Goal: Task Accomplishment & Management: Manage account settings

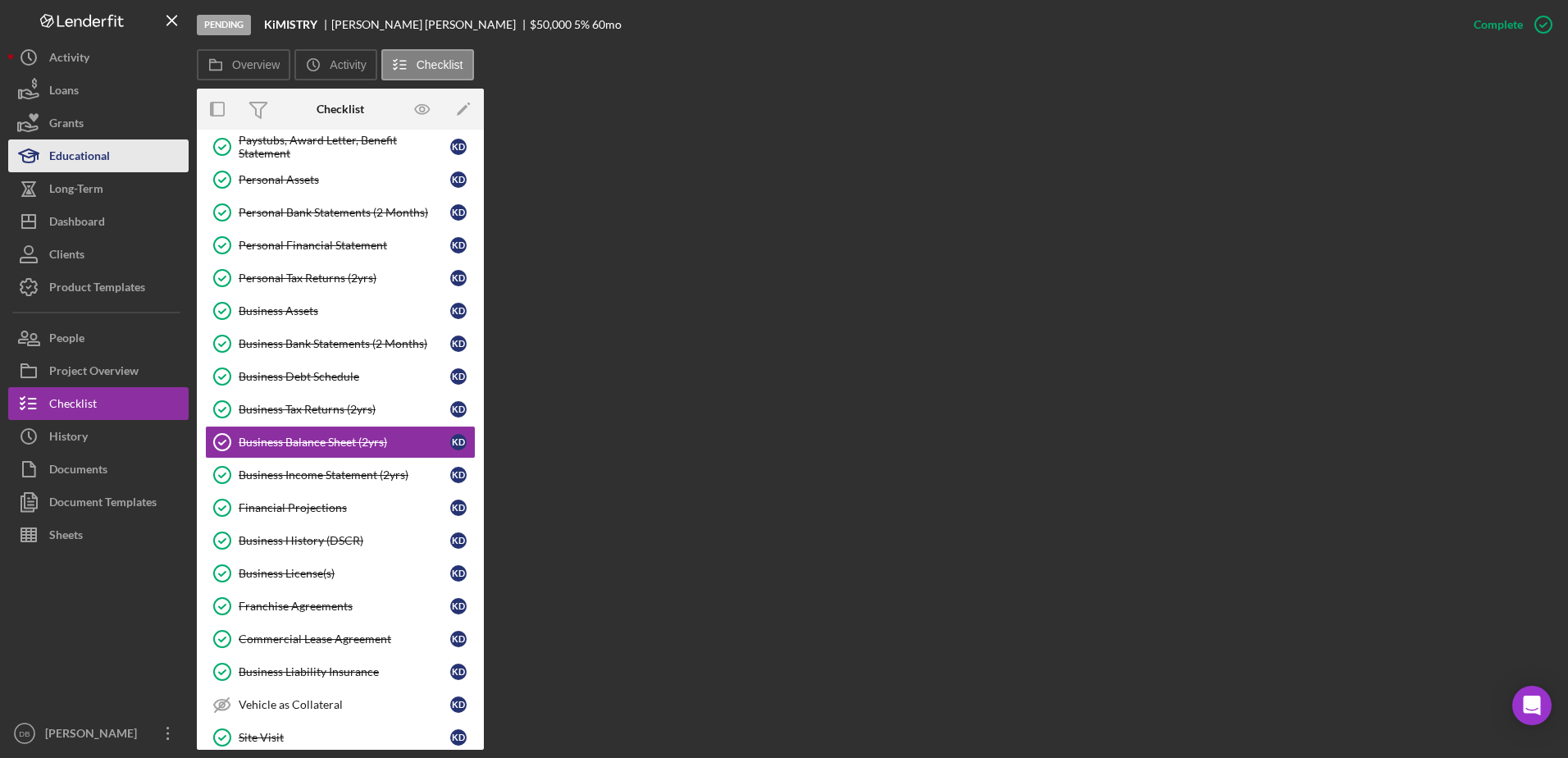
scroll to position [216, 0]
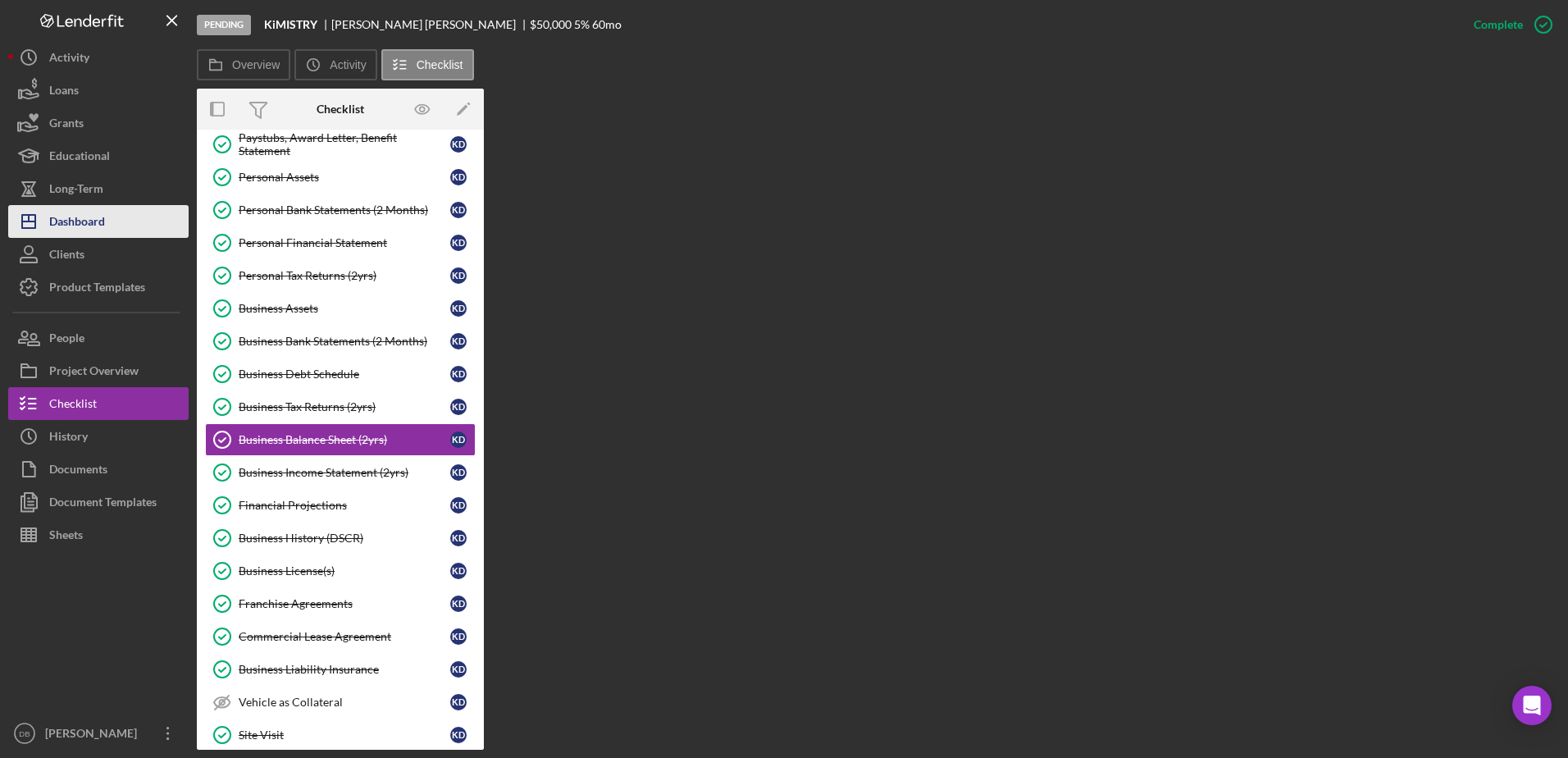
click at [90, 228] on div "Dashboard" at bounding box center [77, 223] width 56 height 37
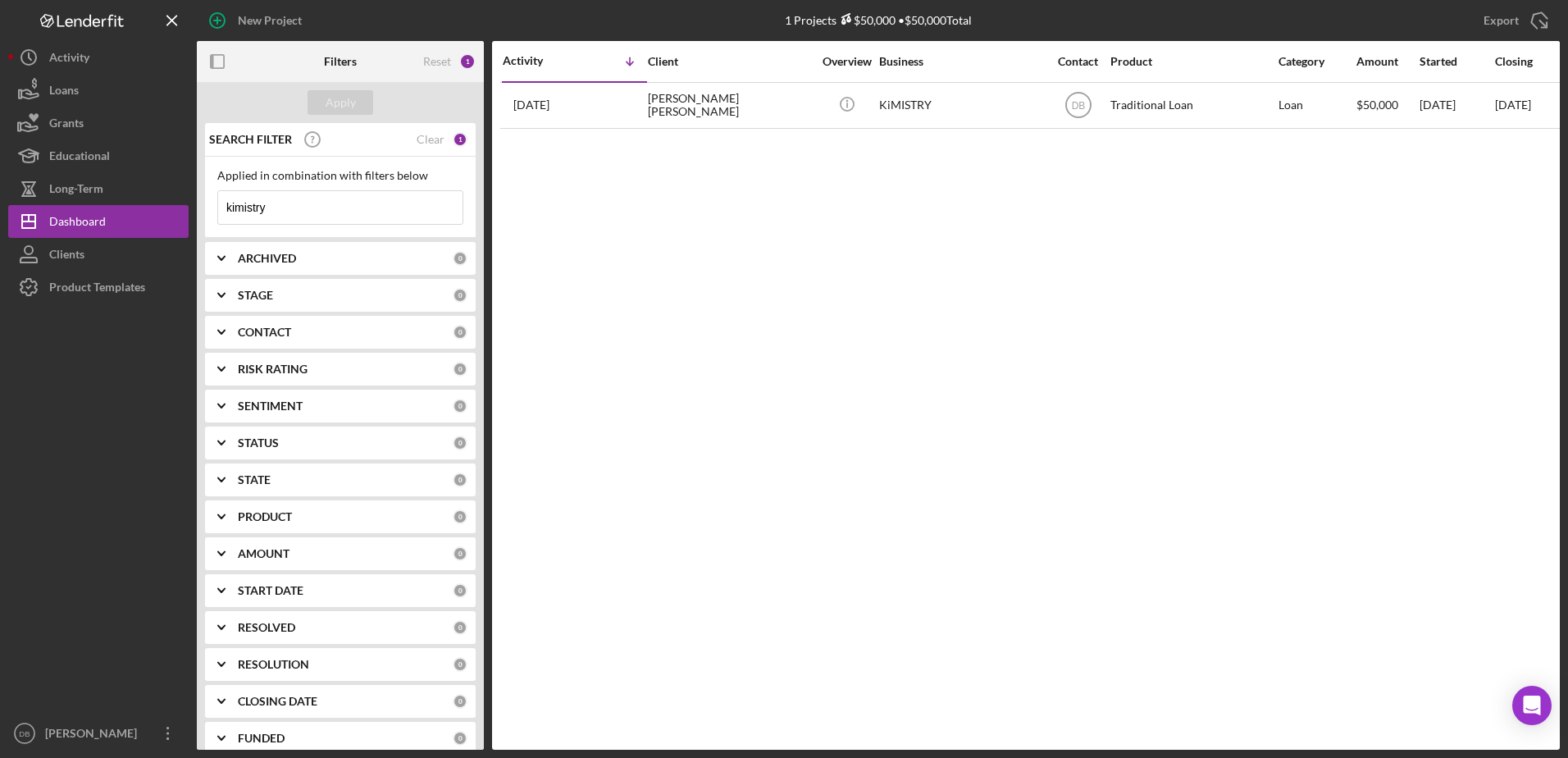
click at [404, 197] on input "kimistry" at bounding box center [341, 208] width 245 height 33
click at [423, 139] on div "Clear" at bounding box center [431, 139] width 28 height 13
click at [336, 101] on div "Apply" at bounding box center [341, 103] width 30 height 25
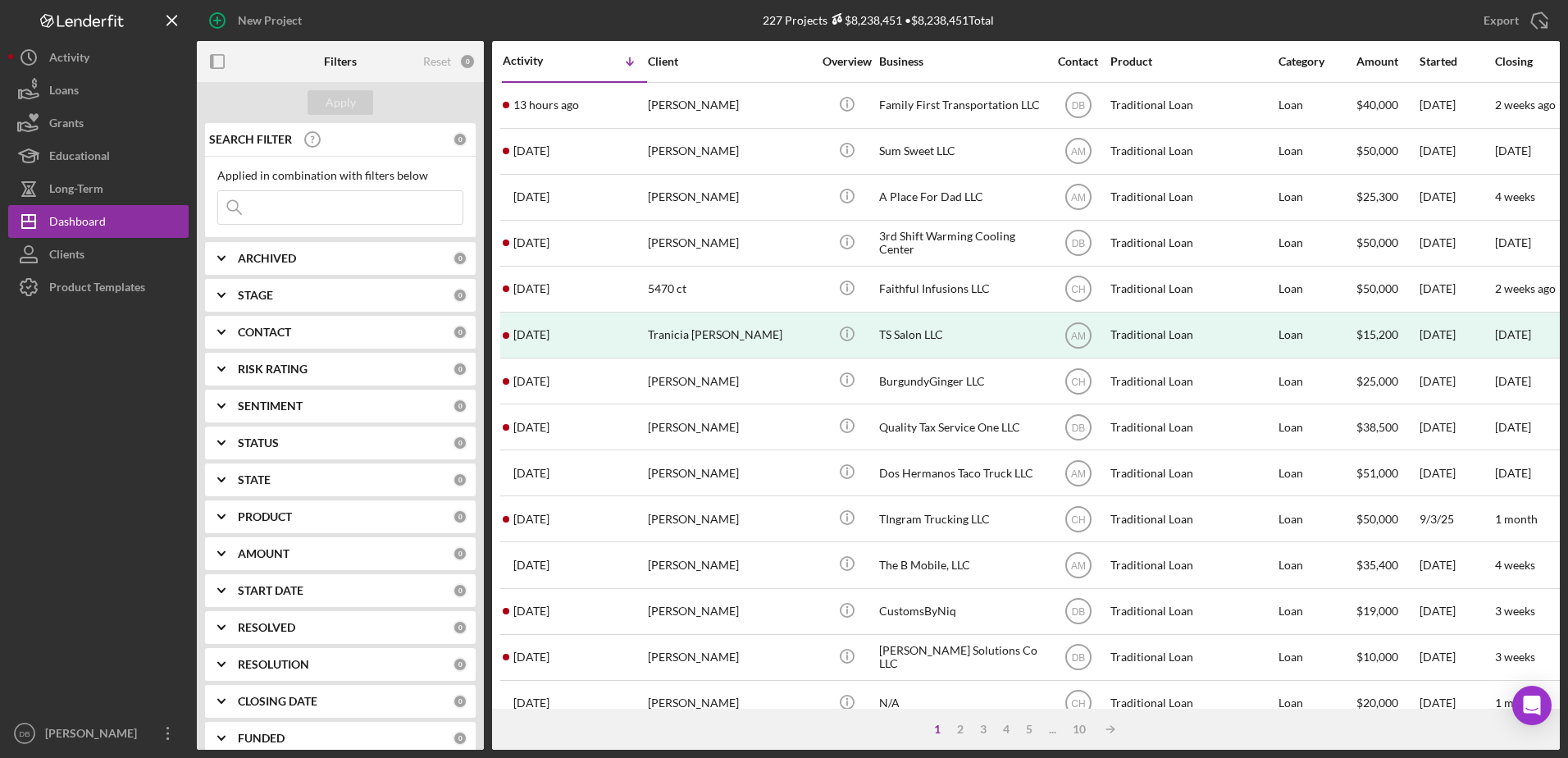
drag, startPoint x: 286, startPoint y: 341, endPoint x: 273, endPoint y: 347, distance: 14.3
click at [285, 342] on div "CONTACT 0" at bounding box center [353, 332] width 230 height 33
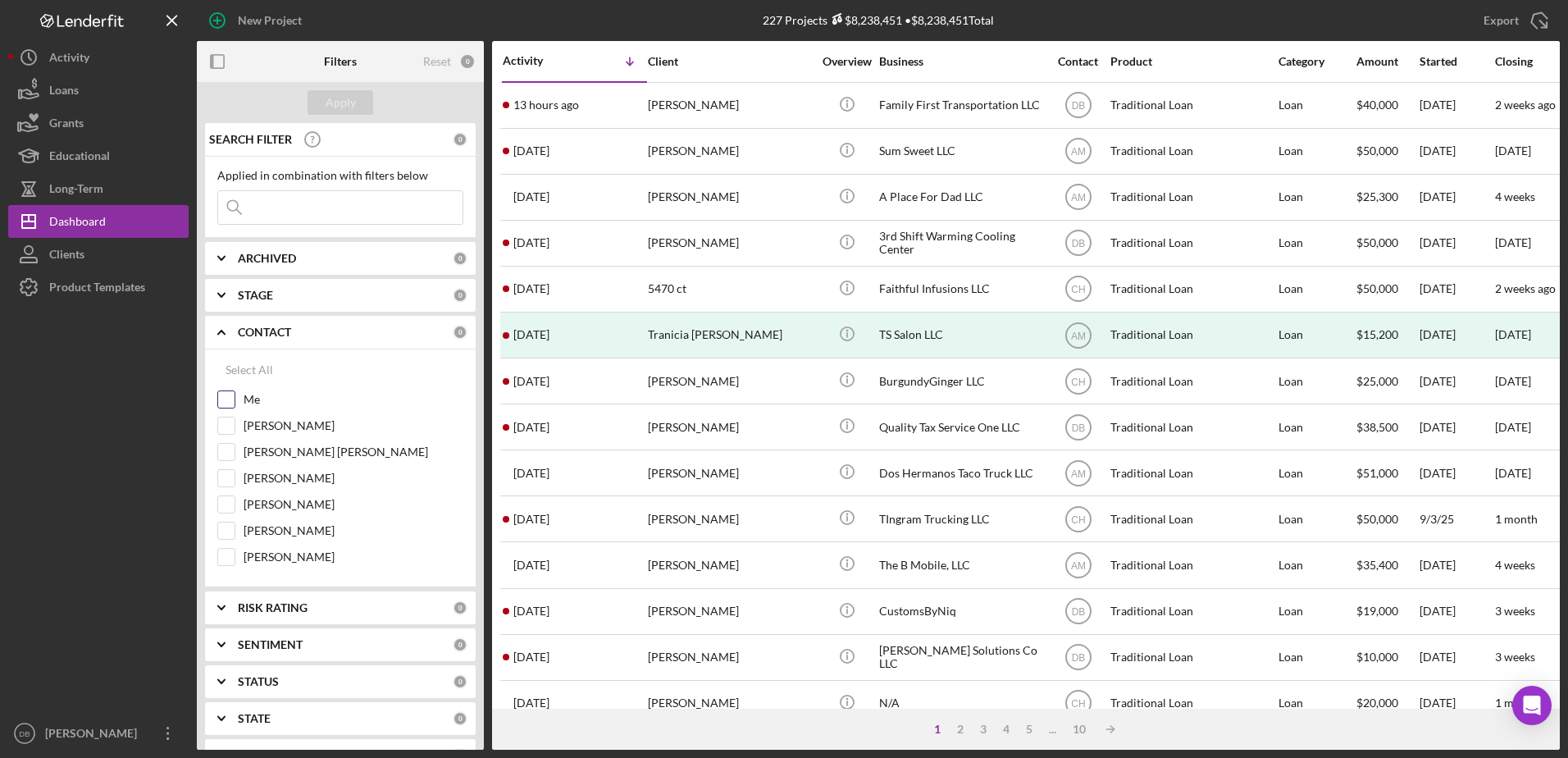
click at [234, 400] on input "Me" at bounding box center [226, 400] width 16 height 16
checkbox input "true"
click at [347, 102] on div "Apply" at bounding box center [341, 103] width 30 height 25
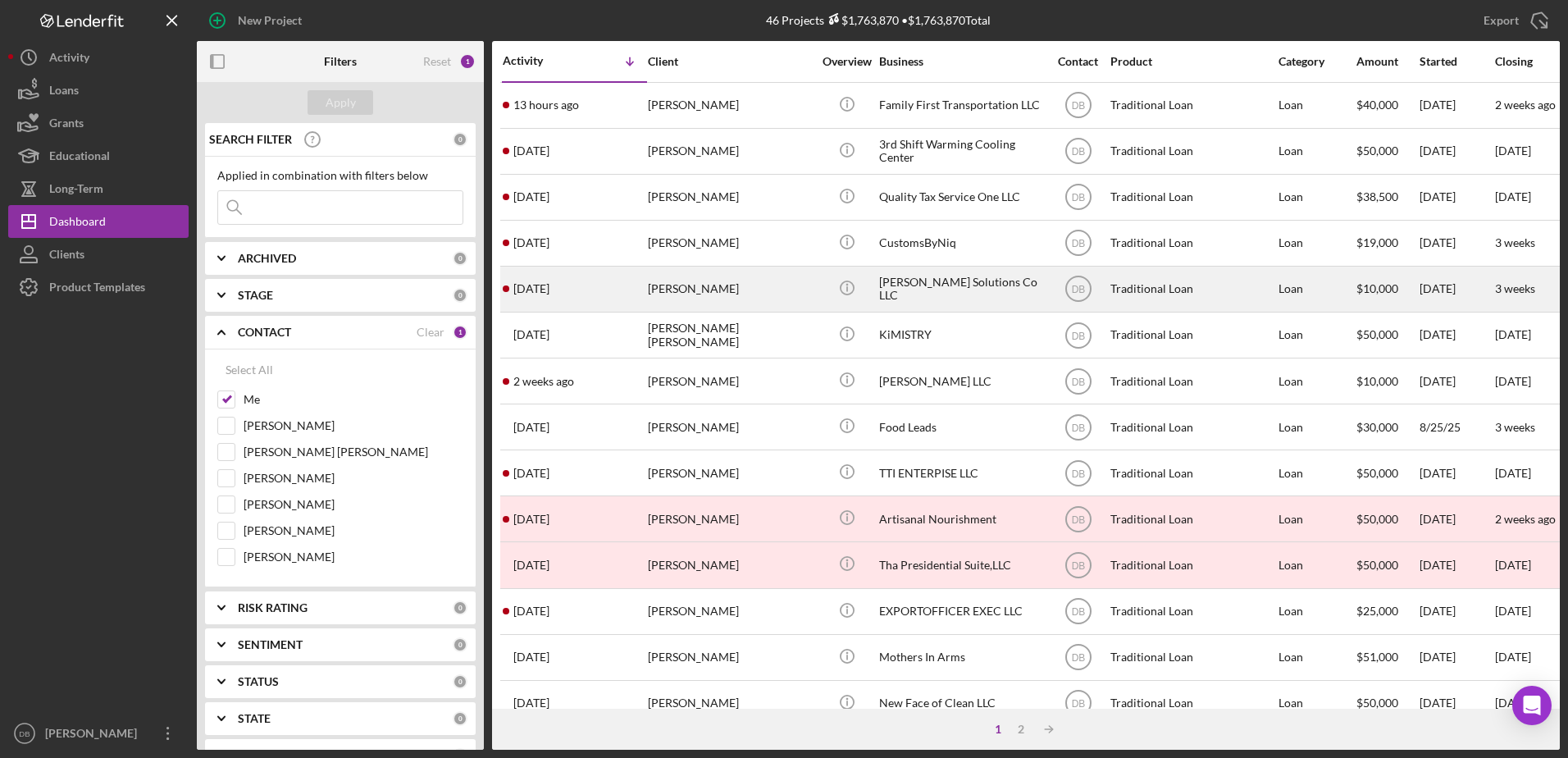
click at [573, 290] on div "[DATE] [PERSON_NAME]" at bounding box center [574, 289] width 144 height 43
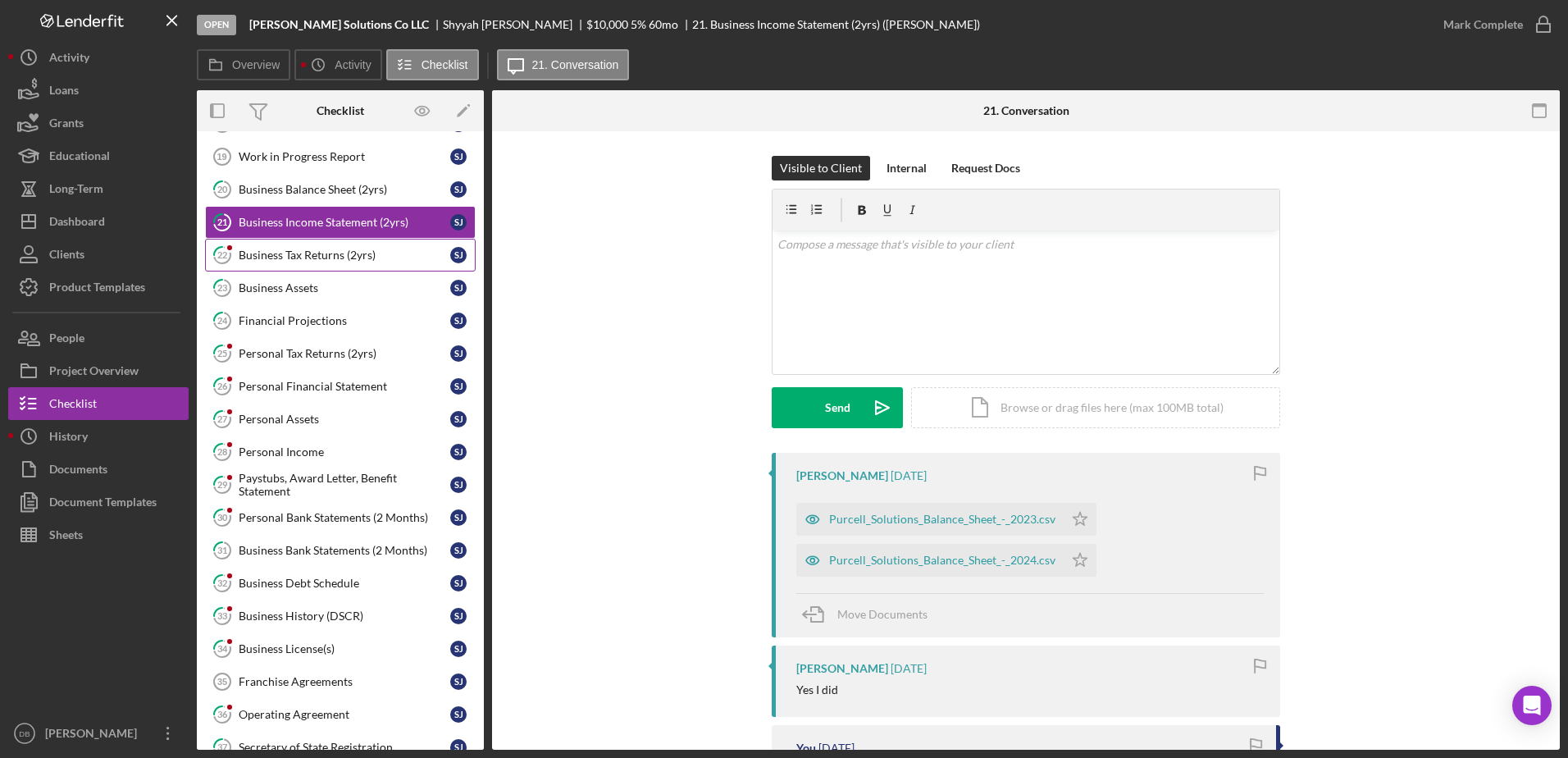
scroll to position [164, 0]
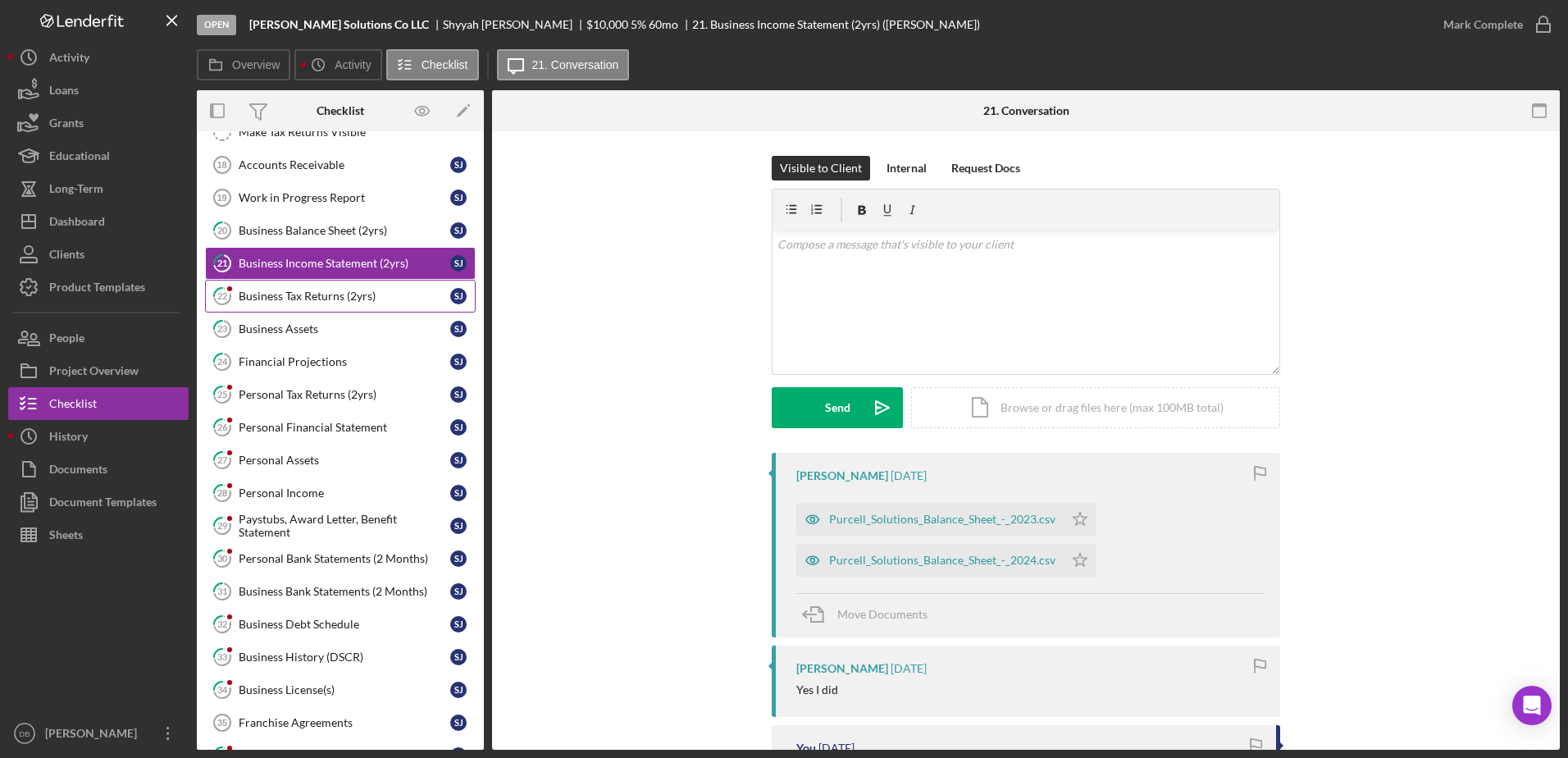
click at [284, 302] on div "Business Tax Returns (2yrs)" at bounding box center [345, 296] width 212 height 13
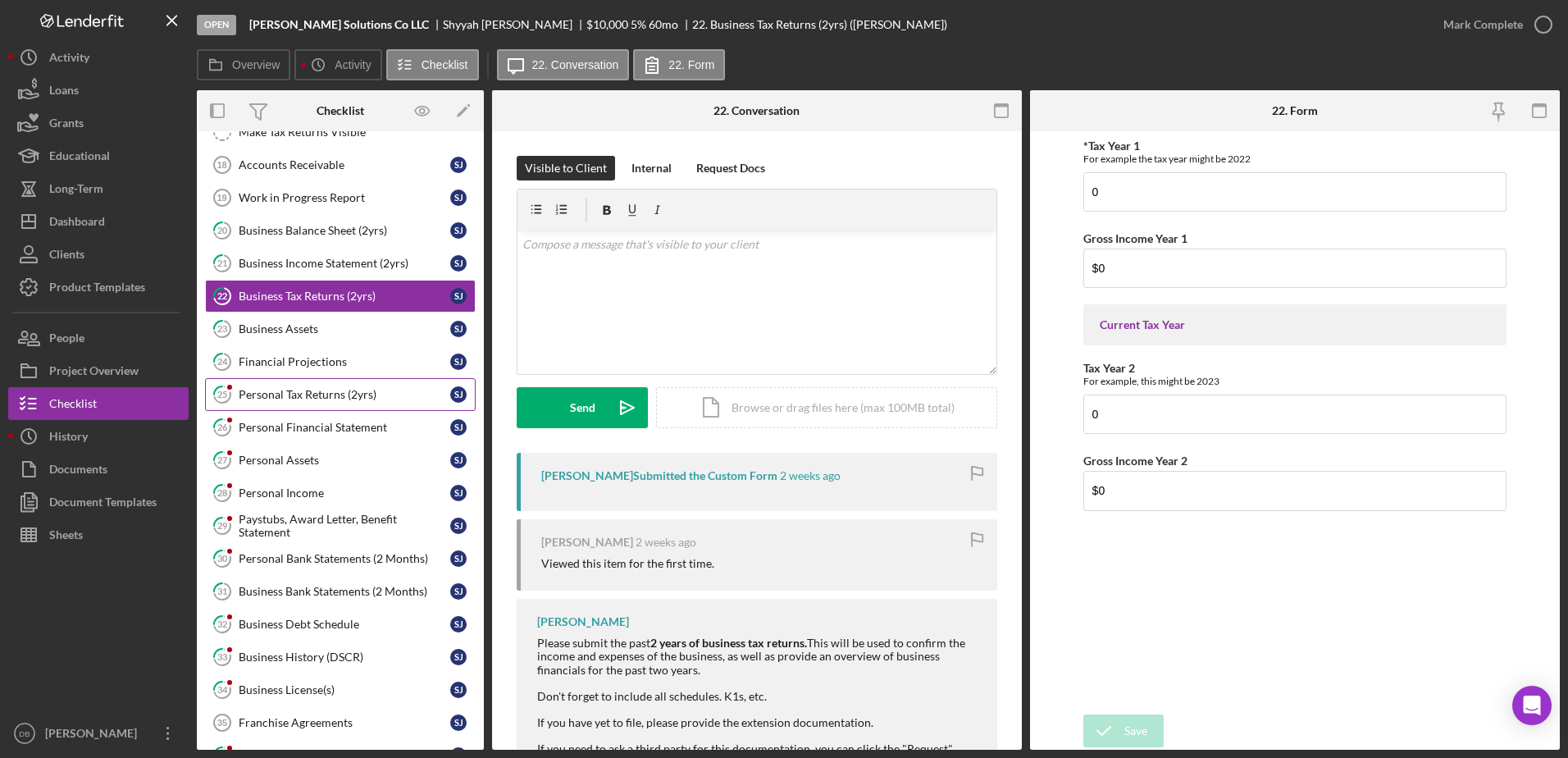
click at [290, 395] on div "Personal Tax Returns (2yrs)" at bounding box center [345, 395] width 212 height 13
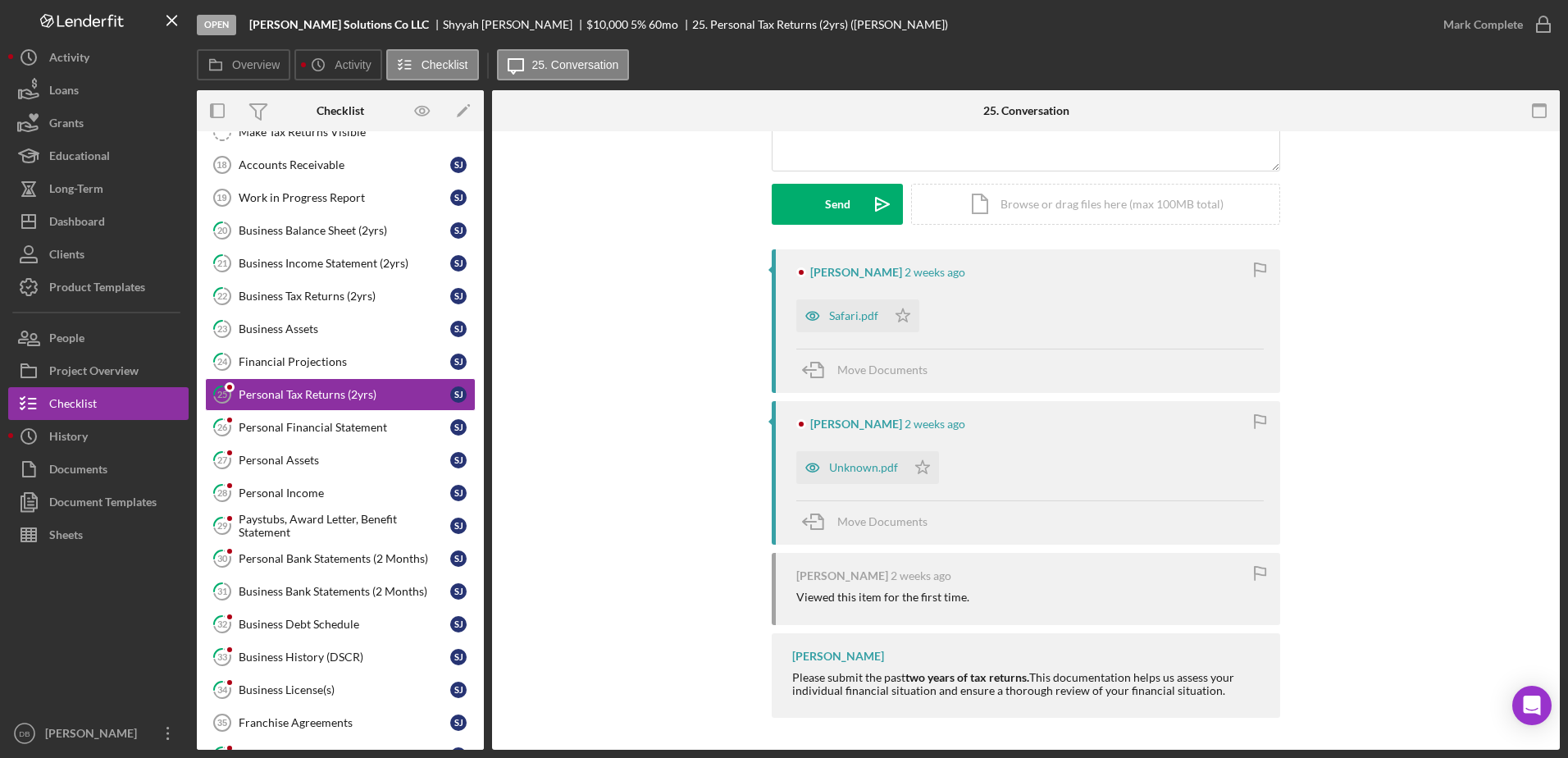
scroll to position [204, 0]
click at [798, 313] on div "Safari.pdf" at bounding box center [854, 315] width 49 height 13
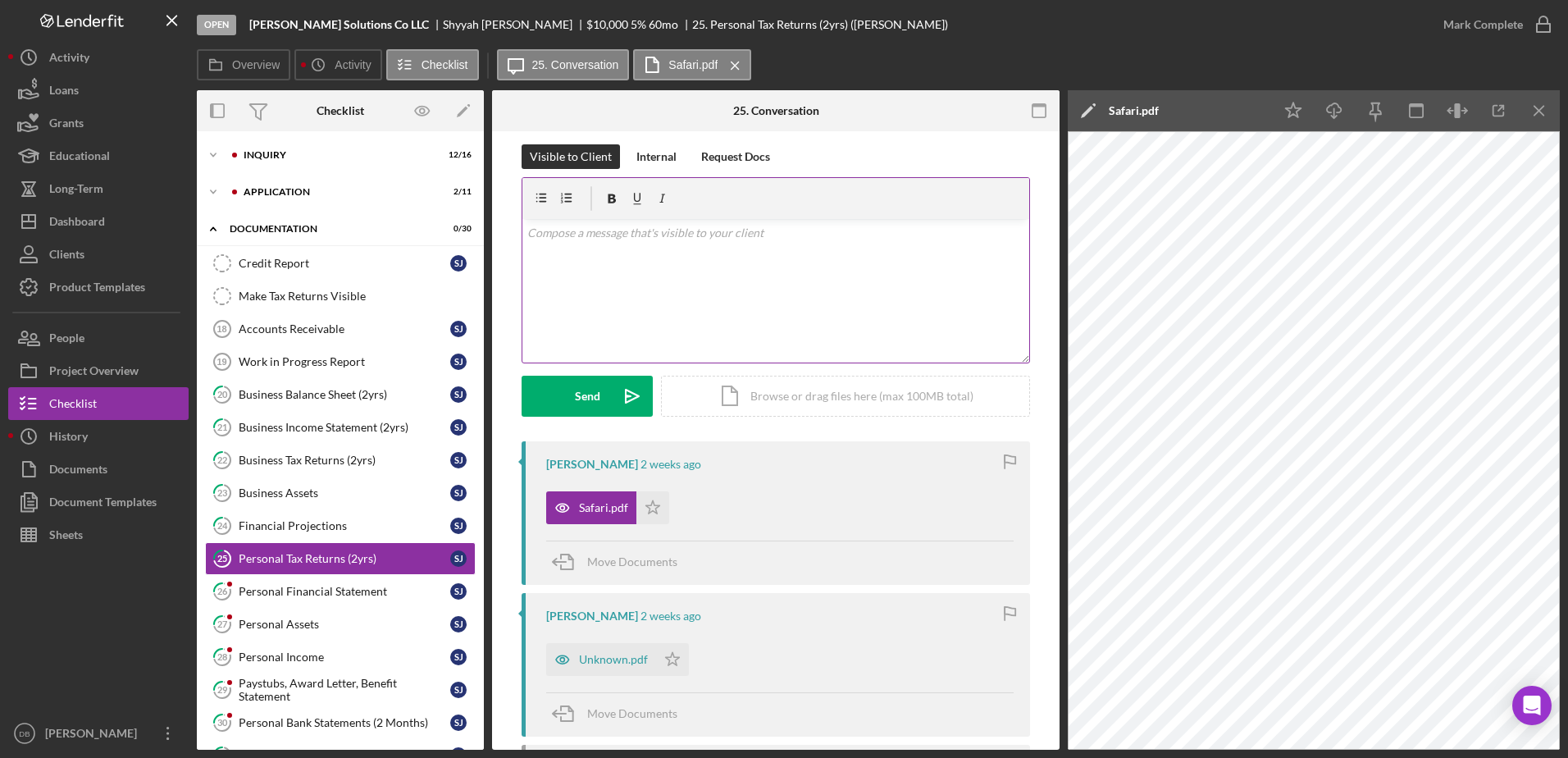
scroll to position [0, 0]
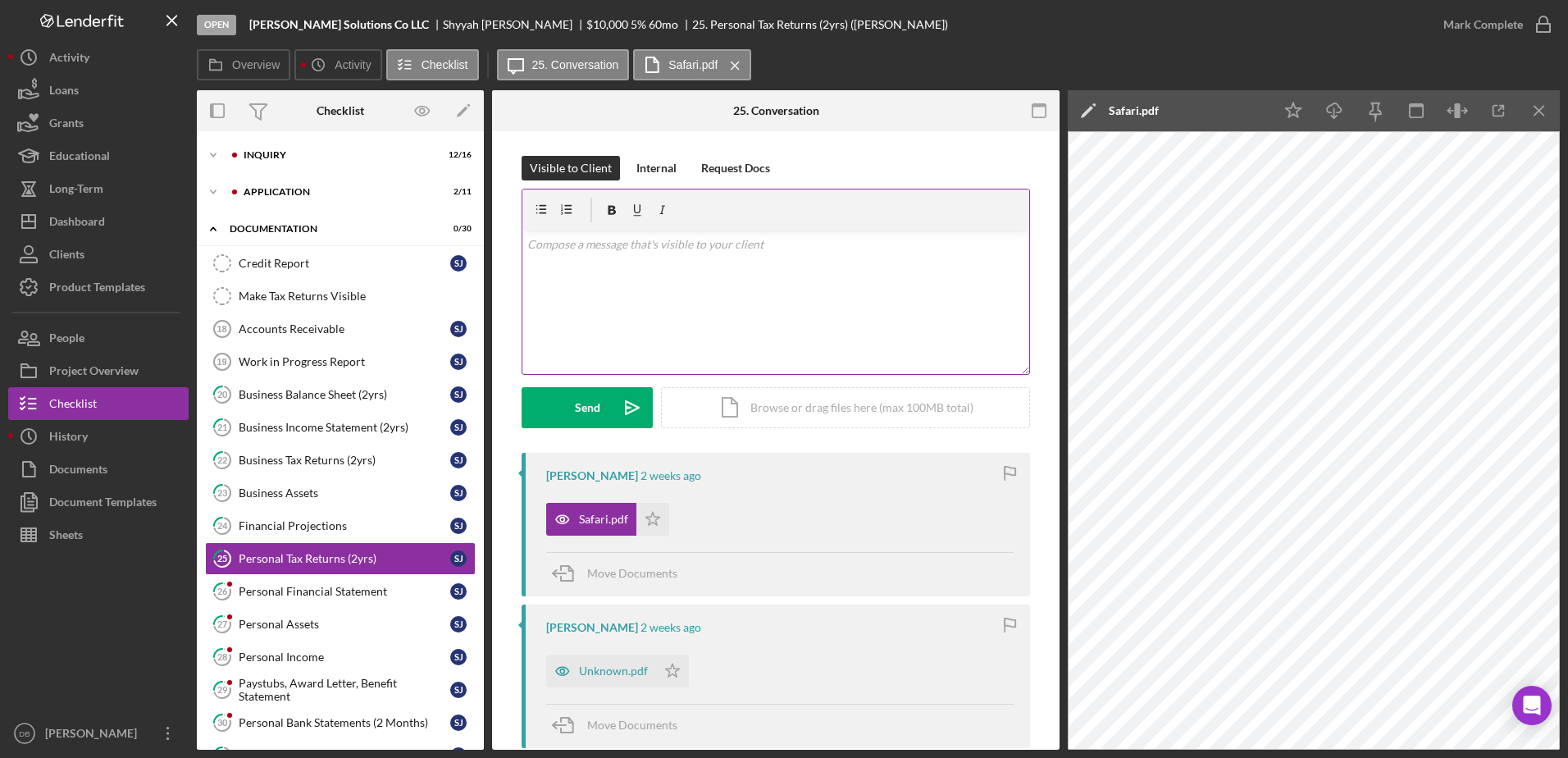
click at [621, 280] on div "v Color teal Color pink Remove color Add row above Add row below Add column bef…" at bounding box center [776, 302] width 507 height 144
click at [647, 249] on p "Good morning, [PERSON_NAME]!" at bounding box center [776, 244] width 498 height 18
drag, startPoint x: 911, startPoint y: 301, endPoint x: 750, endPoint y: 342, distance: 166.1
click at [798, 301] on div "v Color teal Color pink Remove color Add row above Add row below Add column bef…" at bounding box center [776, 302] width 507 height 144
click at [600, 665] on div "Unknown.pdf" at bounding box center [614, 671] width 69 height 13
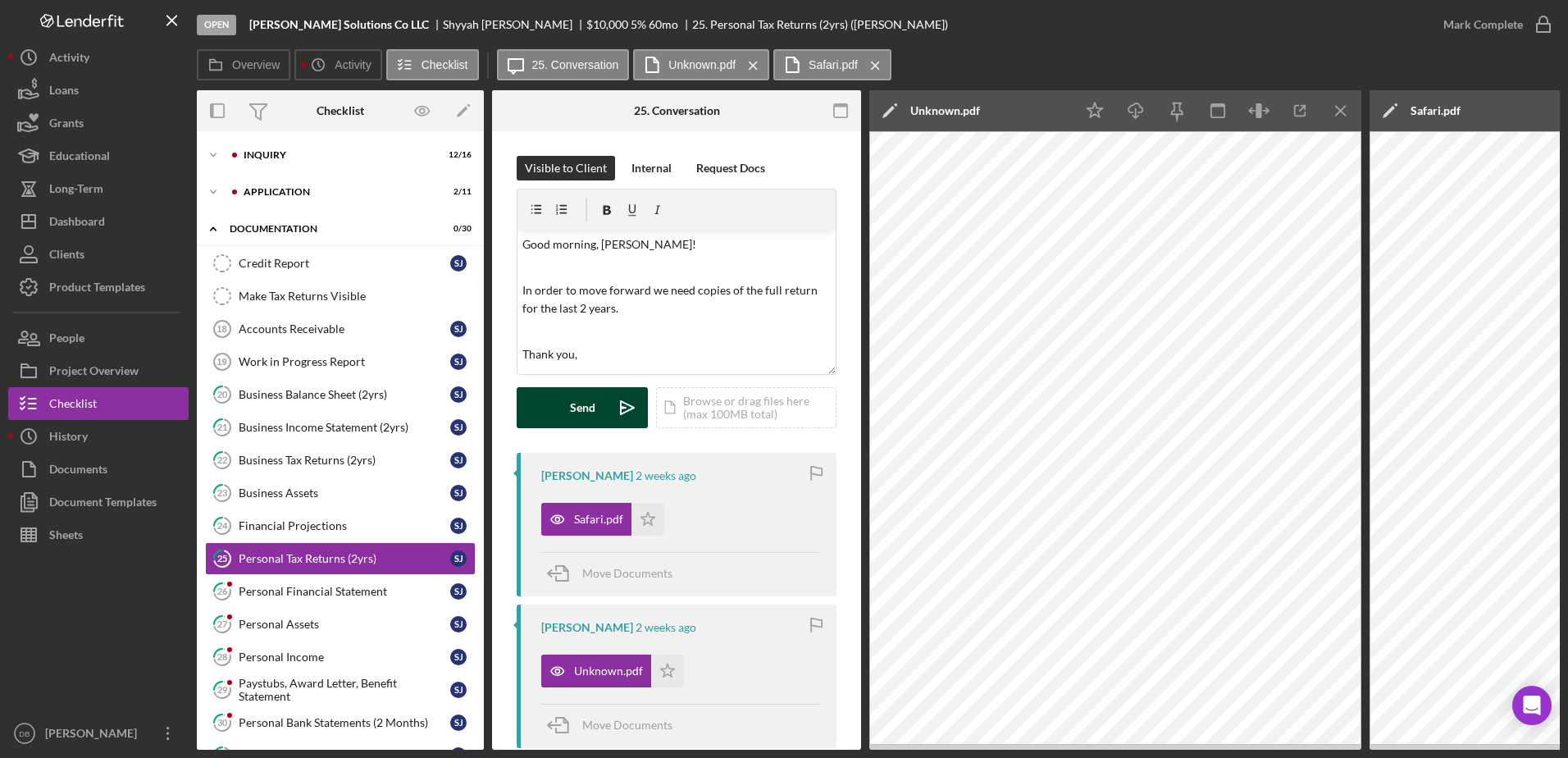
click at [571, 417] on div "Send" at bounding box center [583, 408] width 25 height 41
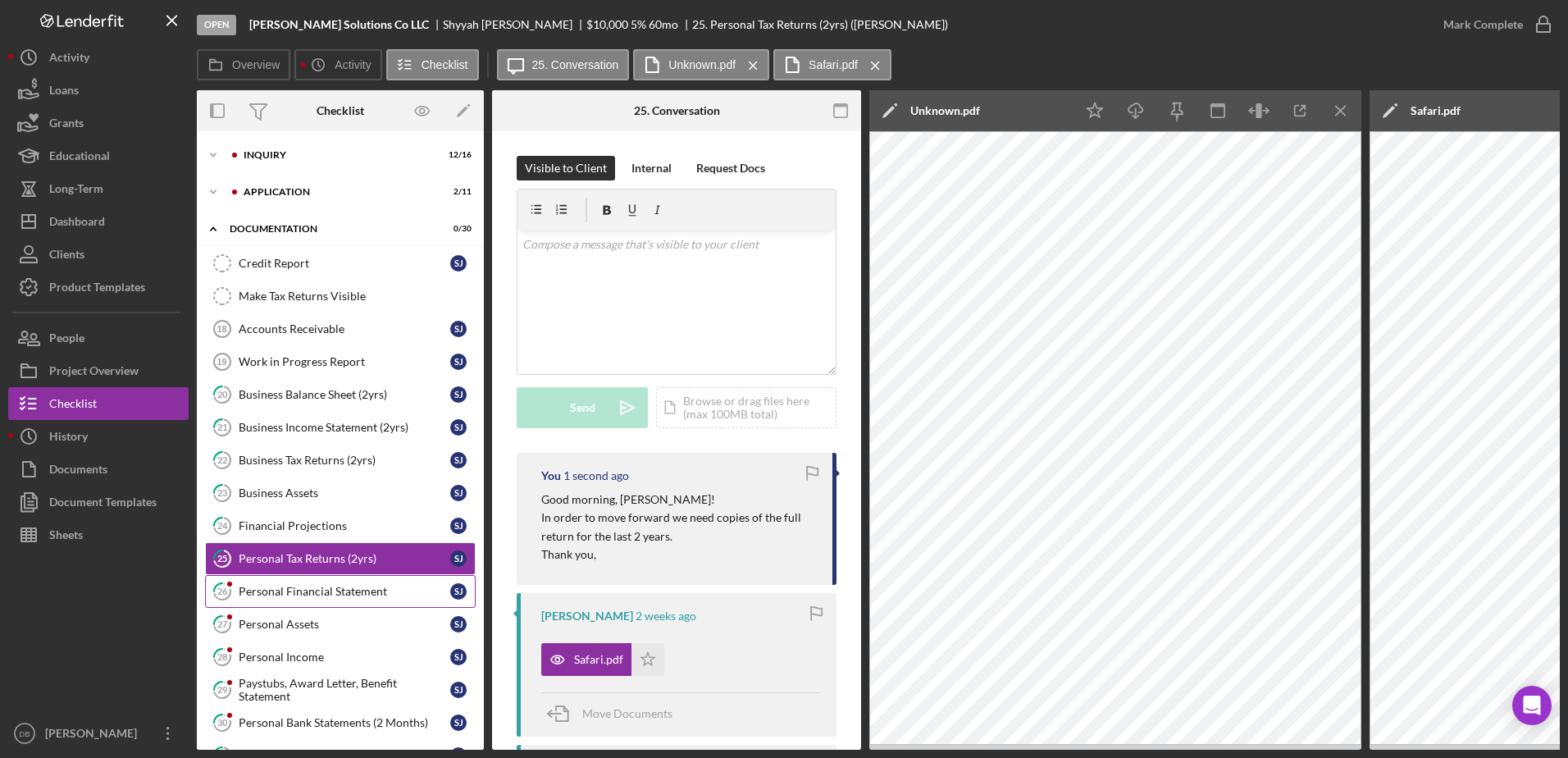
click at [305, 604] on link "26 Personal Financial Statement [PERSON_NAME]" at bounding box center [341, 591] width 271 height 33
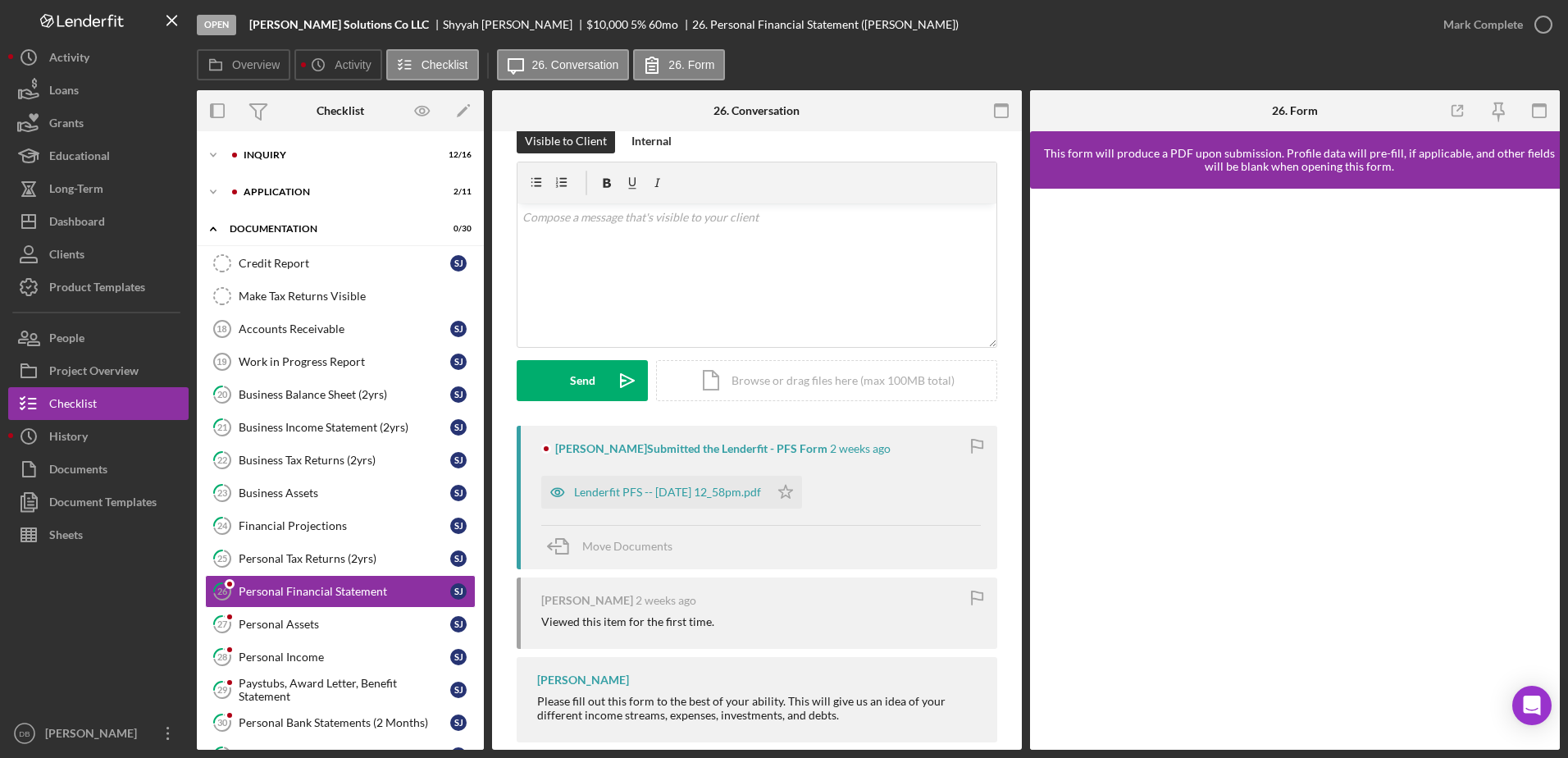
scroll to position [53, 0]
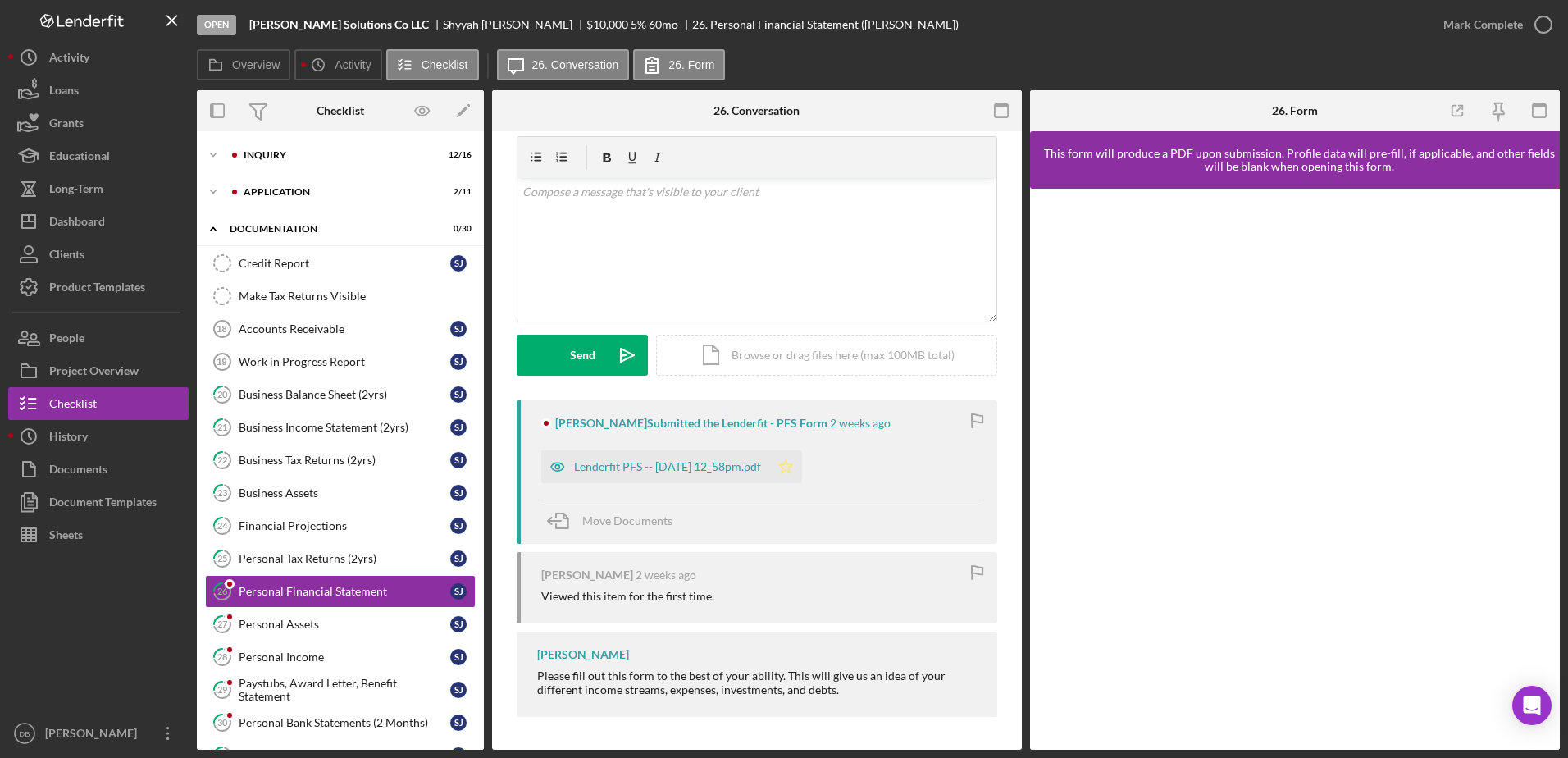
click at [798, 465] on icon "Icon/Star" at bounding box center [786, 467] width 33 height 33
click at [798, 27] on div "Mark Complete" at bounding box center [1483, 25] width 80 height 33
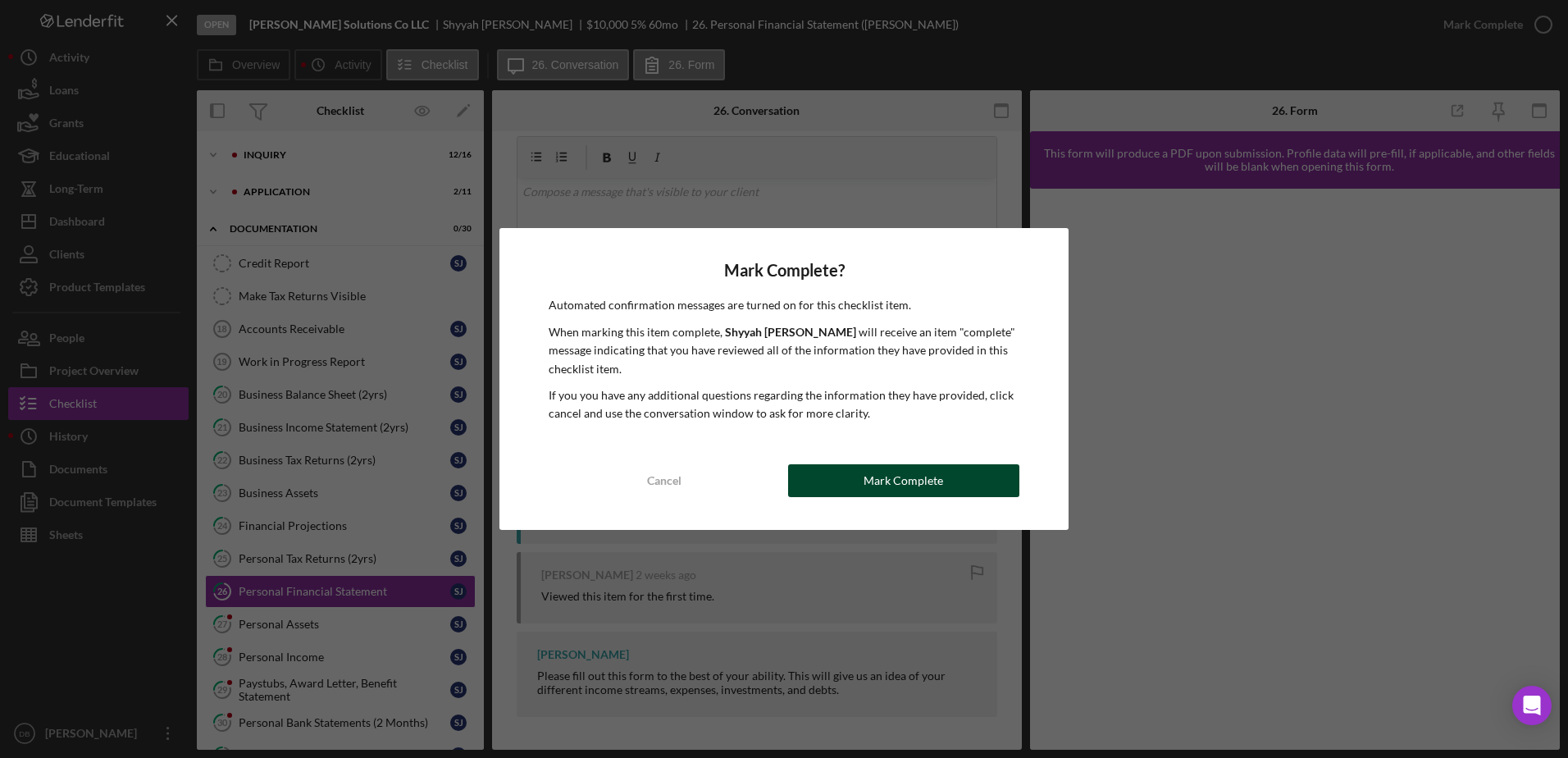
click at [798, 486] on button "Mark Complete" at bounding box center [904, 481] width 231 height 33
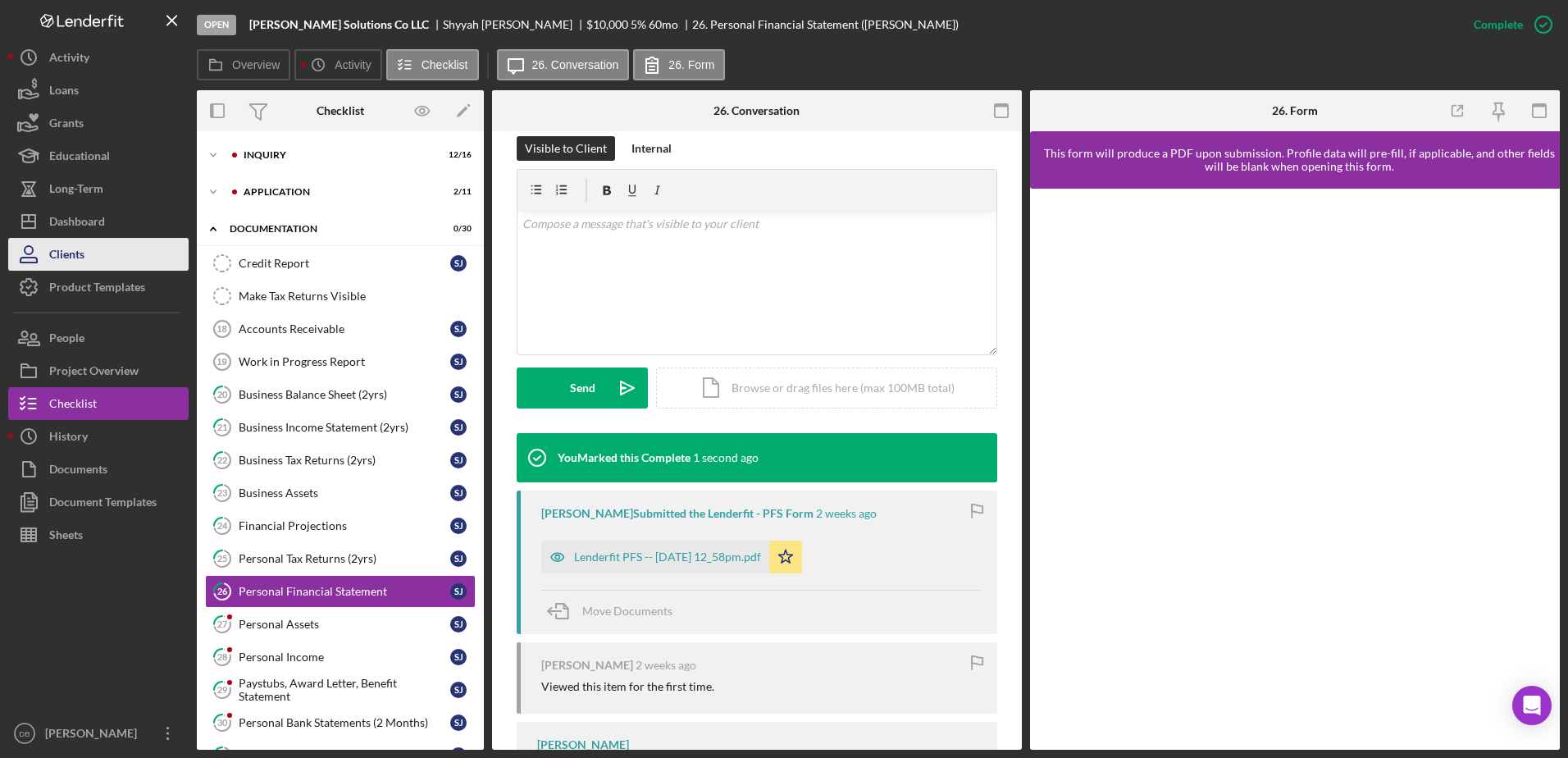
scroll to position [278, 0]
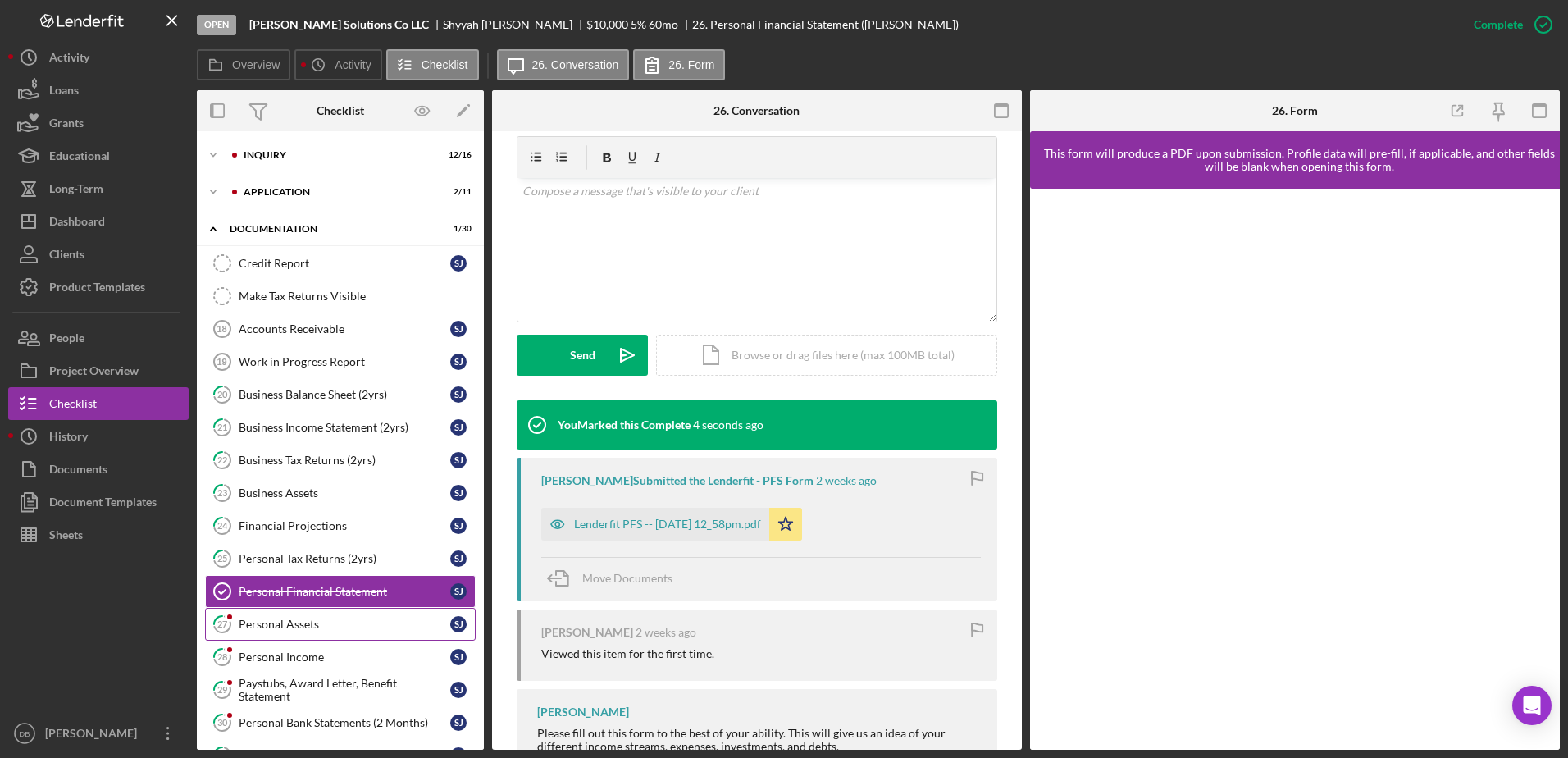
click at [310, 631] on link "27 Personal Assets [PERSON_NAME]" at bounding box center [341, 624] width 271 height 33
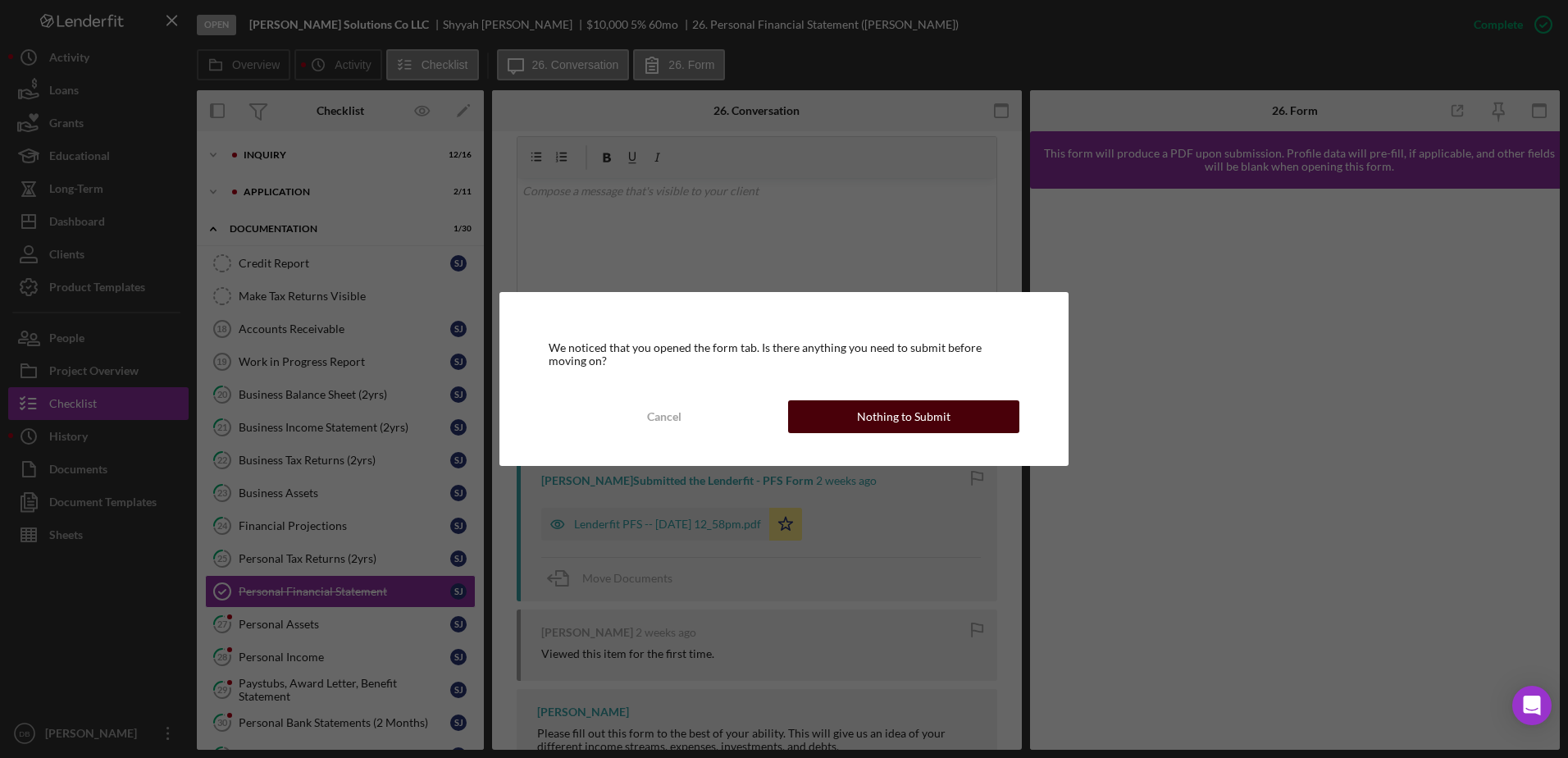
click at [798, 417] on div "Nothing to Submit" at bounding box center [903, 417] width 94 height 33
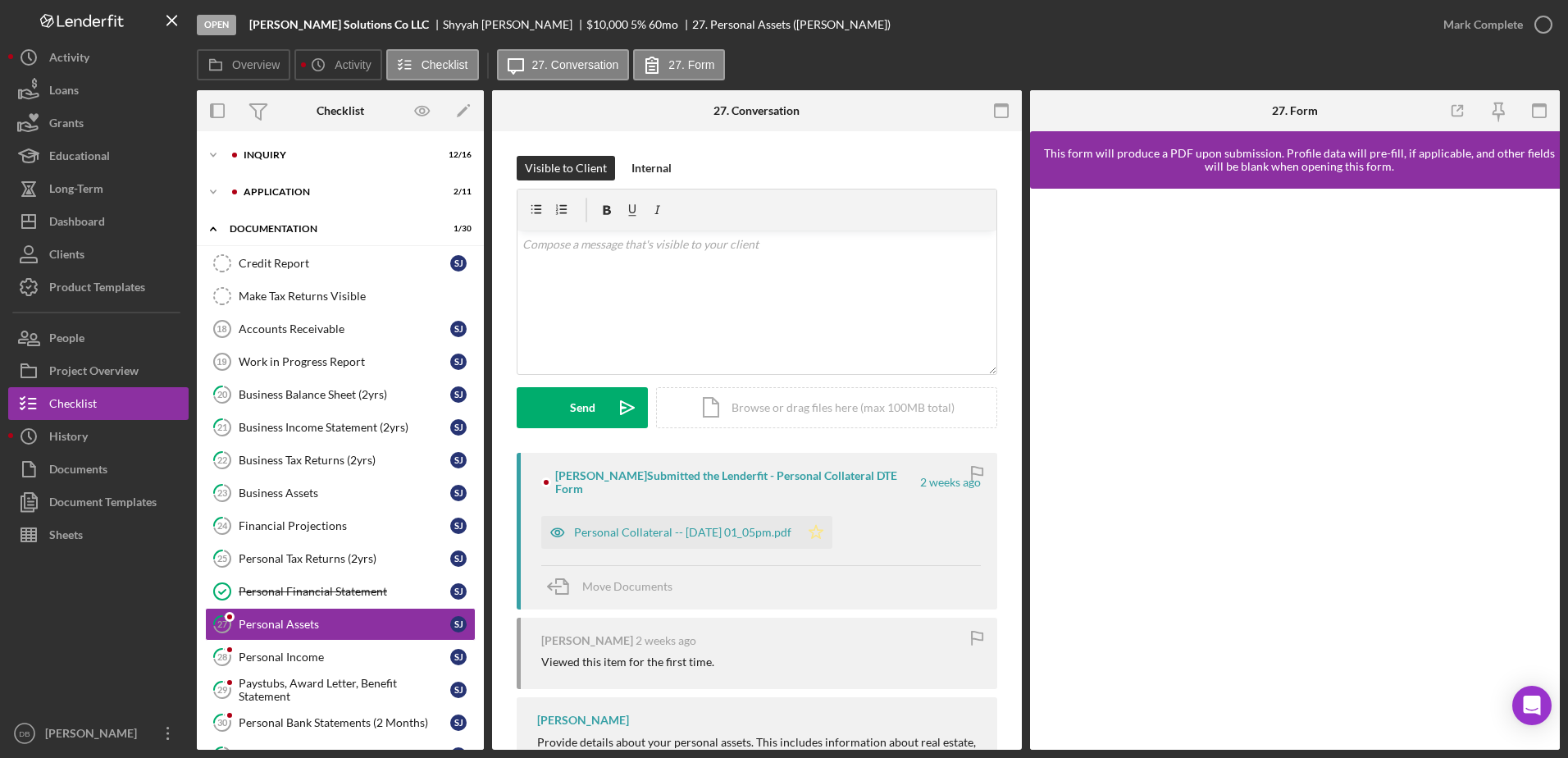
scroll to position [79, 0]
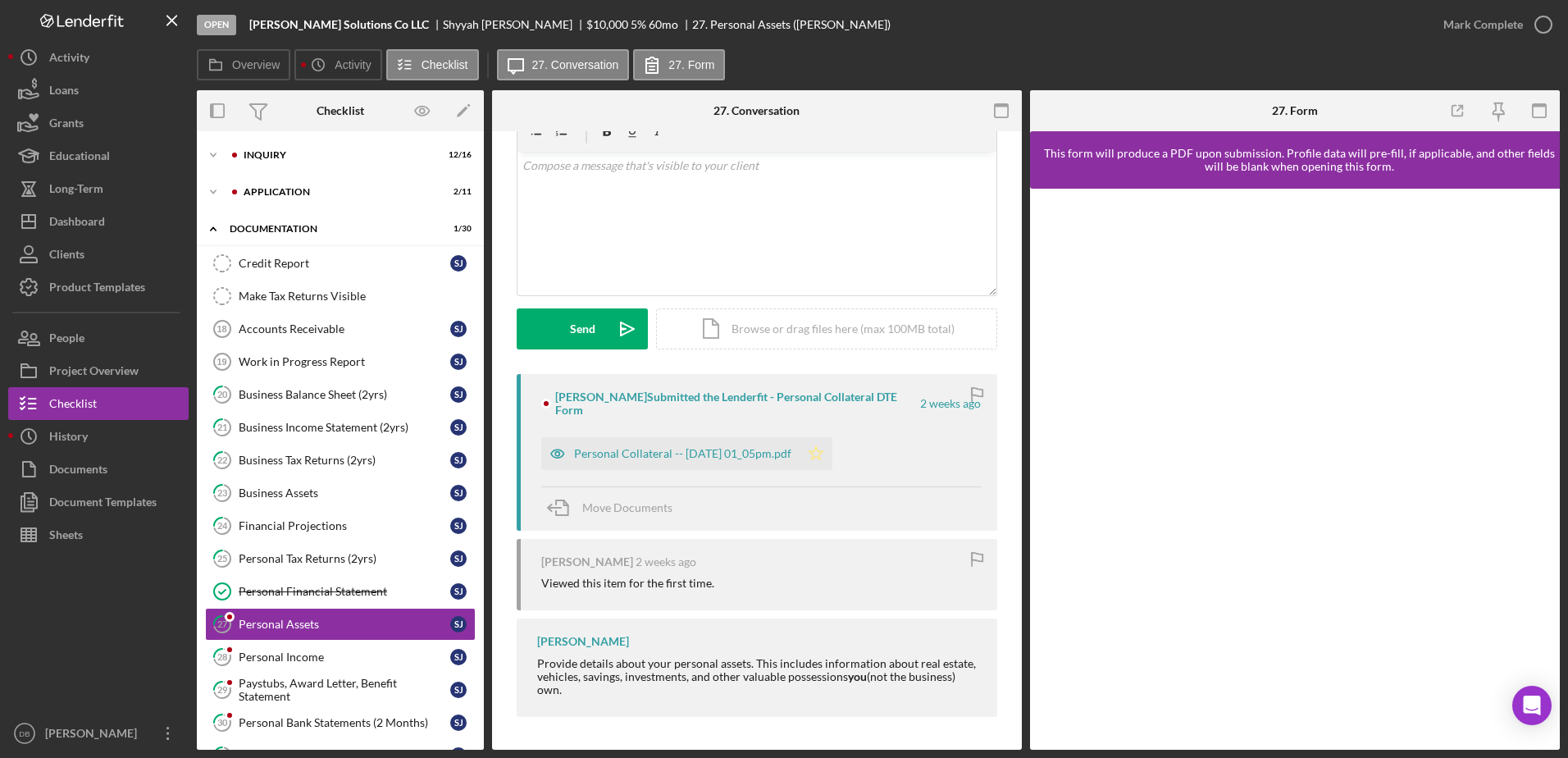
click at [798, 450] on icon "Icon/Star" at bounding box center [816, 454] width 33 height 33
click at [798, 30] on icon "button" at bounding box center [1543, 25] width 41 height 41
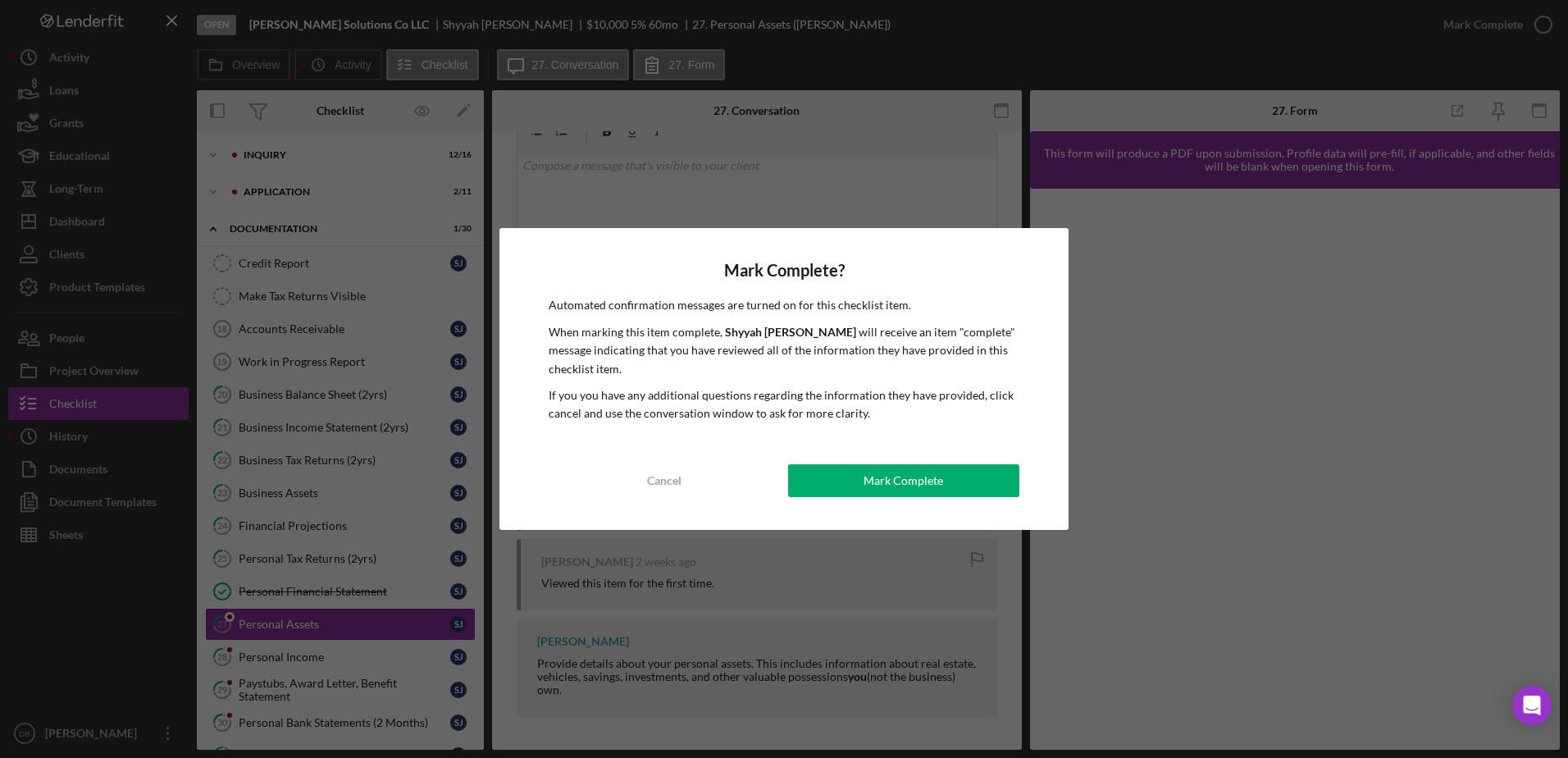
scroll to position [66, 0]
drag, startPoint x: 945, startPoint y: 463, endPoint x: 906, endPoint y: 488, distance: 46.3
click at [798, 463] on div "Mark Complete? Automated confirmation messages are turned on for this checklist…" at bounding box center [784, 378] width 569 height 301
click at [798, 488] on div "Mark Complete" at bounding box center [903, 481] width 80 height 33
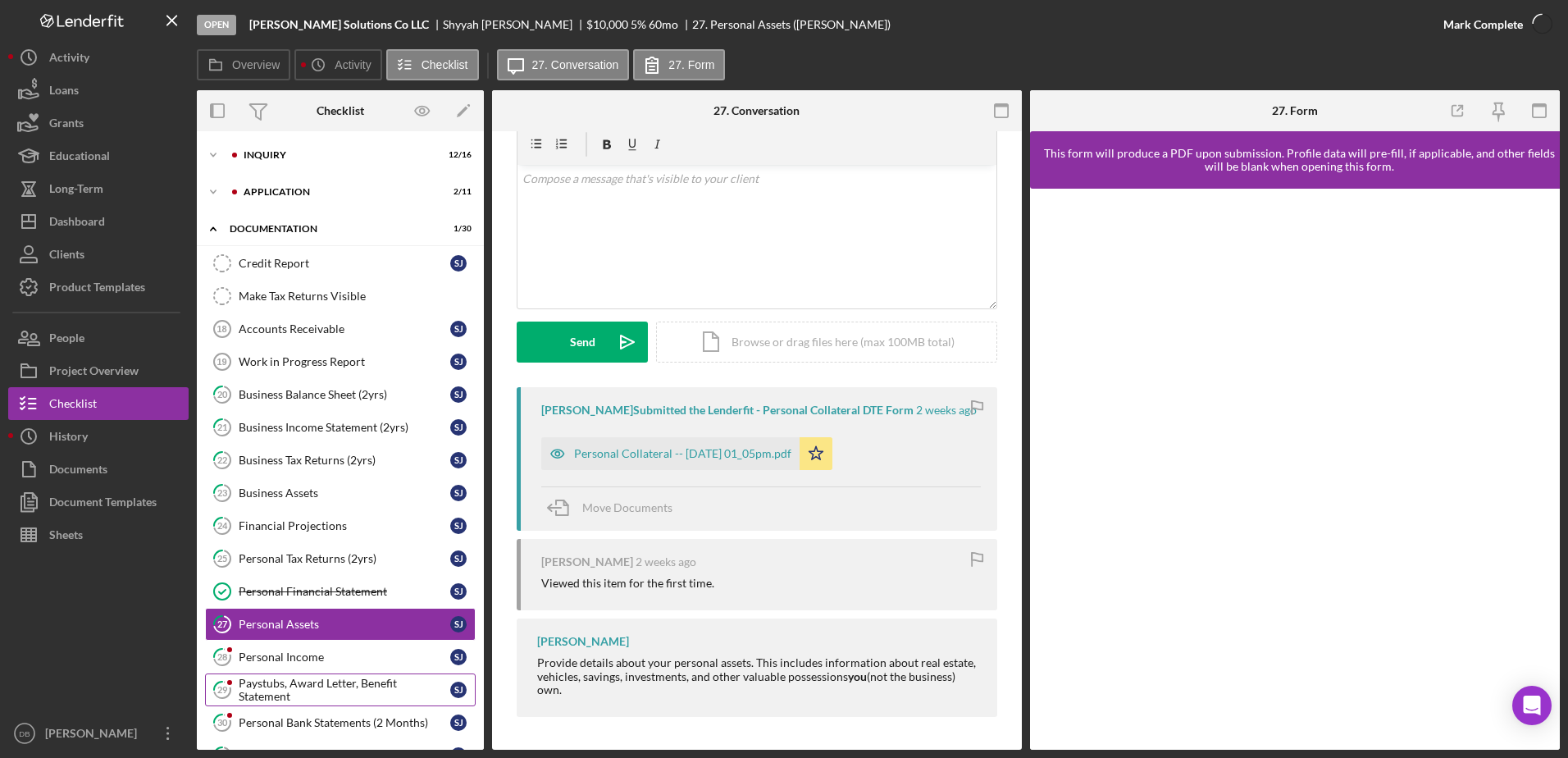
click at [323, 681] on div "Paystubs, Award Letter, Benefit Statement" at bounding box center [345, 690] width 212 height 26
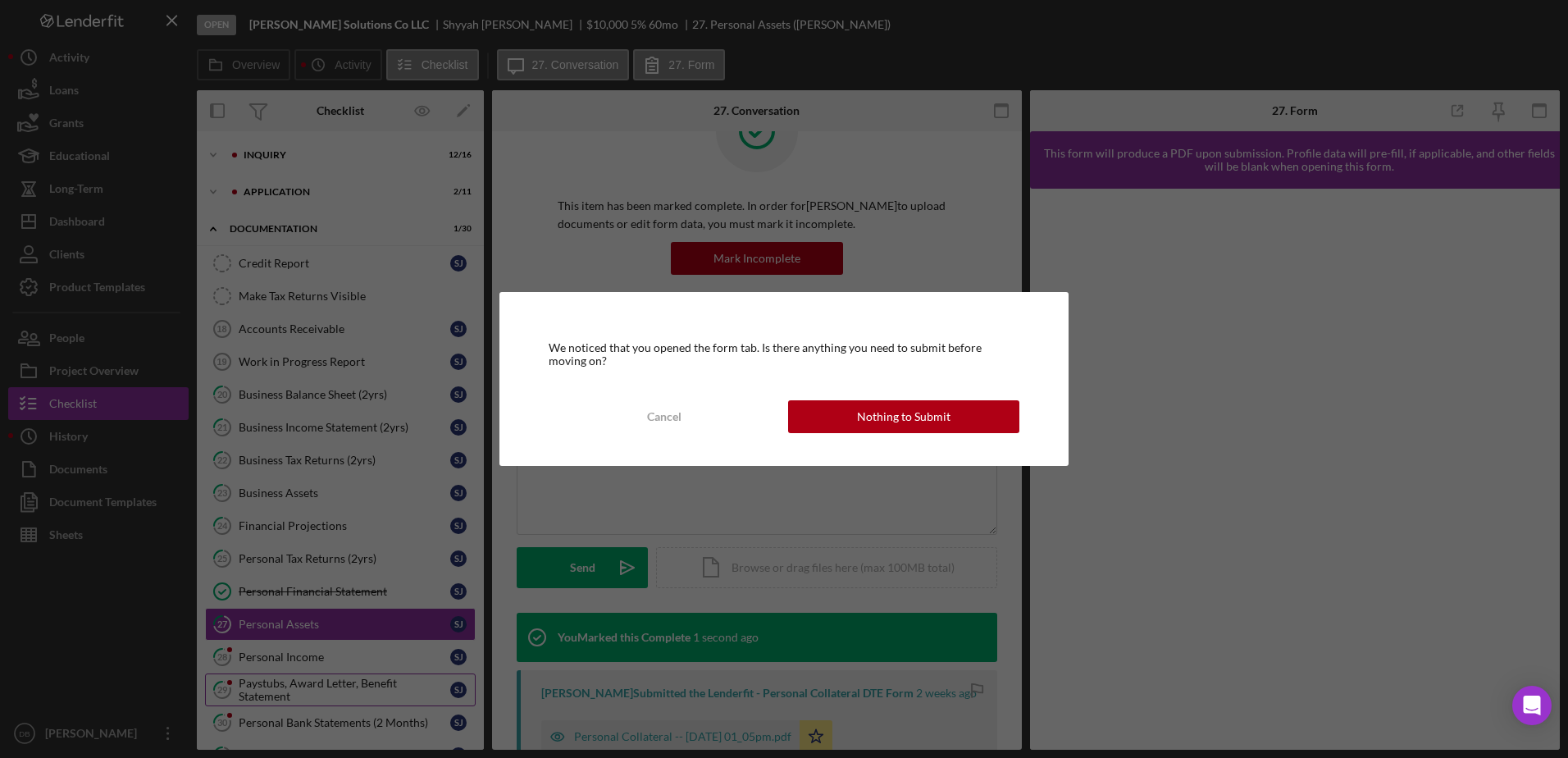
scroll to position [304, 0]
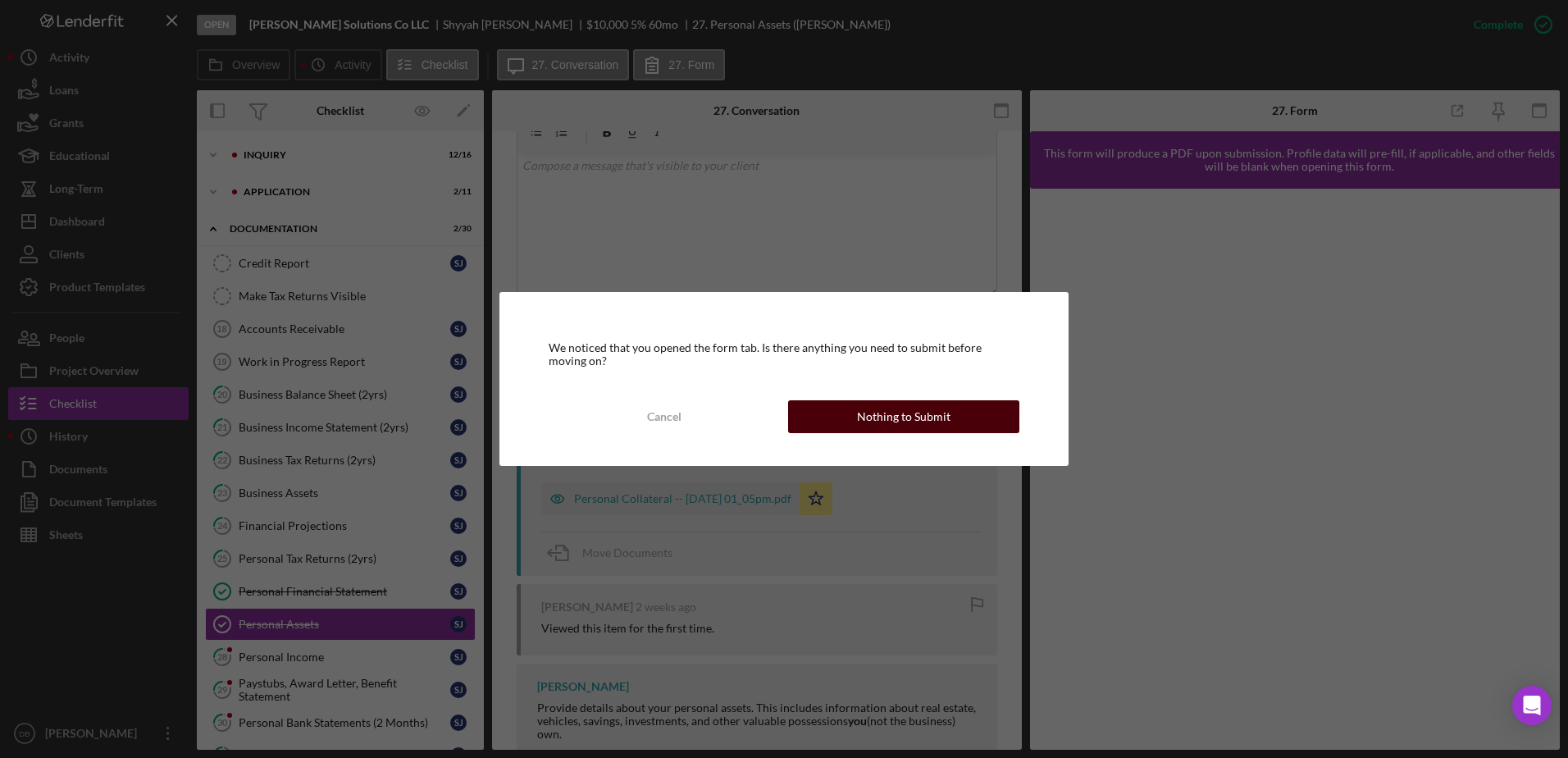
click at [798, 409] on div "Nothing to Submit" at bounding box center [903, 417] width 94 height 33
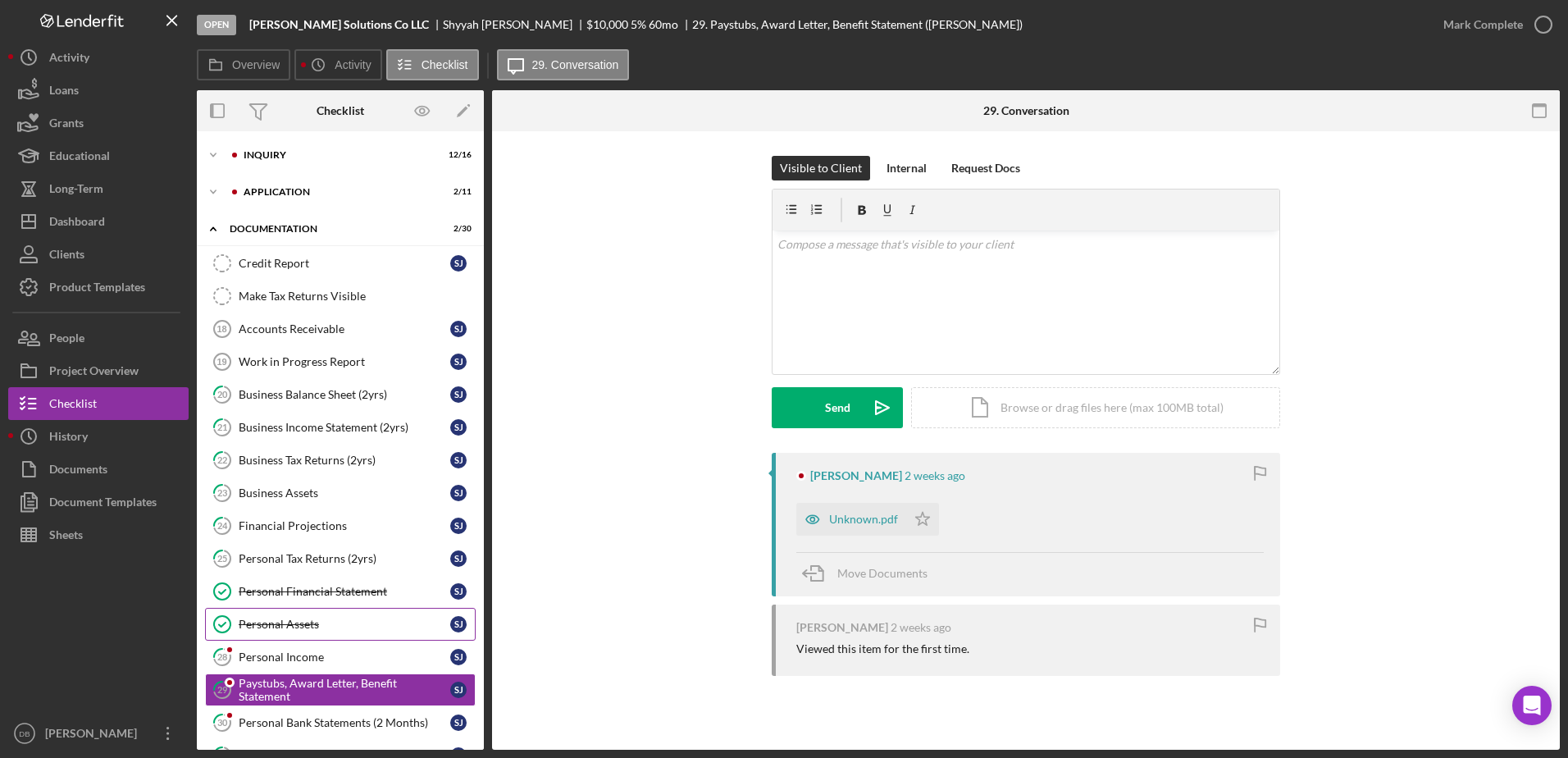
drag, startPoint x: 304, startPoint y: 658, endPoint x: 371, endPoint y: 630, distance: 72.6
click at [304, 658] on div "Personal Income" at bounding box center [345, 657] width 212 height 13
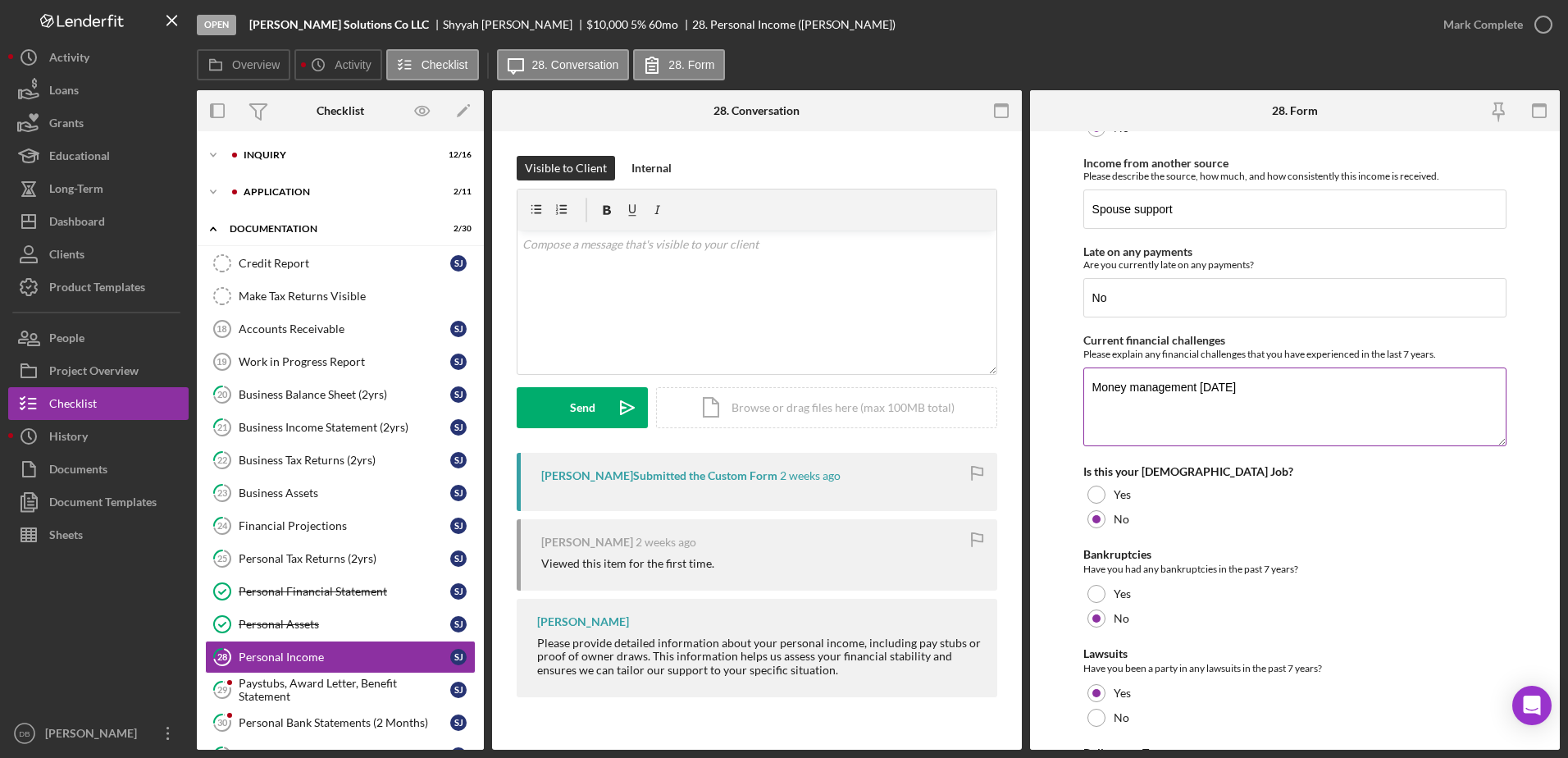
scroll to position [222, 0]
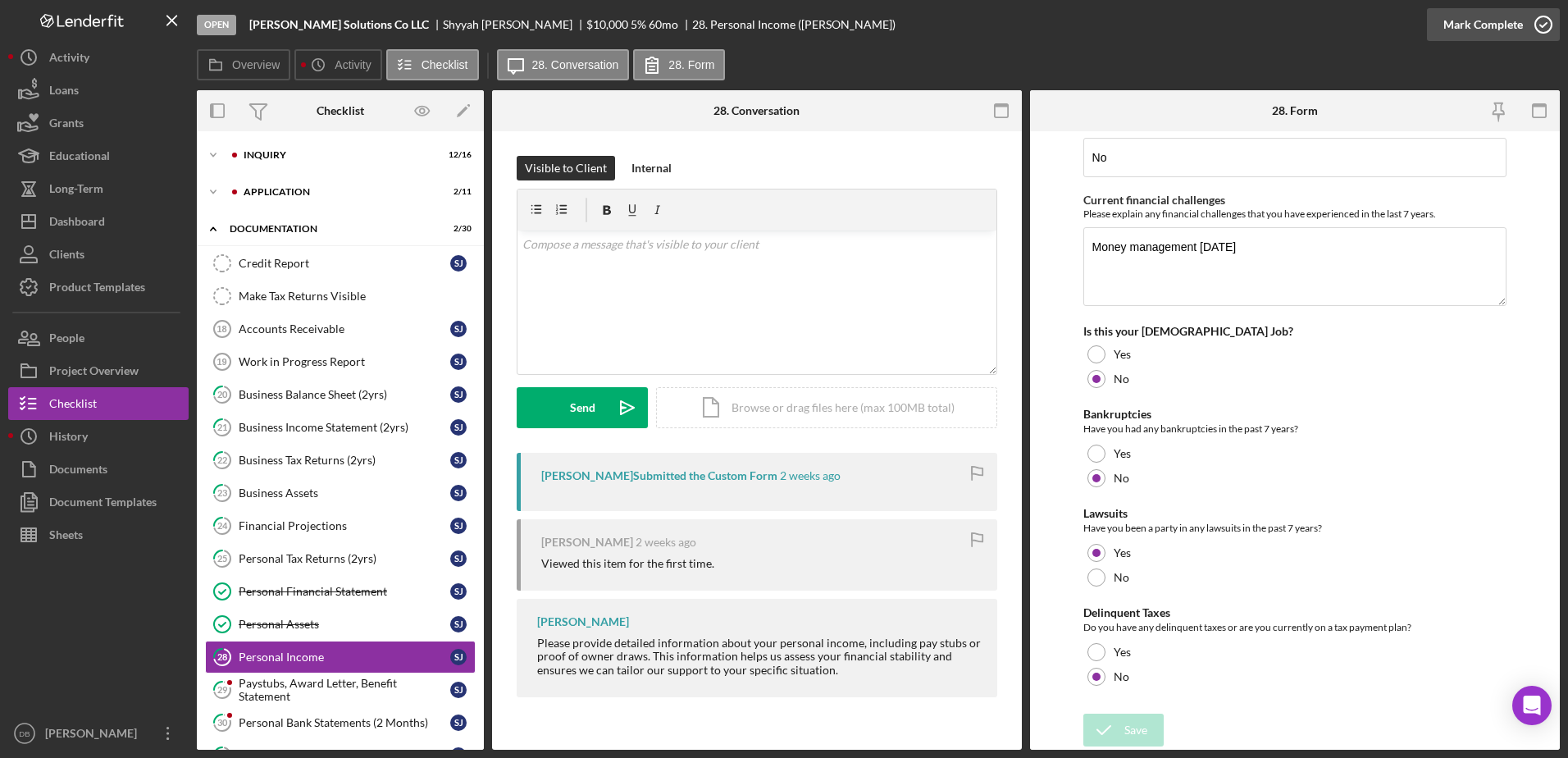
click at [798, 39] on div "Mark Complete" at bounding box center [1483, 25] width 80 height 33
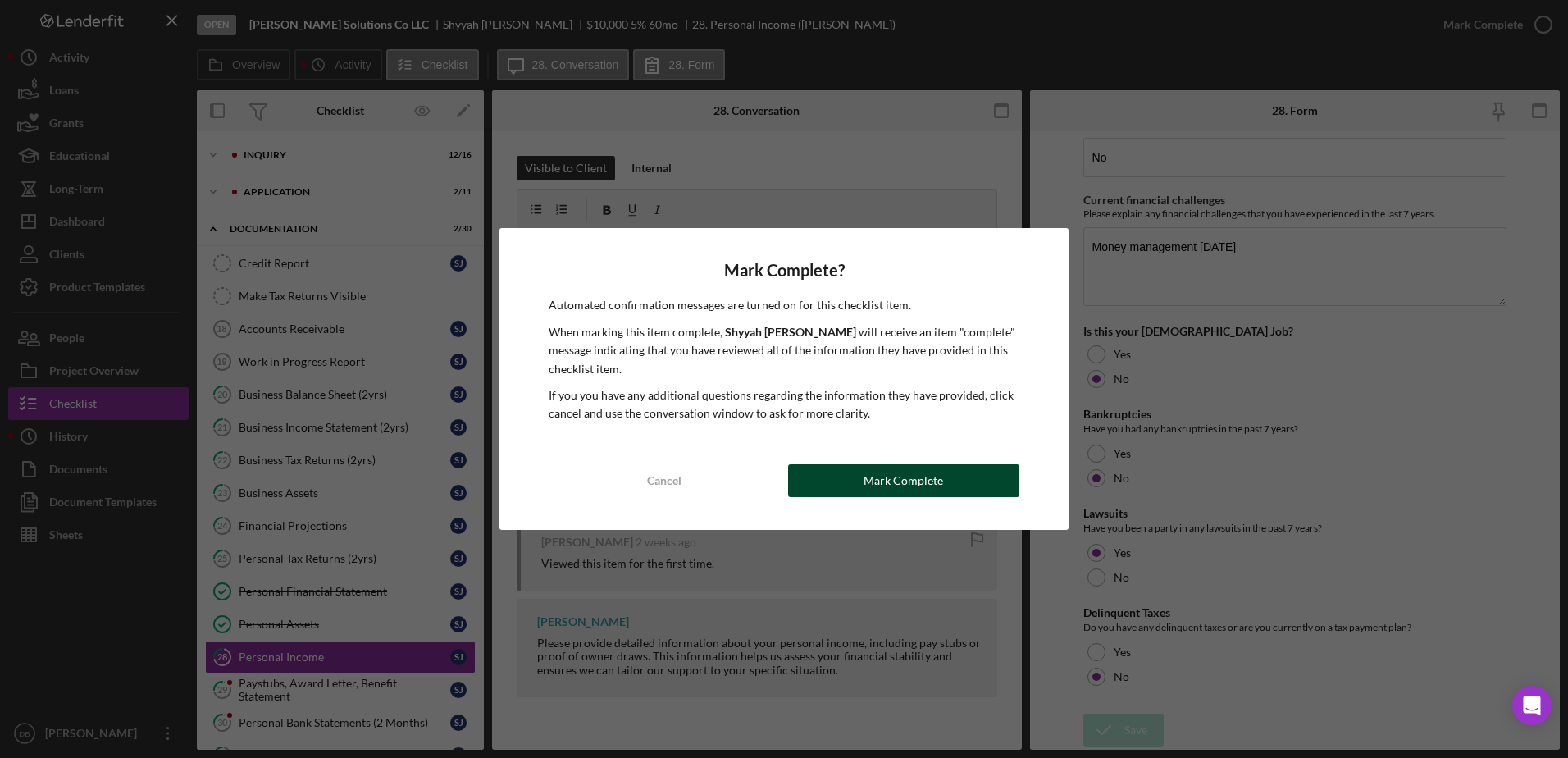
click at [798, 484] on div "Mark Complete" at bounding box center [903, 481] width 80 height 33
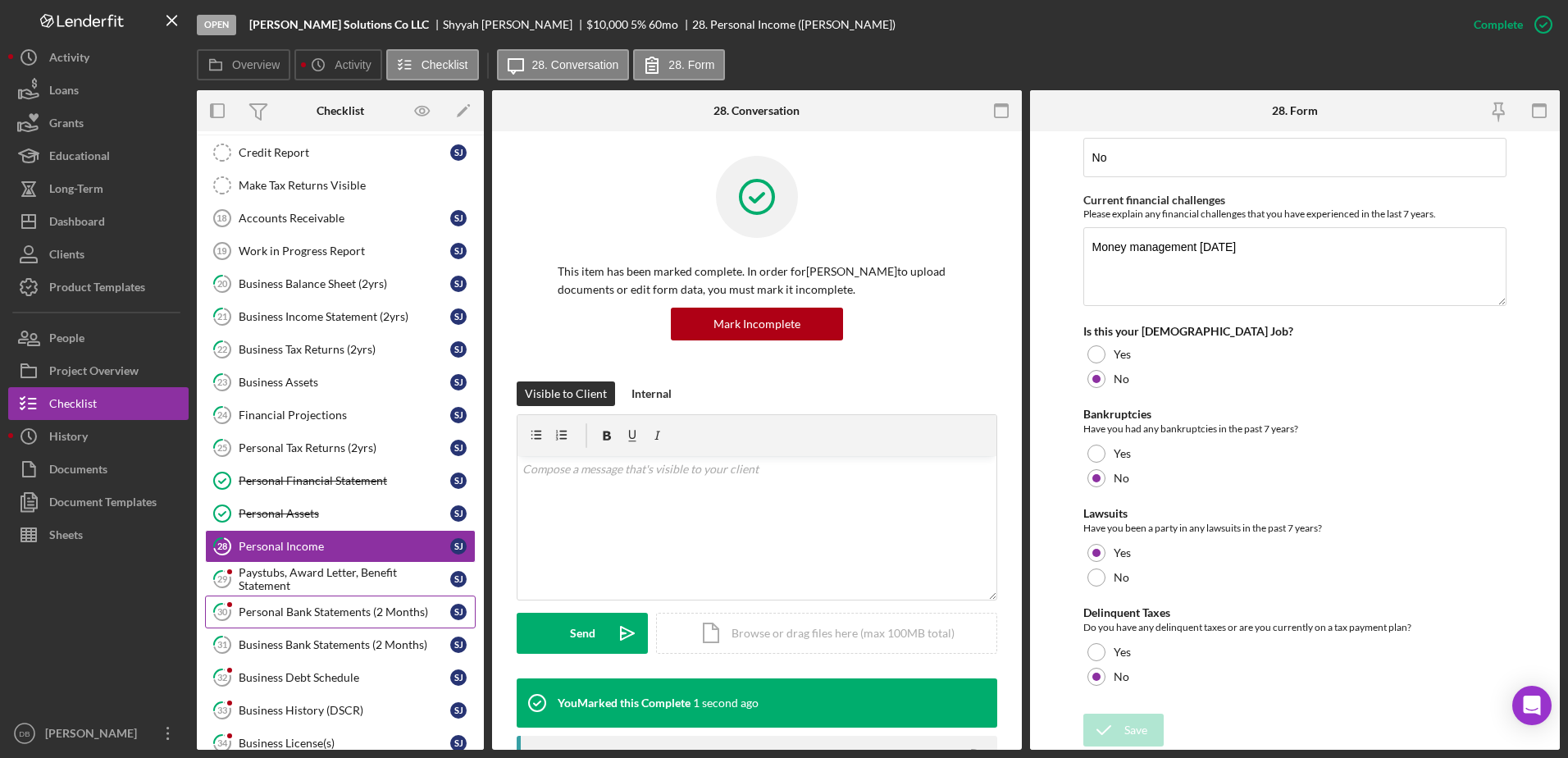
scroll to position [164, 0]
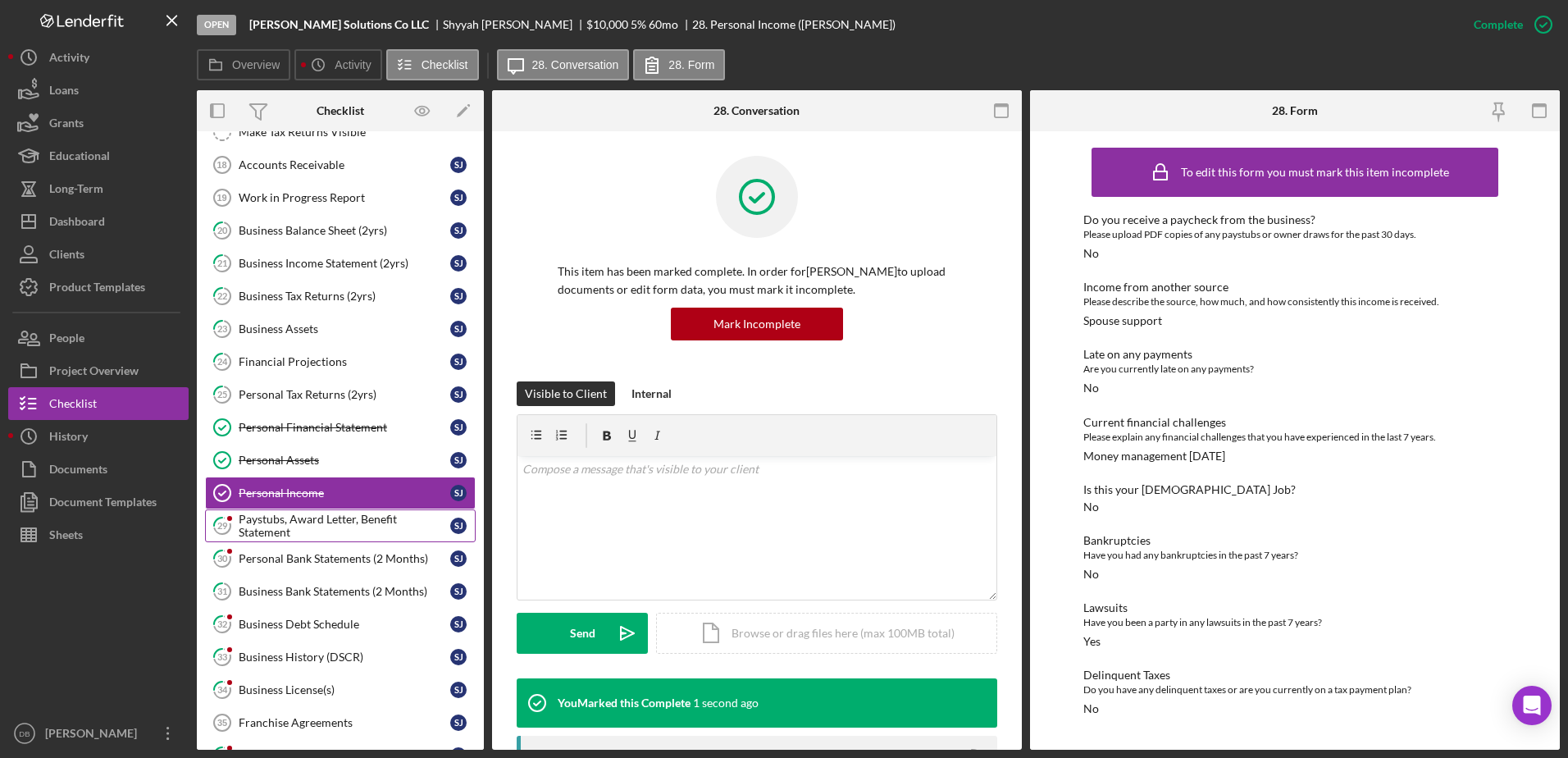
drag, startPoint x: 332, startPoint y: 554, endPoint x: 318, endPoint y: 531, distance: 26.9
click at [332, 553] on div "Personal Bank Statements (2 Months)" at bounding box center [345, 559] width 212 height 13
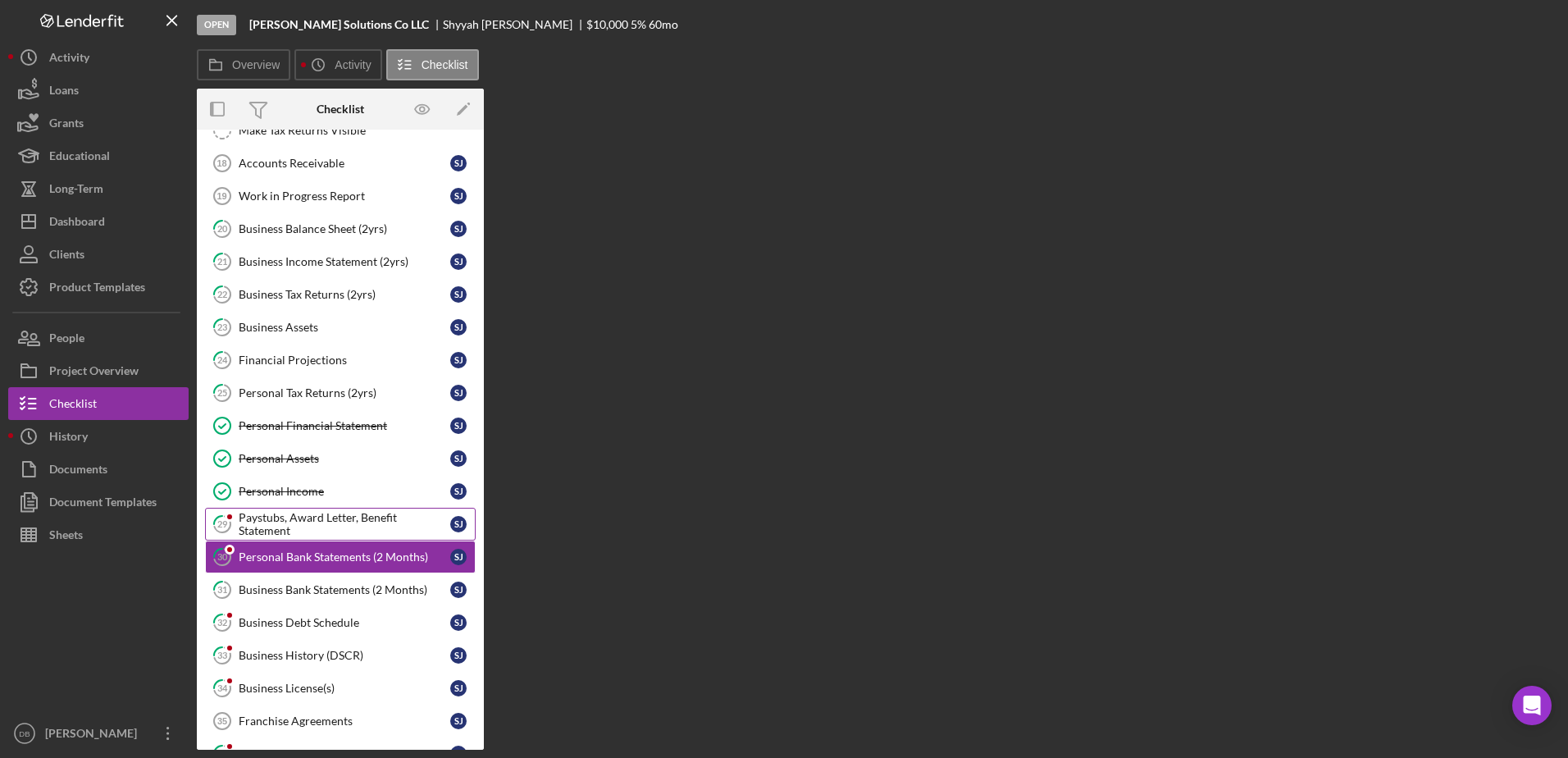
click at [317, 525] on div "Paystubs, Award Letter, Benefit Statement" at bounding box center [345, 524] width 212 height 26
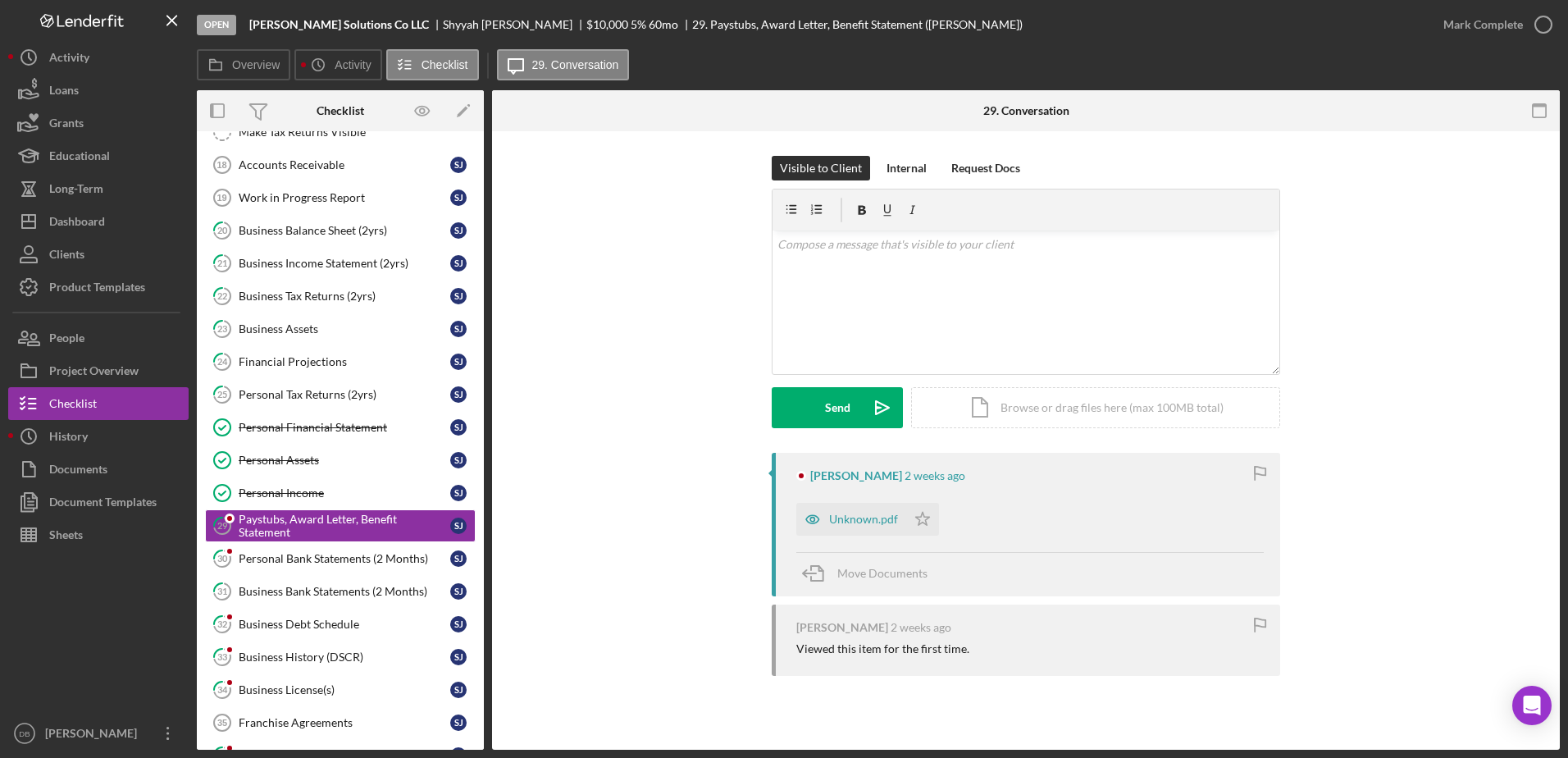
click at [798, 523] on div "Unknown.pdf" at bounding box center [864, 519] width 69 height 13
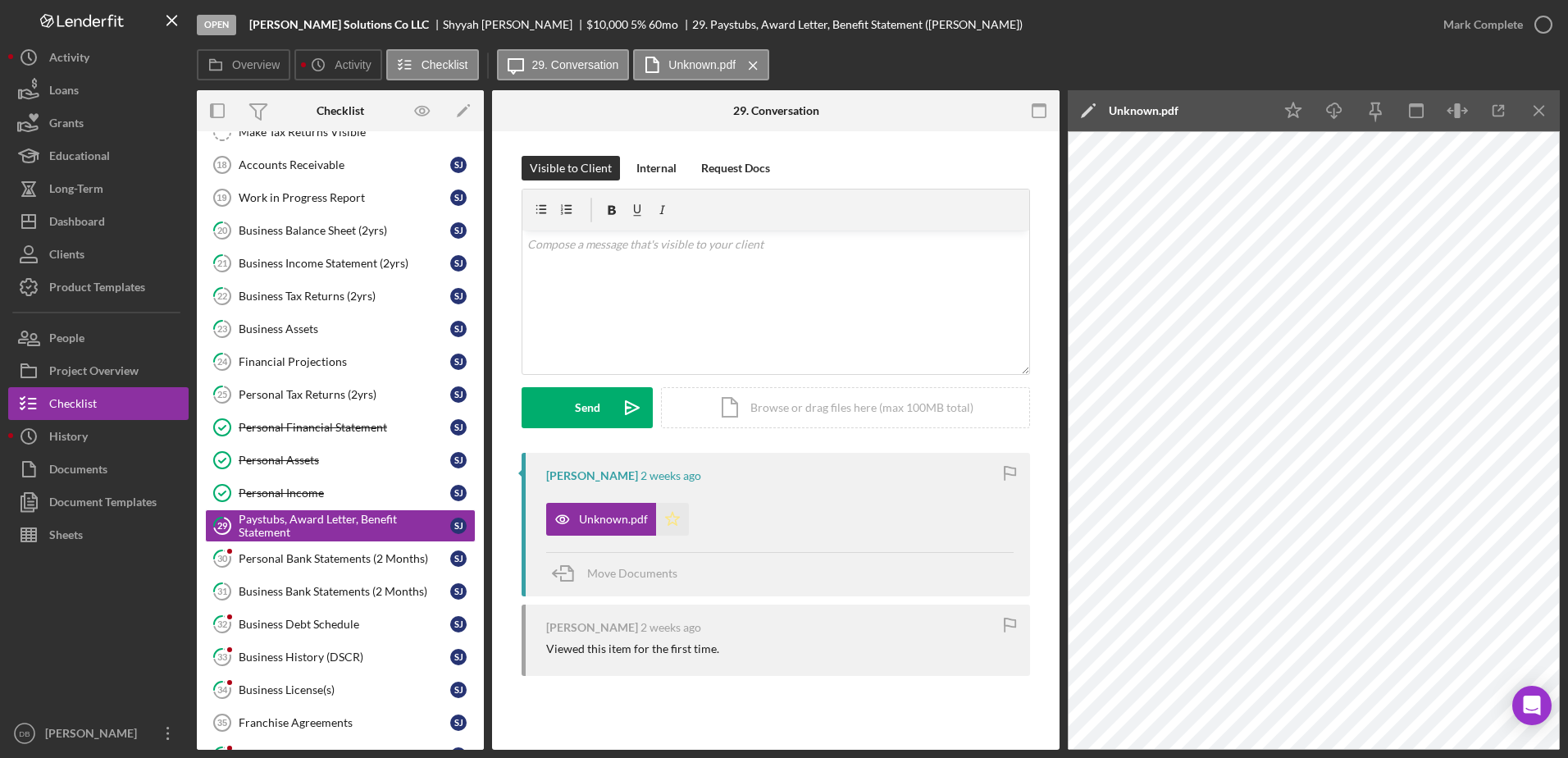
click at [677, 519] on icon "Icon/Star" at bounding box center [673, 519] width 33 height 33
click at [798, 5] on div "Mark Complete" at bounding box center [1493, 25] width 133 height 49
click at [798, 17] on icon "button" at bounding box center [1543, 25] width 41 height 41
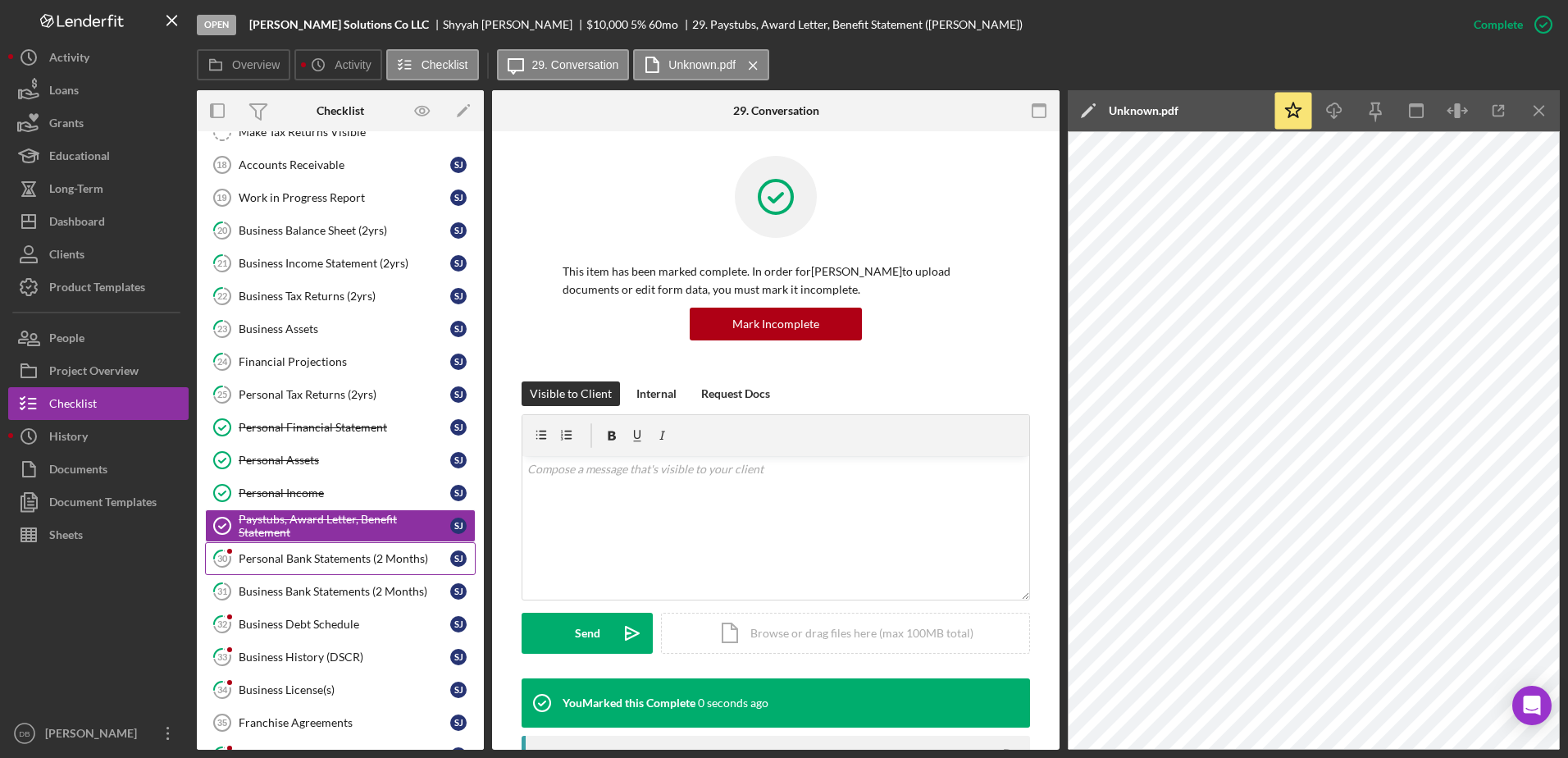
click at [297, 544] on link "30 Personal Bank Statements (2 Months) [PERSON_NAME]" at bounding box center [341, 559] width 271 height 33
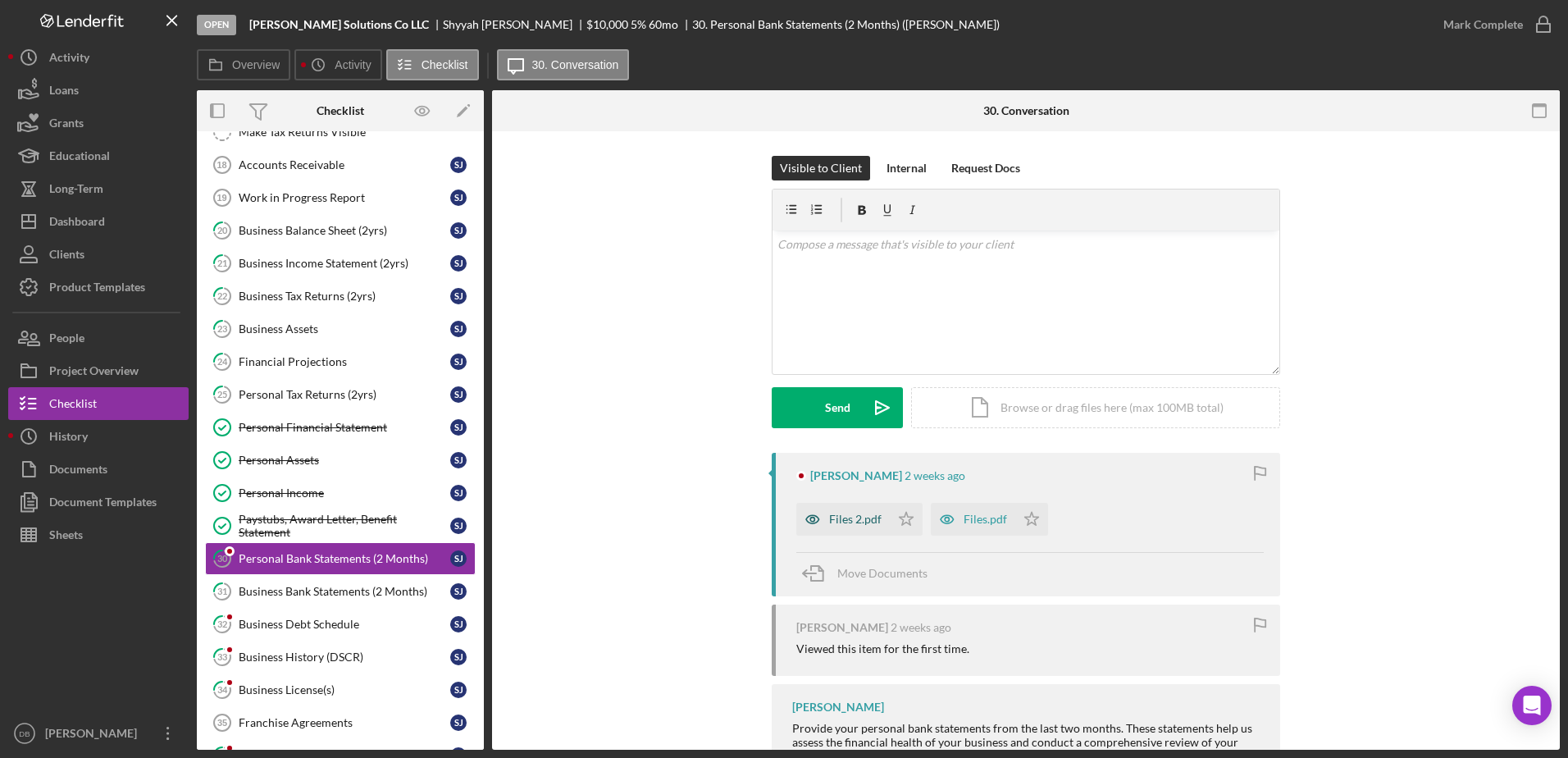
click at [798, 530] on div "Files 2.pdf" at bounding box center [843, 519] width 94 height 33
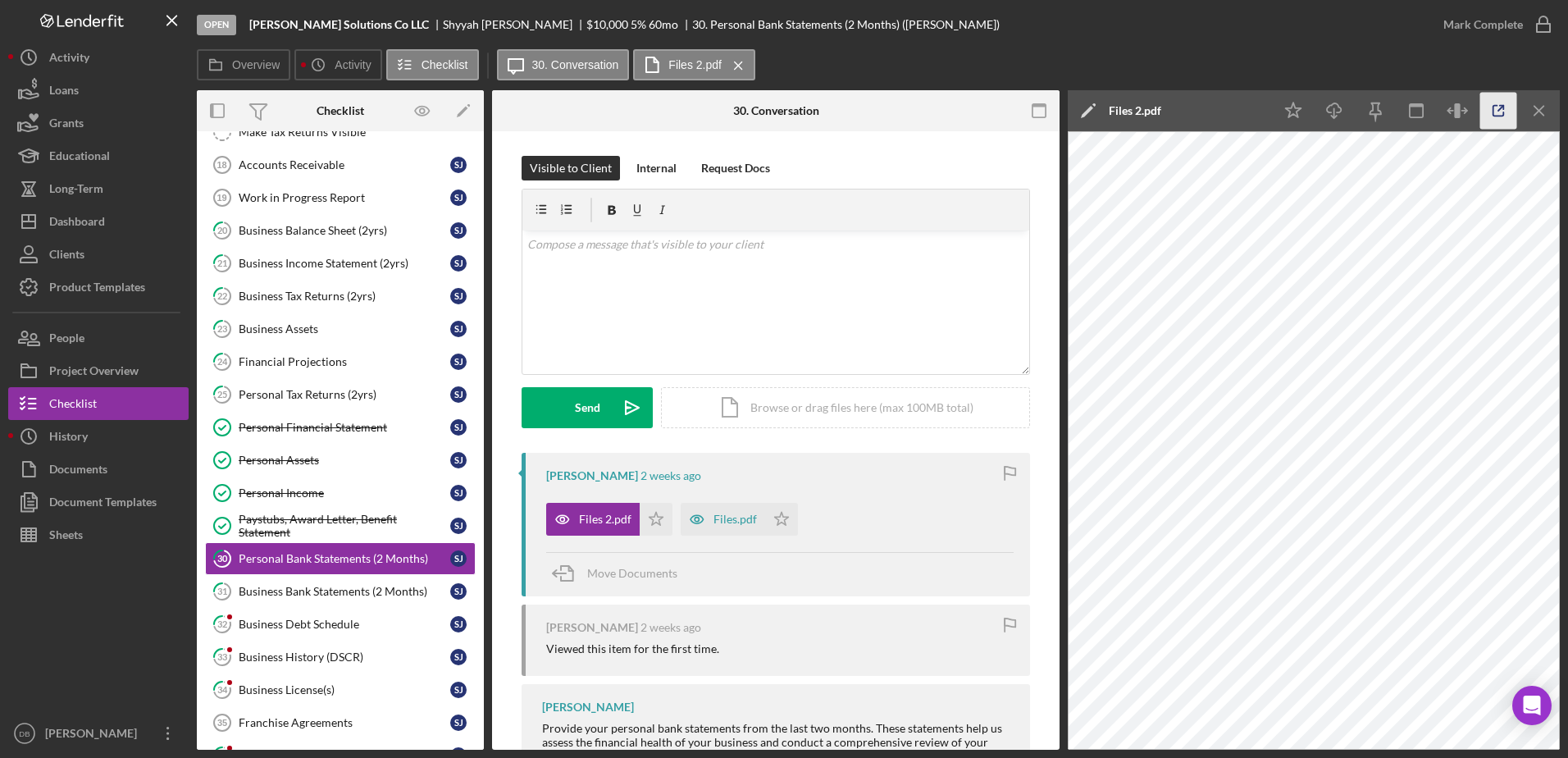
click at [798, 90] on div "Icon/Star Icon/Download Icon/Menu Close" at bounding box center [1416, 111] width 287 height 41
click at [651, 527] on icon "Icon/Star" at bounding box center [656, 519] width 33 height 33
click at [784, 518] on polygon "button" at bounding box center [782, 518] width 14 height 13
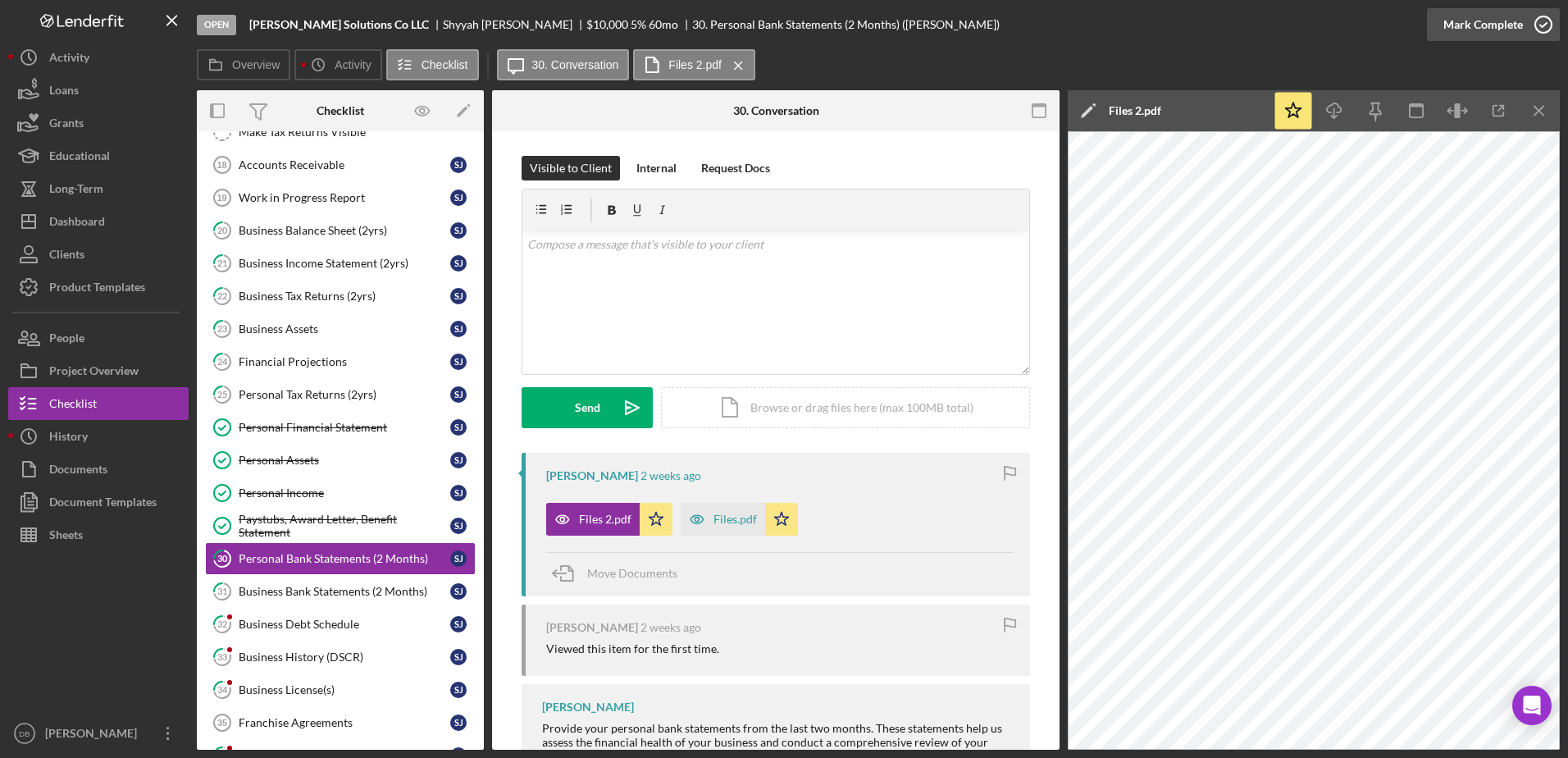
click at [798, 25] on div "Mark Complete" at bounding box center [1483, 25] width 80 height 33
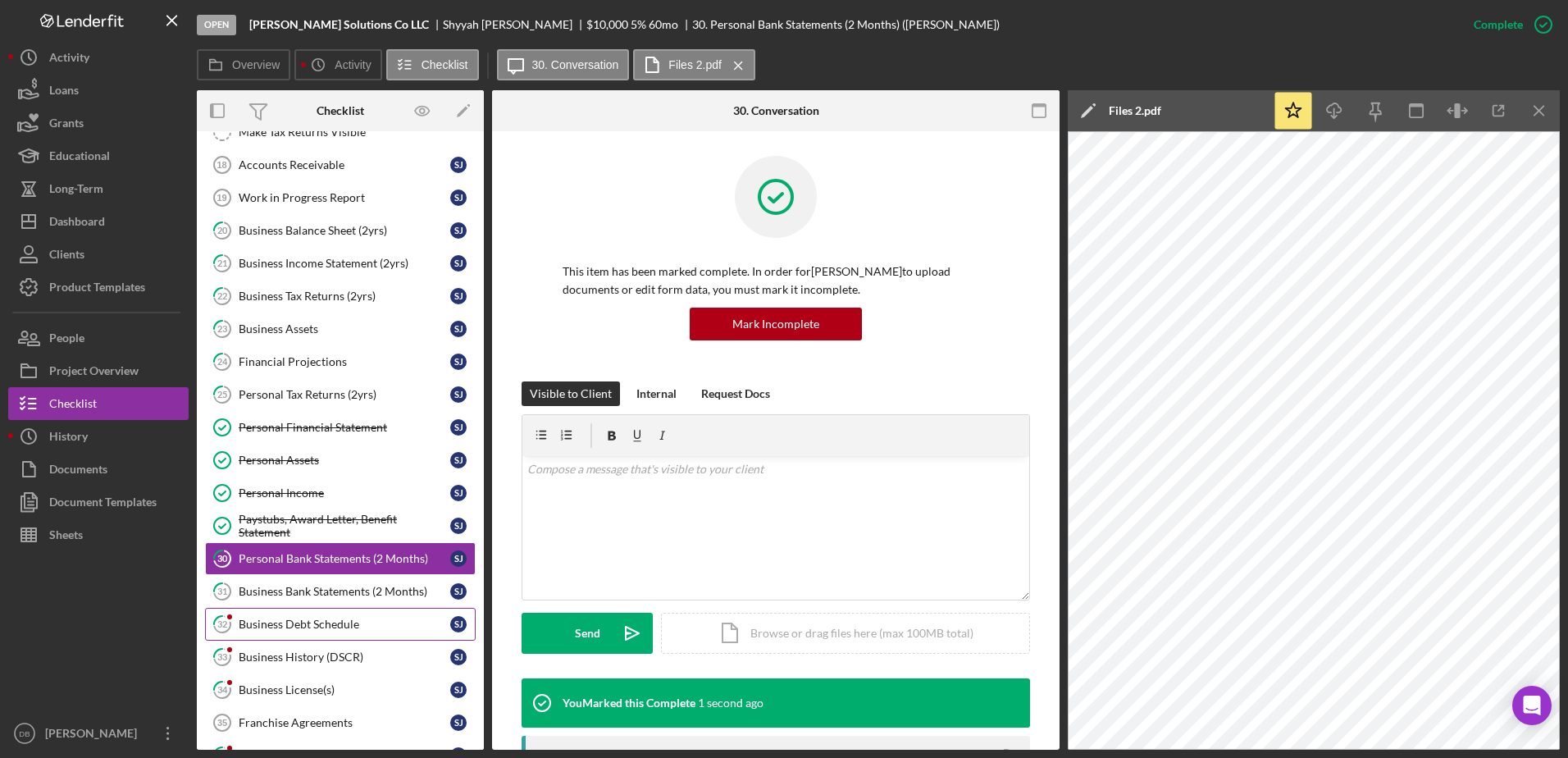
click at [318, 615] on link "32 Business Debt Schedule [PERSON_NAME]" at bounding box center [341, 624] width 271 height 33
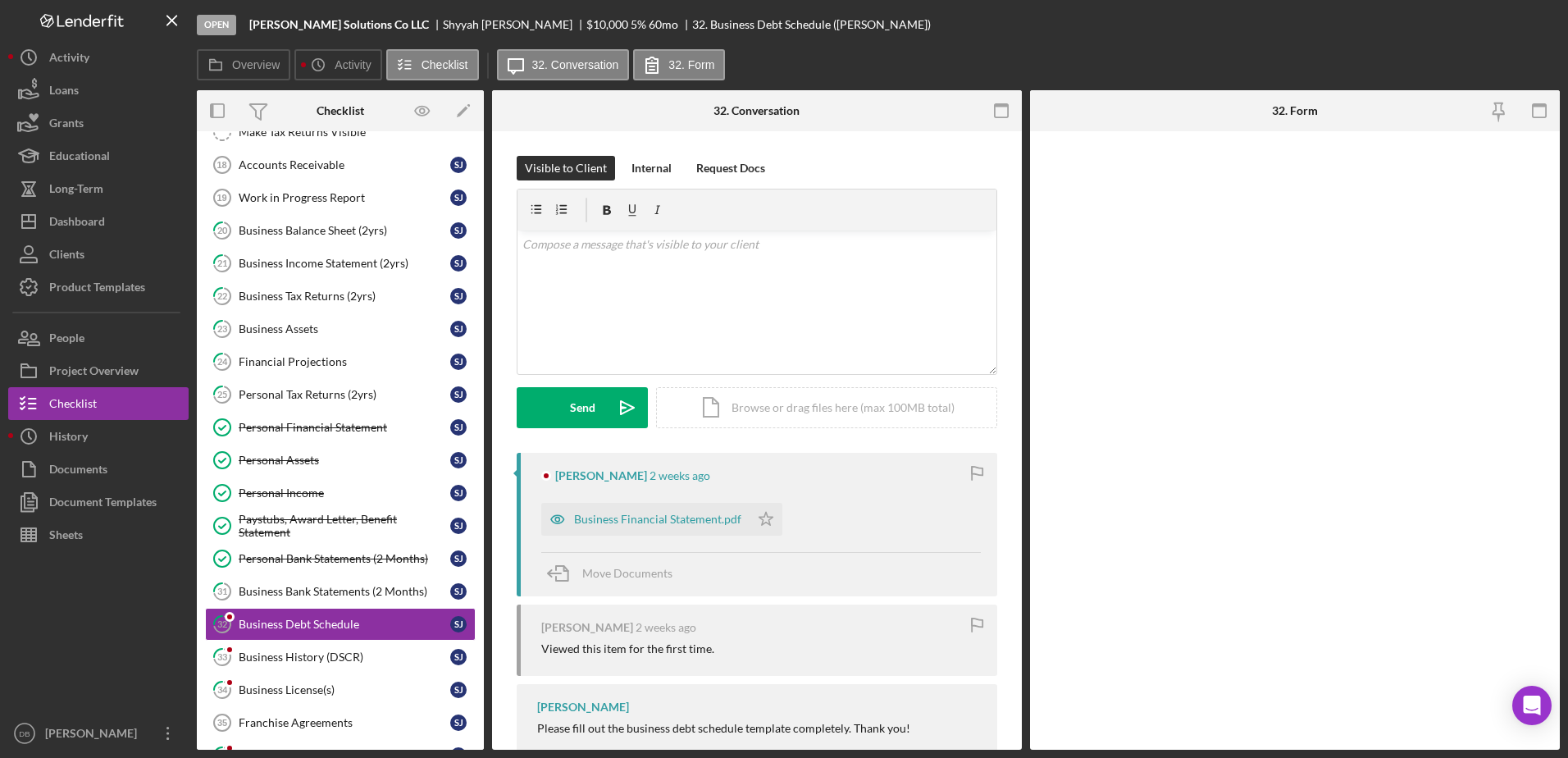
scroll to position [80, 0]
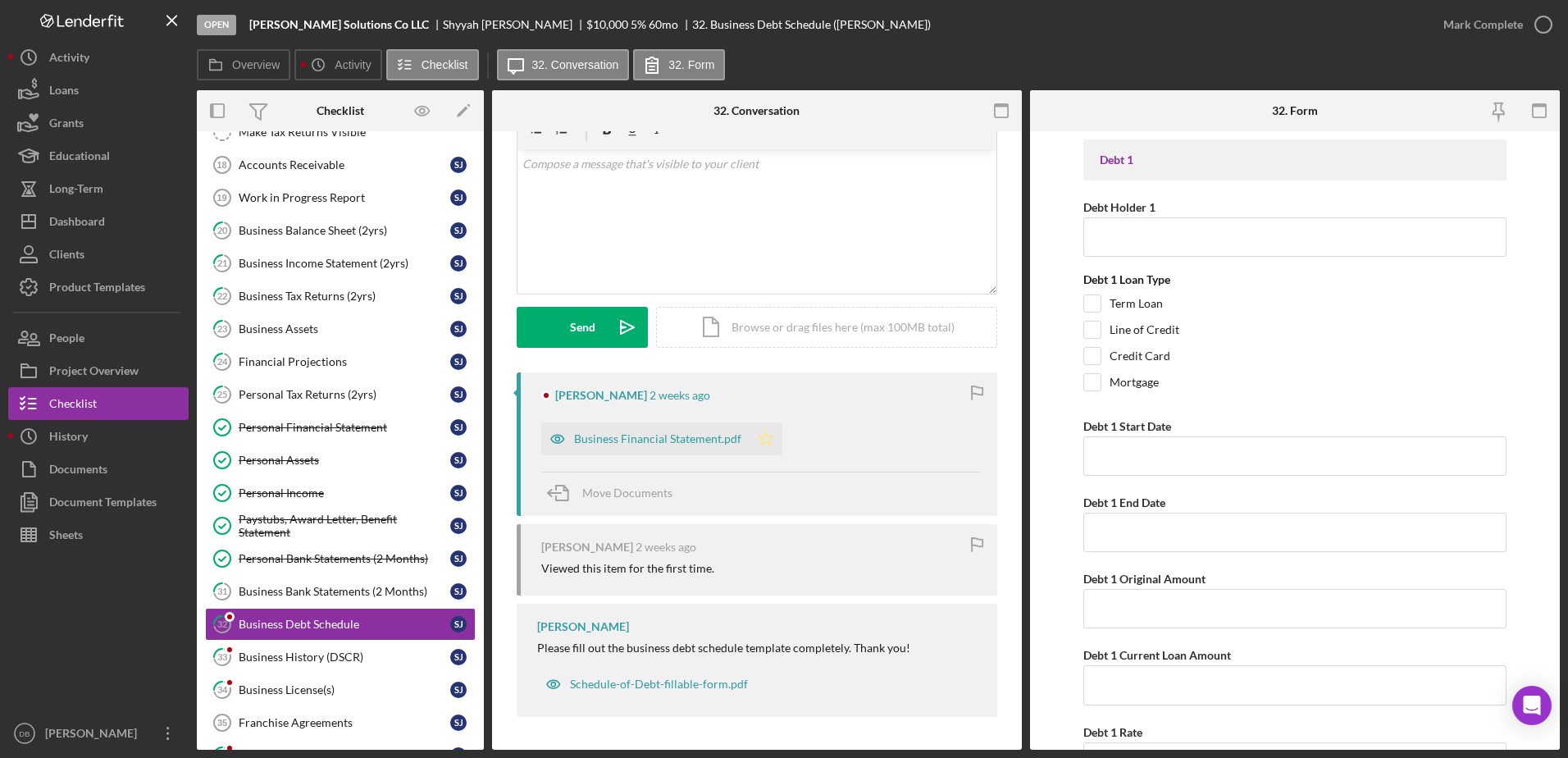
click at [764, 443] on icon "Icon/Star" at bounding box center [766, 439] width 33 height 33
click at [660, 450] on div "Business Financial Statement.pdf" at bounding box center [646, 439] width 208 height 33
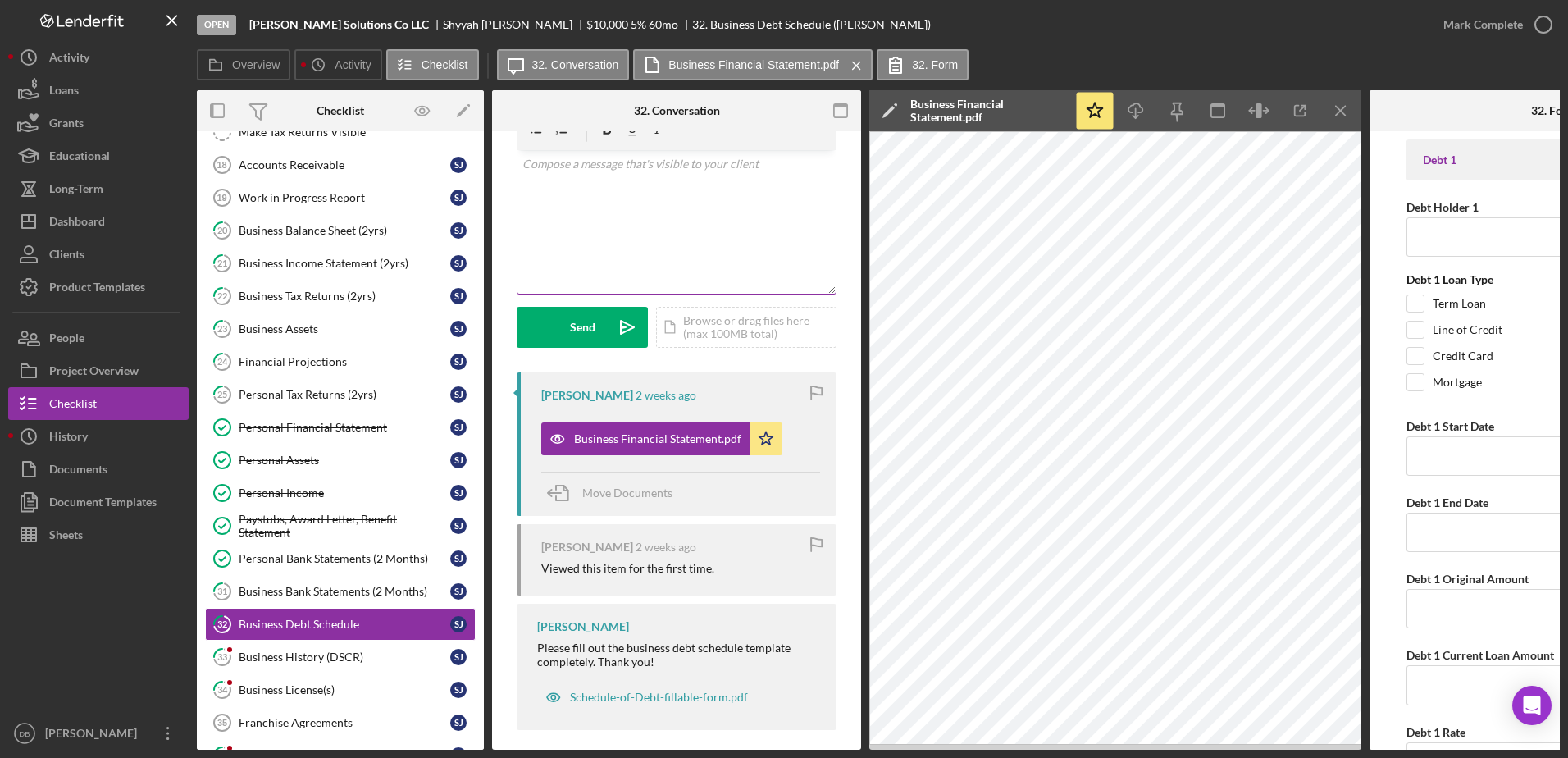
click at [680, 221] on div "v Color teal Color pink Remove color Add row above Add row below Add column bef…" at bounding box center [677, 221] width 318 height 144
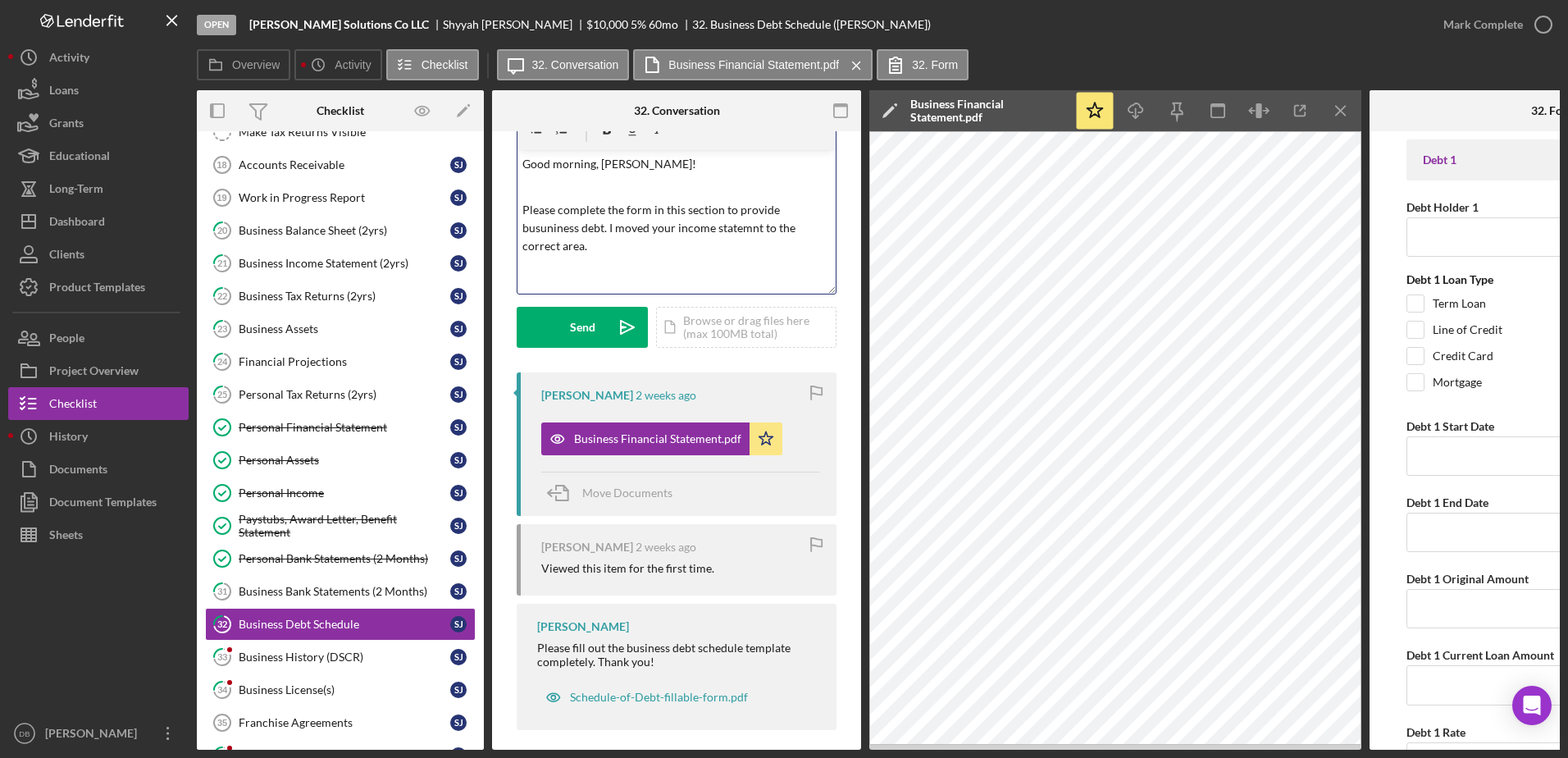
scroll to position [5, 0]
click at [646, 237] on p "Please complete the form in this section to provide busuniness debt. I moved yo…" at bounding box center [677, 223] width 309 height 55
drag, startPoint x: 542, startPoint y: 235, endPoint x: 542, endPoint y: 223, distance: 12.0
drag, startPoint x: 606, startPoint y: 328, endPoint x: 626, endPoint y: 400, distance: 74.7
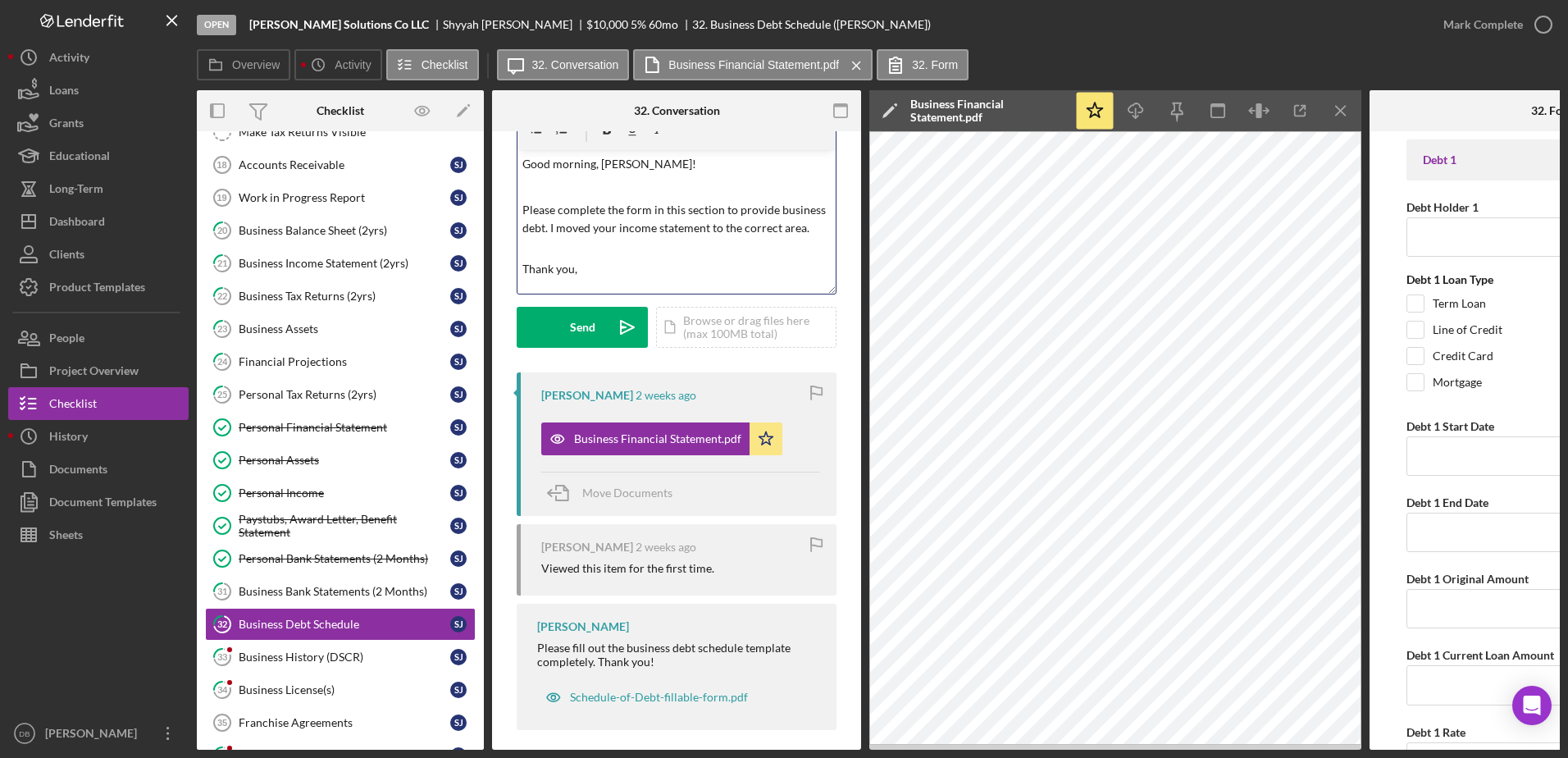
click at [606, 328] on button "Send Icon/icon-invite-send" at bounding box center [583, 327] width 131 height 41
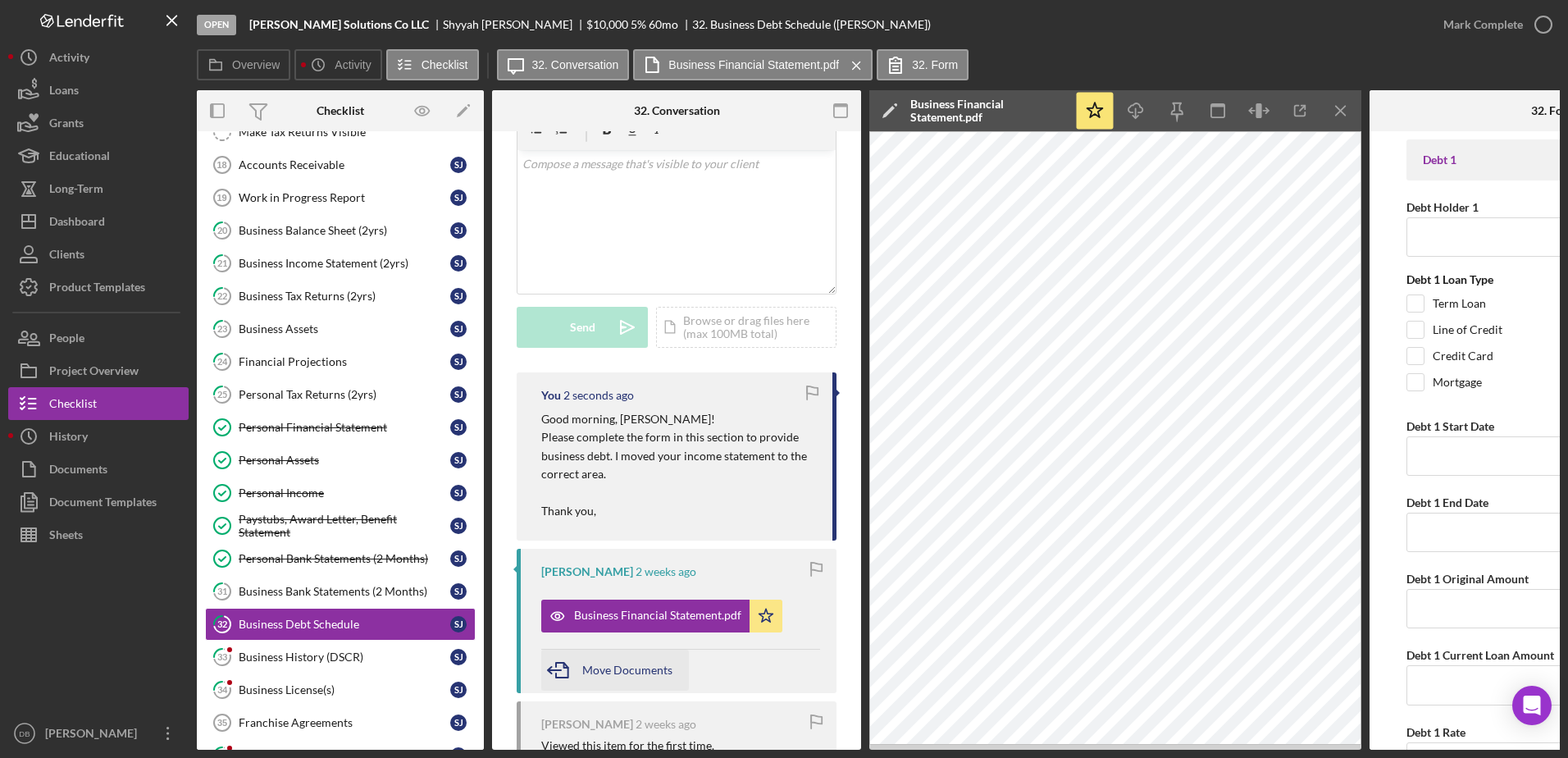
click at [631, 678] on div "Move Documents" at bounding box center [628, 670] width 90 height 41
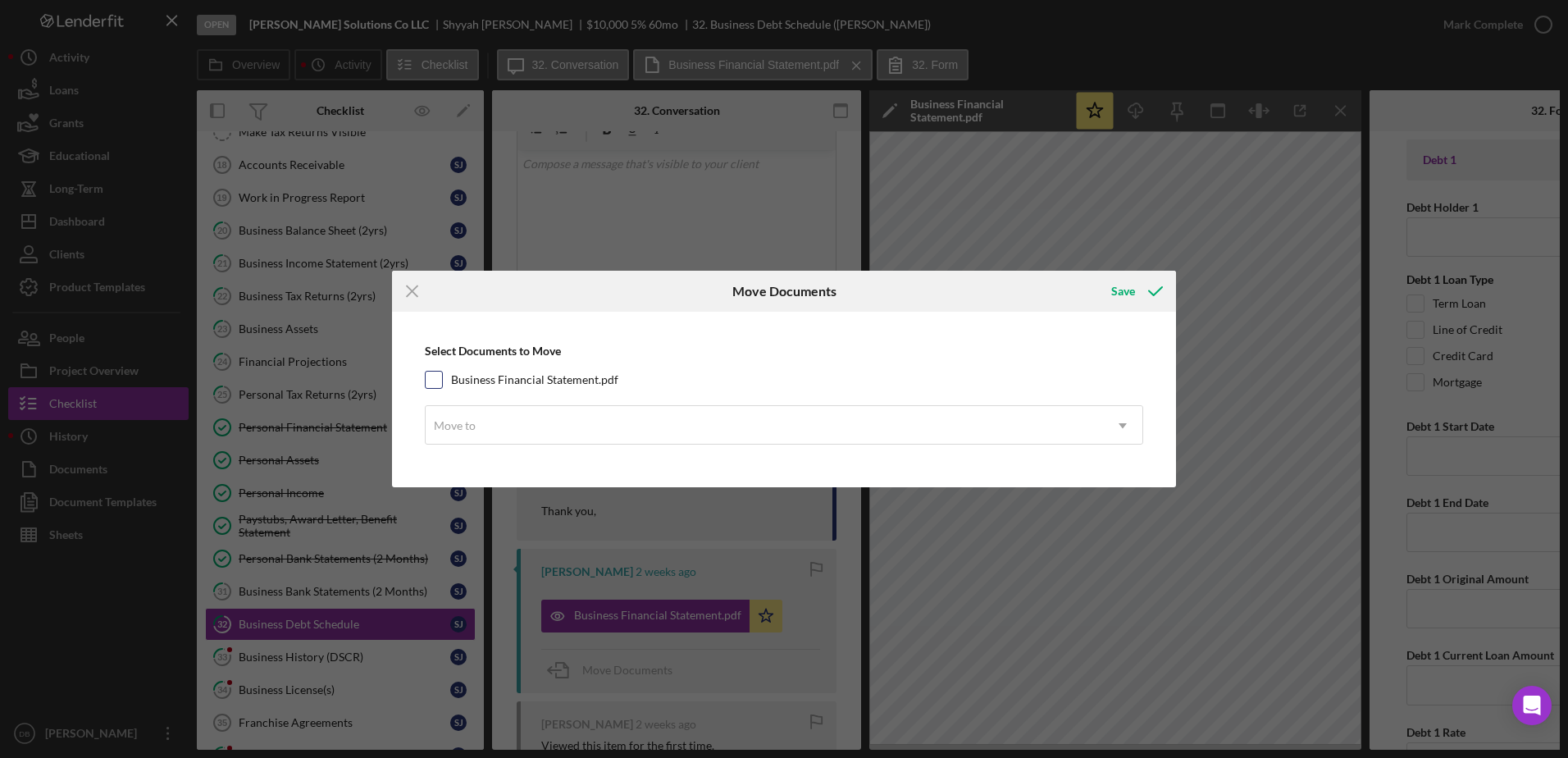
click at [430, 380] on input "Business Financial Statement.pdf" at bounding box center [434, 380] width 16 height 16
checkbox input "true"
click at [485, 431] on div "Move to" at bounding box center [765, 426] width 678 height 38
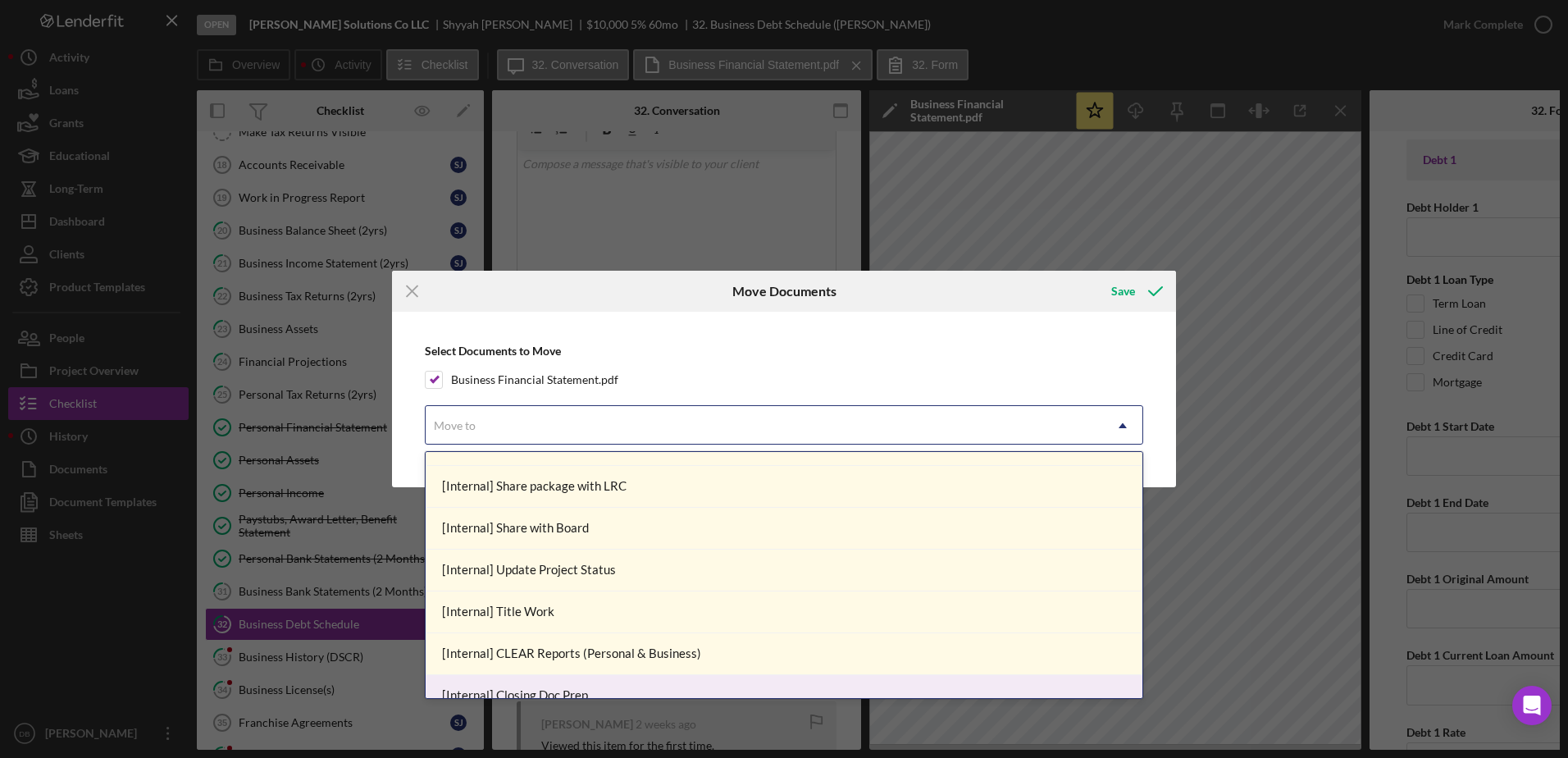
scroll to position [883, 0]
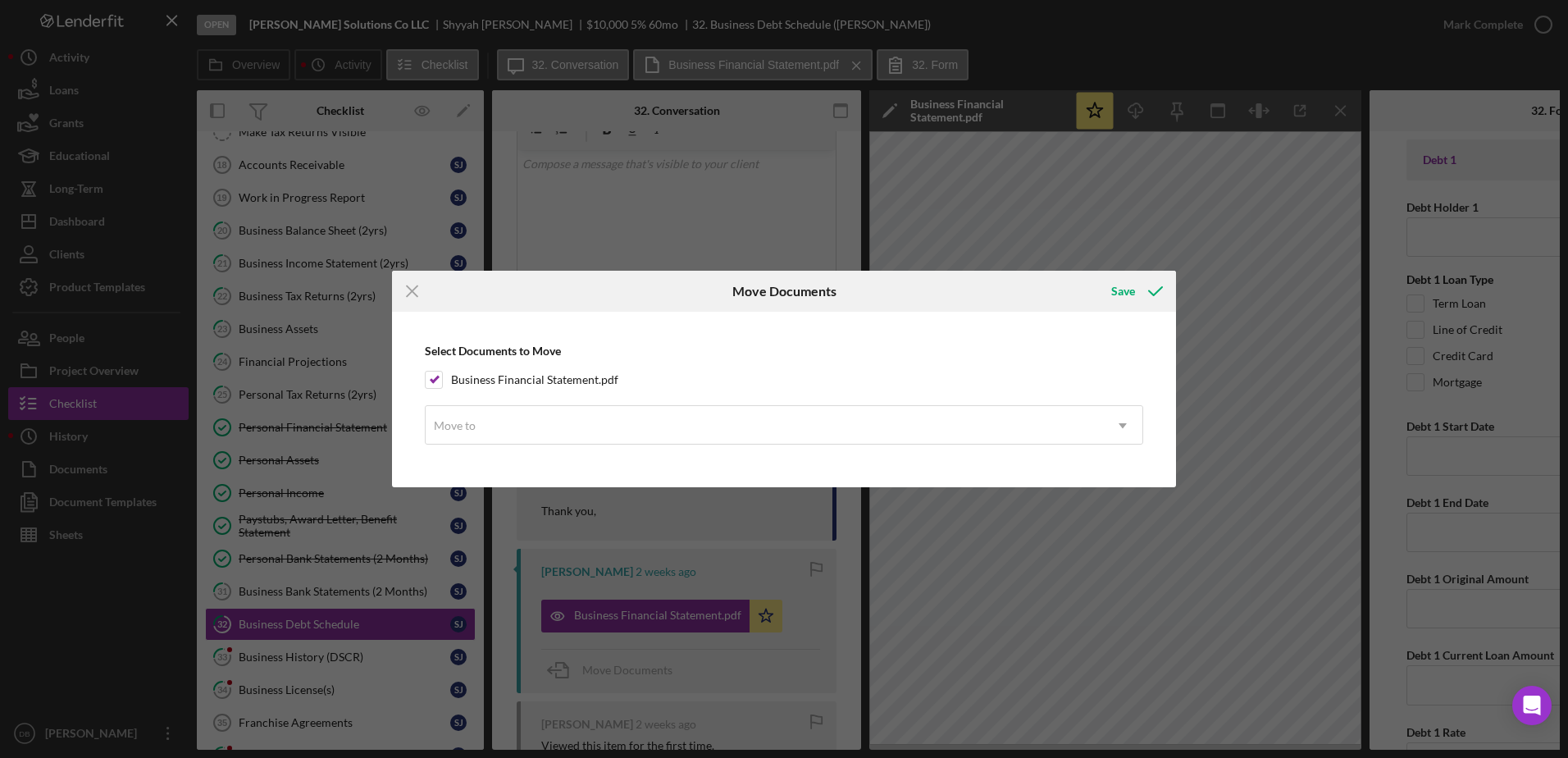
click at [798, 353] on div "Select Documents to Move Business Financial Statement.pdf Move to Icon/Dropdown…" at bounding box center [784, 399] width 768 height 158
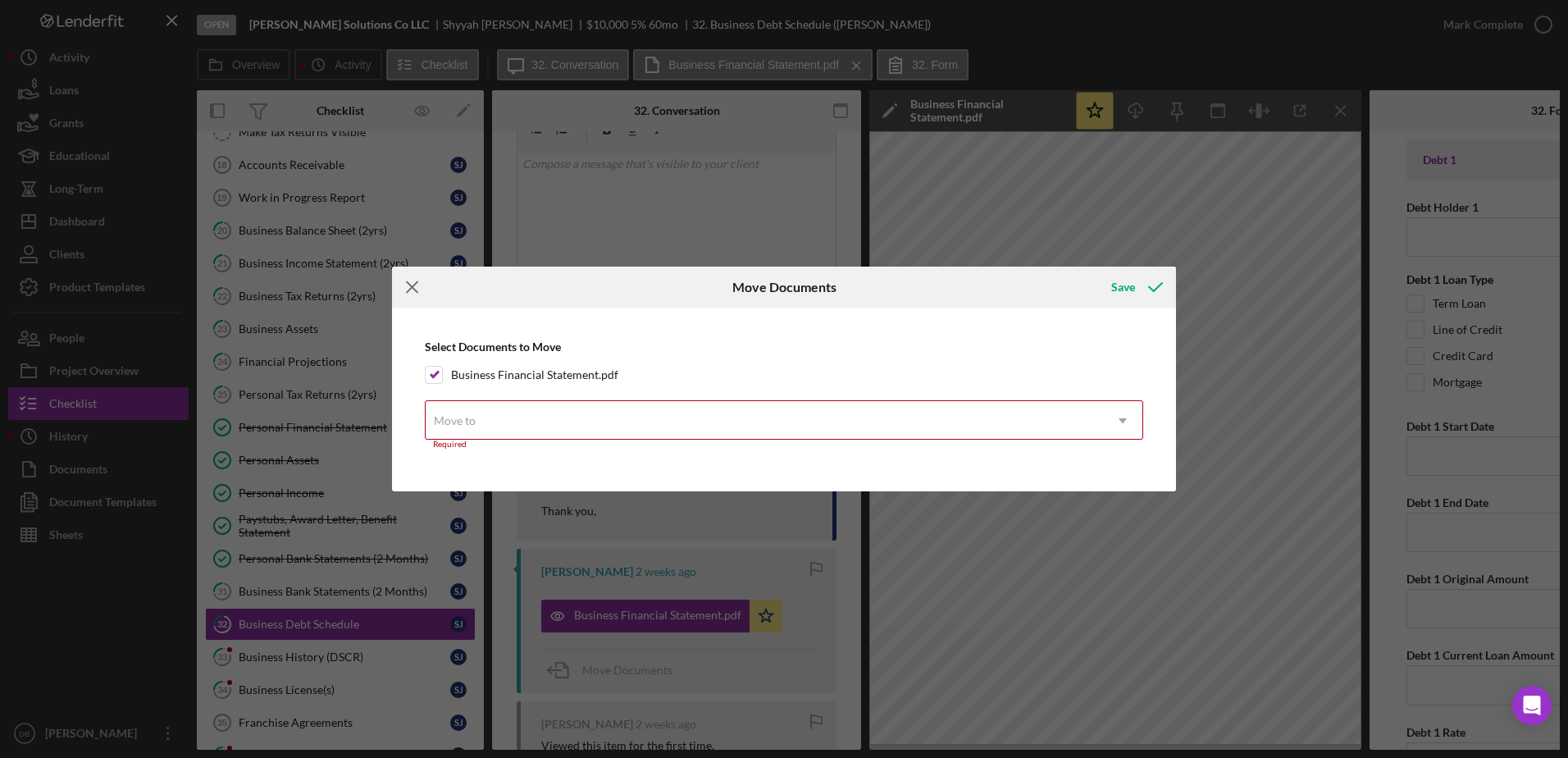
click at [414, 289] on g at bounding box center [412, 286] width 11 height 11
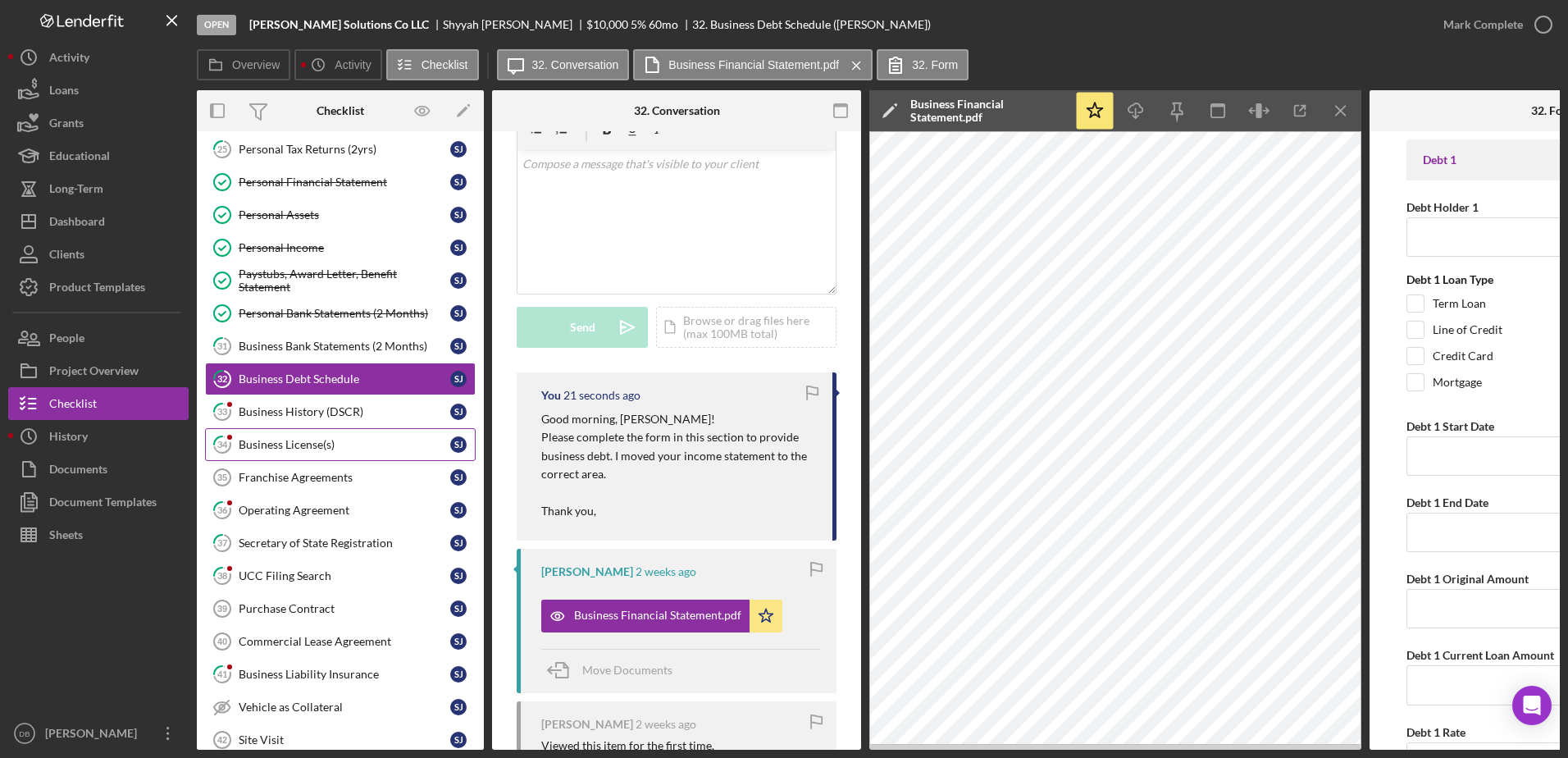
scroll to position [410, 0]
click at [304, 410] on div "Business History (DSCR)" at bounding box center [345, 411] width 212 height 13
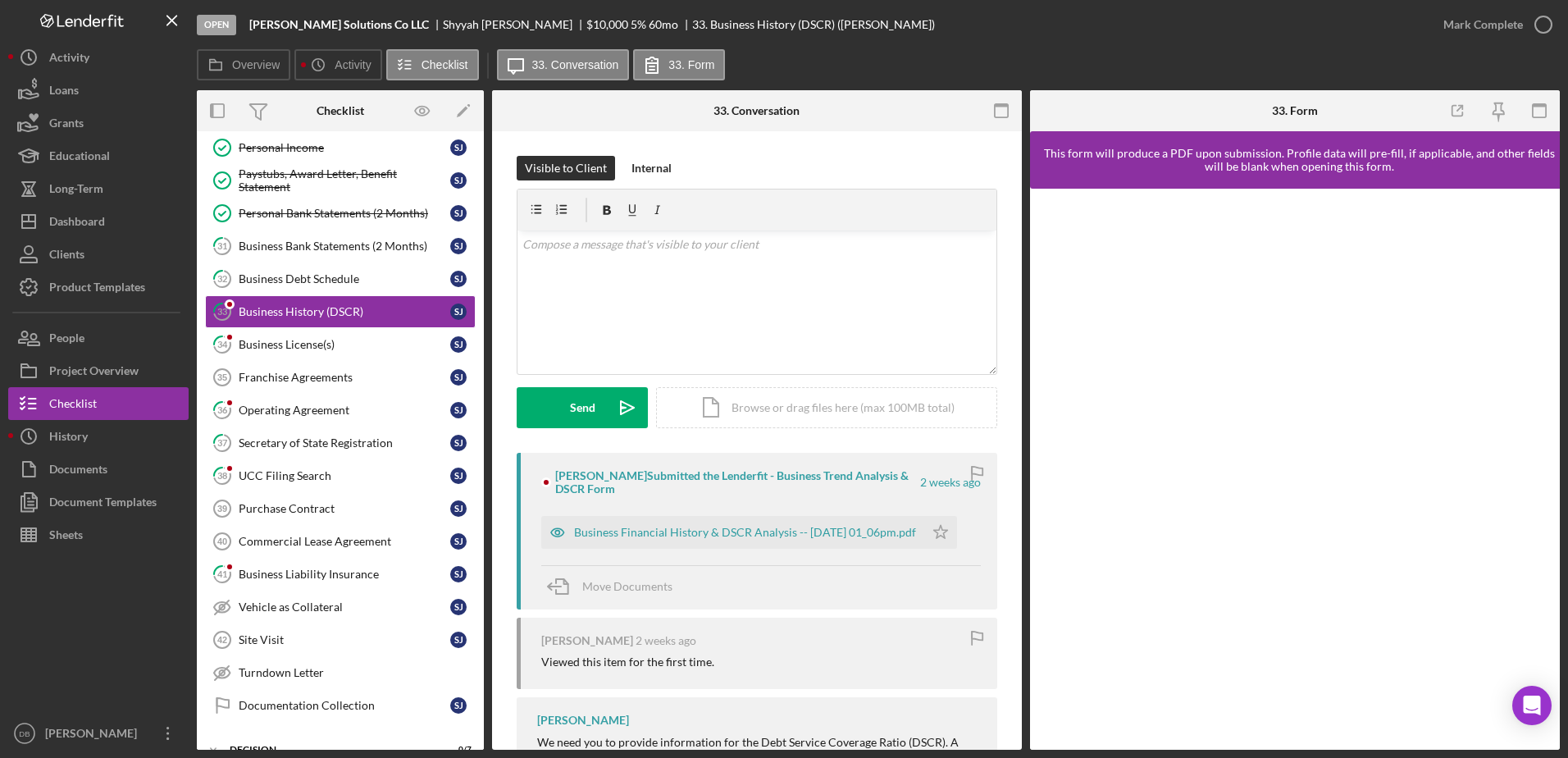
scroll to position [574, 0]
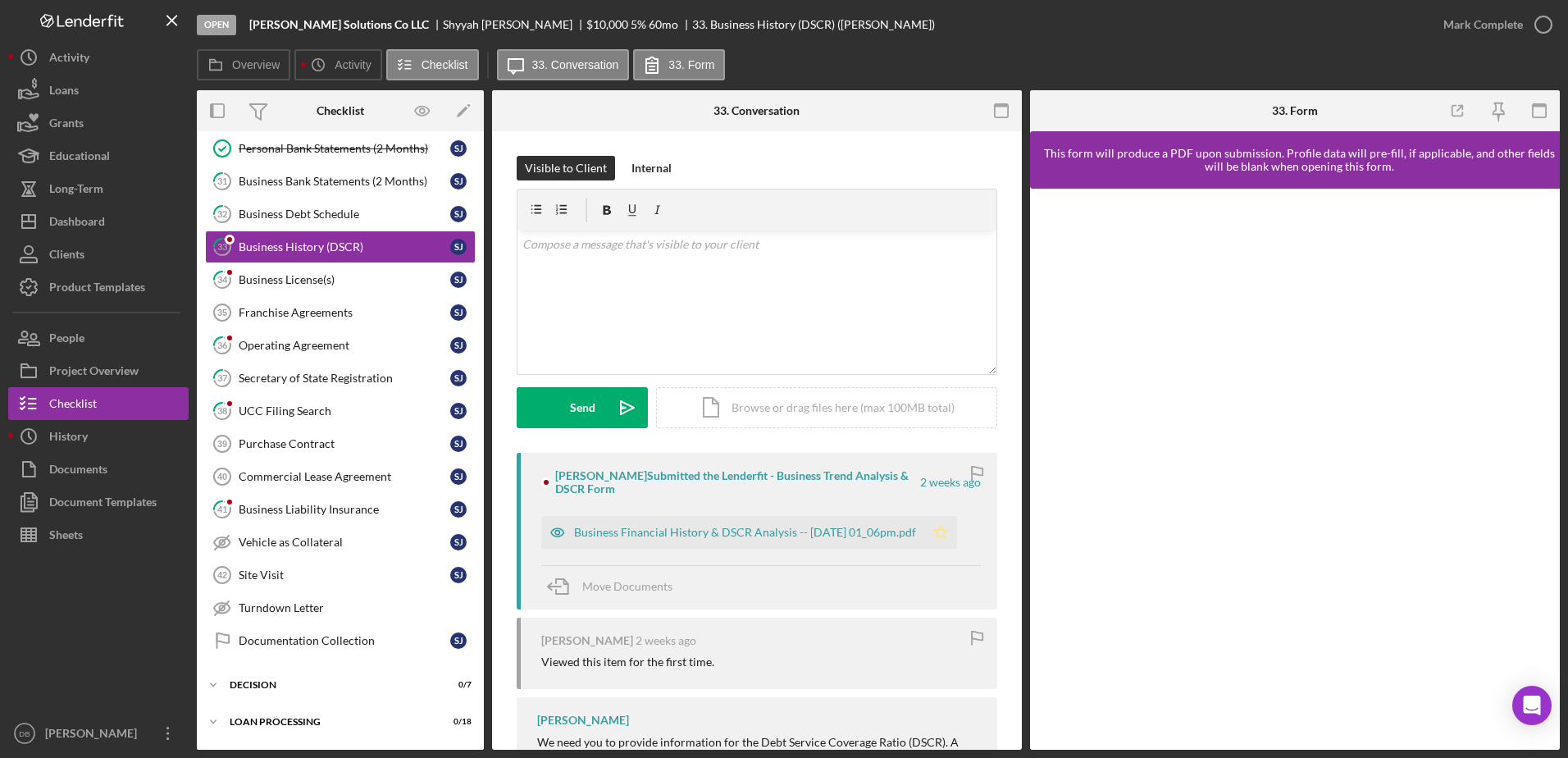
click at [798, 524] on icon "Icon/Star" at bounding box center [940, 532] width 33 height 33
click at [798, 24] on icon "button" at bounding box center [1543, 25] width 41 height 41
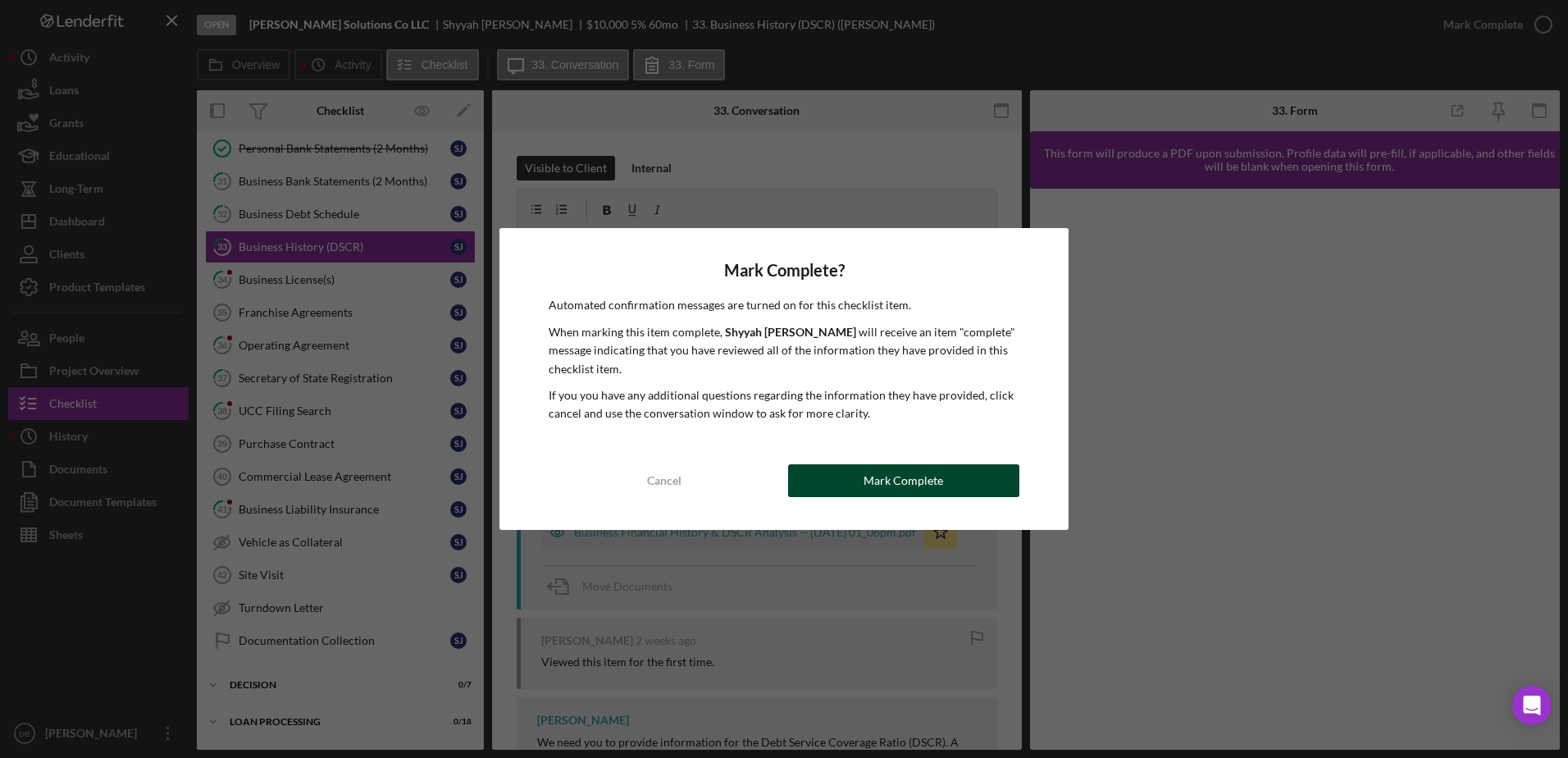
click at [798, 492] on button "Mark Complete" at bounding box center [904, 481] width 231 height 33
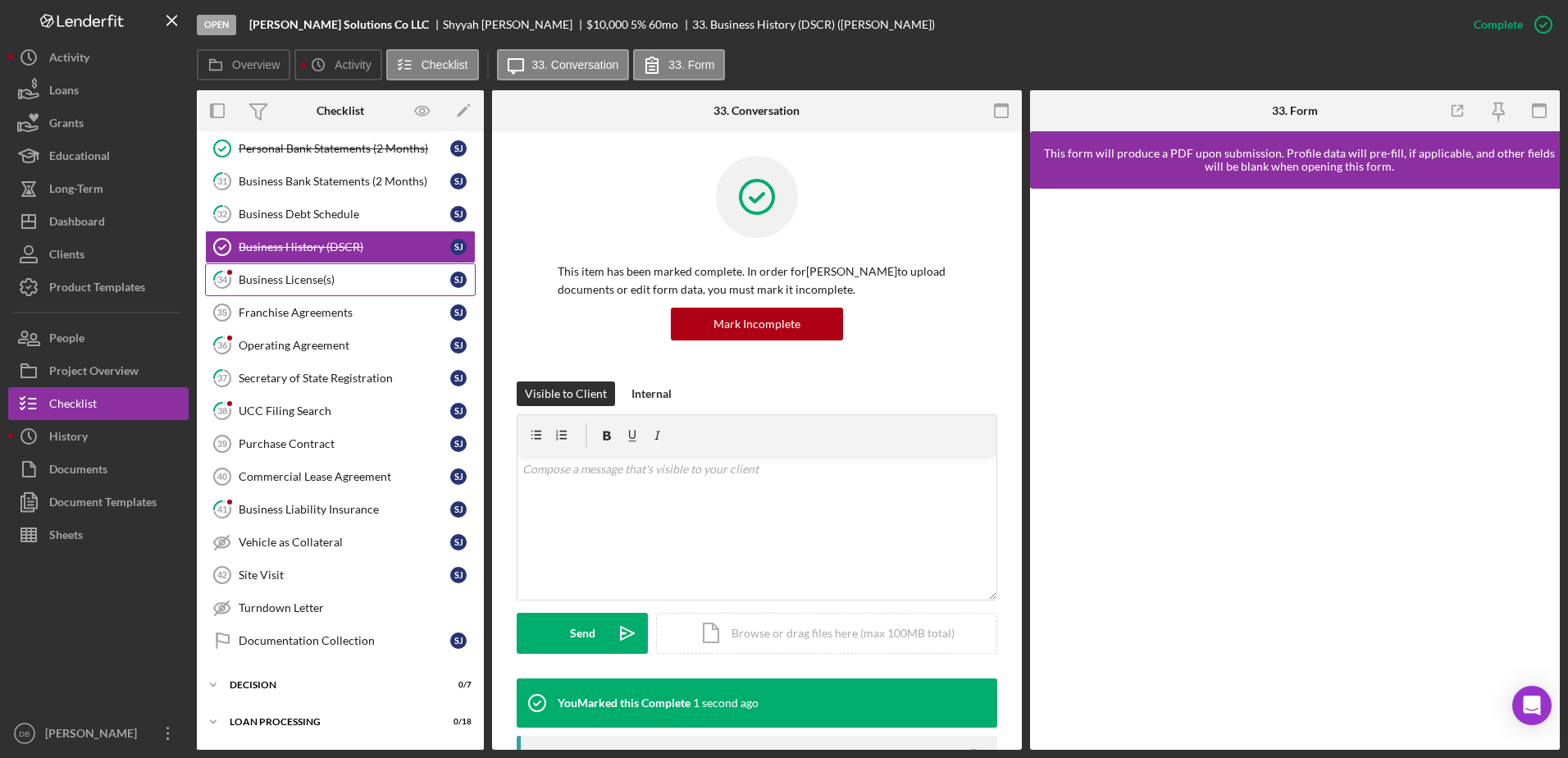
click at [264, 283] on div "Business License(s)" at bounding box center [345, 280] width 212 height 13
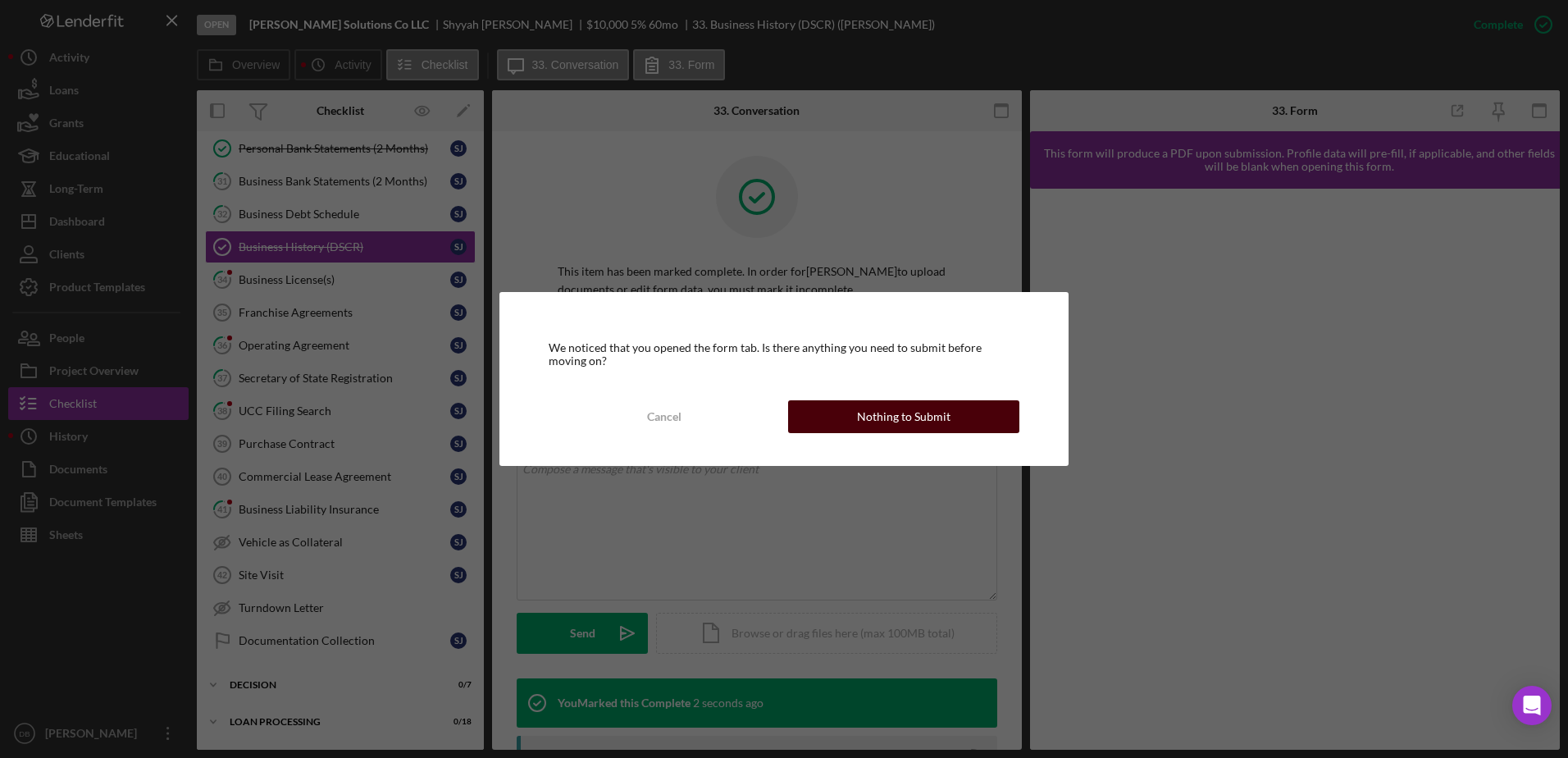
click at [798, 415] on button "Nothing to Submit" at bounding box center [904, 417] width 231 height 33
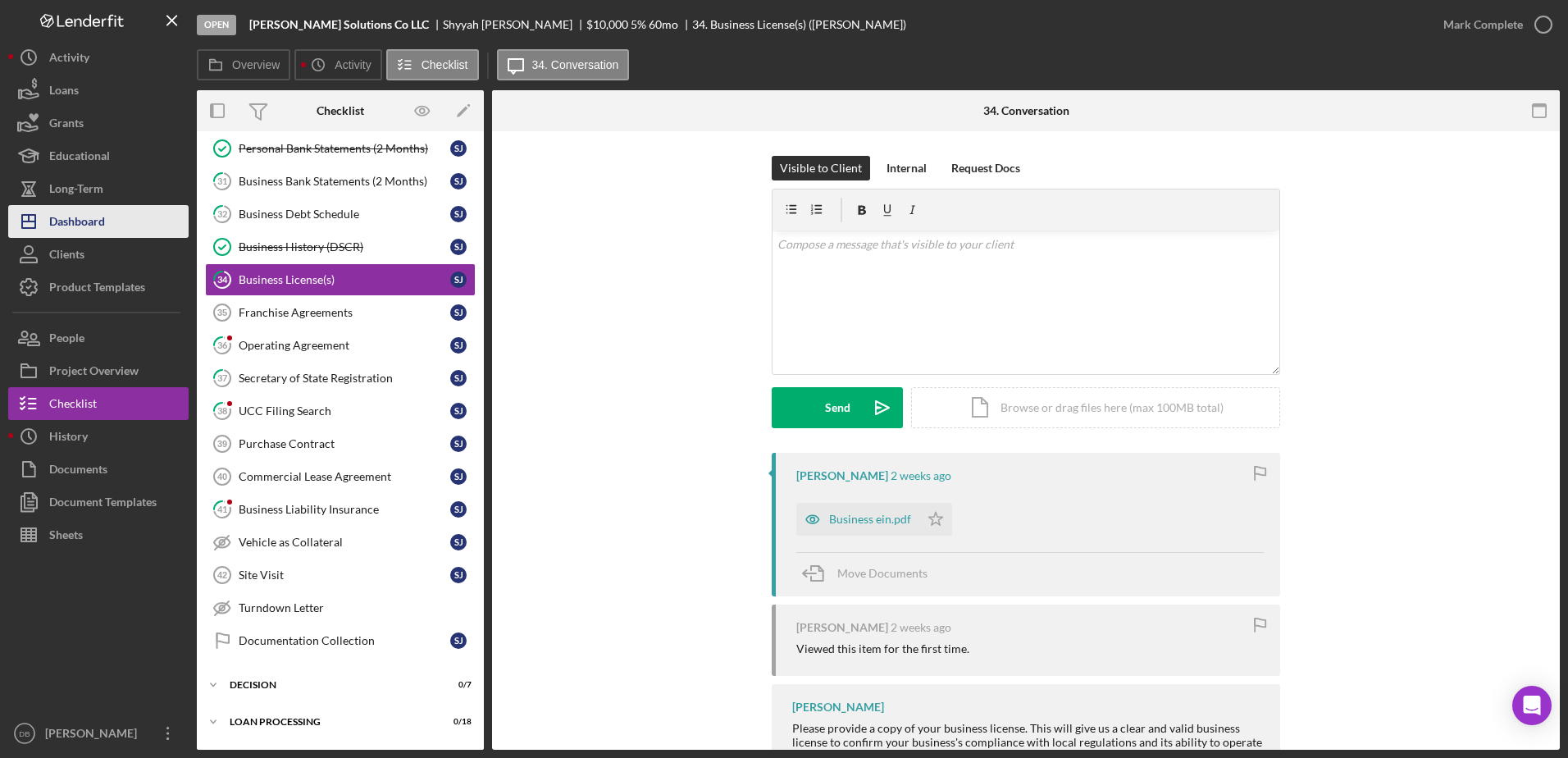
click at [100, 221] on div "Dashboard" at bounding box center [77, 223] width 56 height 37
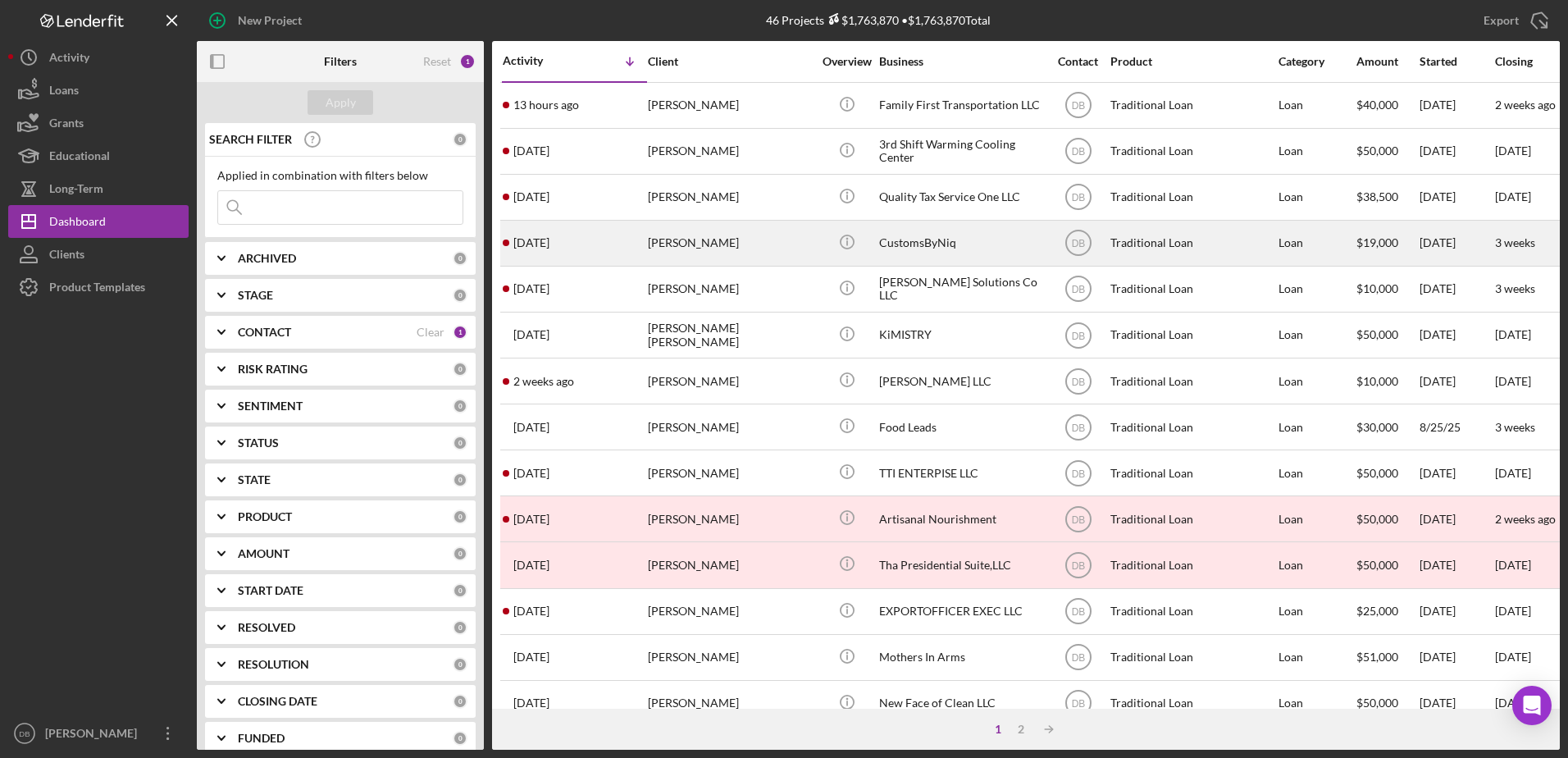
click at [651, 249] on div "[PERSON_NAME]" at bounding box center [730, 243] width 164 height 43
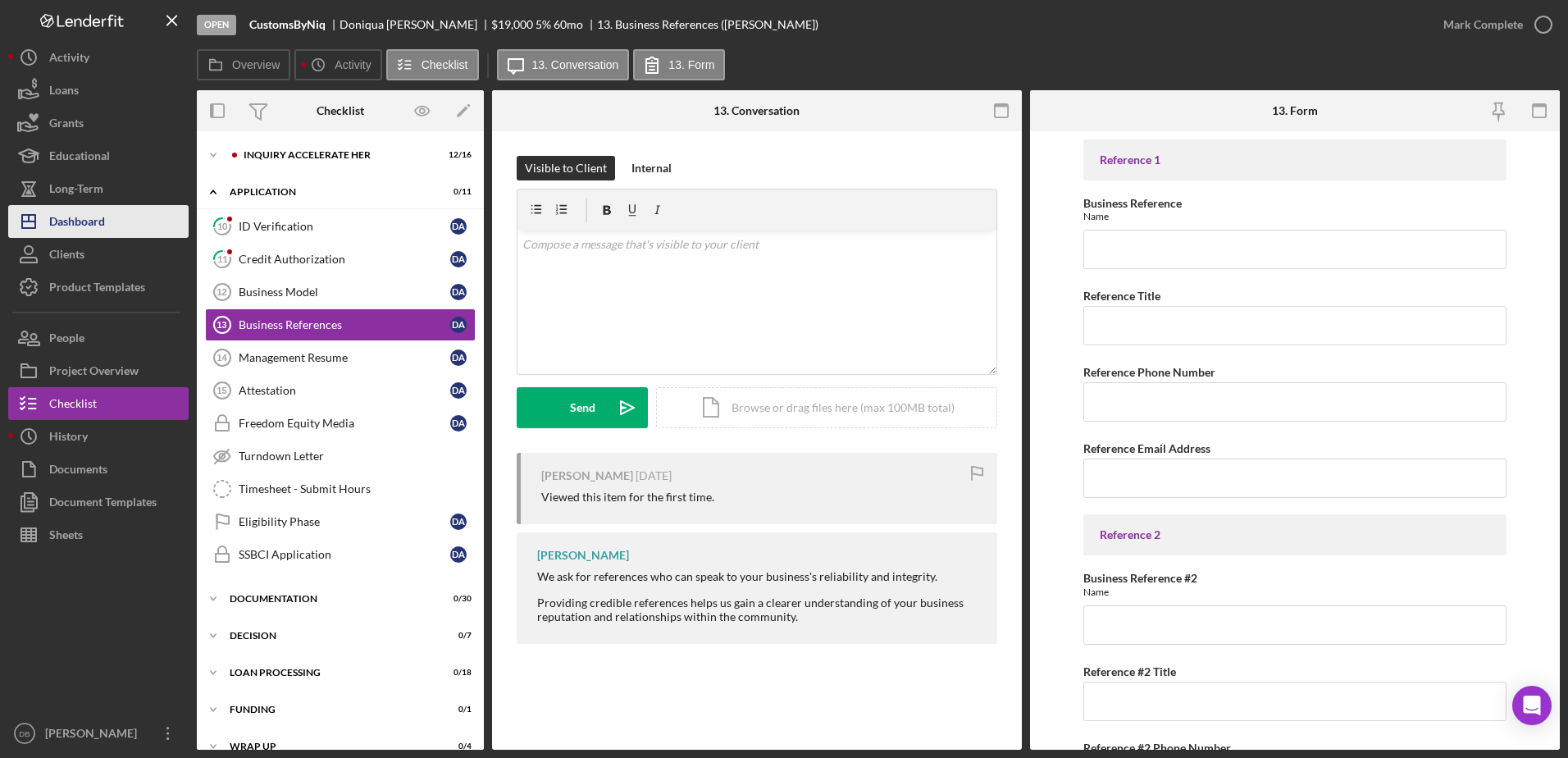
click at [90, 216] on div "Dashboard" at bounding box center [77, 223] width 56 height 37
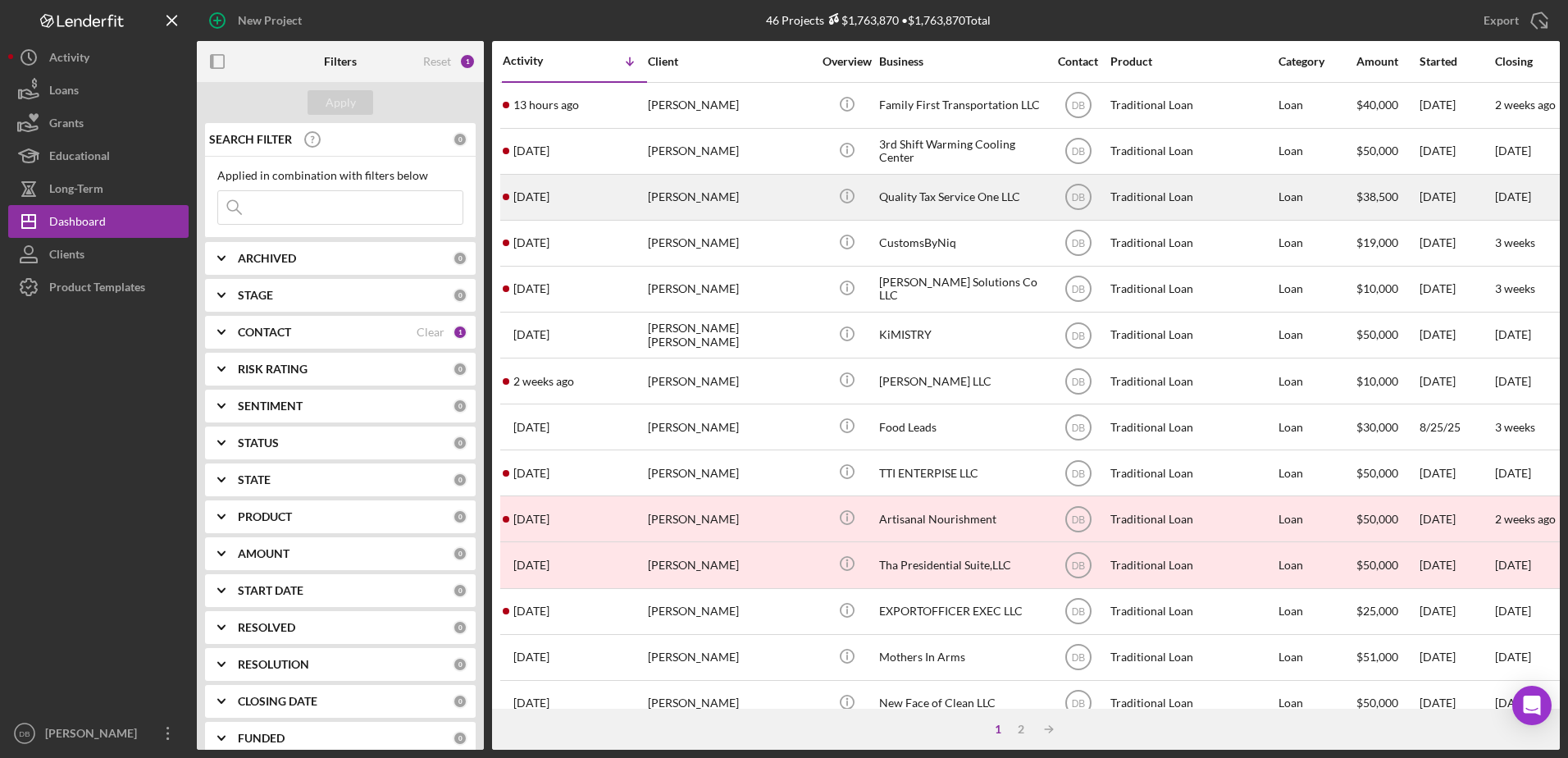
click at [624, 203] on div "[DATE] [PERSON_NAME]-Hives" at bounding box center [574, 197] width 144 height 43
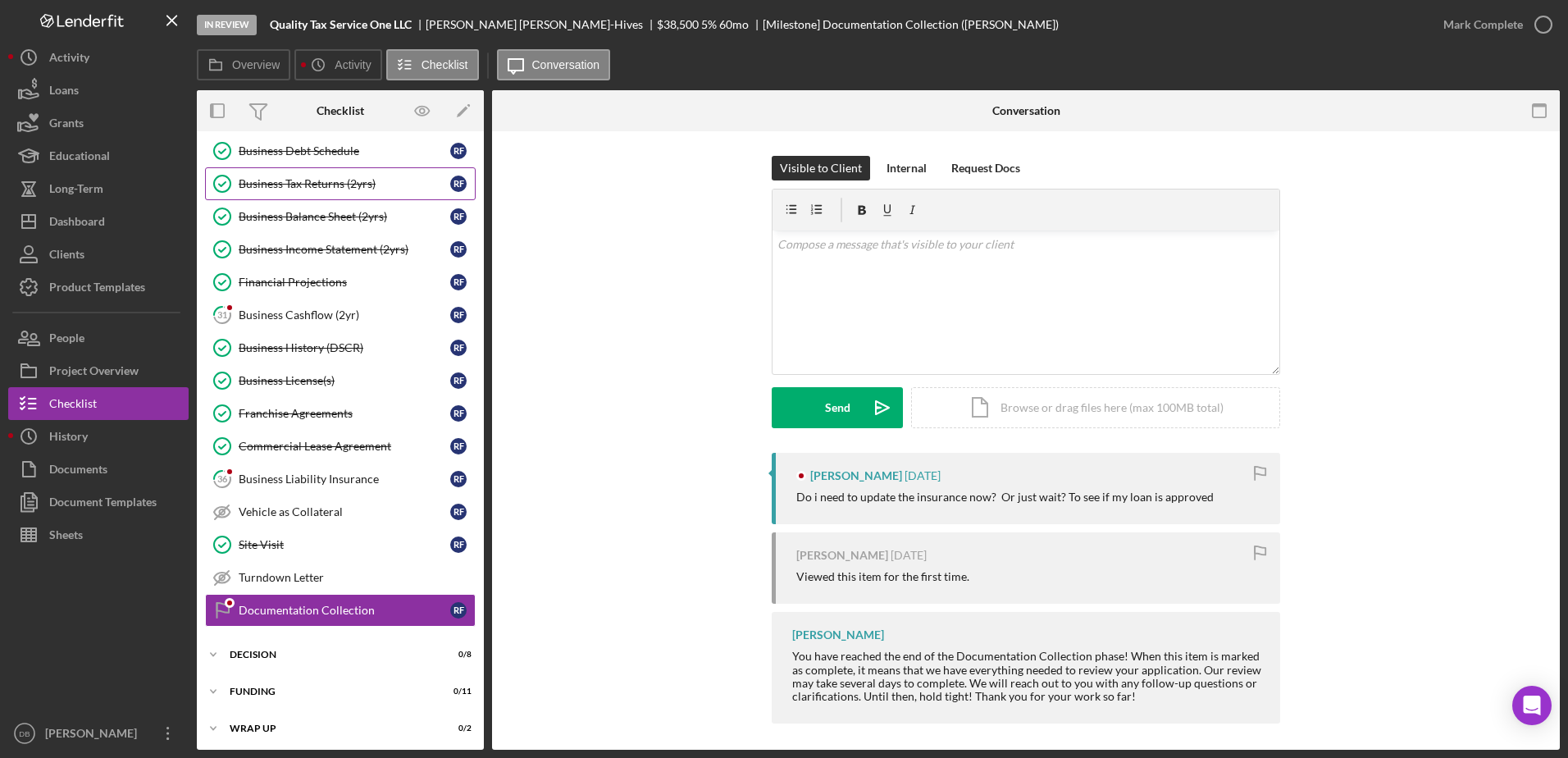
scroll to position [443, 0]
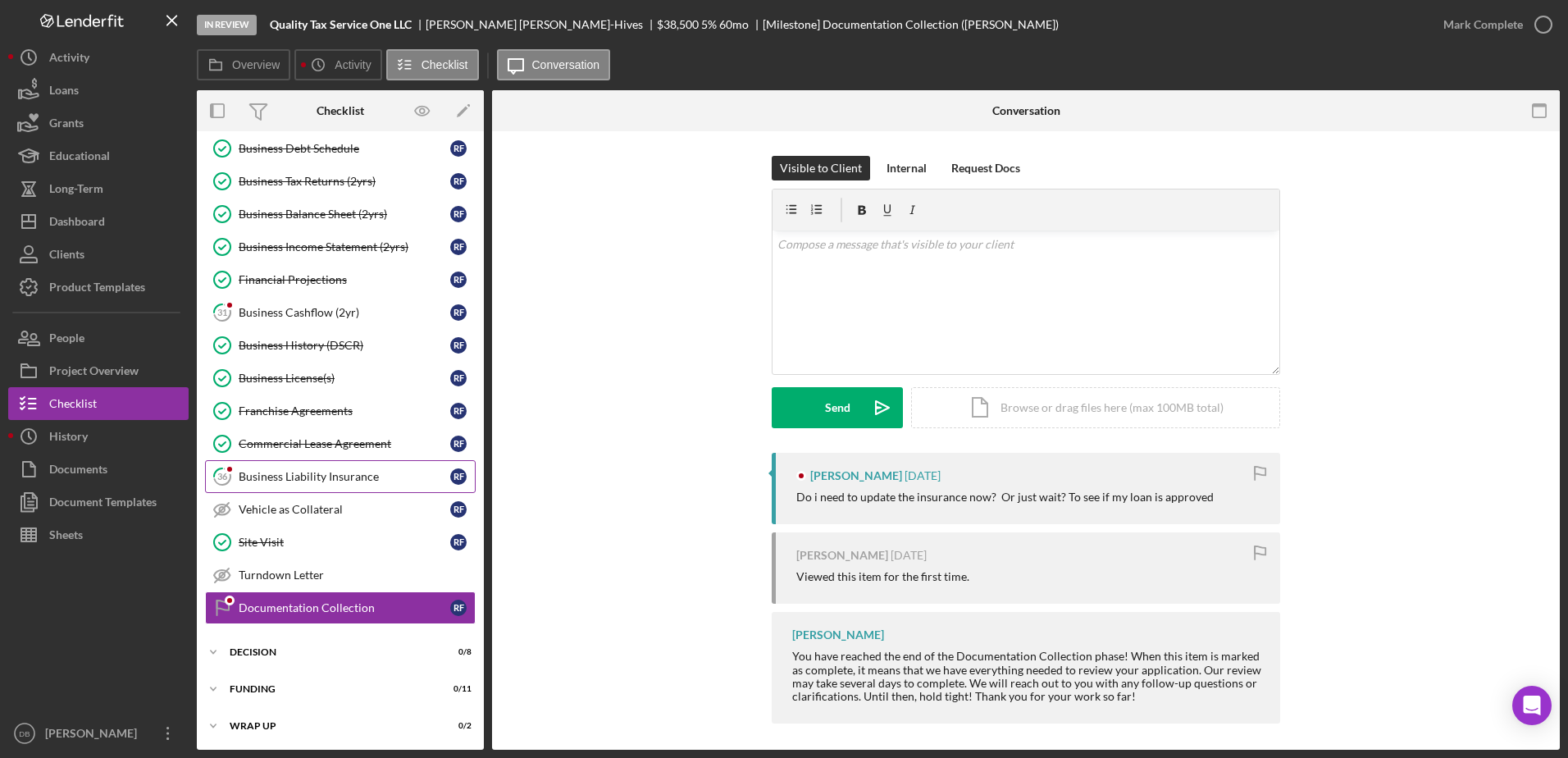
click at [266, 487] on link "36 Business Liability Insurance R F" at bounding box center [341, 477] width 271 height 33
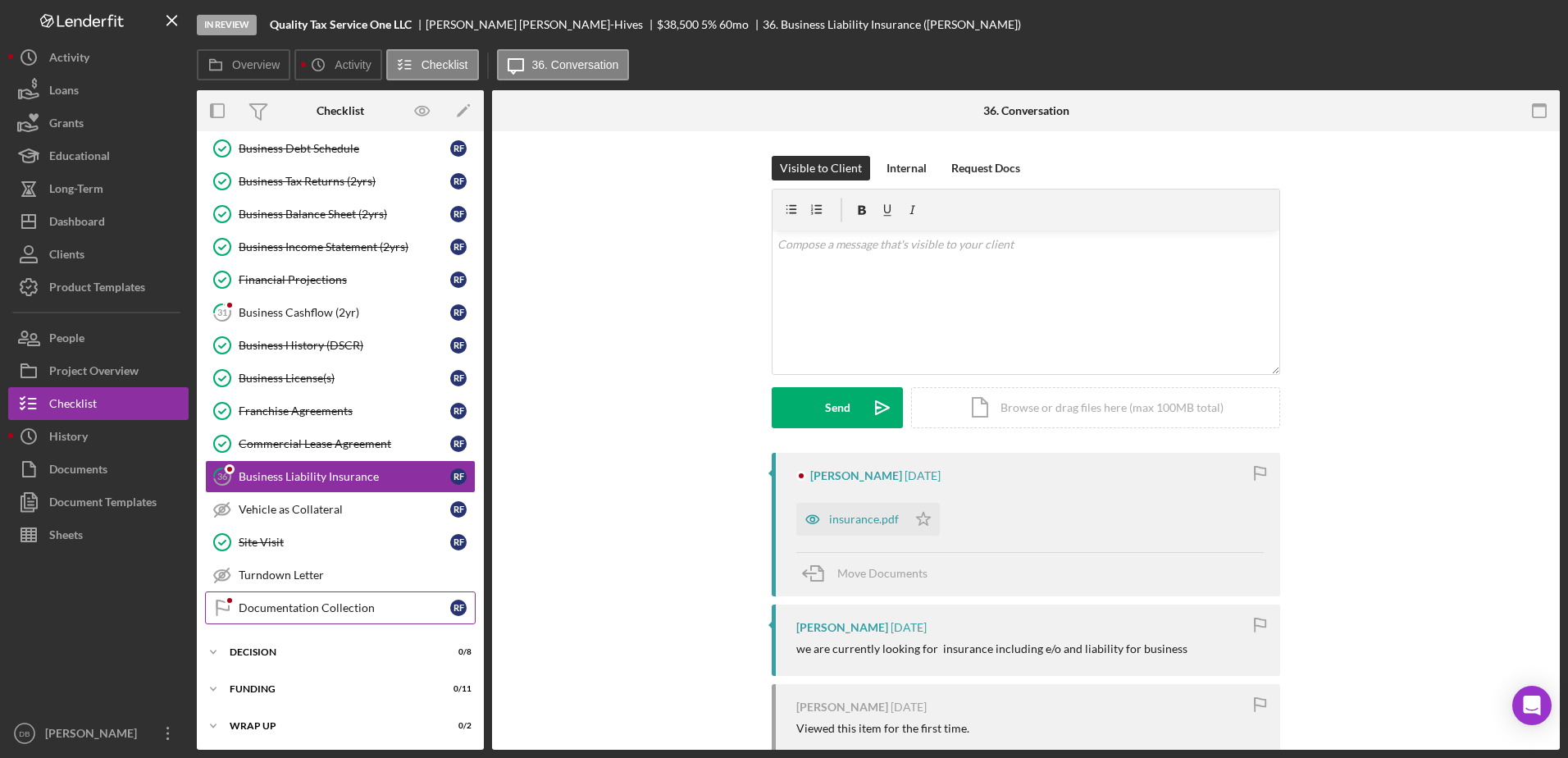
click at [354, 603] on div "Documentation Collection" at bounding box center [345, 608] width 212 height 13
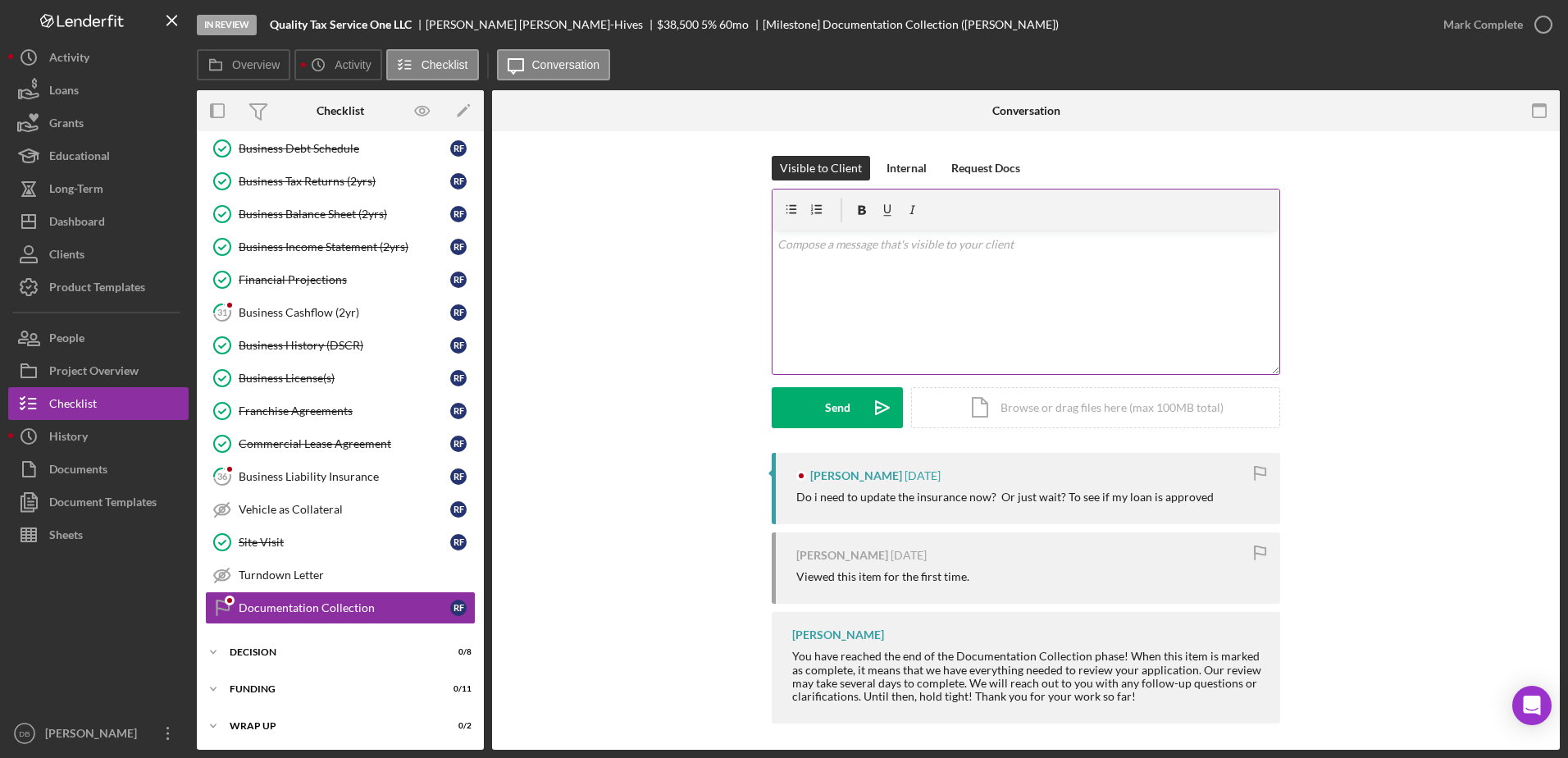
click at [798, 315] on div "v Color teal Color pink Remove color Add row above Add row below Add column bef…" at bounding box center [1026, 302] width 507 height 144
click at [798, 286] on p "We would need insurance to move forward." at bounding box center [1026, 290] width 498 height 18
drag, startPoint x: 1008, startPoint y: 295, endPoint x: 751, endPoint y: 303, distance: 257.1
click at [751, 303] on div "Visible to Client Internal Request Docs v Color teal Color pink Remove color Ad…" at bounding box center [1026, 304] width 1018 height 297
click at [798, 305] on p at bounding box center [1026, 313] width 498 height 18
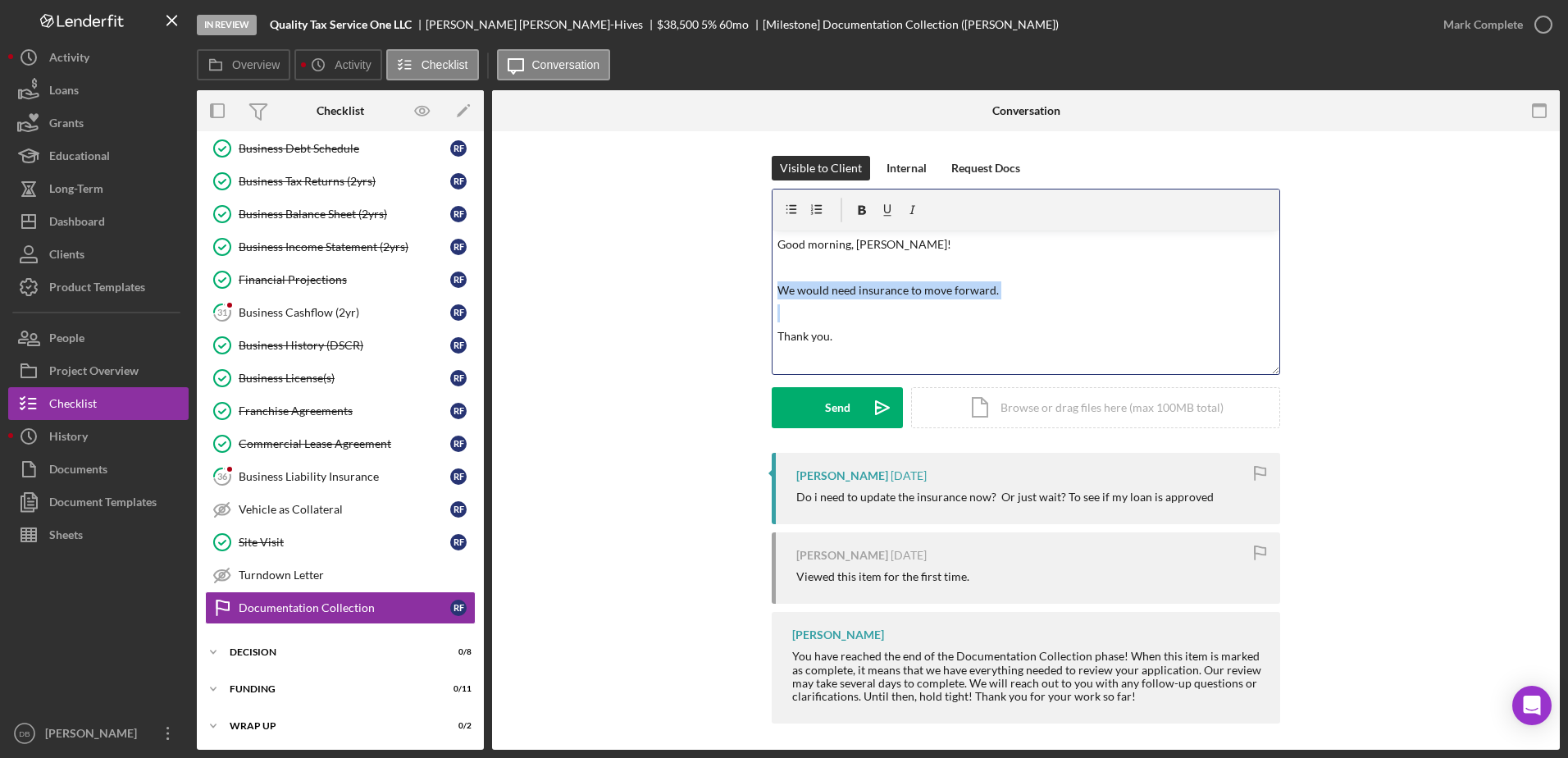
drag, startPoint x: 949, startPoint y: 300, endPoint x: 752, endPoint y: 298, distance: 197.0
click at [752, 298] on div "Visible to Client Internal Request Docs v Color teal Color pink Remove color Ad…" at bounding box center [1026, 304] width 1018 height 297
click at [798, 280] on div "v Color teal Color pink Remove color Add row above Add row below Add column bef…" at bounding box center [1026, 302] width 507 height 144
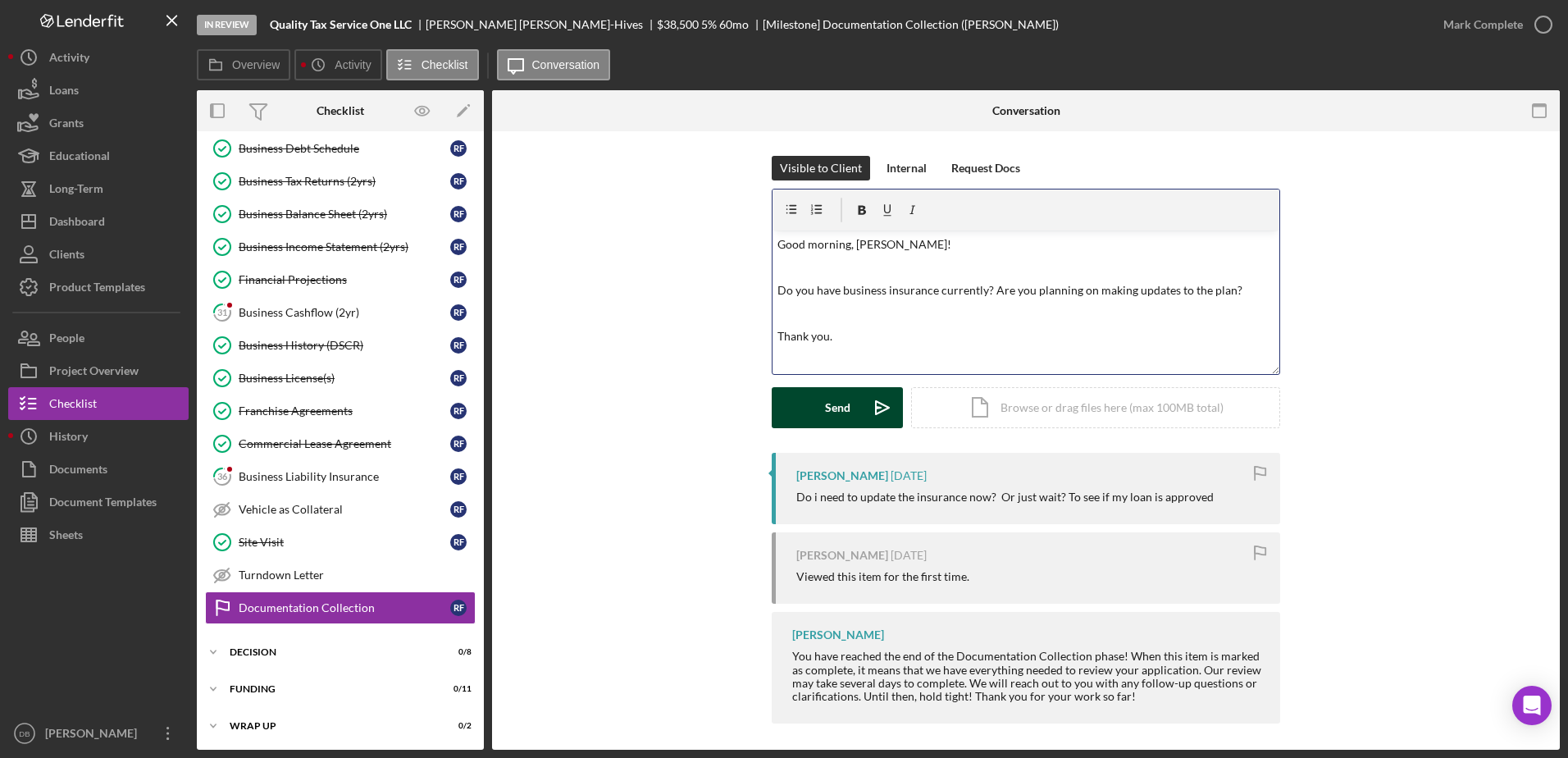
drag, startPoint x: 876, startPoint y: 416, endPoint x: 861, endPoint y: 413, distance: 15.3
click at [798, 415] on icon "Icon/icon-invite-send" at bounding box center [882, 408] width 41 height 41
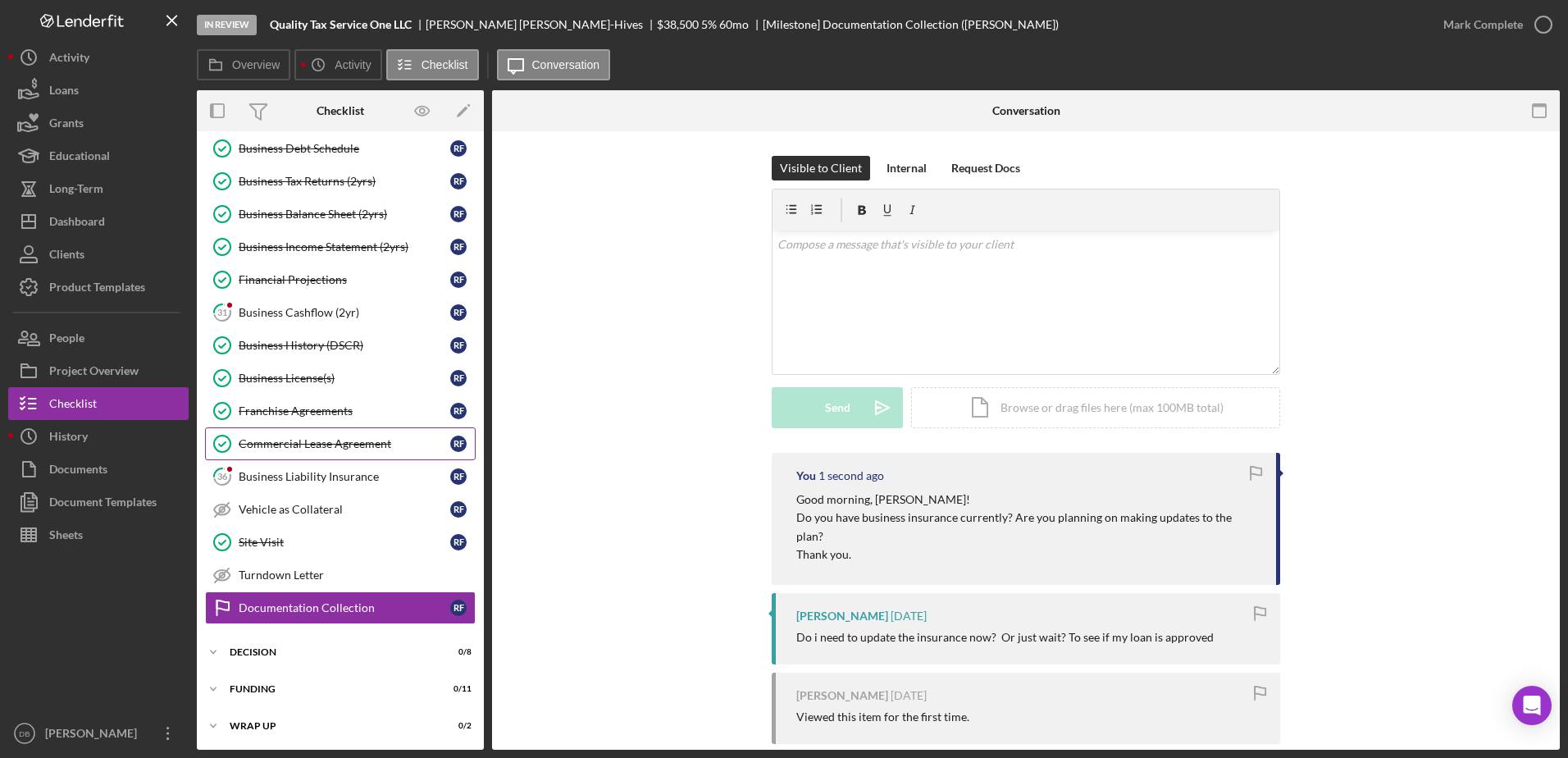
drag, startPoint x: 295, startPoint y: 468, endPoint x: 283, endPoint y: 439, distance: 31.4
click at [295, 466] on link "36 Business Liability Insurance R F" at bounding box center [341, 477] width 271 height 33
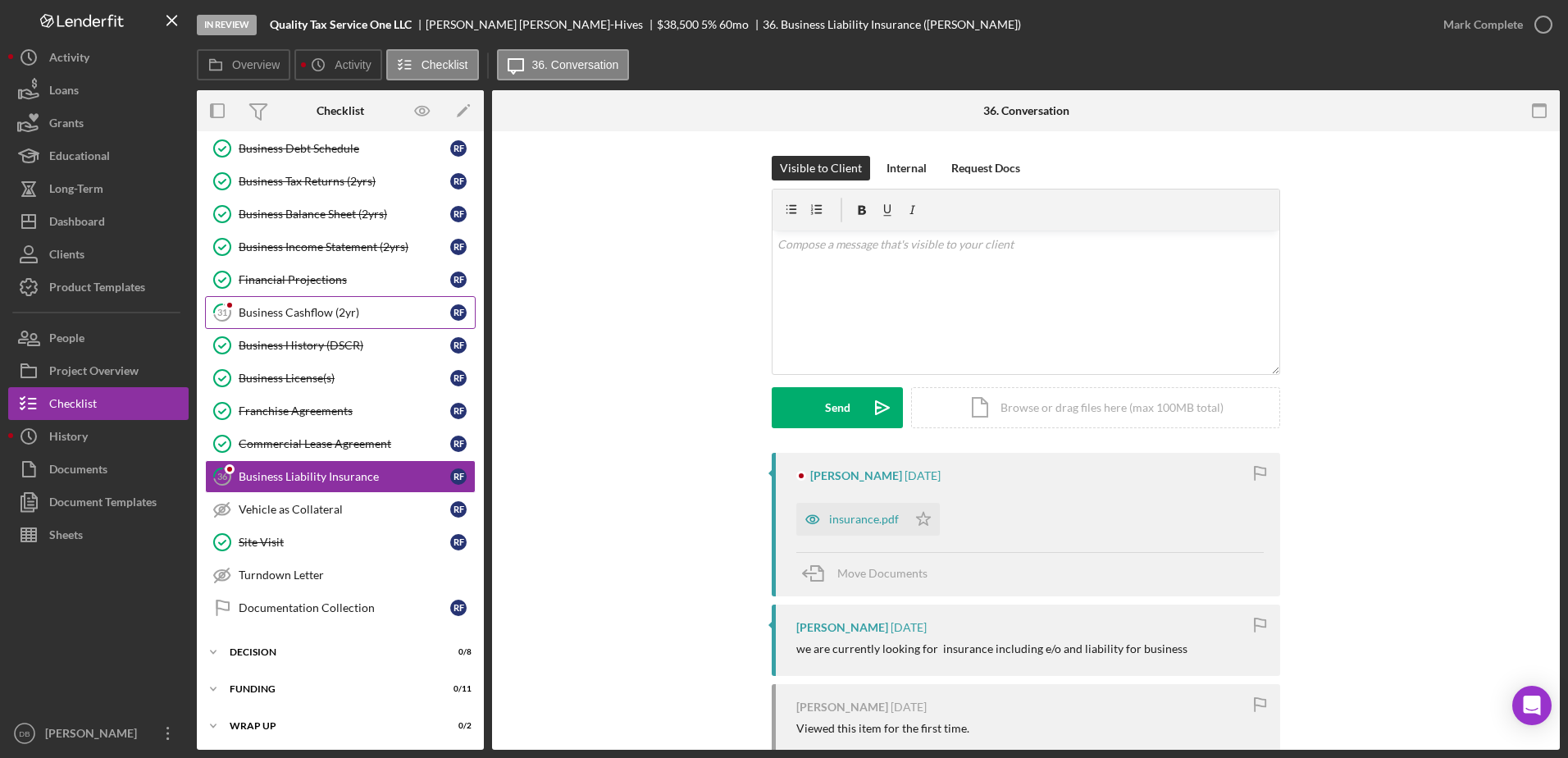
click at [336, 306] on div "Business Cashflow (2yr)" at bounding box center [345, 313] width 212 height 13
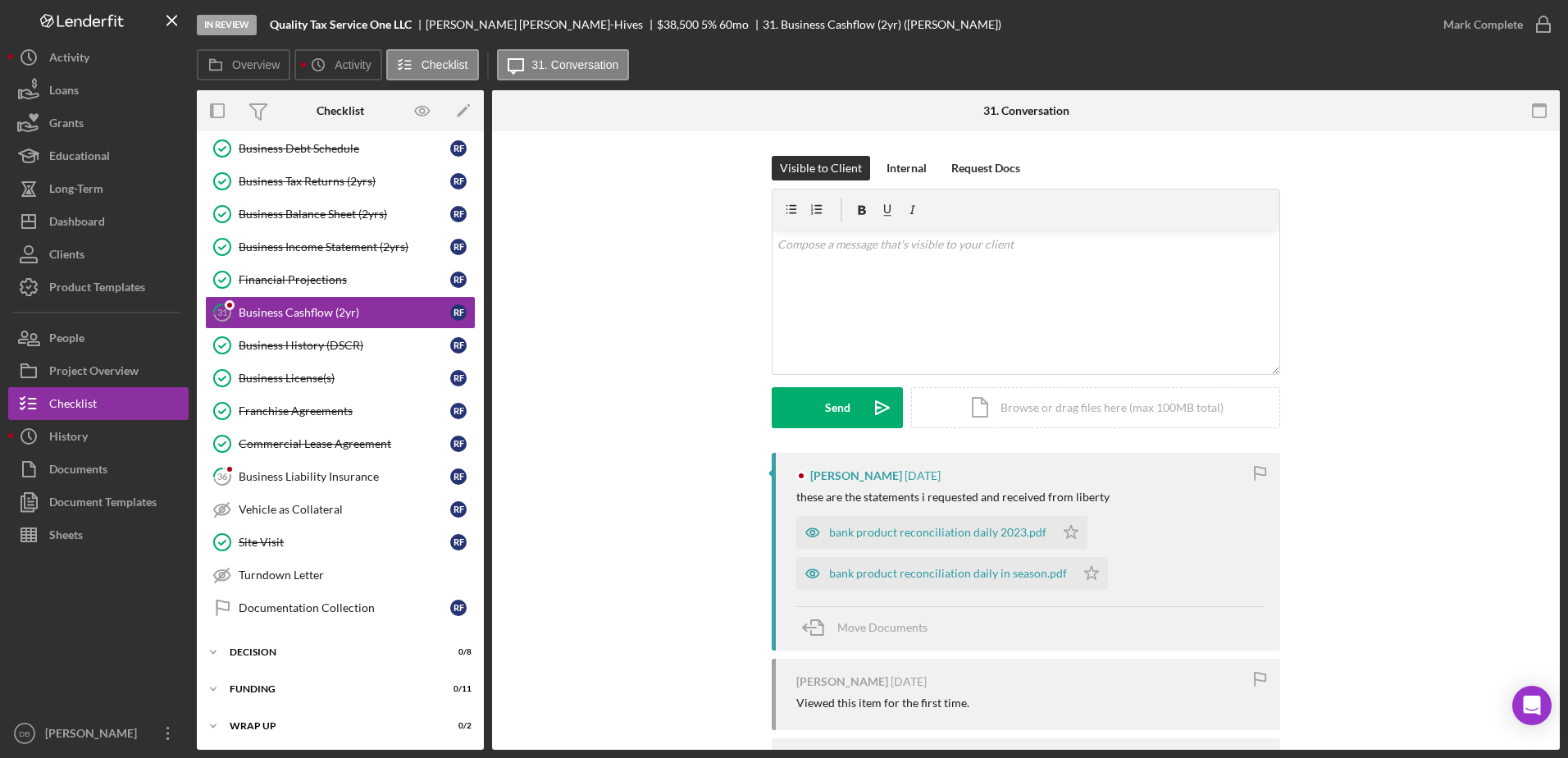
click at [798, 528] on div "bank product reconciliation daily 2023.pdf" at bounding box center [938, 532] width 217 height 13
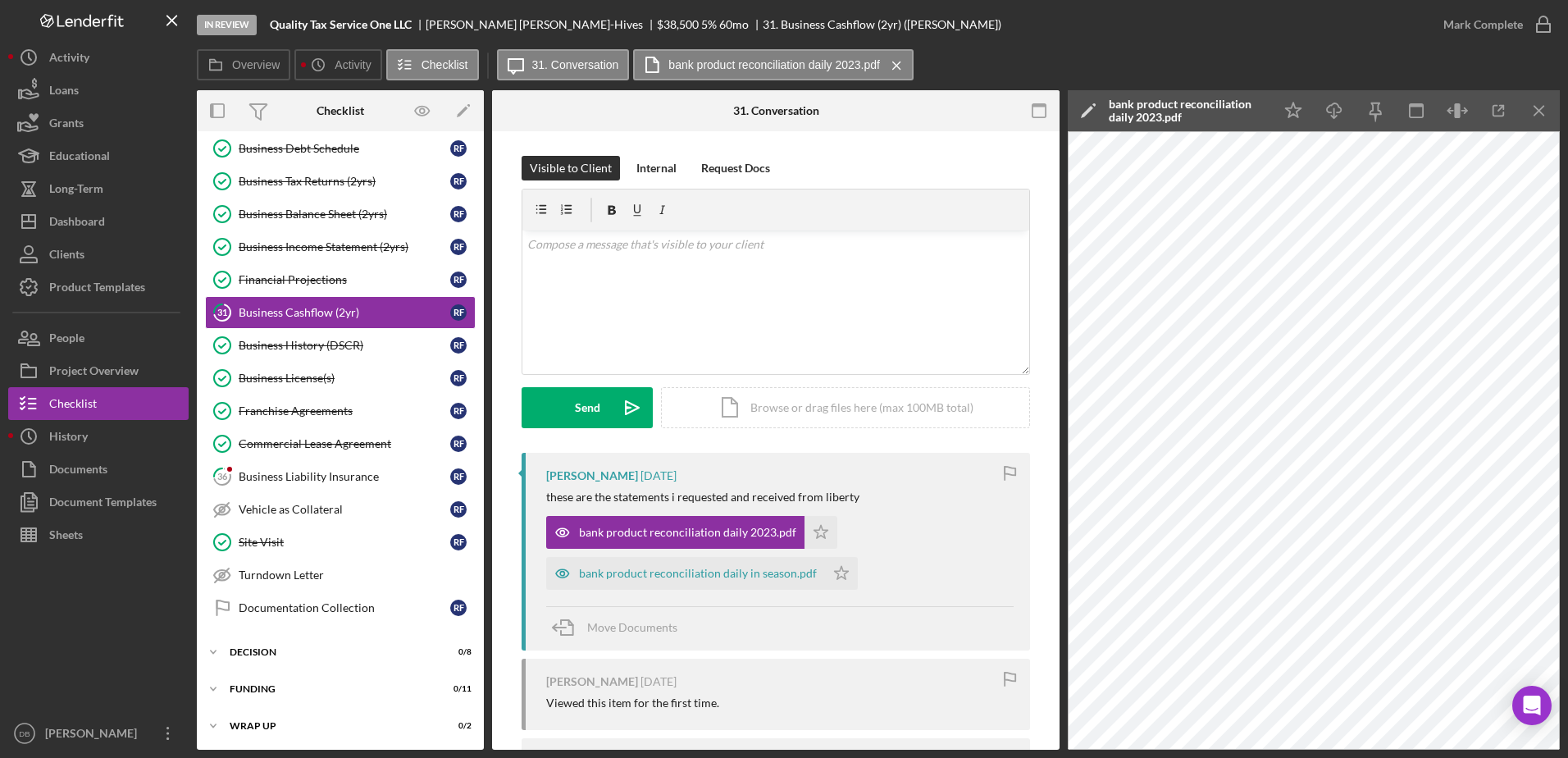
drag, startPoint x: 1484, startPoint y: 108, endPoint x: 1477, endPoint y: 103, distance: 8.6
click at [798, 103] on div "Icon/Star Icon/Download Icon/Menu Close" at bounding box center [1416, 111] width 287 height 41
click at [798, 119] on icon "button" at bounding box center [1498, 111] width 37 height 37
click at [724, 570] on div "bank product reconciliation daily in season.pdf" at bounding box center [698, 573] width 238 height 13
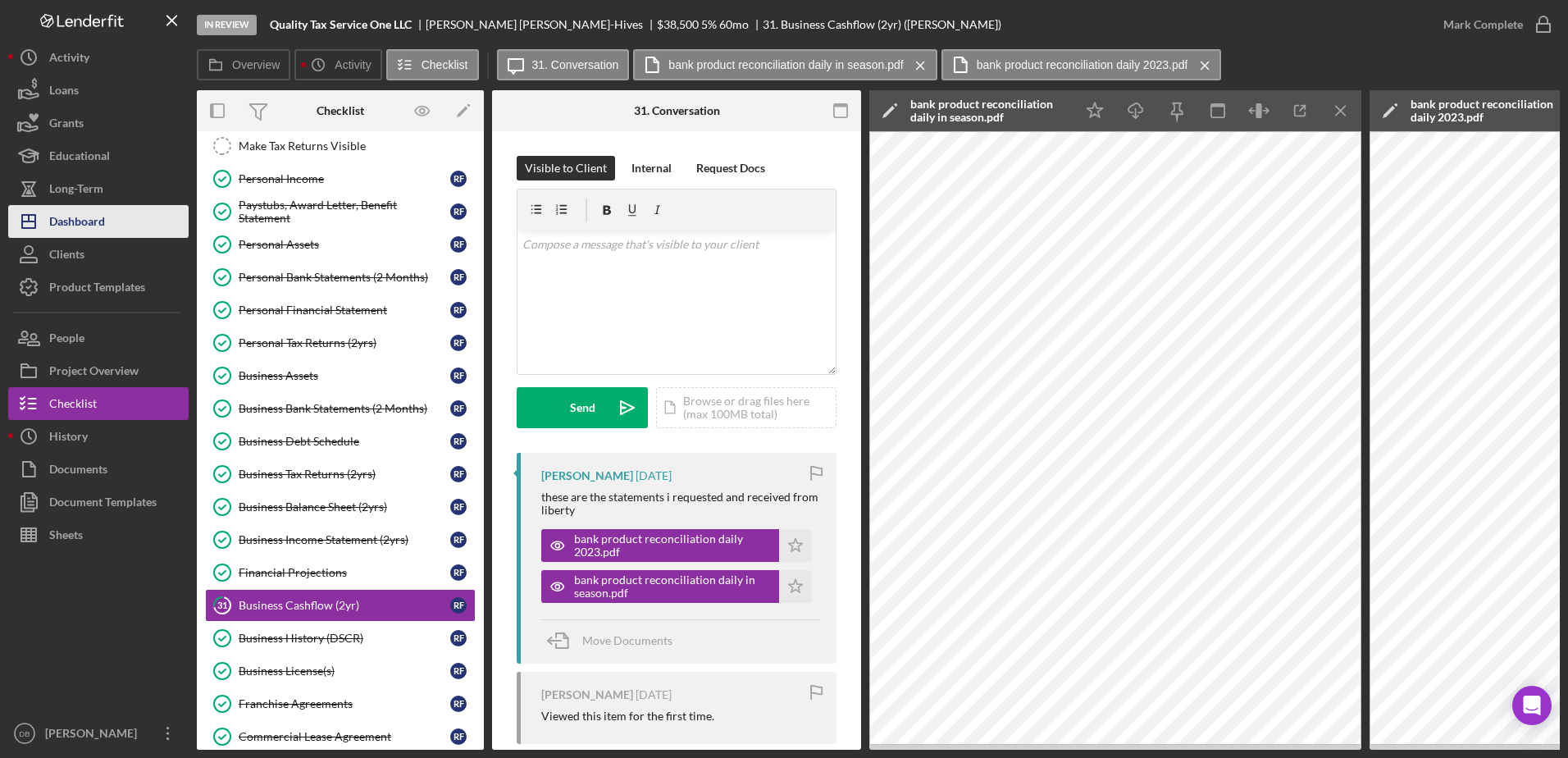
scroll to position [115, 0]
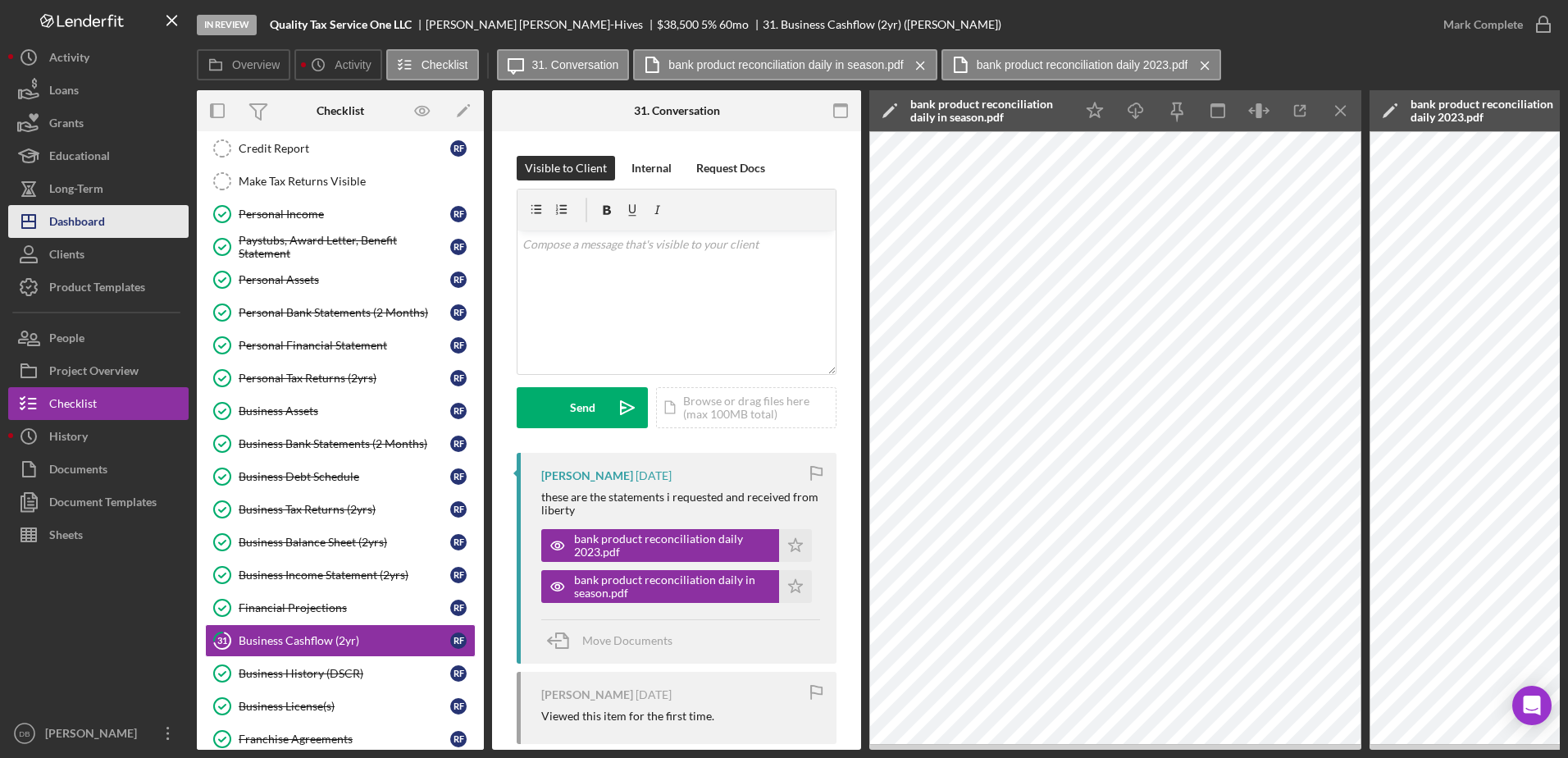
click at [72, 210] on div "Dashboard" at bounding box center [77, 223] width 56 height 37
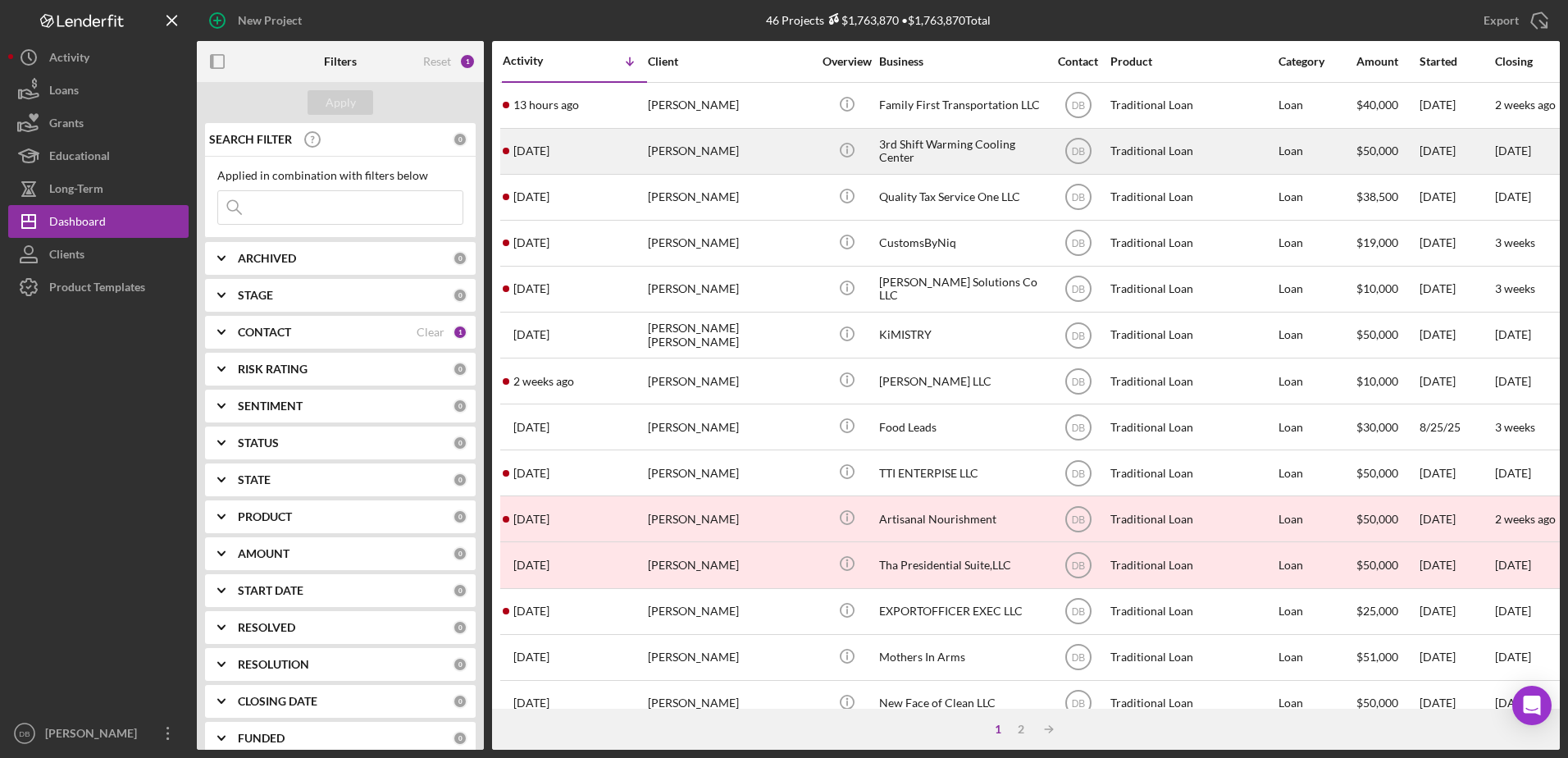
click at [631, 147] on div "[DATE] [PERSON_NAME]" at bounding box center [574, 151] width 144 height 43
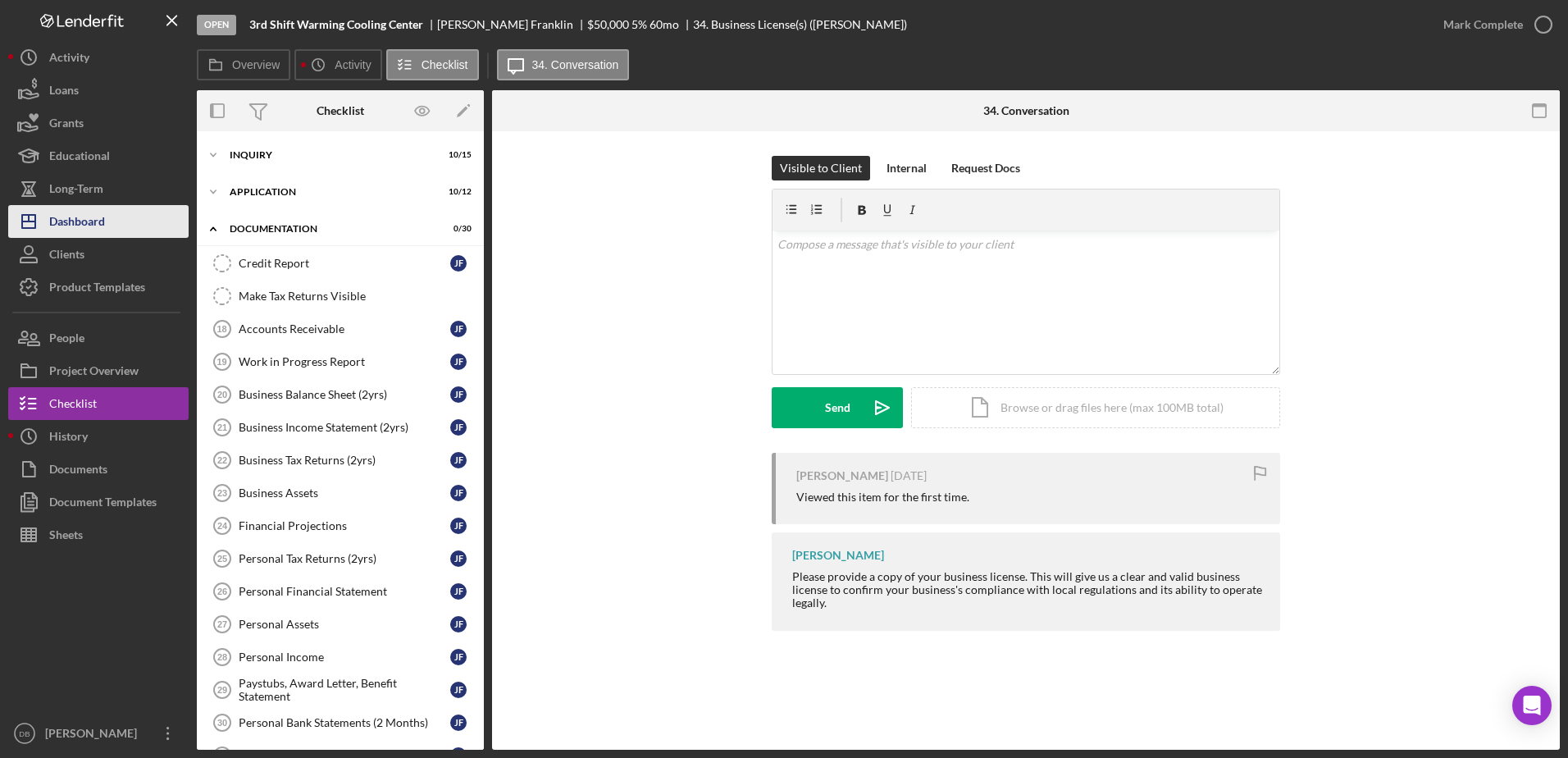
click at [97, 213] on div "Dashboard" at bounding box center [77, 223] width 56 height 37
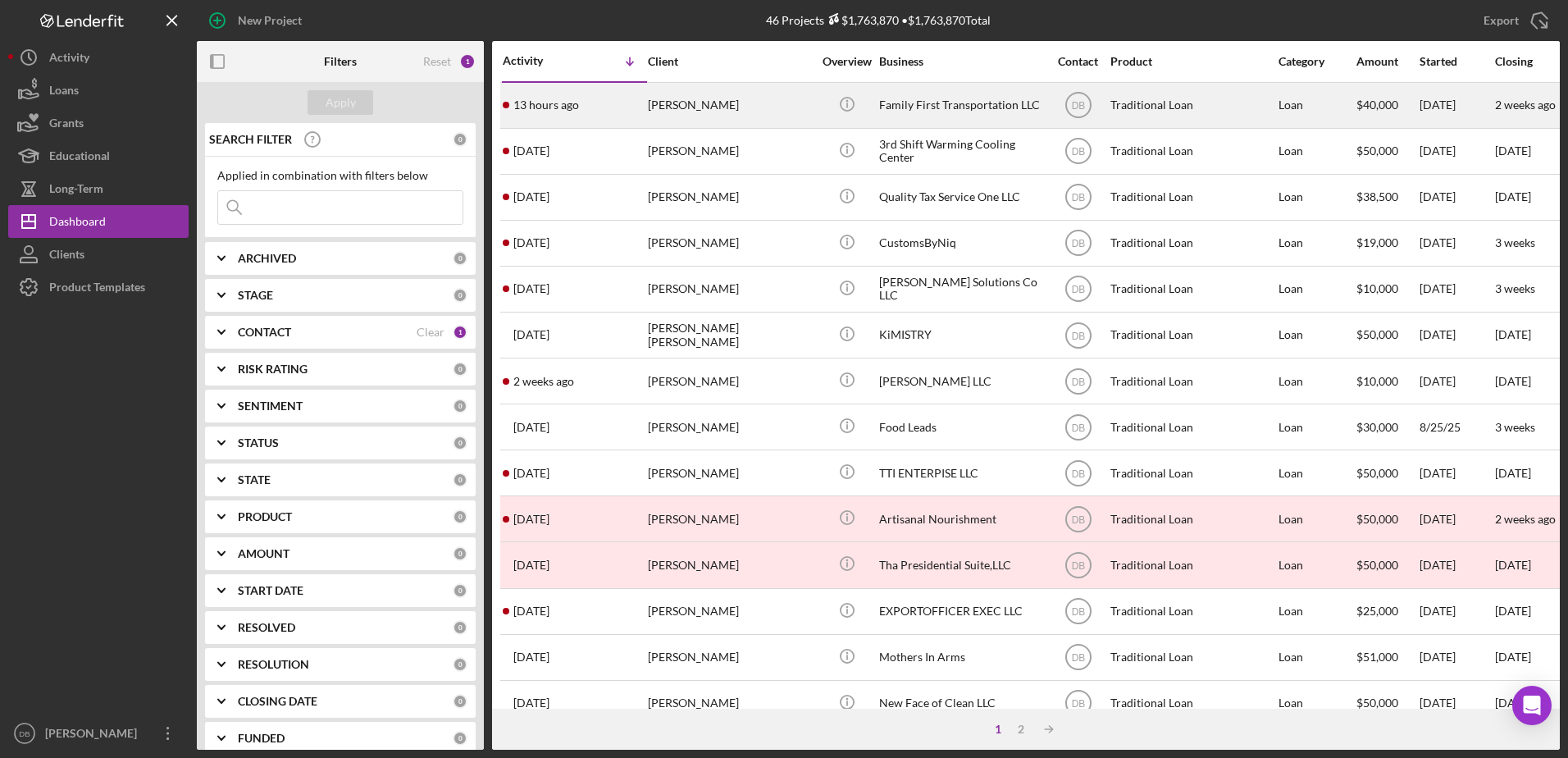
click at [619, 94] on div "13 hours ago [PERSON_NAME]" at bounding box center [574, 105] width 144 height 43
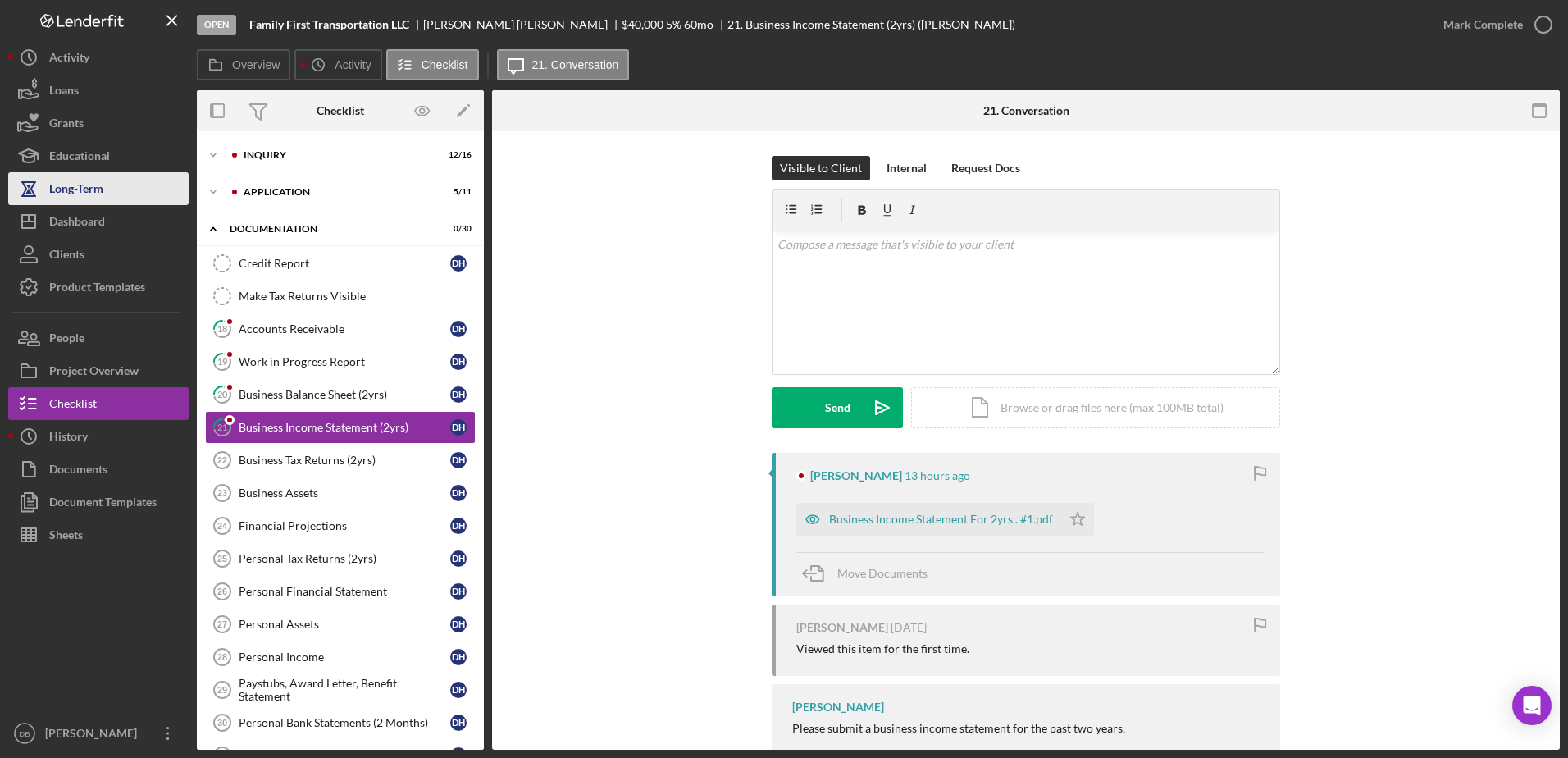
click at [115, 200] on button "Long-Term" at bounding box center [98, 189] width 181 height 33
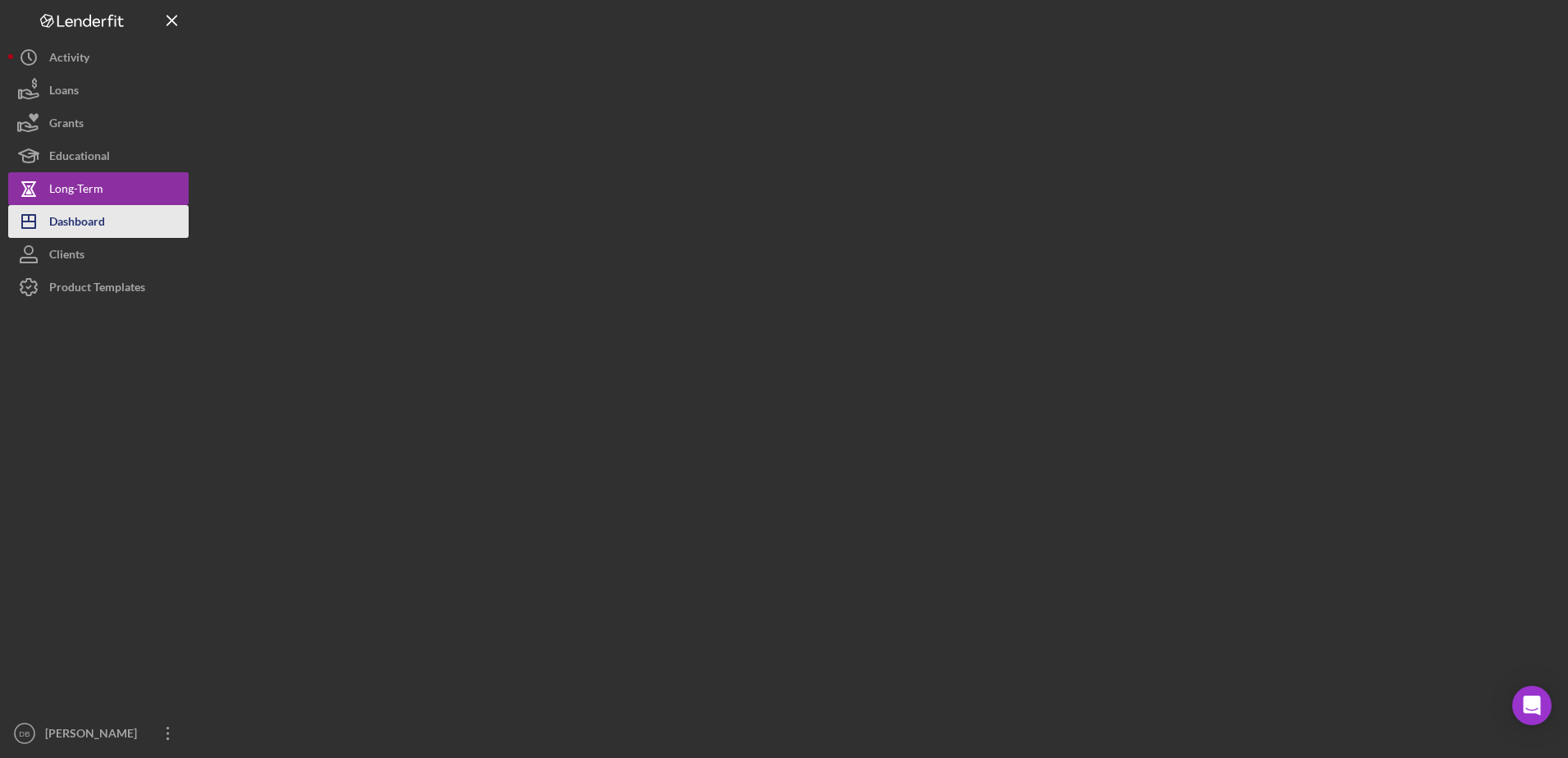
click at [118, 222] on button "Icon/Dashboard Dashboard" at bounding box center [98, 221] width 181 height 33
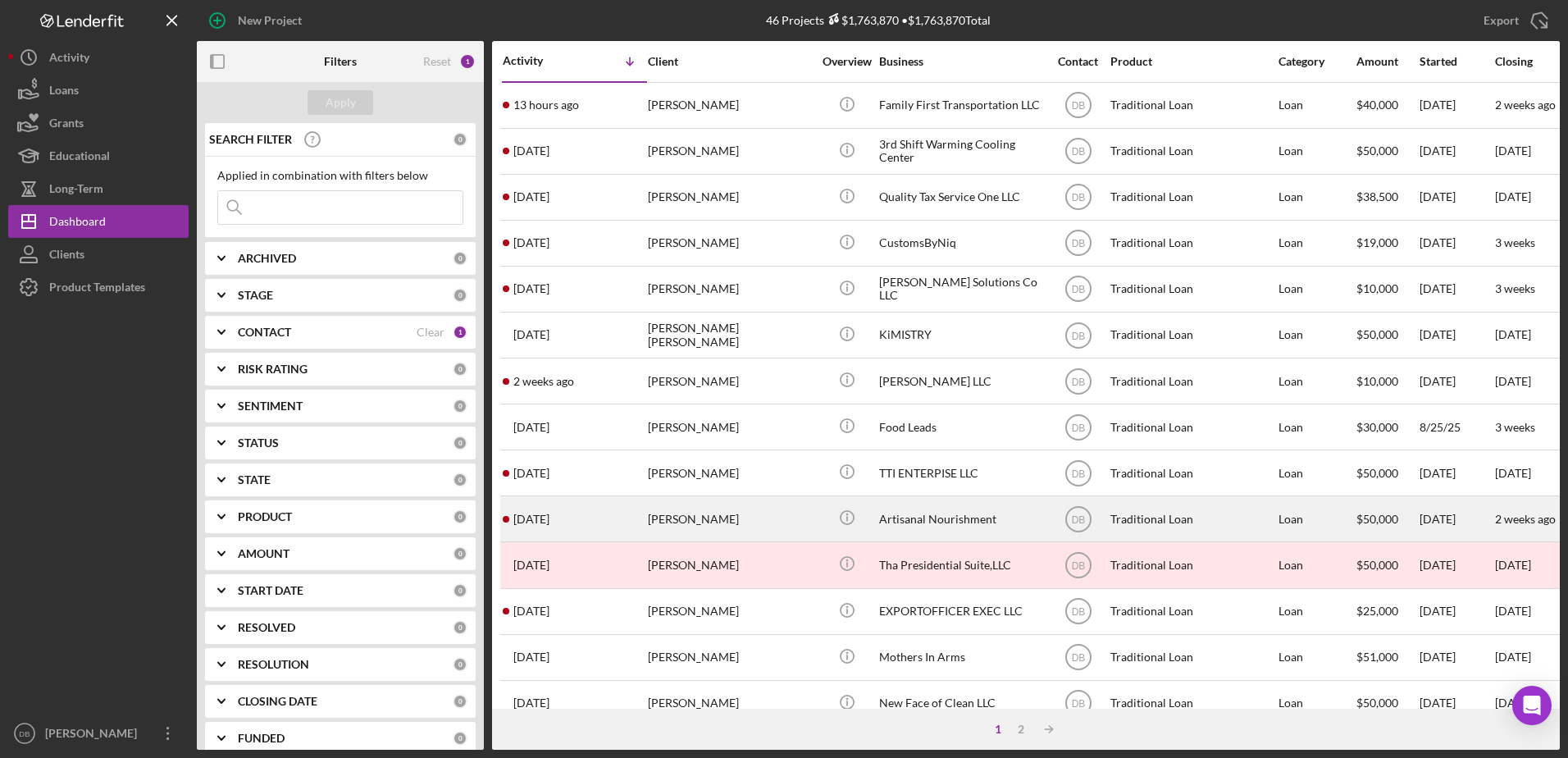
click at [697, 515] on div "[PERSON_NAME]" at bounding box center [730, 518] width 164 height 43
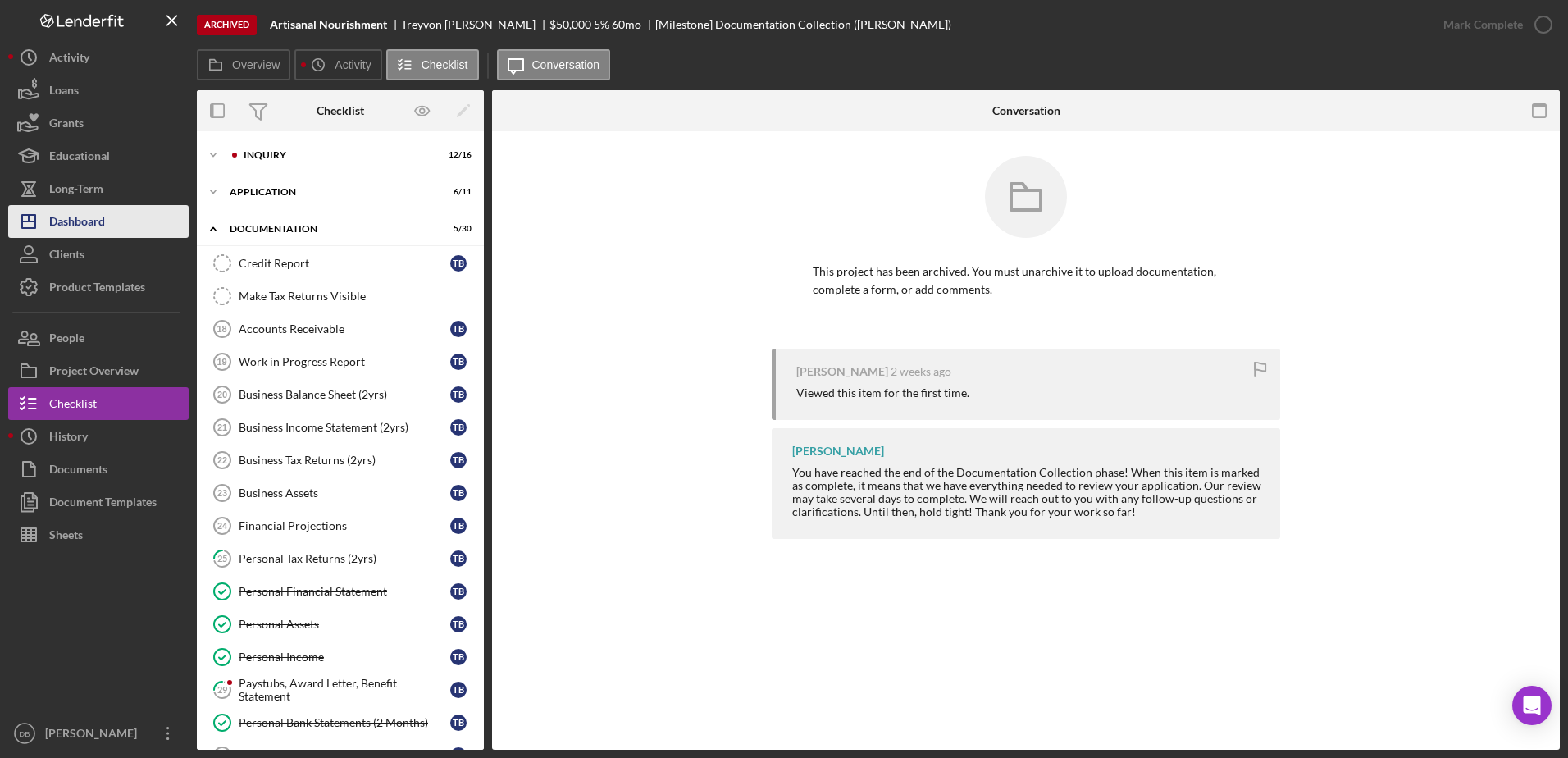
click at [146, 210] on button "Icon/Dashboard Dashboard" at bounding box center [98, 221] width 181 height 33
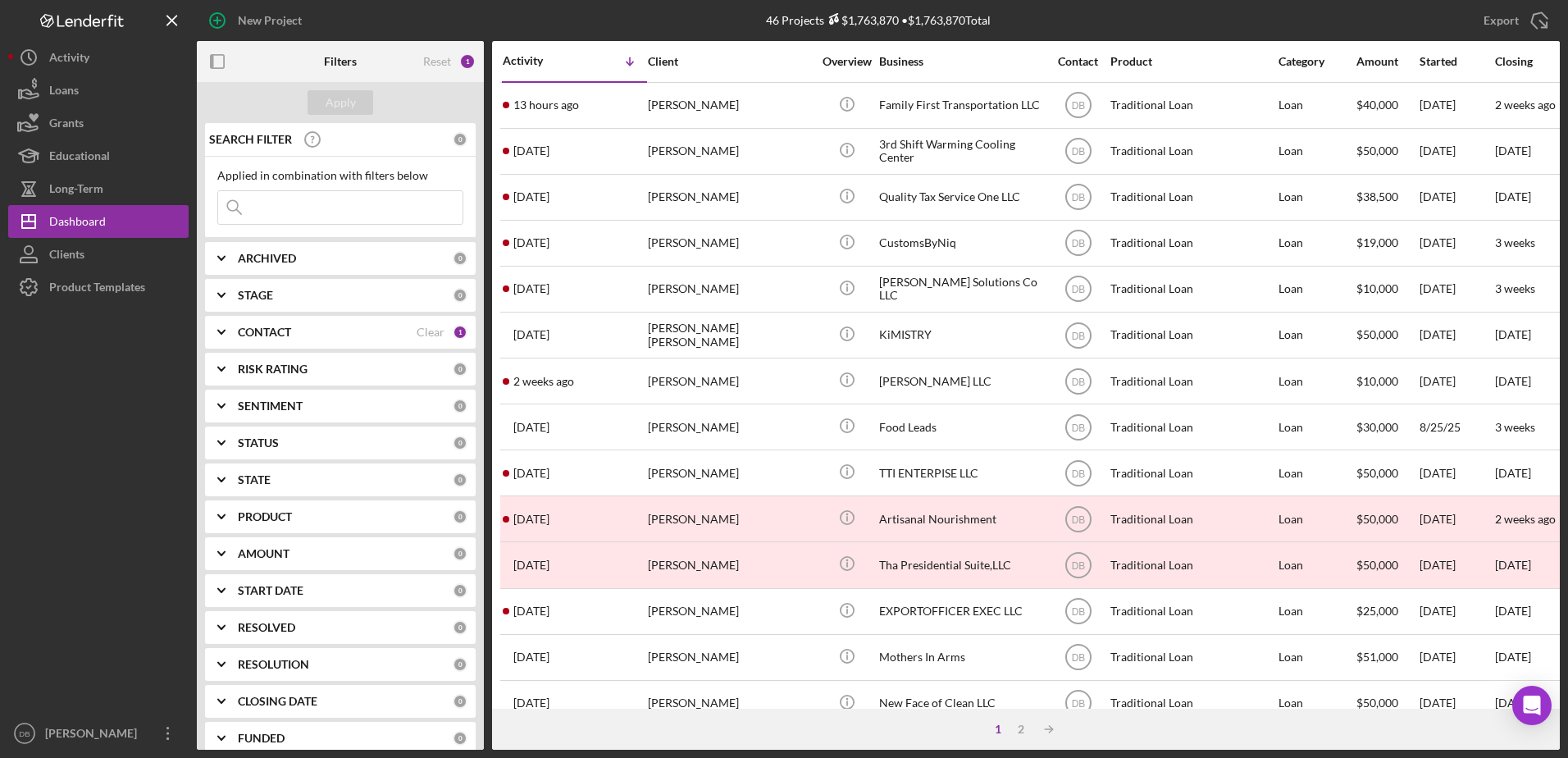
click at [296, 185] on div "Applied in combination with filters below Icon/Menu Close" at bounding box center [341, 197] width 246 height 56
click at [315, 198] on input at bounding box center [341, 208] width 245 height 33
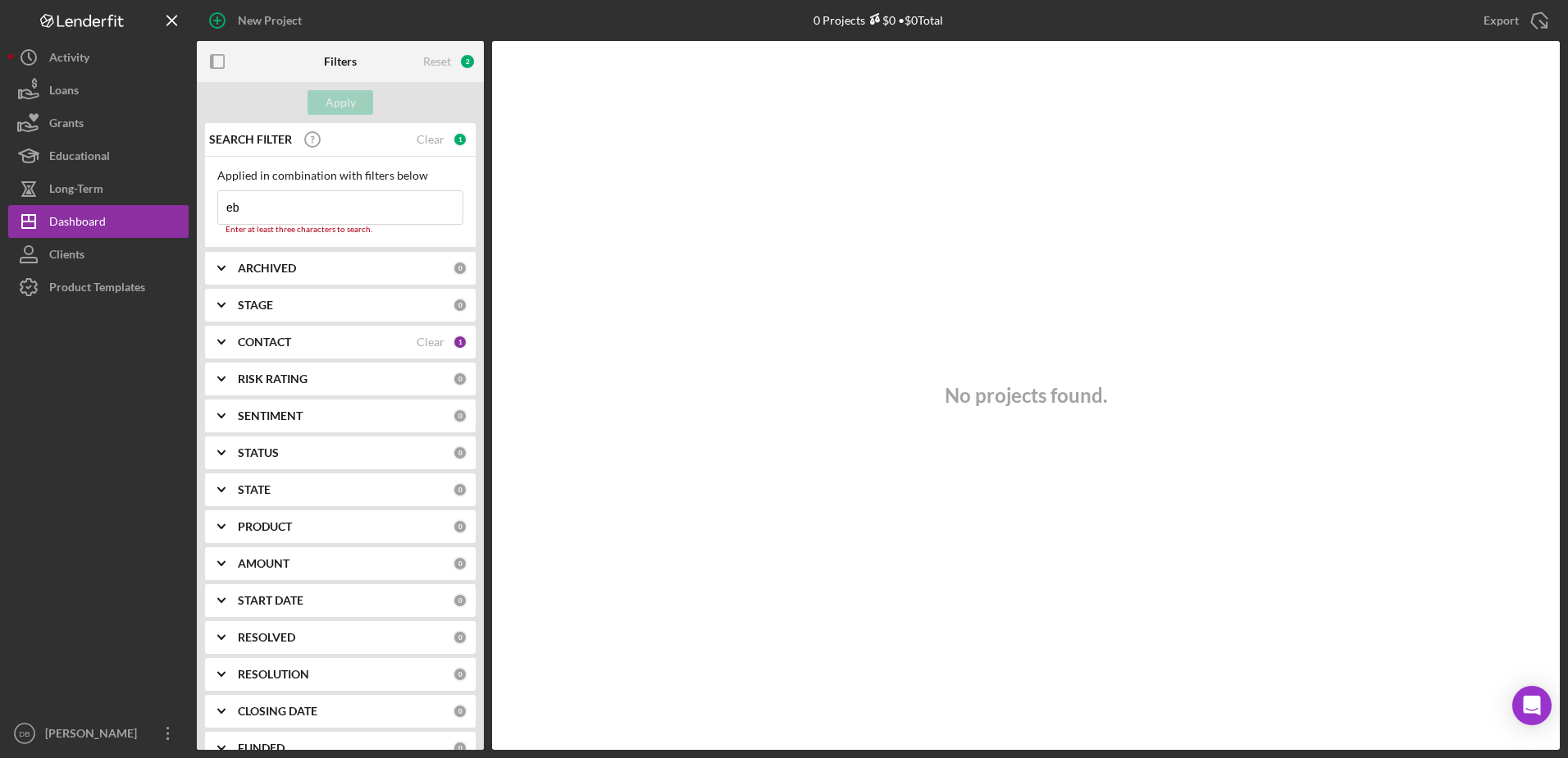
type input "eb"
click at [706, 340] on div "No projects found." at bounding box center [1026, 395] width 1067 height 709
click at [394, 345] on div "CONTACT" at bounding box center [327, 342] width 179 height 13
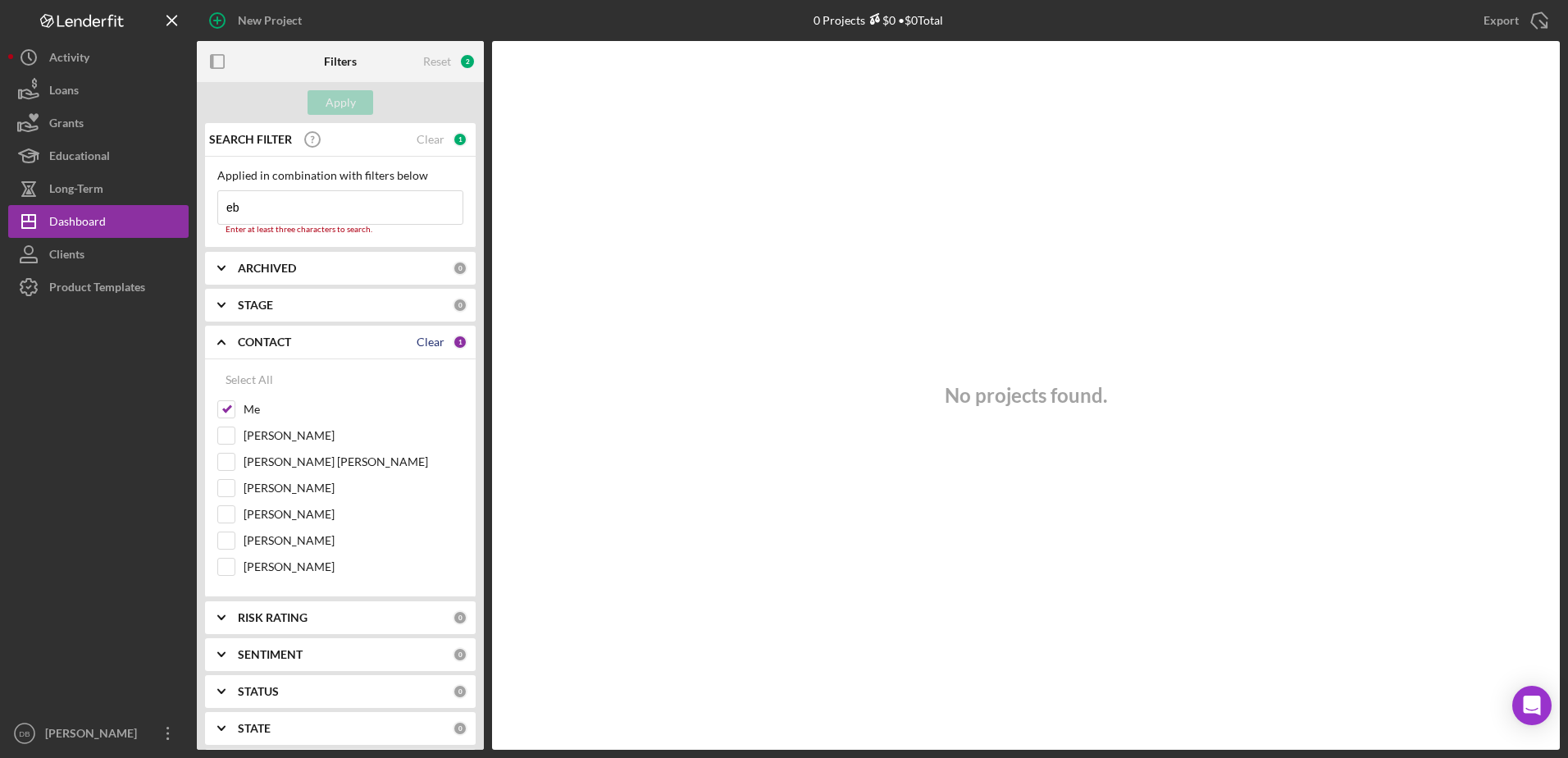
click at [422, 336] on div "Clear" at bounding box center [431, 342] width 28 height 13
checkbox input "false"
click at [331, 207] on input "eb" at bounding box center [341, 208] width 245 height 33
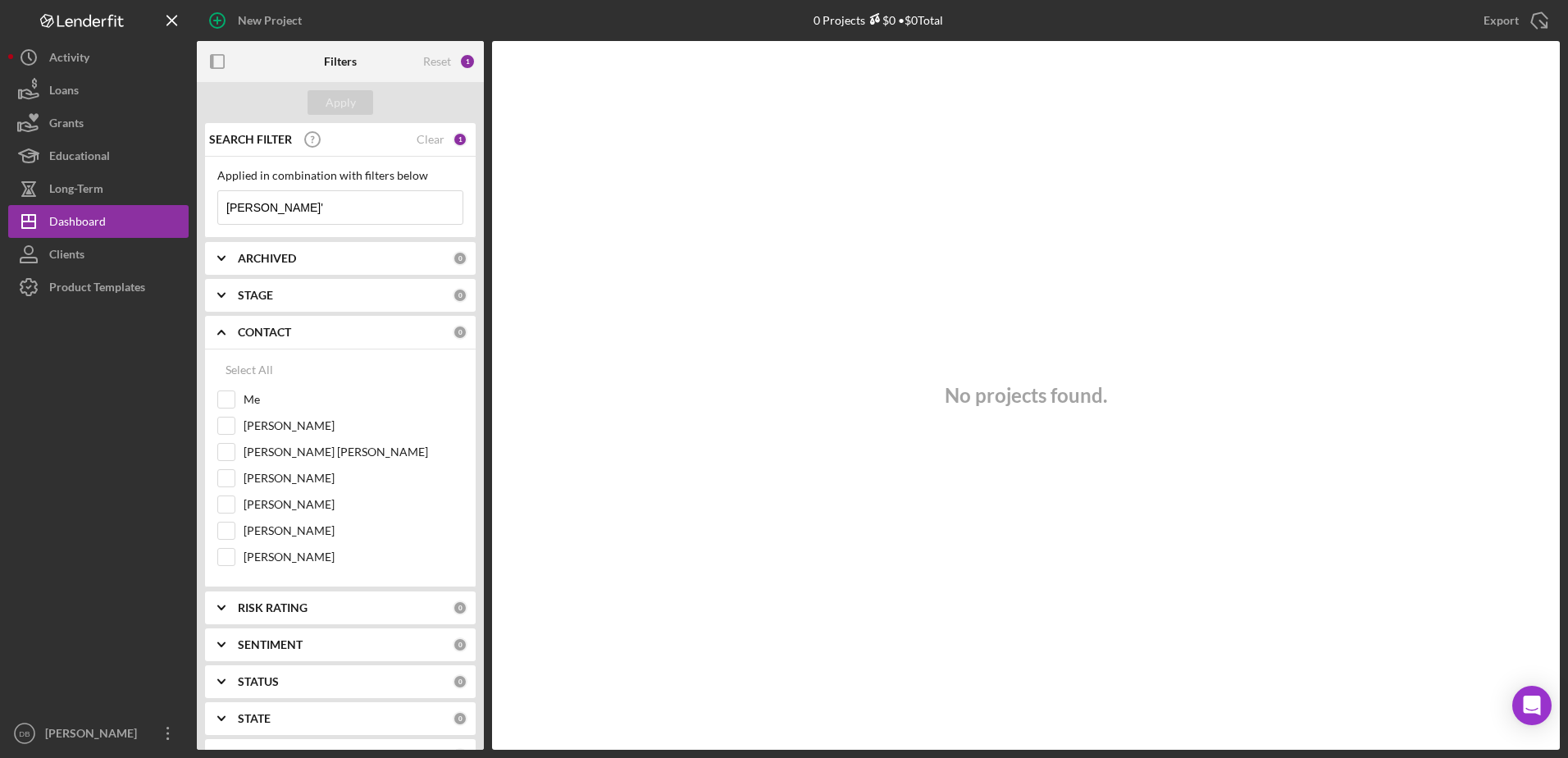
click at [215, 345] on icon "Icon/Expander" at bounding box center [222, 332] width 41 height 41
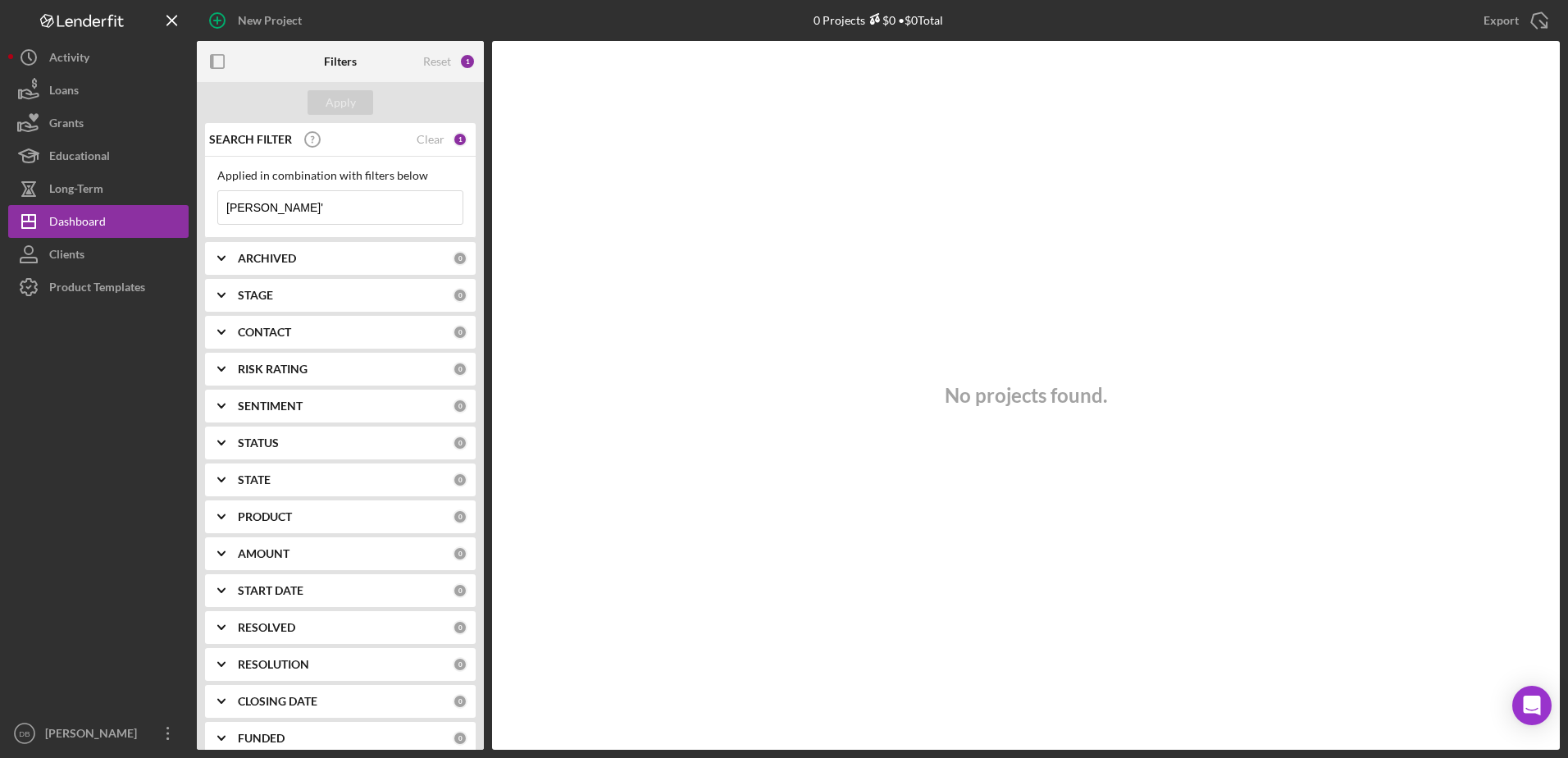
click at [336, 190] on div "Applied in combination with filters below [PERSON_NAME]' Icon/Menu Close" at bounding box center [341, 197] width 246 height 56
click at [329, 203] on input "[PERSON_NAME]'" at bounding box center [341, 208] width 245 height 33
type input "e"
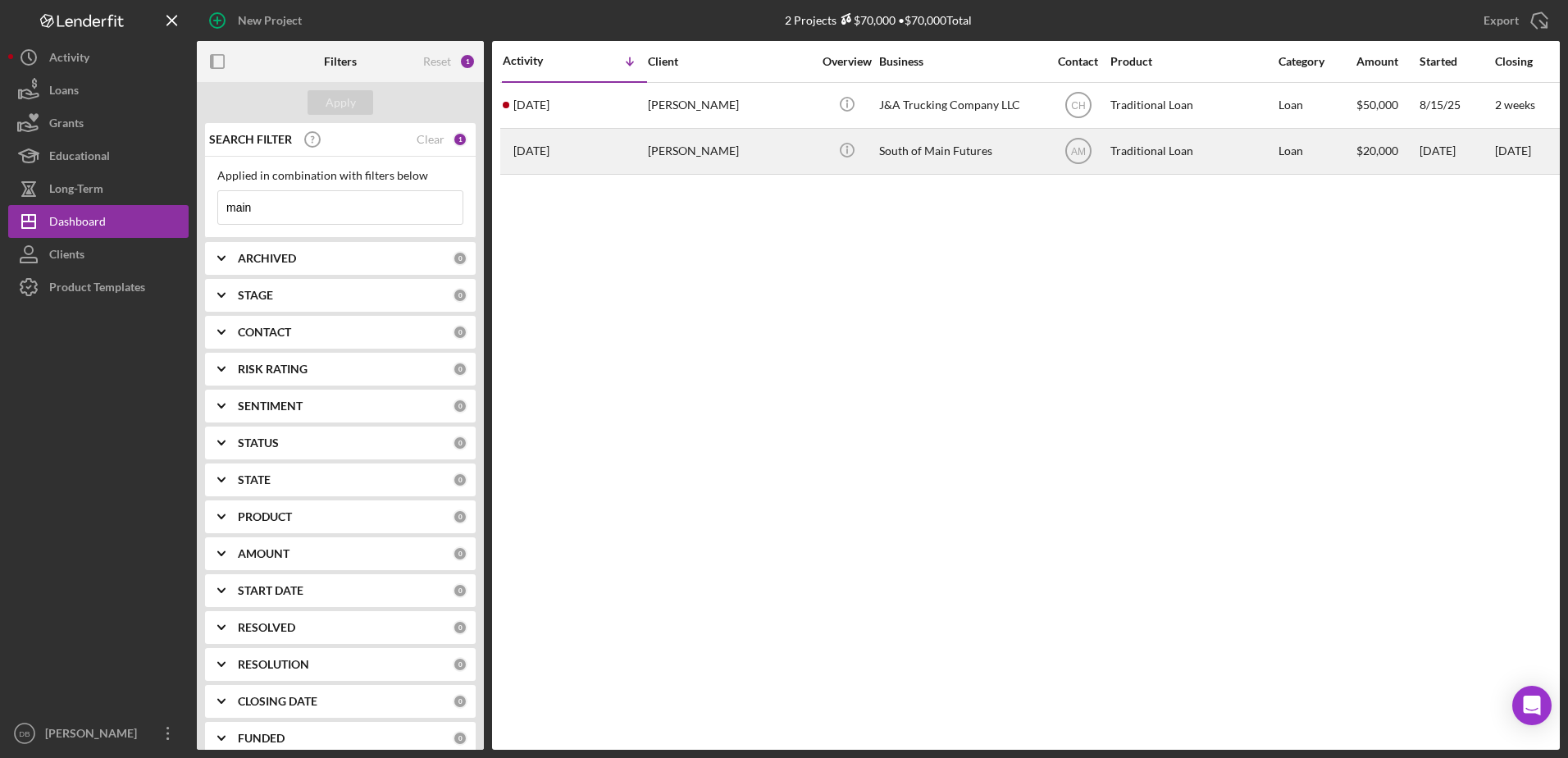
type input "main"
click at [798, 161] on div "[PERSON_NAME]" at bounding box center [730, 151] width 164 height 43
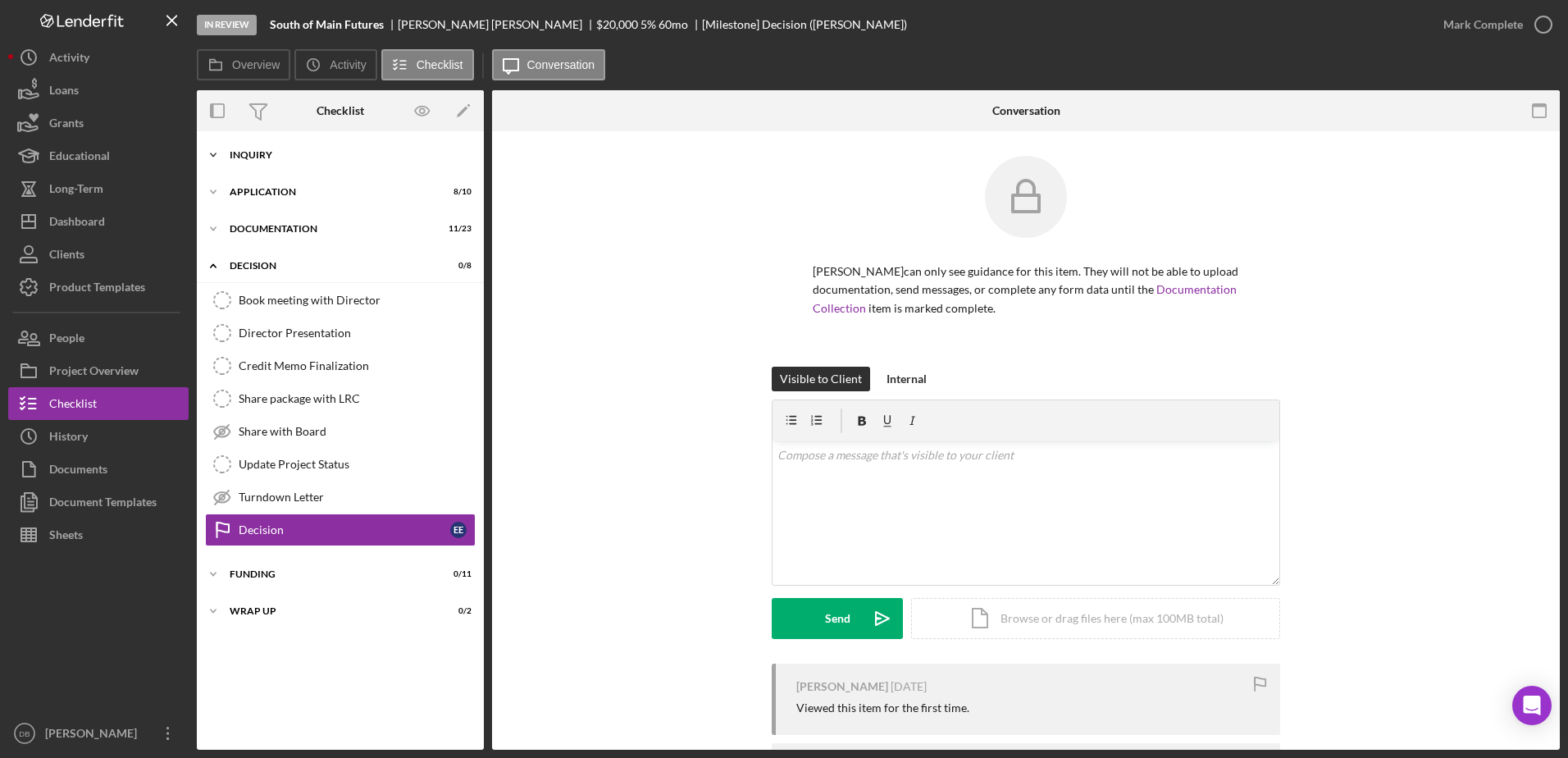
click at [251, 145] on div "Icon/Expander Inquiry 12 / 15" at bounding box center [341, 155] width 287 height 33
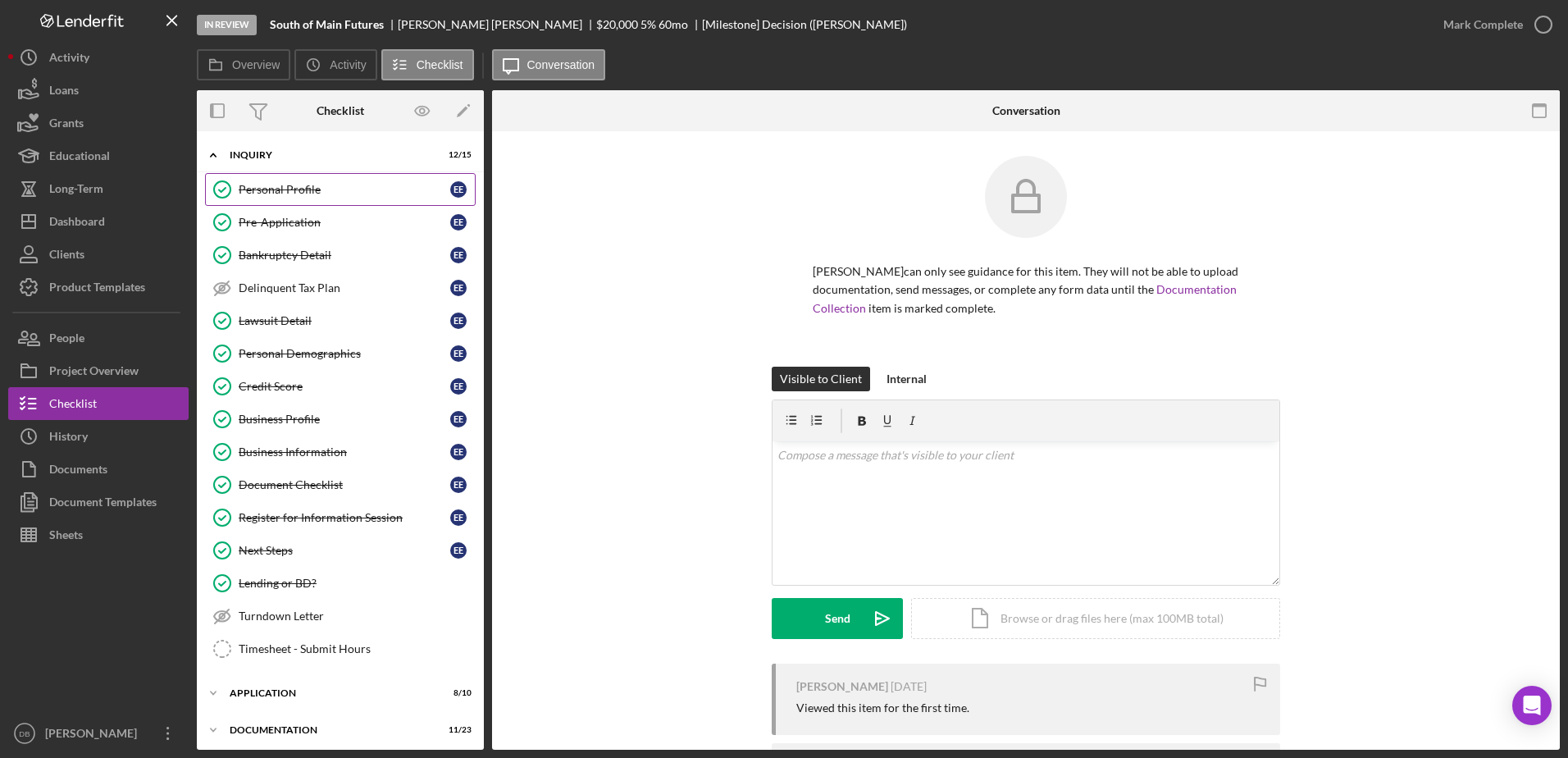
click at [282, 187] on div "Personal Profile" at bounding box center [345, 190] width 212 height 13
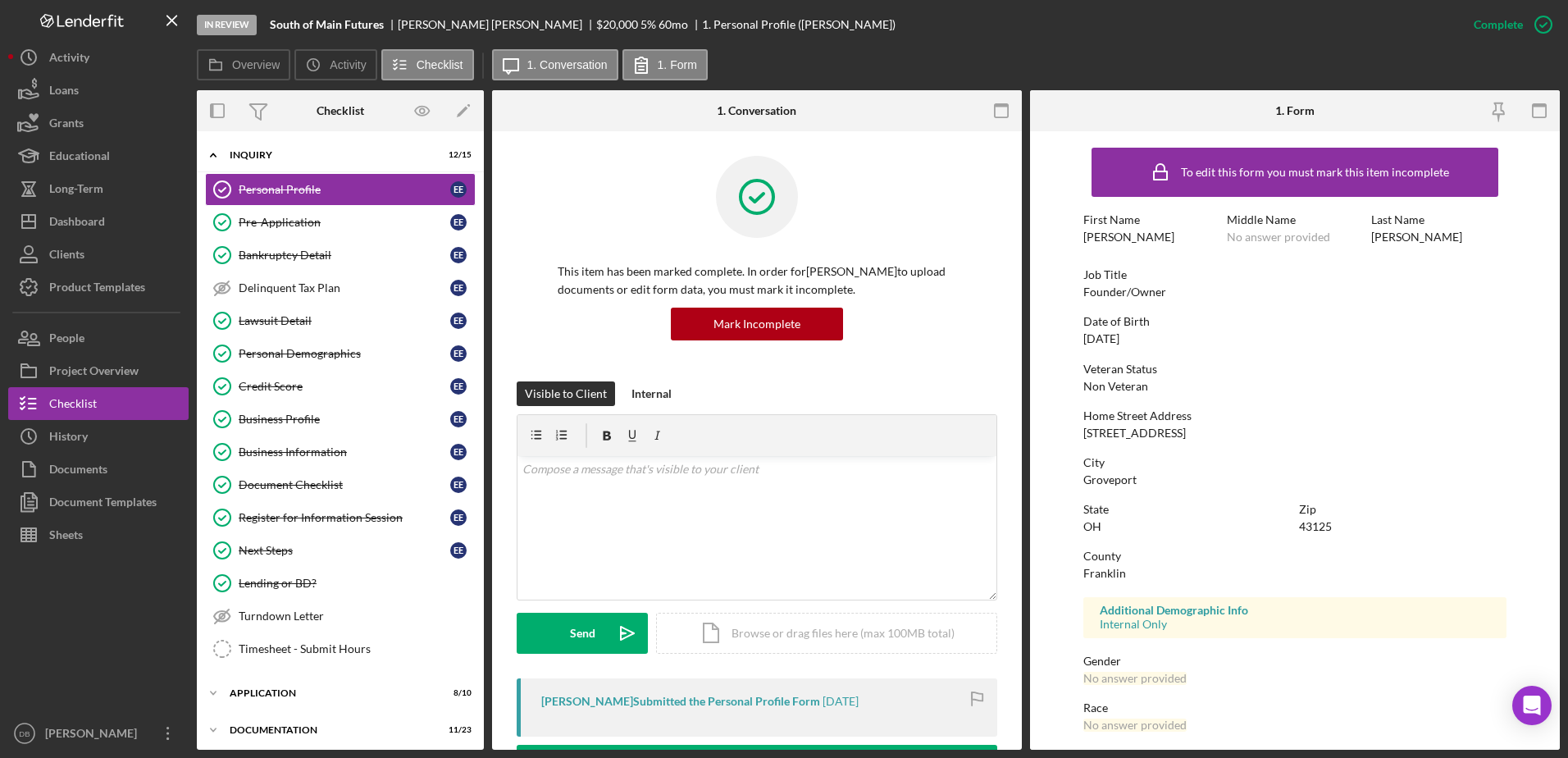
drag, startPoint x: 382, startPoint y: 34, endPoint x: 379, endPoint y: 25, distance: 9.5
click at [382, 34] on div "In Review South of Main Futures [GEOGRAPHIC_DATA][PERSON_NAME] $20,000 $20,000 …" at bounding box center [827, 25] width 1260 height 49
drag, startPoint x: 386, startPoint y: 24, endPoint x: 269, endPoint y: 20, distance: 117.1
click at [269, 20] on div "In Review South of Main Futures [GEOGRAPHIC_DATA][PERSON_NAME] $20,000 $20,000 …" at bounding box center [827, 25] width 1260 height 49
copy b "South of Main Futures"
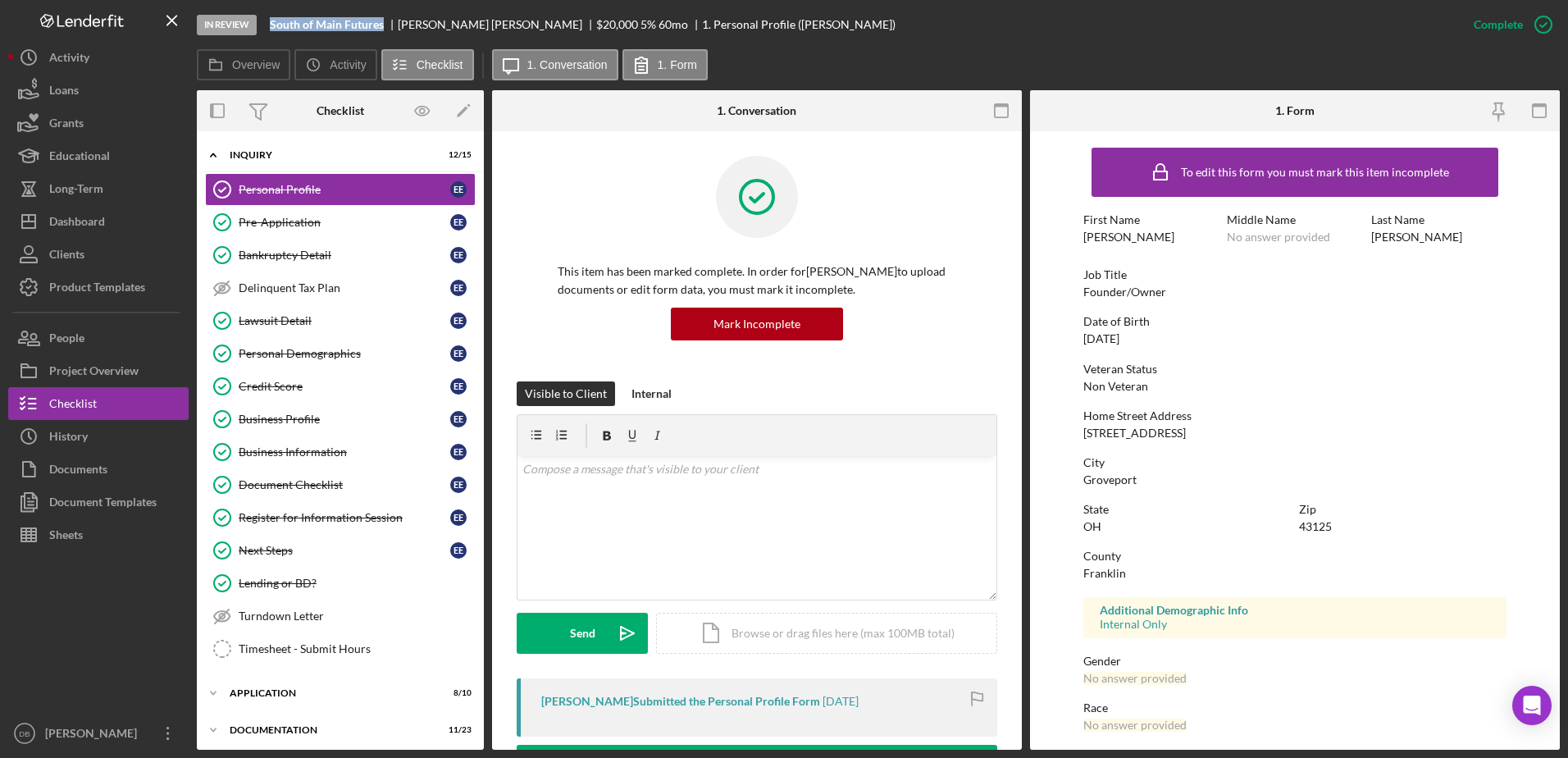
drag, startPoint x: 345, startPoint y: 410, endPoint x: 623, endPoint y: 418, distance: 278.1
click at [345, 410] on link "Business Profile Business Profile E E" at bounding box center [341, 419] width 271 height 33
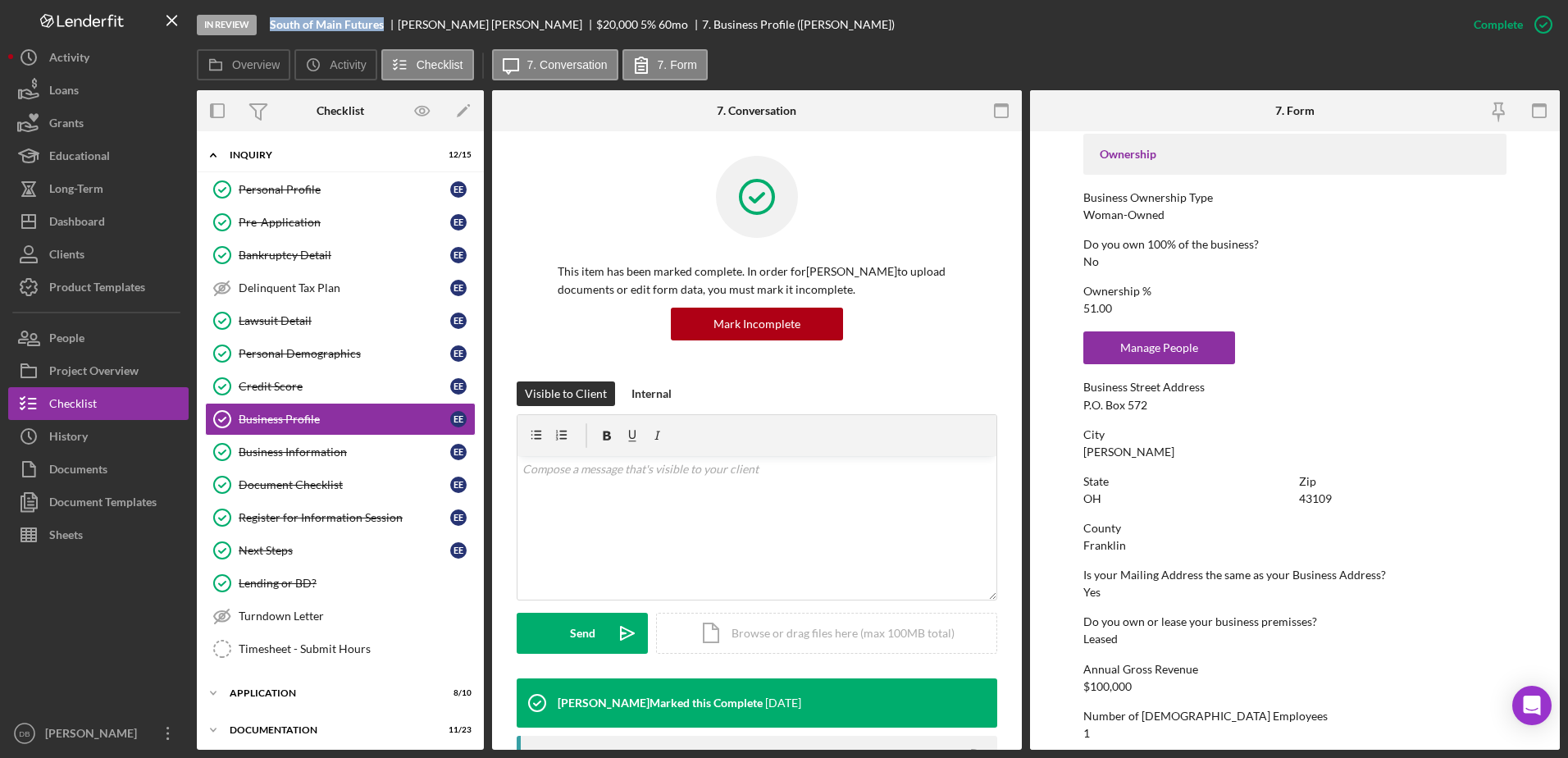
scroll to position [574, 0]
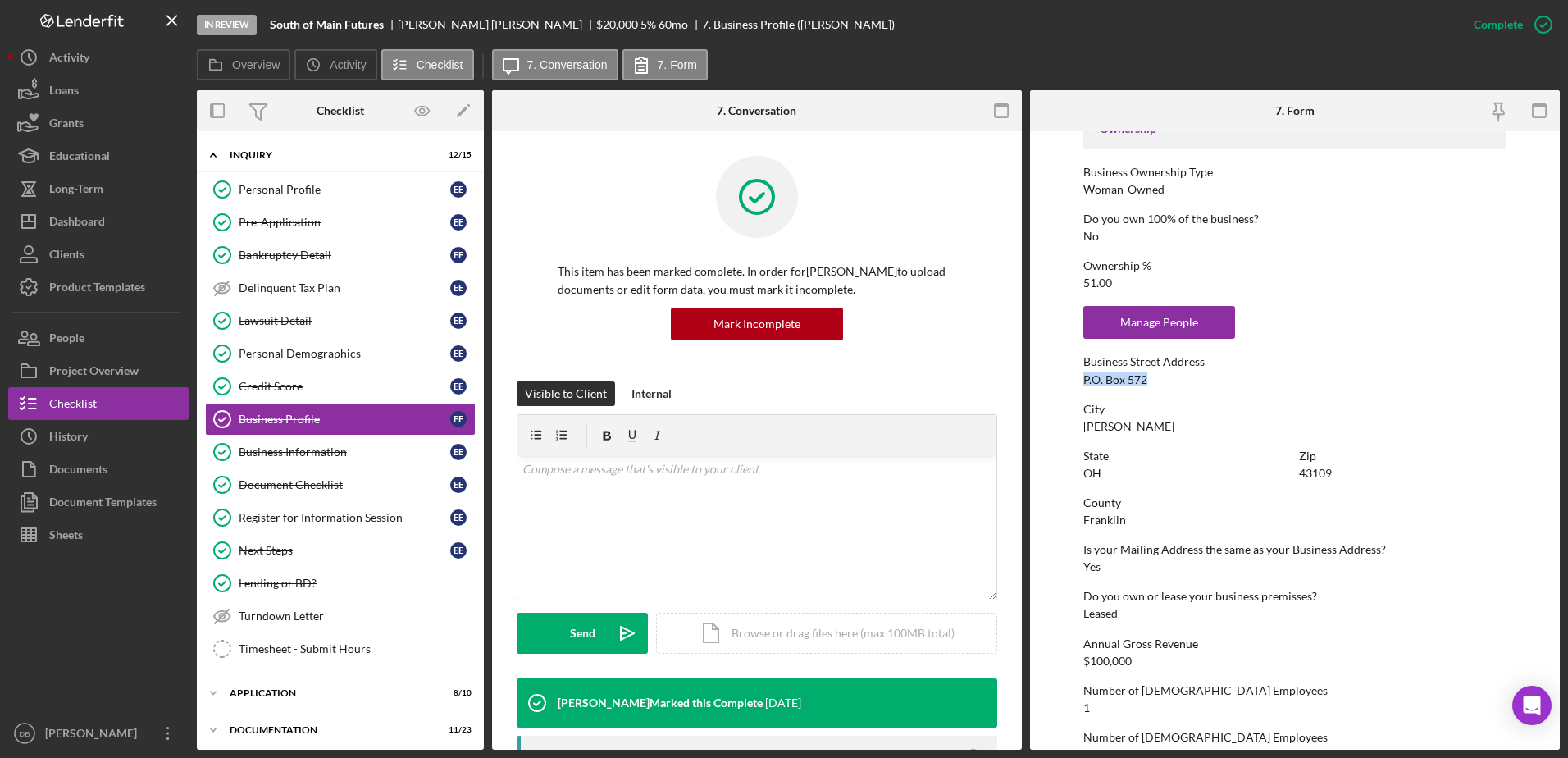
drag, startPoint x: 1153, startPoint y: 384, endPoint x: 1063, endPoint y: 380, distance: 90.1
click at [798, 380] on form "To edit this form you must mark this item incomplete Business Name South of Mai…" at bounding box center [1295, 441] width 530 height 619
copy div "P.O. Box 572"
drag, startPoint x: 1357, startPoint y: 413, endPoint x: 1316, endPoint y: 456, distance: 59.4
click at [798, 413] on div "City" at bounding box center [1295, 409] width 424 height 13
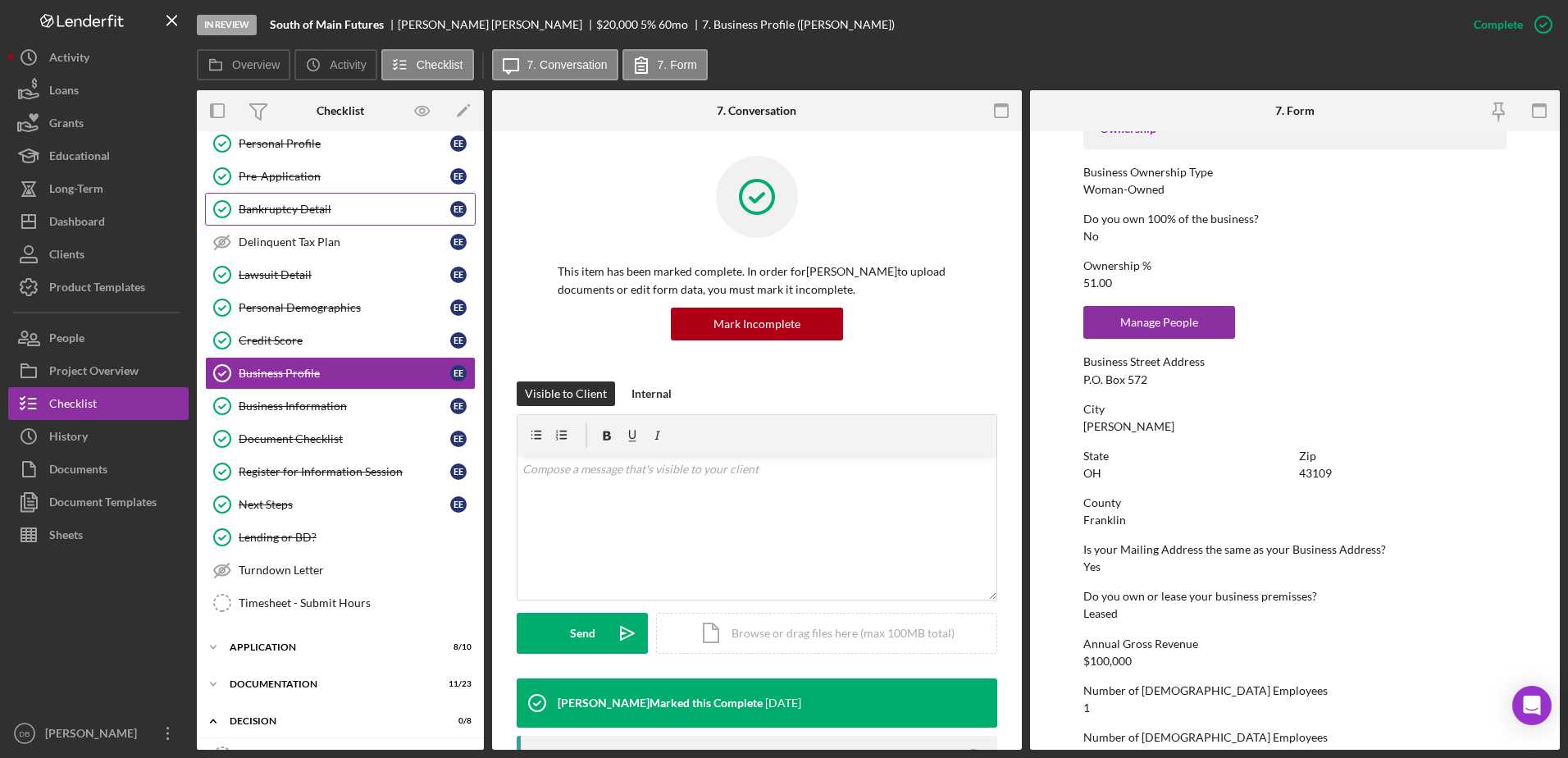
scroll to position [0, 0]
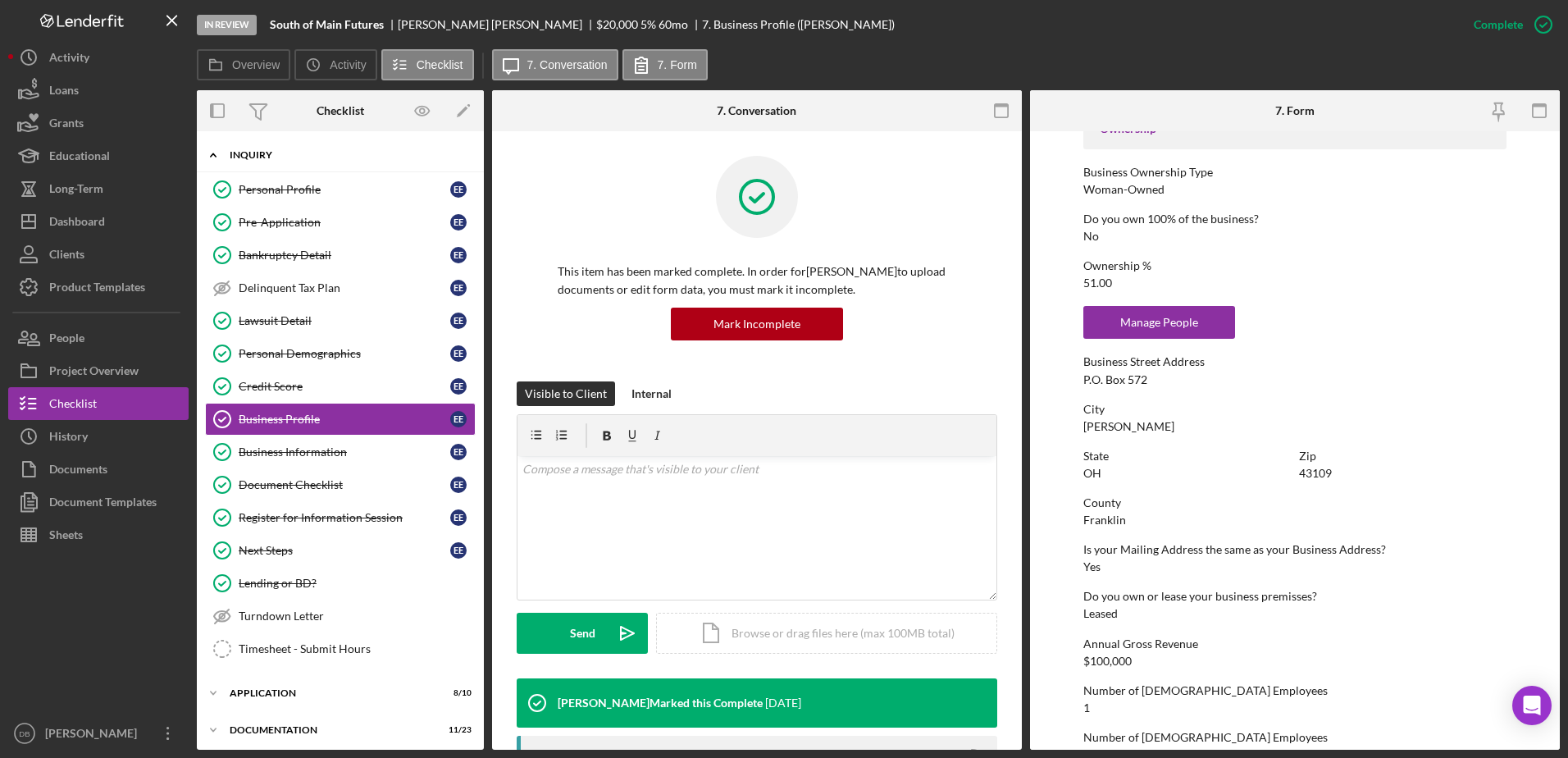
drag, startPoint x: 264, startPoint y: 155, endPoint x: 256, endPoint y: 216, distance: 61.5
click at [264, 155] on div "Inquiry" at bounding box center [330, 155] width 201 height 10
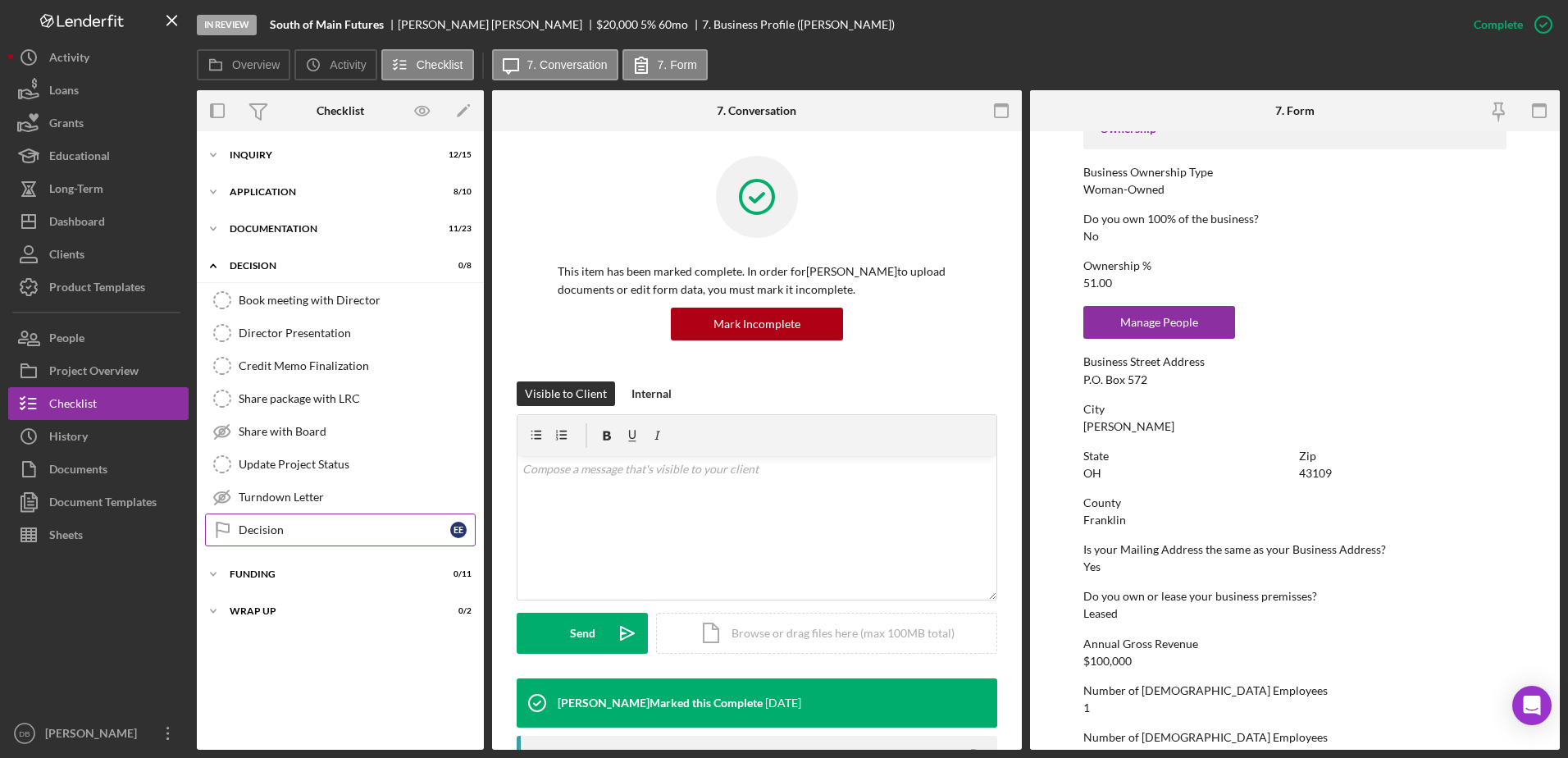
click at [290, 519] on link "Decision Decision E E" at bounding box center [341, 530] width 271 height 33
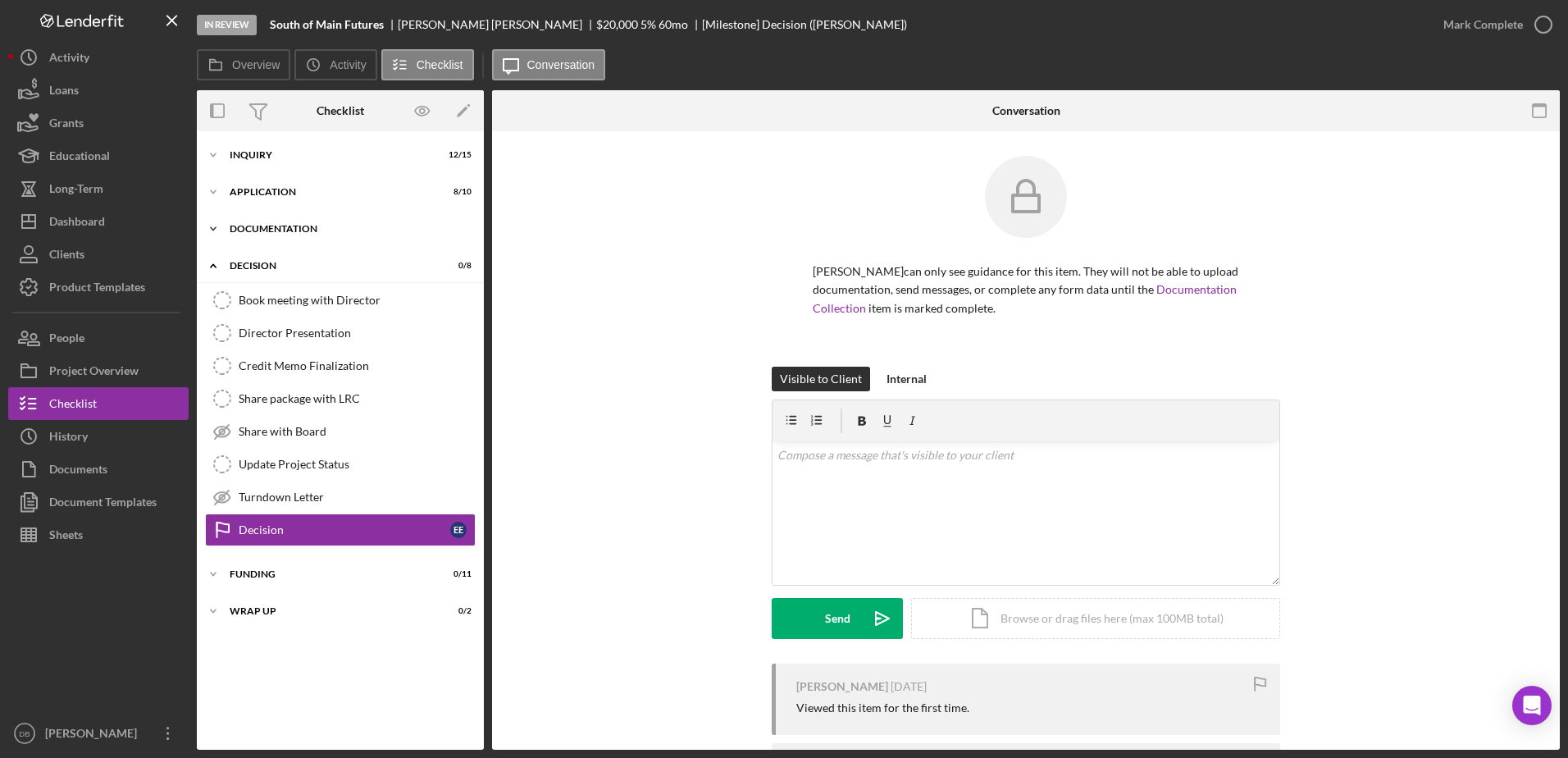
click at [274, 233] on div "Documentation" at bounding box center [346, 229] width 234 height 10
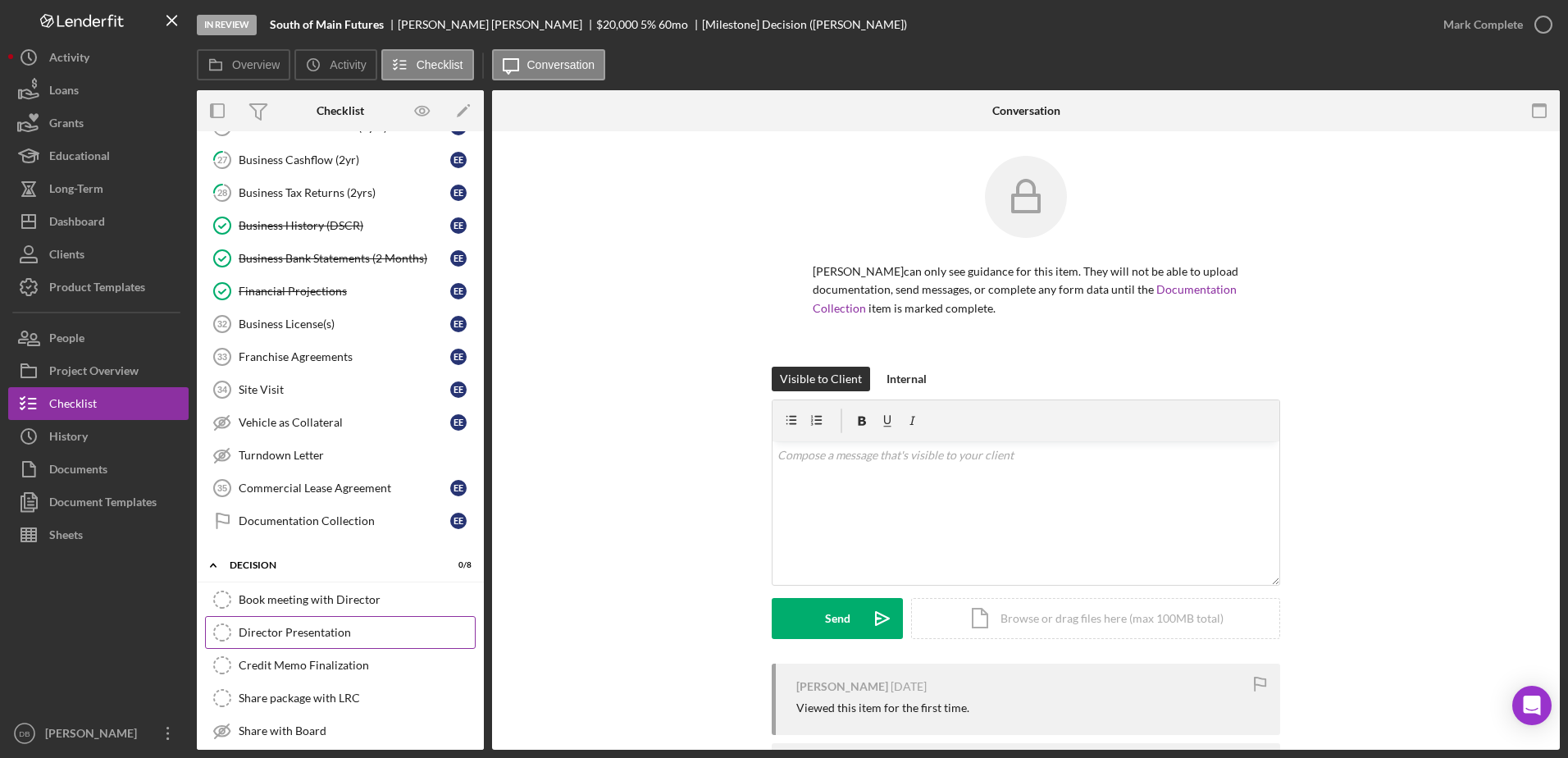
scroll to position [492, 0]
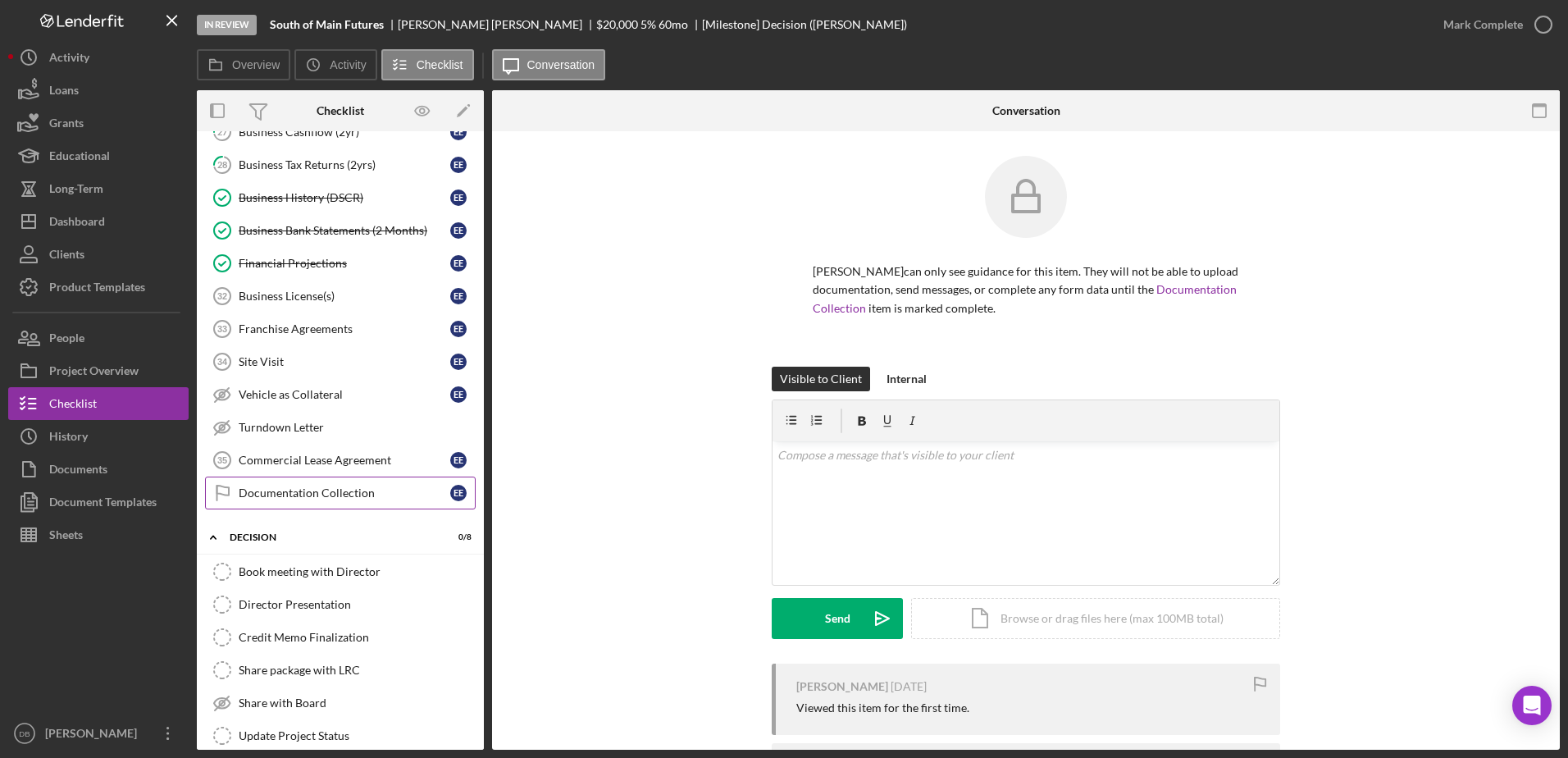
click at [270, 497] on div "Documentation Collection" at bounding box center [345, 493] width 212 height 13
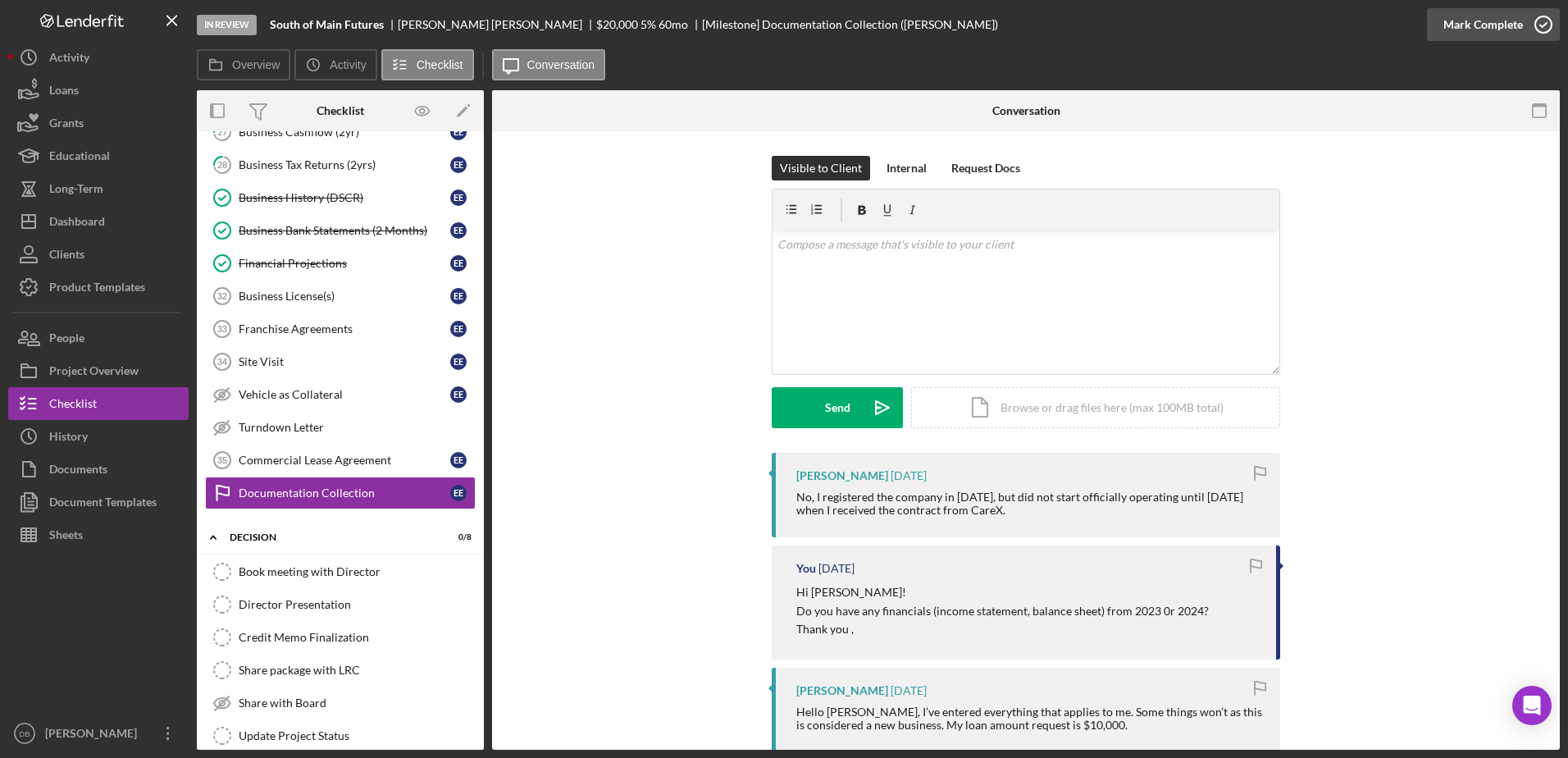
click at [798, 35] on icon "button" at bounding box center [1543, 25] width 41 height 41
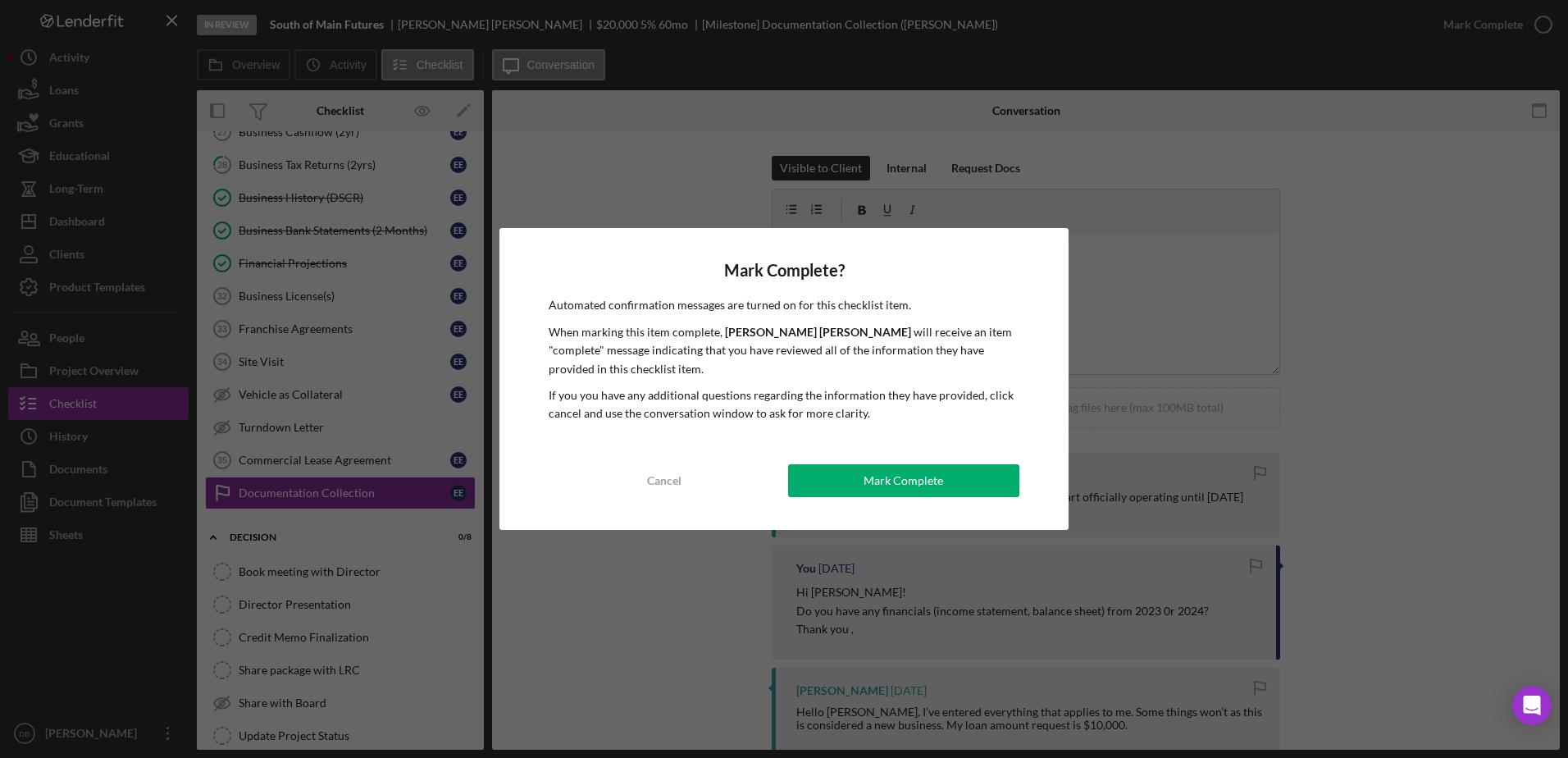
drag, startPoint x: 930, startPoint y: 484, endPoint x: 651, endPoint y: 514, distance: 280.6
click at [798, 482] on div "Mark Complete" at bounding box center [903, 481] width 80 height 33
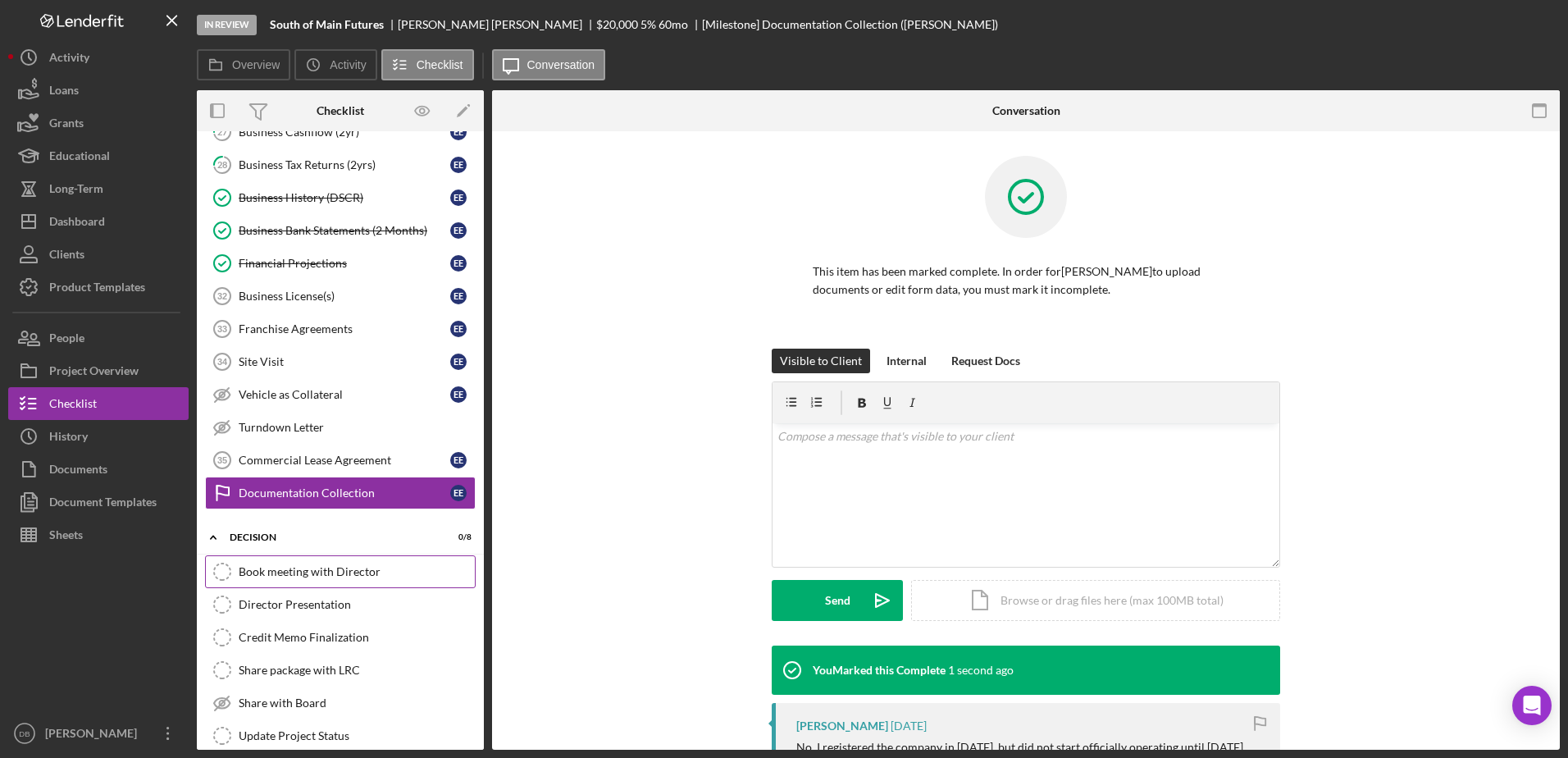
scroll to position [651, 0]
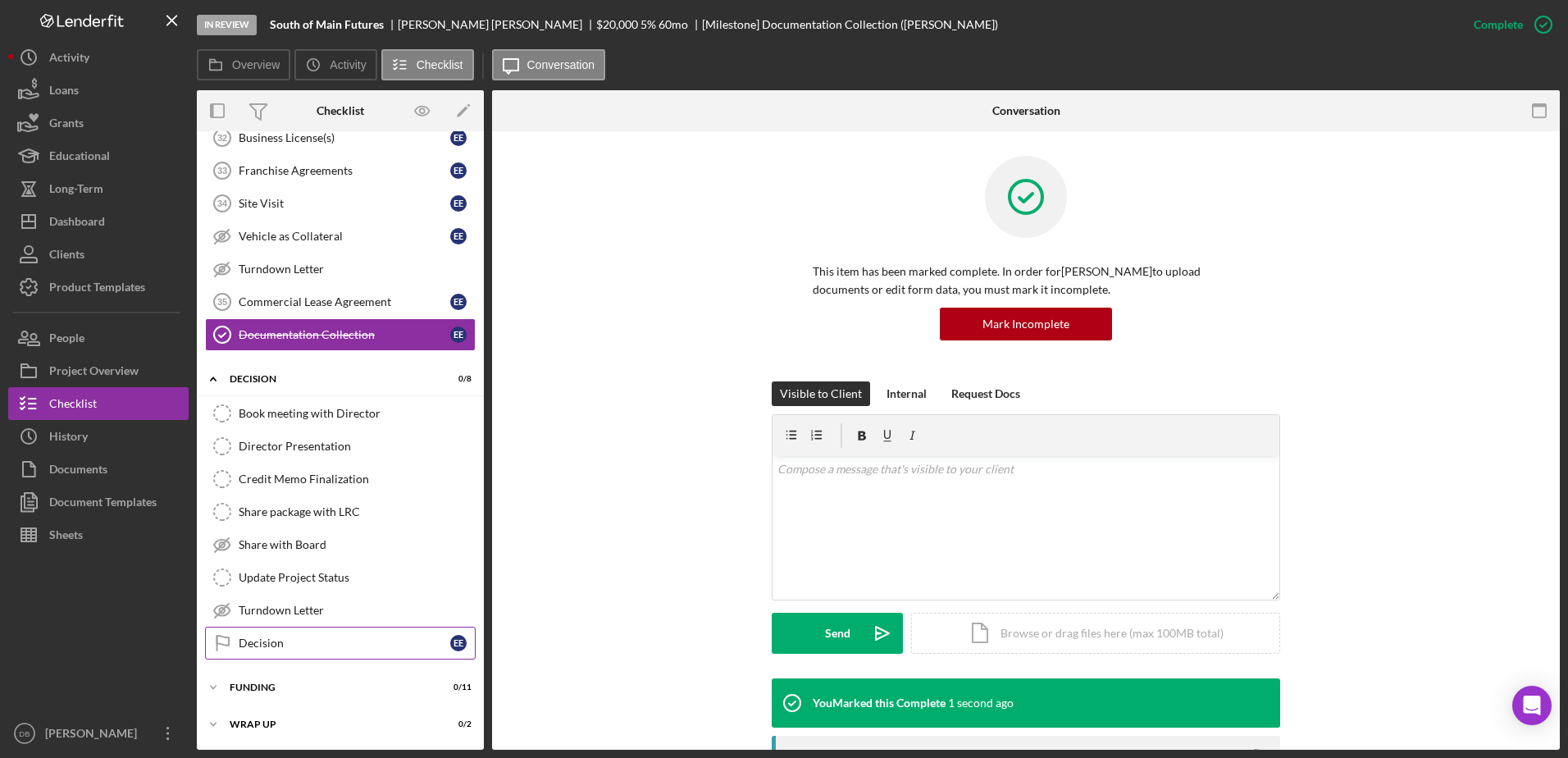
click at [305, 637] on div "Decision" at bounding box center [345, 643] width 212 height 13
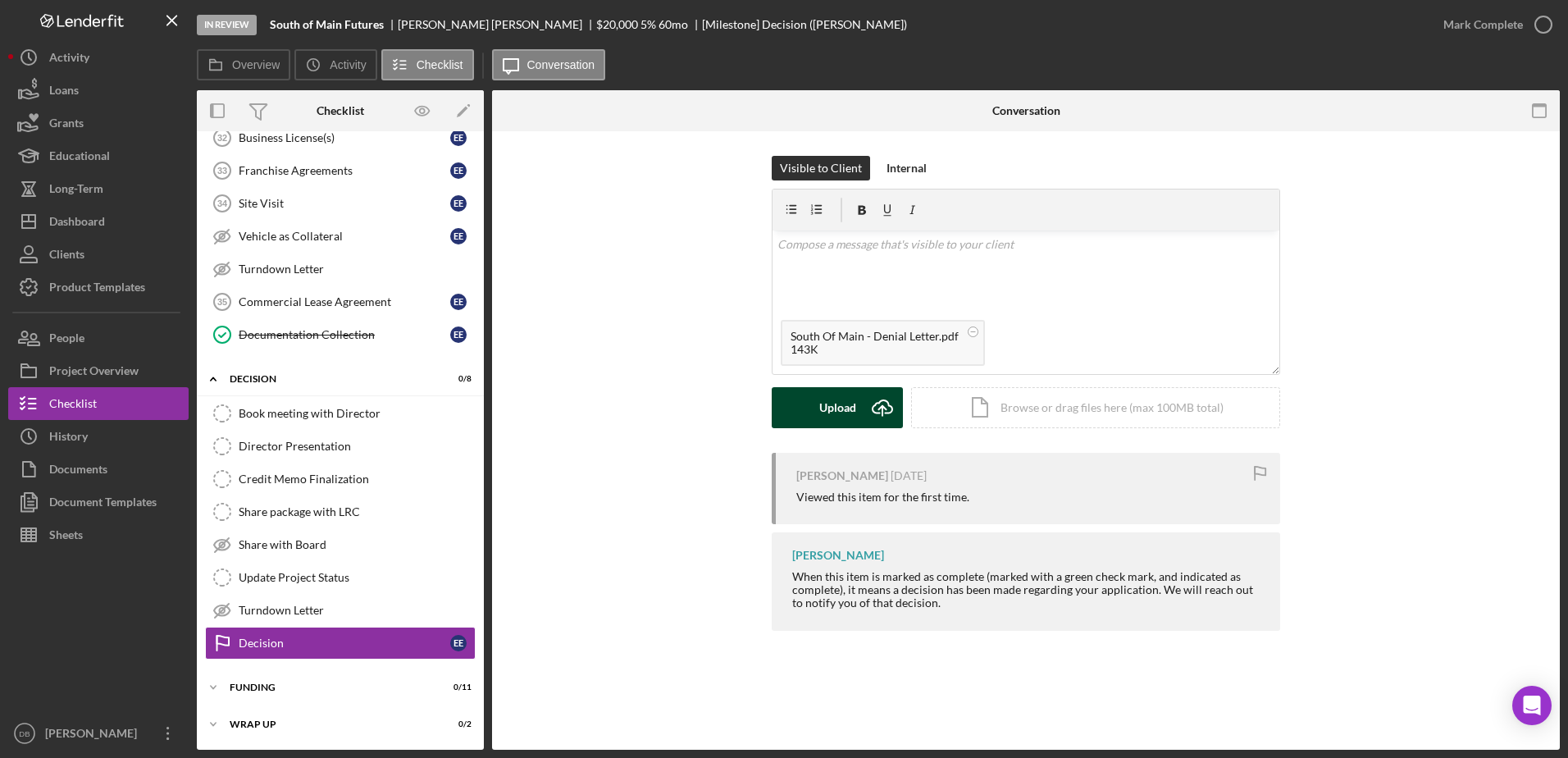
click at [798, 411] on div "Upload" at bounding box center [838, 408] width 37 height 41
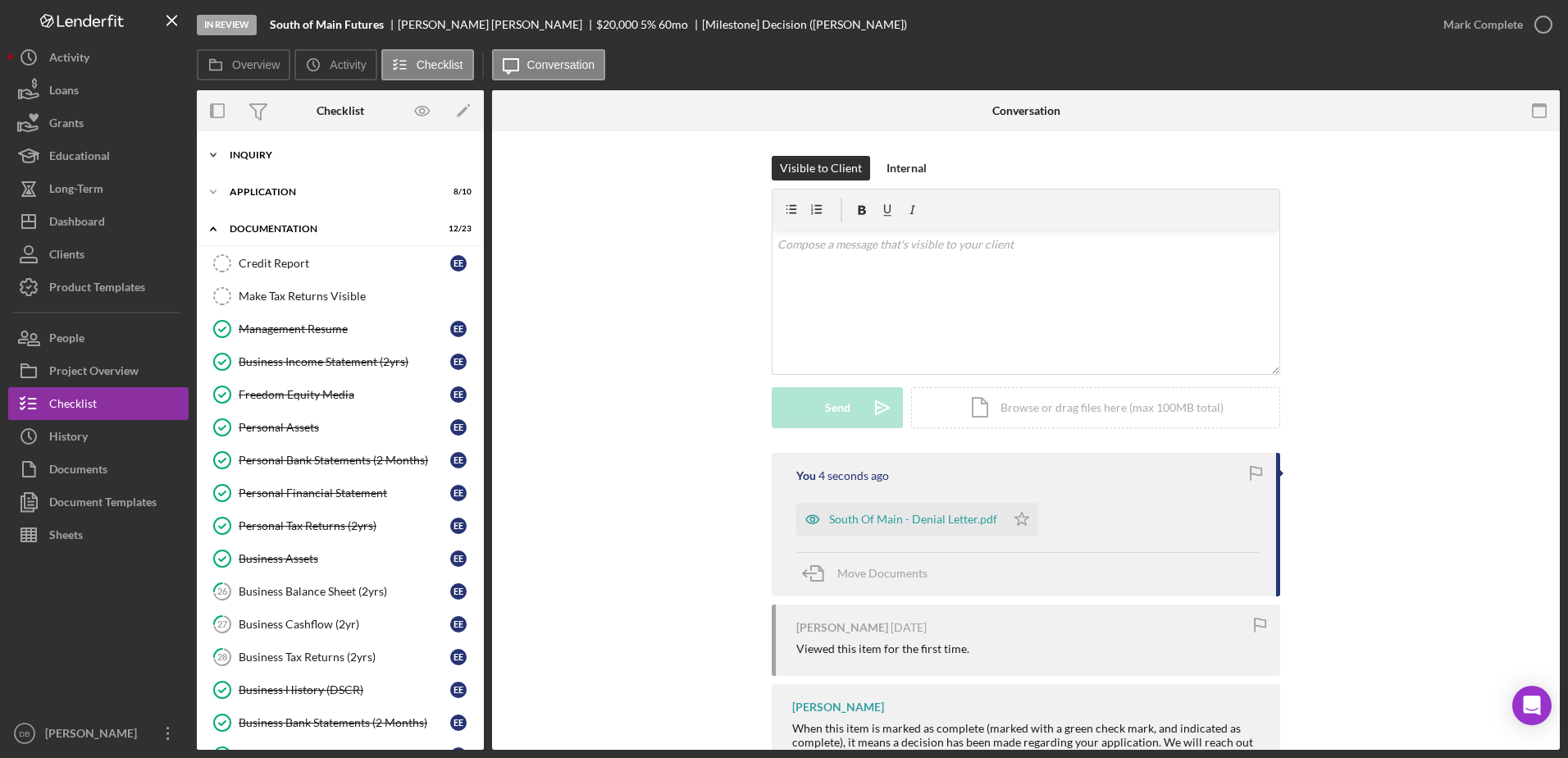
click at [304, 153] on div "Inquiry" at bounding box center [346, 155] width 234 height 10
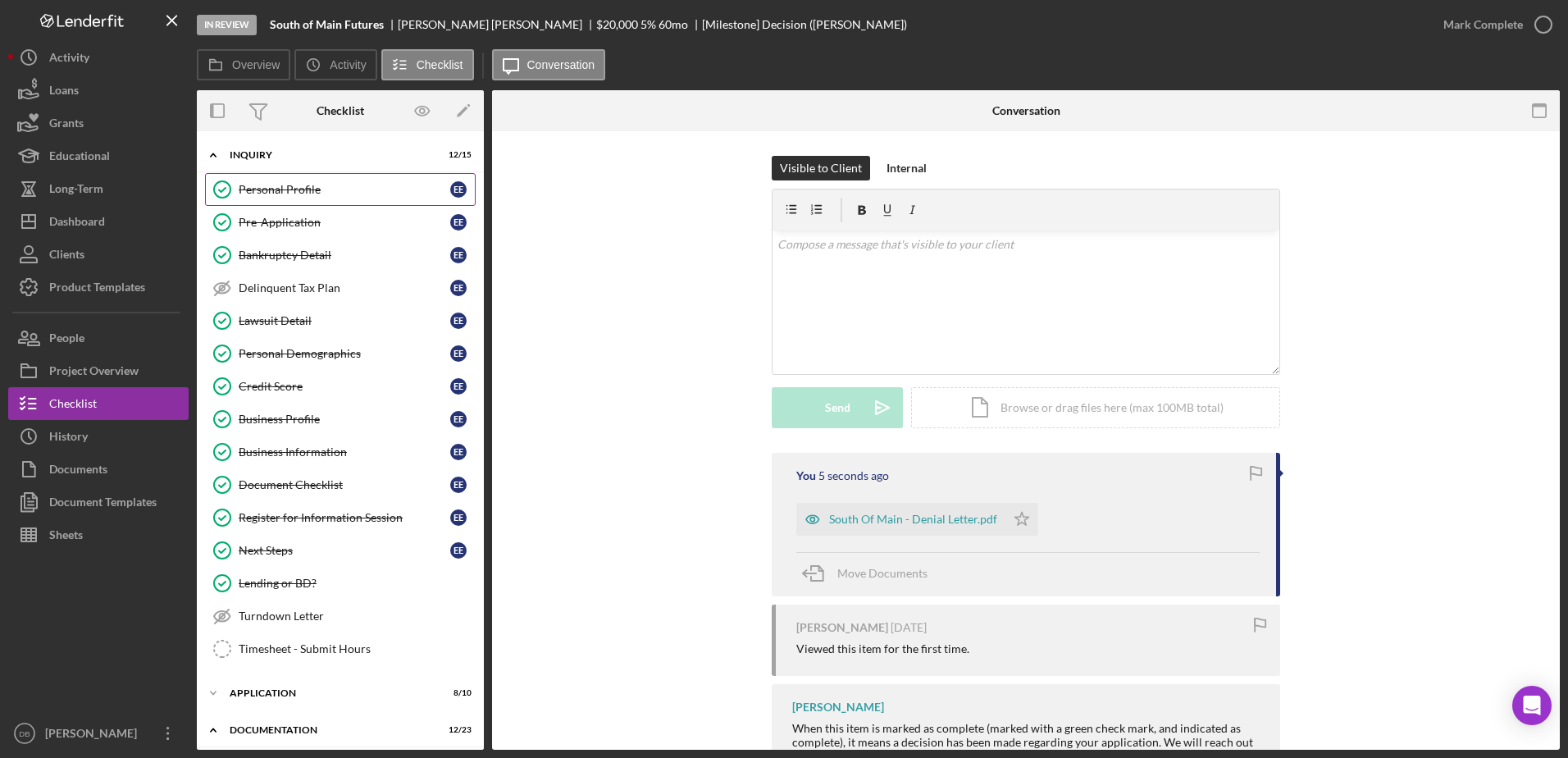
click at [299, 191] on div "Personal Profile" at bounding box center [345, 190] width 212 height 13
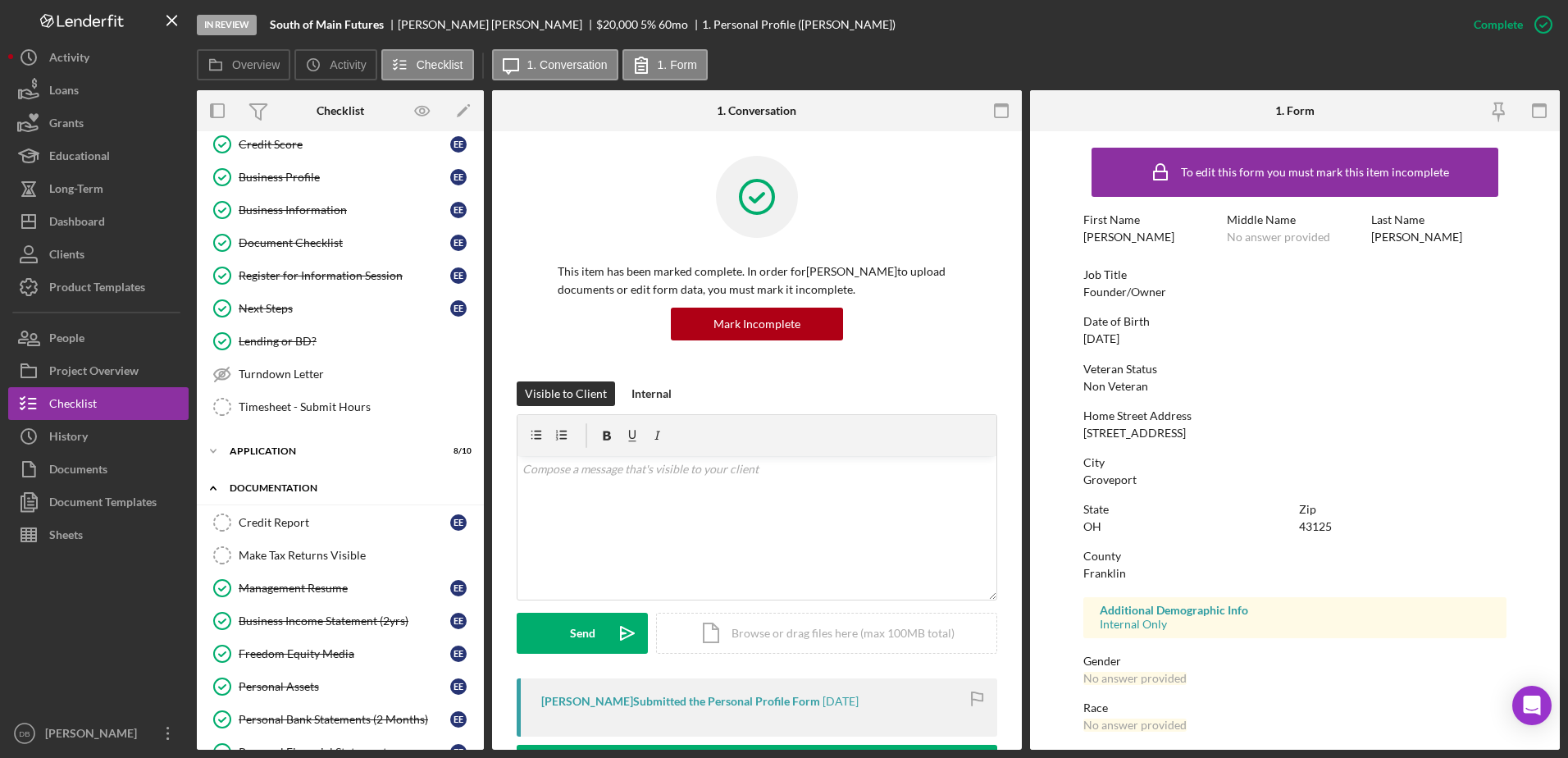
scroll to position [246, 0]
click at [290, 447] on div "Application" at bounding box center [346, 447] width 234 height 10
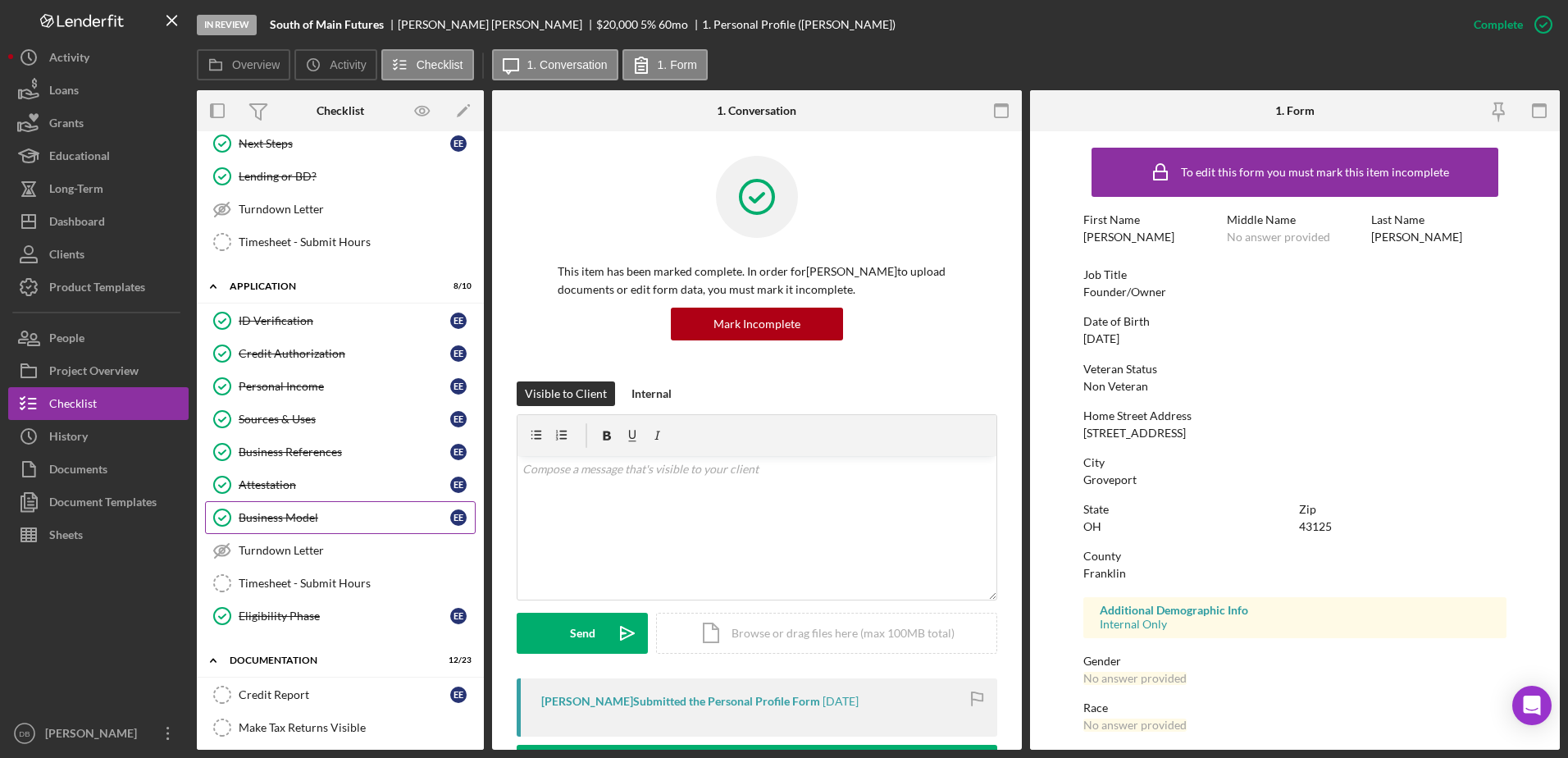
scroll to position [410, 0]
click at [302, 378] on div "Personal Income" at bounding box center [345, 383] width 212 height 13
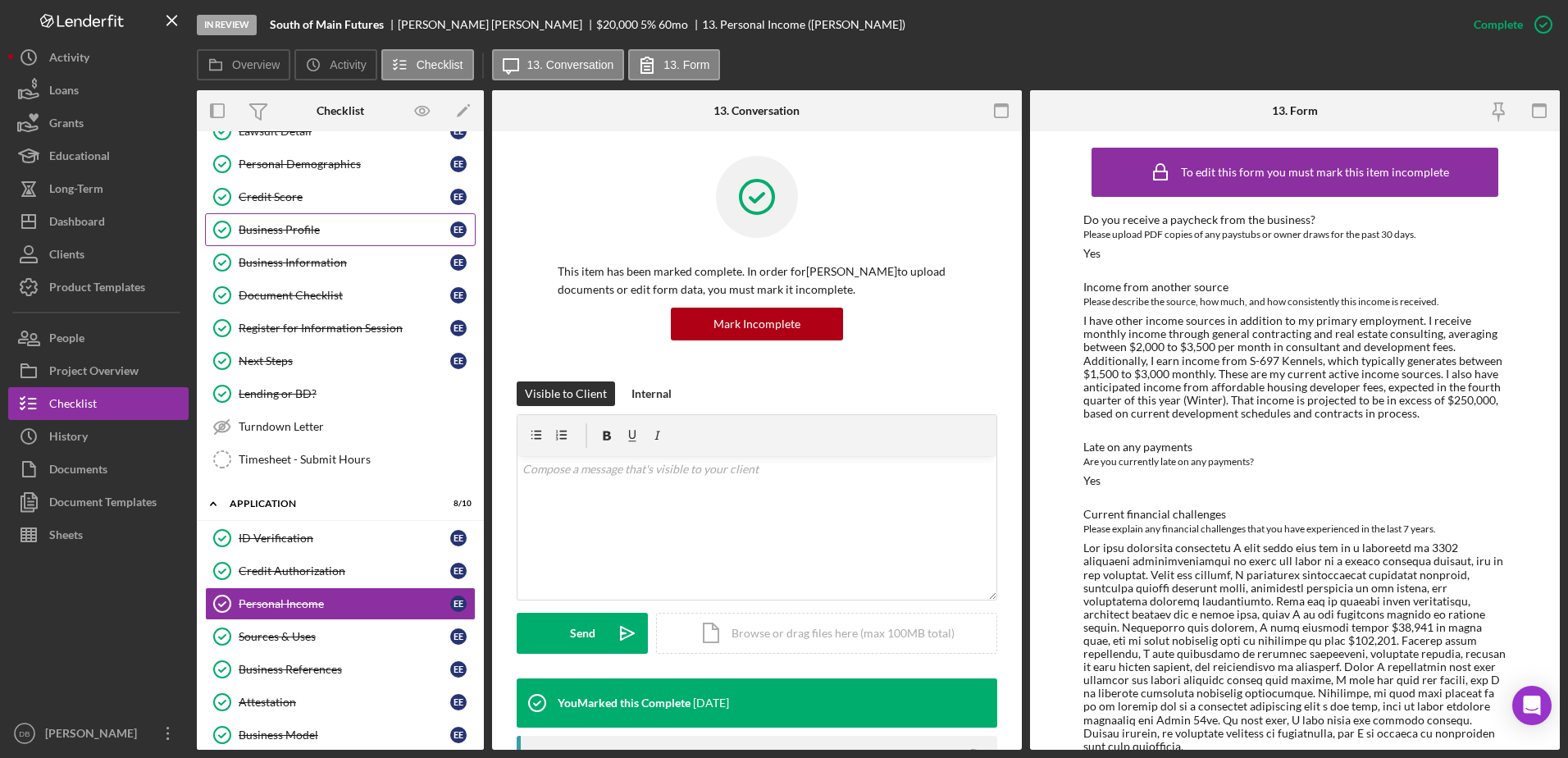
scroll to position [164, 0]
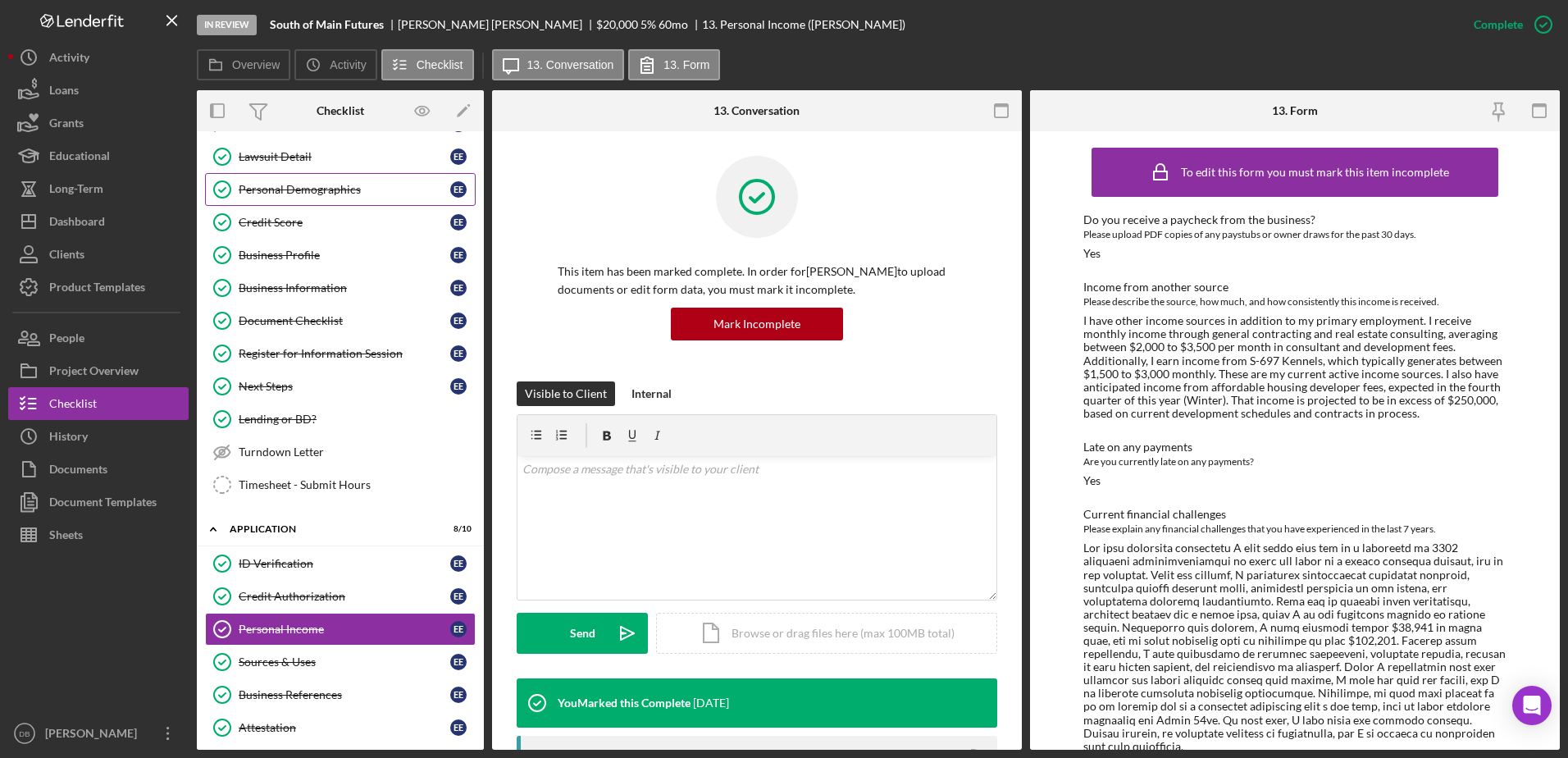
click at [294, 197] on link "Personal Demographics Personal Demographics E E" at bounding box center [341, 190] width 271 height 33
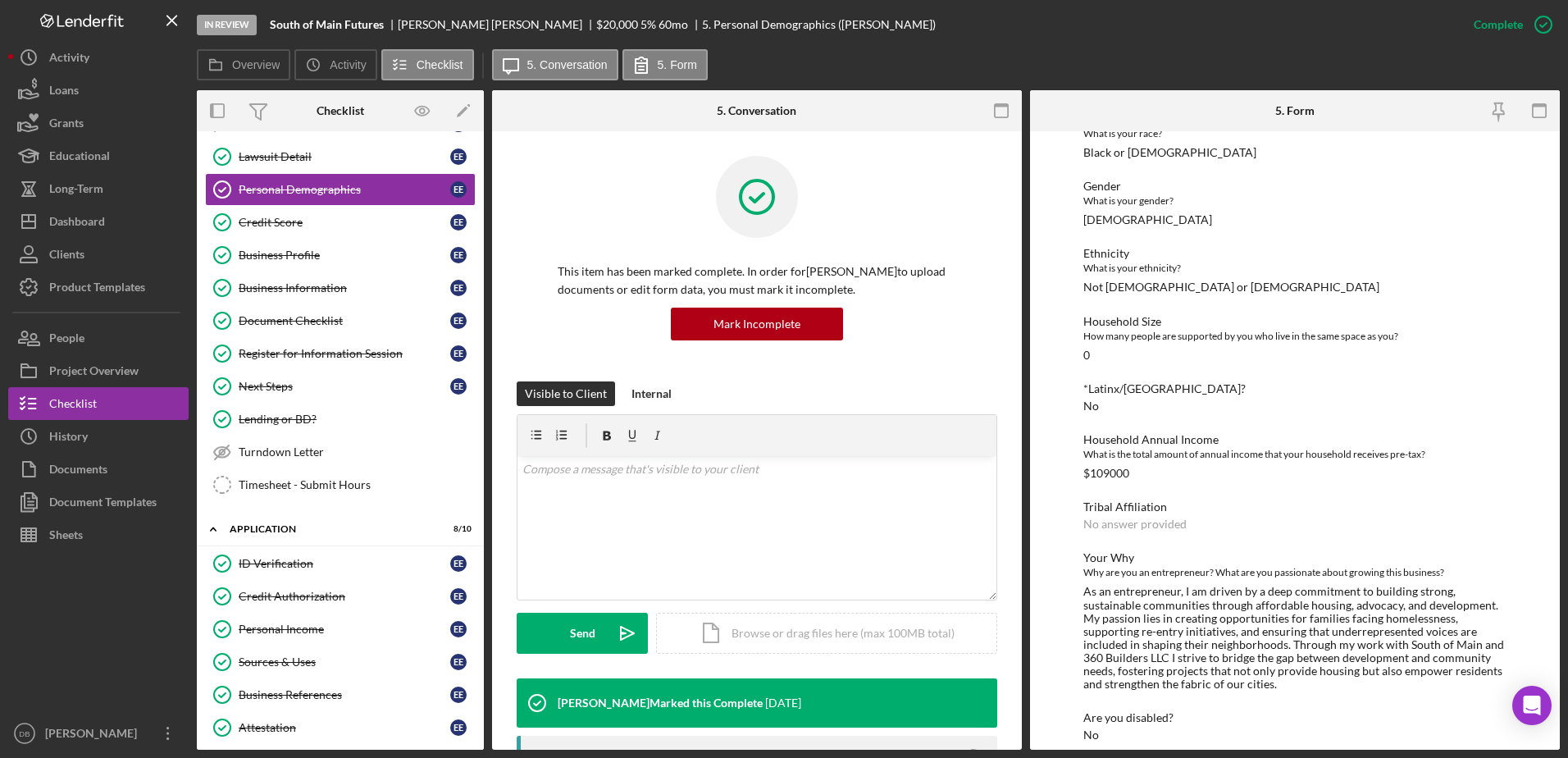
scroll to position [164, 0]
drag, startPoint x: 1181, startPoint y: 474, endPoint x: 1061, endPoint y: 476, distance: 120.0
click at [798, 476] on div "To edit this form you must mark this item incomplete Demographic Information Ra…" at bounding box center [1295, 441] width 530 height 619
copy div "$109000"
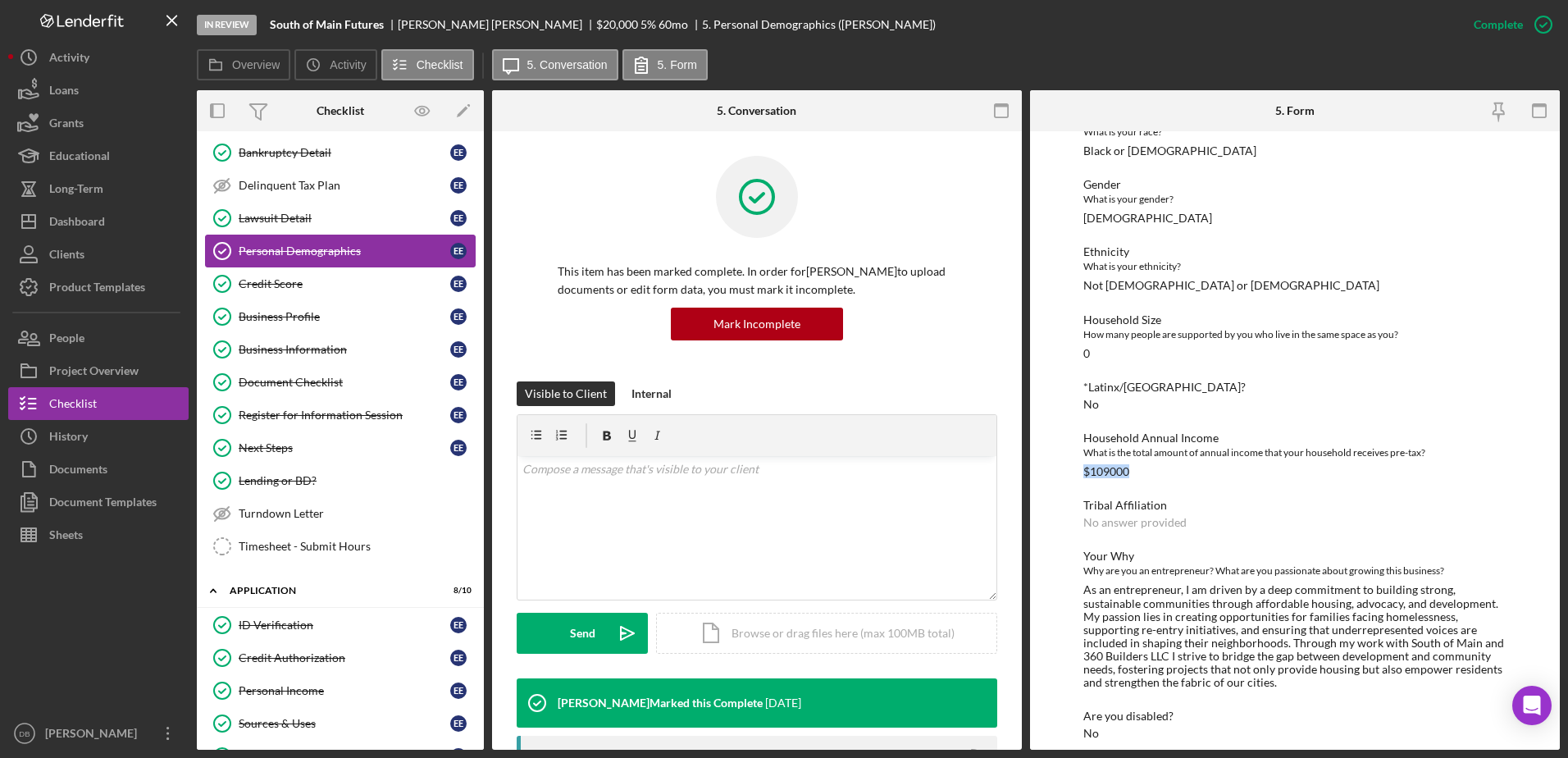
scroll to position [0, 0]
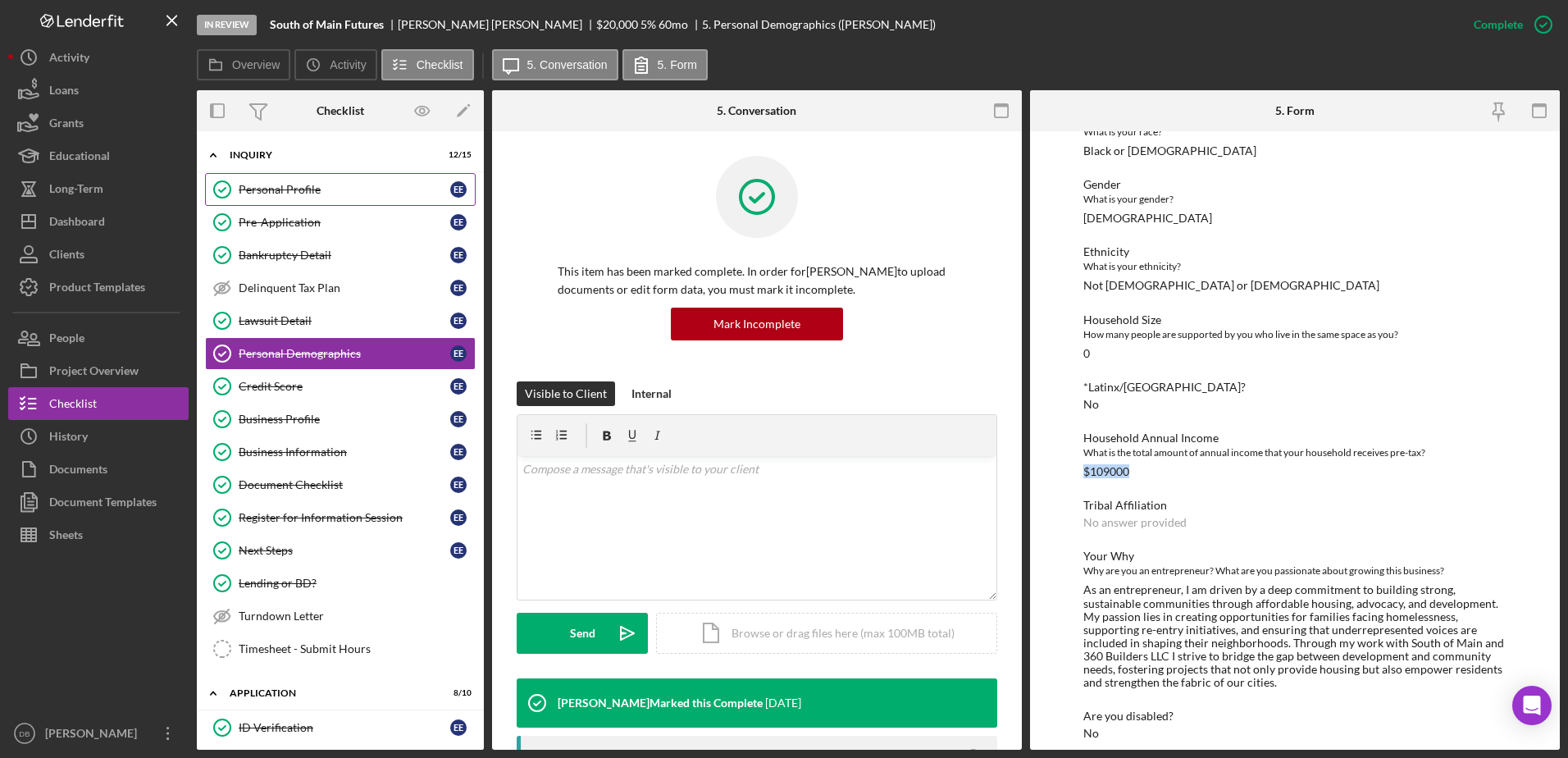
click at [294, 180] on link "Personal Profile Personal Profile E E" at bounding box center [341, 190] width 271 height 33
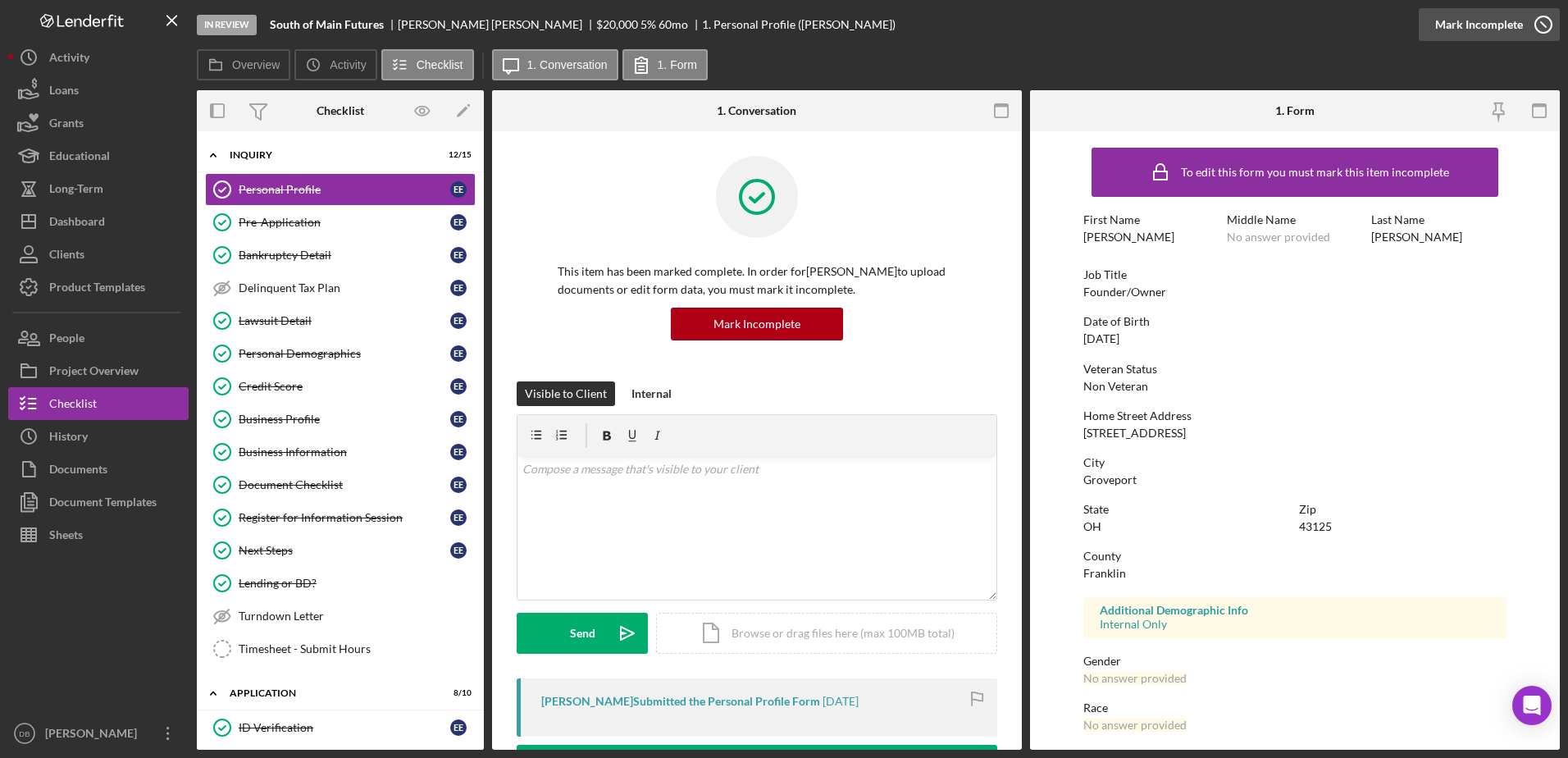
click at [798, 21] on button "Complete Mark Incomplete" at bounding box center [1489, 25] width 141 height 33
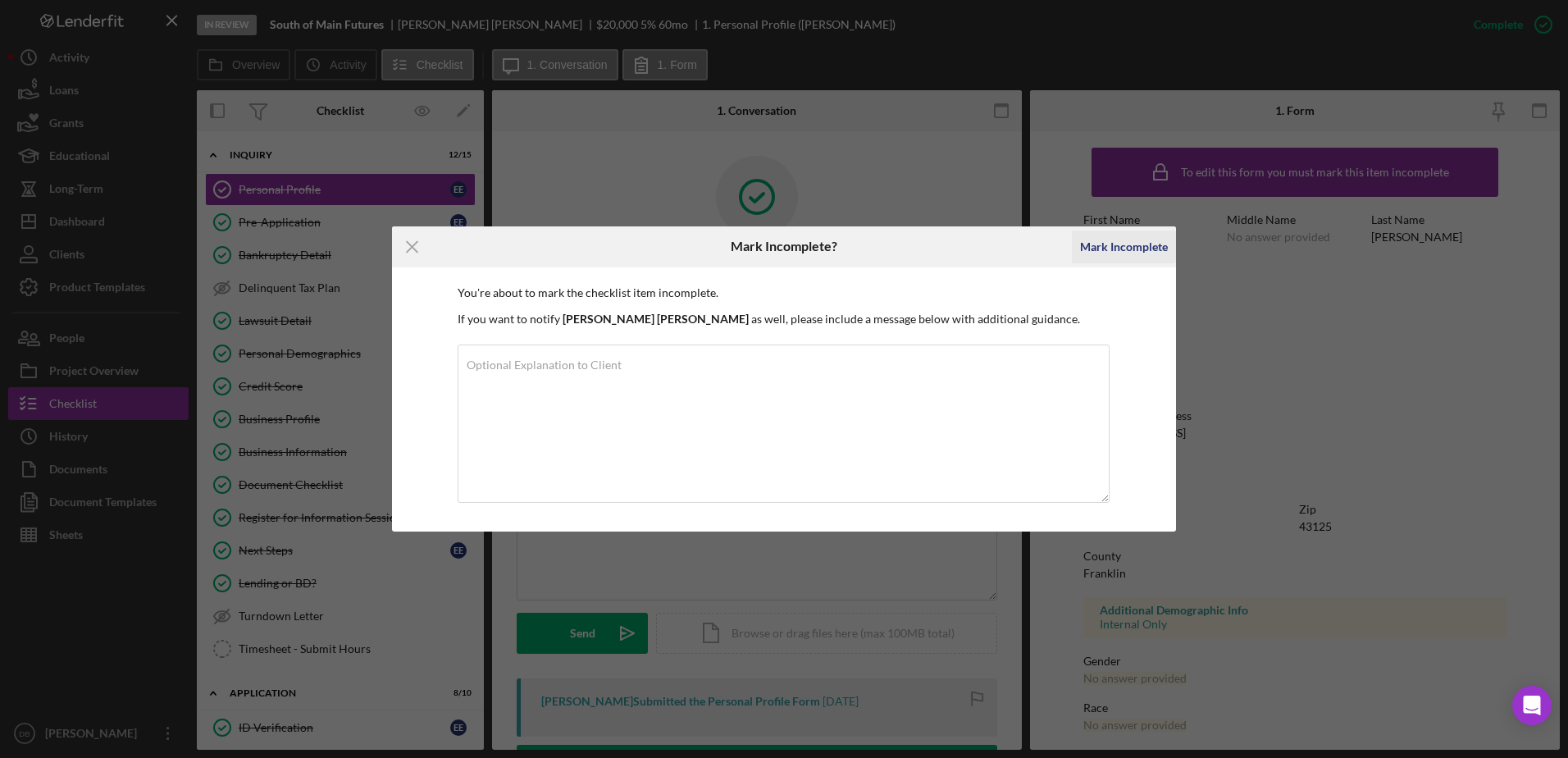
click at [798, 242] on div "Mark Incomplete" at bounding box center [1123, 247] width 88 height 33
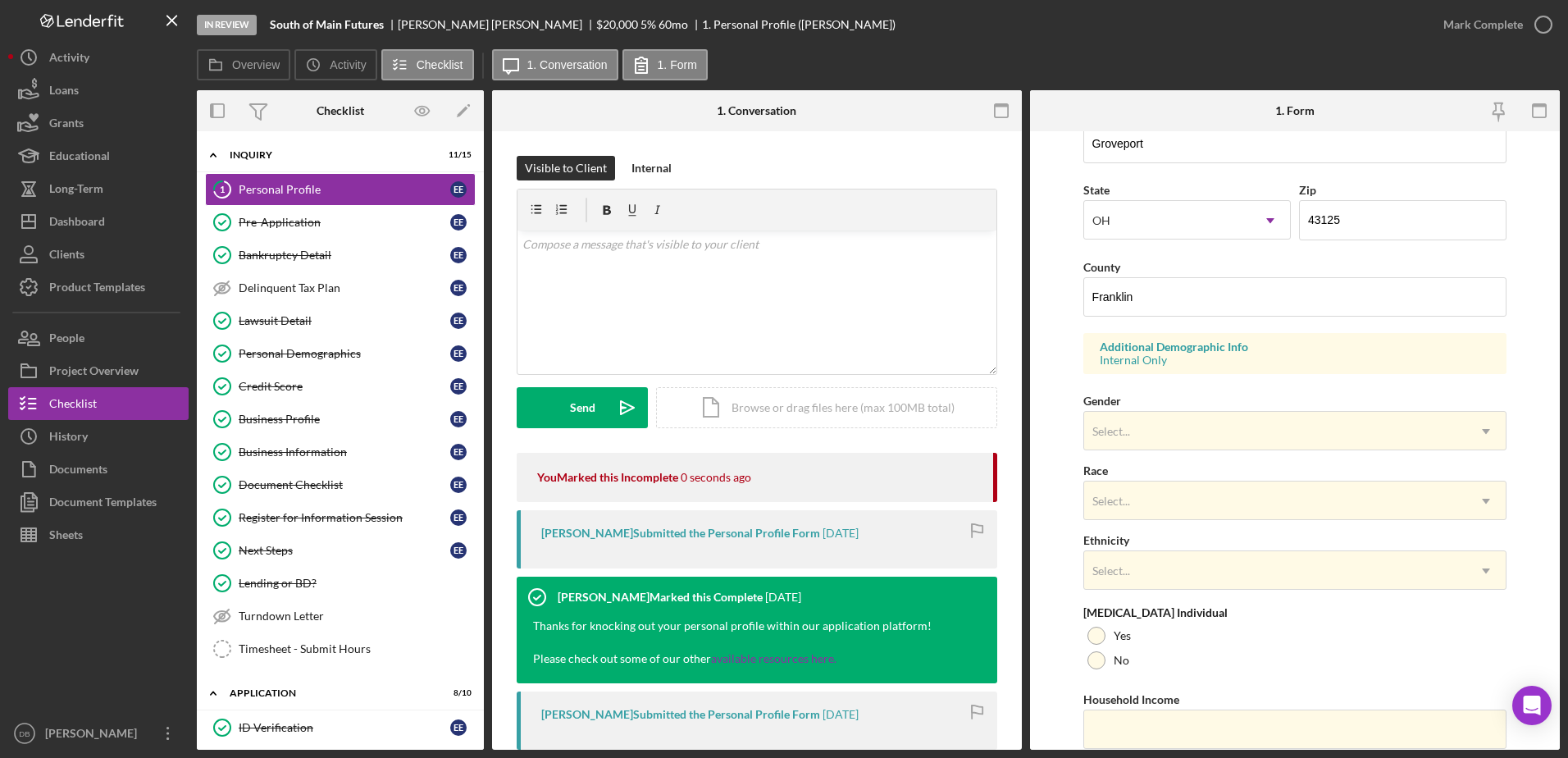
scroll to position [477, 0]
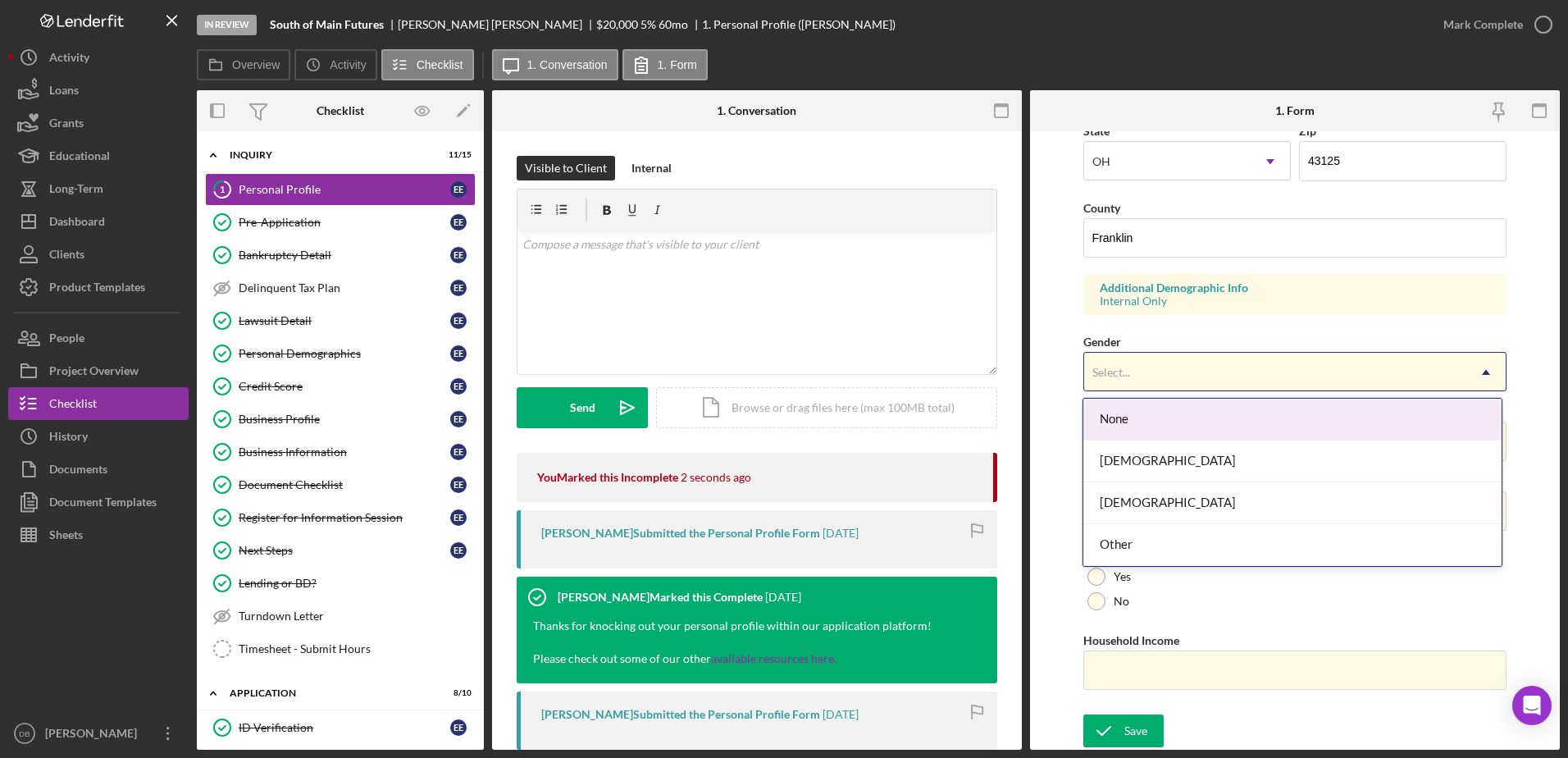
click at [798, 369] on div "Select..." at bounding box center [1111, 372] width 38 height 13
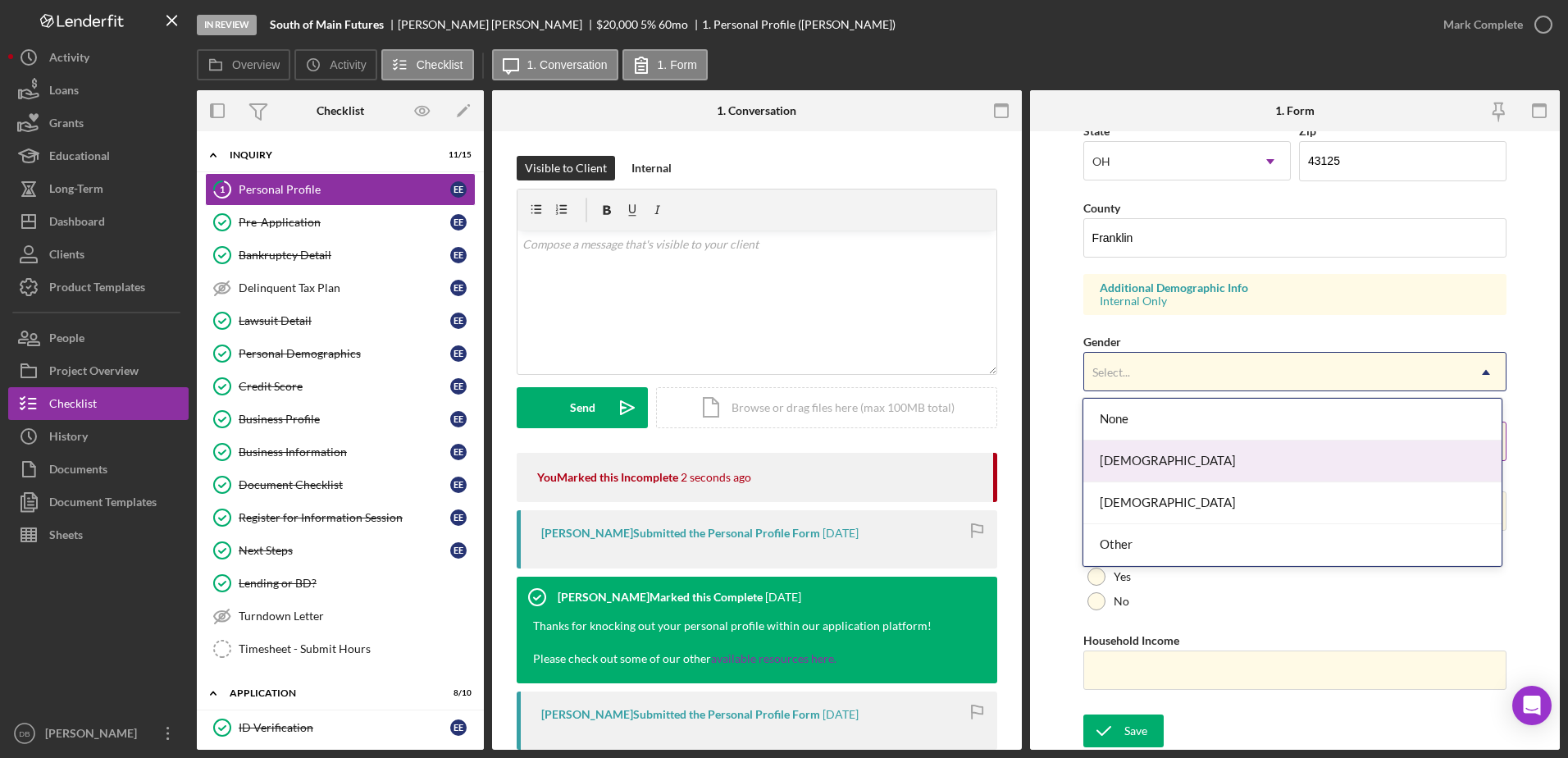
click at [798, 456] on div "[DEMOGRAPHIC_DATA]" at bounding box center [1292, 461] width 418 height 42
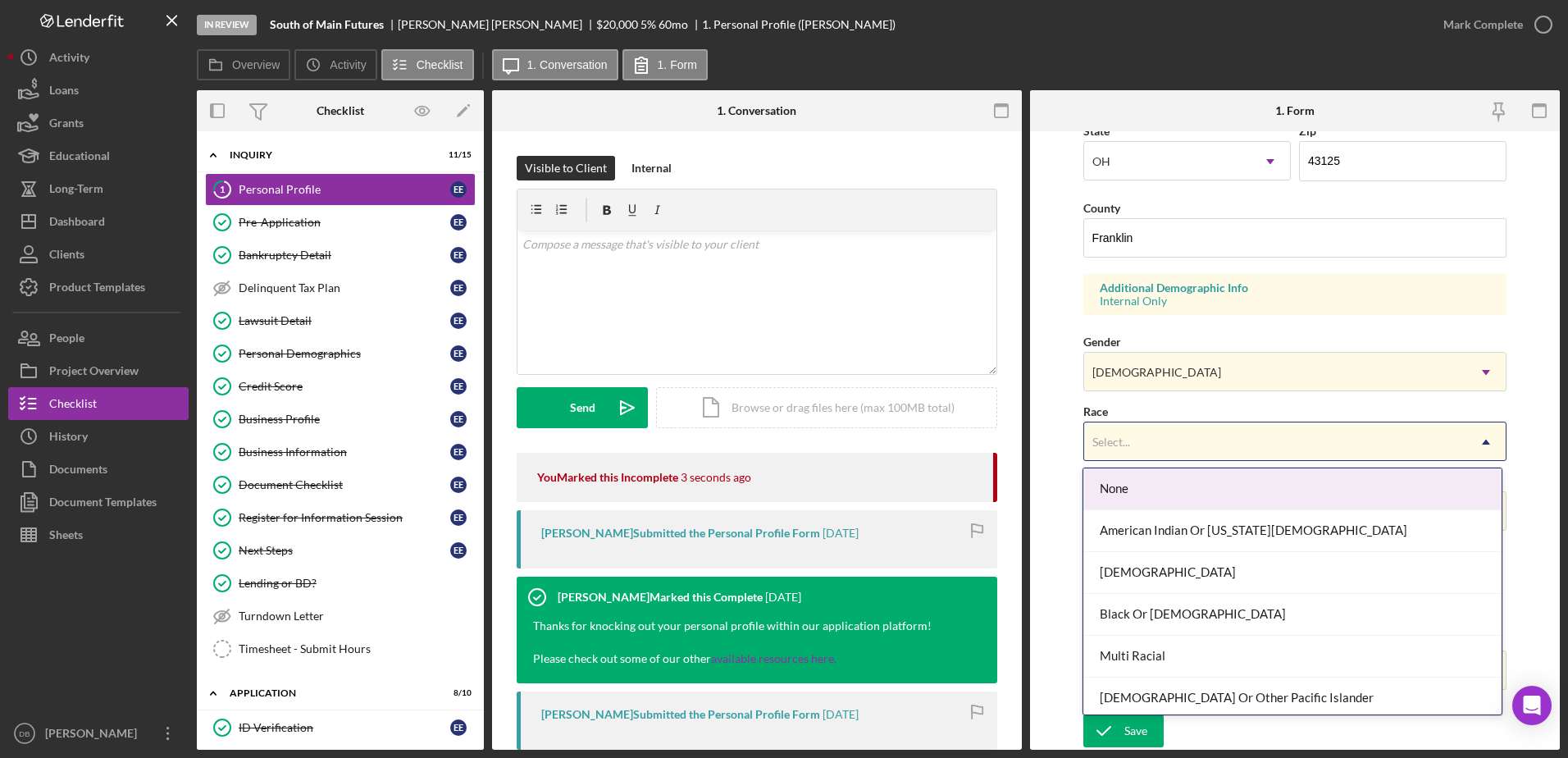
click at [798, 428] on div "Select..." at bounding box center [1275, 442] width 383 height 38
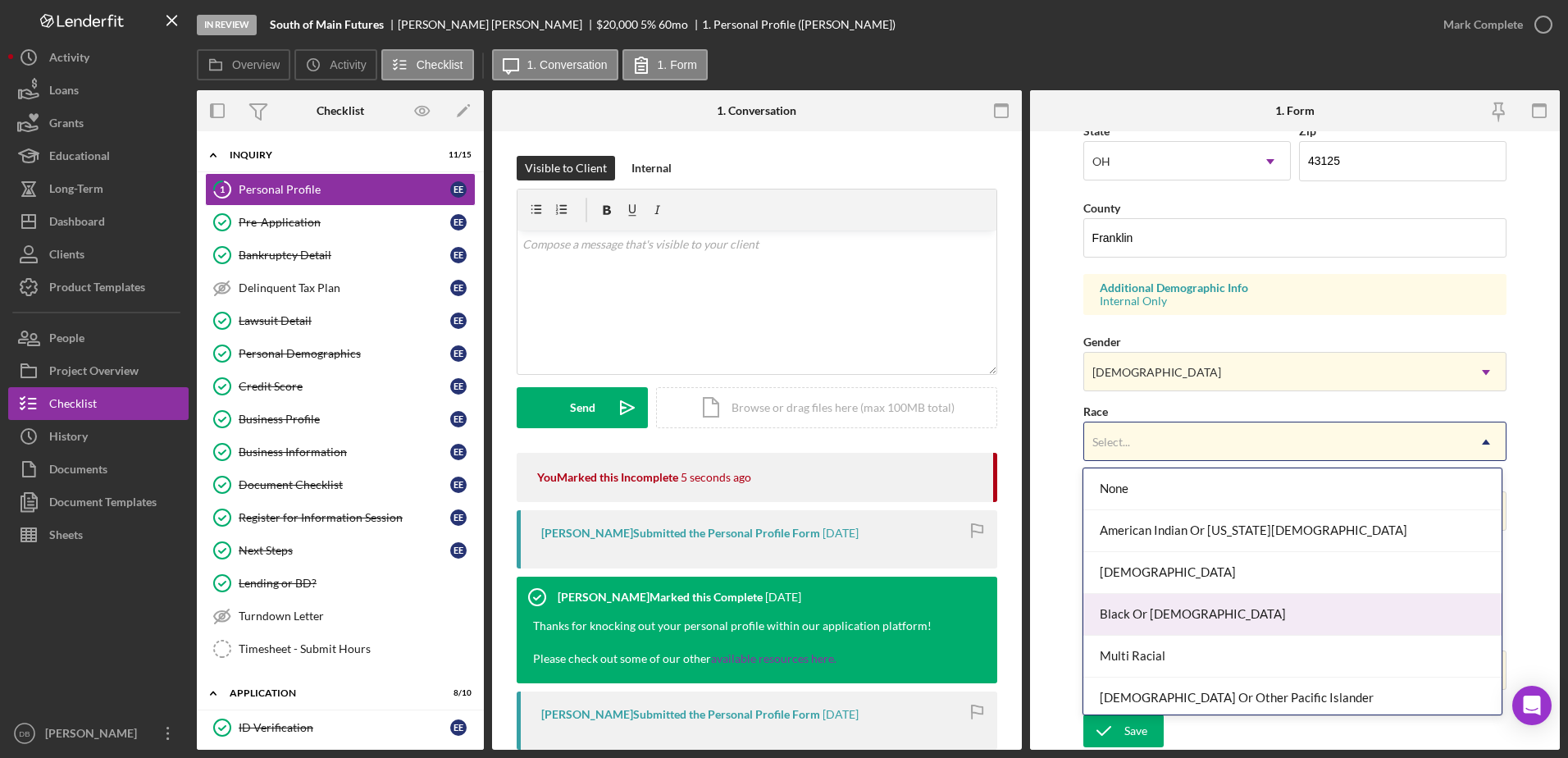
click at [798, 614] on div "Black Or [DEMOGRAPHIC_DATA]" at bounding box center [1292, 614] width 418 height 42
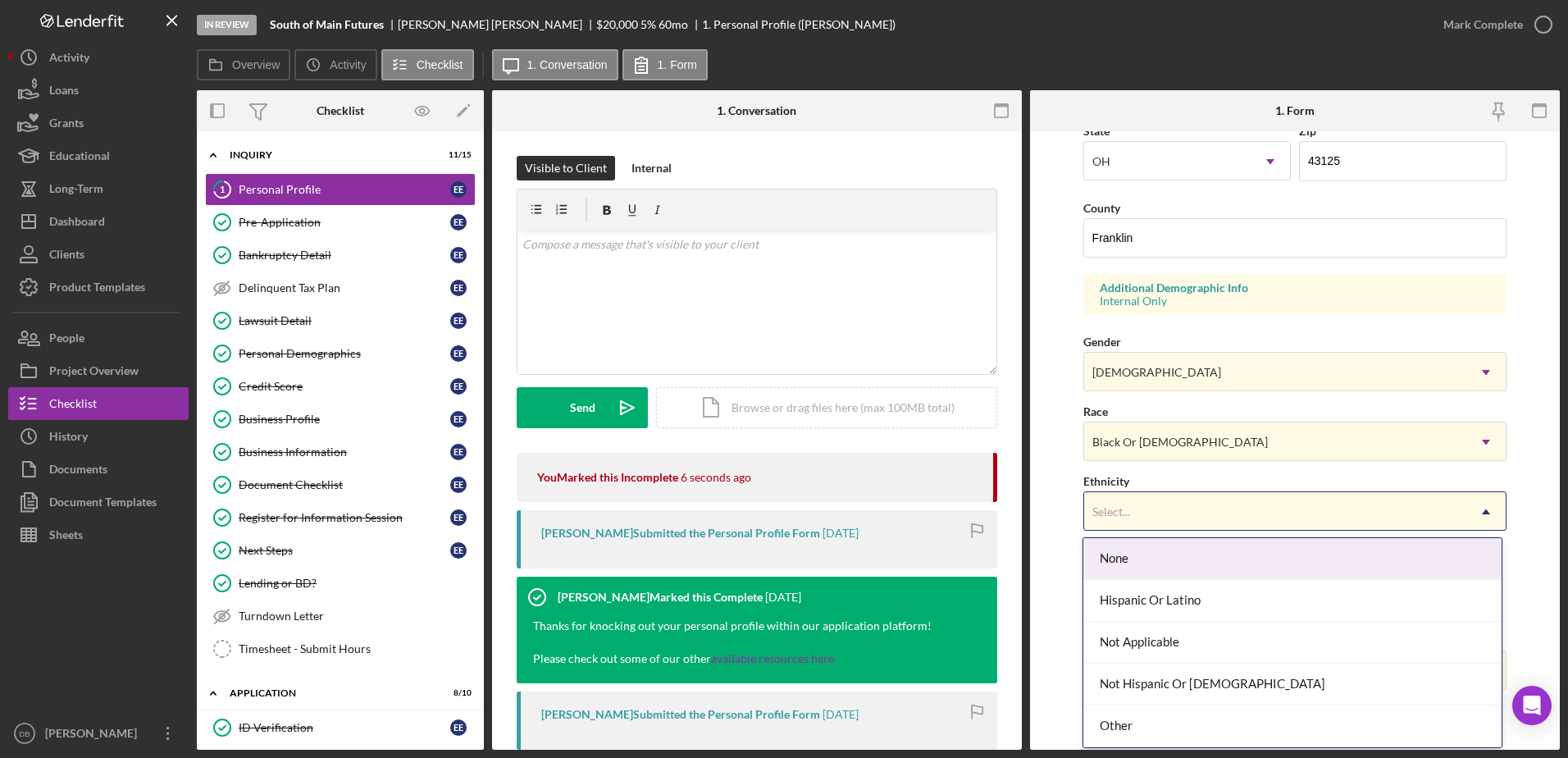
click at [798, 521] on div "Select..." at bounding box center [1275, 512] width 383 height 38
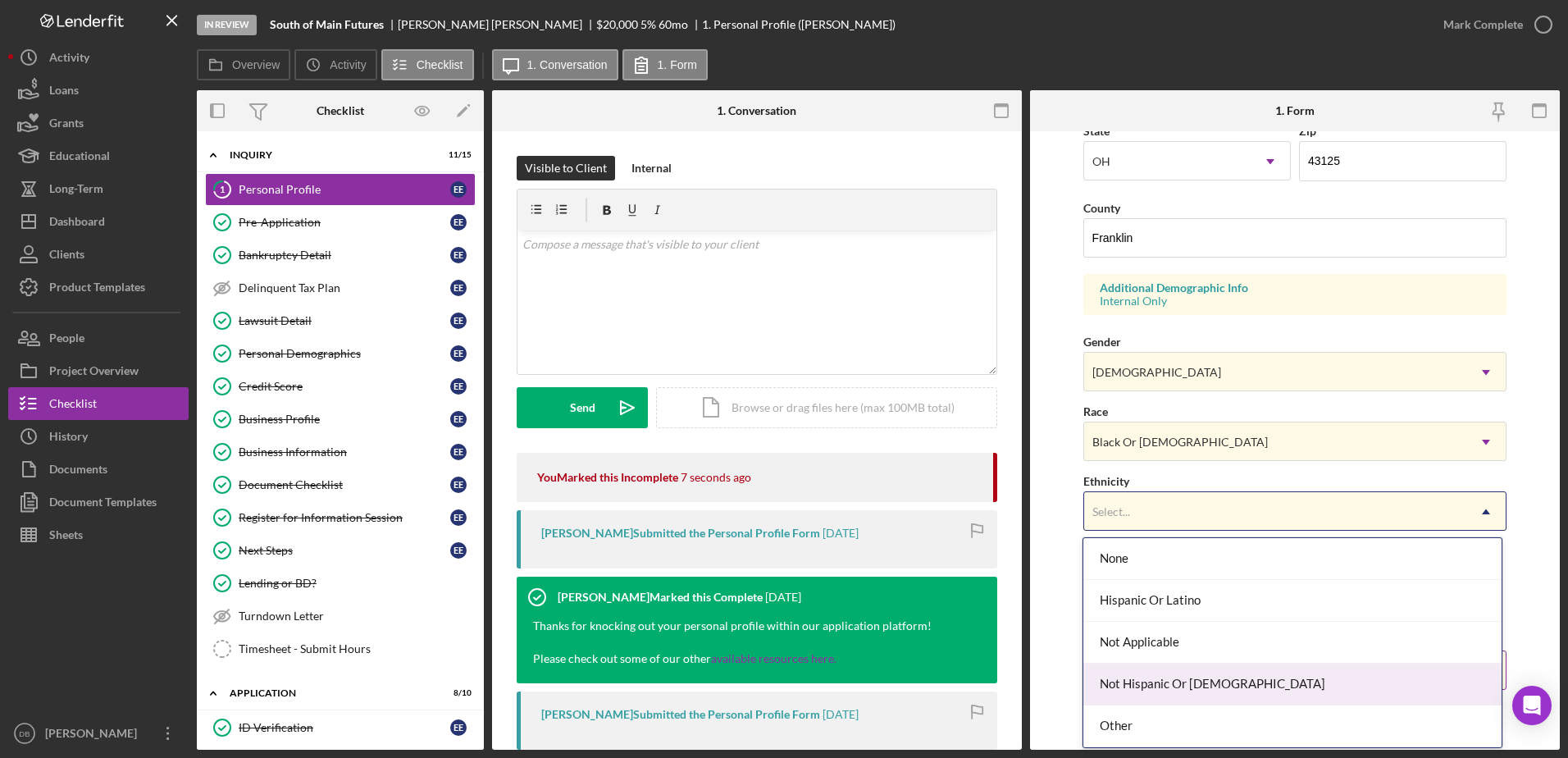
drag, startPoint x: 1136, startPoint y: 687, endPoint x: 1141, endPoint y: 634, distance: 53.2
click at [798, 686] on div "Not Hispanic Or [DEMOGRAPHIC_DATA]" at bounding box center [1292, 684] width 418 height 42
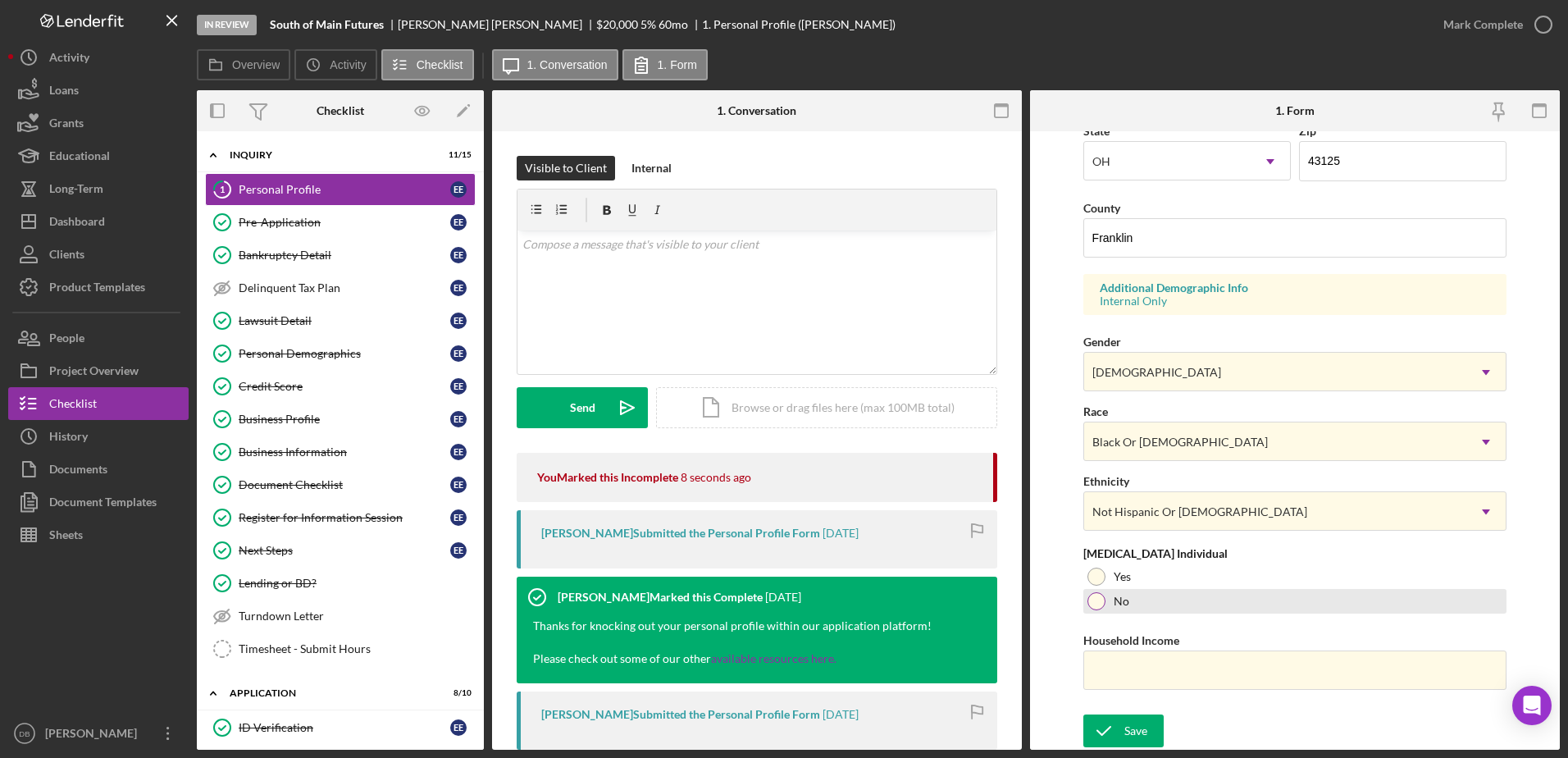
click at [798, 604] on div at bounding box center [1096, 601] width 18 height 18
click at [798, 673] on input "Household Income" at bounding box center [1295, 670] width 424 height 39
paste input "$109,000"
type input "$109,000"
click at [798, 737] on icon "submit" at bounding box center [1104, 731] width 41 height 41
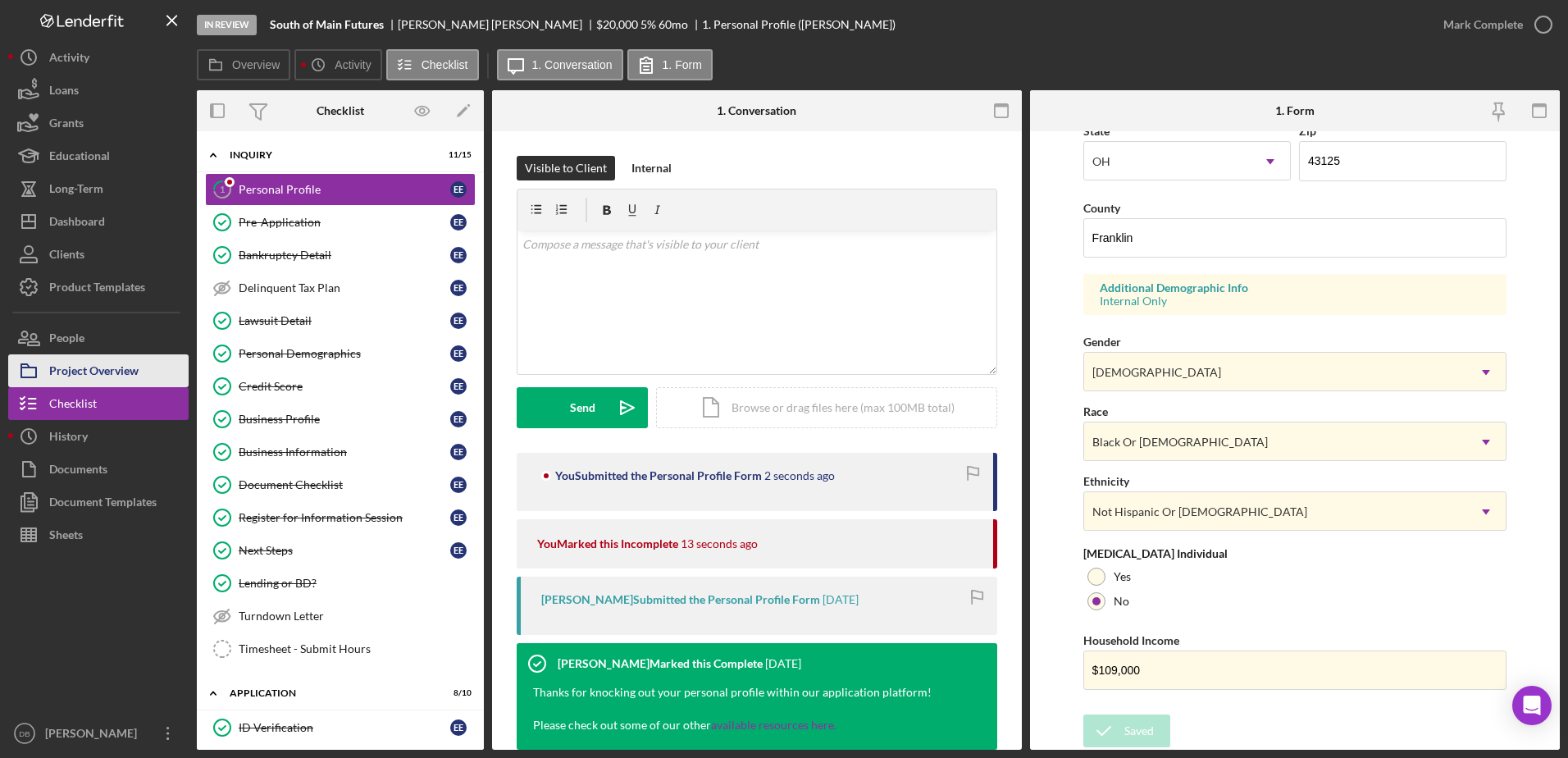
click at [94, 368] on div "Project Overview" at bounding box center [94, 372] width 89 height 37
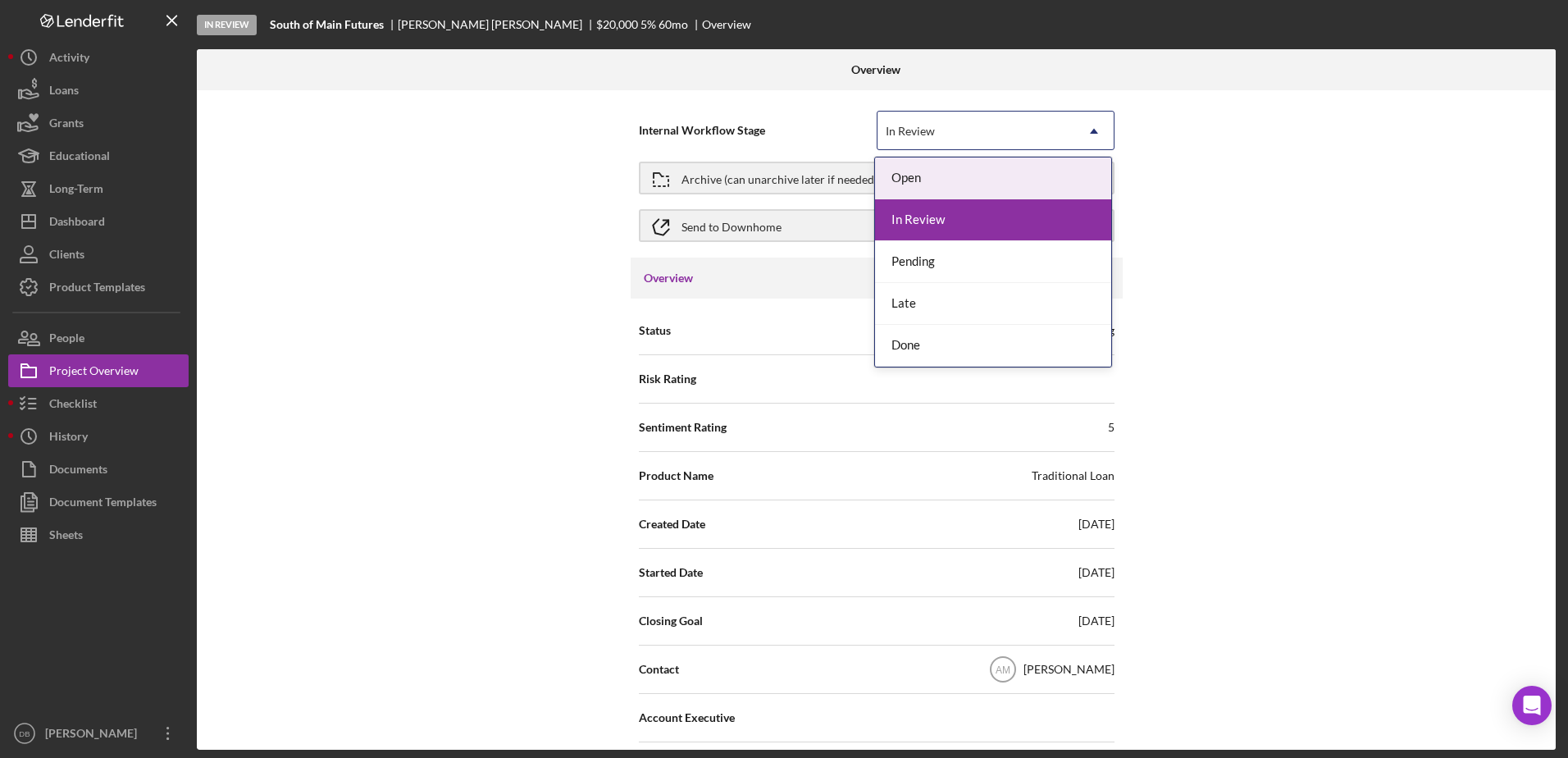
click at [798, 137] on div "In Review" at bounding box center [976, 131] width 197 height 38
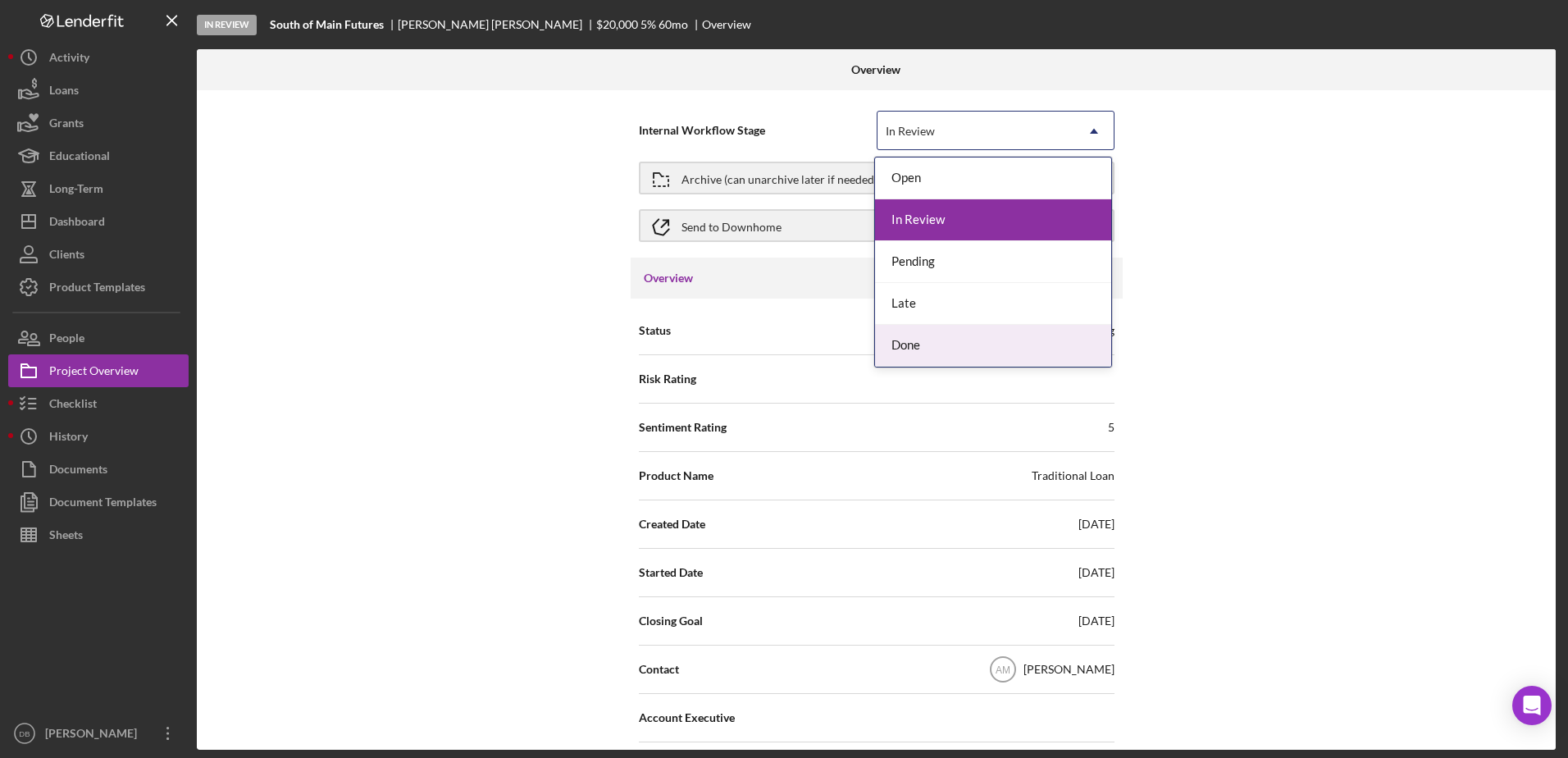
click at [798, 354] on div "Done" at bounding box center [993, 345] width 236 height 42
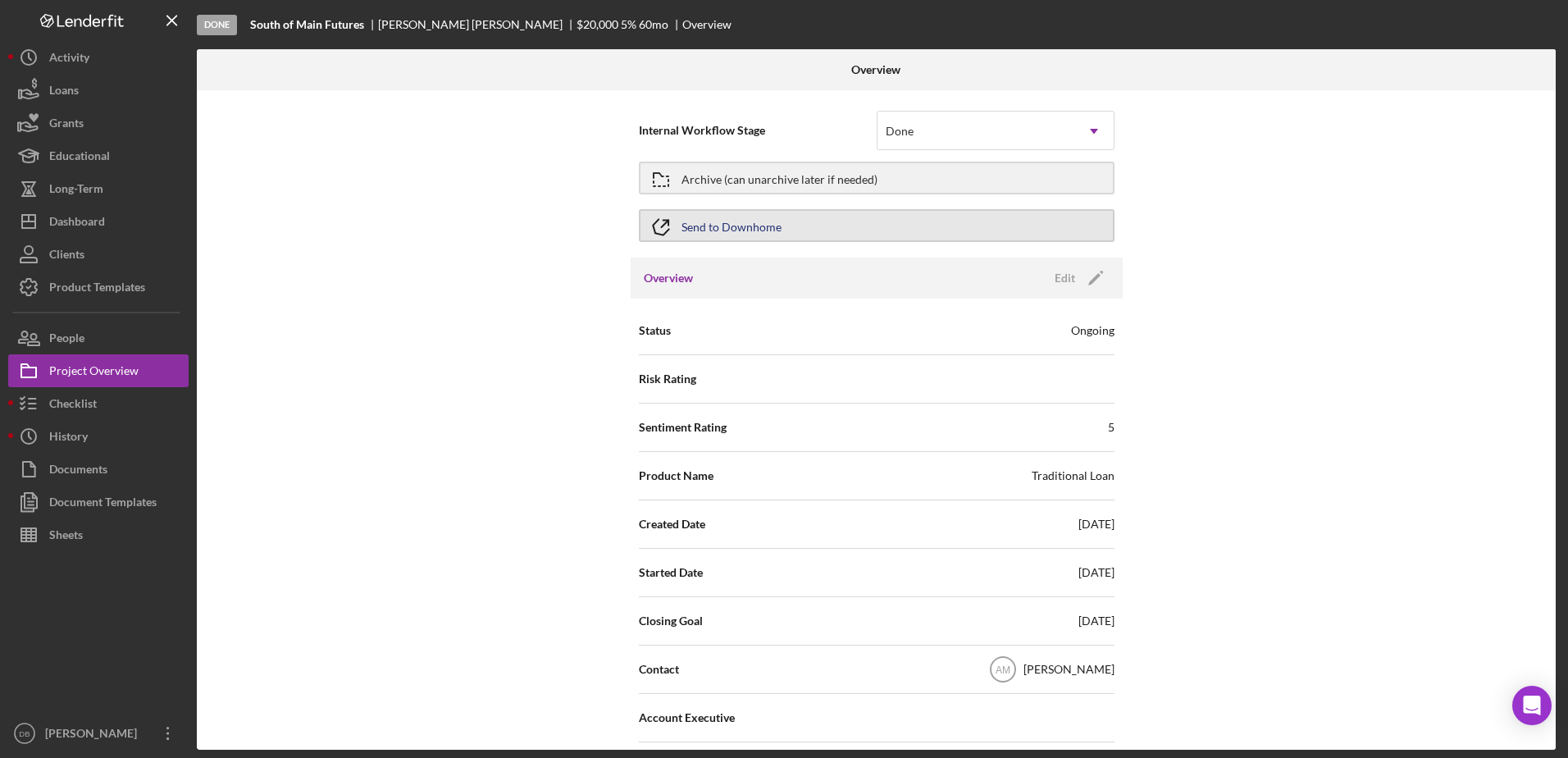
click at [730, 222] on div "Send to Downhome" at bounding box center [732, 226] width 100 height 30
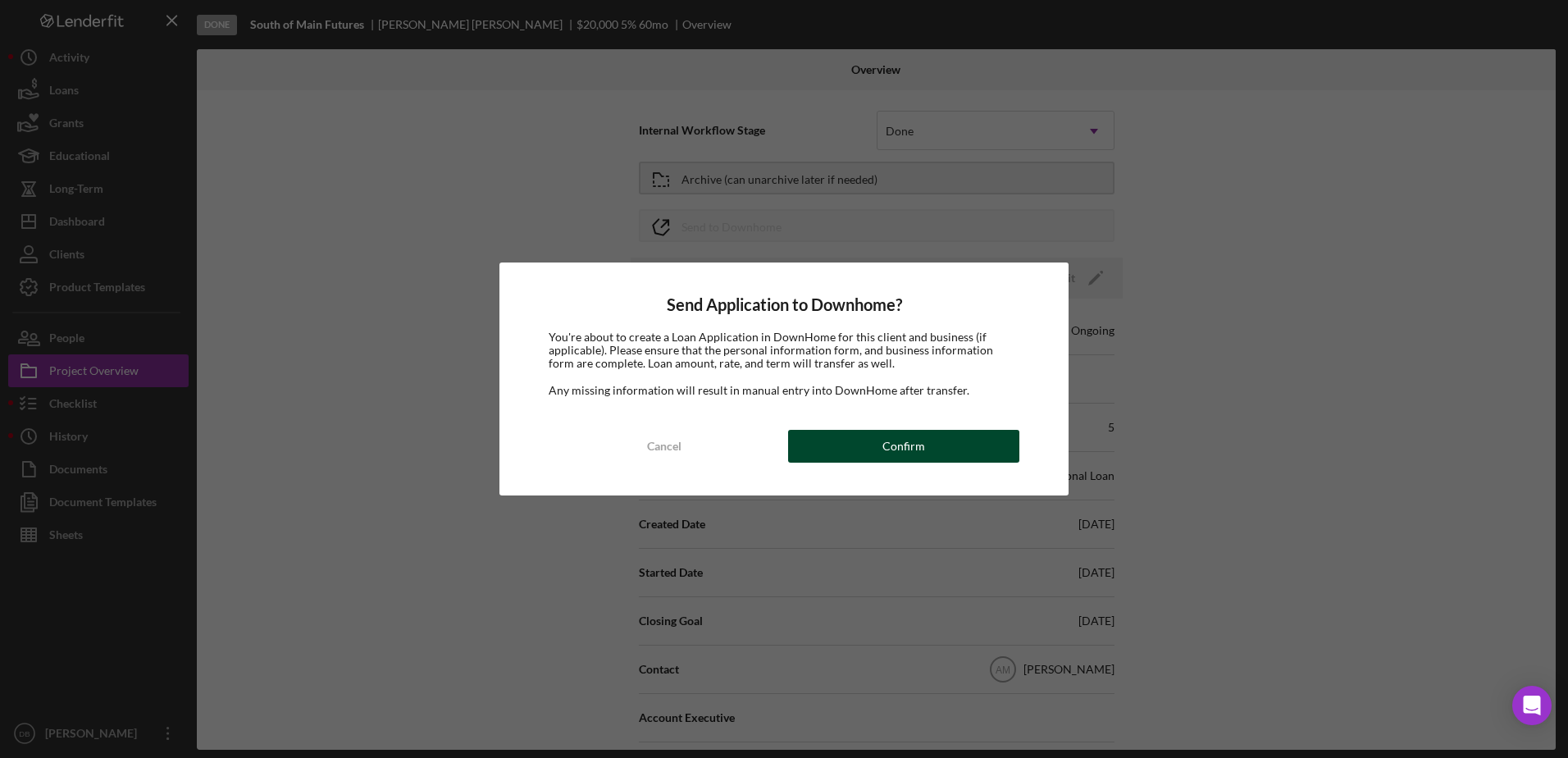
click at [798, 438] on button "Confirm" at bounding box center [904, 446] width 231 height 33
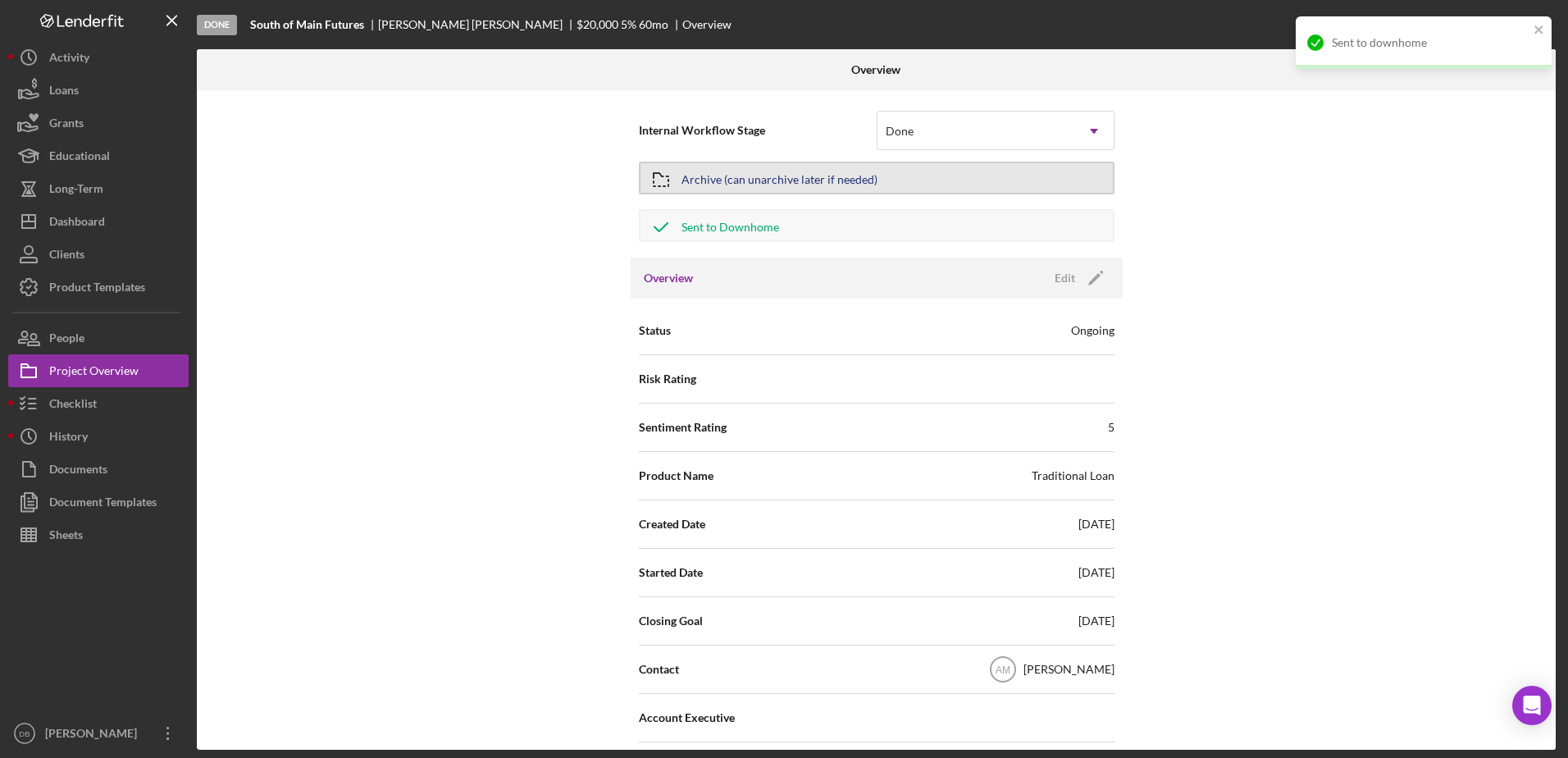
click at [738, 171] on div "Archive (can unarchive later if needed)" at bounding box center [779, 178] width 196 height 30
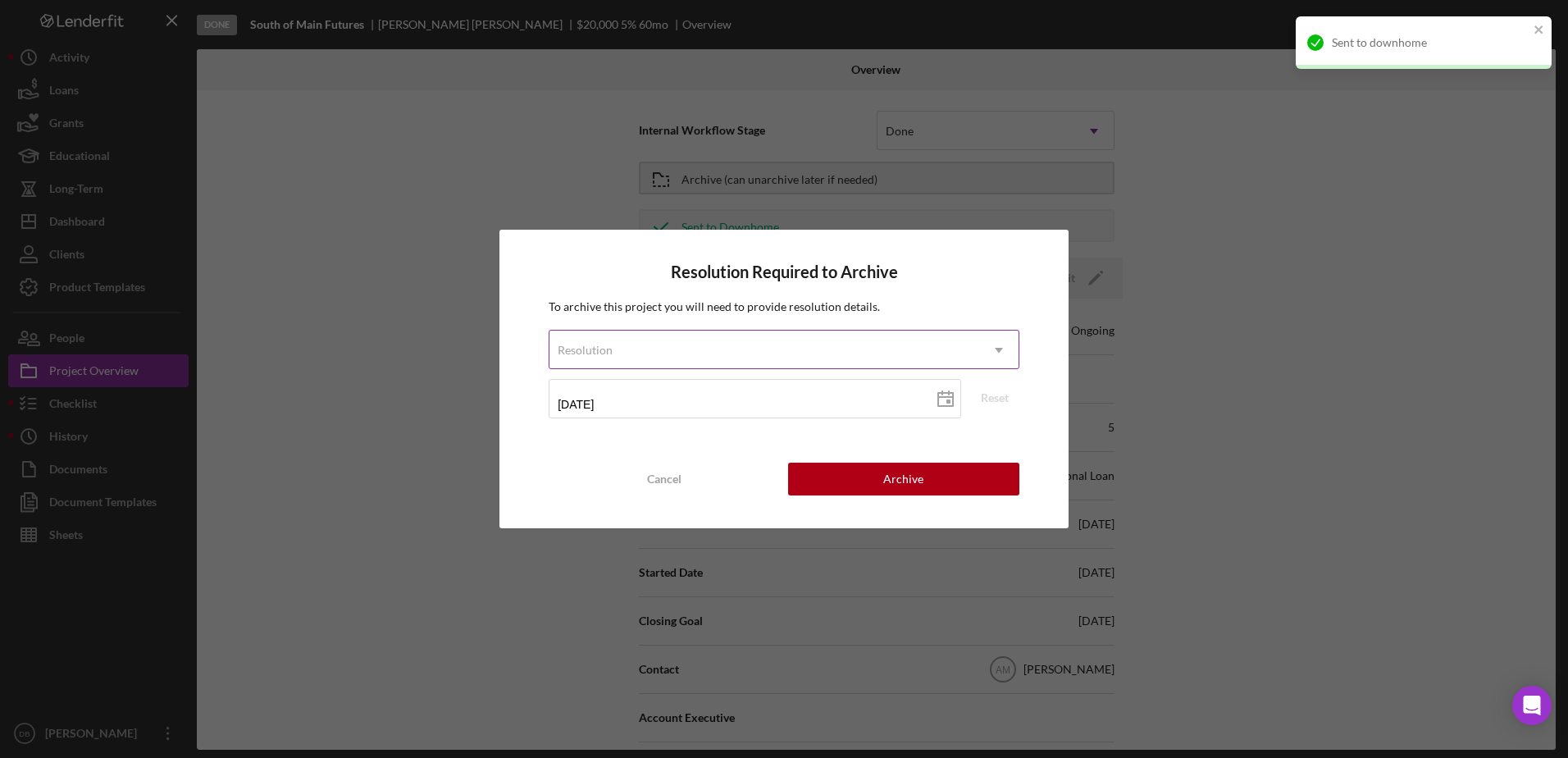
click at [768, 368] on div "Resolution" at bounding box center [765, 350] width 430 height 38
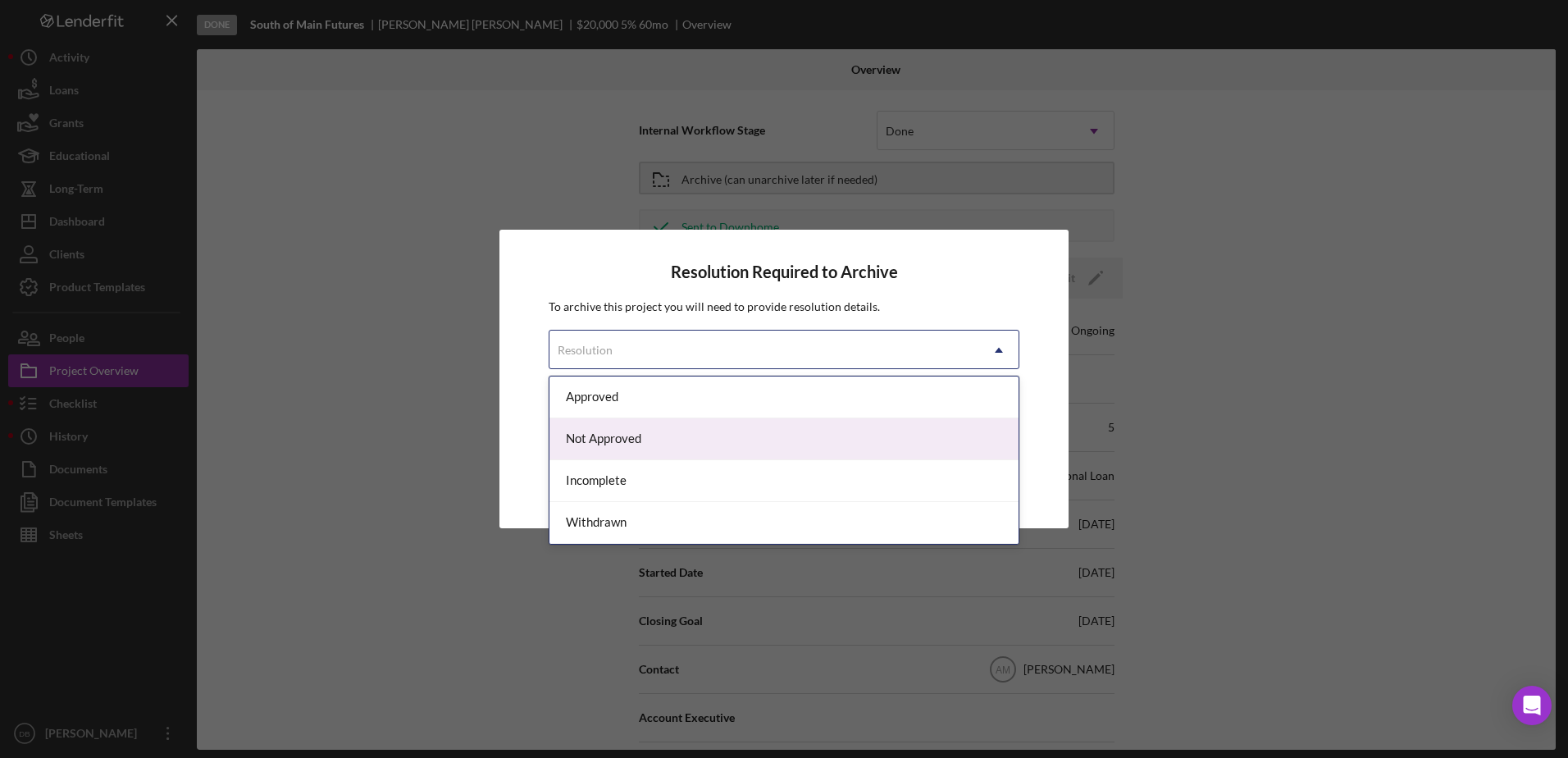
click at [634, 428] on div "Not Approved" at bounding box center [784, 439] width 469 height 42
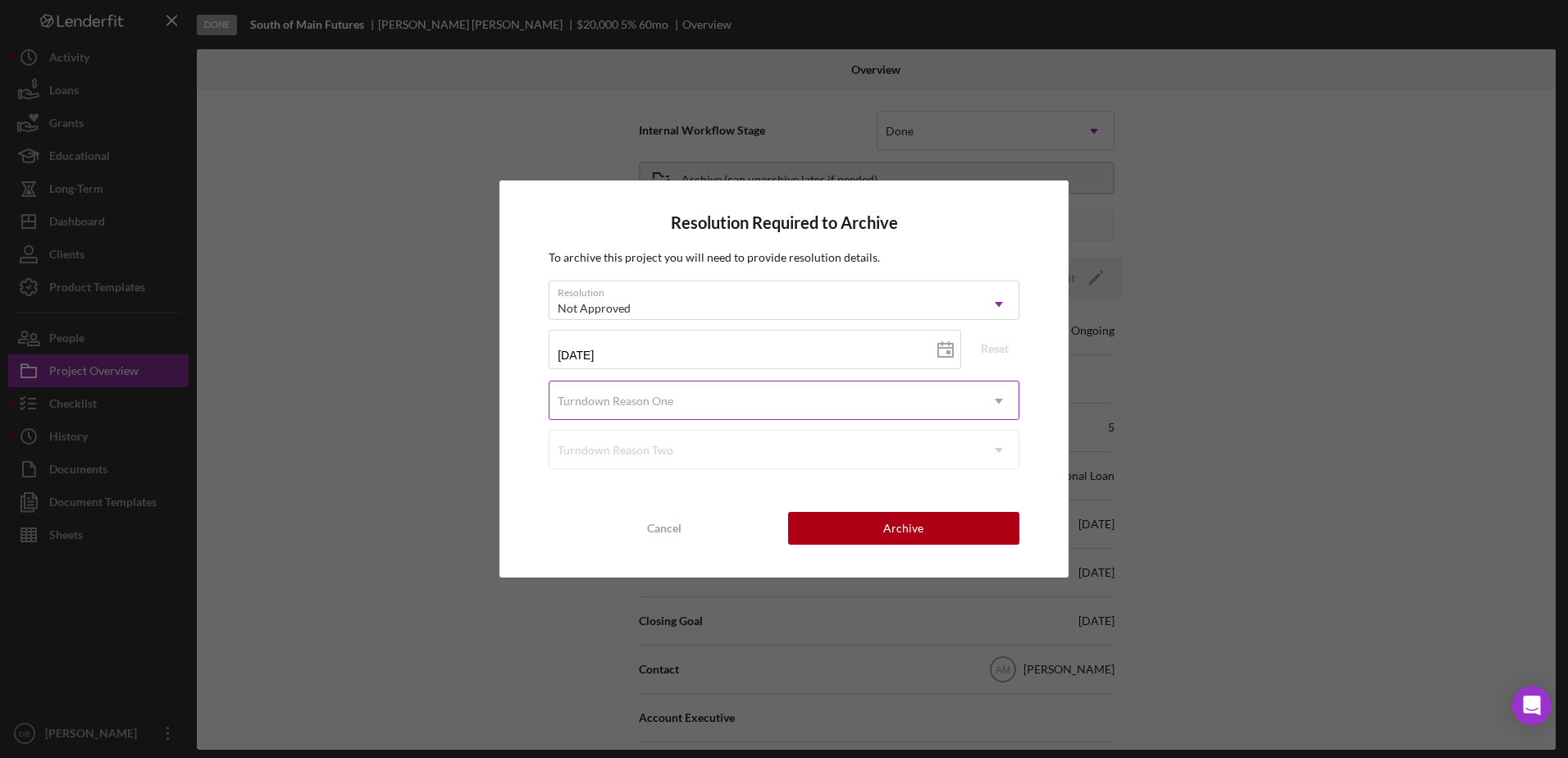
click at [661, 408] on div "Turndown Reason One" at bounding box center [765, 401] width 430 height 38
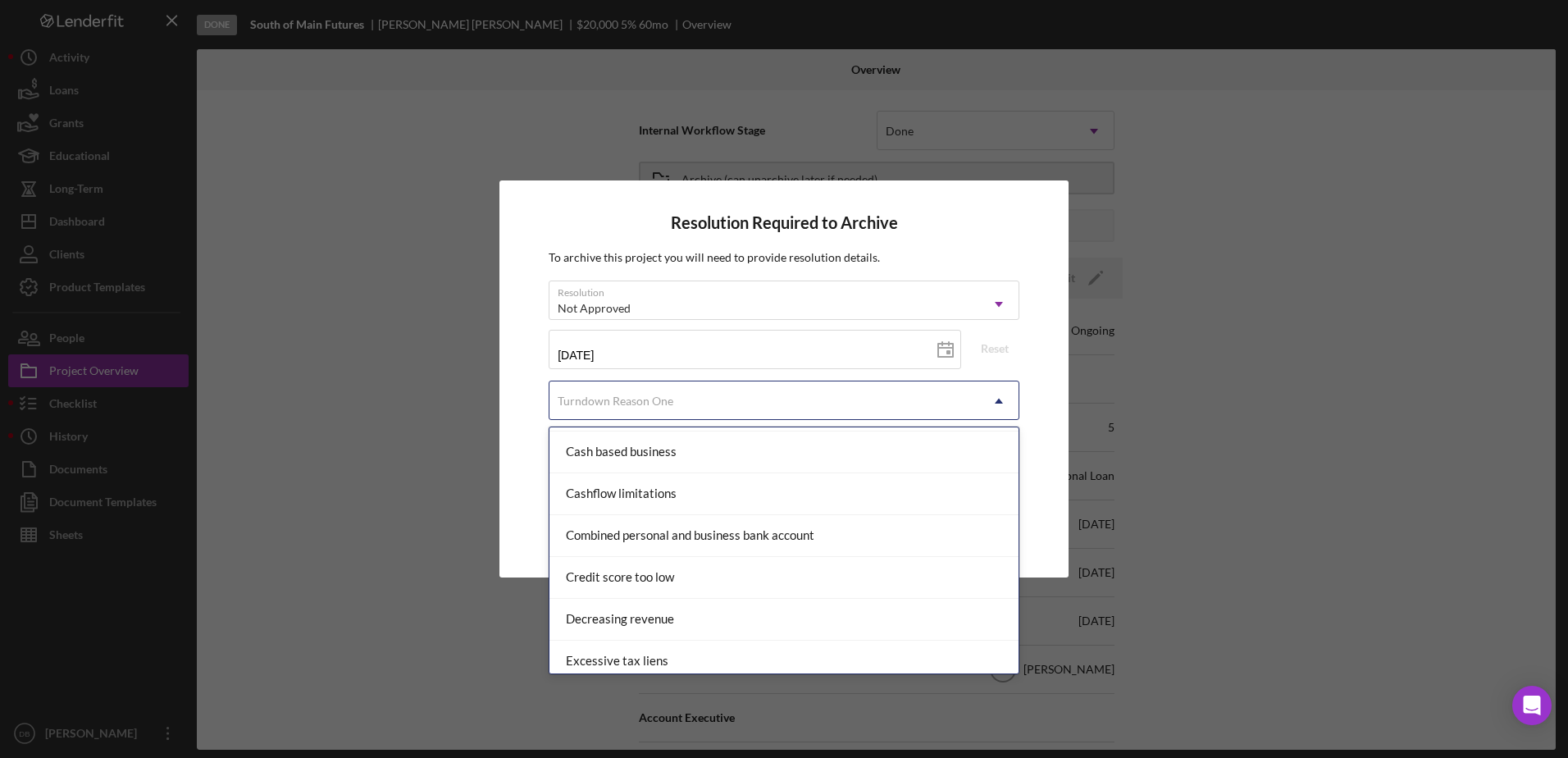
scroll to position [164, 0]
drag, startPoint x: 651, startPoint y: 568, endPoint x: 649, endPoint y: 538, distance: 30.1
click at [648, 567] on div "Credit score too low" at bounding box center [784, 577] width 469 height 42
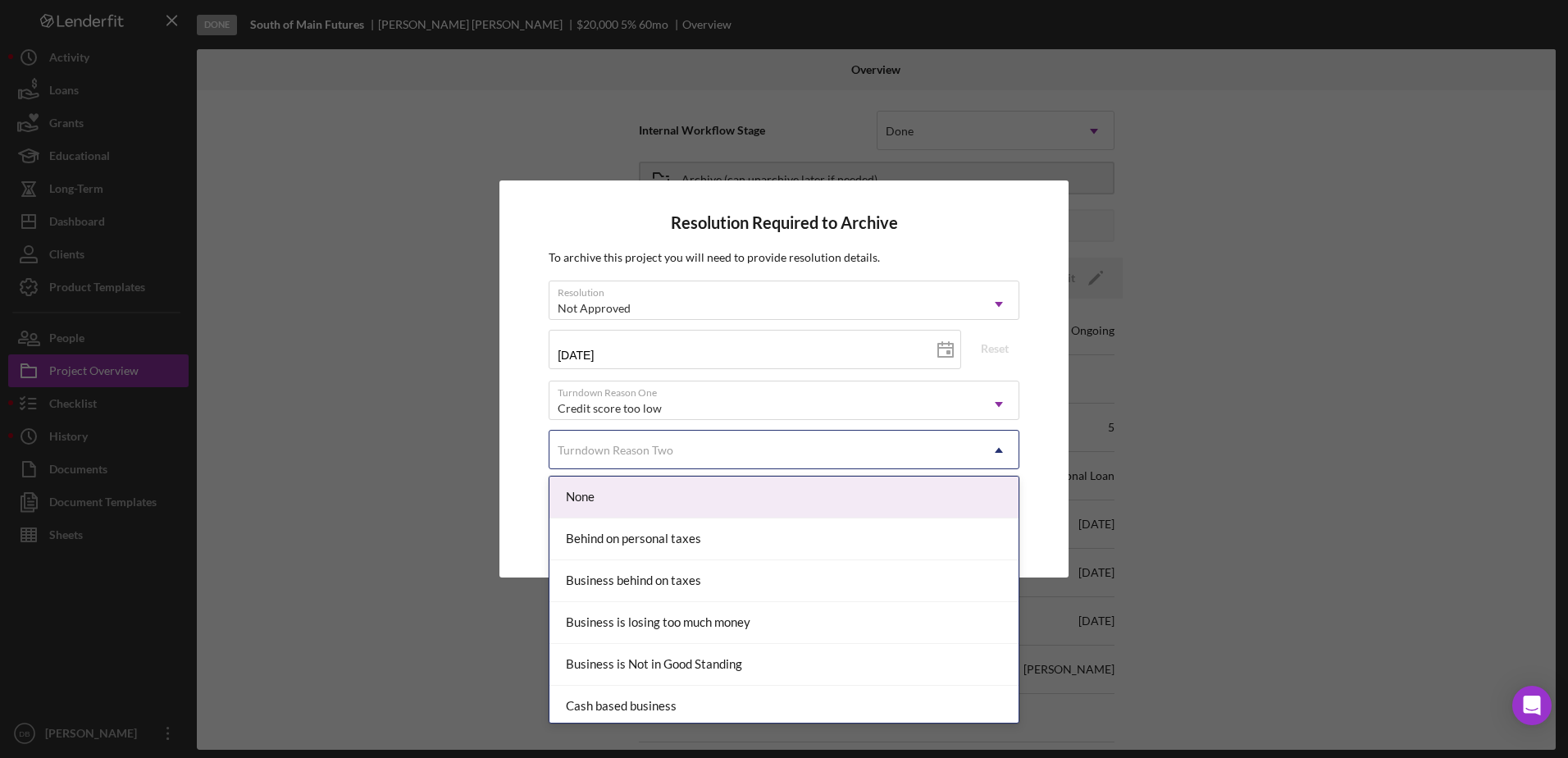
click at [633, 452] on div "Turndown Reason Two" at bounding box center [615, 450] width 116 height 13
click at [638, 503] on div "None" at bounding box center [784, 497] width 469 height 42
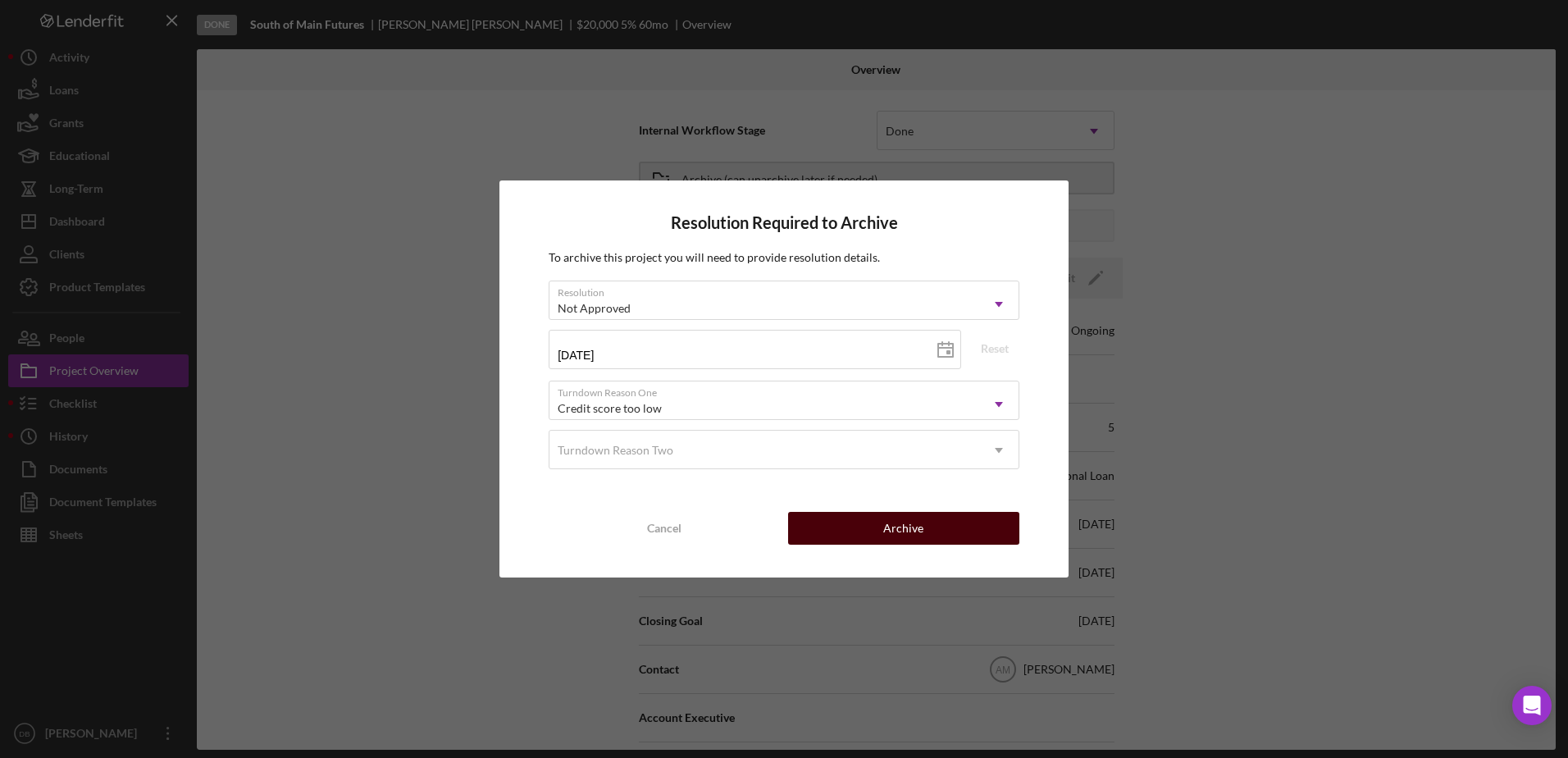
click at [798, 534] on button "Archive" at bounding box center [904, 528] width 231 height 33
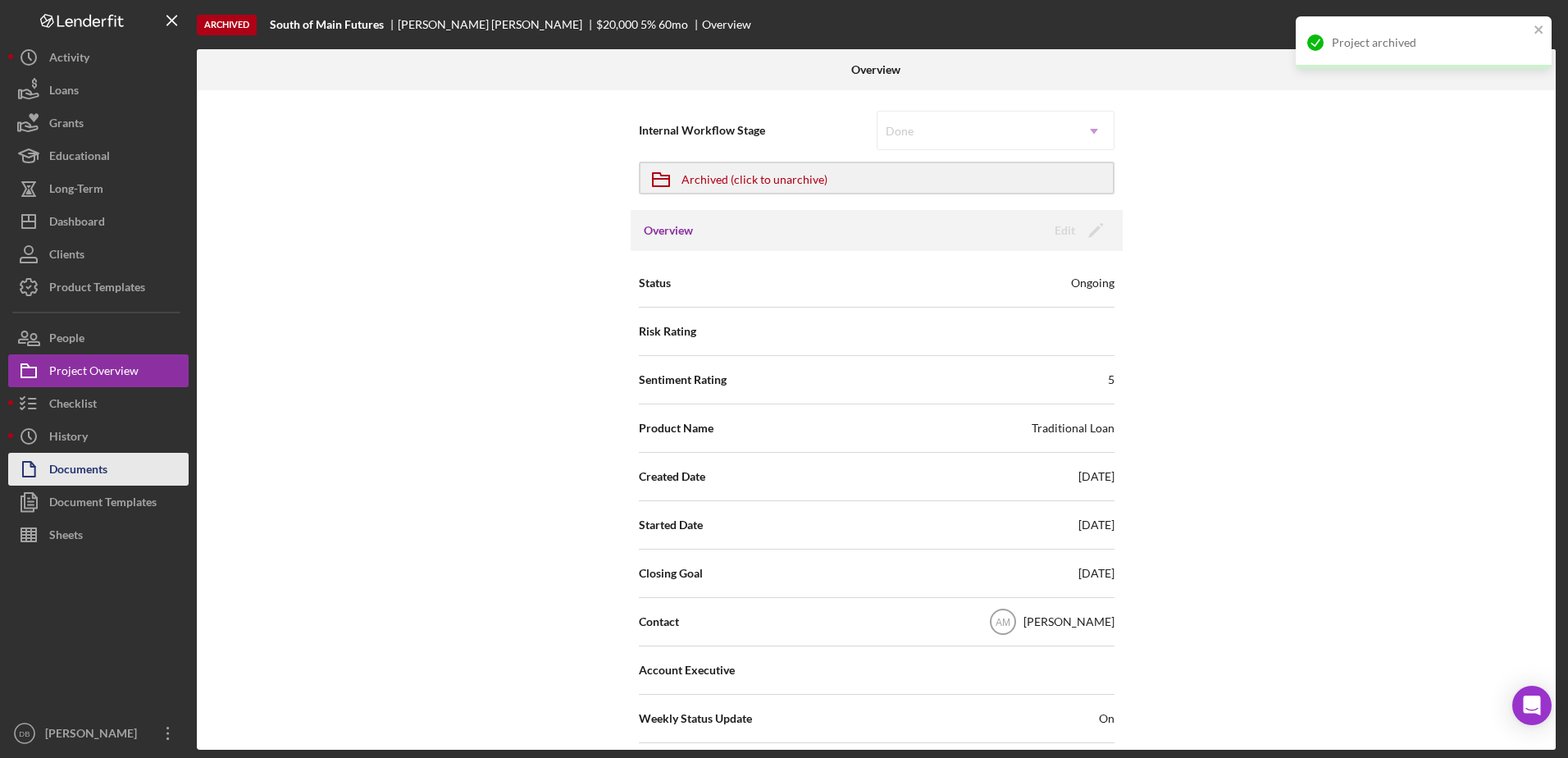
click at [98, 474] on div "Documents" at bounding box center [78, 471] width 58 height 37
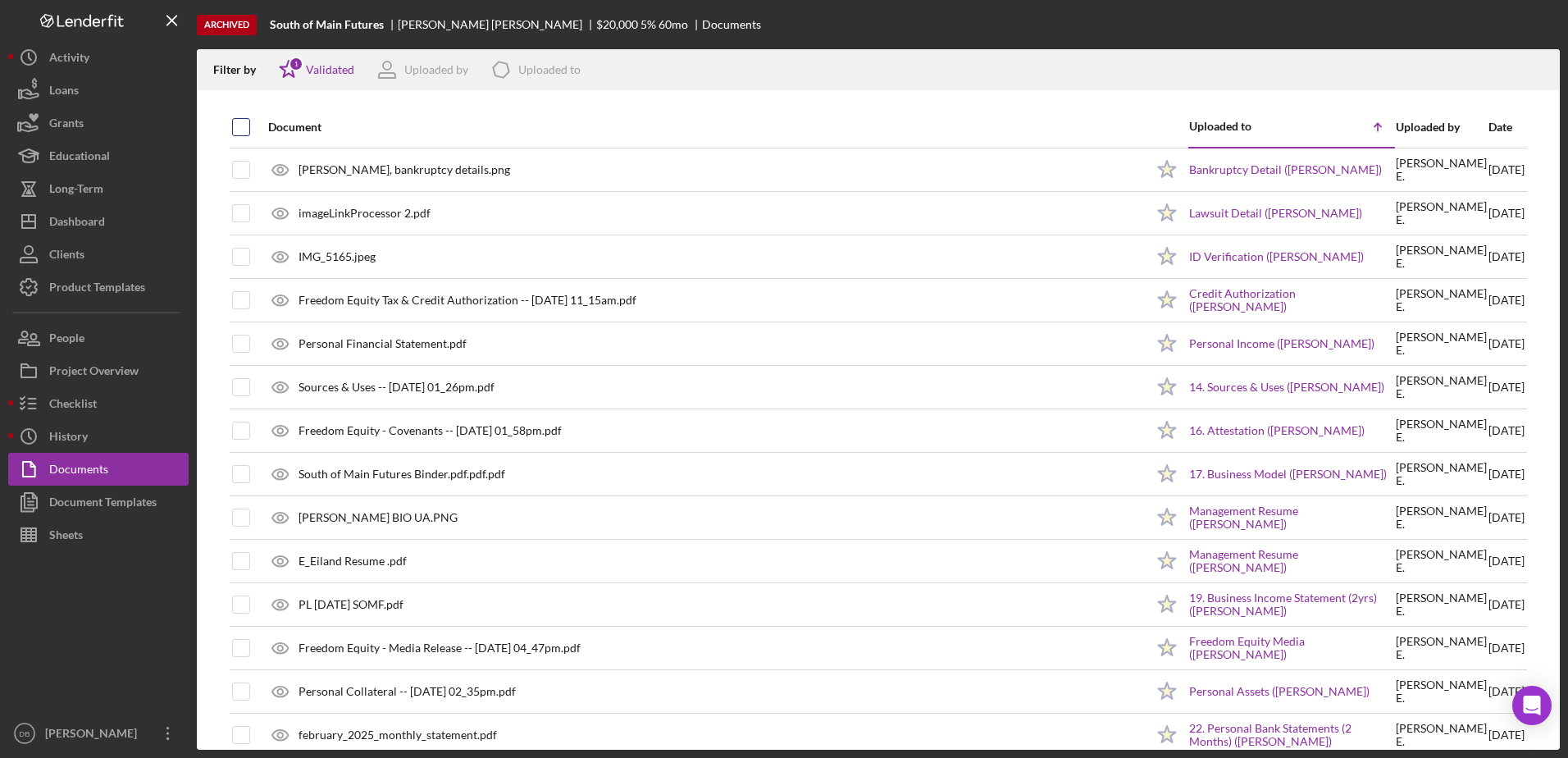
click at [246, 121] on input "checkbox" at bounding box center [241, 127] width 16 height 16
checkbox input "true"
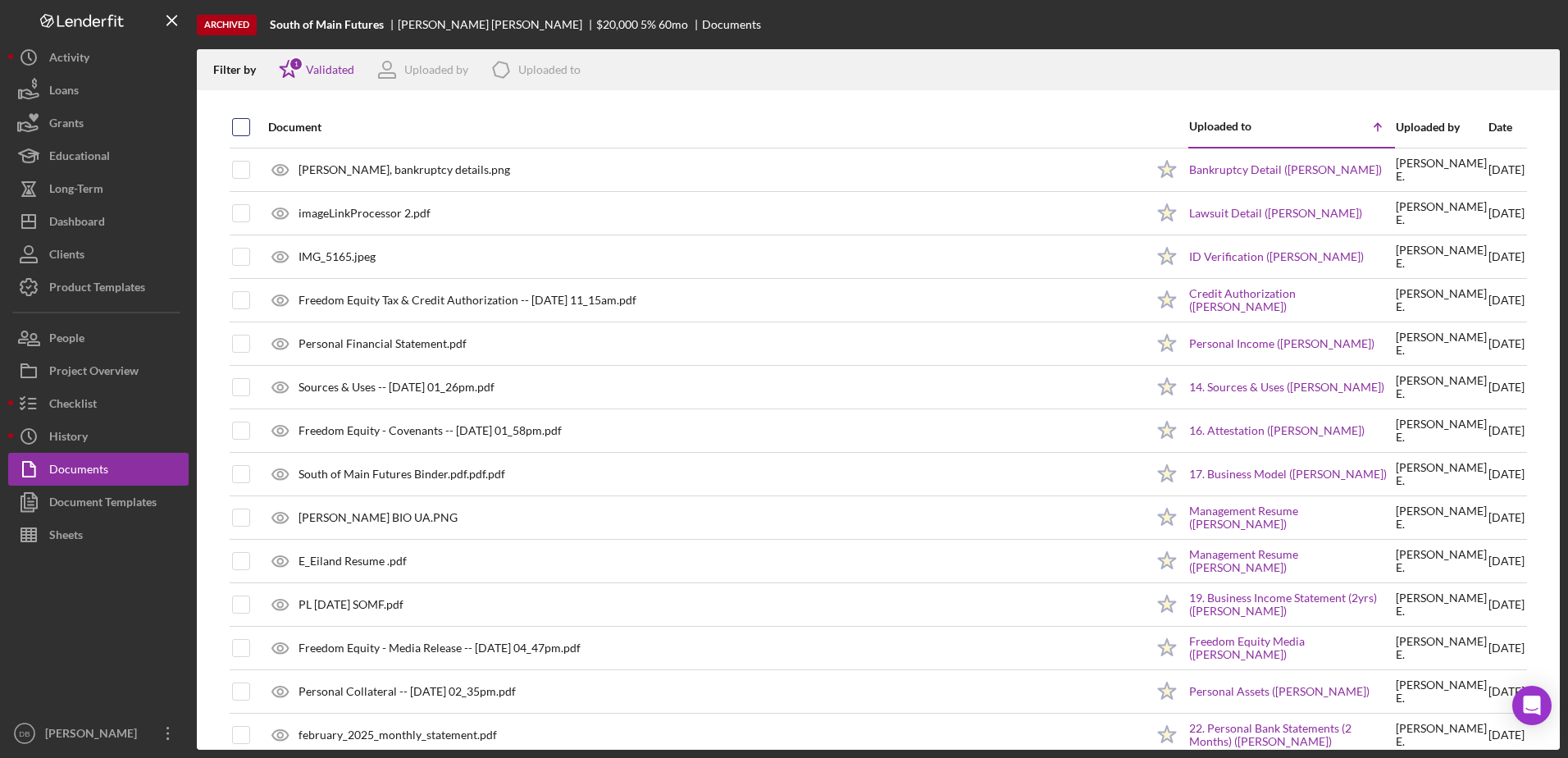
checkbox input "true"
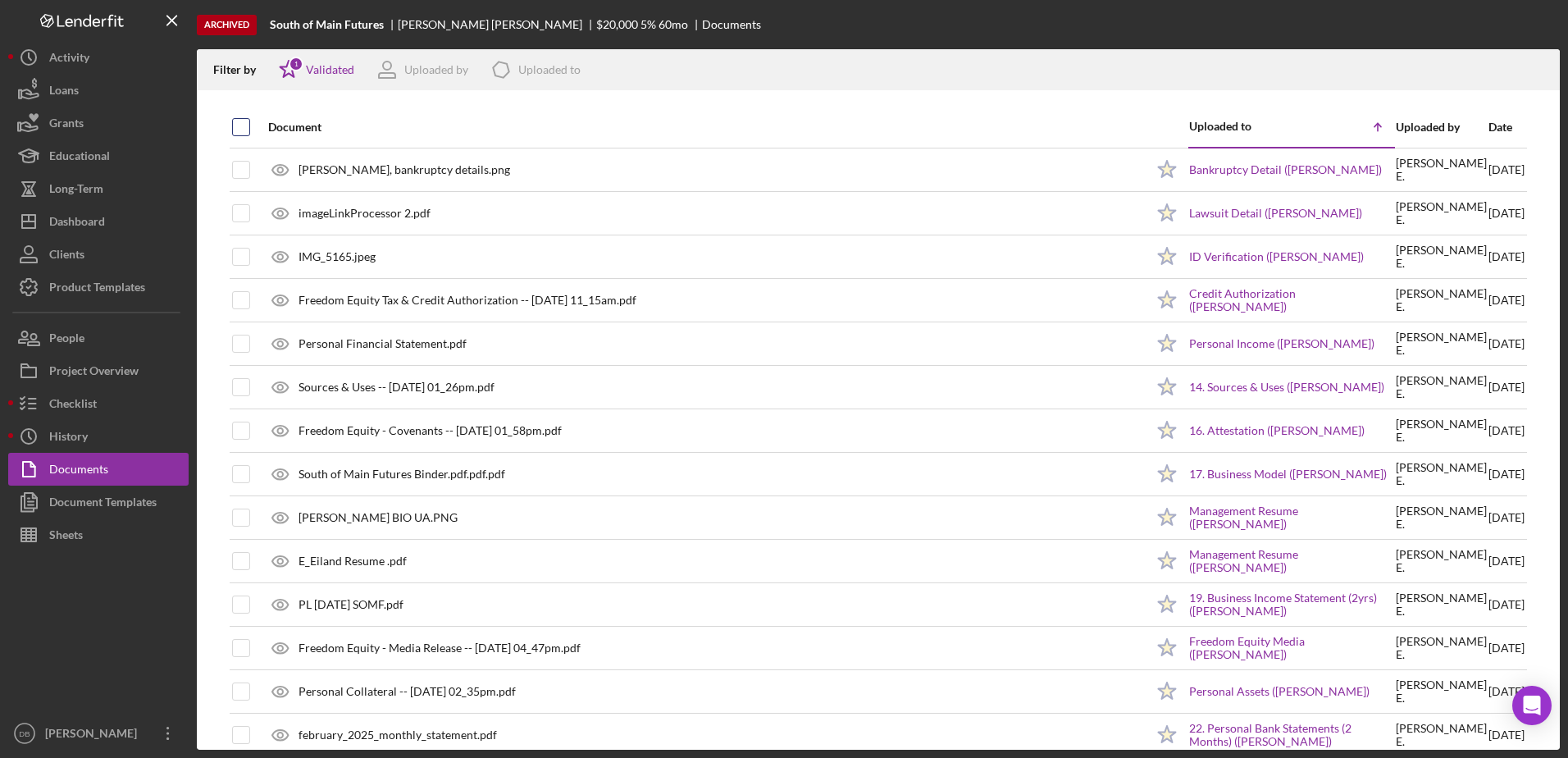
checkbox input "true"
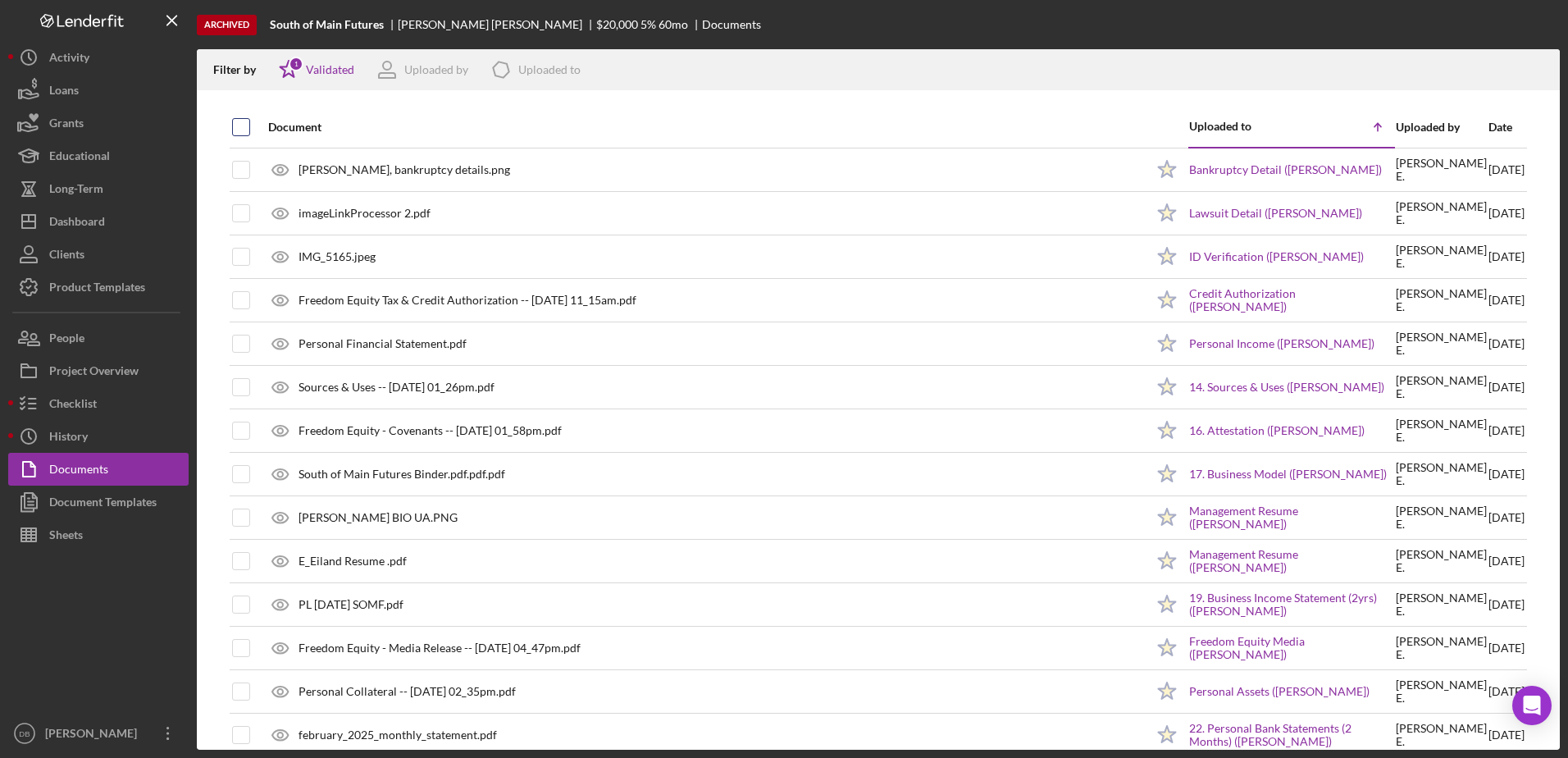
checkbox input "true"
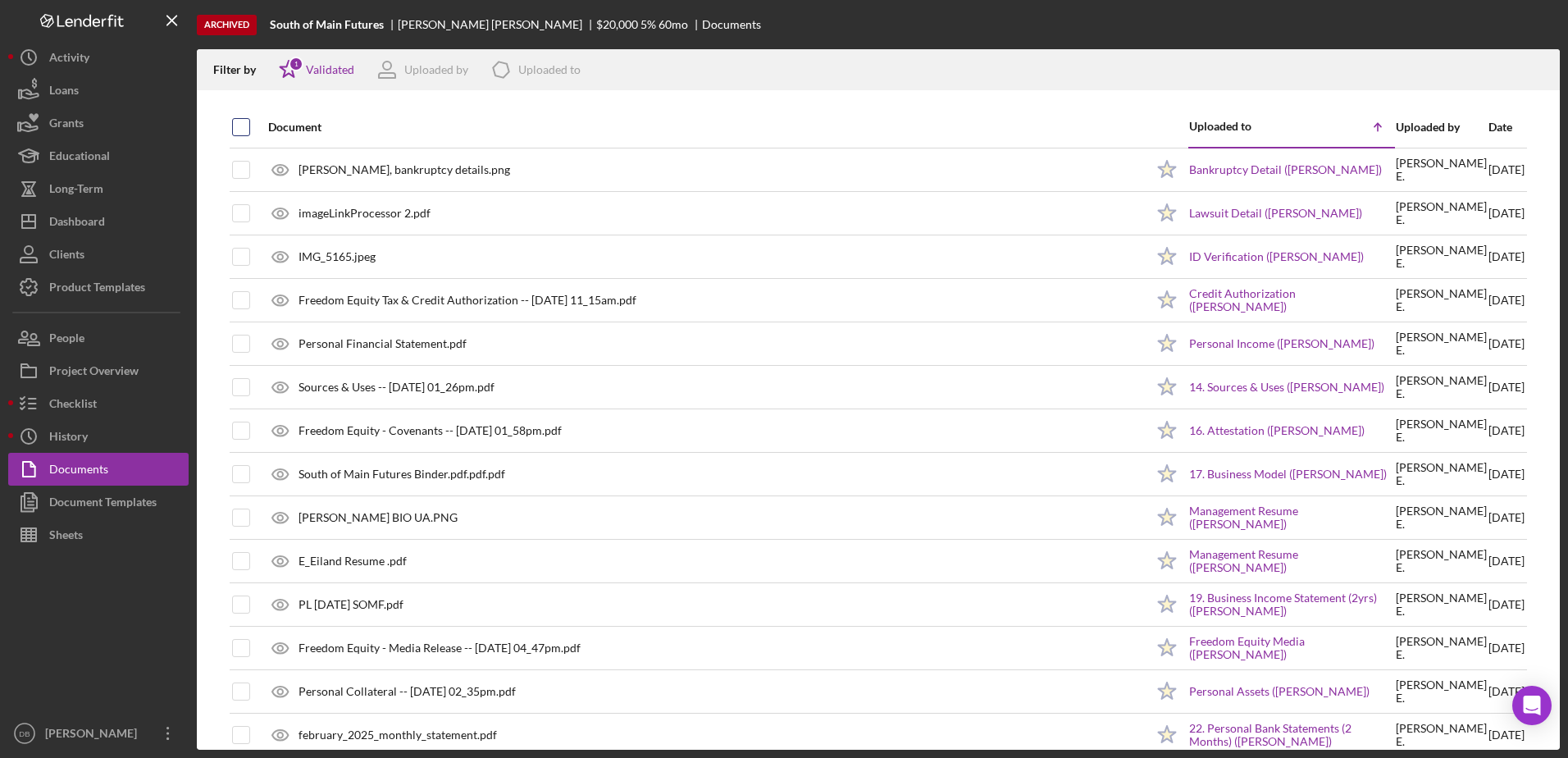
checkbox input "true"
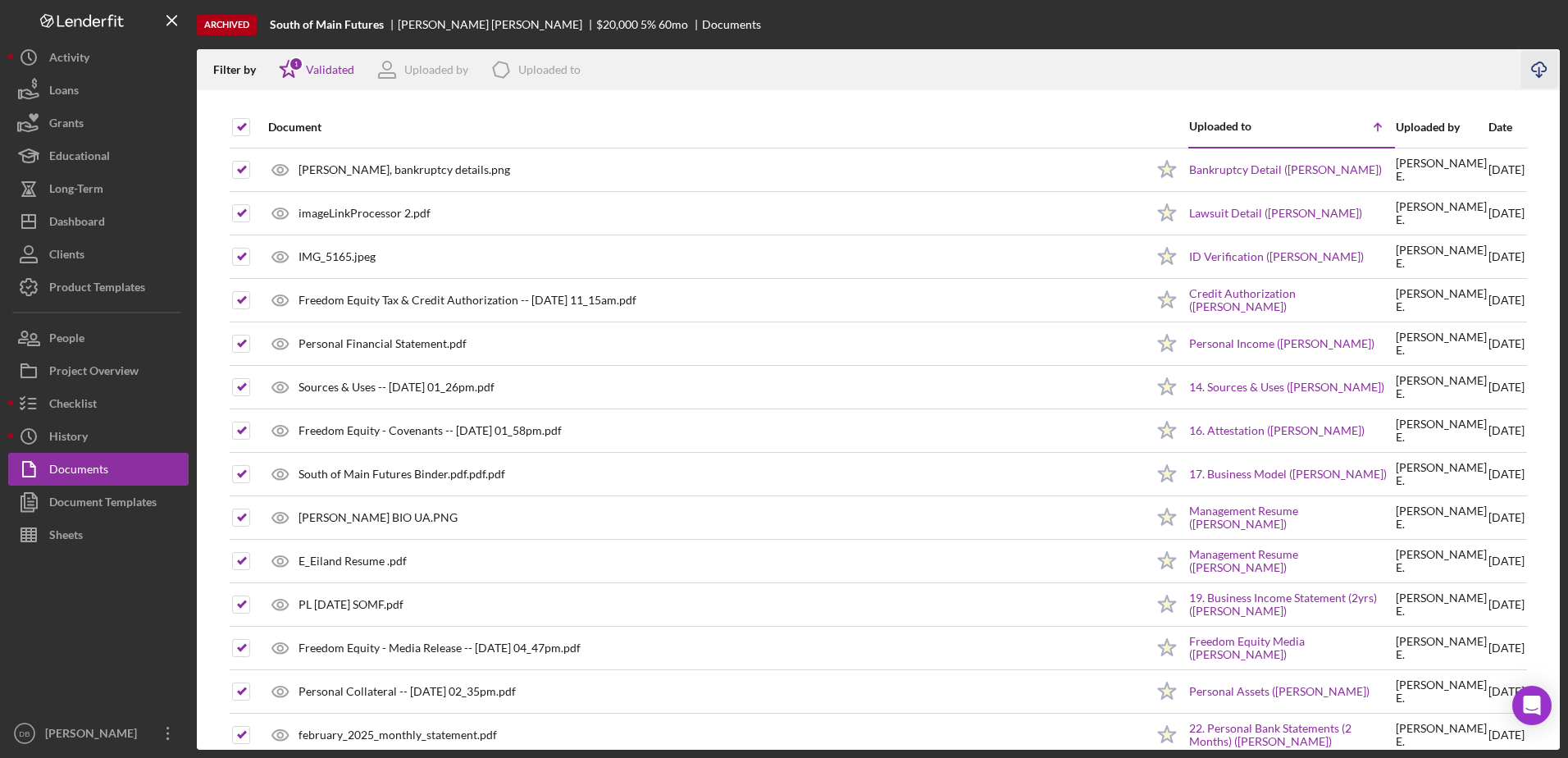
click at [798, 62] on icon "button" at bounding box center [1538, 66] width 14 height 9
click at [77, 225] on div "Dashboard" at bounding box center [77, 223] width 56 height 37
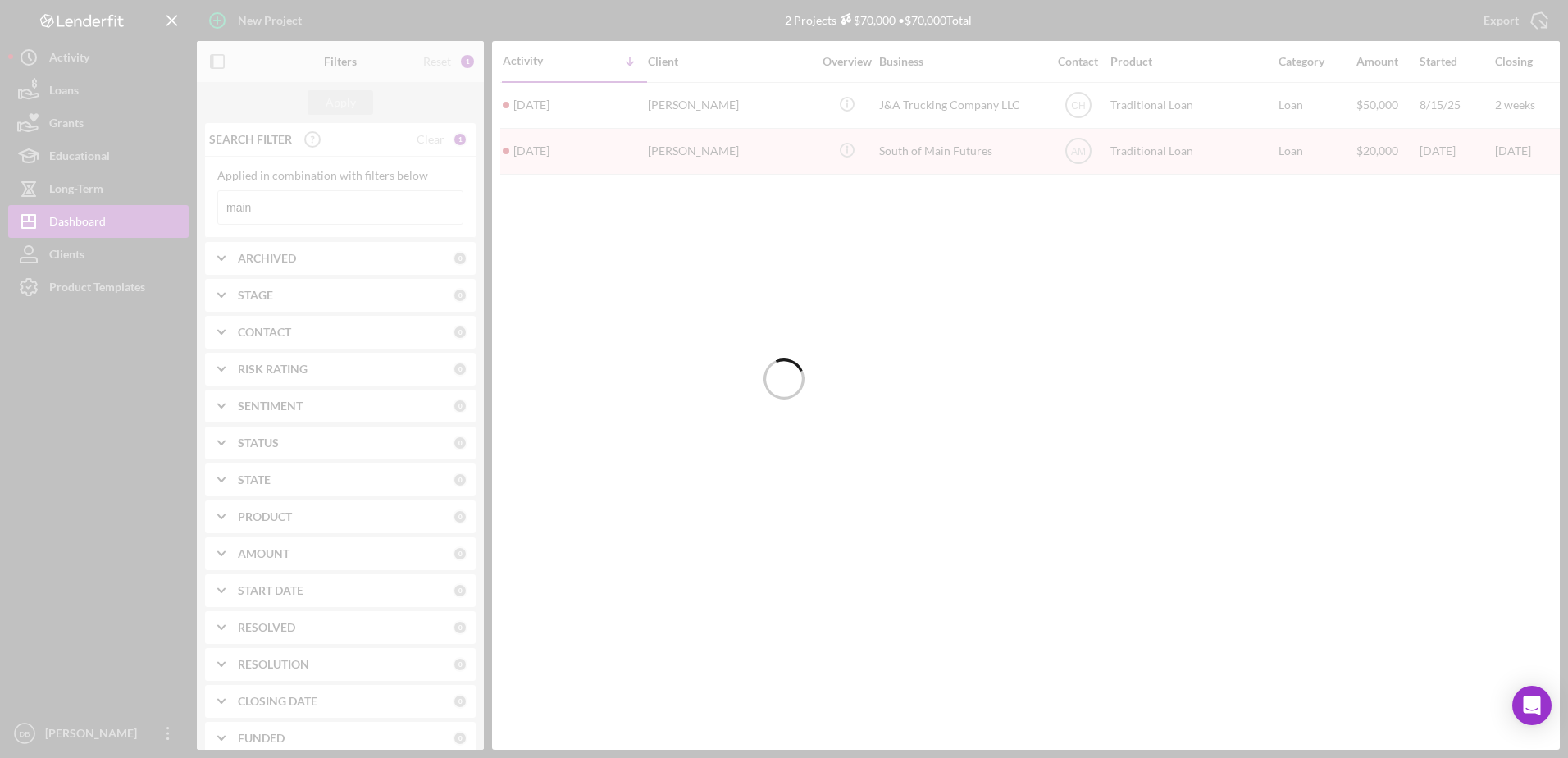
click at [290, 205] on div at bounding box center [784, 379] width 1568 height 758
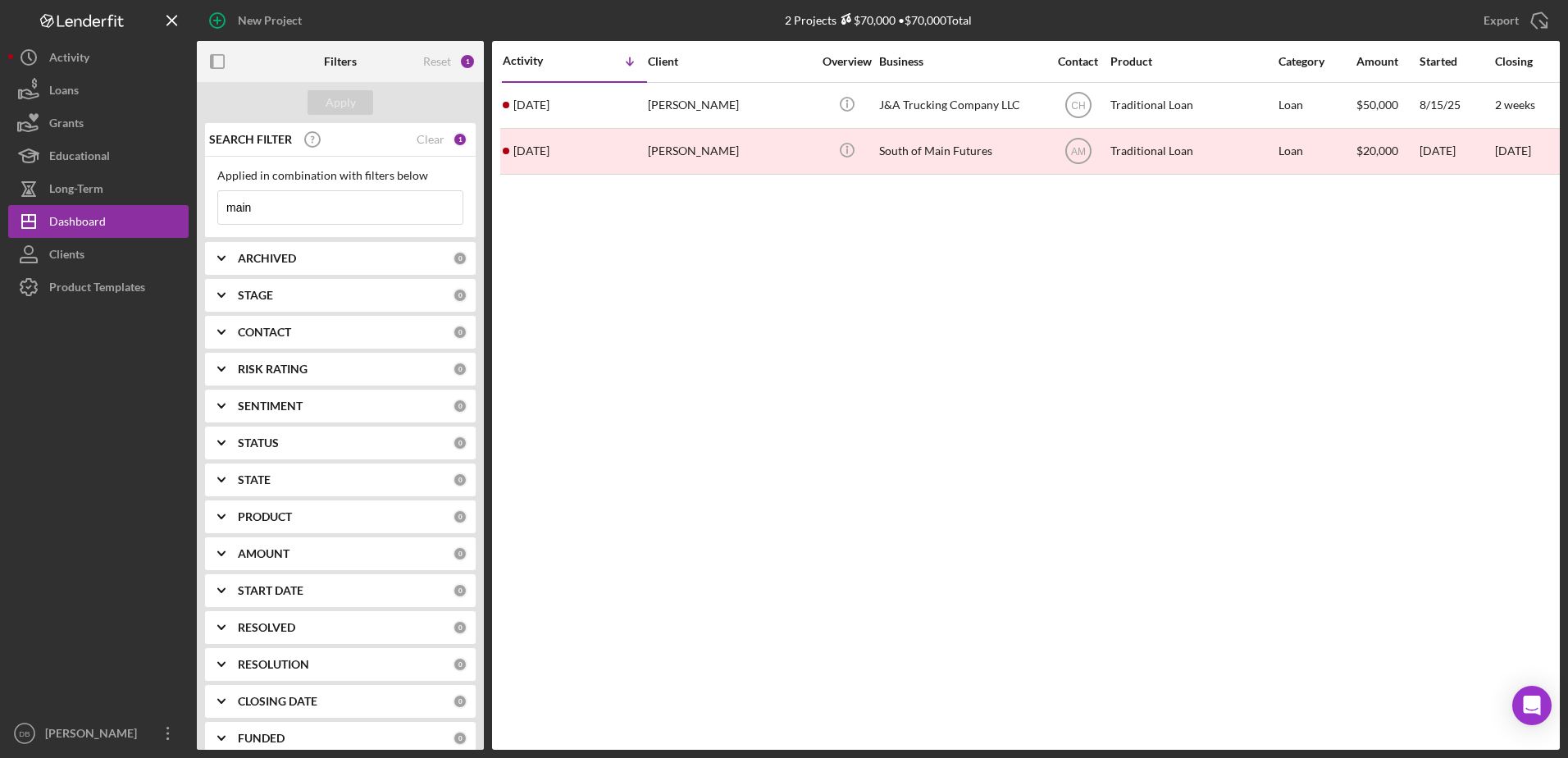
click at [293, 212] on input "main" at bounding box center [341, 208] width 245 height 33
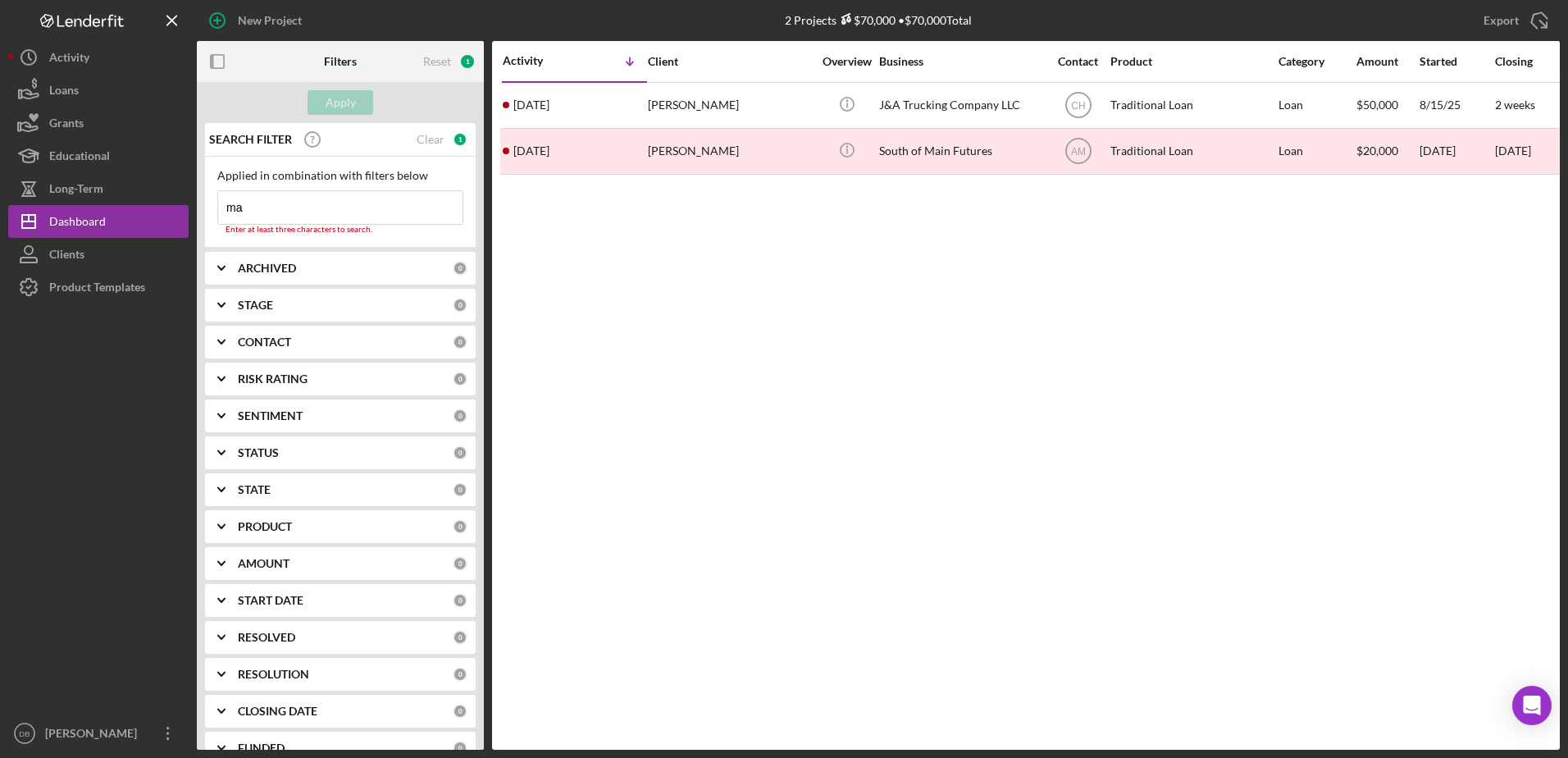
type input "m"
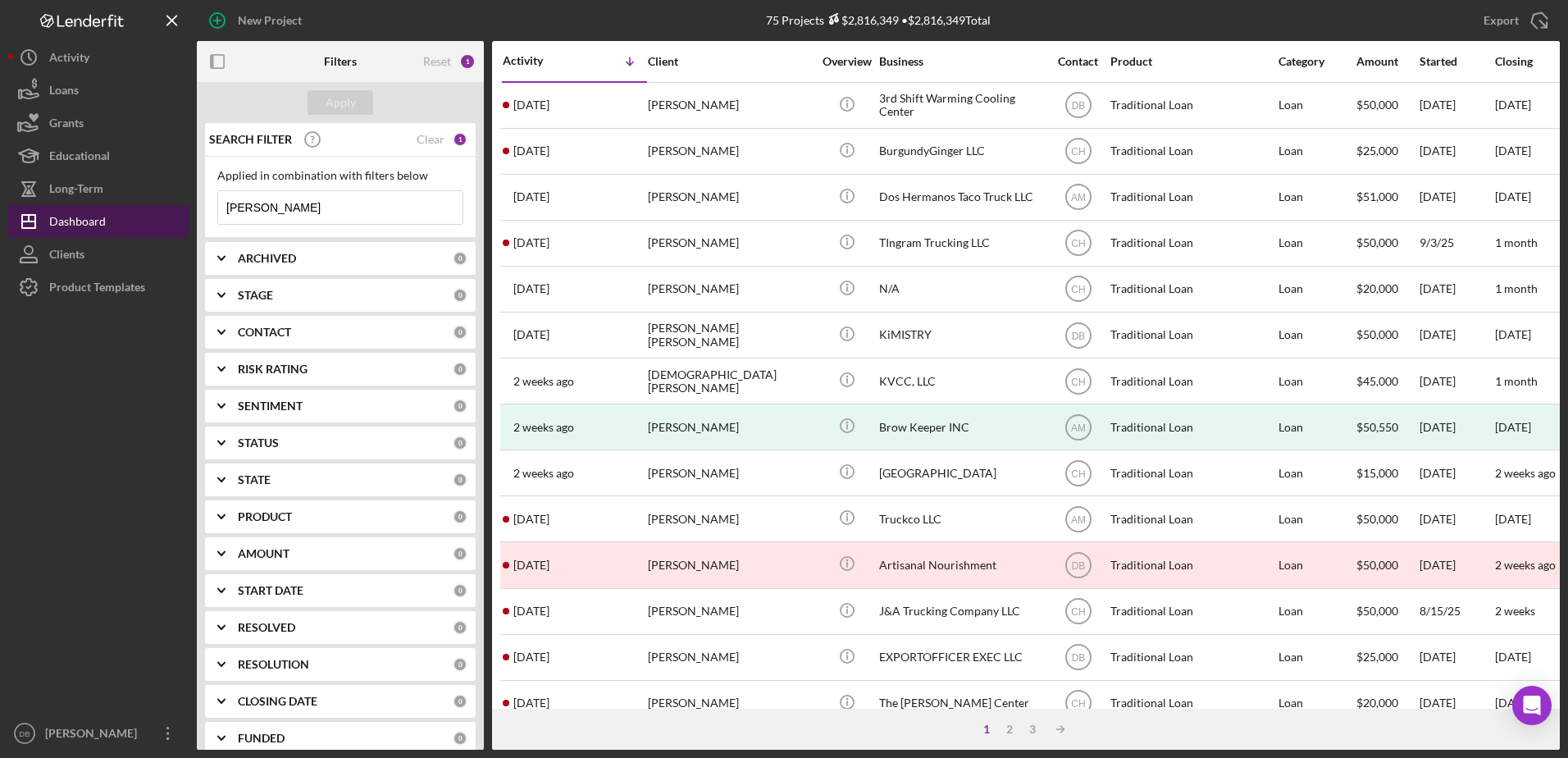
drag, startPoint x: 318, startPoint y: 213, endPoint x: 123, endPoint y: 206, distance: 195.1
click at [123, 206] on div "New Project 75 Projects $2,816,349 • $2,816,349 Total main Export Icon/Export F…" at bounding box center [784, 375] width 1552 height 750
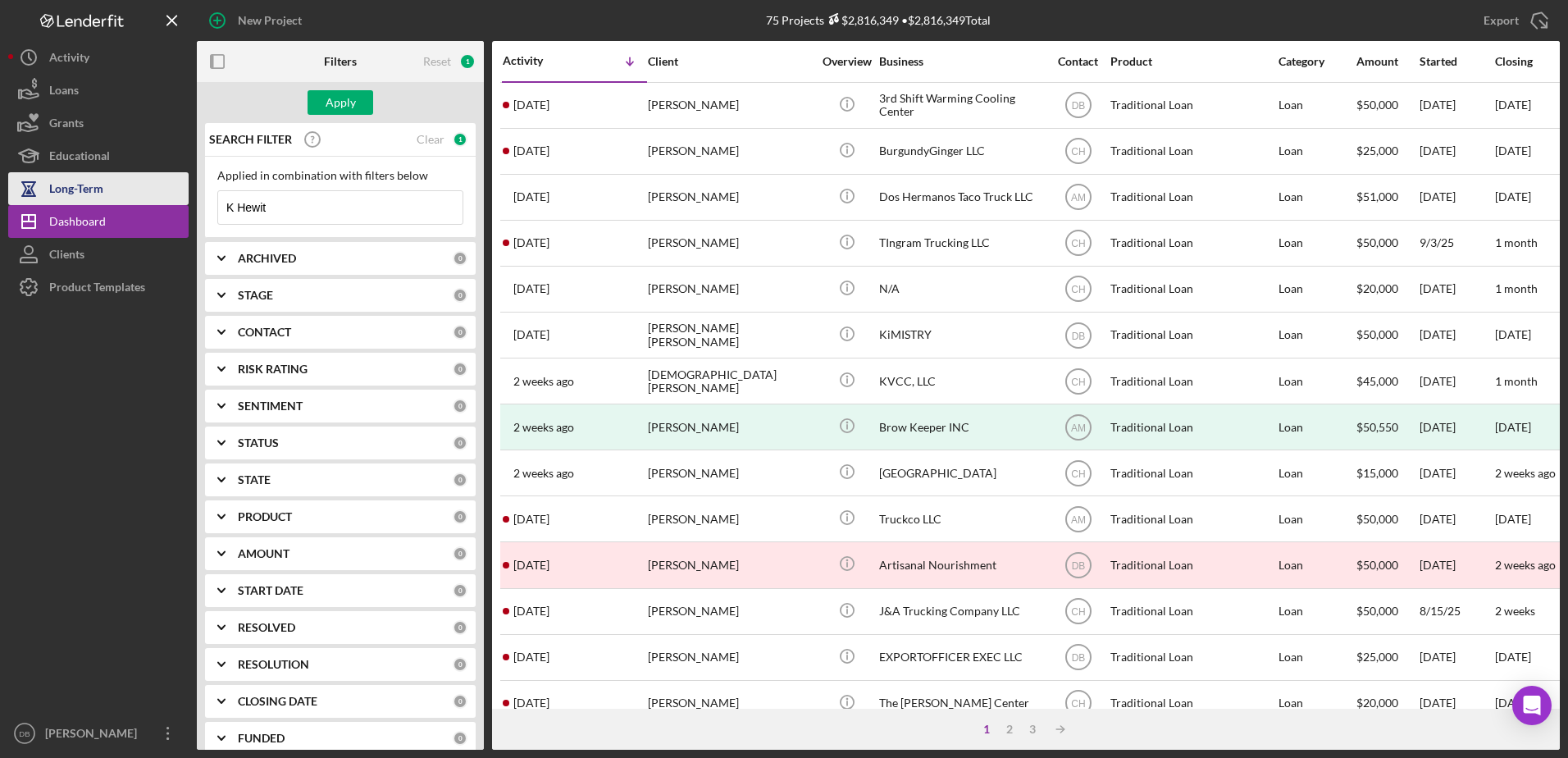
type input "[PERSON_NAME]"
drag, startPoint x: 339, startPoint y: 204, endPoint x: 200, endPoint y: 197, distance: 139.2
click at [200, 197] on div "SEARCH FILTER Clear 1 Applied in combination with filters below K [PERSON_NAME]…" at bounding box center [341, 436] width 287 height 627
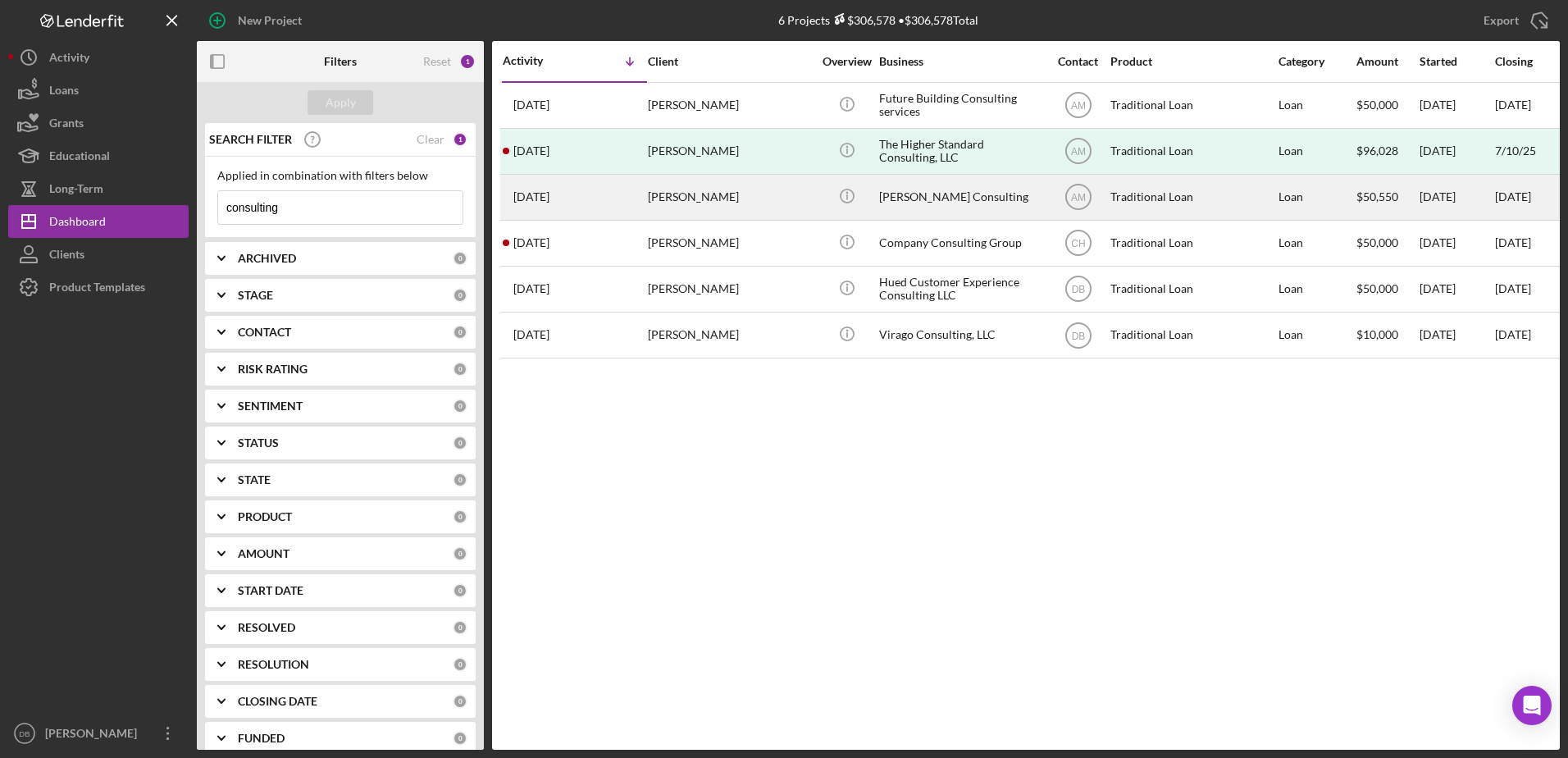
type input "consulting"
click at [623, 204] on div "[DATE] [PERSON_NAME]" at bounding box center [574, 197] width 144 height 43
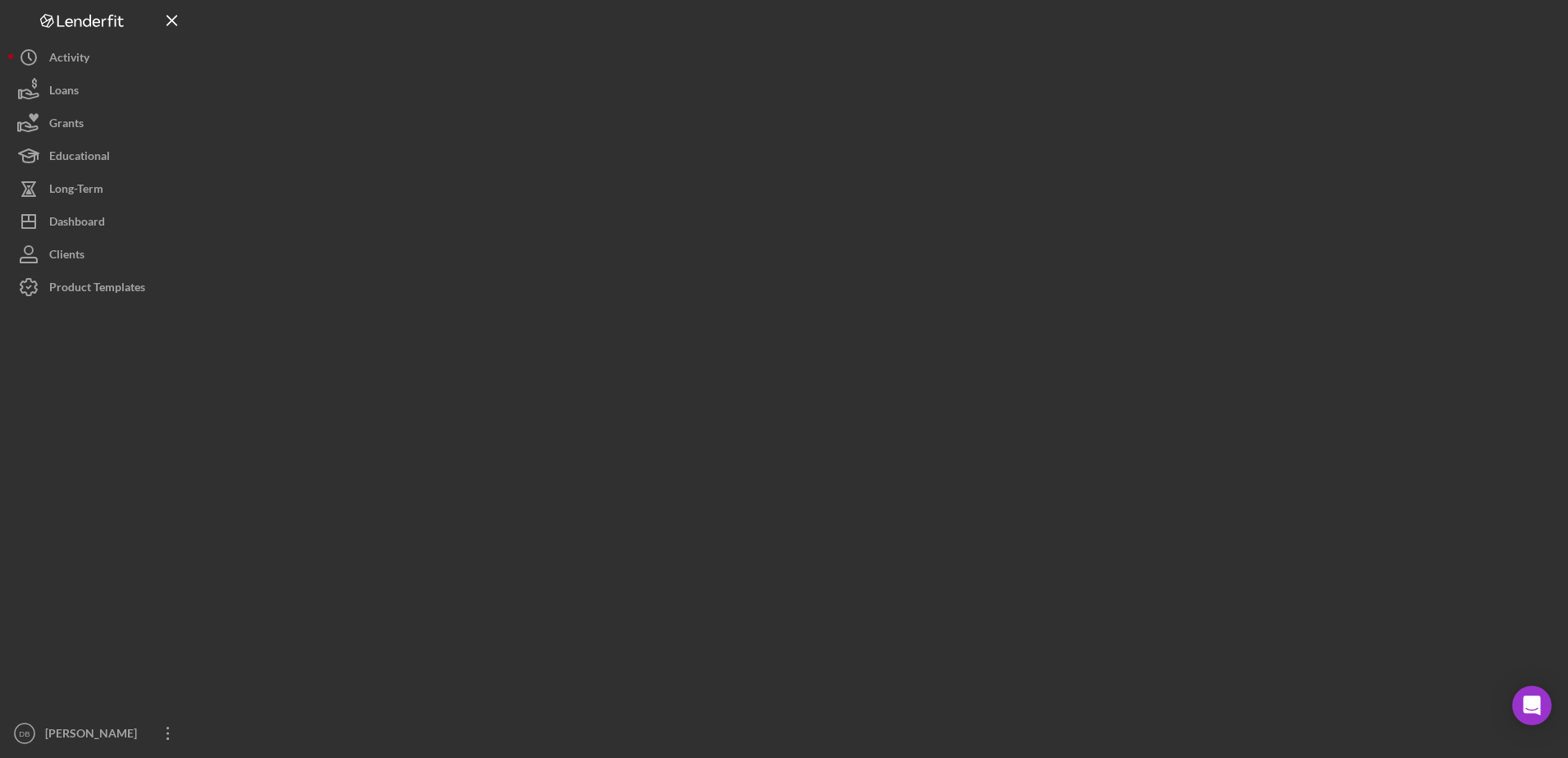
click at [623, 203] on div at bounding box center [878, 375] width 1363 height 750
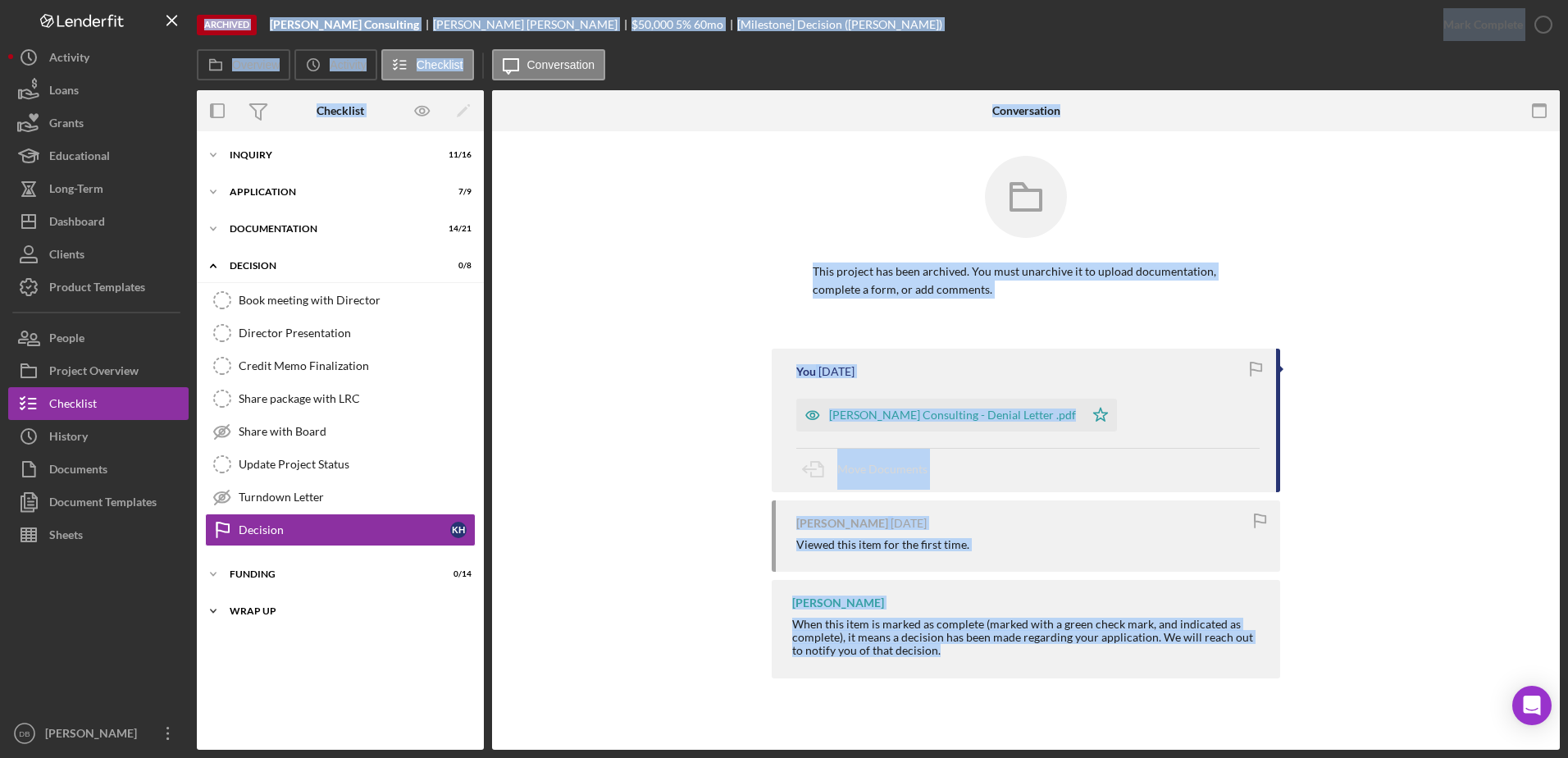
click at [284, 620] on div "Icon/Expander Wrap up 0 / 2" at bounding box center [341, 611] width 287 height 33
click at [587, 490] on div "You [DATE] [PERSON_NAME] Consulting - Denial Letter .pdf Icon/Star Move Documen…" at bounding box center [1026, 518] width 1018 height 338
click at [756, 158] on div "This project has been archived. You must unarchive it to upload documentation, …" at bounding box center [1026, 252] width 1018 height 193
click at [798, 164] on div "This project has been archived. You must unarchive it to upload documentation, …" at bounding box center [1026, 252] width 1018 height 193
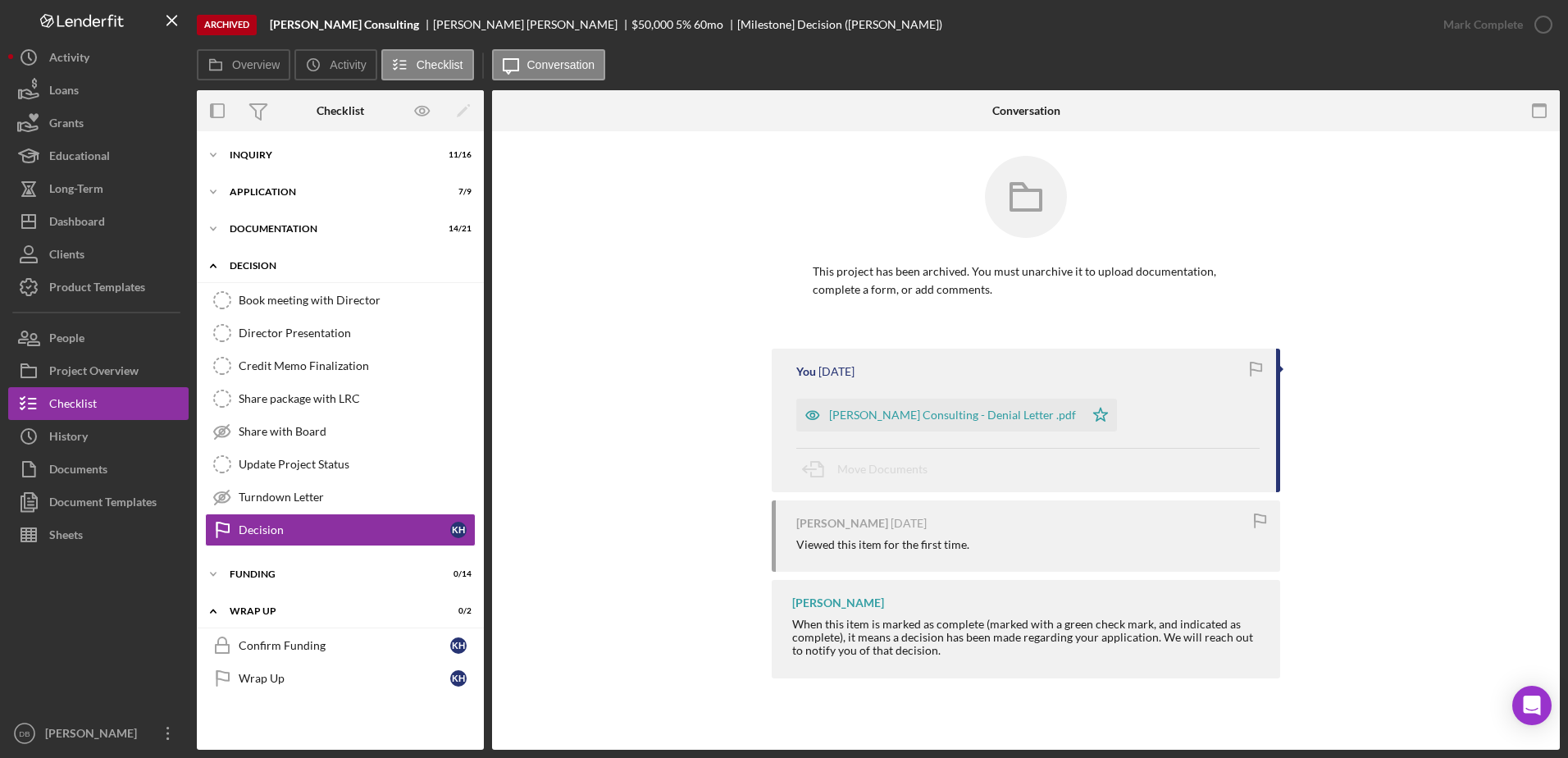
click at [228, 270] on icon "Icon/Expander" at bounding box center [213, 266] width 33 height 33
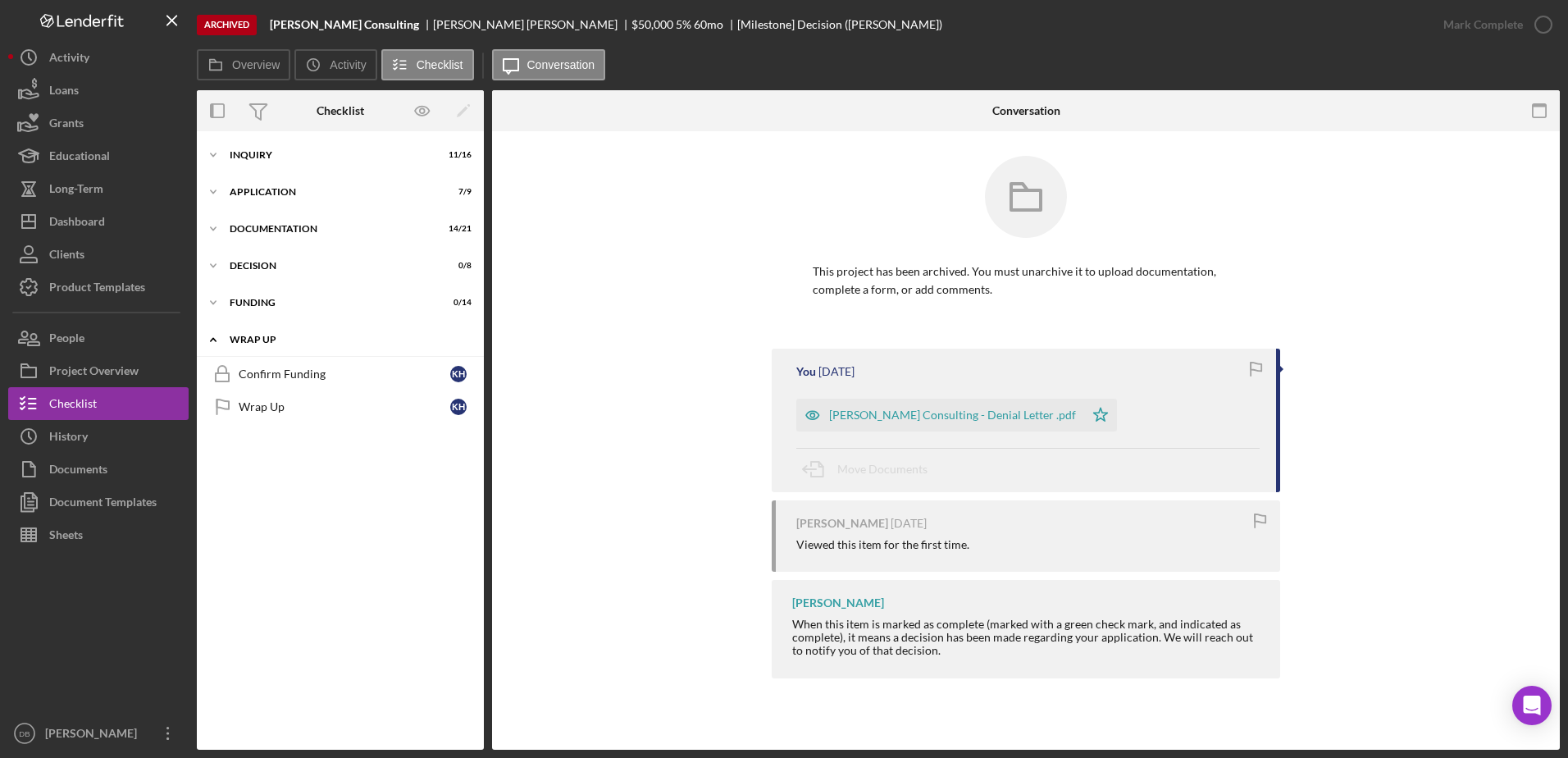
click at [236, 340] on div "Wrap up" at bounding box center [346, 340] width 234 height 10
click at [354, 157] on div "Inquiry" at bounding box center [346, 155] width 234 height 10
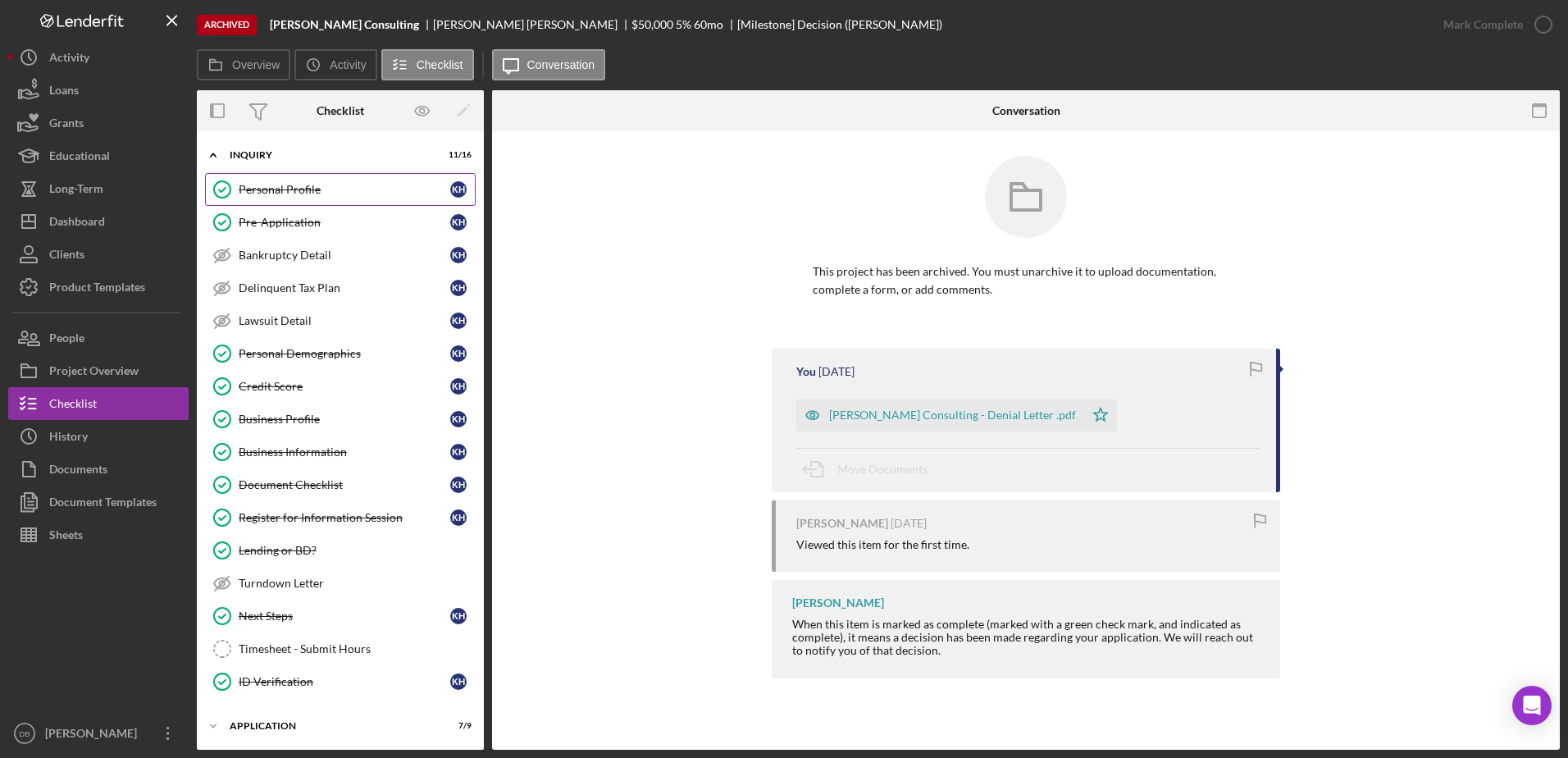
click at [258, 185] on div "Personal Profile" at bounding box center [345, 190] width 212 height 13
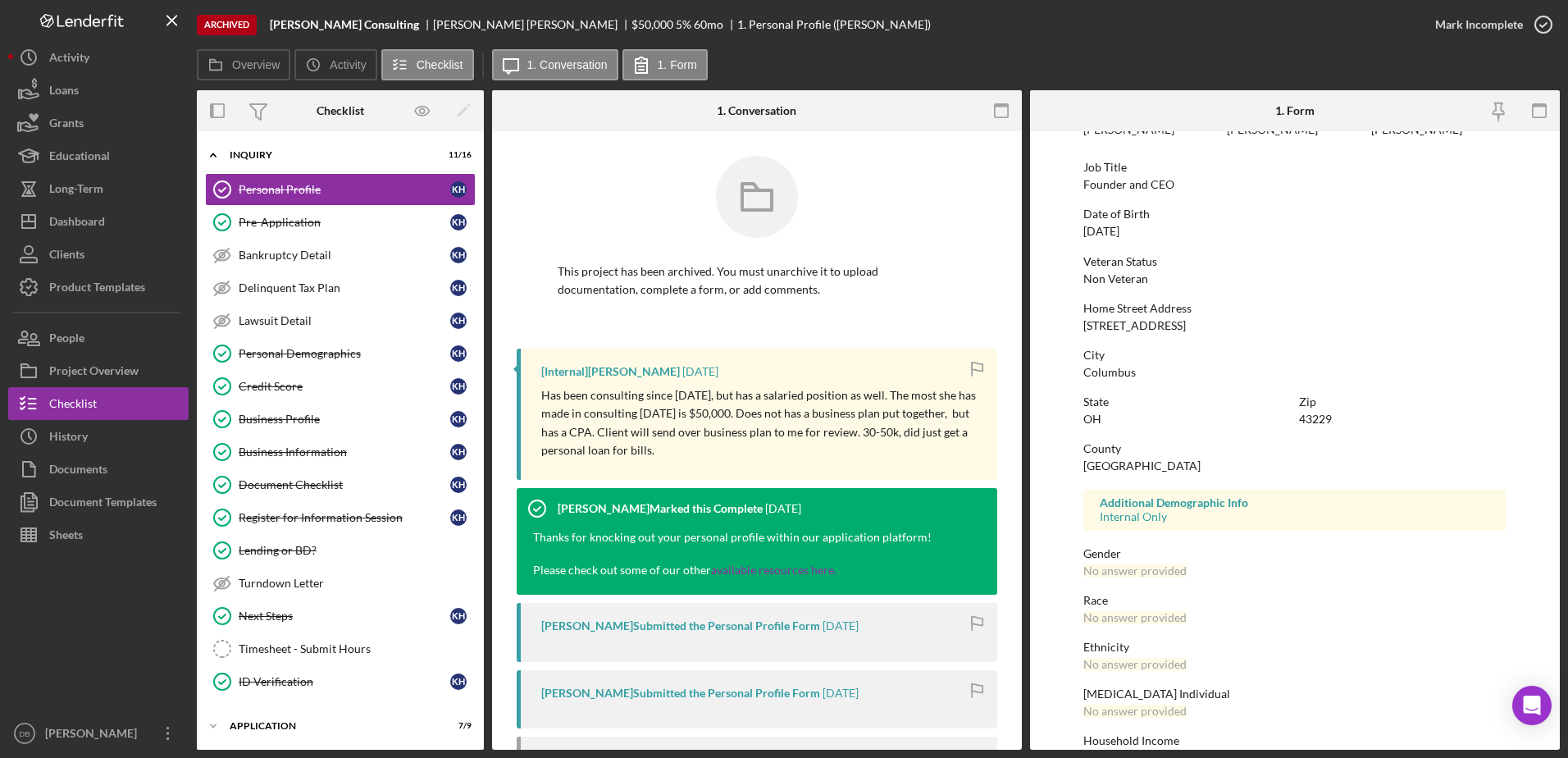
scroll to position [147, 0]
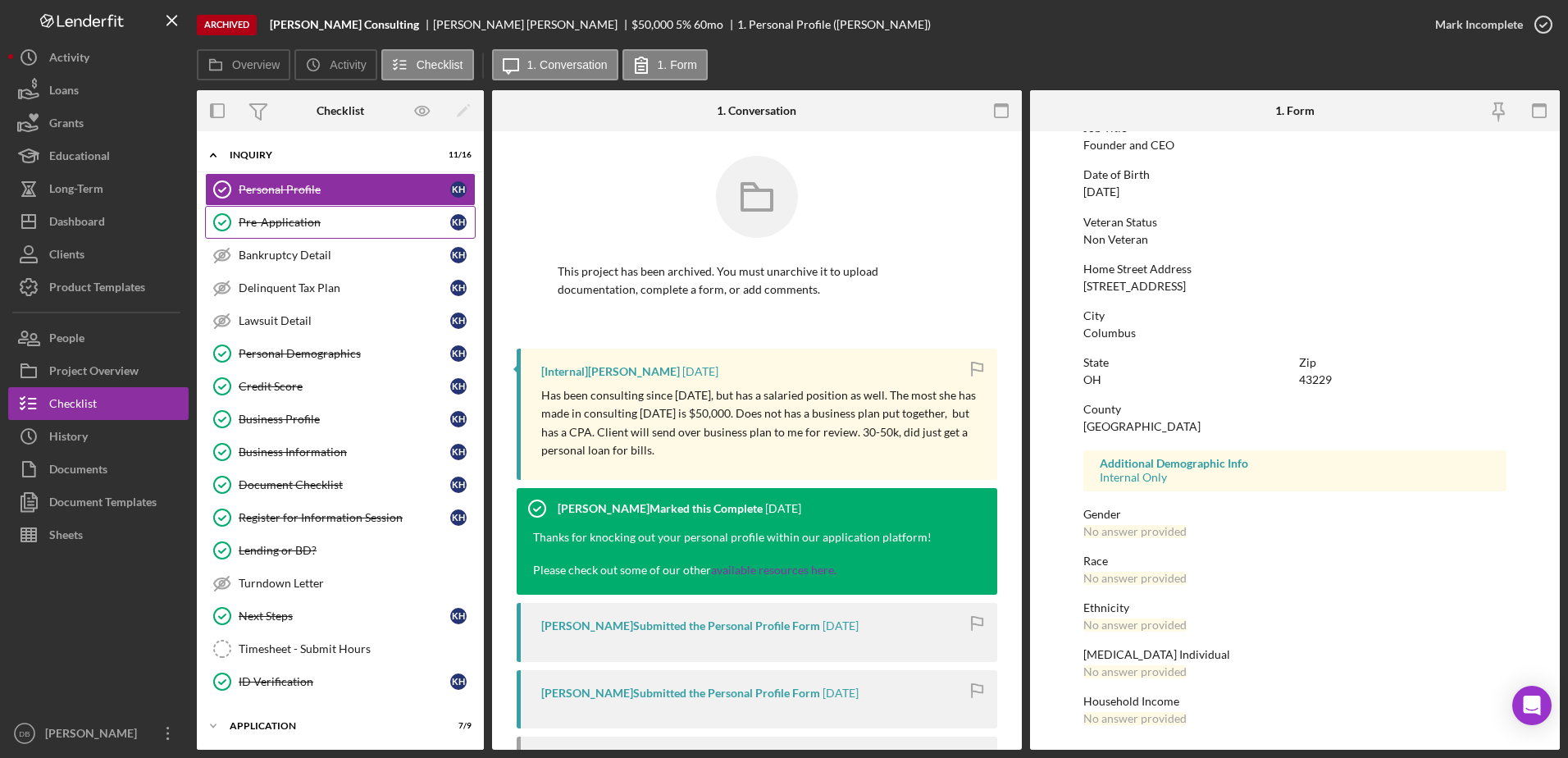
click at [350, 217] on div "Pre-Application" at bounding box center [345, 222] width 212 height 13
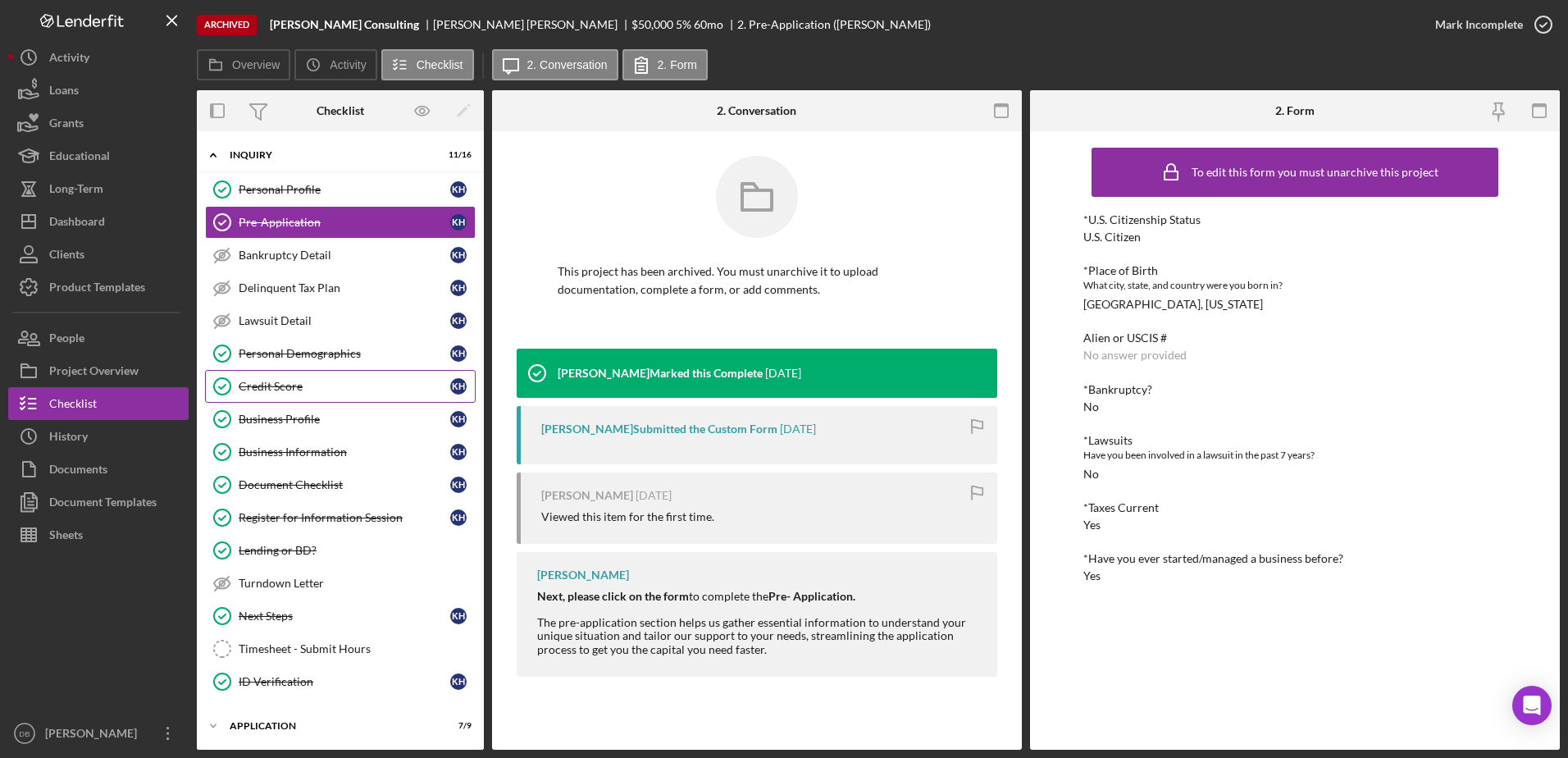
click at [313, 393] on div "Credit Score" at bounding box center [345, 386] width 212 height 13
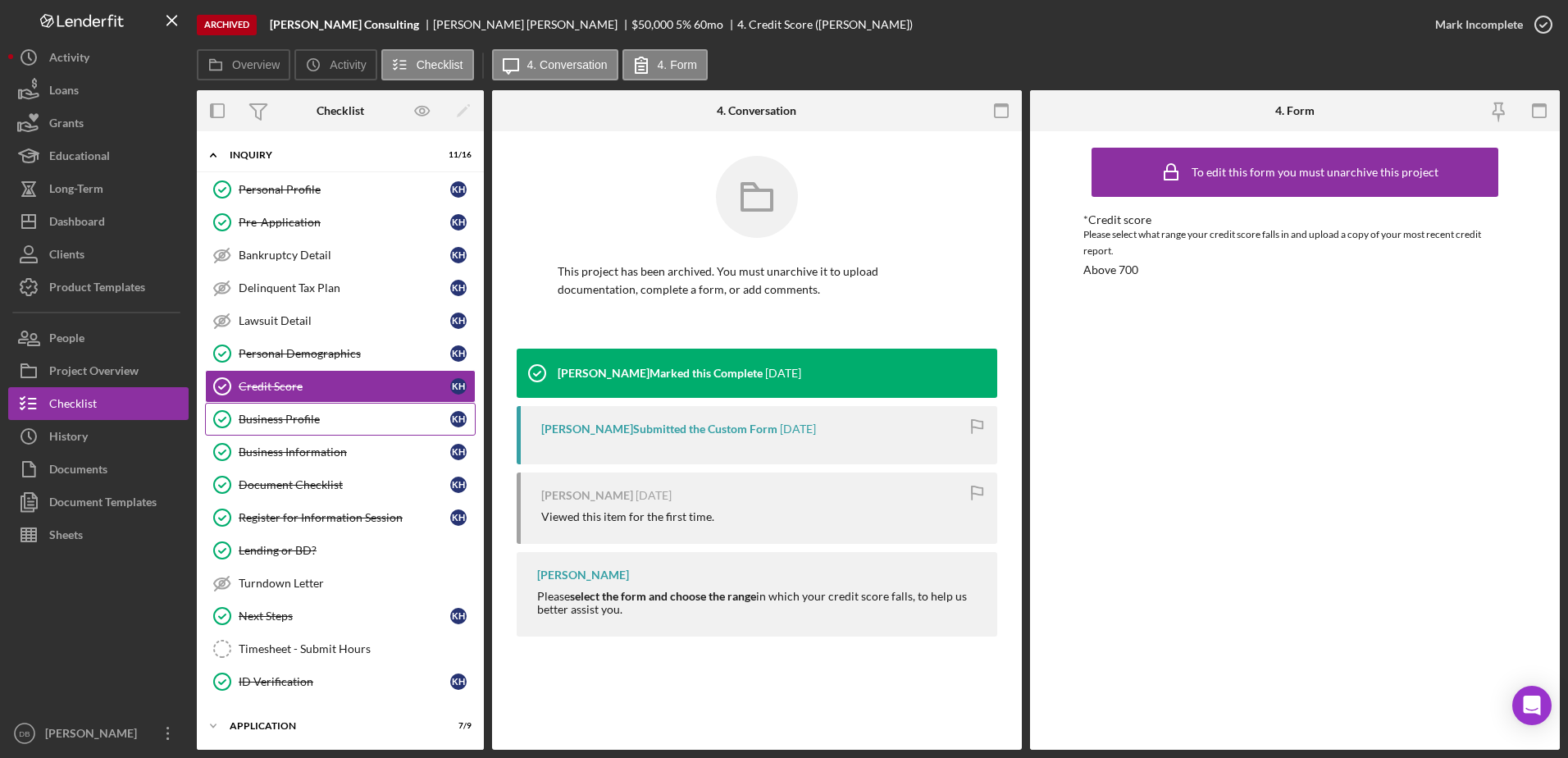
click at [300, 424] on div "Business Profile" at bounding box center [345, 419] width 212 height 13
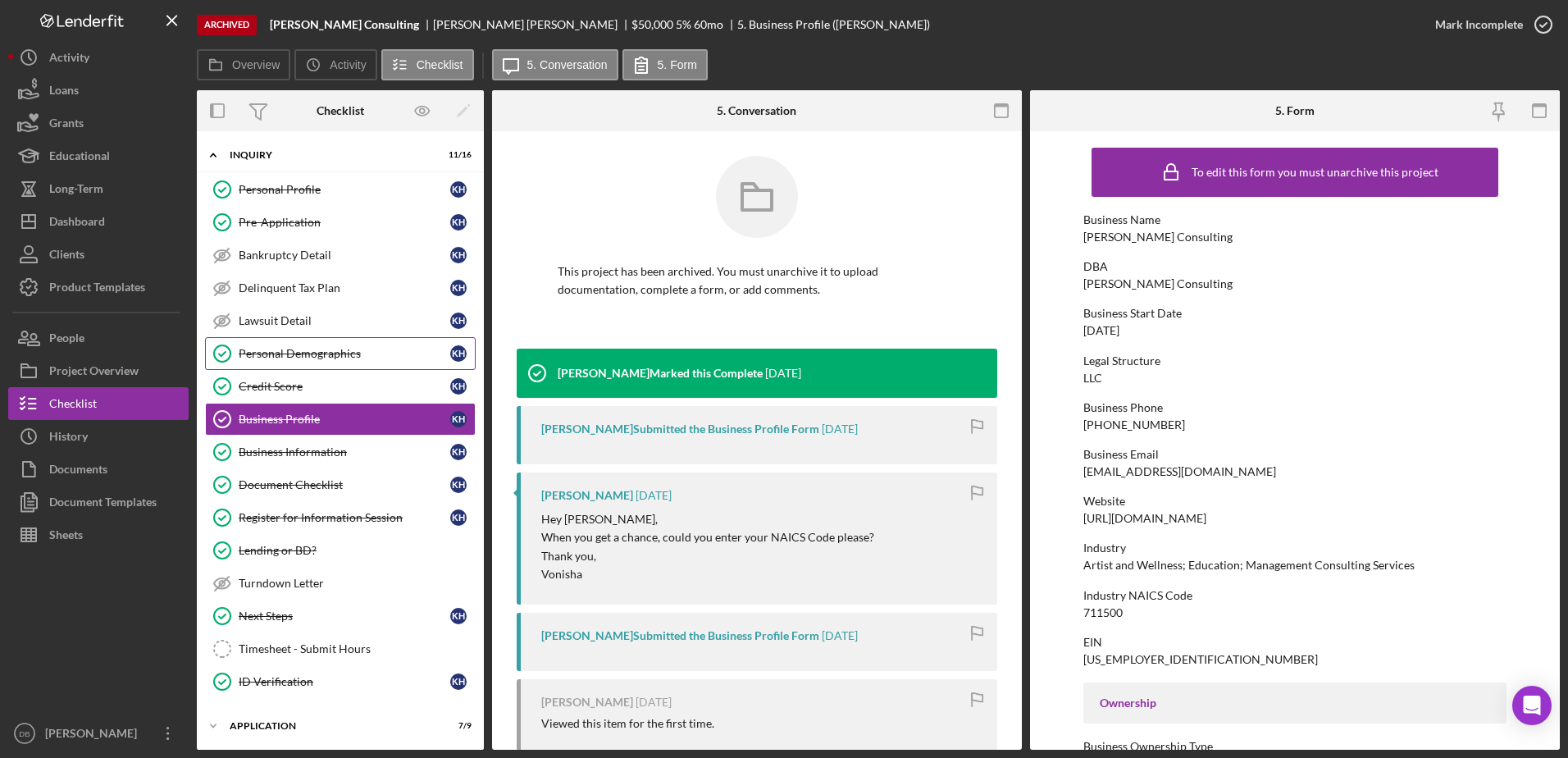
click at [336, 353] on div "Personal Demographics" at bounding box center [345, 354] width 212 height 13
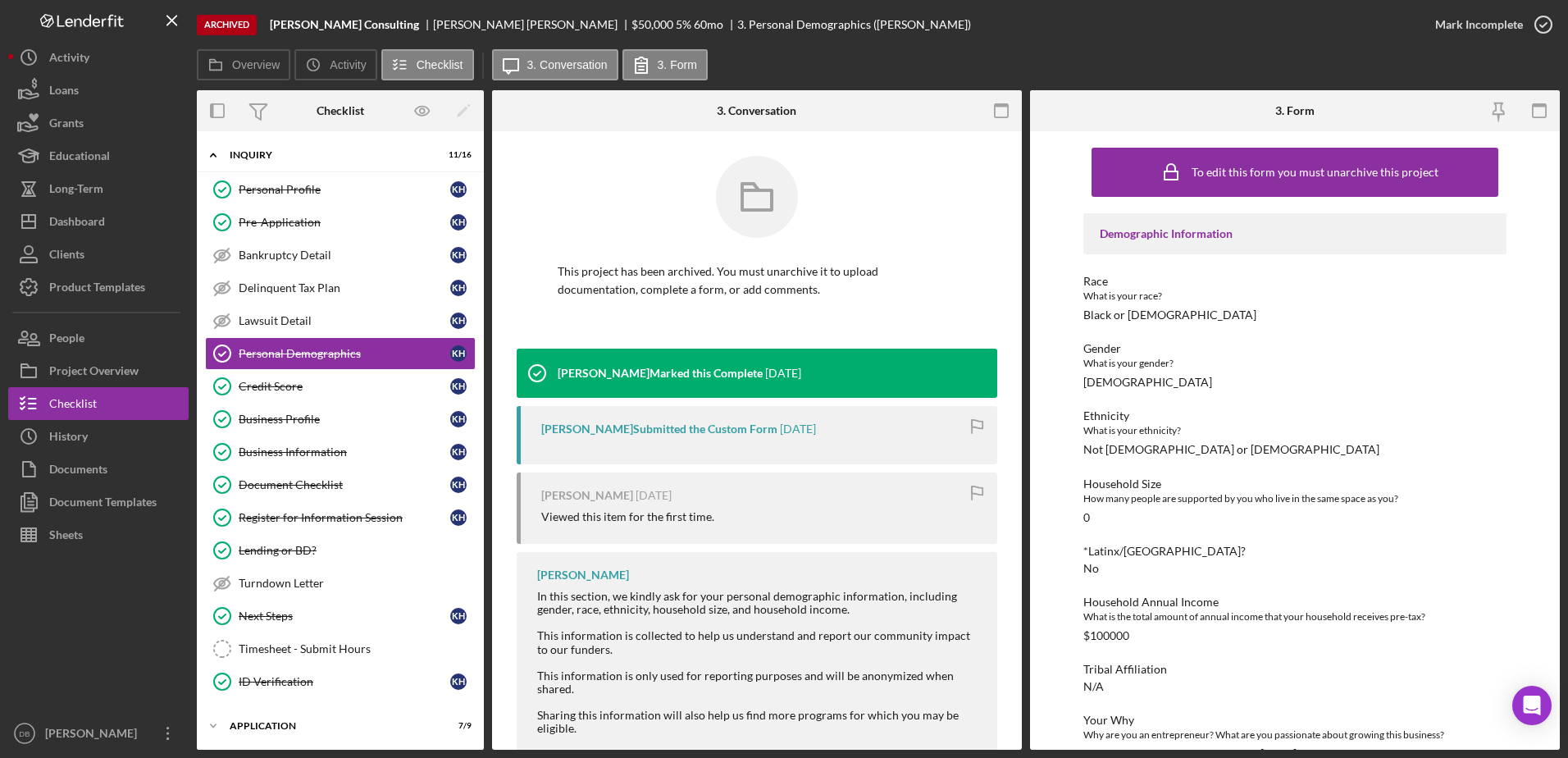
scroll to position [219, 0]
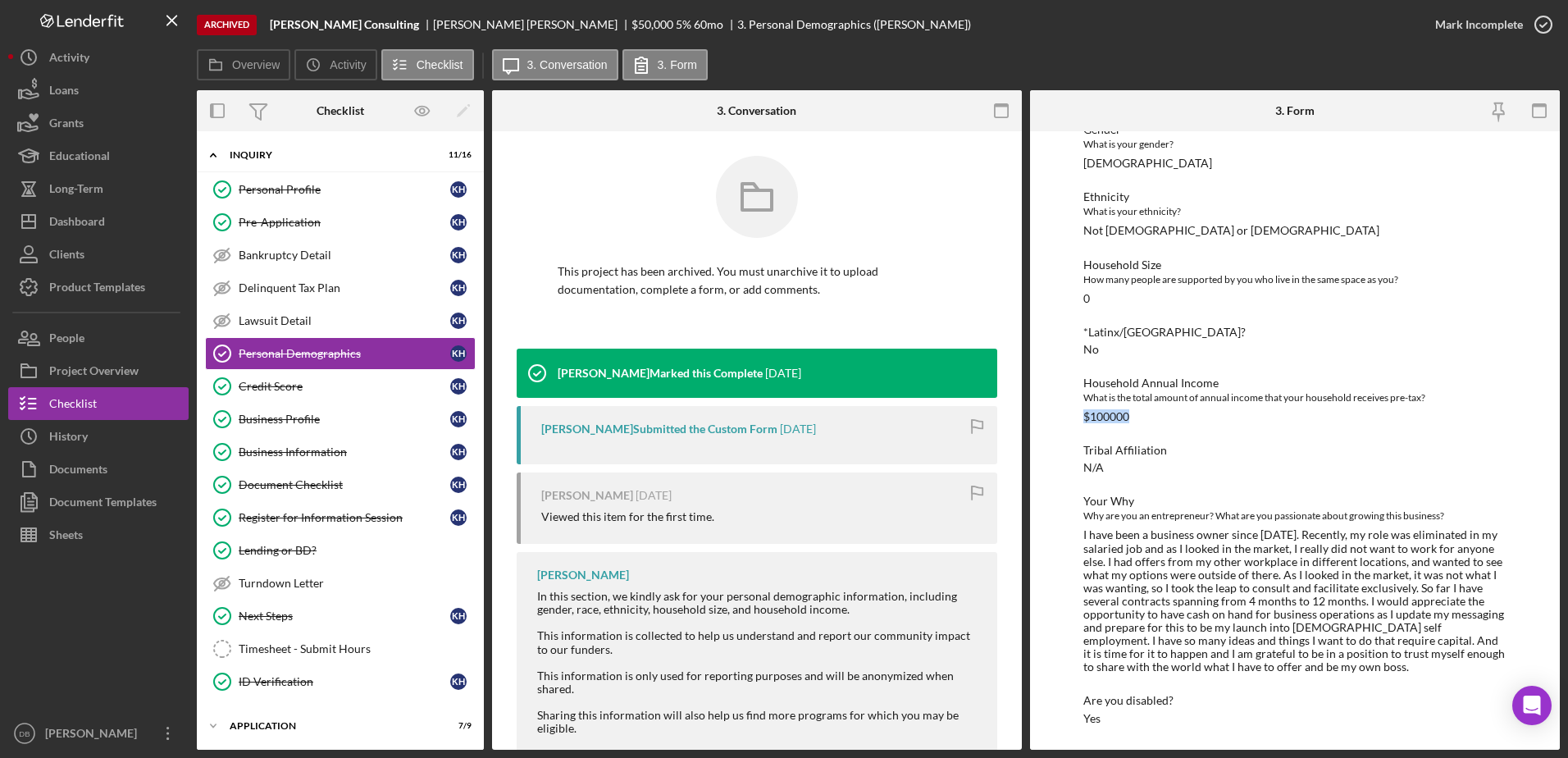
drag, startPoint x: 1154, startPoint y: 420, endPoint x: 1072, endPoint y: 413, distance: 82.3
click at [798, 413] on div "To edit this form you must unarchive this project Demographic Information Race …" at bounding box center [1295, 441] width 530 height 619
copy div "$100000"
click at [277, 687] on div "ID Verification" at bounding box center [345, 682] width 212 height 13
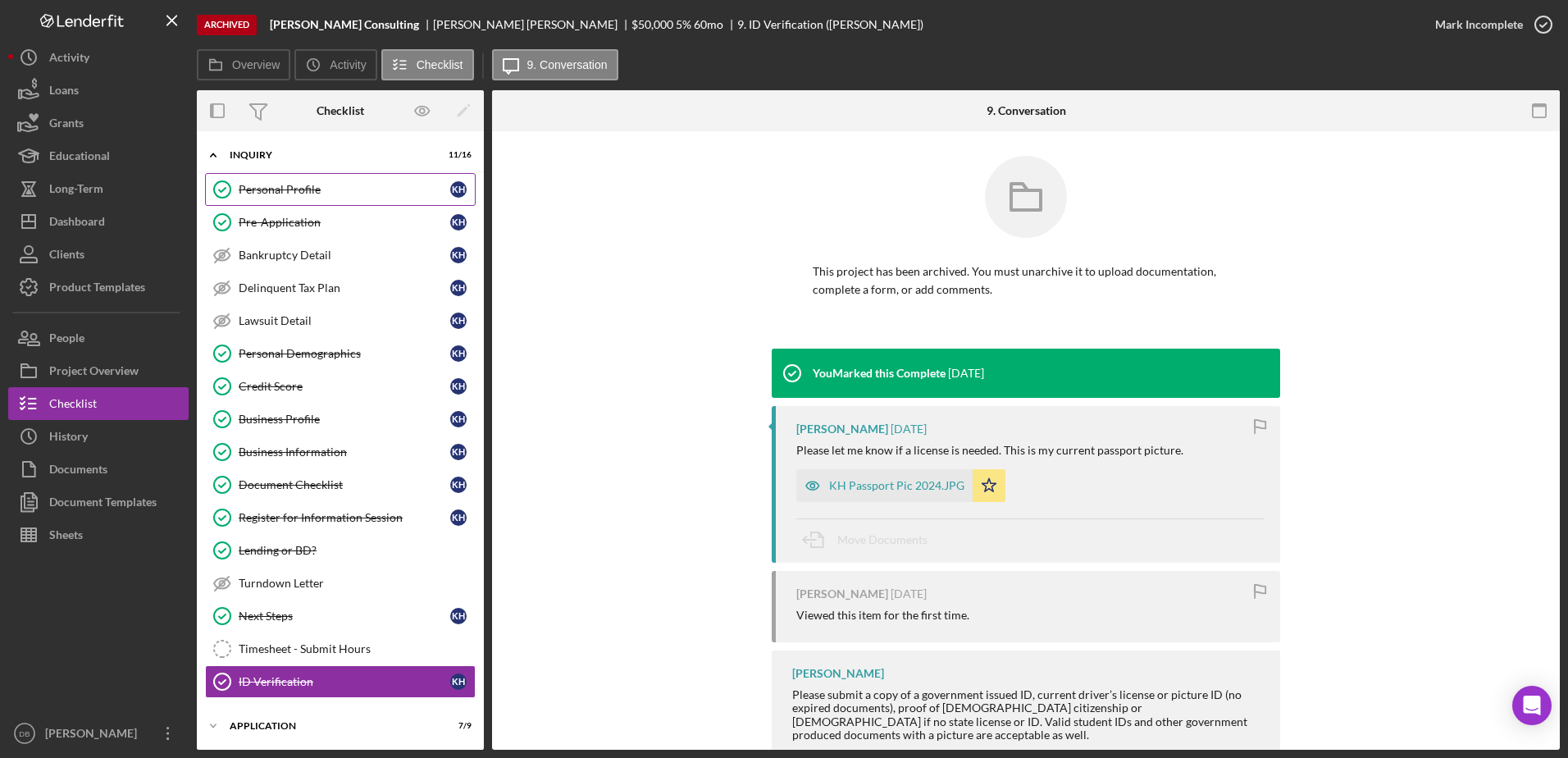
click at [336, 185] on div "Personal Profile" at bounding box center [345, 190] width 212 height 13
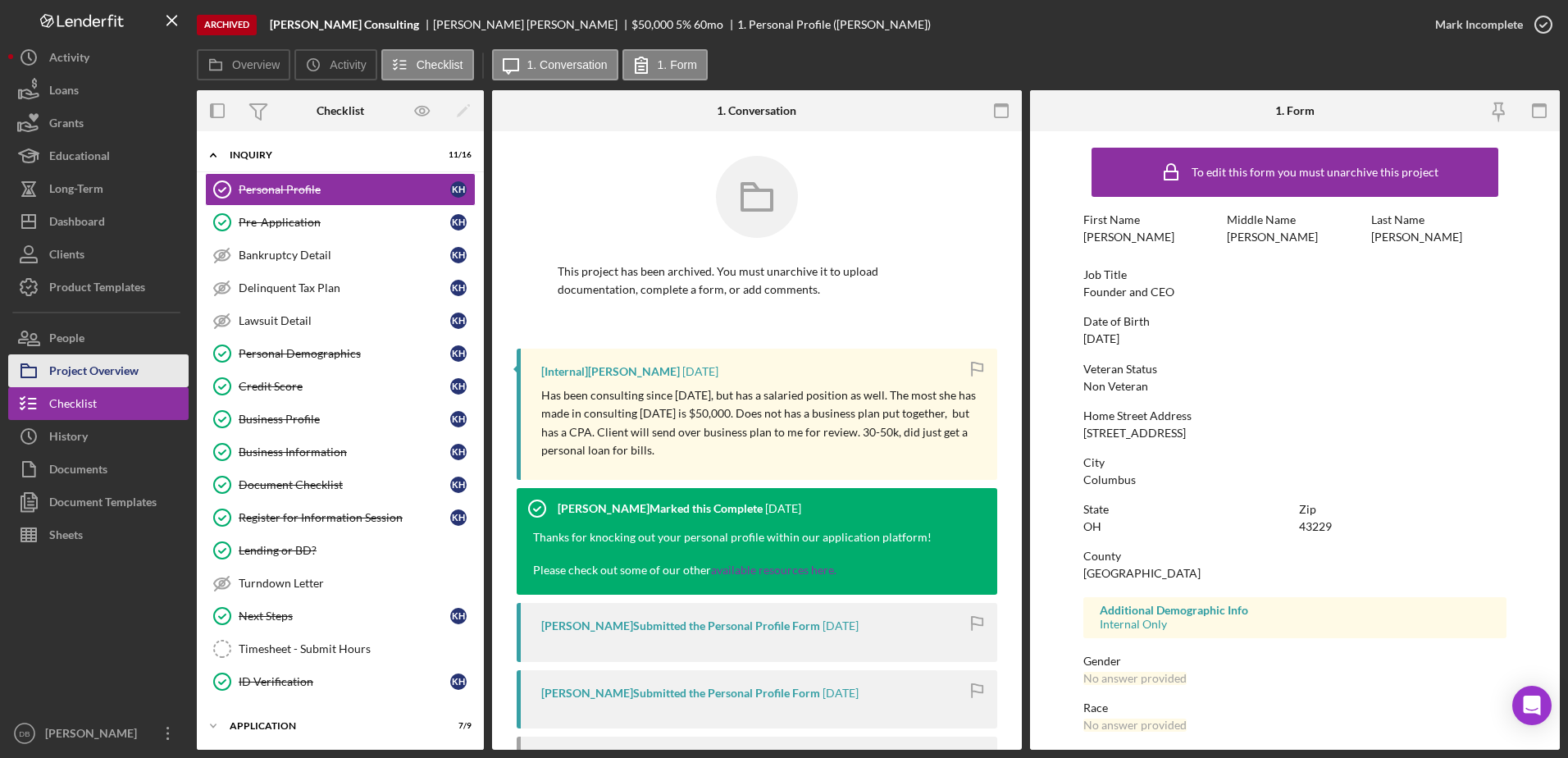
click at [82, 365] on div "Project Overview" at bounding box center [94, 372] width 89 height 37
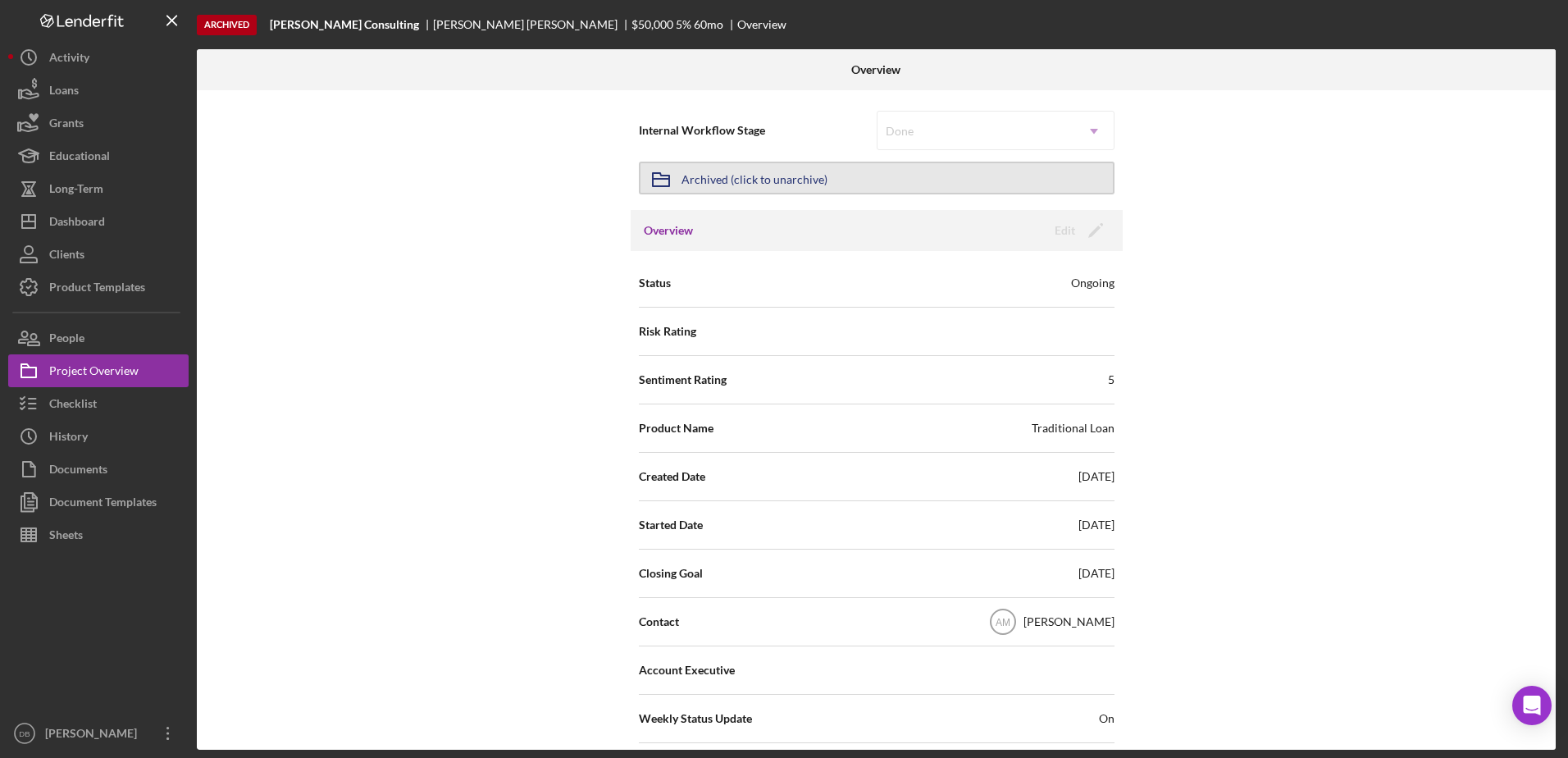
click at [798, 169] on div "Archived (click to unarchive)" at bounding box center [755, 178] width 146 height 30
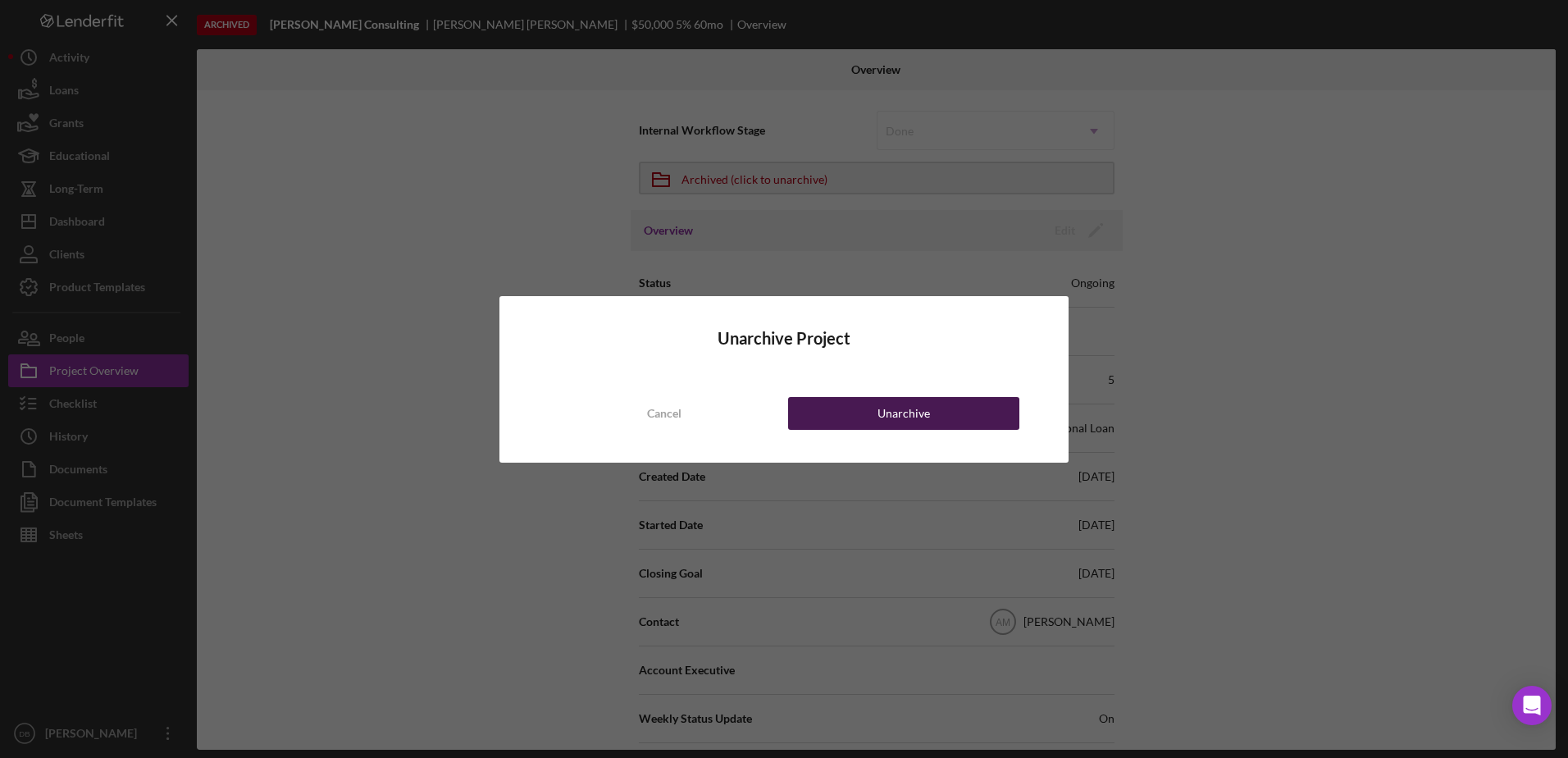
drag, startPoint x: 923, startPoint y: 405, endPoint x: 903, endPoint y: 401, distance: 20.4
click at [798, 405] on div "Unarchive" at bounding box center [903, 413] width 53 height 33
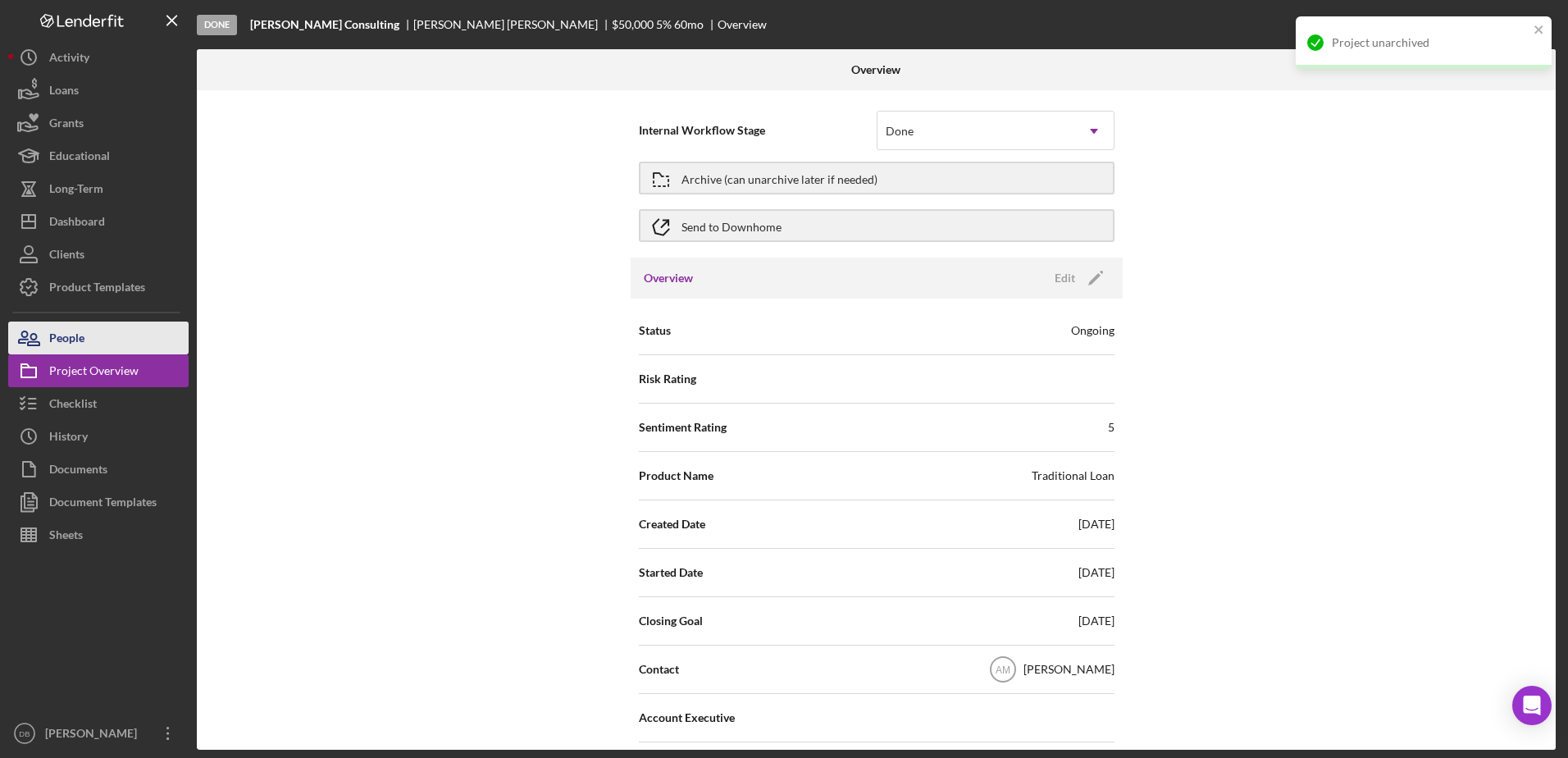
click at [53, 342] on div "People" at bounding box center [66, 340] width 35 height 37
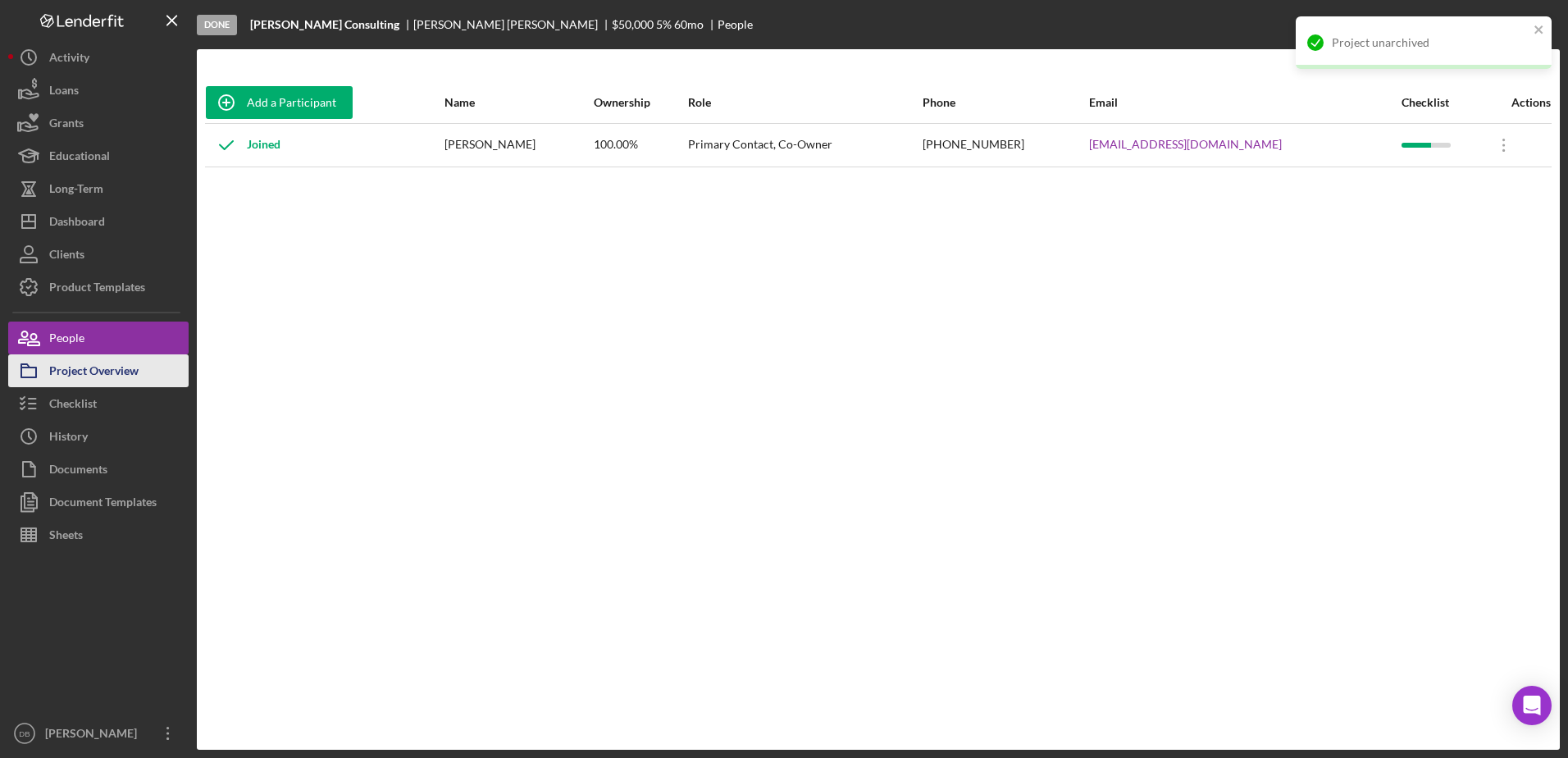
drag, startPoint x: 73, startPoint y: 378, endPoint x: 78, endPoint y: 400, distance: 22.6
click at [73, 380] on div "Project Overview" at bounding box center [94, 372] width 89 height 37
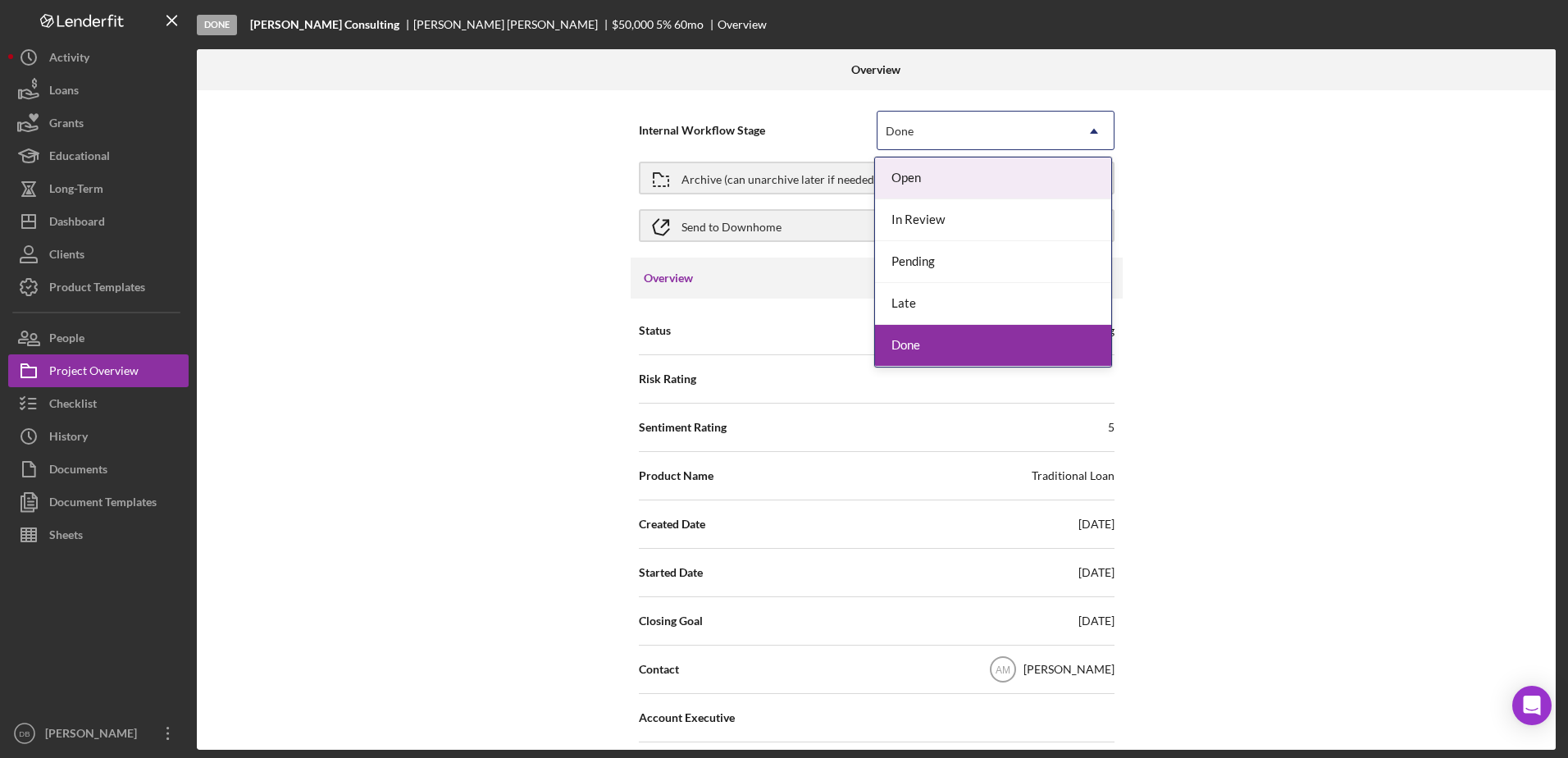
click at [798, 126] on div "Done" at bounding box center [976, 131] width 197 height 38
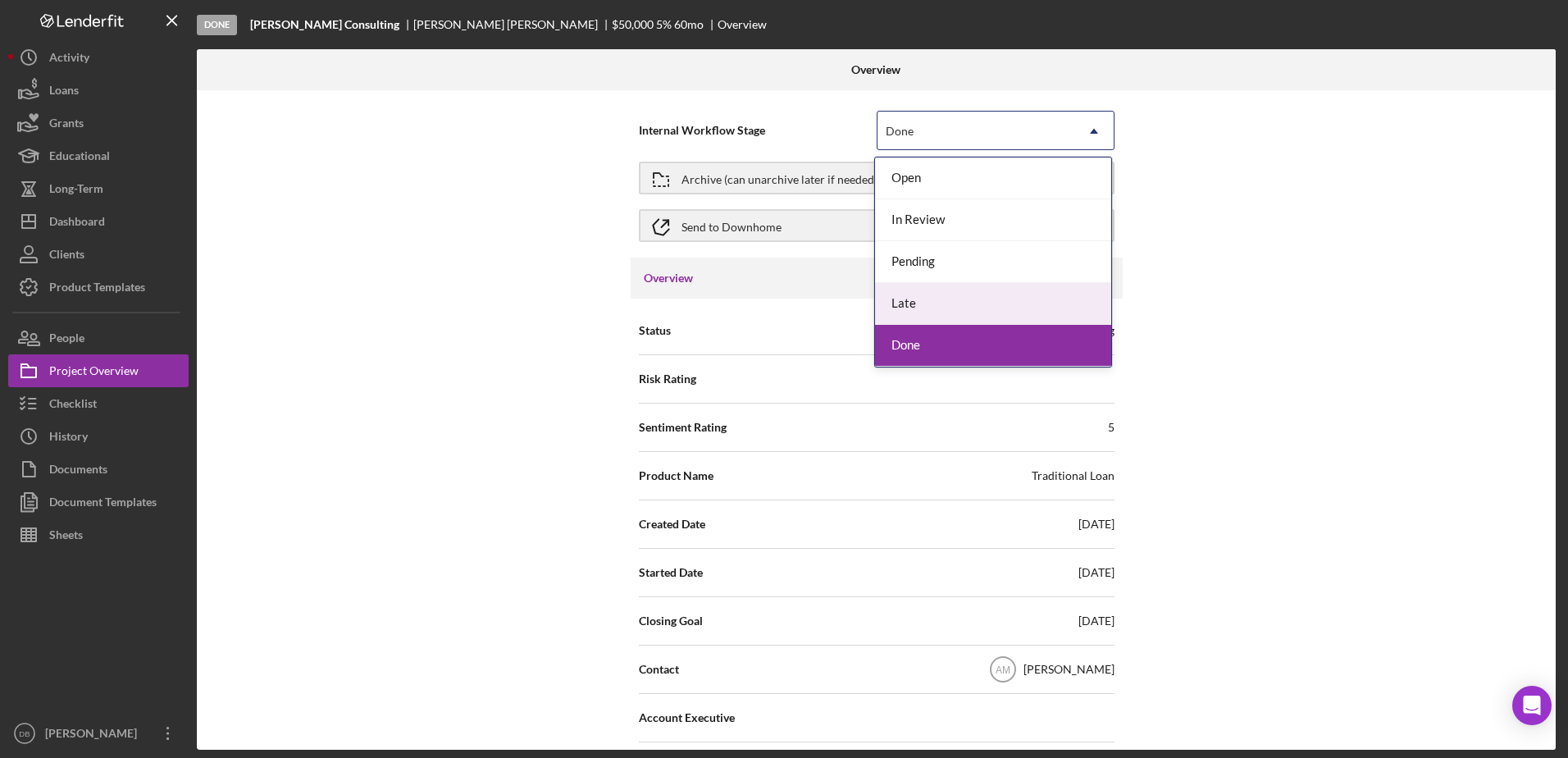
drag, startPoint x: 433, startPoint y: 303, endPoint x: 250, endPoint y: 356, distance: 190.5
click at [431, 303] on div "Internal Workflow Stage 5 results available. Use Up and Down to choose options,…" at bounding box center [876, 420] width 1359 height 660
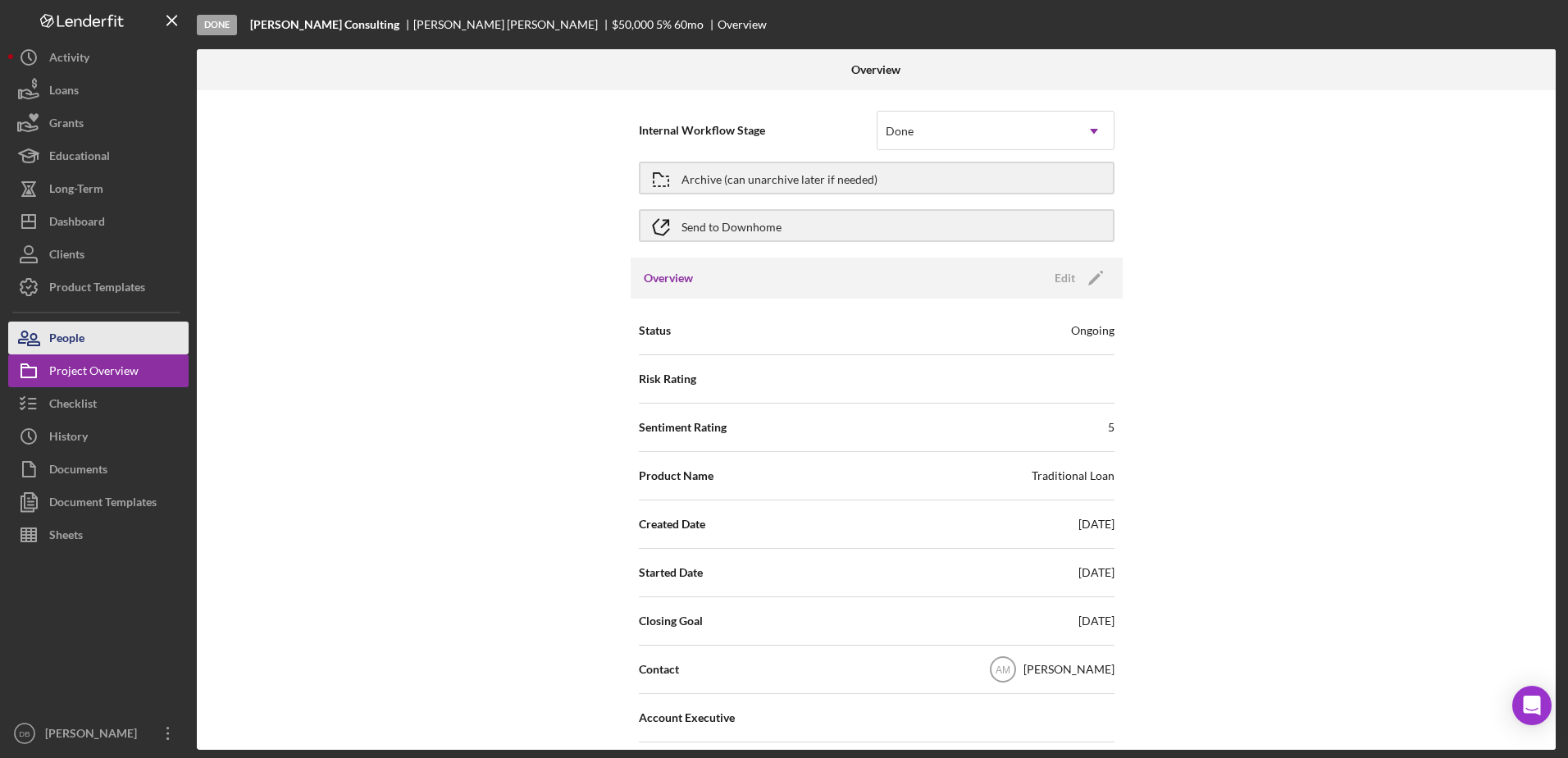
click at [107, 336] on button "People" at bounding box center [98, 338] width 181 height 33
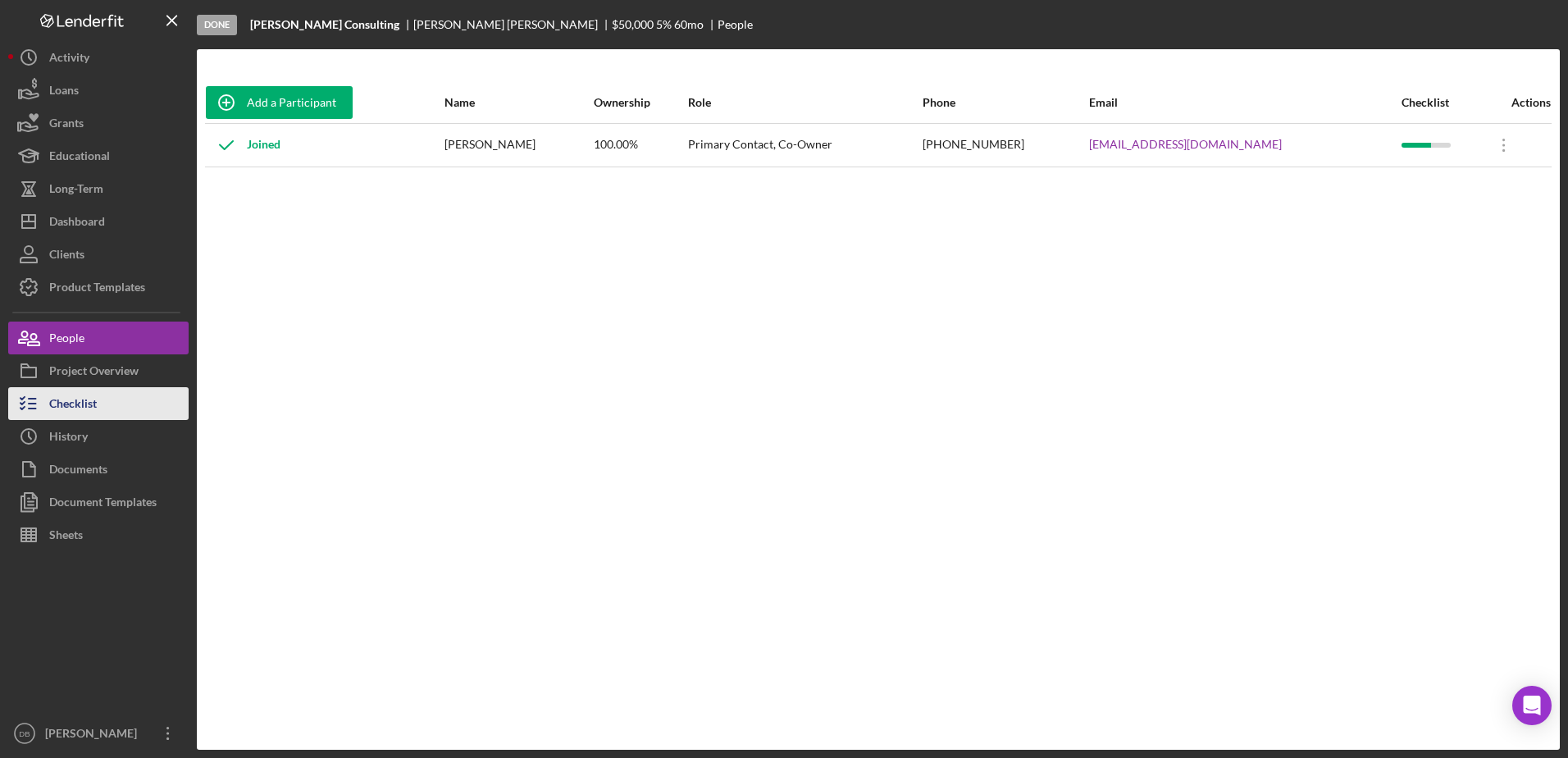
click at [102, 396] on button "Checklist" at bounding box center [98, 404] width 181 height 33
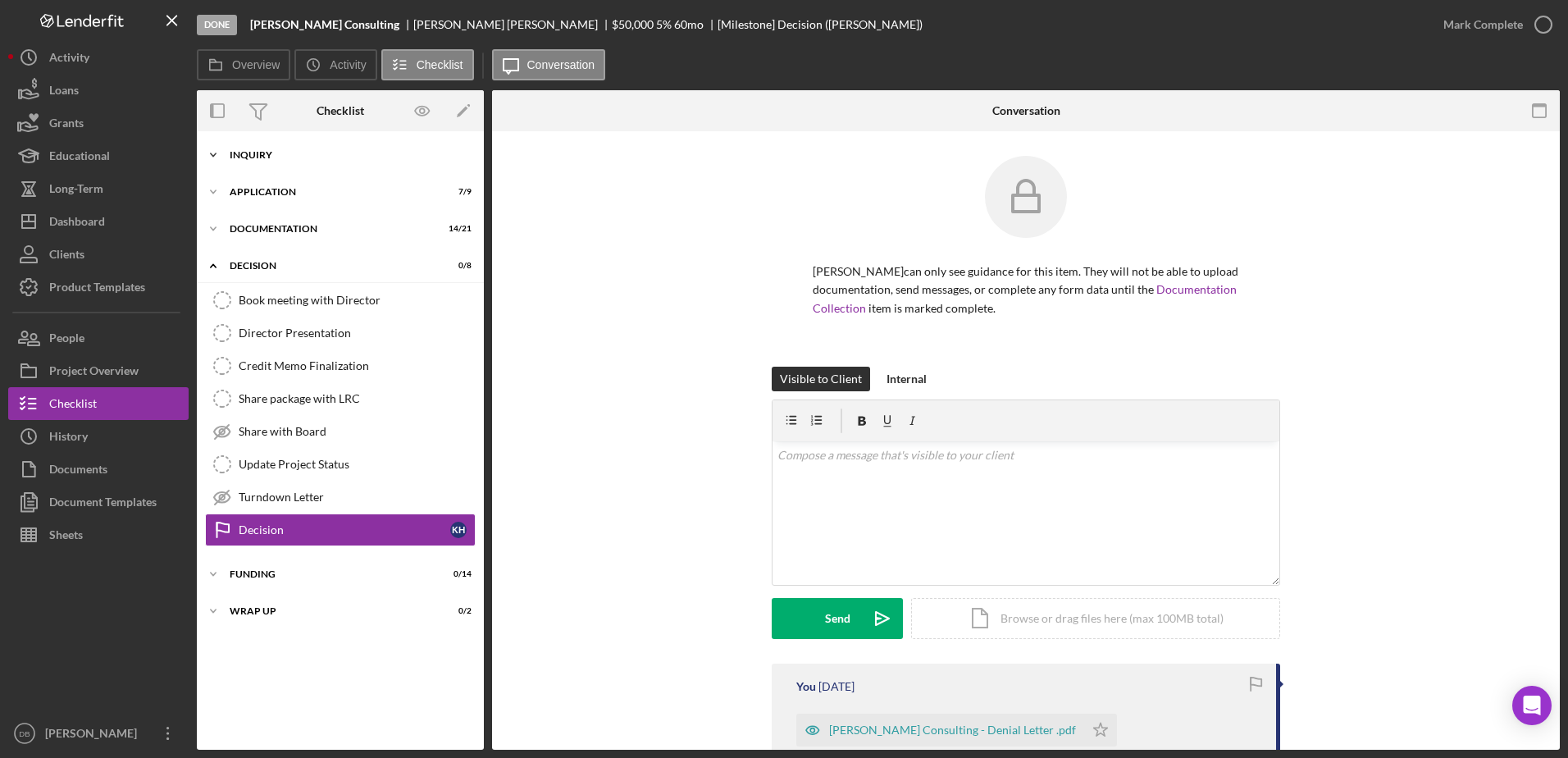
click at [324, 160] on div "Icon/Expander Inquiry 11 / 16" at bounding box center [341, 155] width 287 height 33
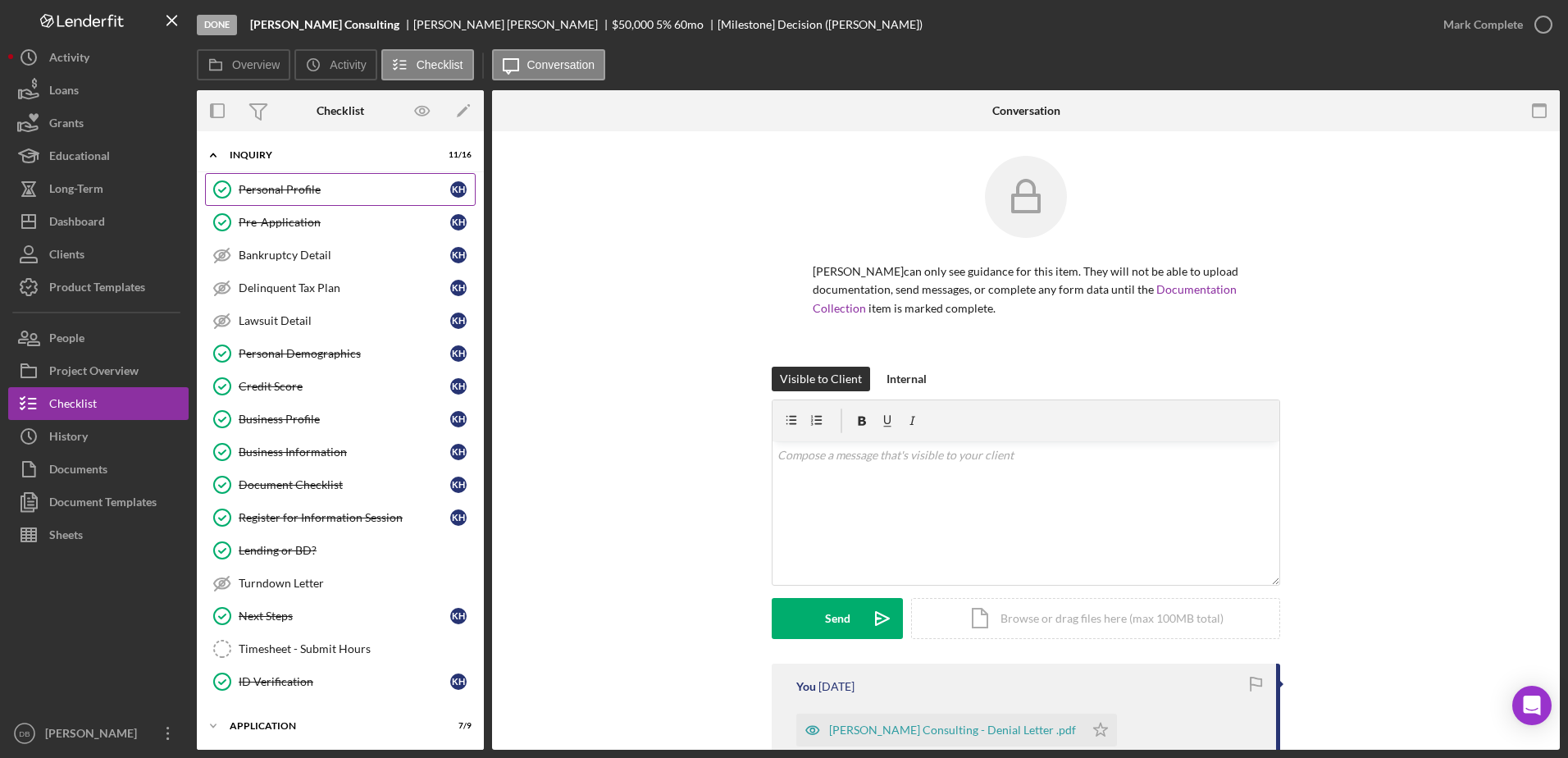
drag, startPoint x: 274, startPoint y: 185, endPoint x: 319, endPoint y: 196, distance: 46.3
click at [277, 185] on div "Personal Profile" at bounding box center [345, 190] width 212 height 13
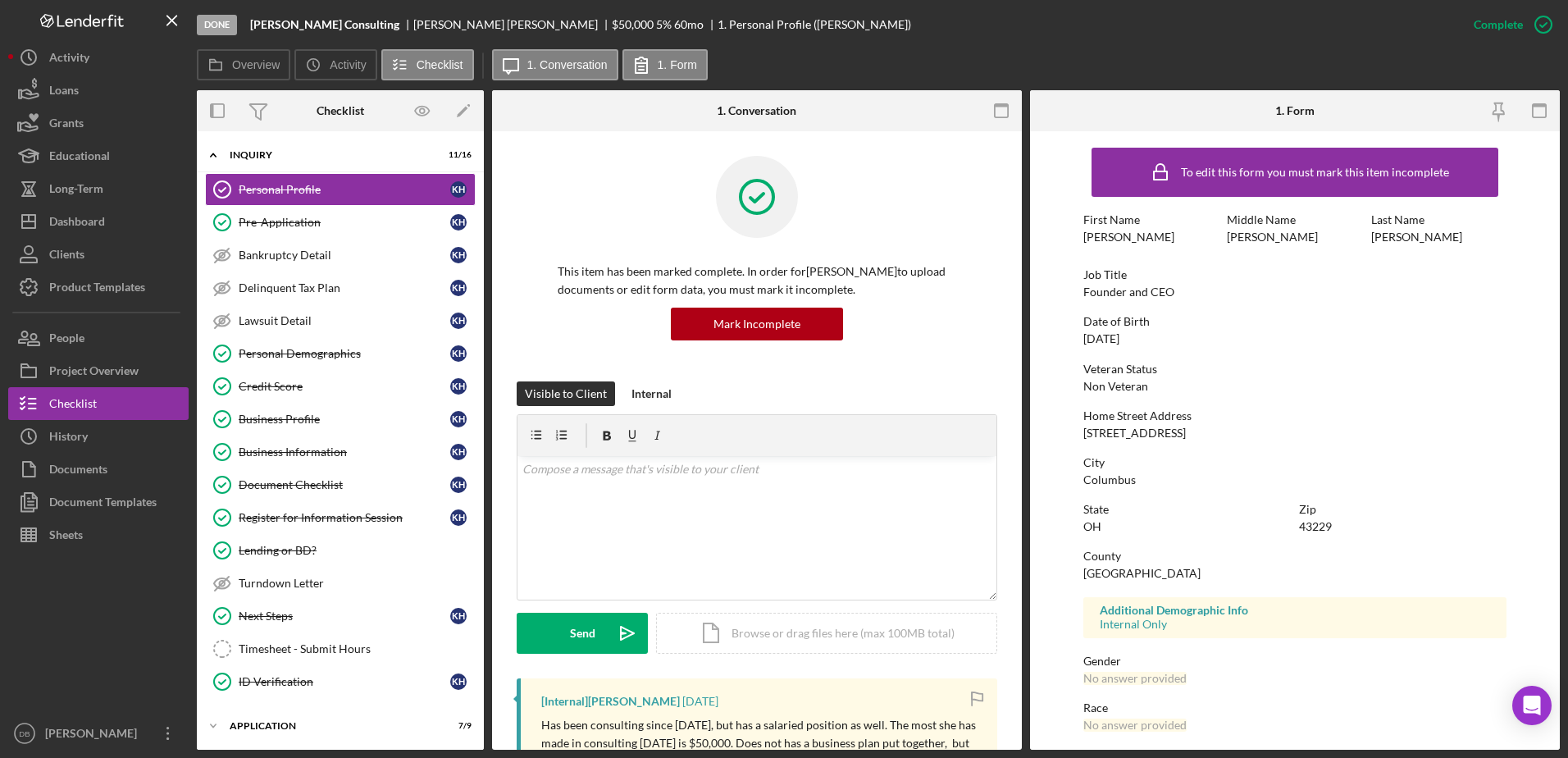
click at [798, 12] on html "Done [PERSON_NAME] Consulting [PERSON_NAME] $50,000 $50,000 5 % 60 mo 1. Person…" at bounding box center [784, 379] width 1568 height 758
click at [798, 25] on icon "button" at bounding box center [1543, 25] width 41 height 41
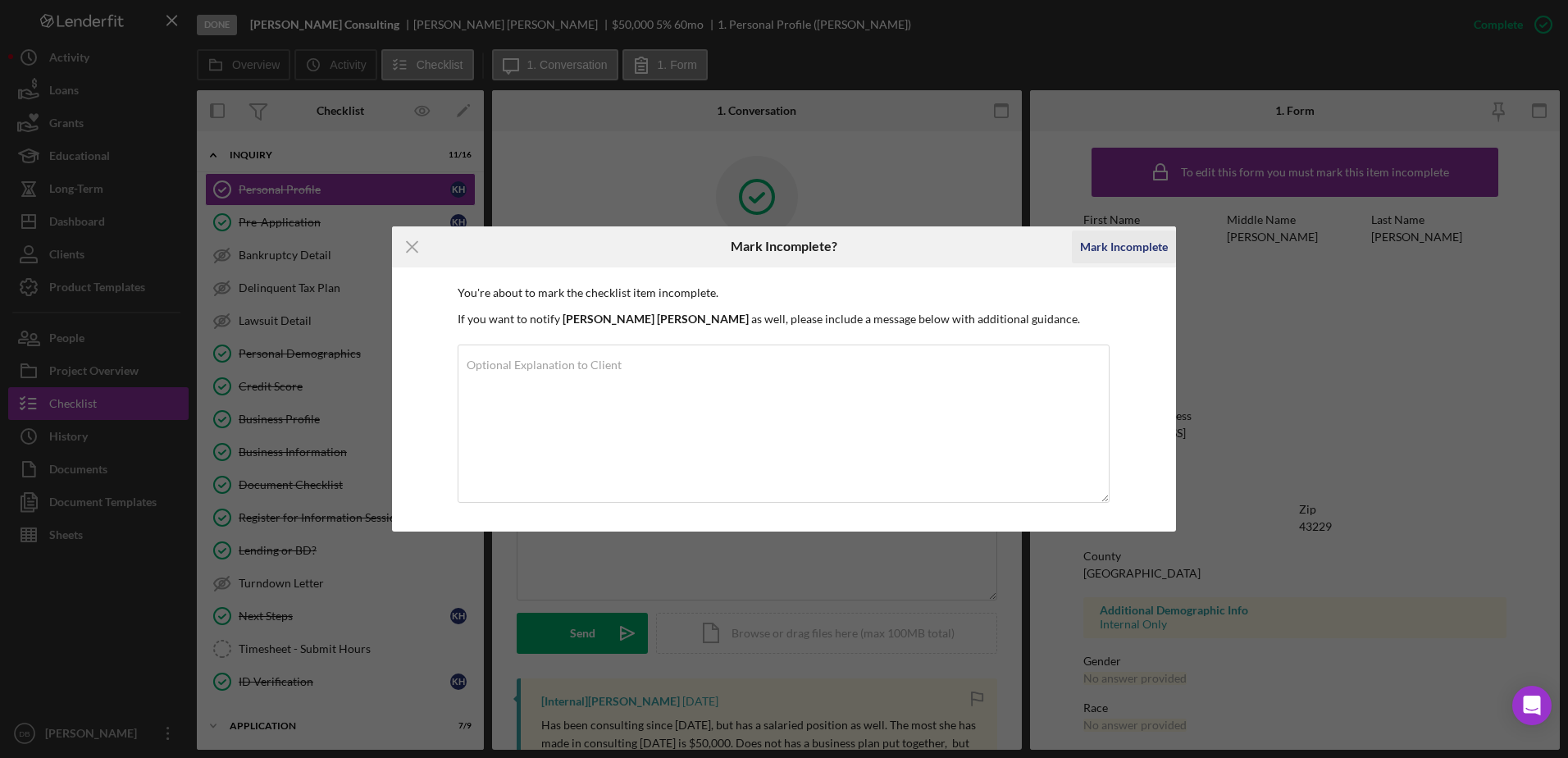
click at [798, 241] on div "Mark Incomplete" at bounding box center [1123, 247] width 88 height 33
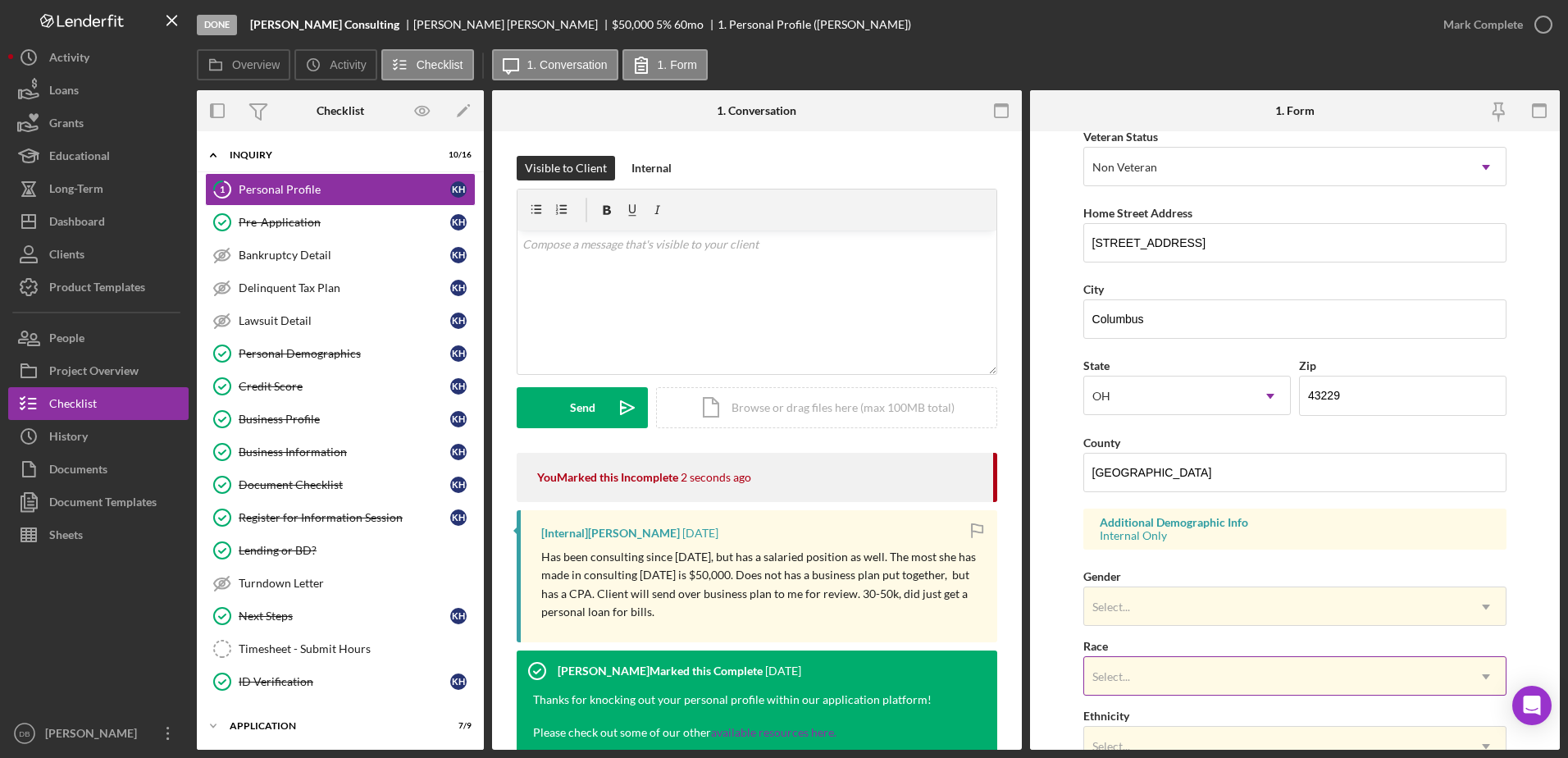
scroll to position [477, 0]
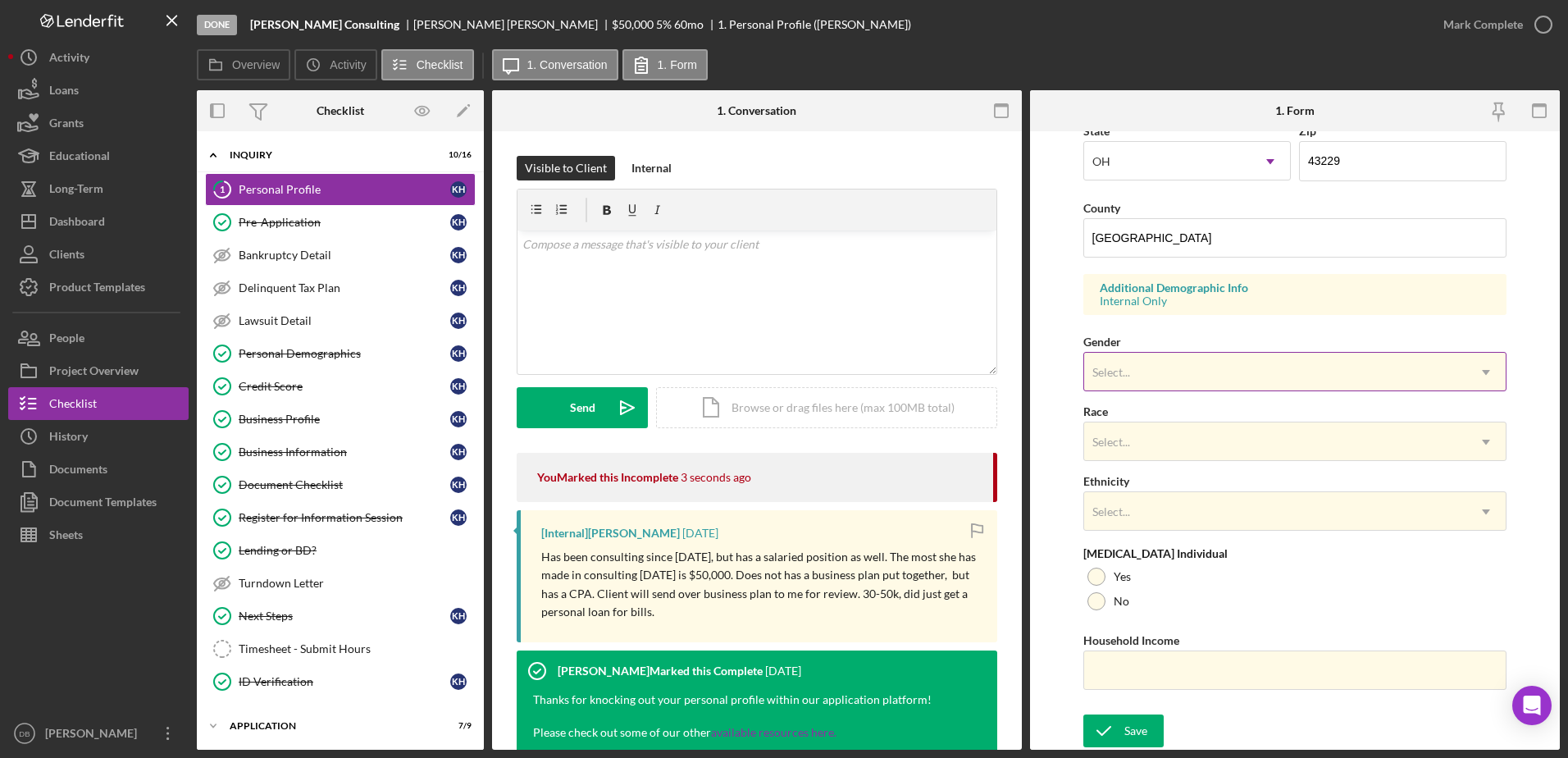
drag, startPoint x: 1140, startPoint y: 375, endPoint x: 1139, endPoint y: 386, distance: 11.0
click at [798, 374] on div "Select..." at bounding box center [1275, 372] width 383 height 38
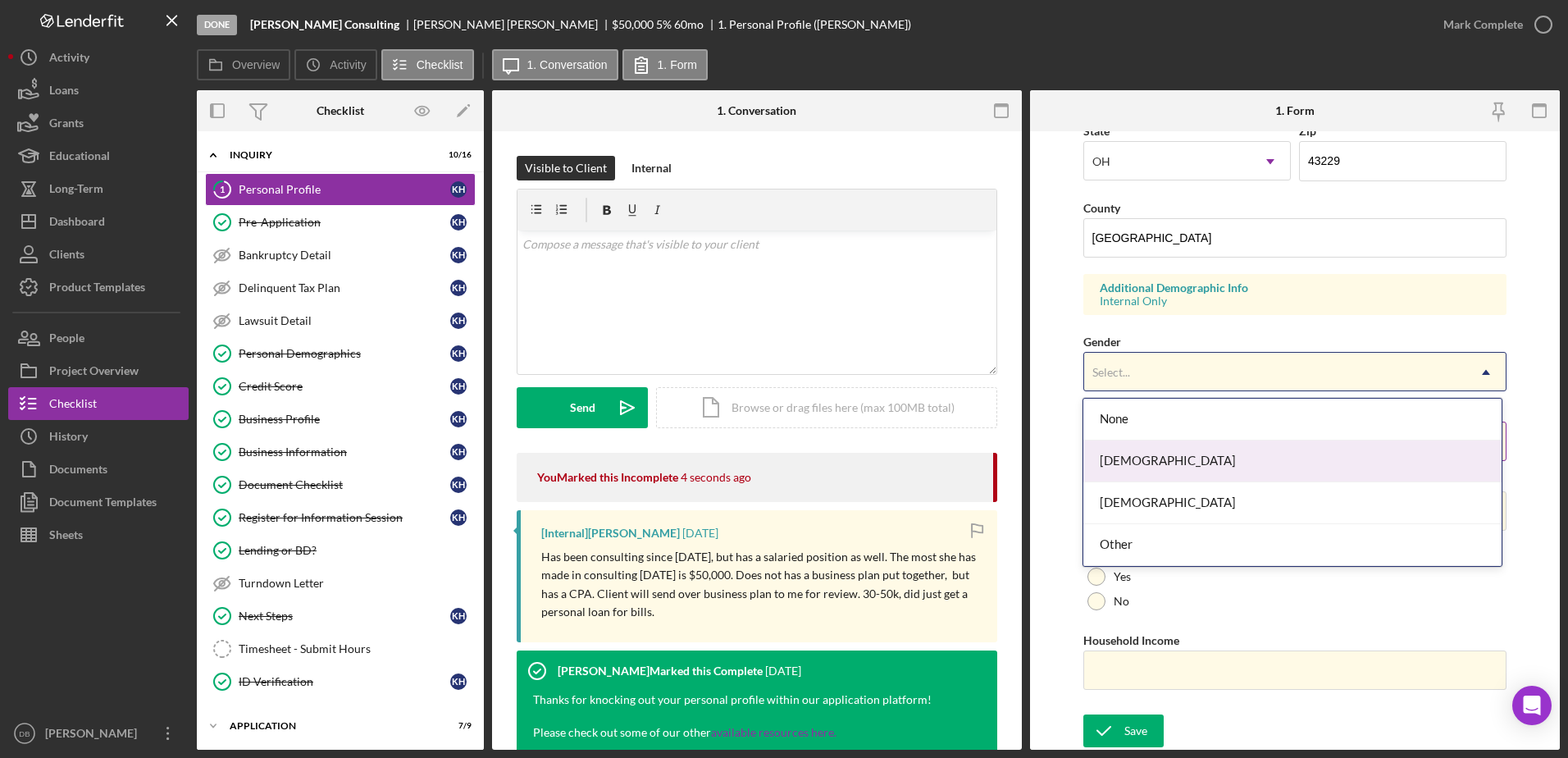
click at [798, 454] on div "[DEMOGRAPHIC_DATA]" at bounding box center [1292, 461] width 418 height 42
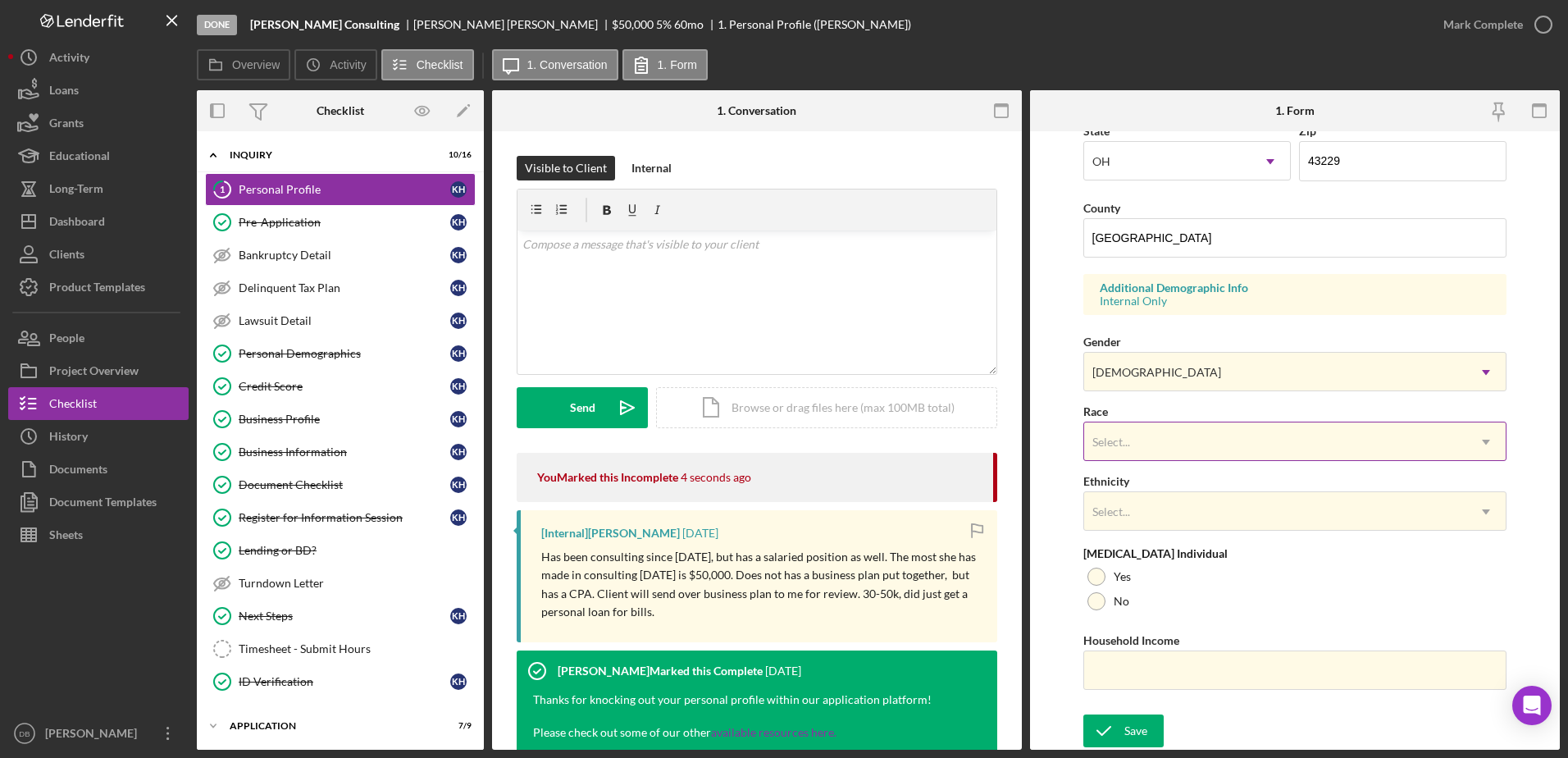
click at [798, 429] on div "Select..." at bounding box center [1275, 442] width 383 height 38
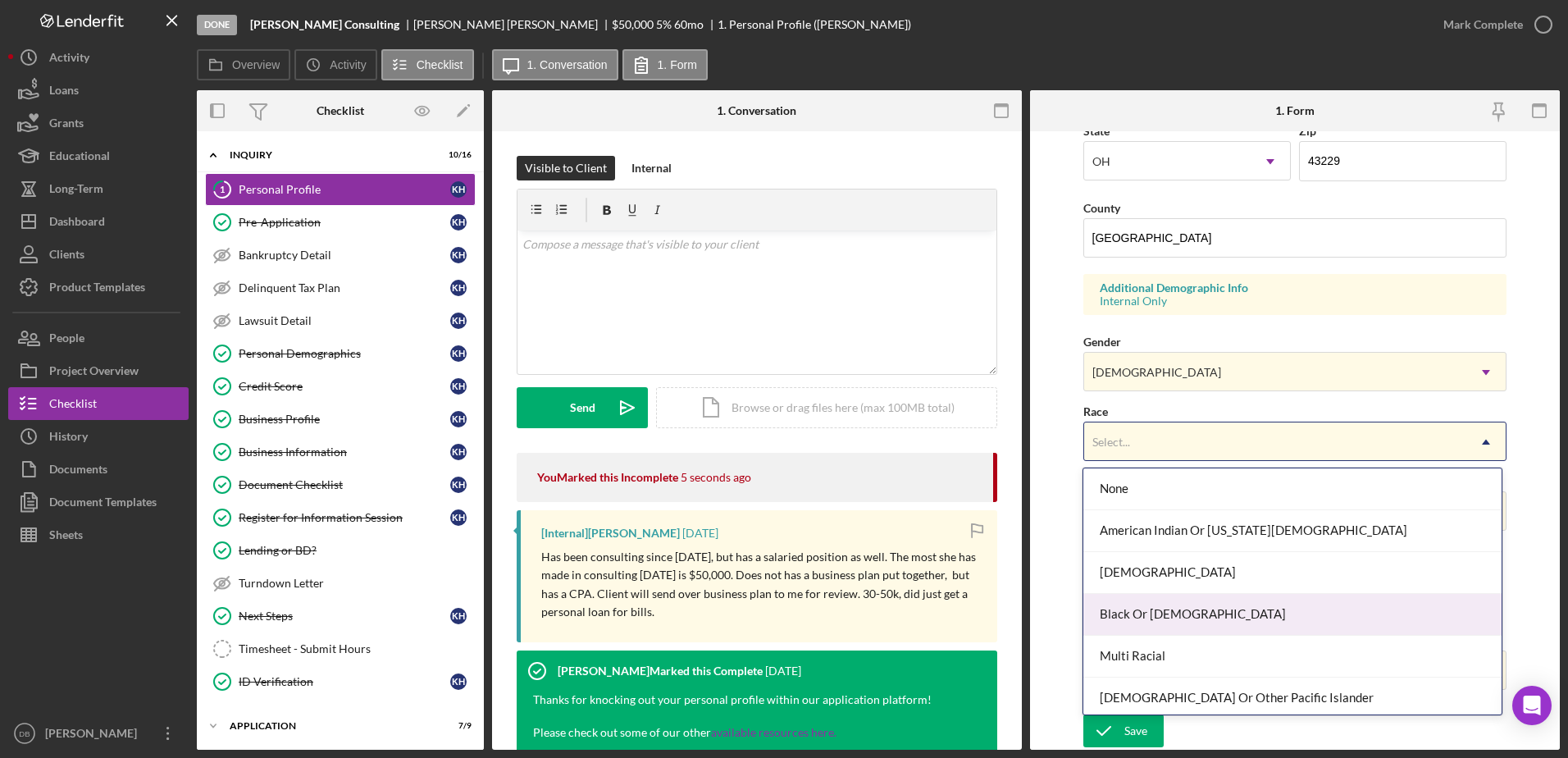
click at [798, 610] on div "Black Or [DEMOGRAPHIC_DATA]" at bounding box center [1292, 614] width 418 height 42
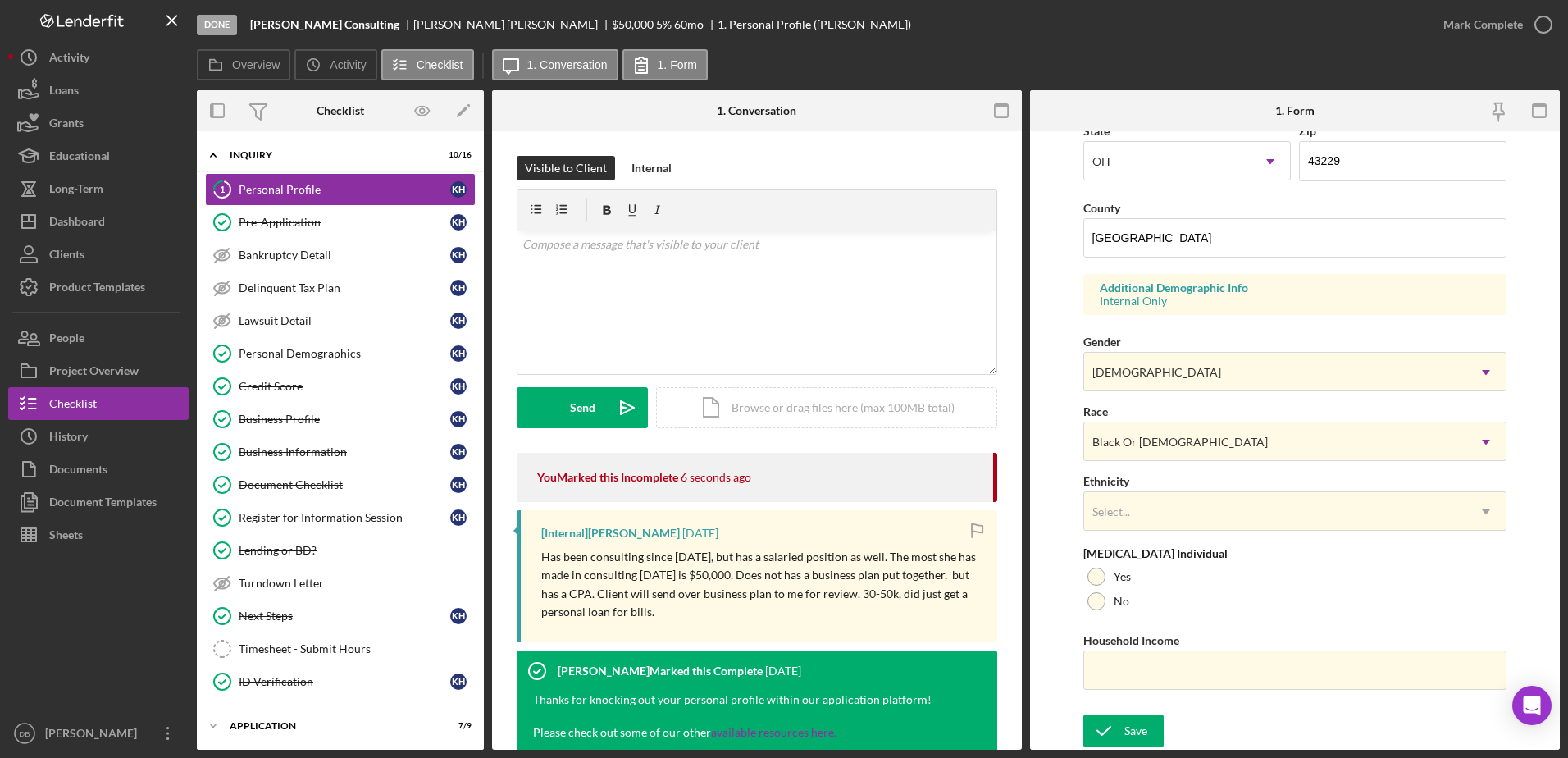
click at [798, 487] on div "Ethnicity Select... Icon/Dropdown Arrow" at bounding box center [1295, 500] width 424 height 60
drag, startPoint x: 1129, startPoint y: 514, endPoint x: 1139, endPoint y: 527, distance: 16.4
click at [798, 516] on div "Select..." at bounding box center [1275, 512] width 383 height 38
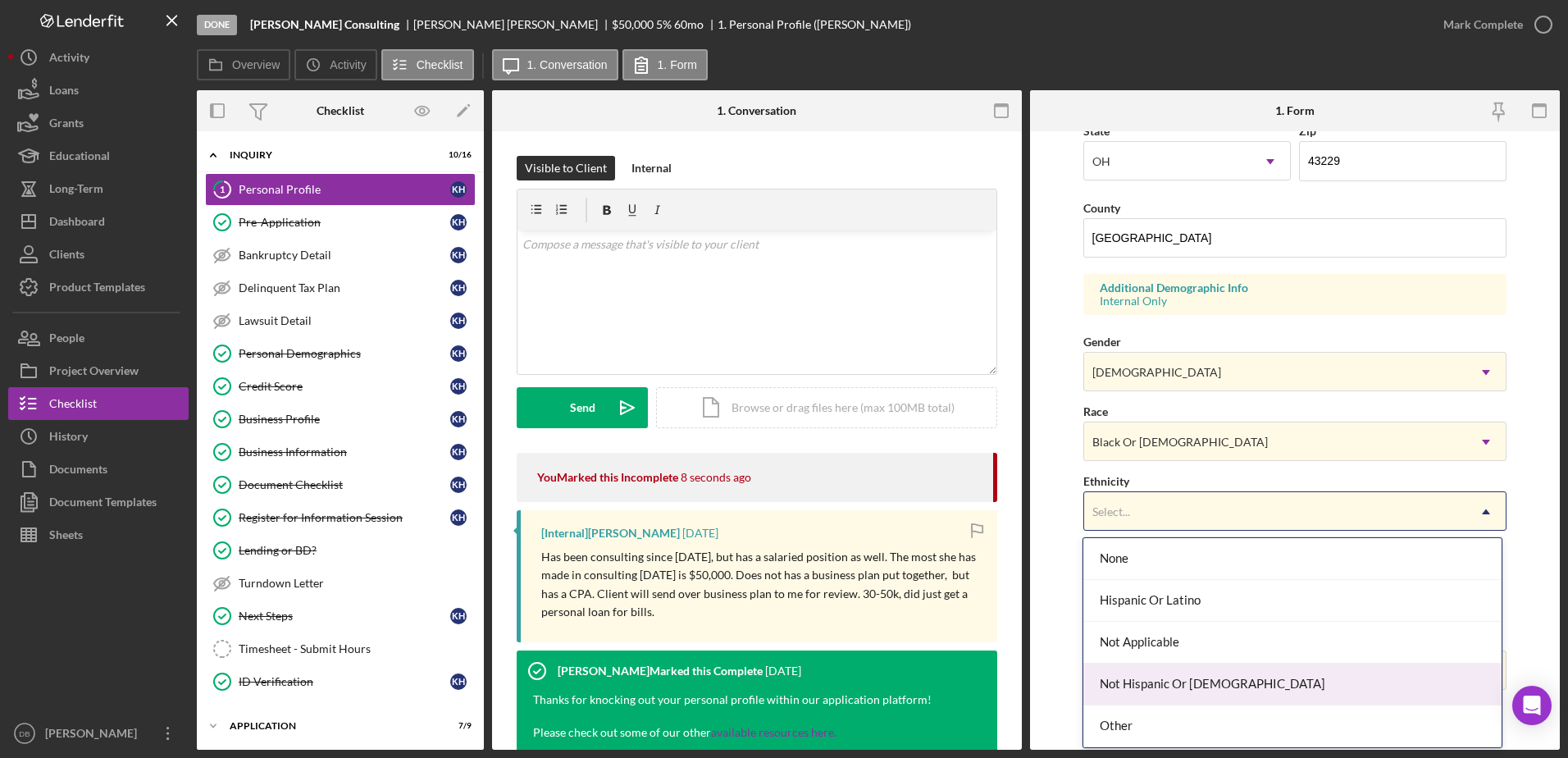
click at [798, 682] on div "Not Hispanic Or [DEMOGRAPHIC_DATA]" at bounding box center [1292, 684] width 418 height 42
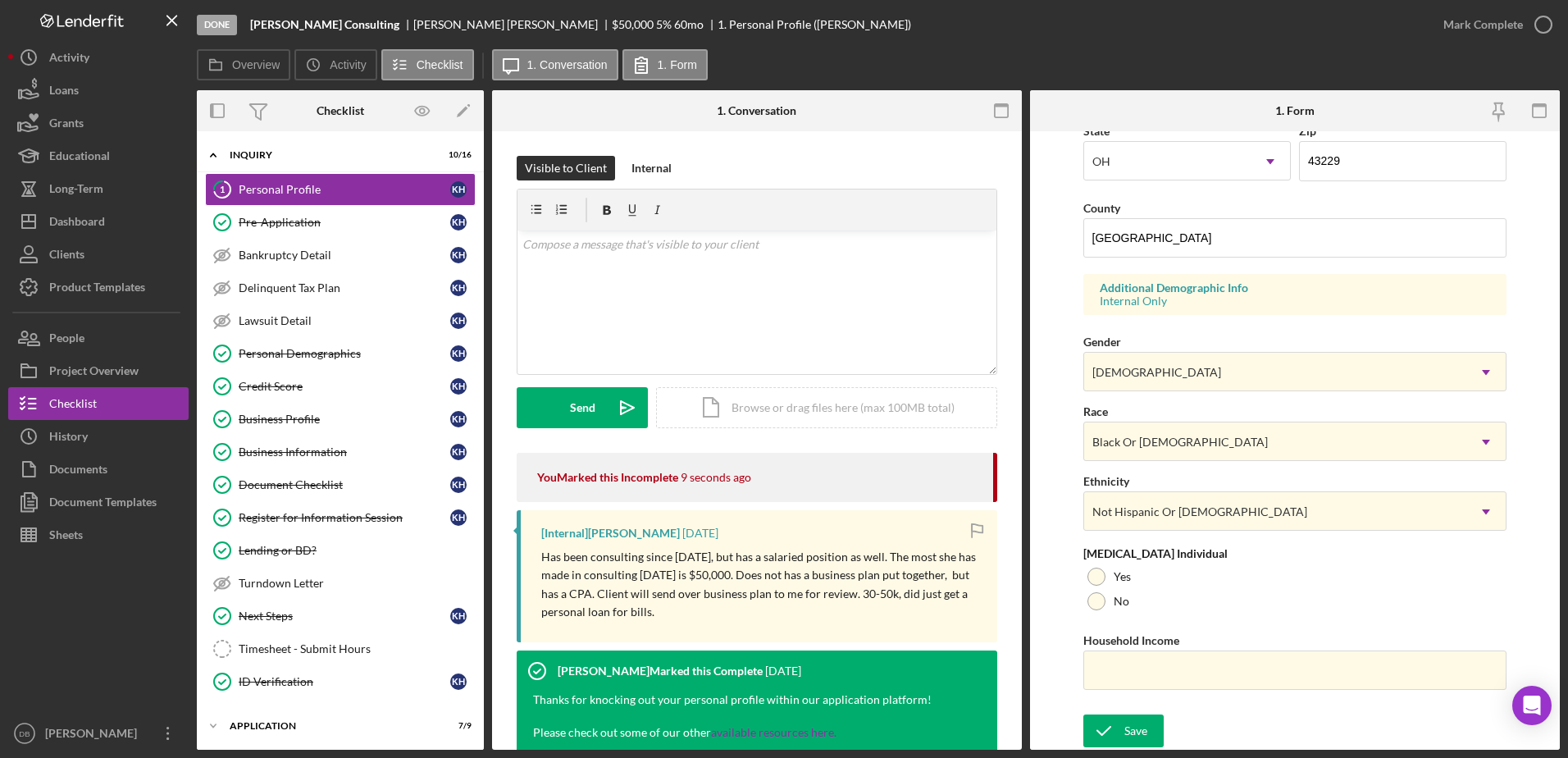
drag, startPoint x: 1099, startPoint y: 595, endPoint x: 1100, endPoint y: 628, distance: 33.0
click at [798, 595] on div at bounding box center [1096, 601] width 18 height 18
click at [798, 666] on input "Household Income" at bounding box center [1295, 670] width 424 height 39
paste input "$100,000"
type input "$100,000"
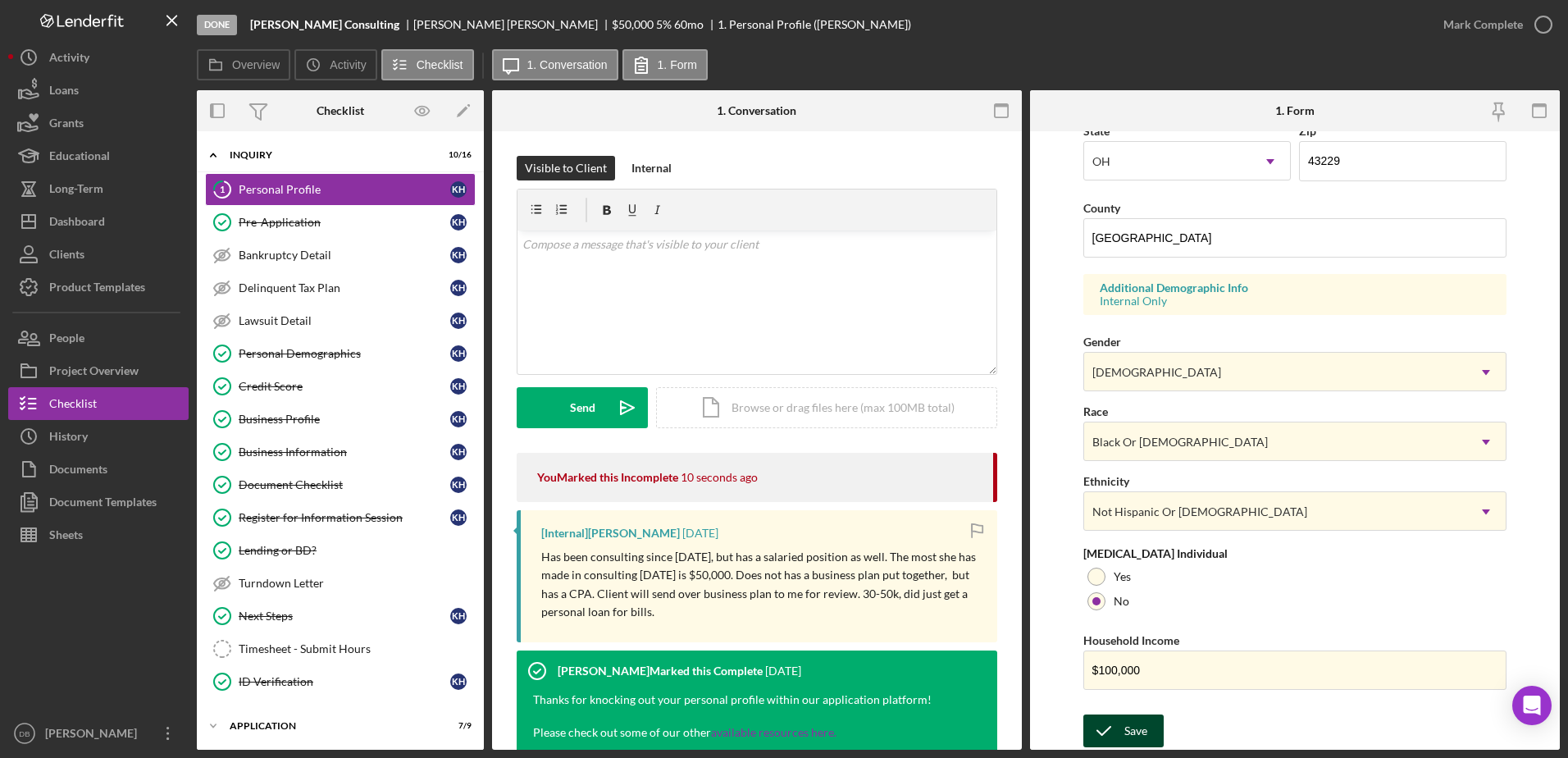
click at [798, 737] on button "Save" at bounding box center [1123, 731] width 80 height 33
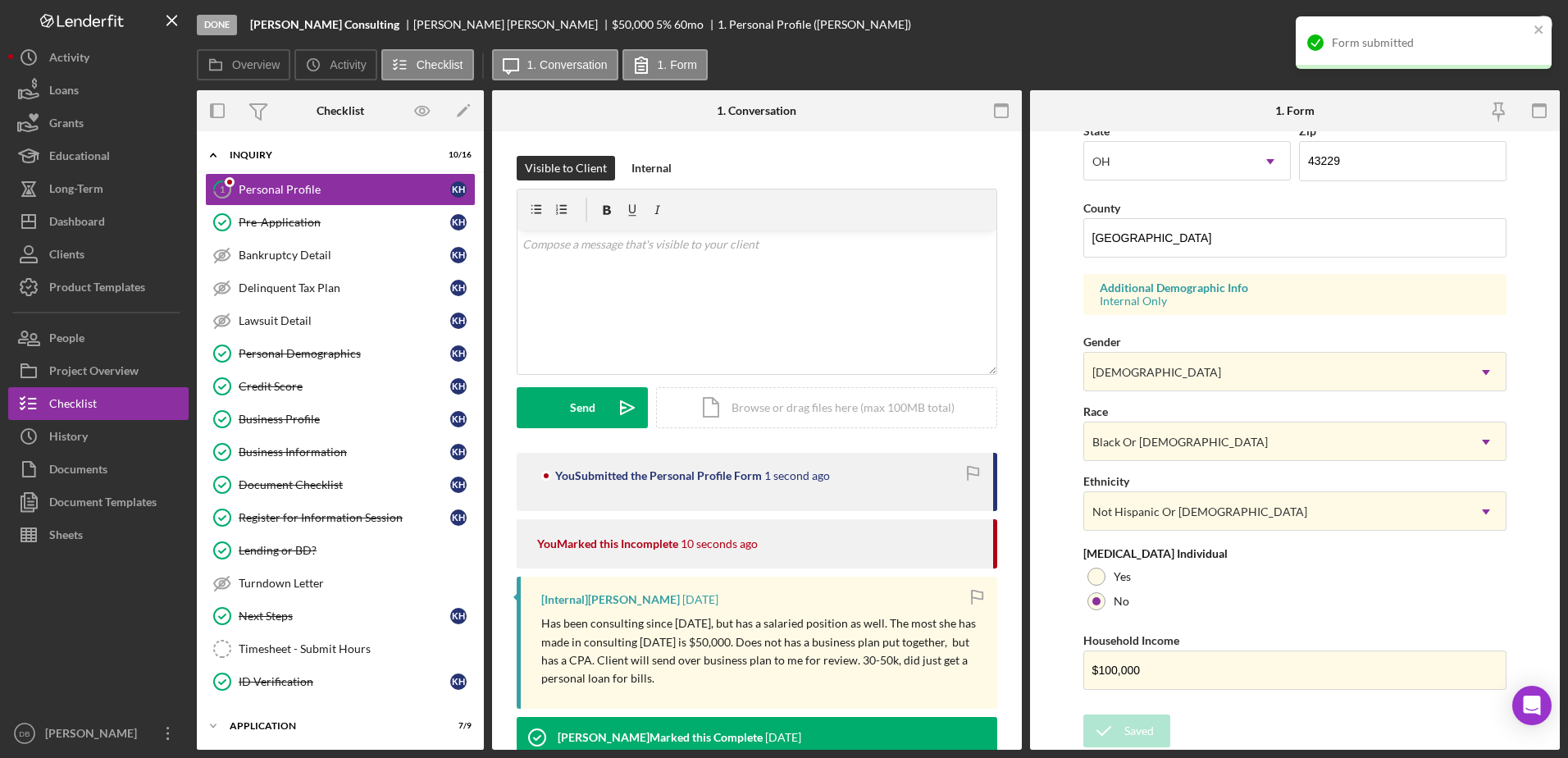
click at [798, 24] on div "Form submitted" at bounding box center [1424, 43] width 256 height 53
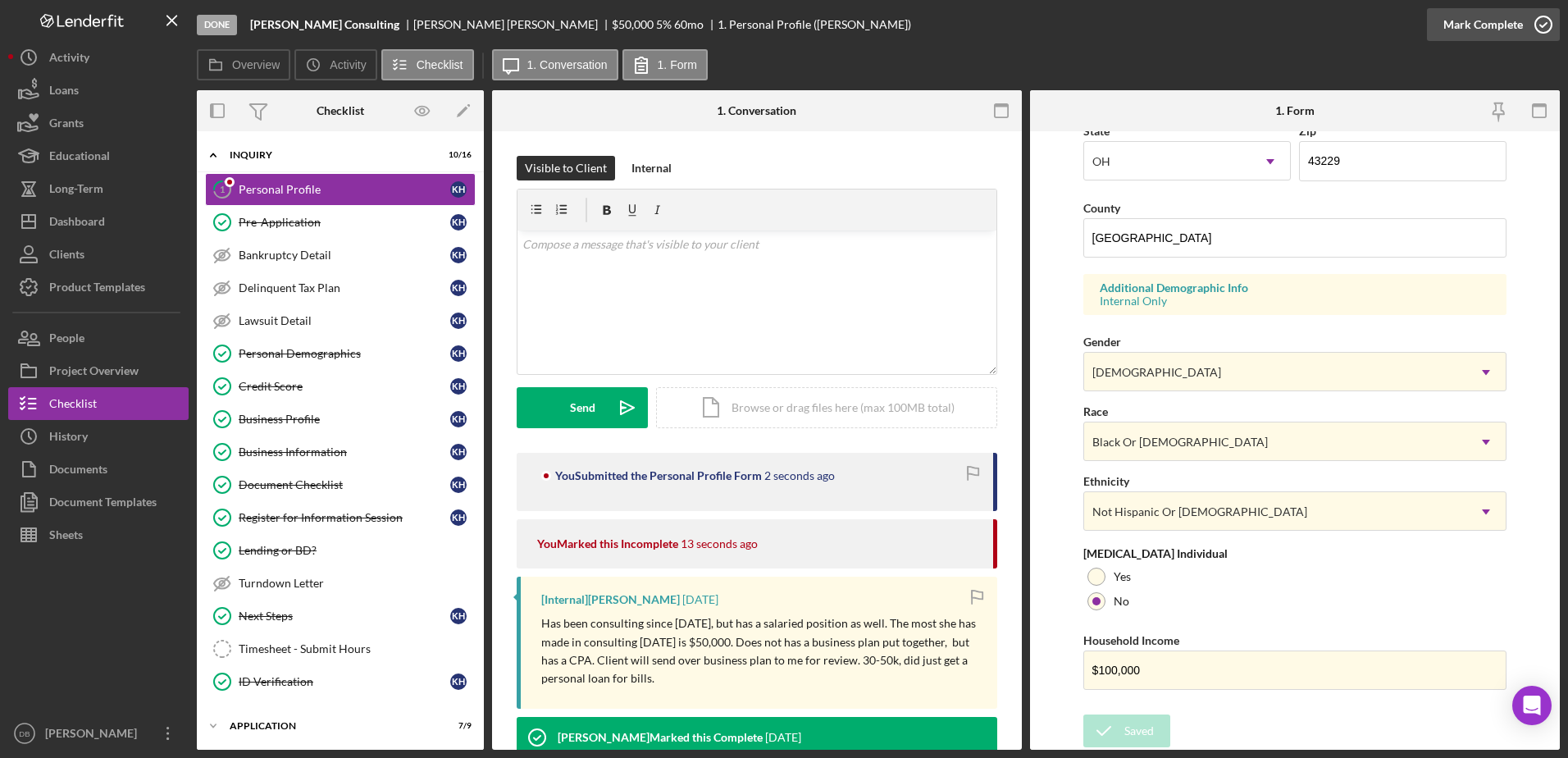
click at [798, 34] on div "Mark Complete" at bounding box center [1483, 25] width 80 height 33
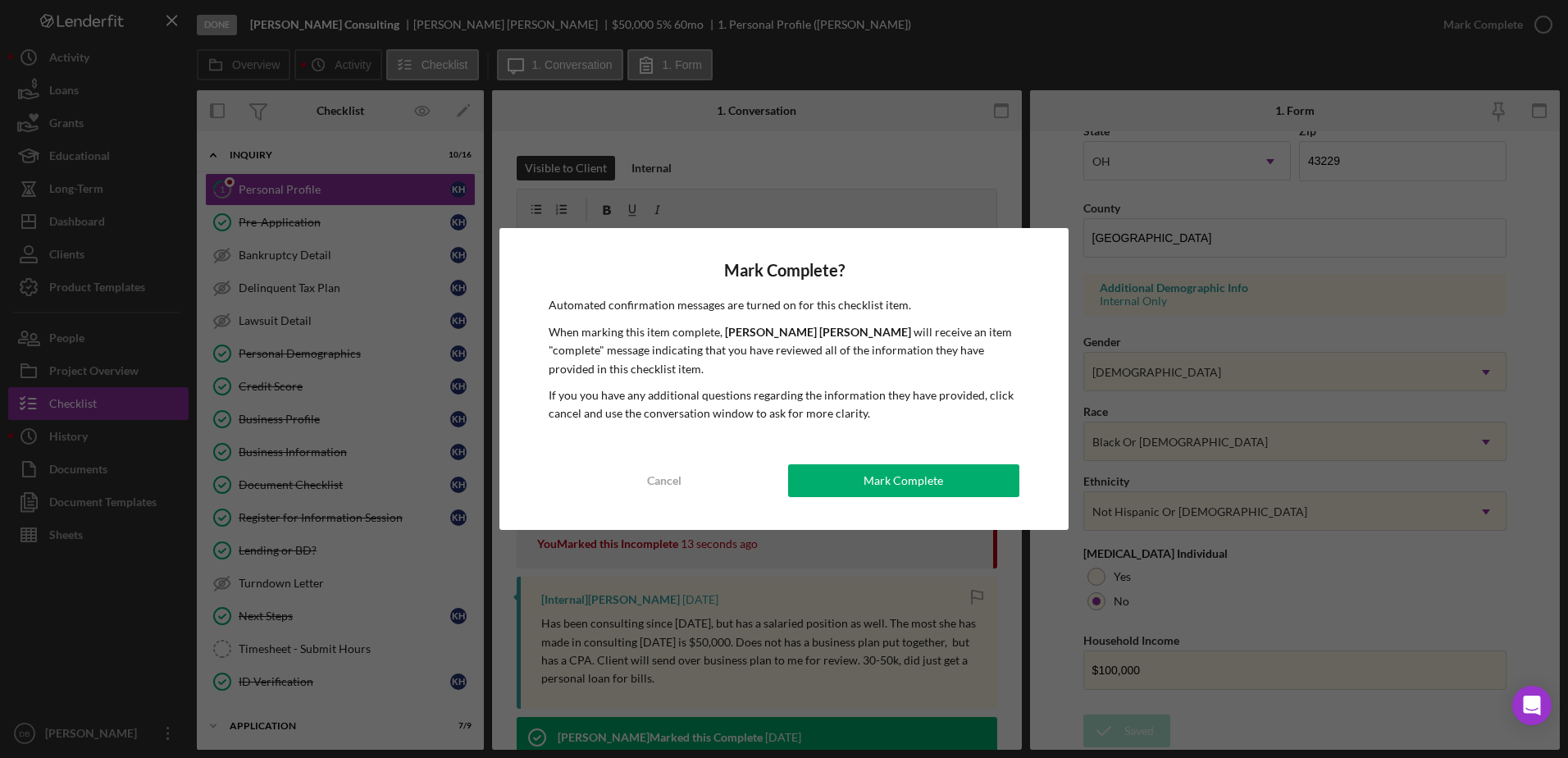
click at [798, 471] on button "Mark Complete" at bounding box center [904, 481] width 231 height 33
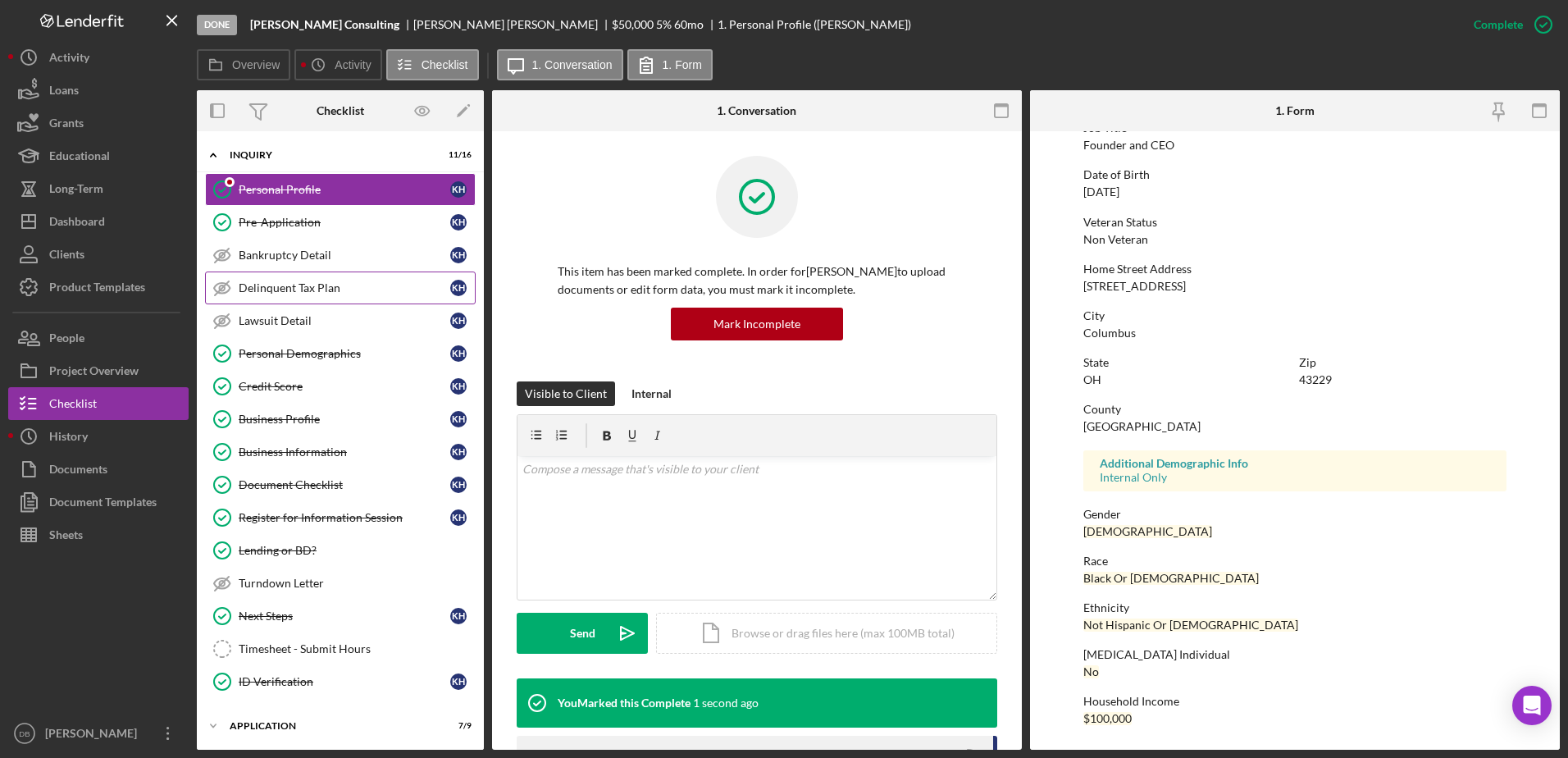
scroll to position [147, 0]
click at [47, 377] on icon "button" at bounding box center [29, 371] width 41 height 41
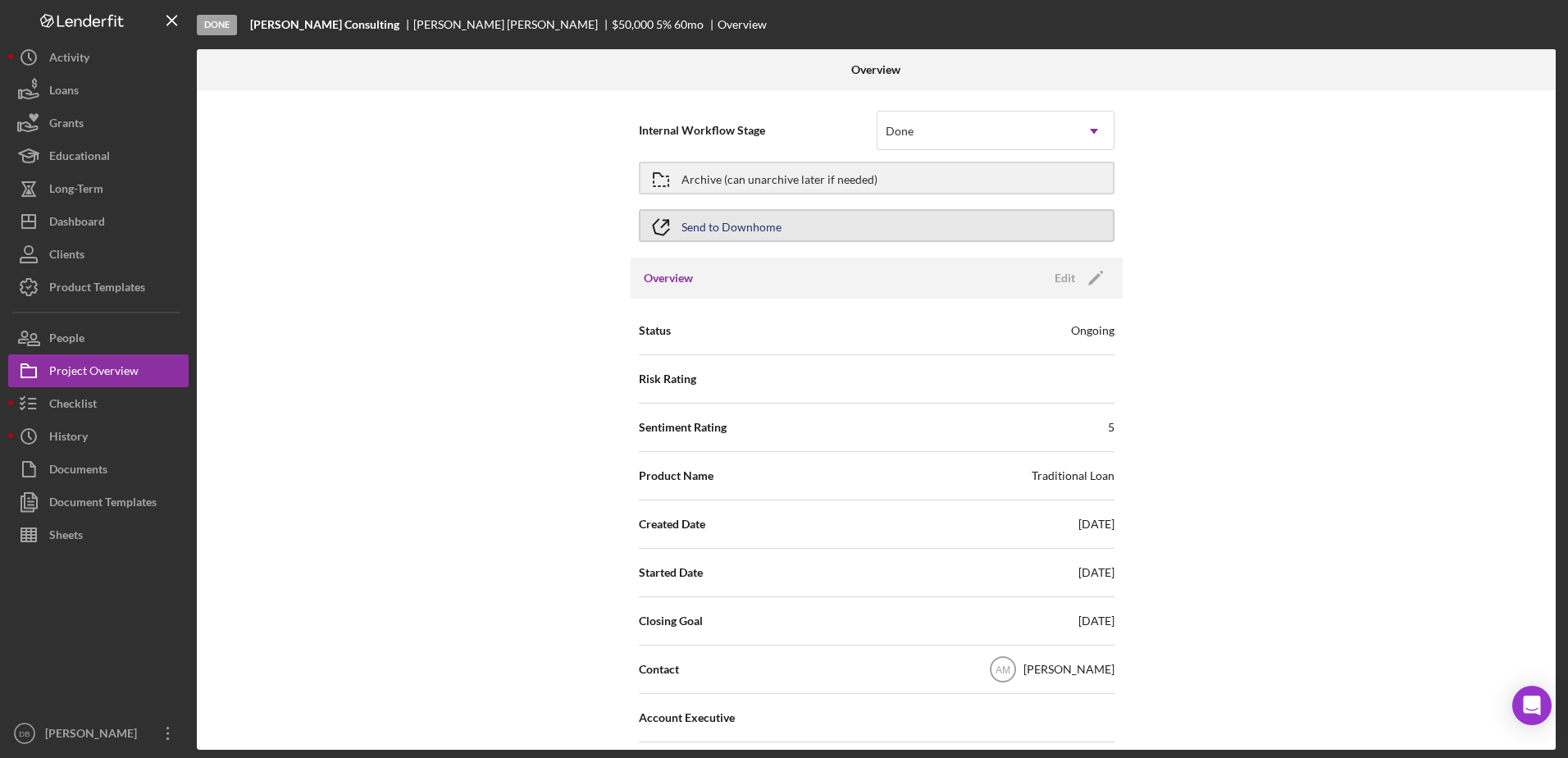
click at [758, 226] on div "Send to Downhome" at bounding box center [732, 226] width 100 height 30
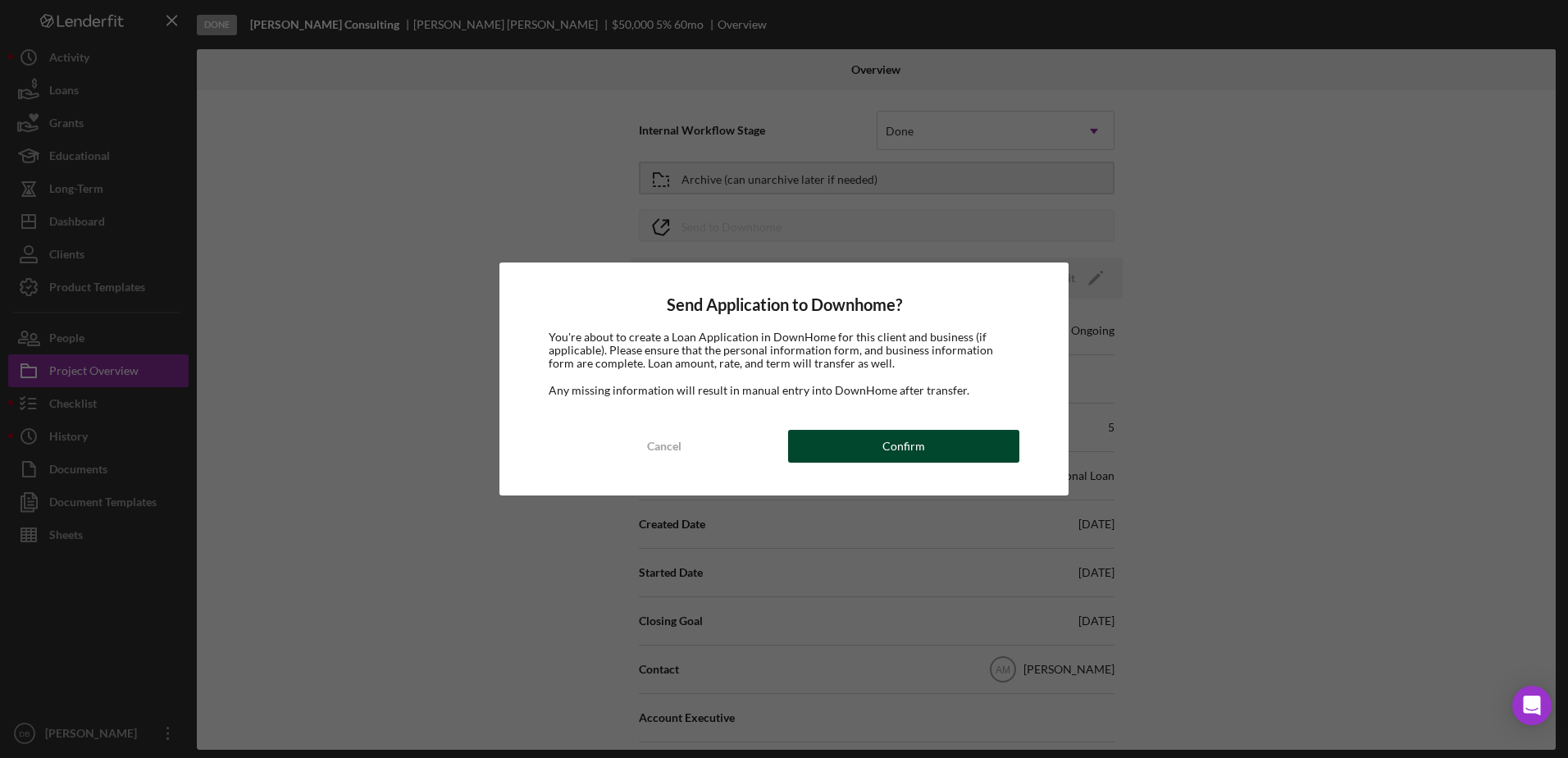
click at [798, 445] on button "Confirm" at bounding box center [904, 446] width 231 height 33
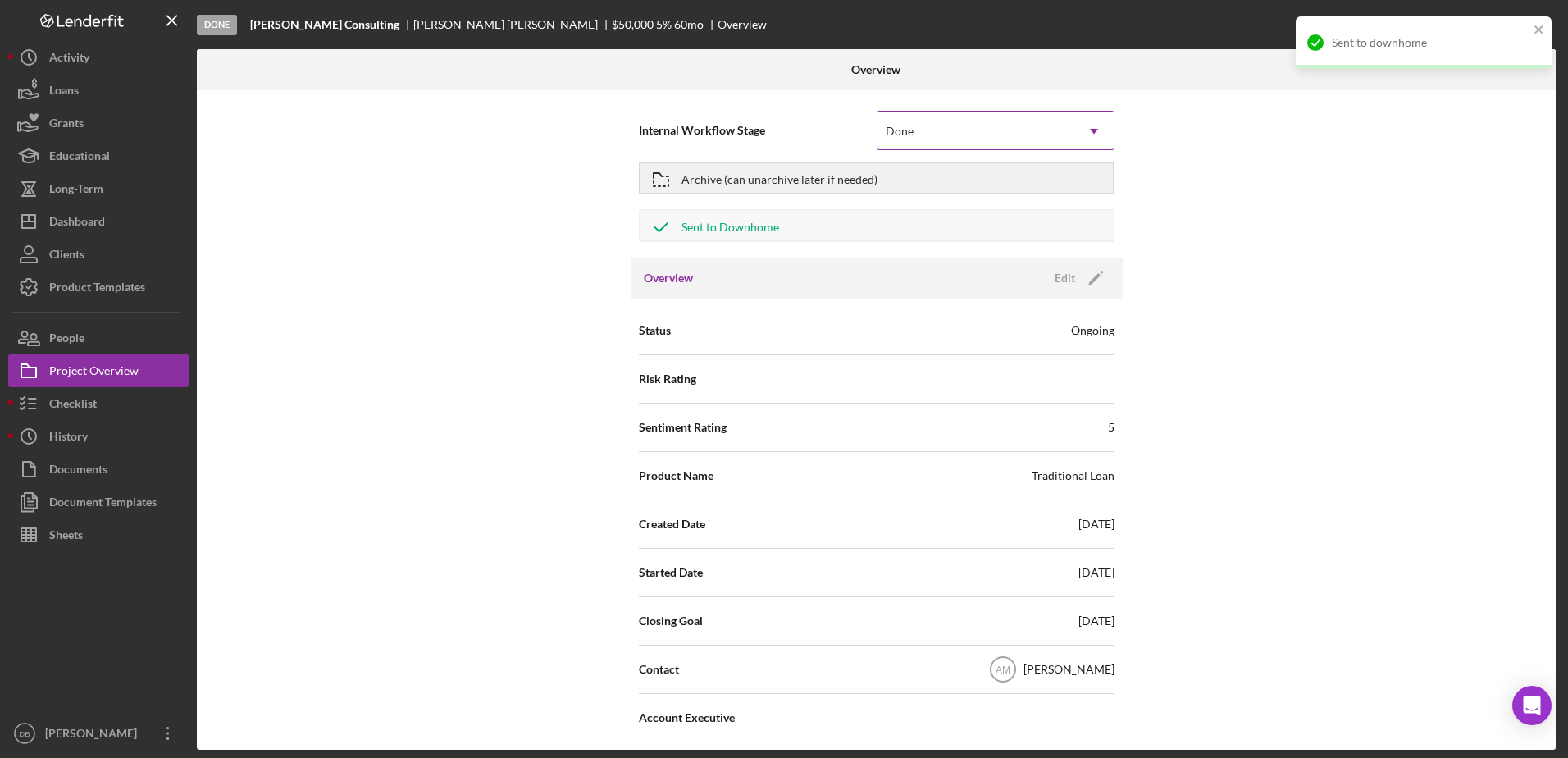
click at [798, 121] on div "Done" at bounding box center [976, 131] width 197 height 38
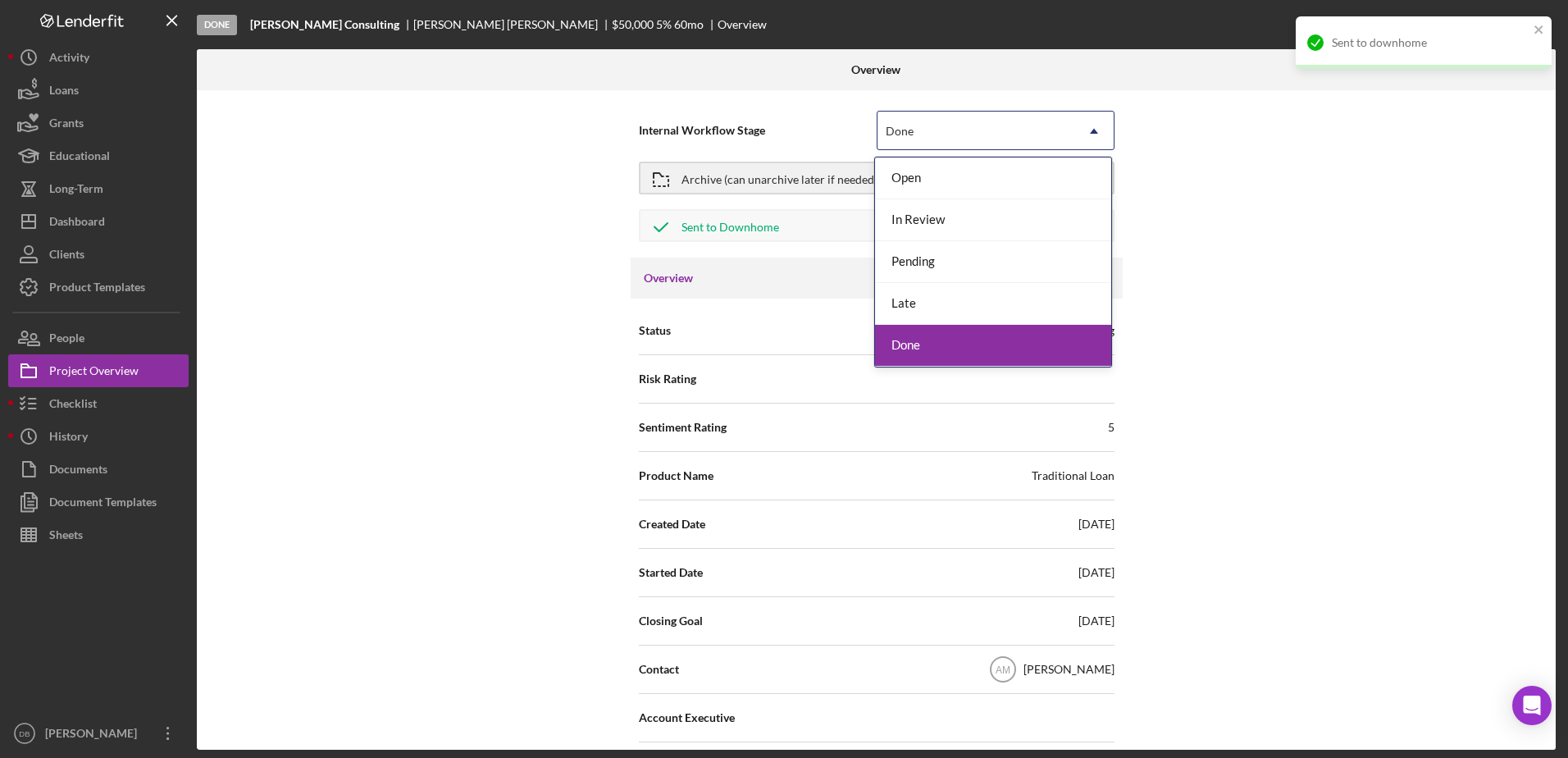
click at [798, 341] on div "Done" at bounding box center [993, 345] width 236 height 42
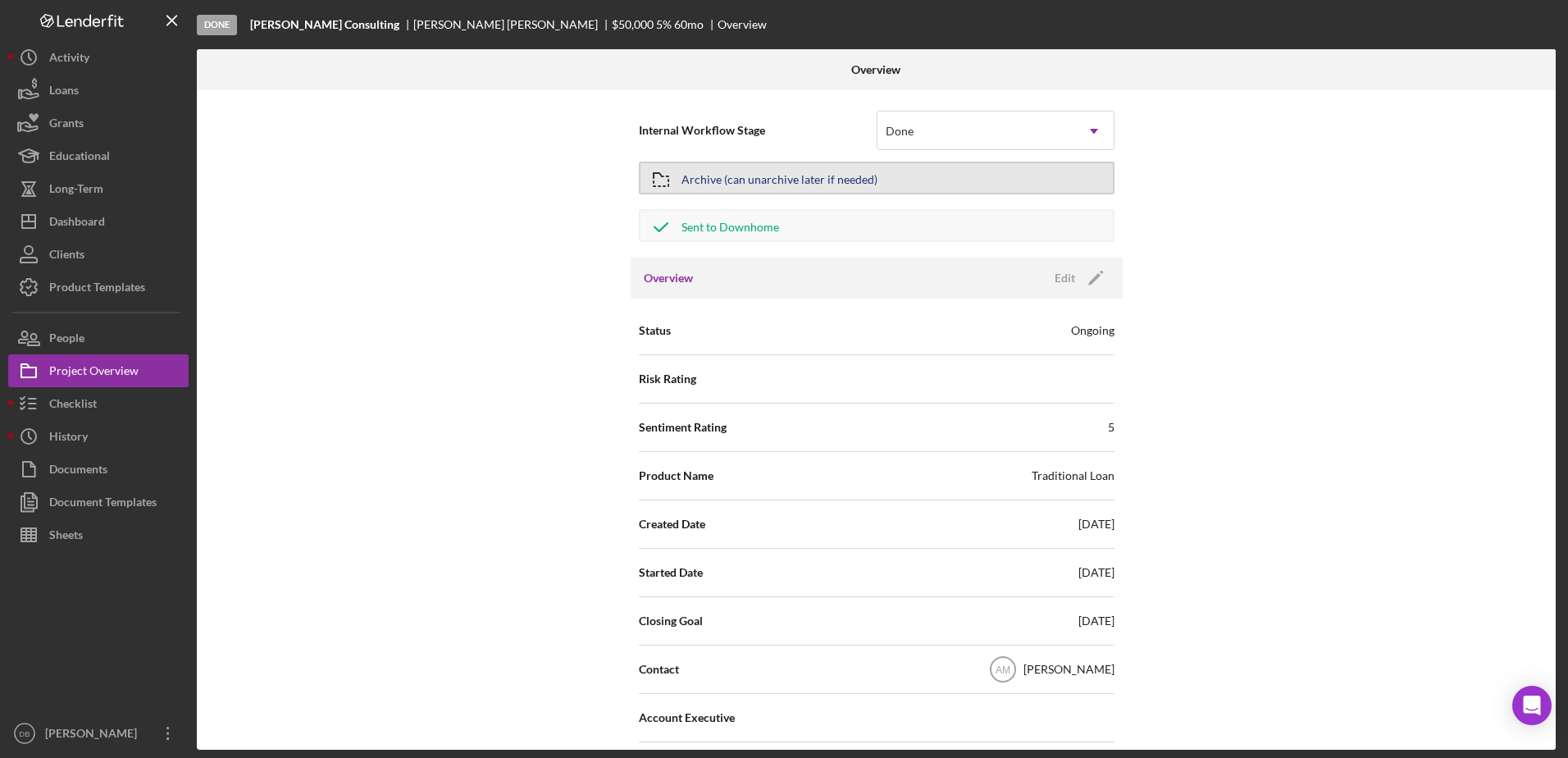
click at [766, 180] on div "Archive (can unarchive later if needed)" at bounding box center [779, 178] width 196 height 30
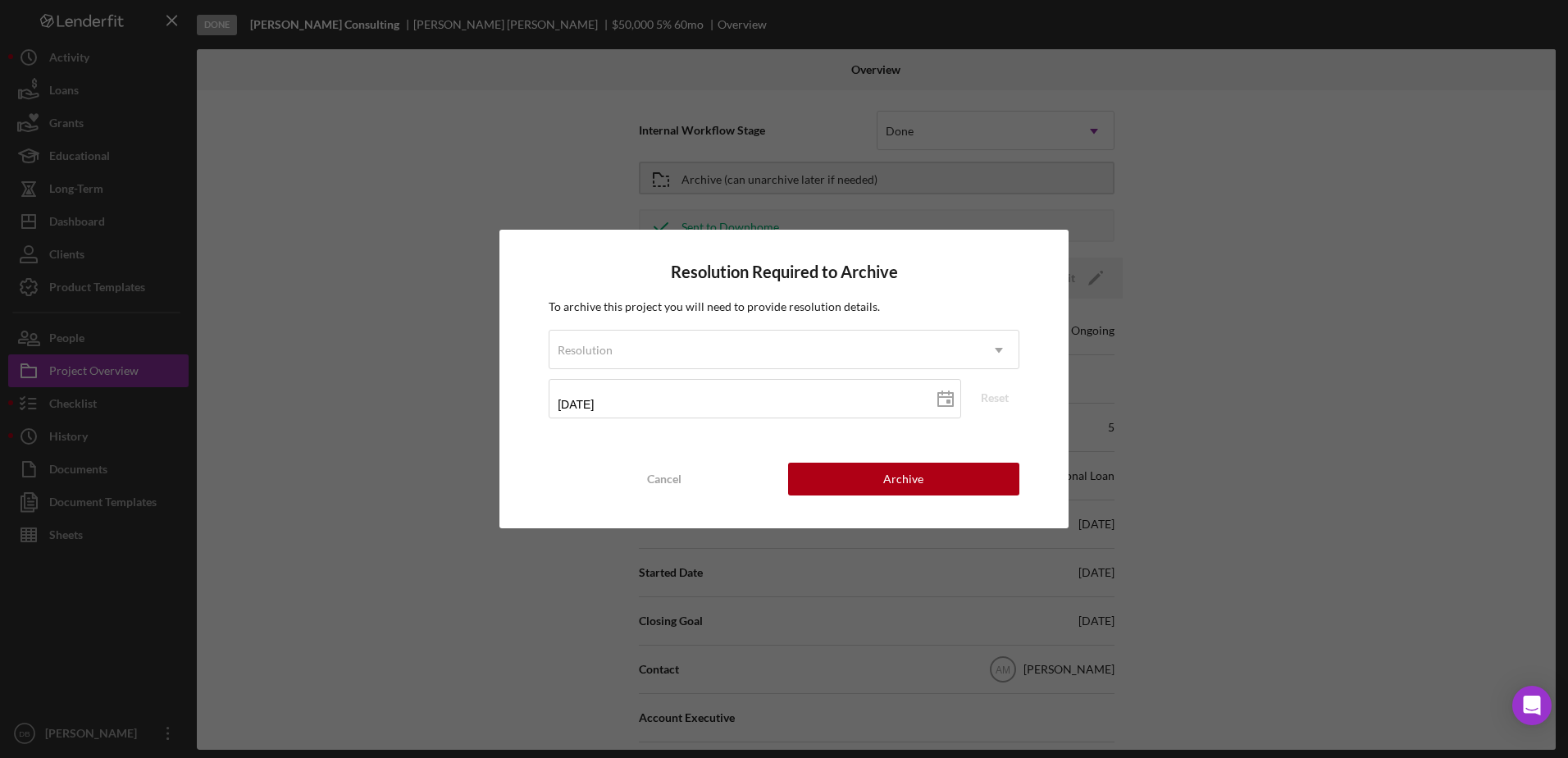
drag, startPoint x: 788, startPoint y: 354, endPoint x: 781, endPoint y: 371, distance: 18.4
click at [786, 353] on div "Resolution" at bounding box center [765, 350] width 430 height 38
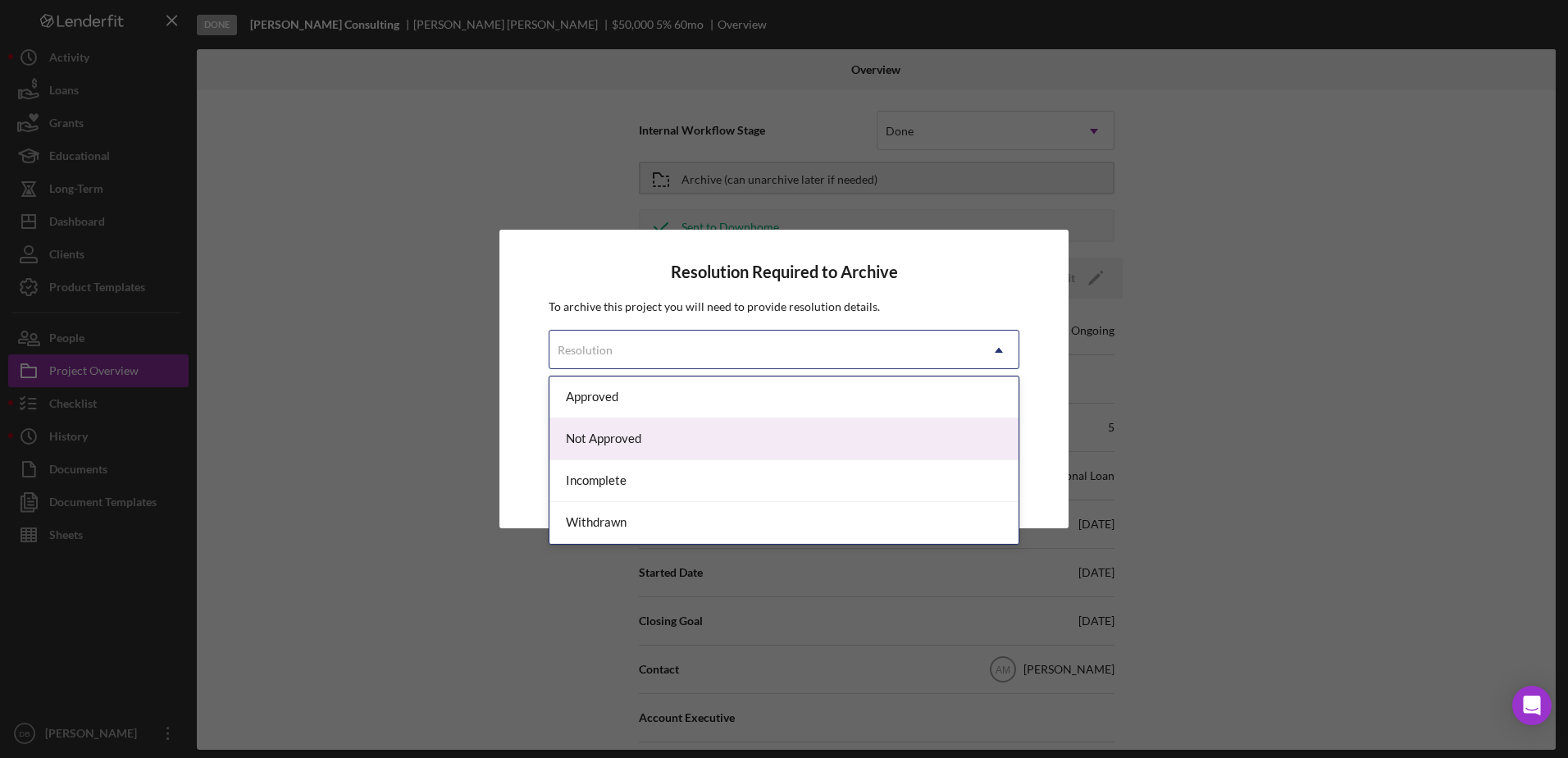
click at [663, 435] on div "Not Approved" at bounding box center [784, 439] width 469 height 42
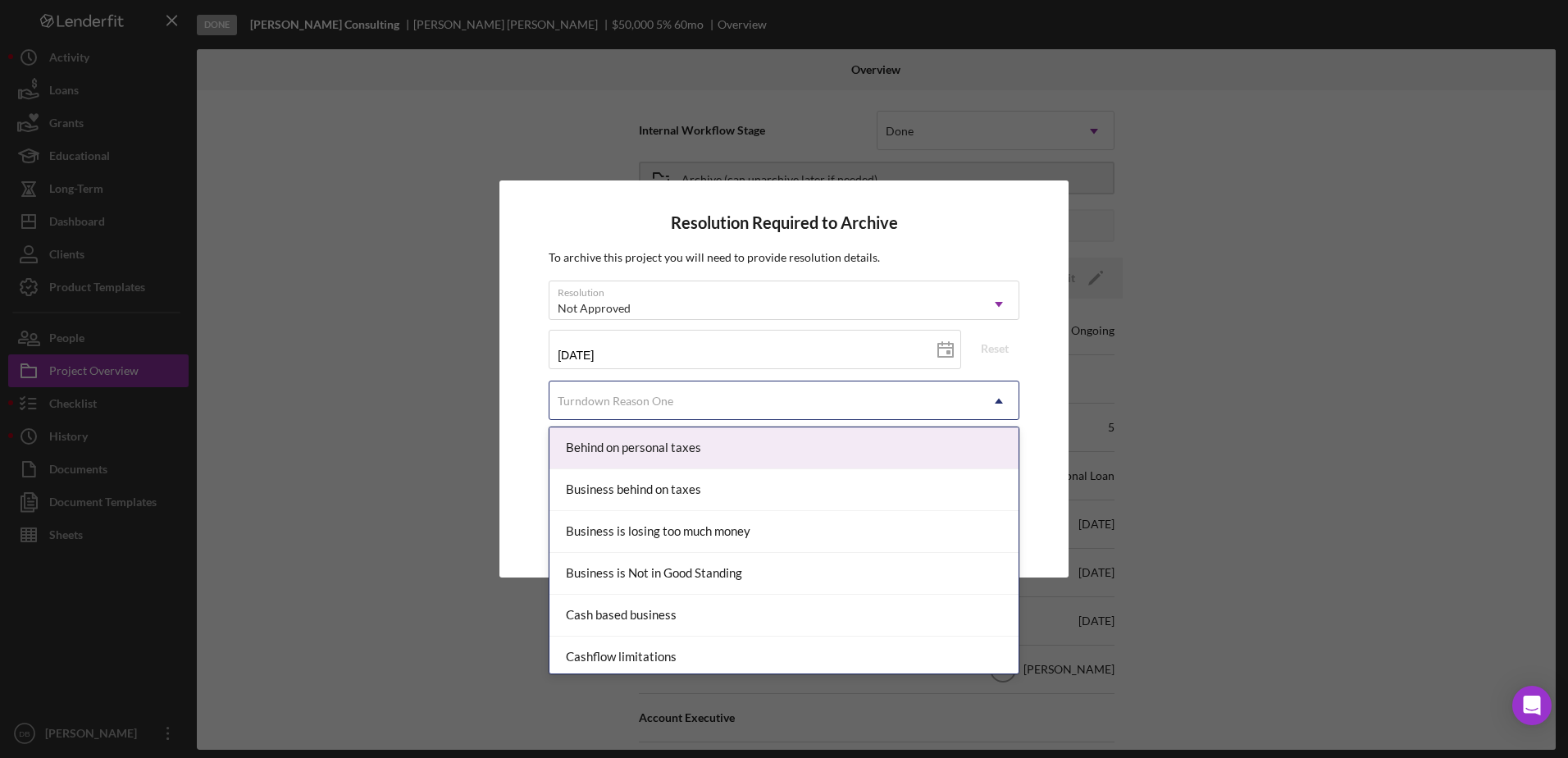
click at [649, 412] on div "Turndown Reason One" at bounding box center [765, 401] width 430 height 38
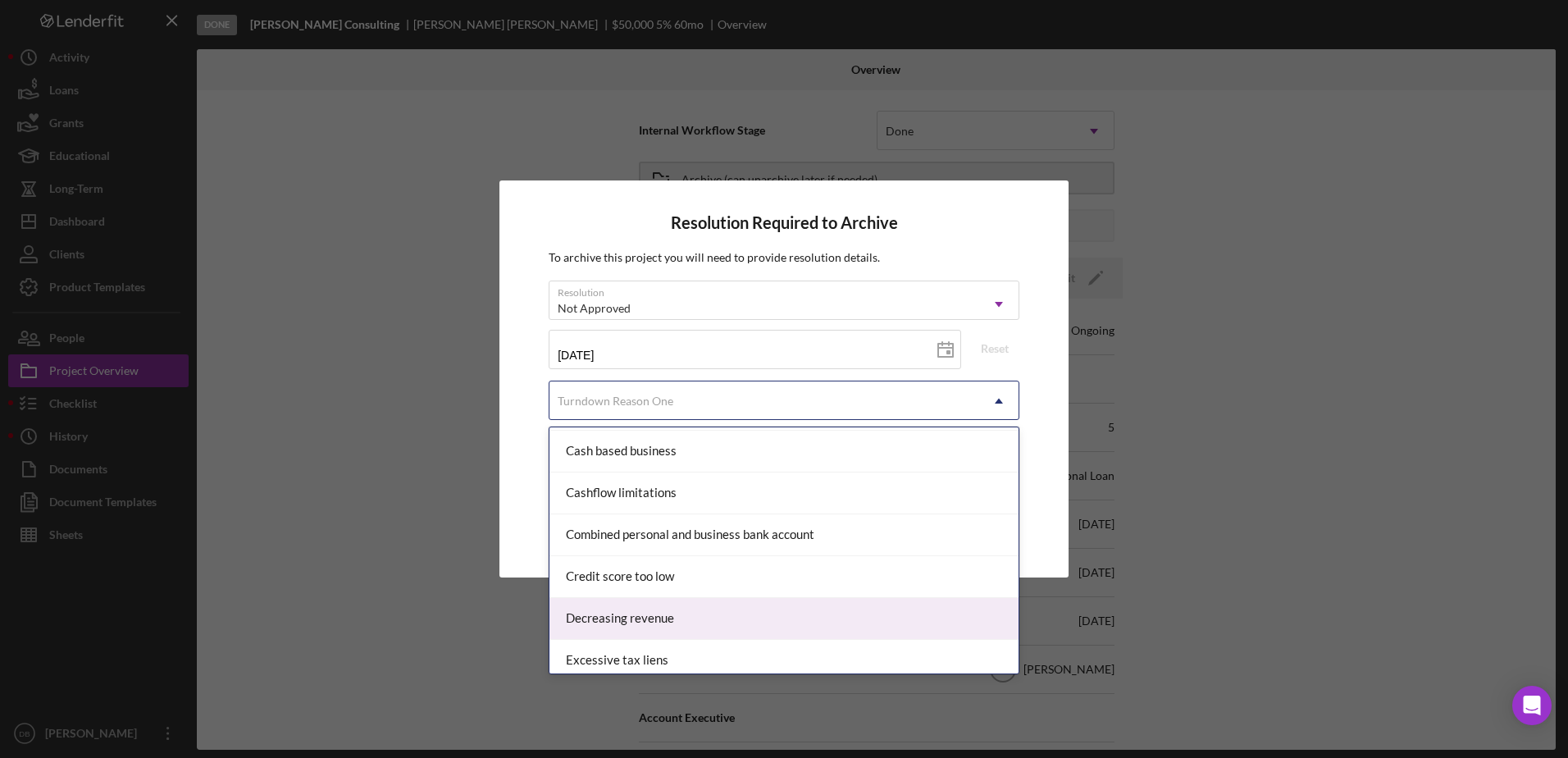
scroll to position [246, 0]
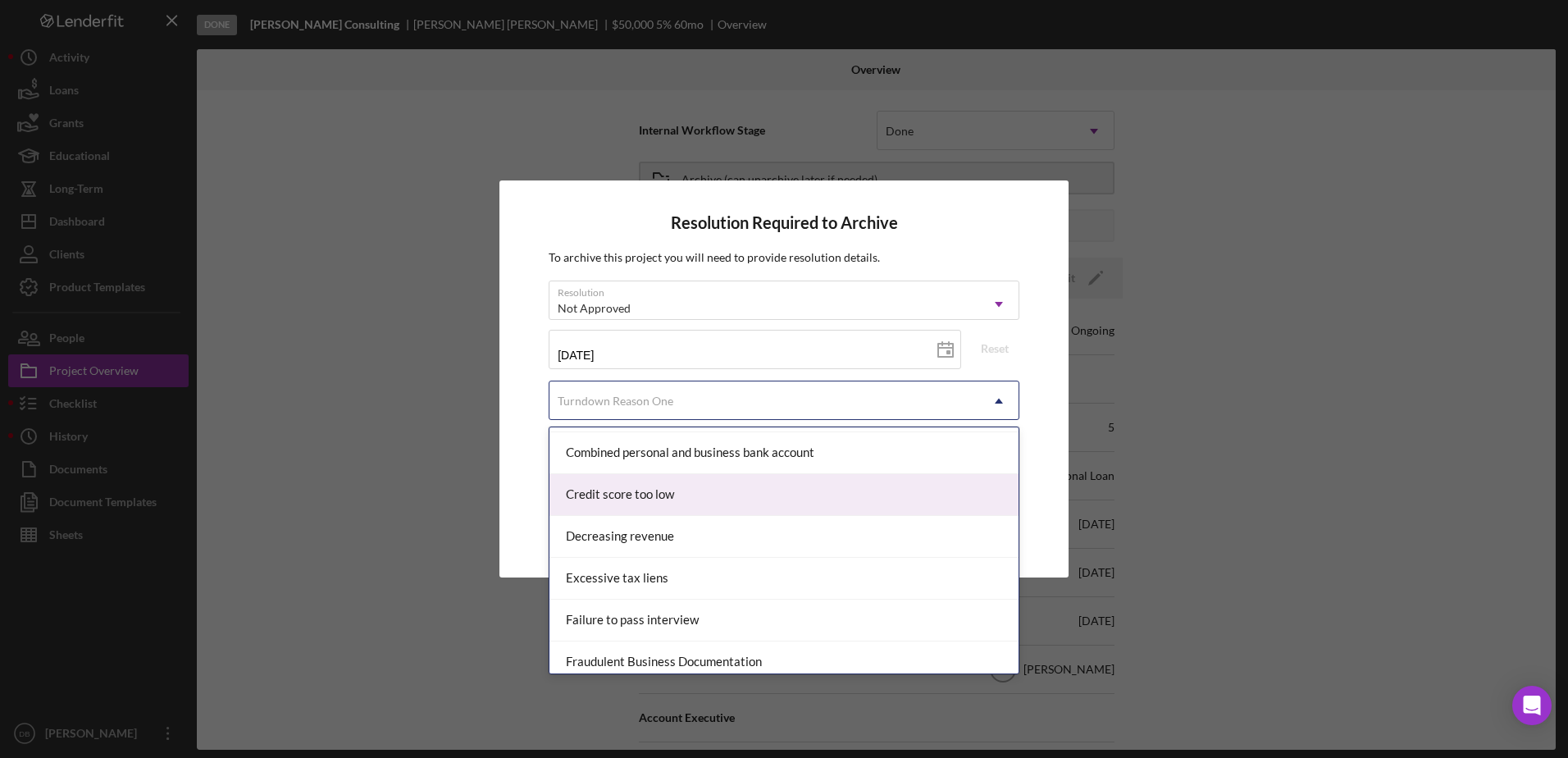
click at [612, 504] on div "Credit score too low" at bounding box center [784, 495] width 469 height 42
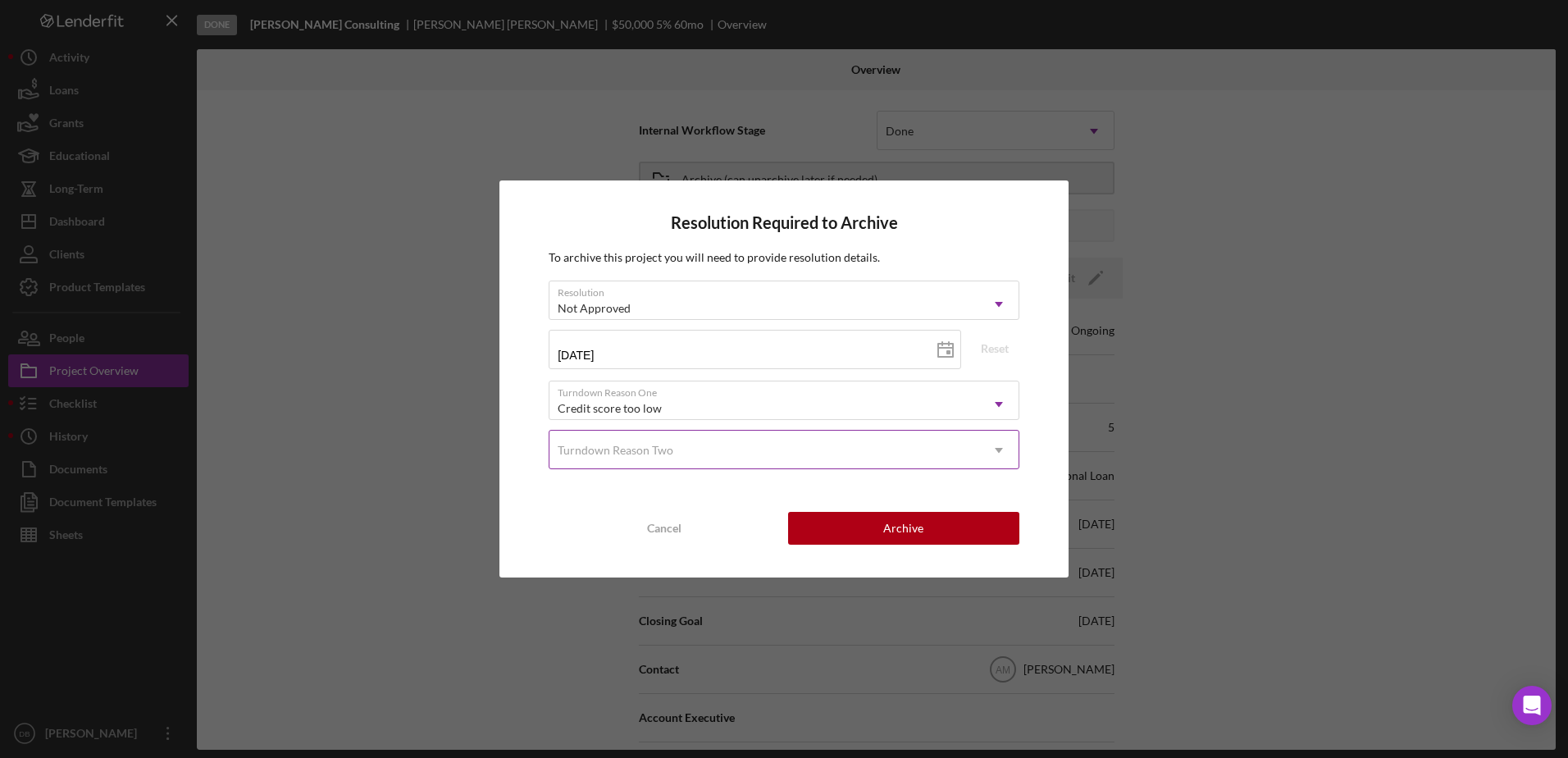
click at [711, 444] on div "Turndown Reason Two" at bounding box center [765, 450] width 430 height 38
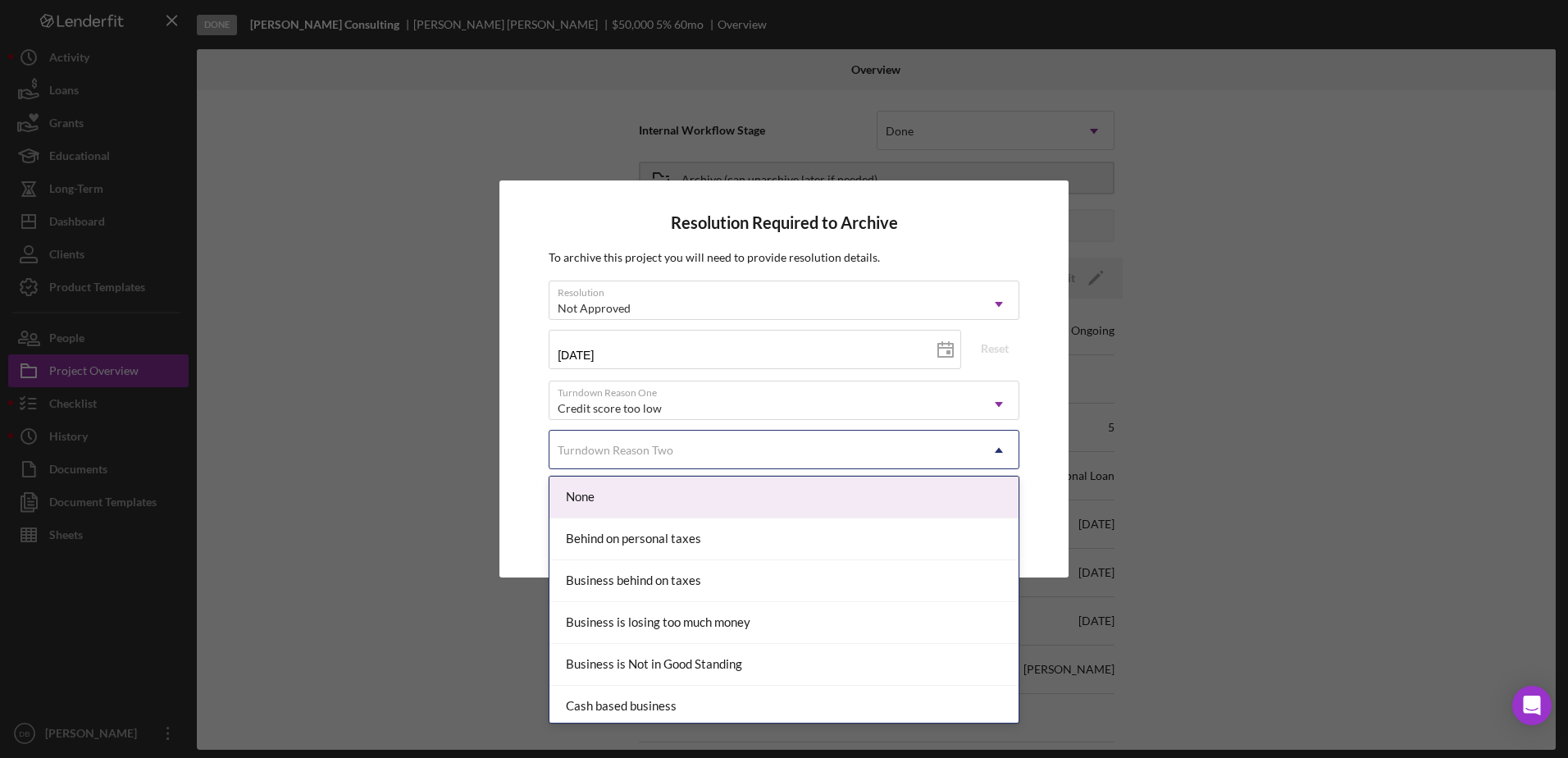
click at [688, 512] on div "None" at bounding box center [784, 497] width 469 height 42
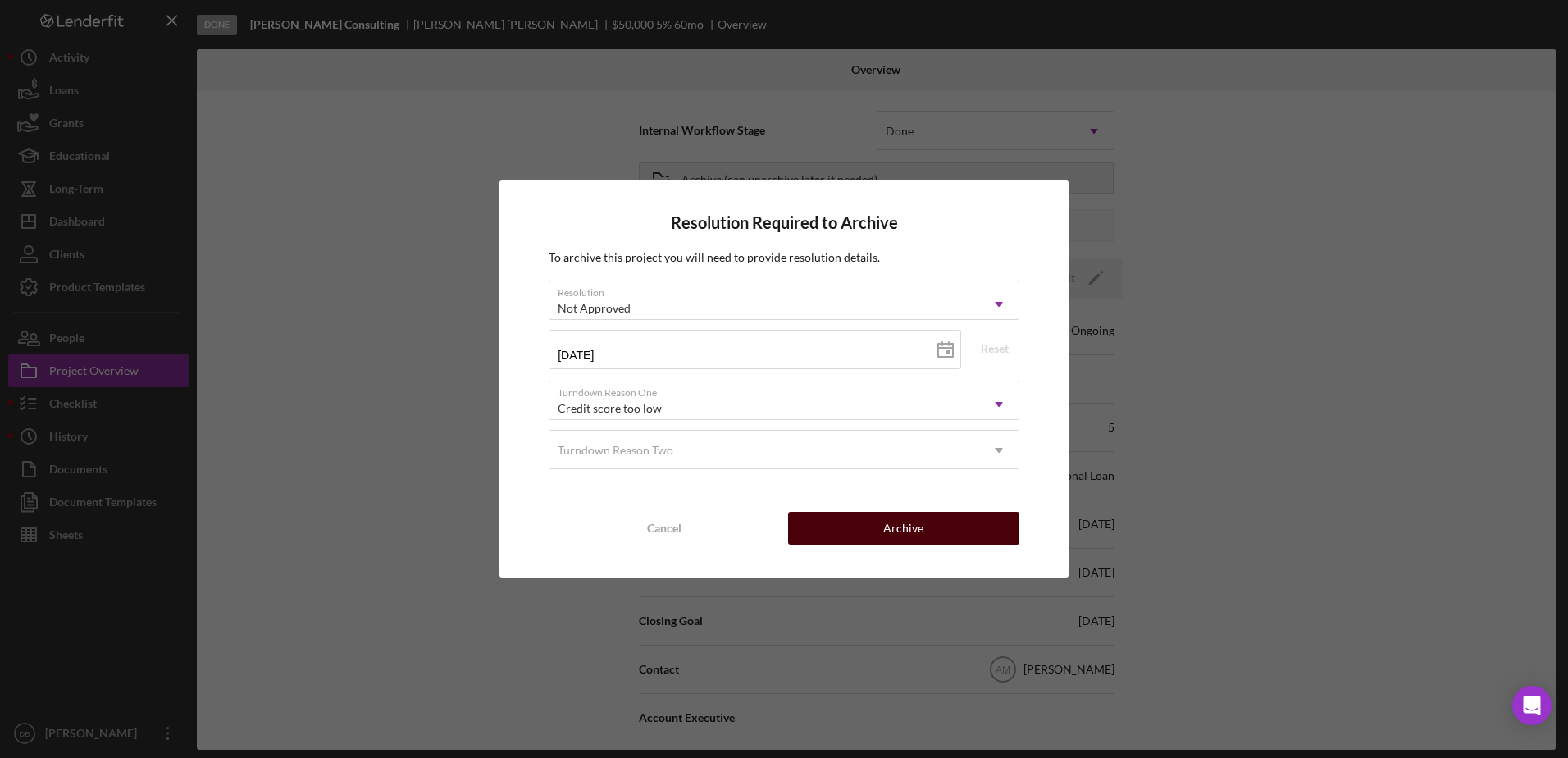
click at [798, 526] on button "Archive" at bounding box center [904, 528] width 231 height 33
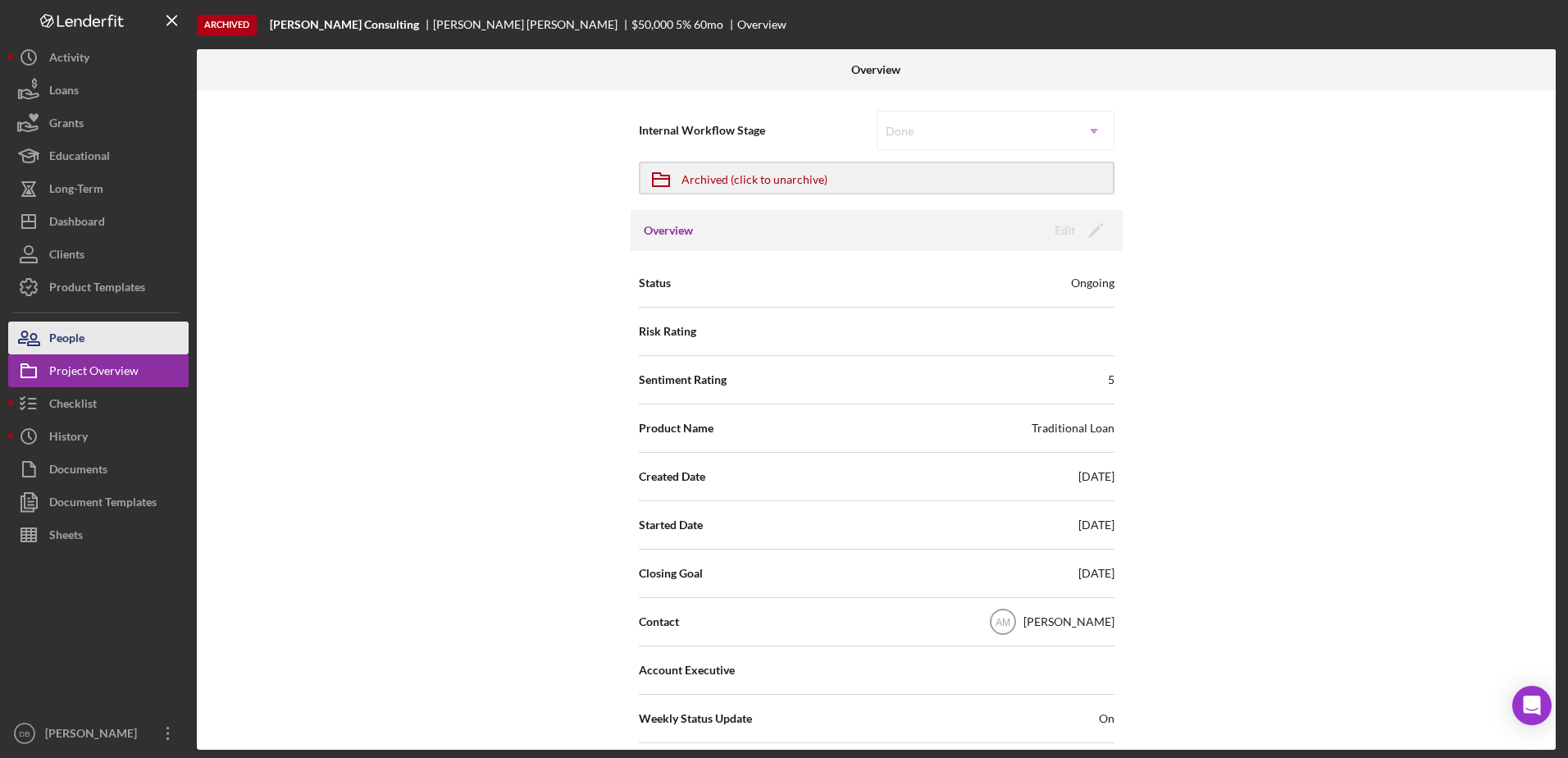
click at [85, 333] on button "People" at bounding box center [98, 338] width 181 height 33
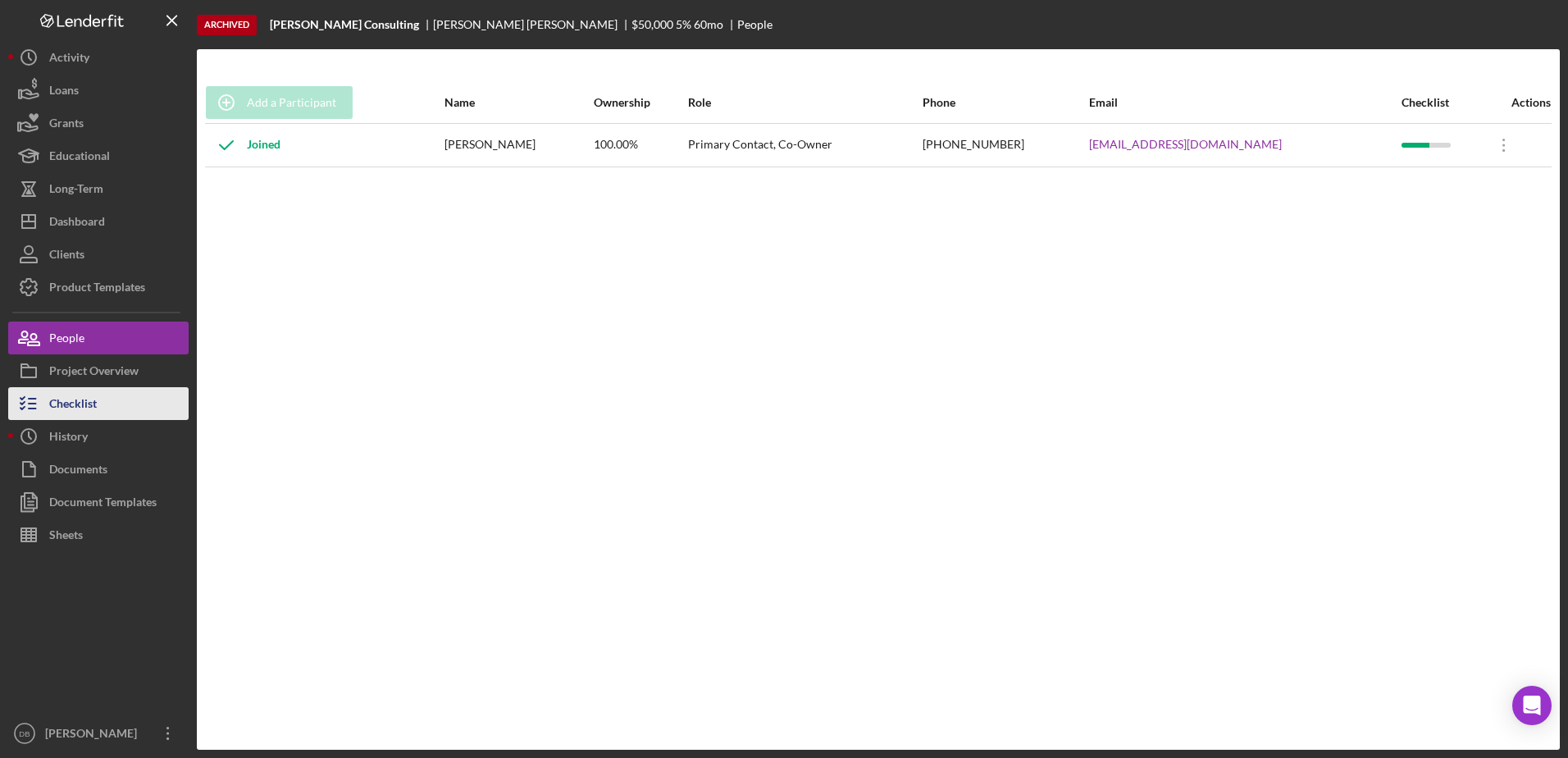
click at [94, 393] on div "Checklist" at bounding box center [73, 405] width 48 height 37
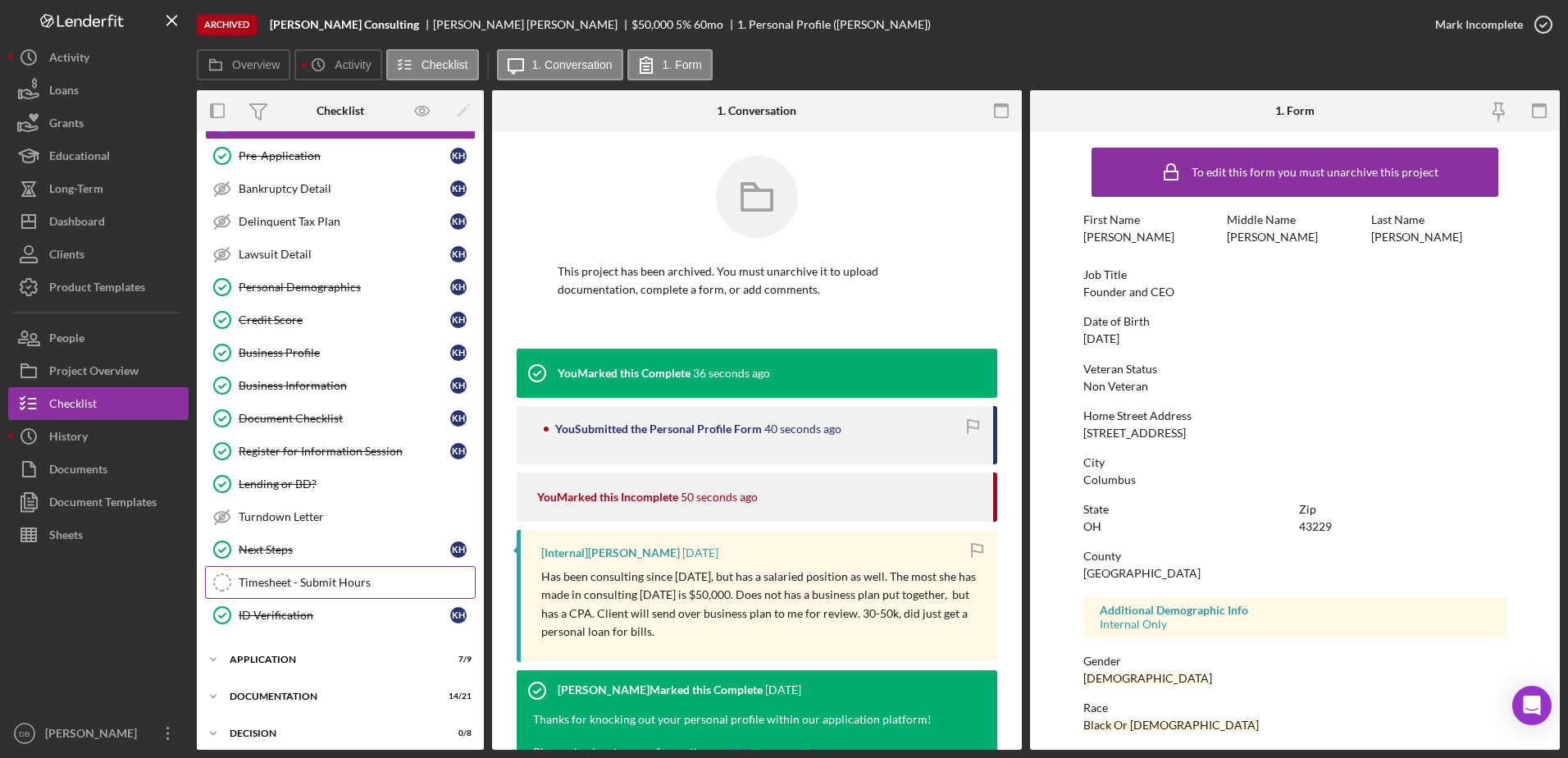
scroll to position [149, 0]
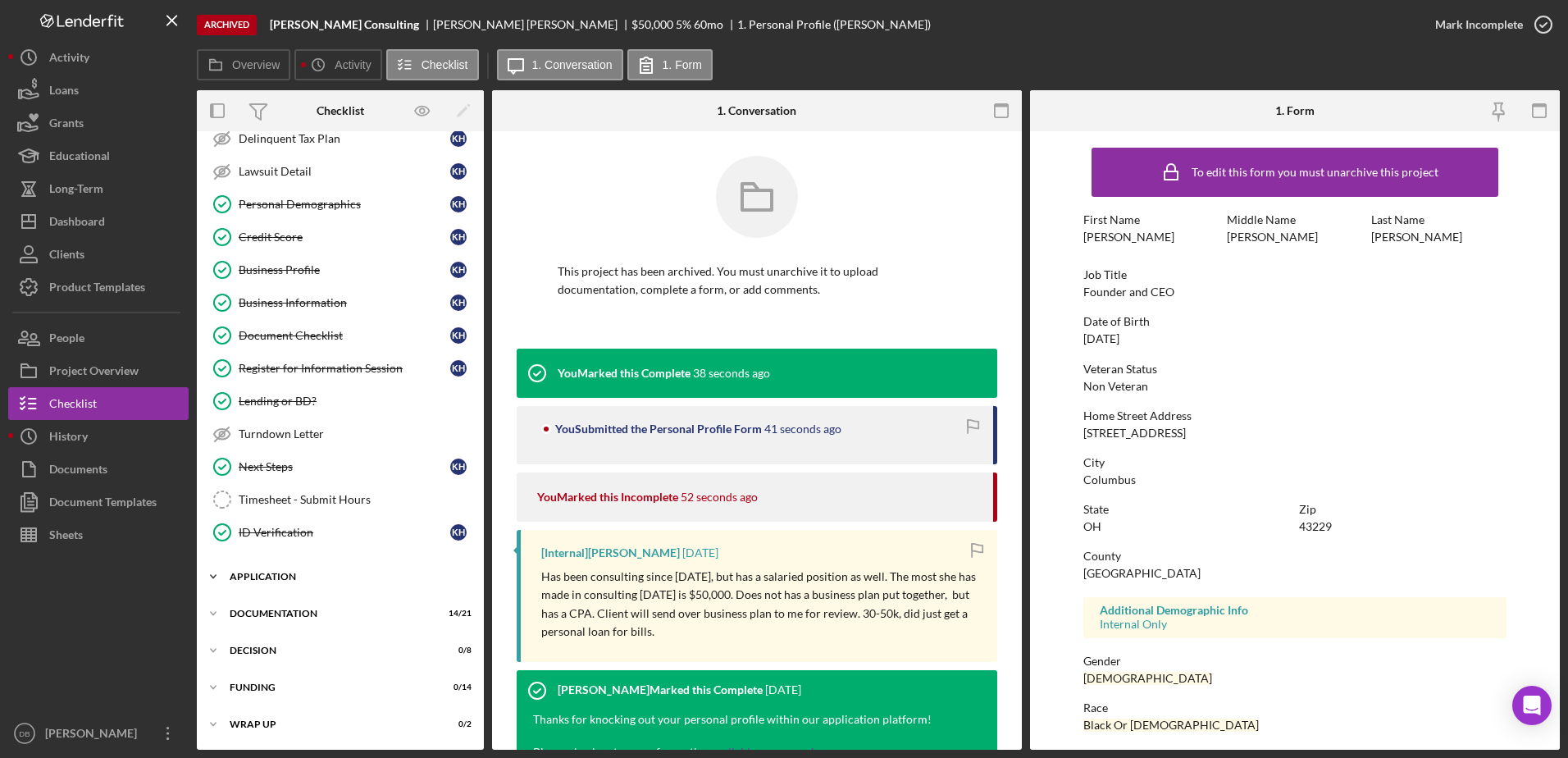
click at [288, 585] on div "Icon/Expander Application 7 / 9" at bounding box center [341, 577] width 287 height 33
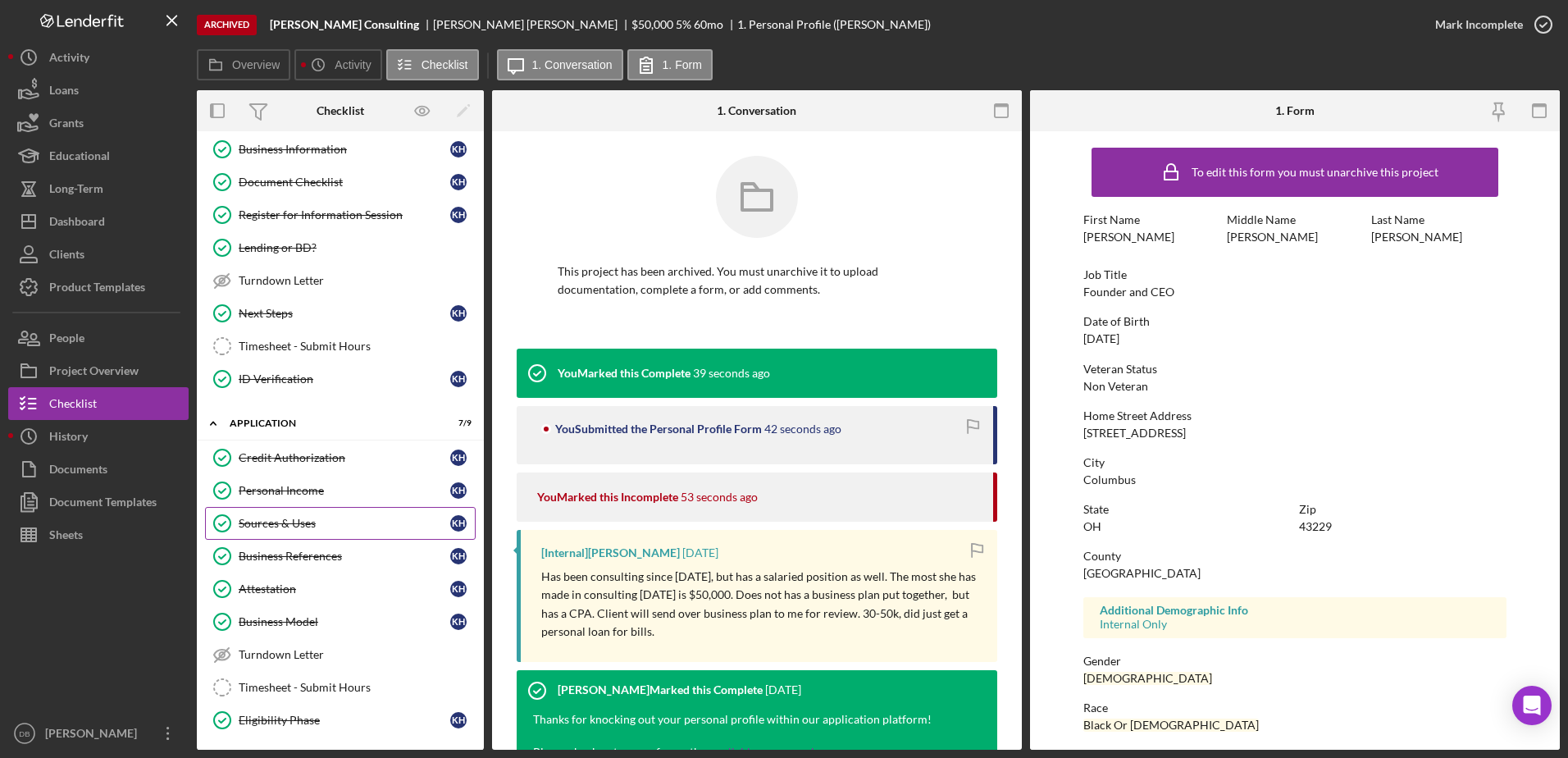
scroll to position [313, 0]
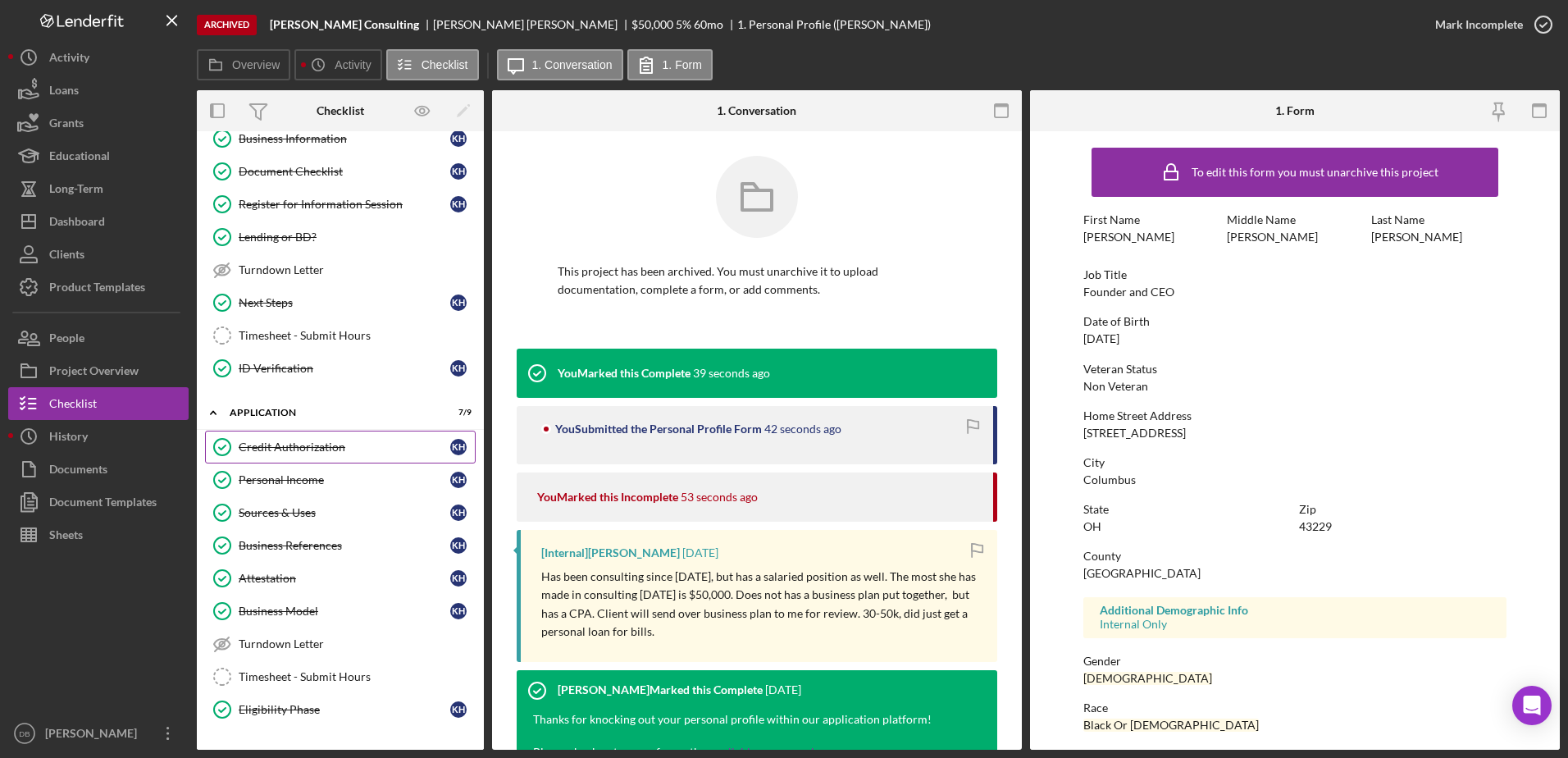
click at [315, 450] on div "Credit Authorization" at bounding box center [345, 447] width 212 height 13
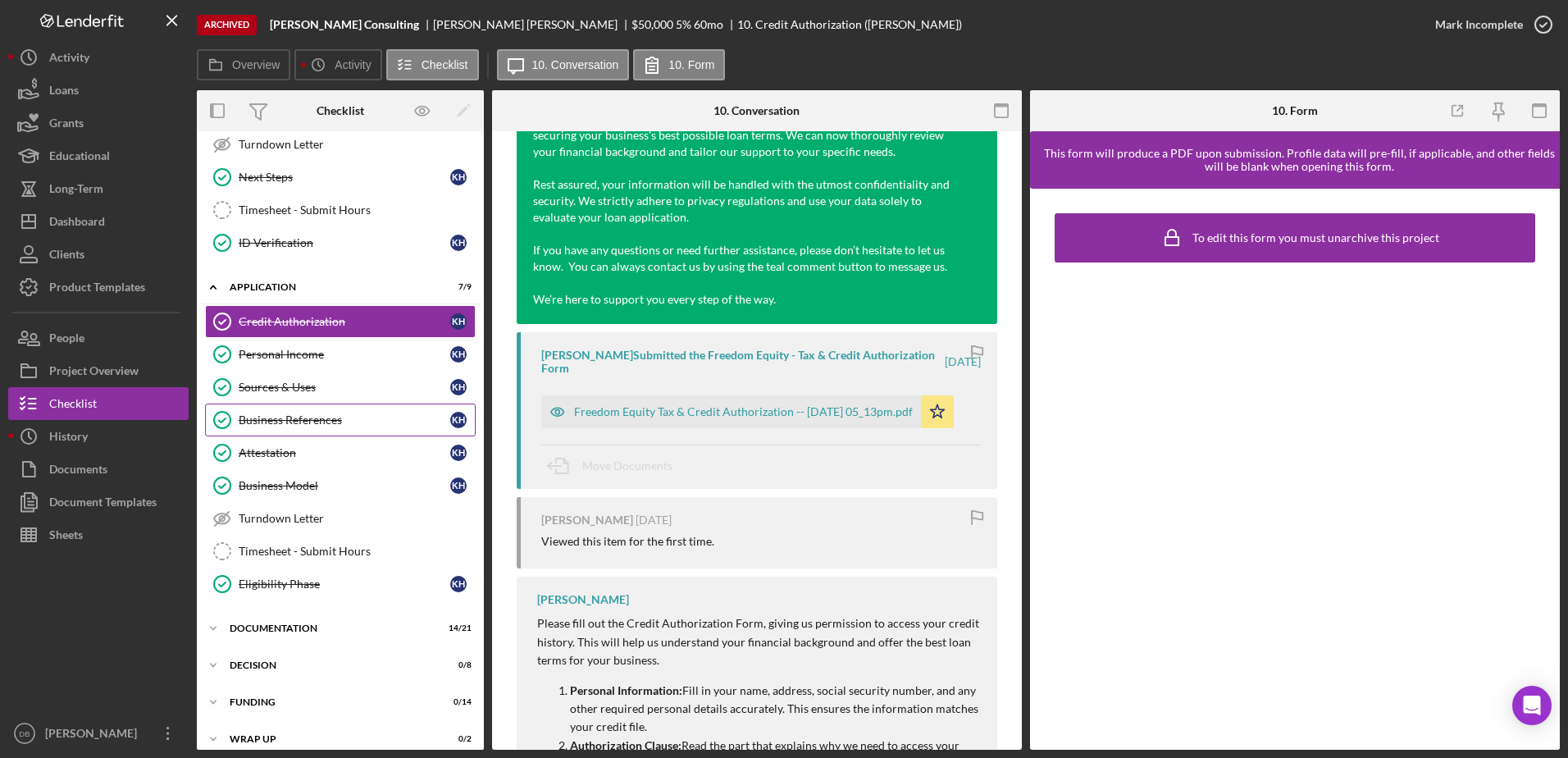
scroll to position [454, 0]
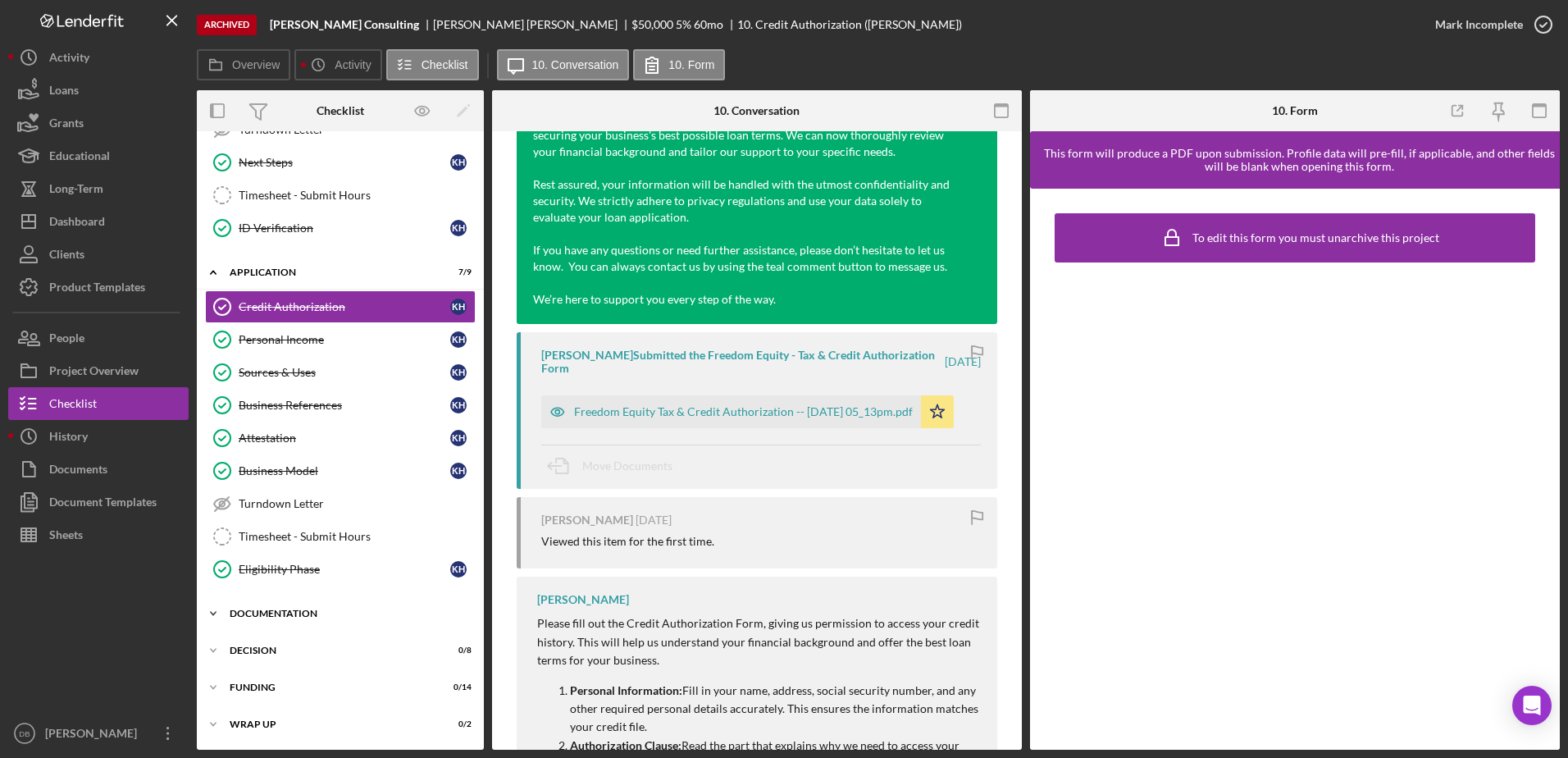
drag, startPoint x: 261, startPoint y: 610, endPoint x: 259, endPoint y: 619, distance: 9.2
click at [260, 610] on div "Icon/Expander Documentation 14 / 21" at bounding box center [341, 614] width 287 height 33
drag, startPoint x: 268, startPoint y: 640, endPoint x: 298, endPoint y: 622, distance: 35.0
click at [268, 641] on link "Credit Report Credit Report K H" at bounding box center [341, 648] width 271 height 33
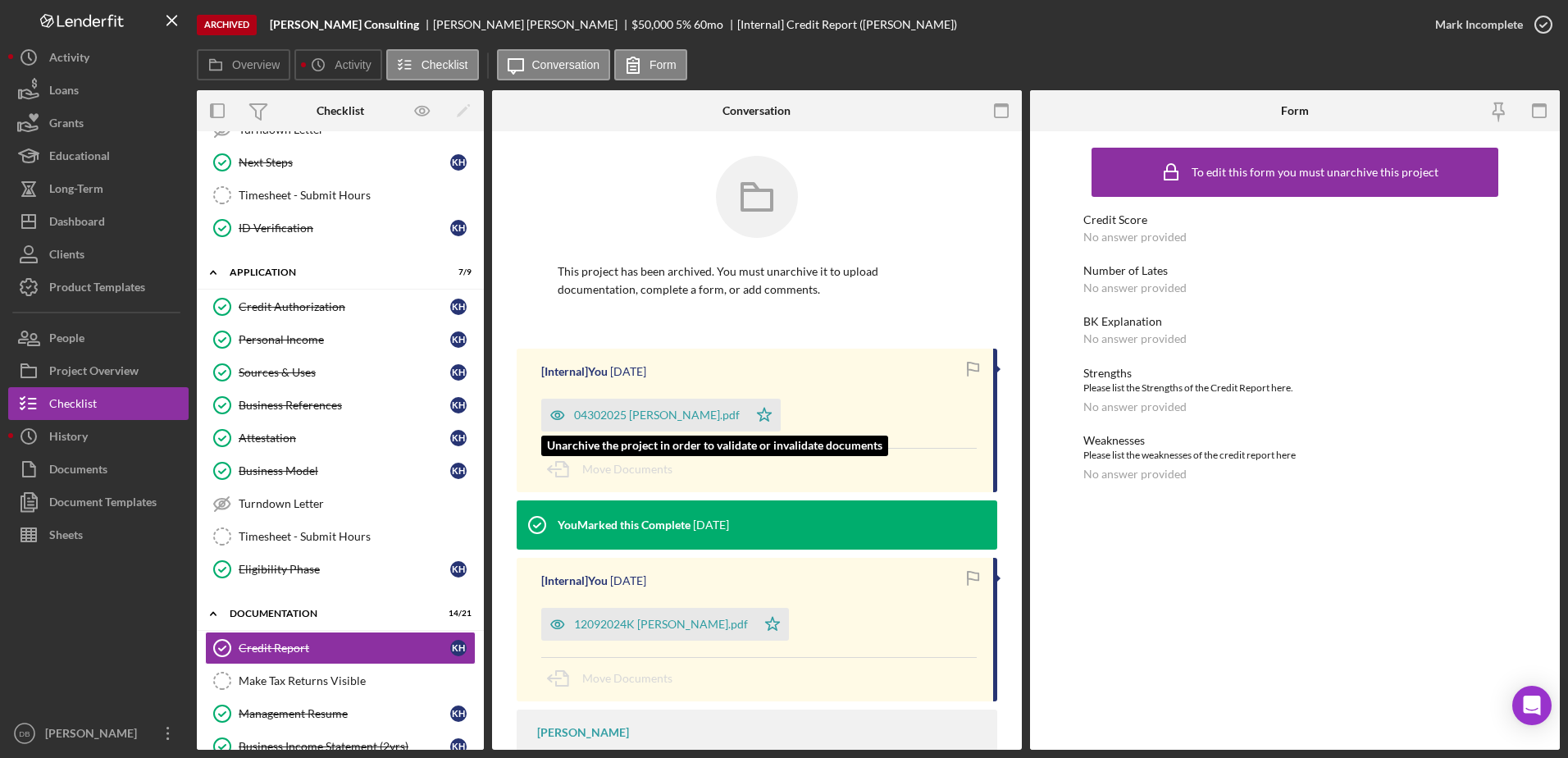
click at [611, 416] on div "04302025 [PERSON_NAME].pdf" at bounding box center [657, 415] width 166 height 13
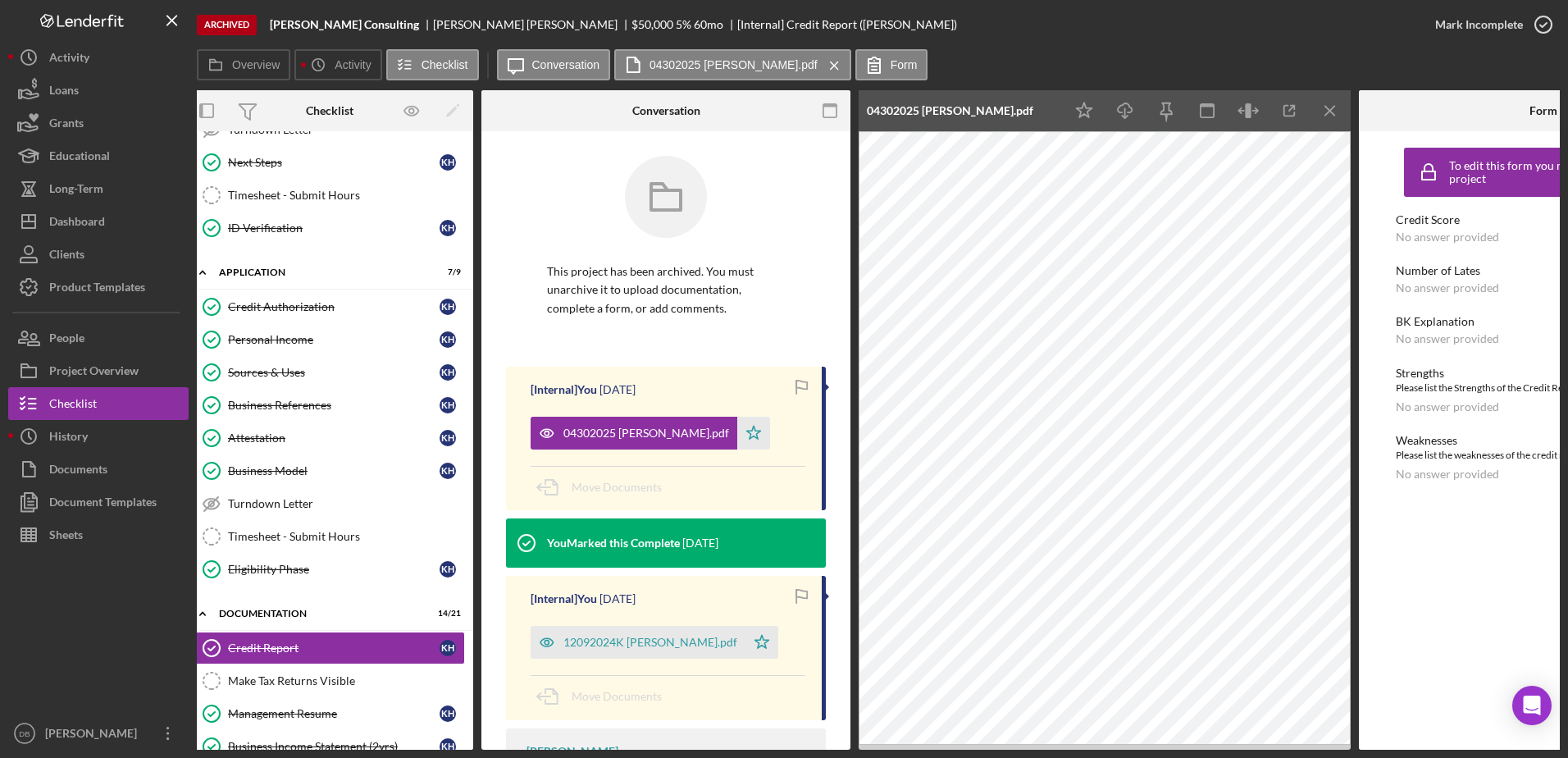
scroll to position [0, 20]
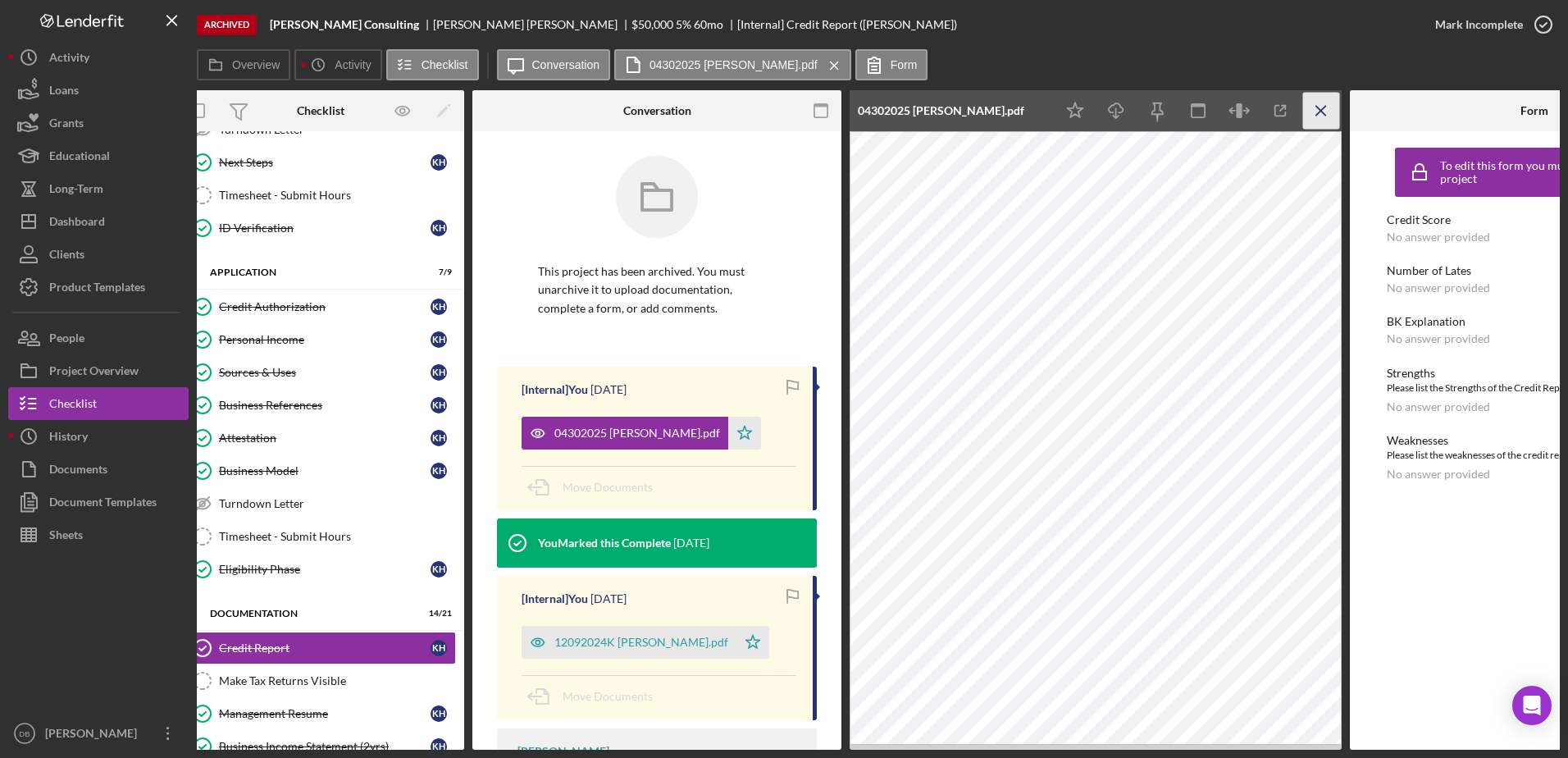
click at [798, 110] on icon "Icon/Menu Close" at bounding box center [1321, 111] width 37 height 37
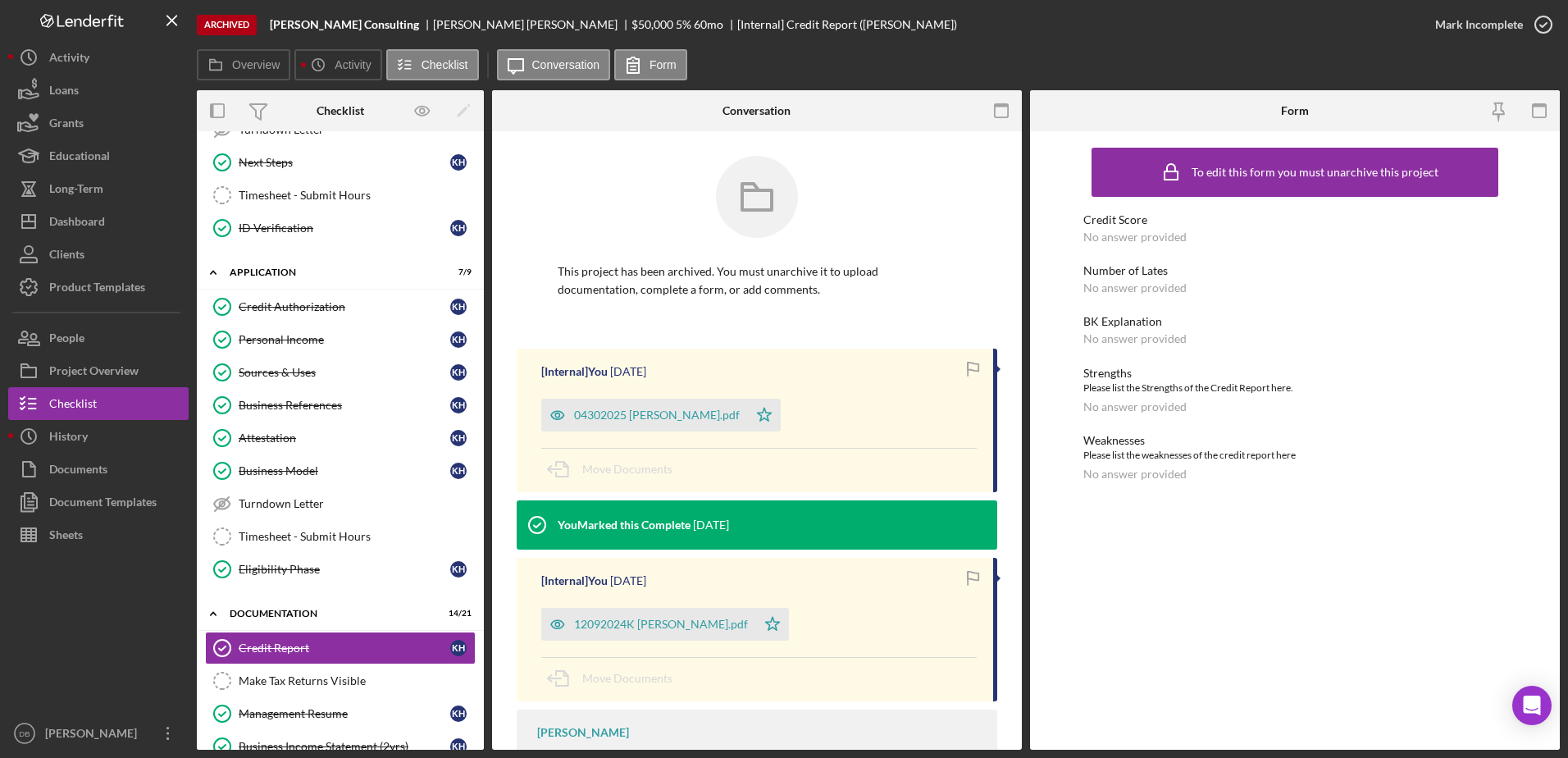
scroll to position [0, 0]
click at [604, 630] on div "12092024K [PERSON_NAME].pdf" at bounding box center [661, 624] width 174 height 13
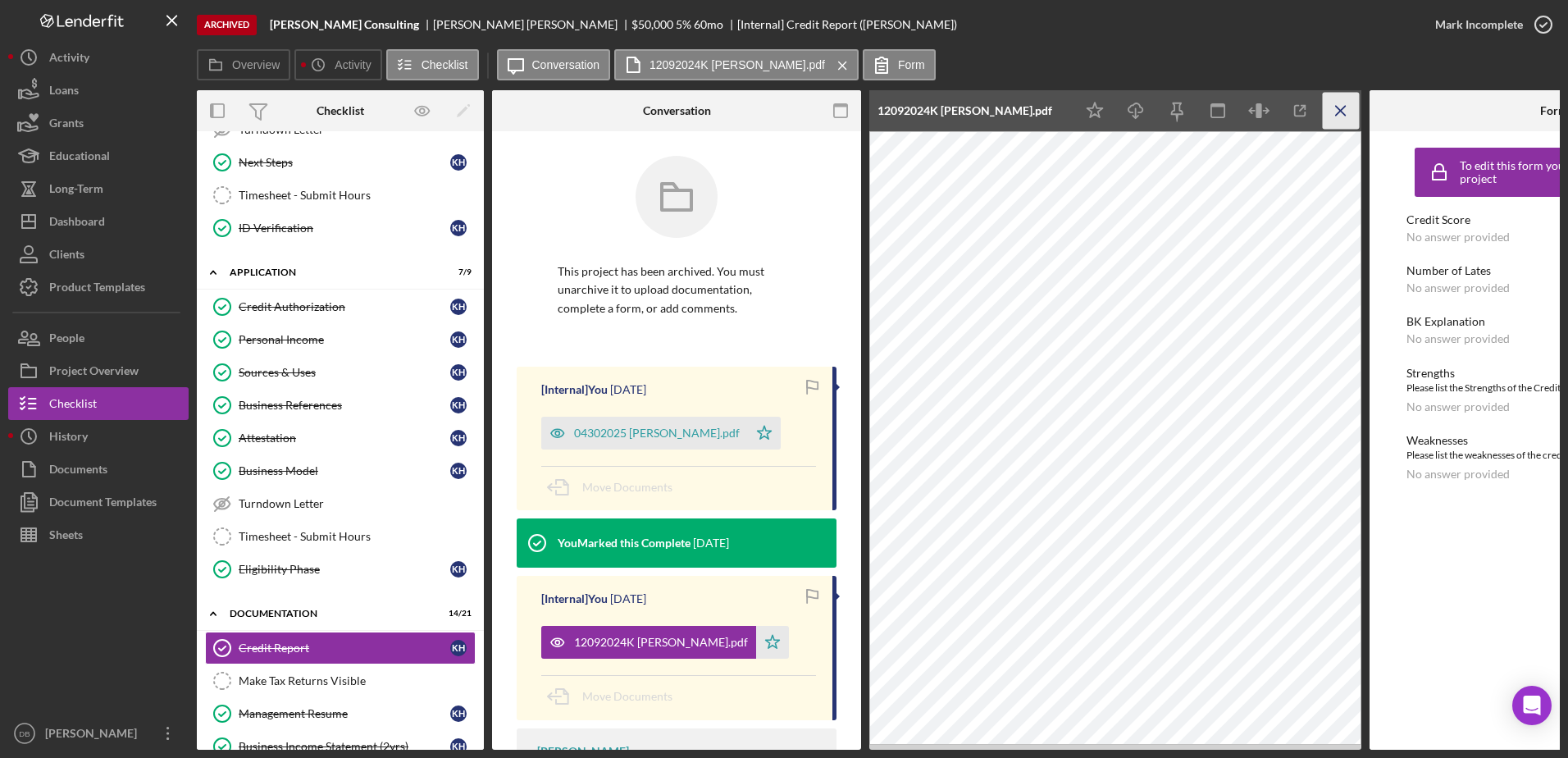
click at [798, 124] on icon "Icon/Menu Close" at bounding box center [1341, 111] width 37 height 37
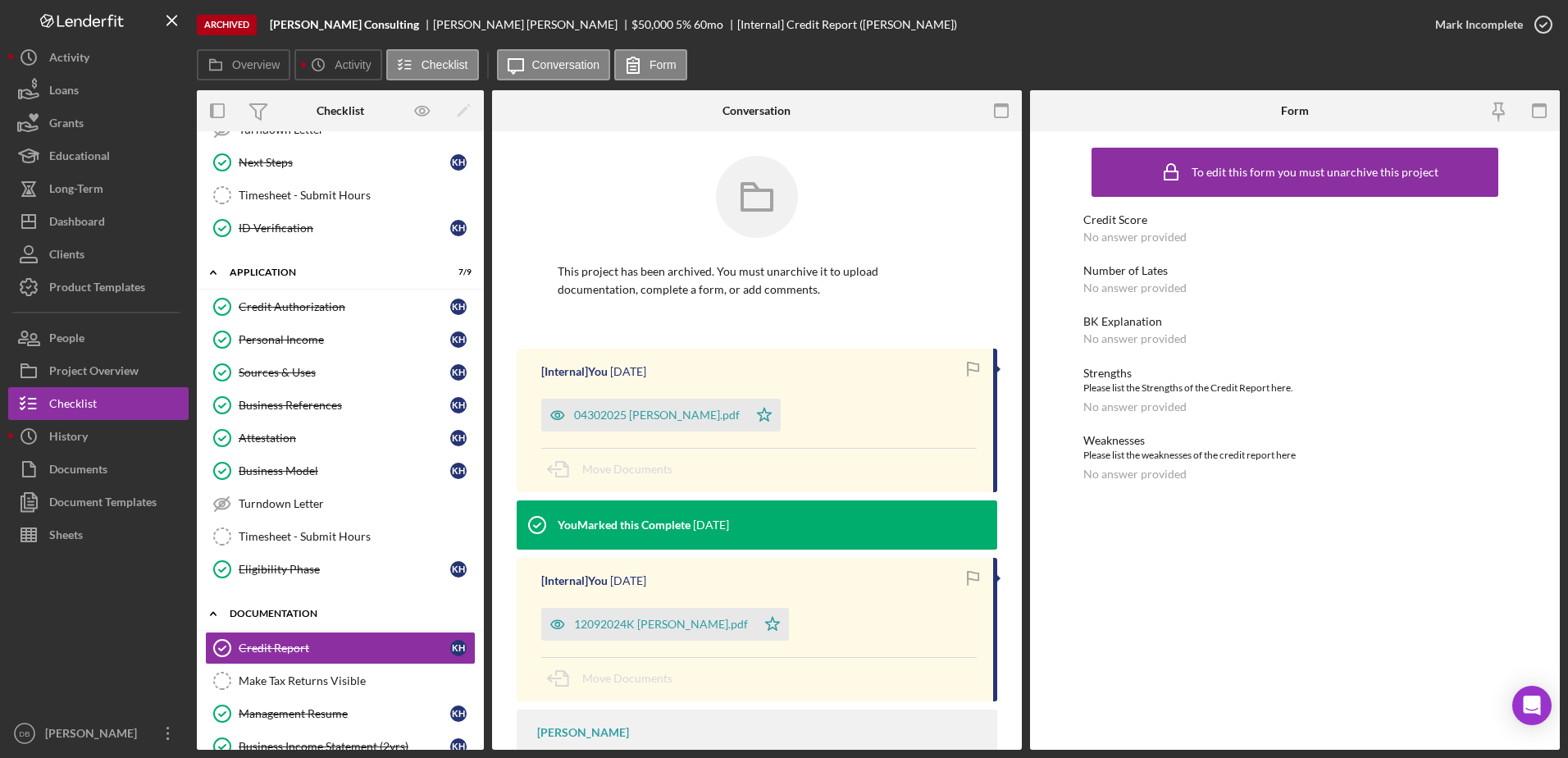
click at [234, 613] on div "Documentation" at bounding box center [346, 614] width 234 height 10
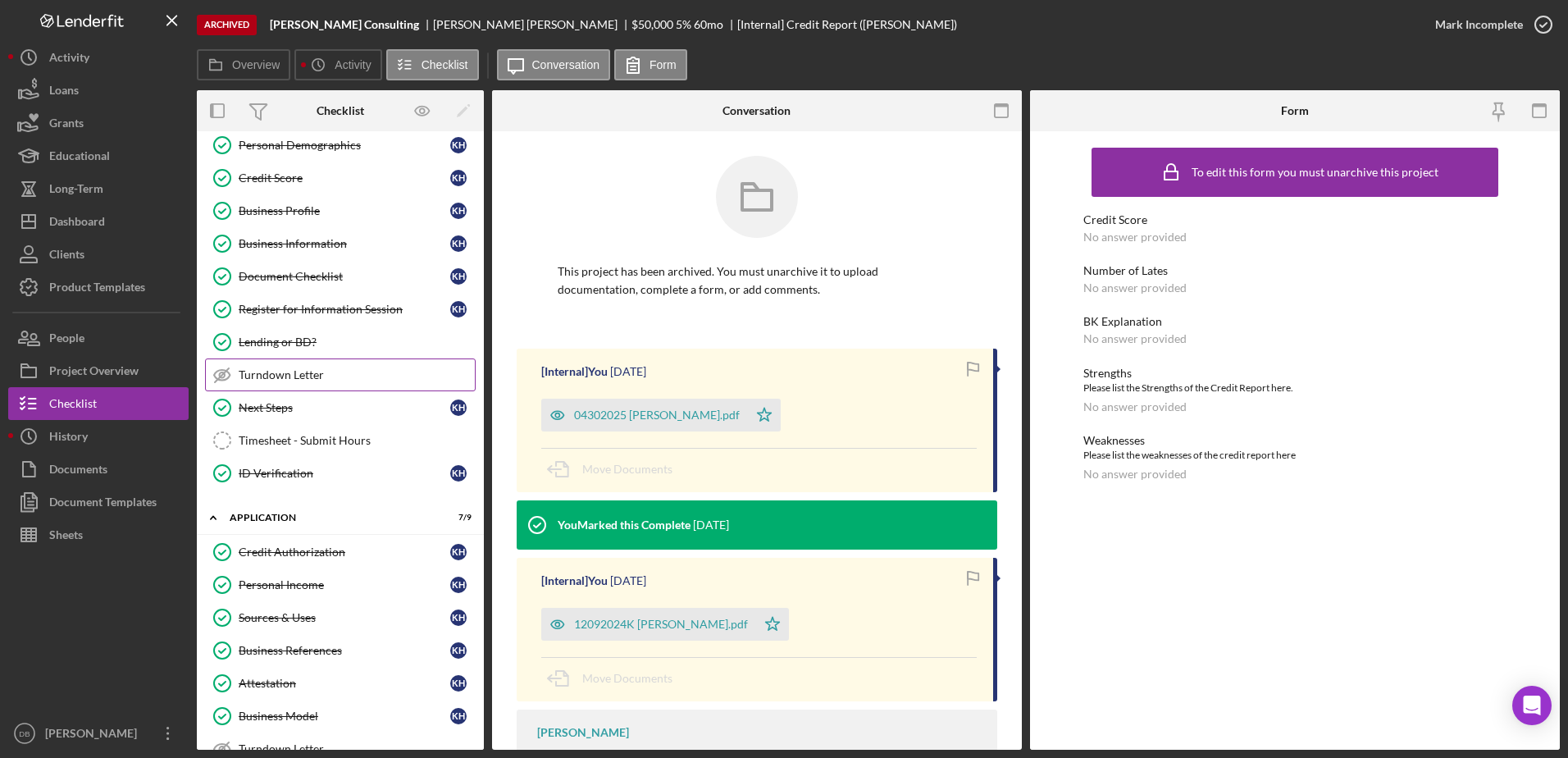
scroll to position [208, 0]
click at [209, 513] on icon "Icon/Expander" at bounding box center [213, 518] width 33 height 33
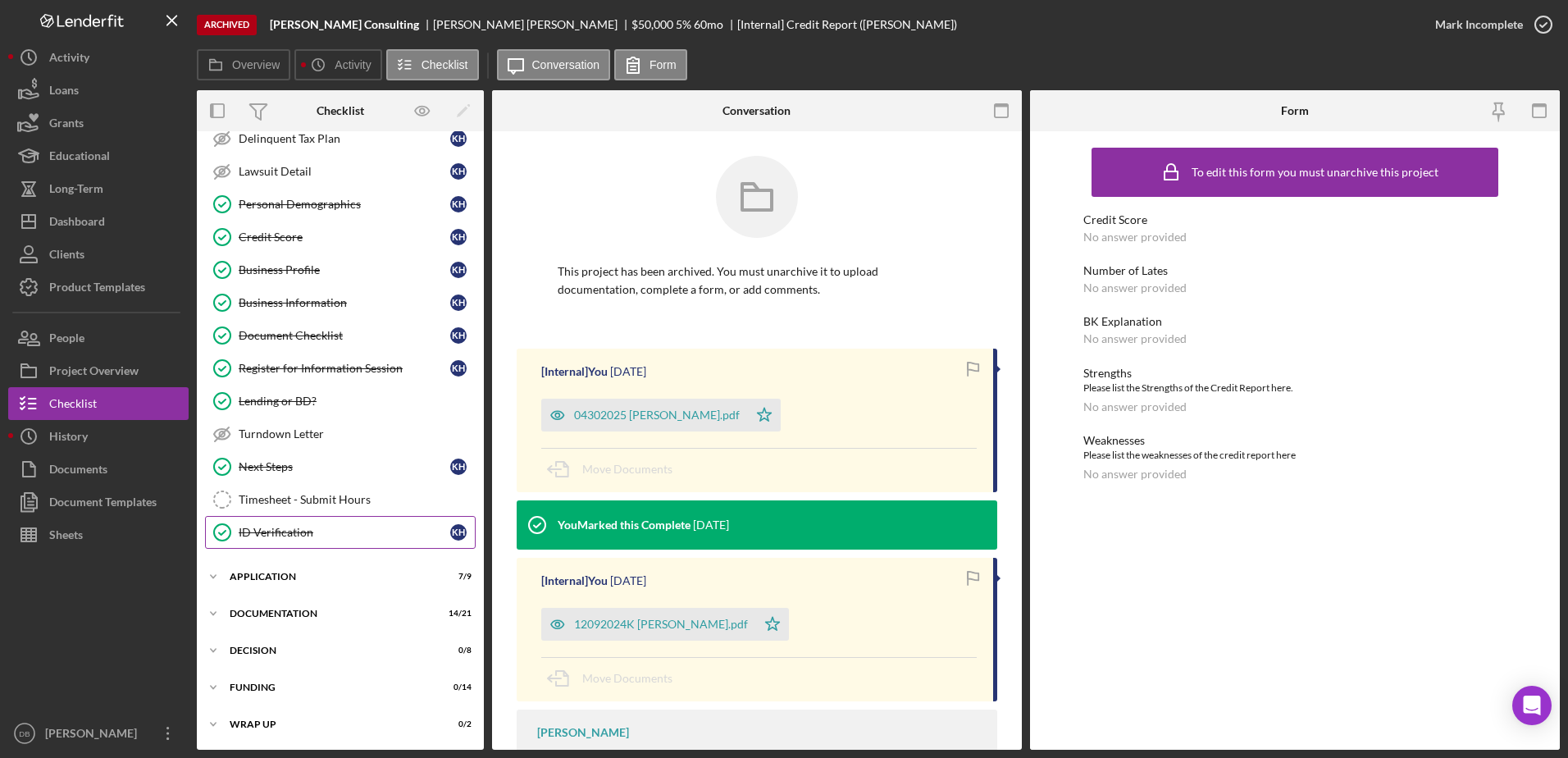
scroll to position [149, 0]
click at [61, 376] on div "Project Overview" at bounding box center [94, 372] width 89 height 37
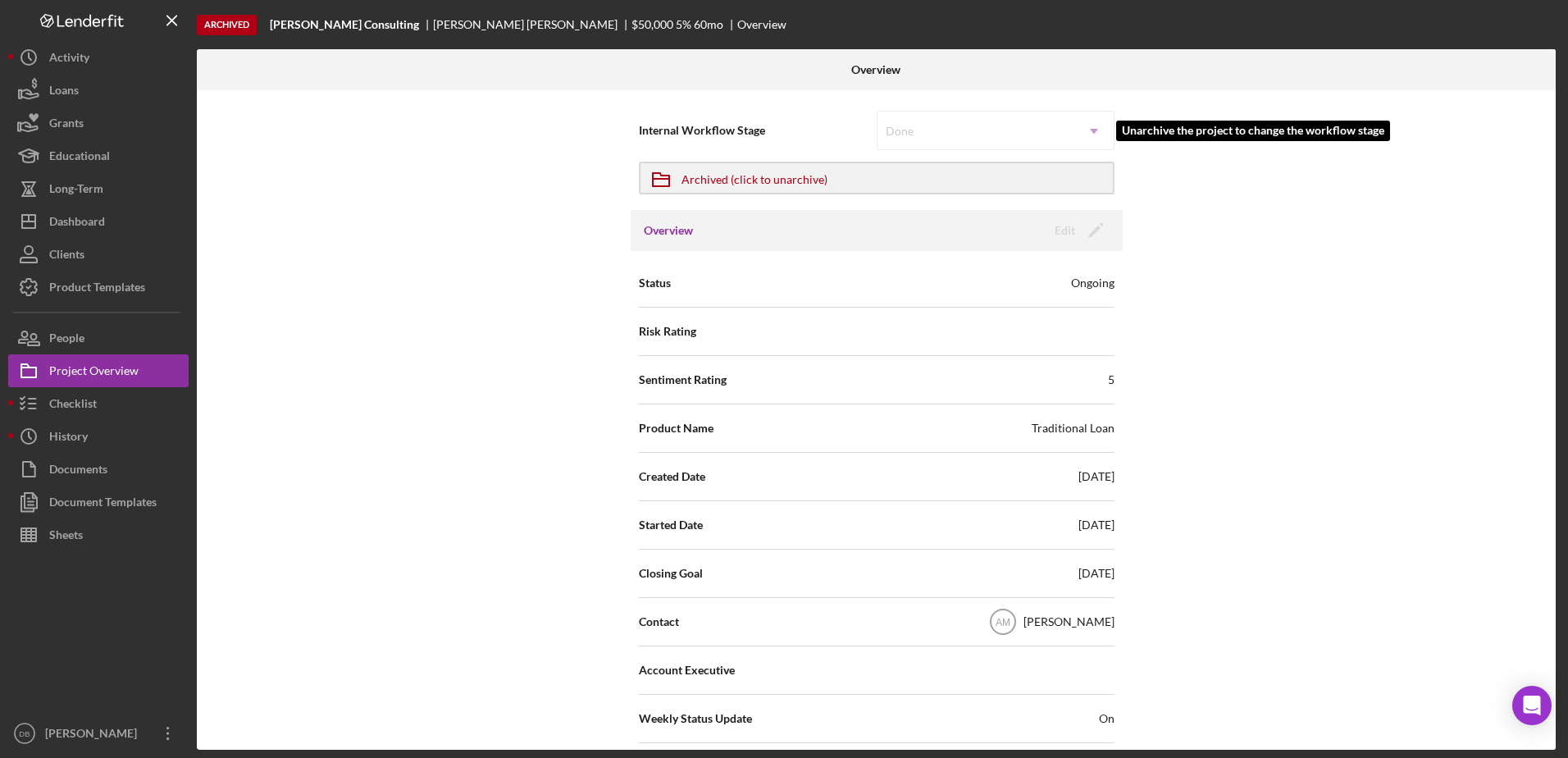
click at [798, 134] on div "Done Icon/Dropdown Arrow" at bounding box center [995, 130] width 238 height 39
click at [798, 122] on div "Done Icon/Dropdown Arrow" at bounding box center [995, 130] width 238 height 39
click at [798, 126] on div "Done Icon/Dropdown Arrow" at bounding box center [995, 130] width 238 height 39
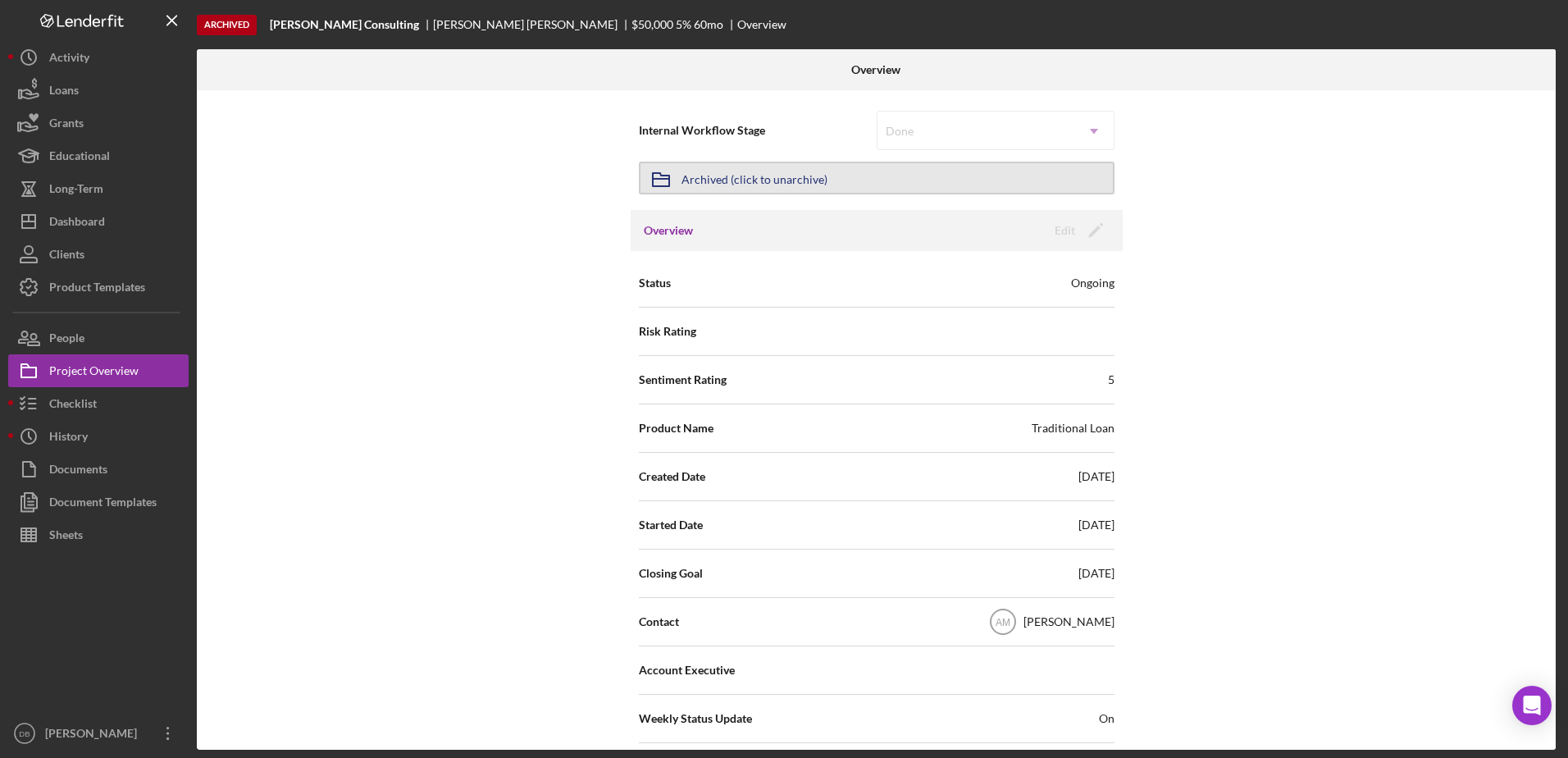
click at [780, 180] on div "Archived (click to unarchive)" at bounding box center [755, 178] width 146 height 30
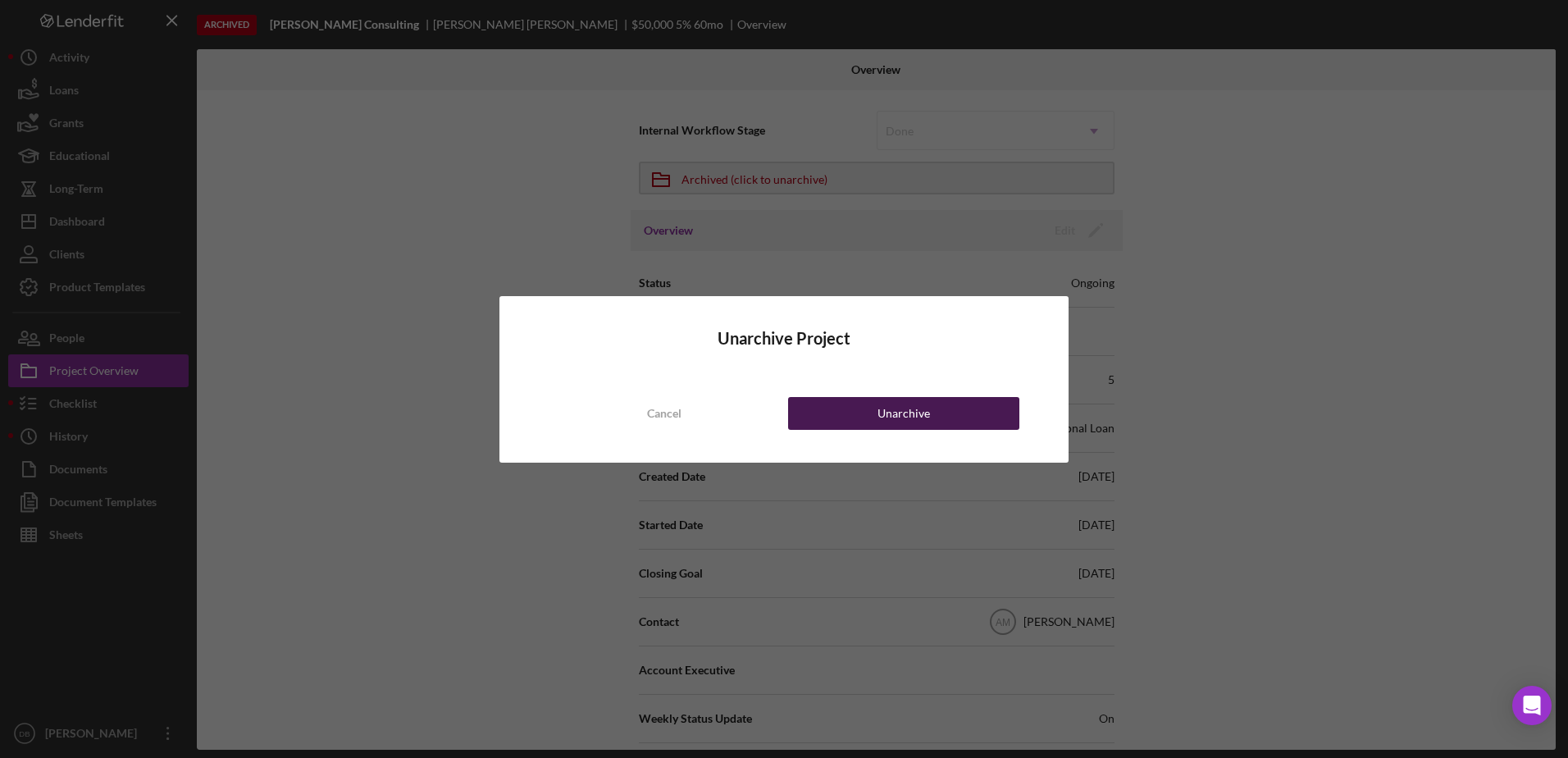
drag, startPoint x: 839, startPoint y: 406, endPoint x: 852, endPoint y: 398, distance: 15.3
click at [798, 407] on button "Unarchive" at bounding box center [904, 413] width 231 height 33
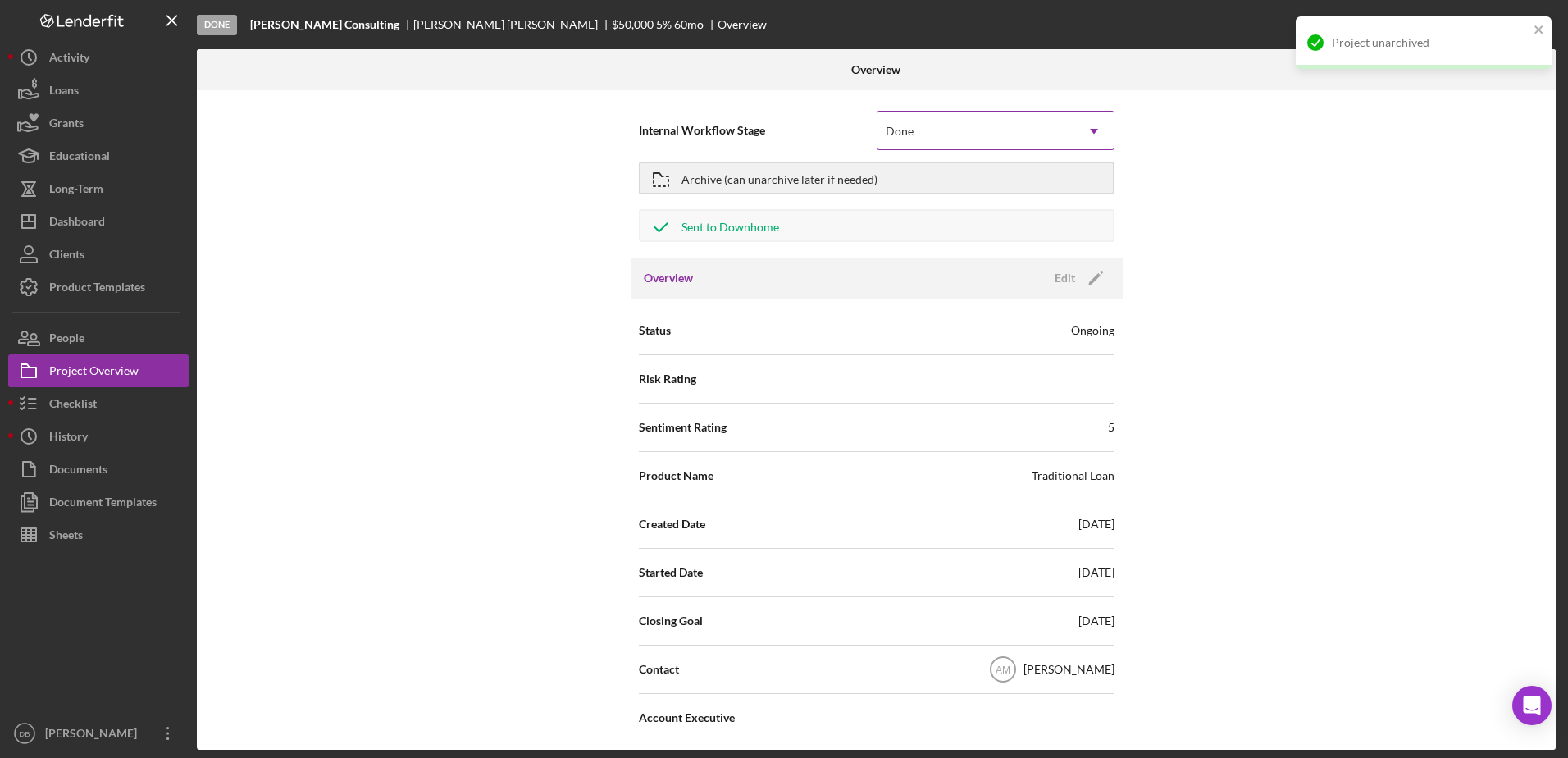
click at [798, 136] on div "Done" at bounding box center [976, 131] width 197 height 38
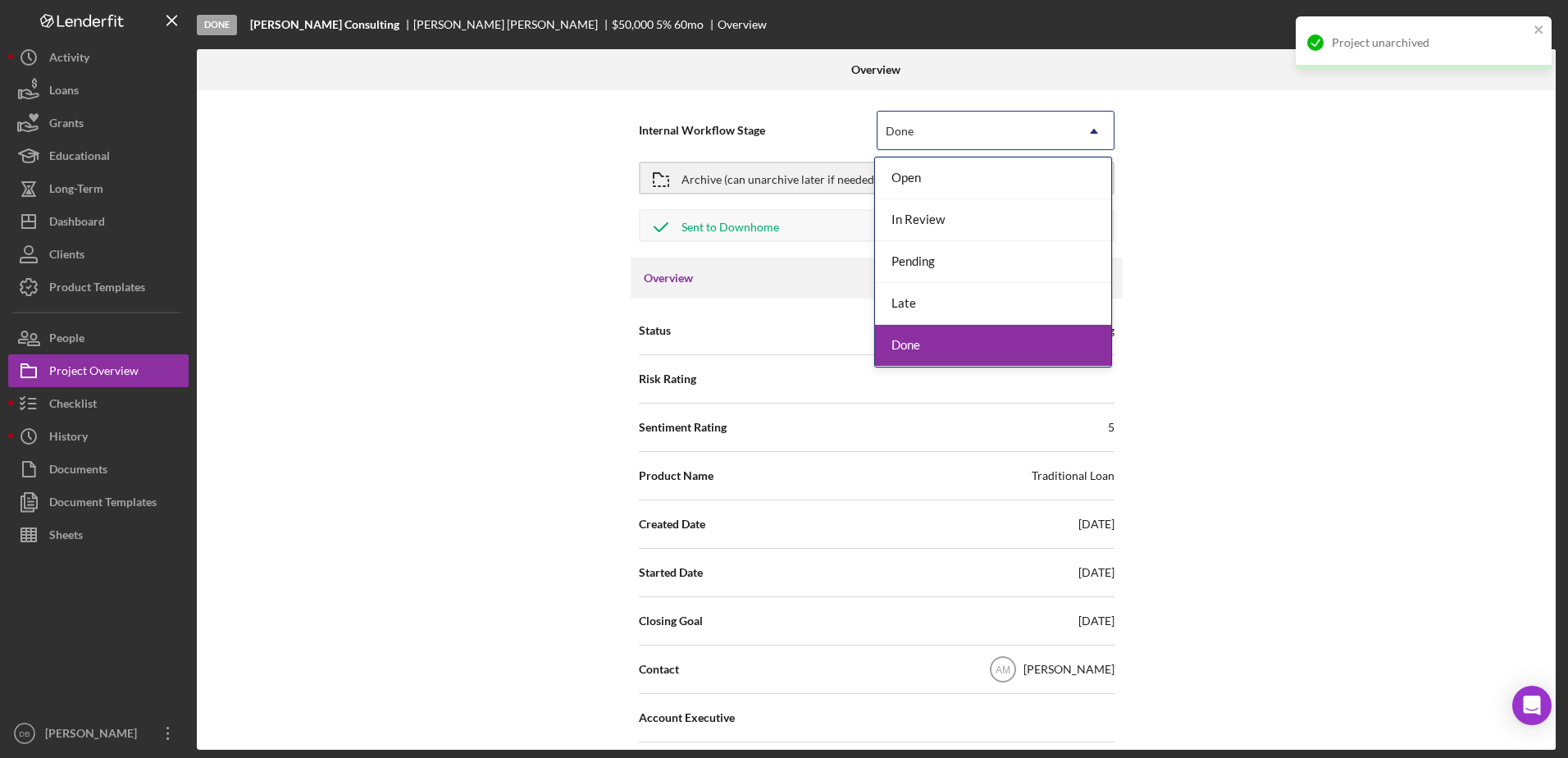
click at [798, 340] on div "Done" at bounding box center [993, 345] width 236 height 42
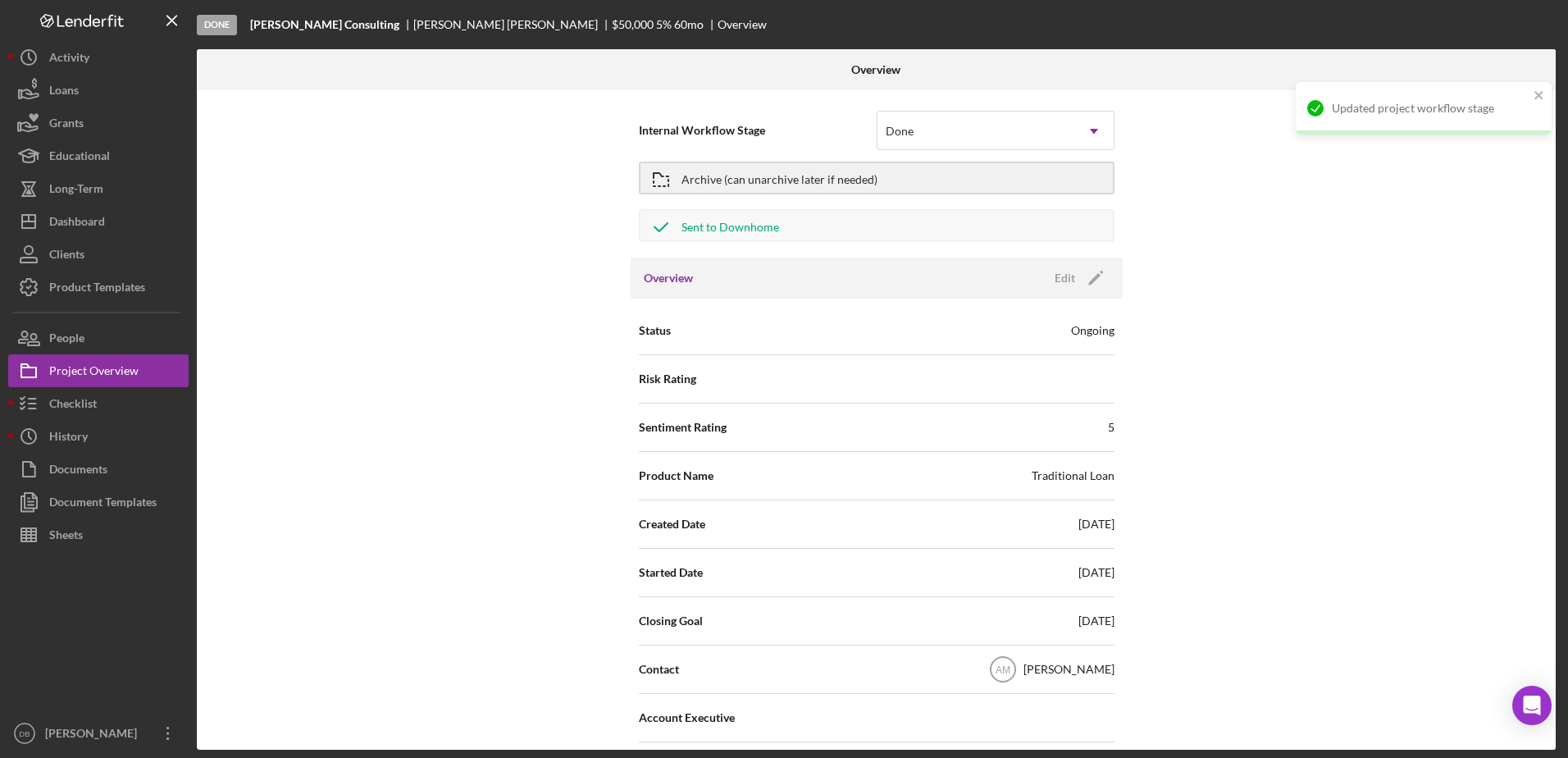
click at [798, 156] on div "Internal Workflow Stage option Done, selected. Done Icon/Dropdown Arrow Archive…" at bounding box center [876, 420] width 1359 height 660
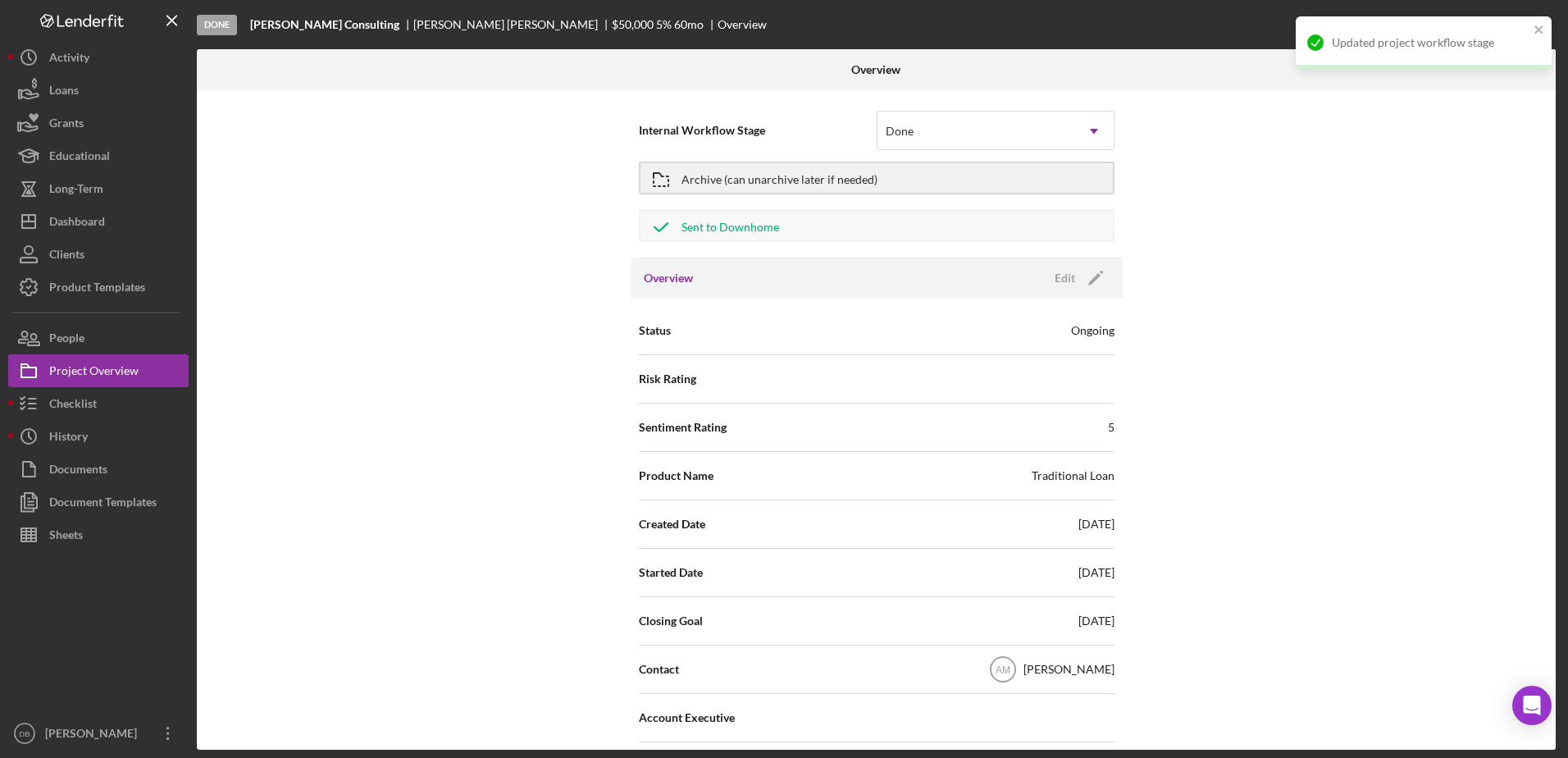
drag, startPoint x: 1027, startPoint y: 128, endPoint x: 994, endPoint y: 150, distance: 39.7
click at [798, 128] on div "Done" at bounding box center [976, 131] width 197 height 38
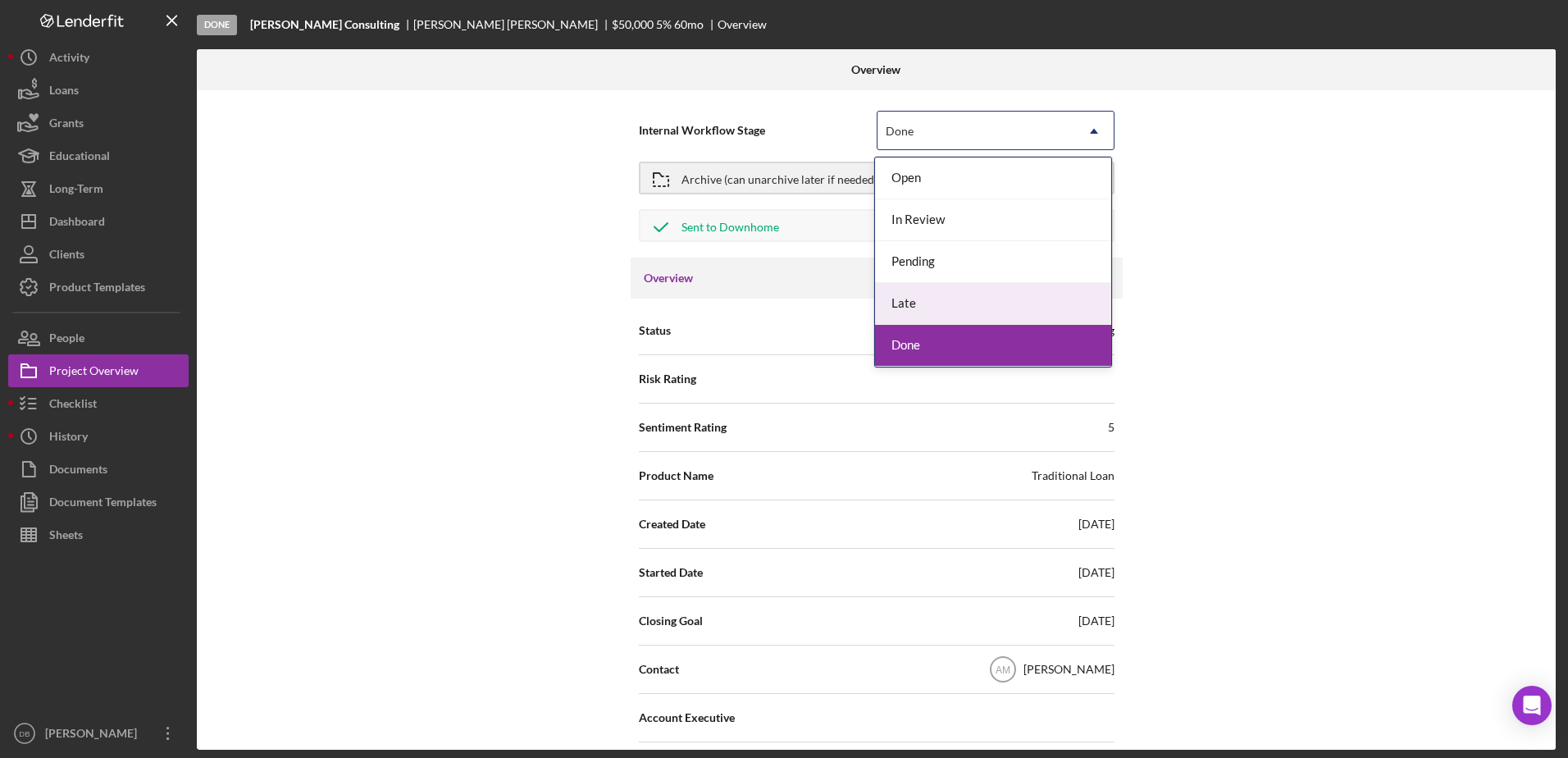
click at [798, 297] on div "Late" at bounding box center [993, 304] width 236 height 42
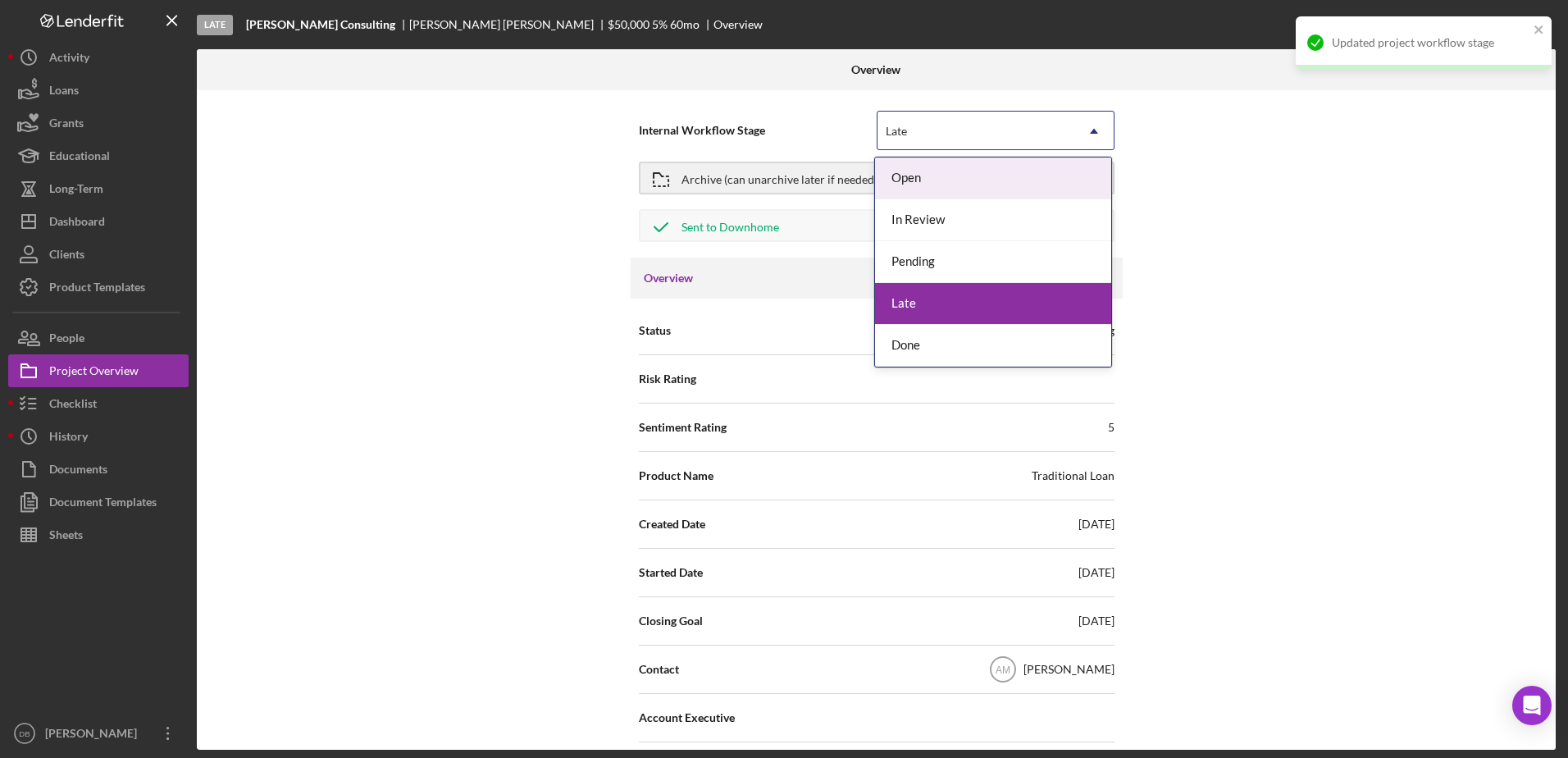
drag, startPoint x: 929, startPoint y: 142, endPoint x: 924, endPoint y: 238, distance: 96.1
click at [798, 144] on div "Late" at bounding box center [976, 131] width 197 height 38
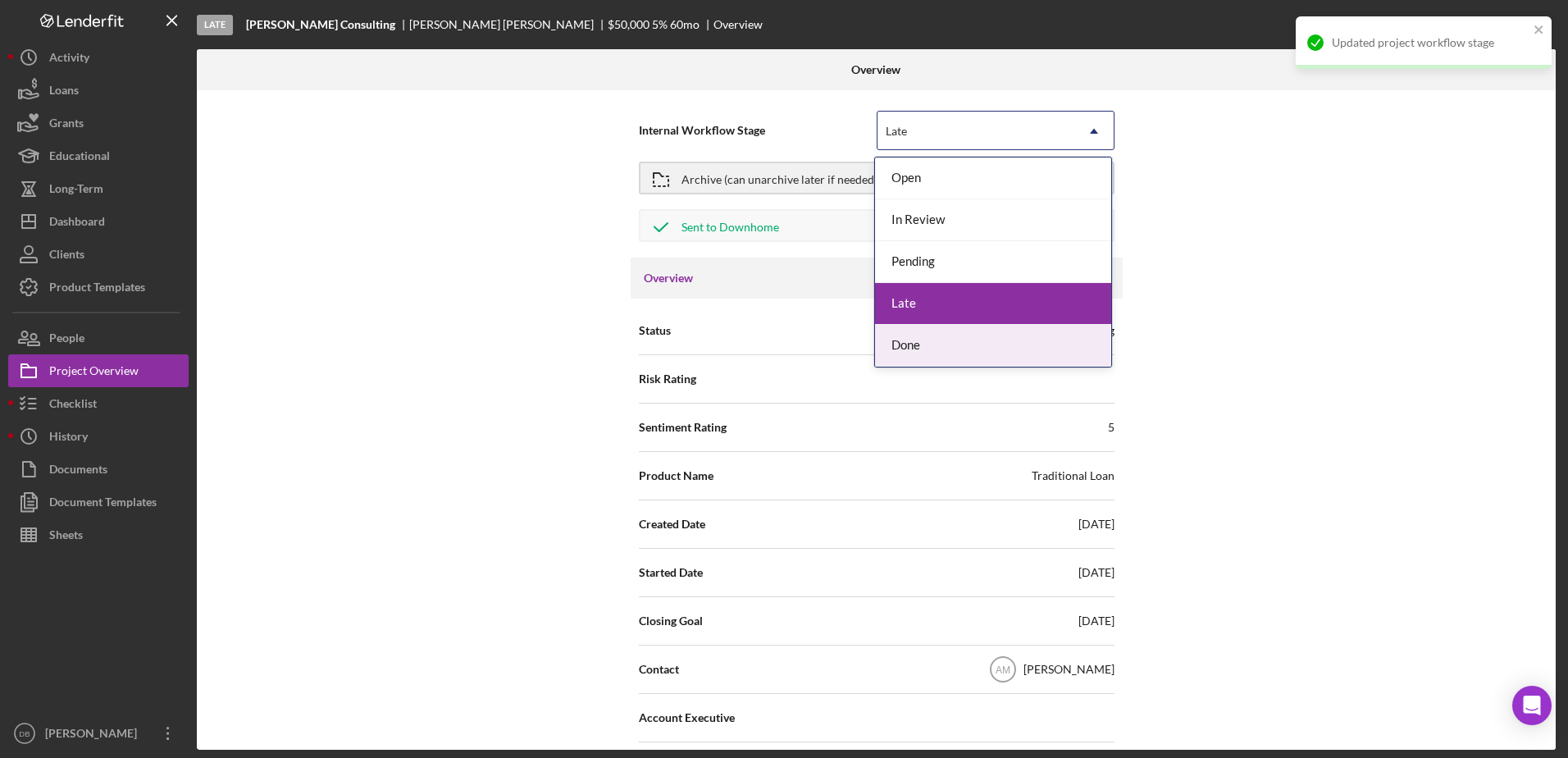
click at [798, 347] on div "Done" at bounding box center [993, 345] width 236 height 42
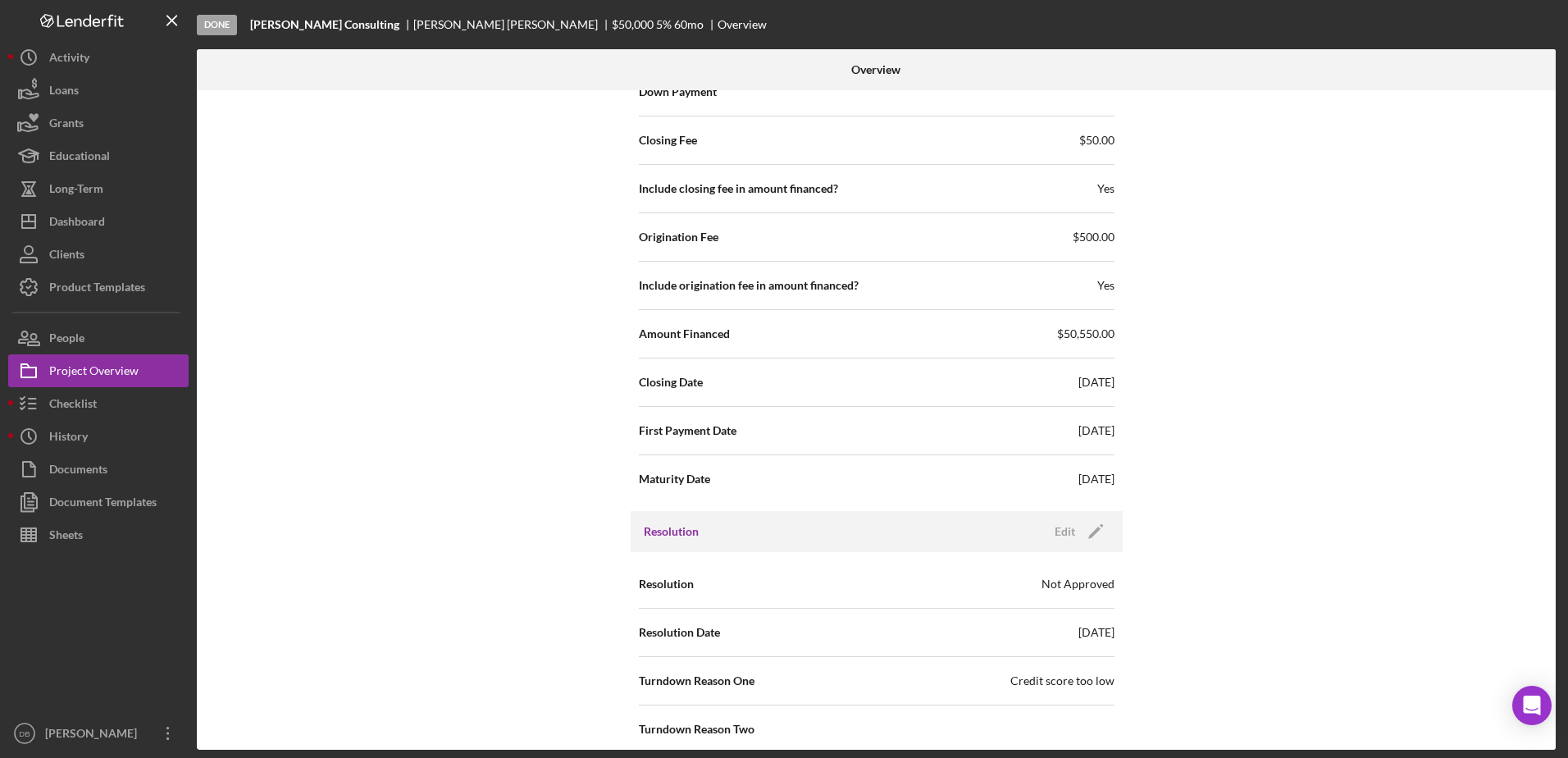
scroll to position [1890, 0]
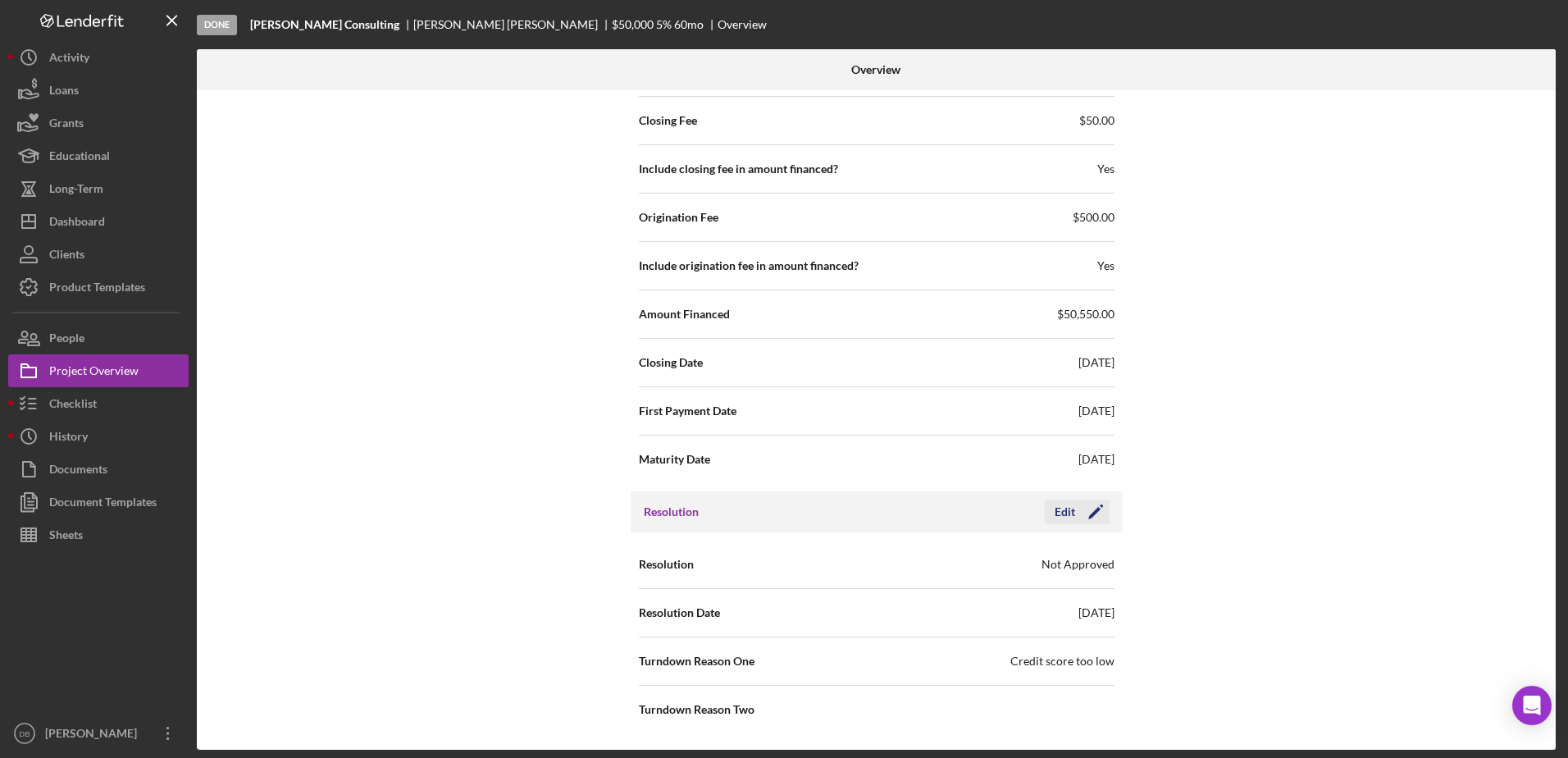
click at [798, 508] on icon "Icon/Edit" at bounding box center [1095, 512] width 41 height 41
click at [798, 663] on icon "Icon/Dropdown Arrow" at bounding box center [1094, 662] width 39 height 39
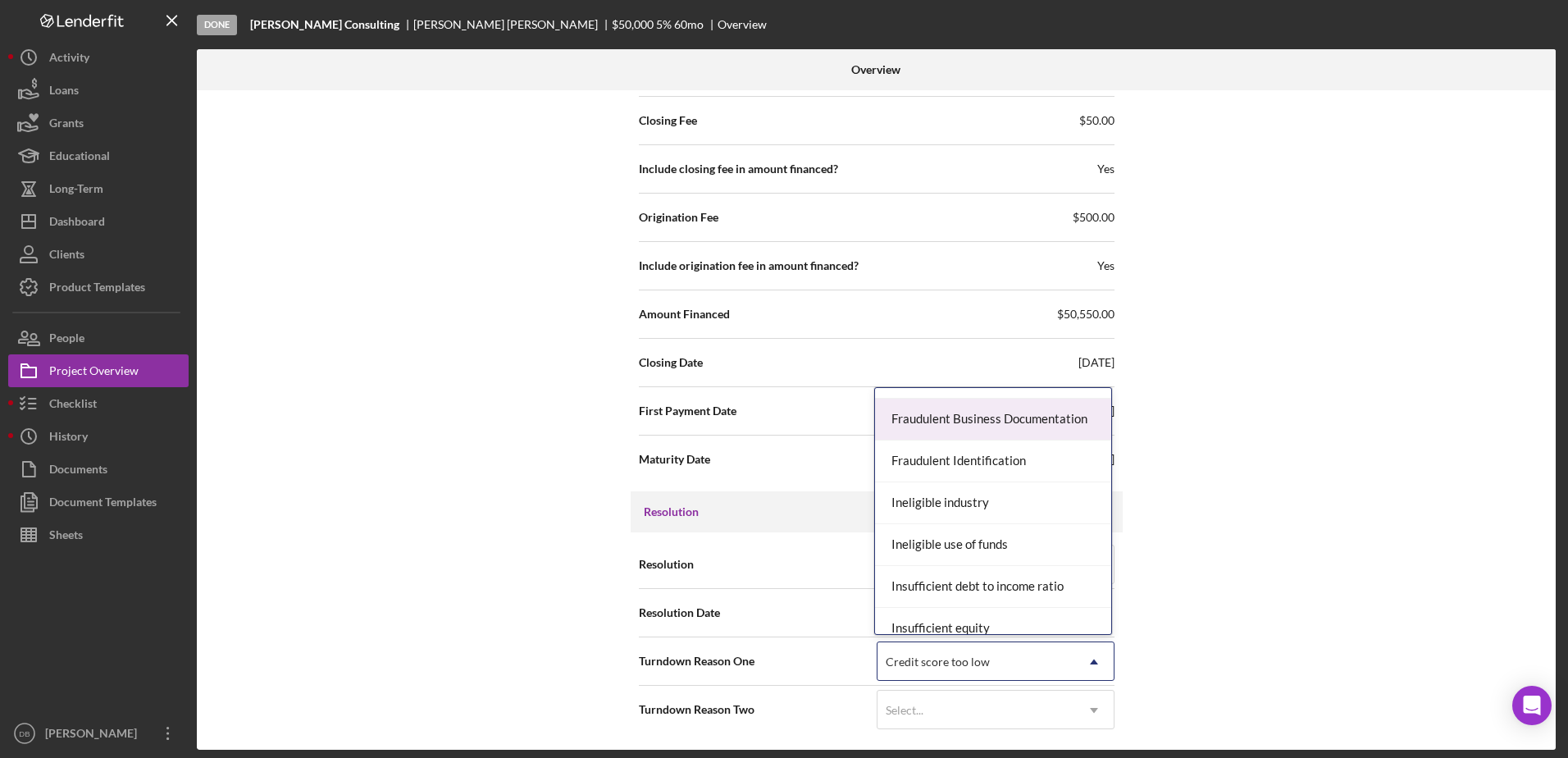
scroll to position [492, 0]
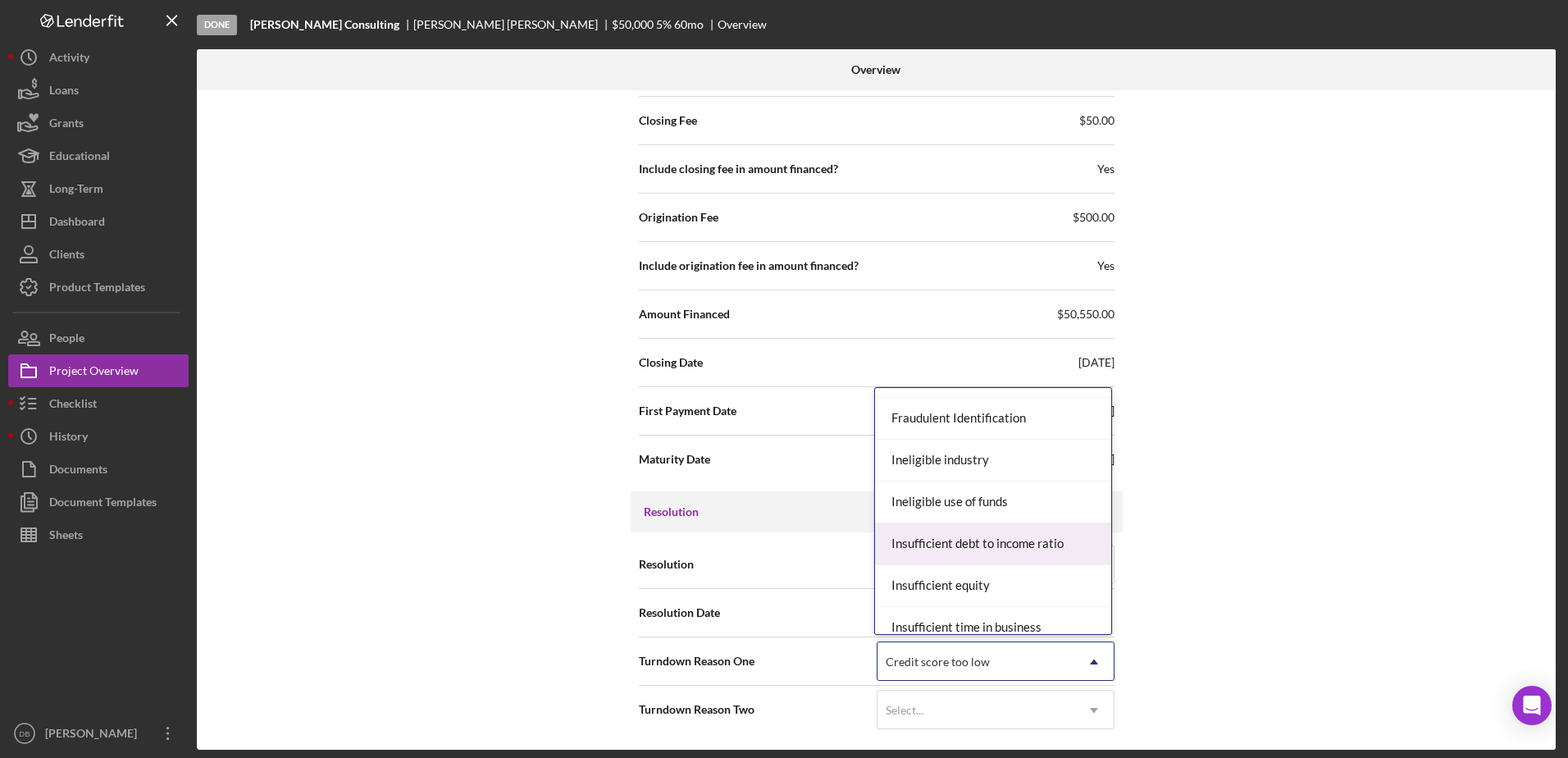
click at [798, 538] on div "Insufficient debt to income ratio" at bounding box center [993, 544] width 236 height 42
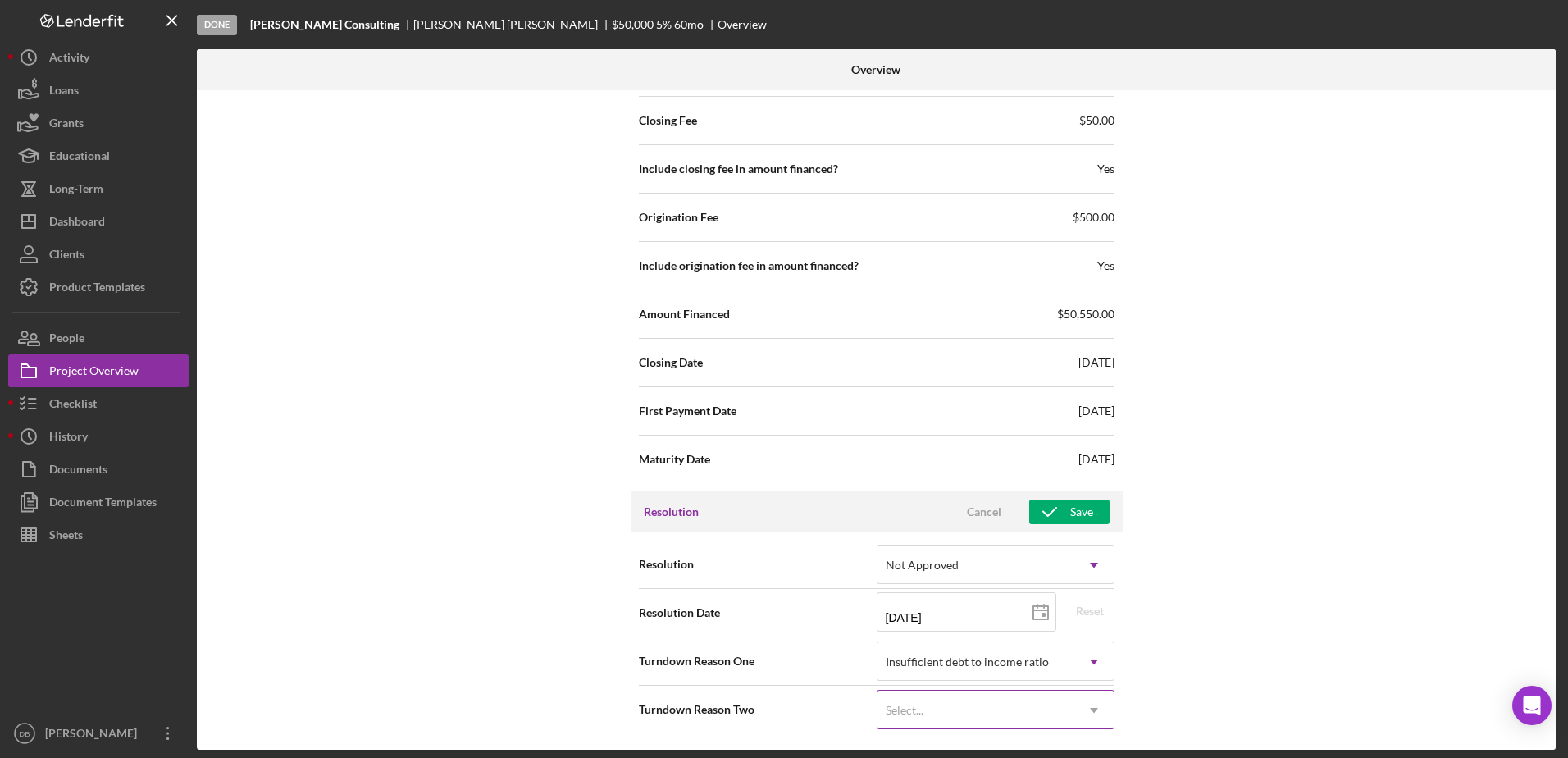
click at [798, 709] on div "Select..." at bounding box center [976, 710] width 197 height 38
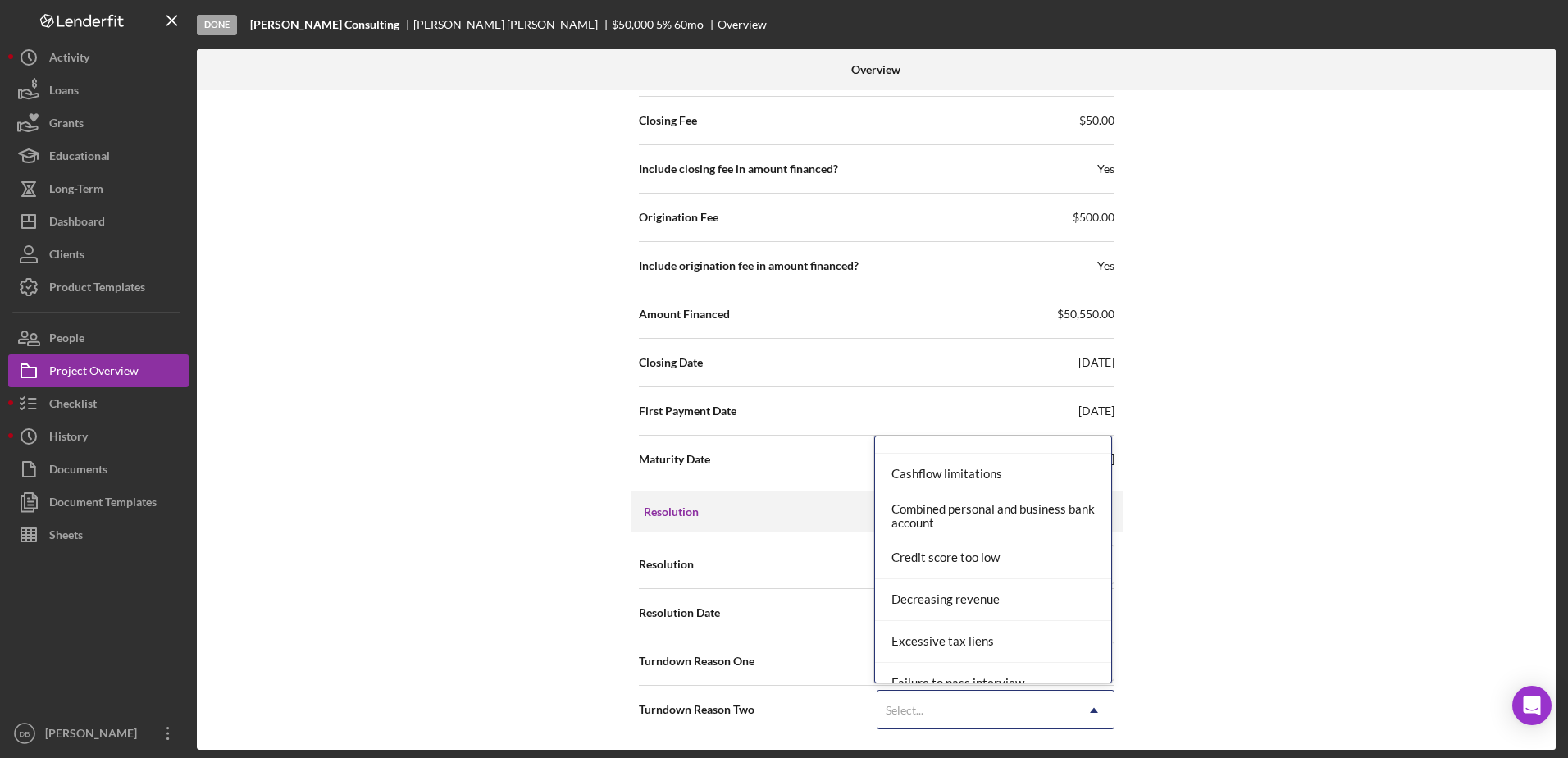
scroll to position [0, 0]
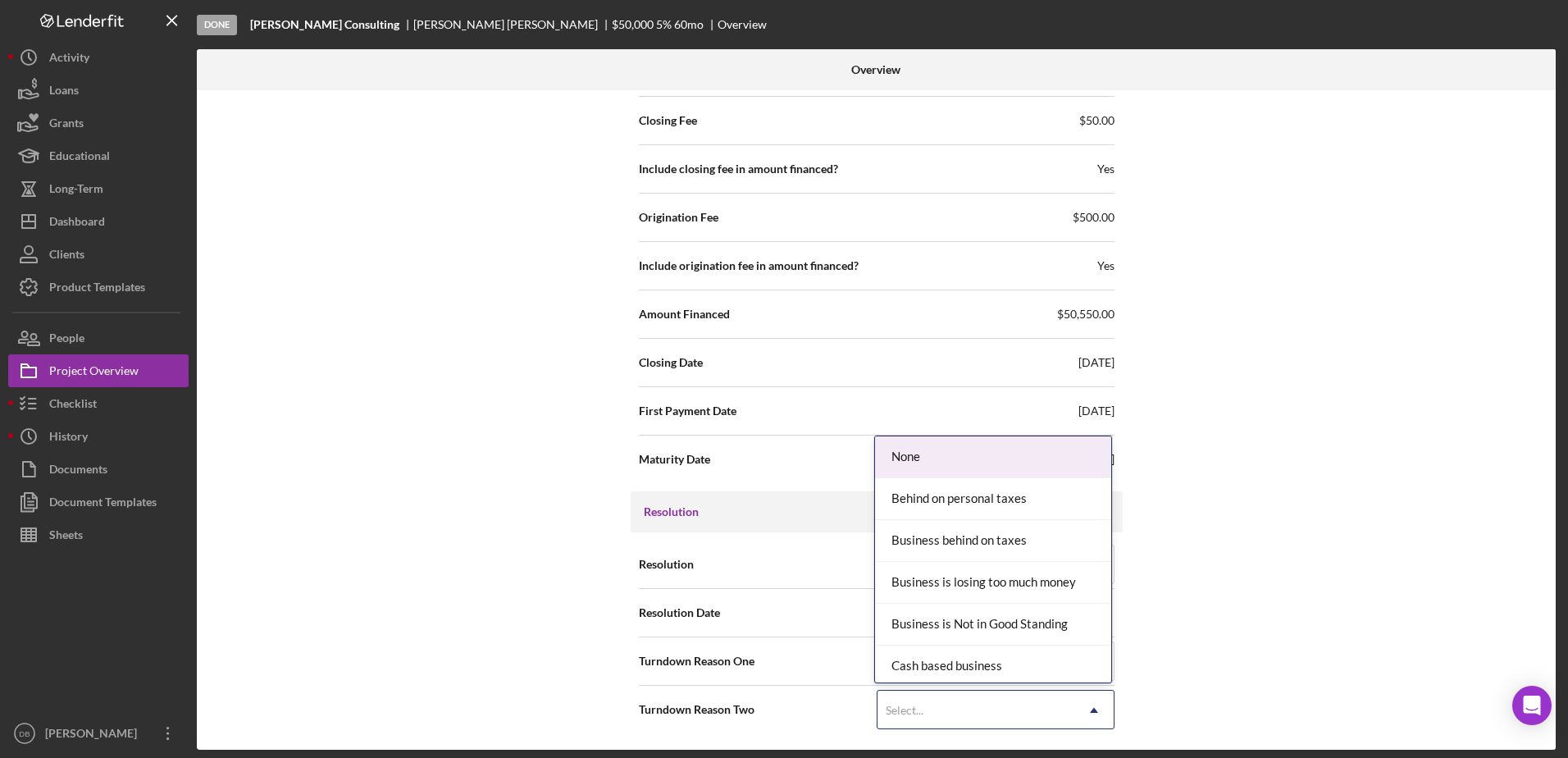
click at [798, 460] on div "None" at bounding box center [993, 457] width 236 height 42
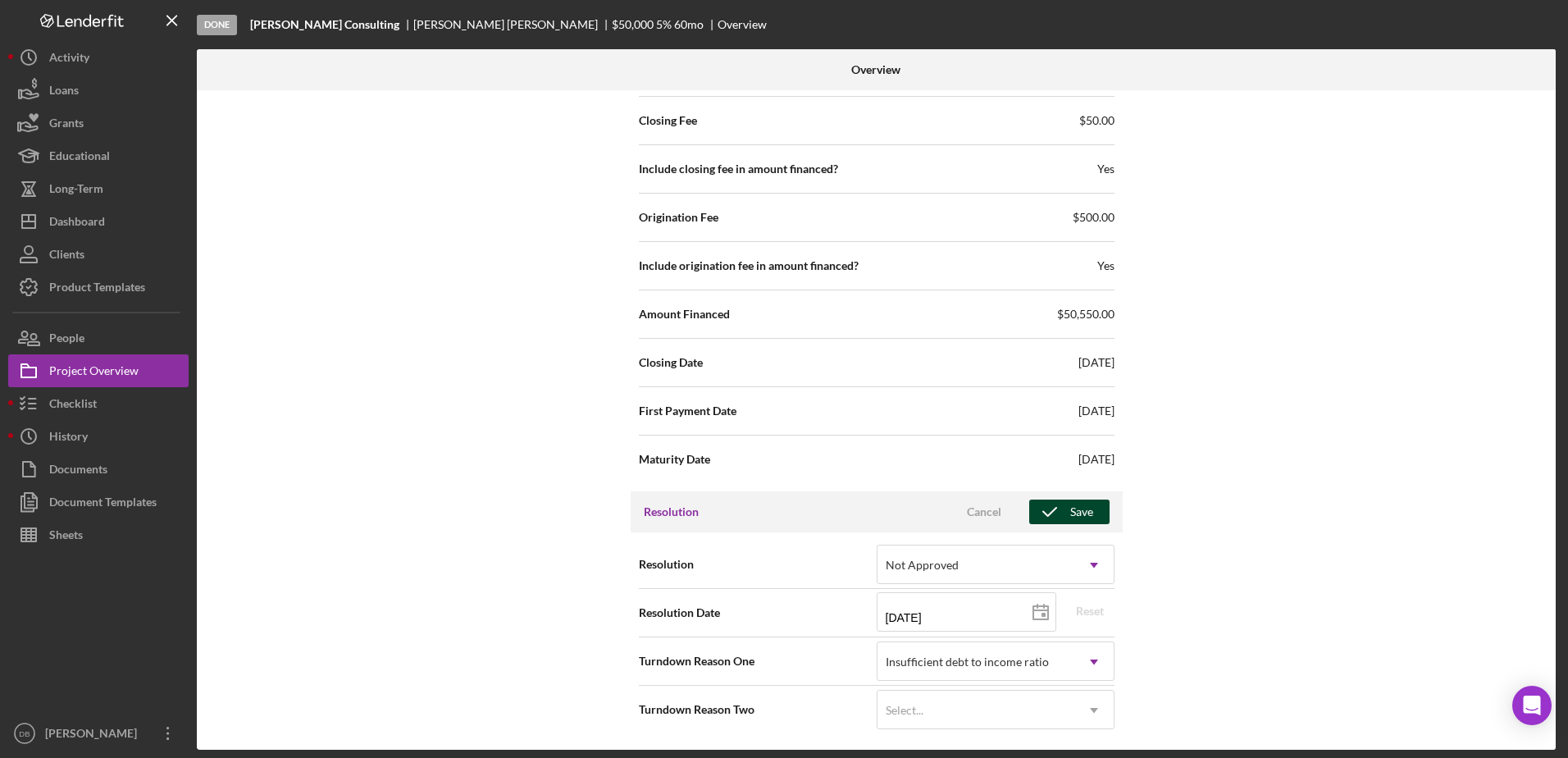
click at [798, 519] on div "Save" at bounding box center [1081, 512] width 23 height 25
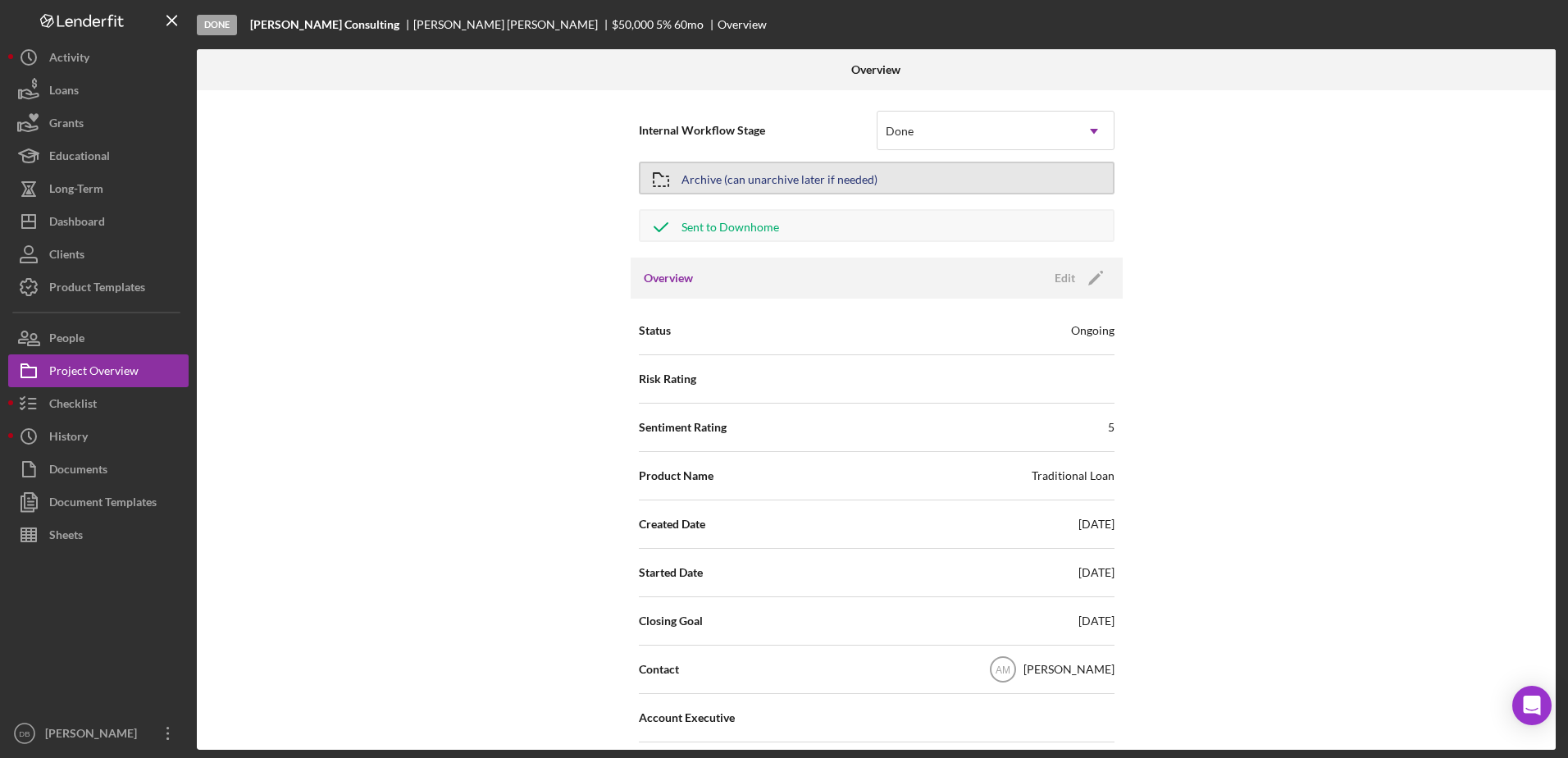
click at [754, 183] on div "Archive (can unarchive later if needed)" at bounding box center [779, 178] width 196 height 30
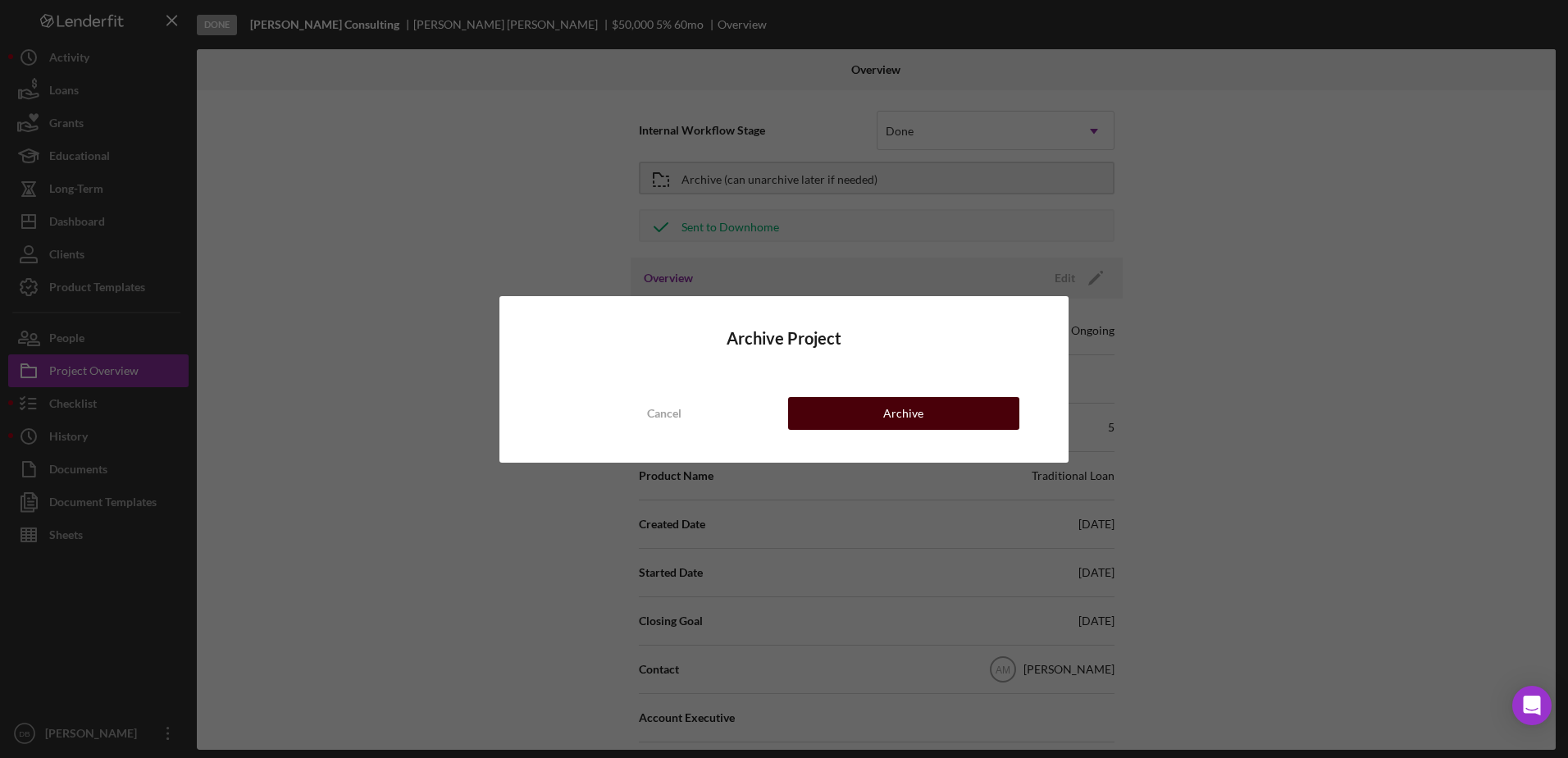
click at [798, 413] on button "Archive" at bounding box center [904, 413] width 231 height 33
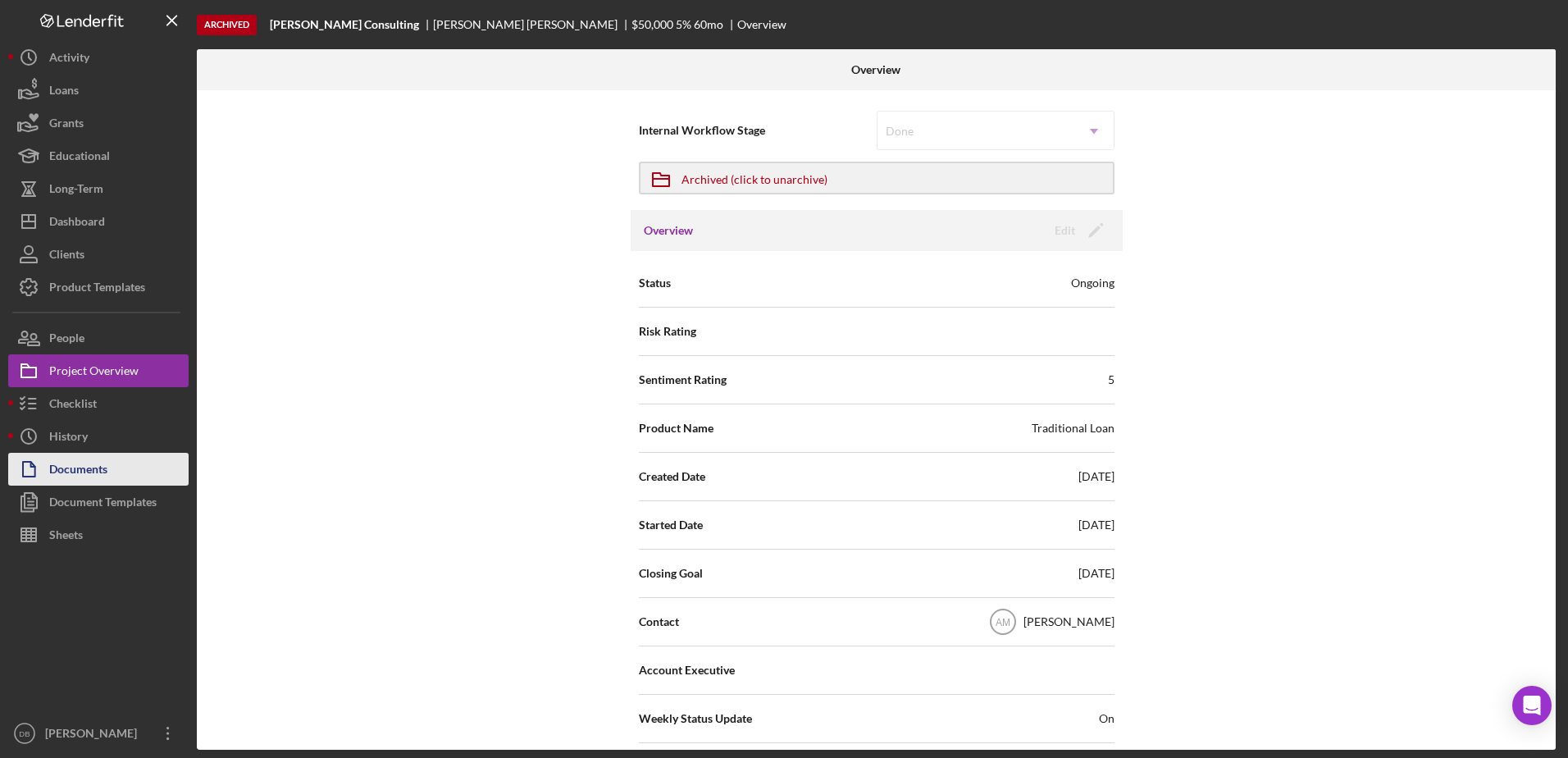
click at [94, 461] on div "Documents" at bounding box center [78, 471] width 58 height 37
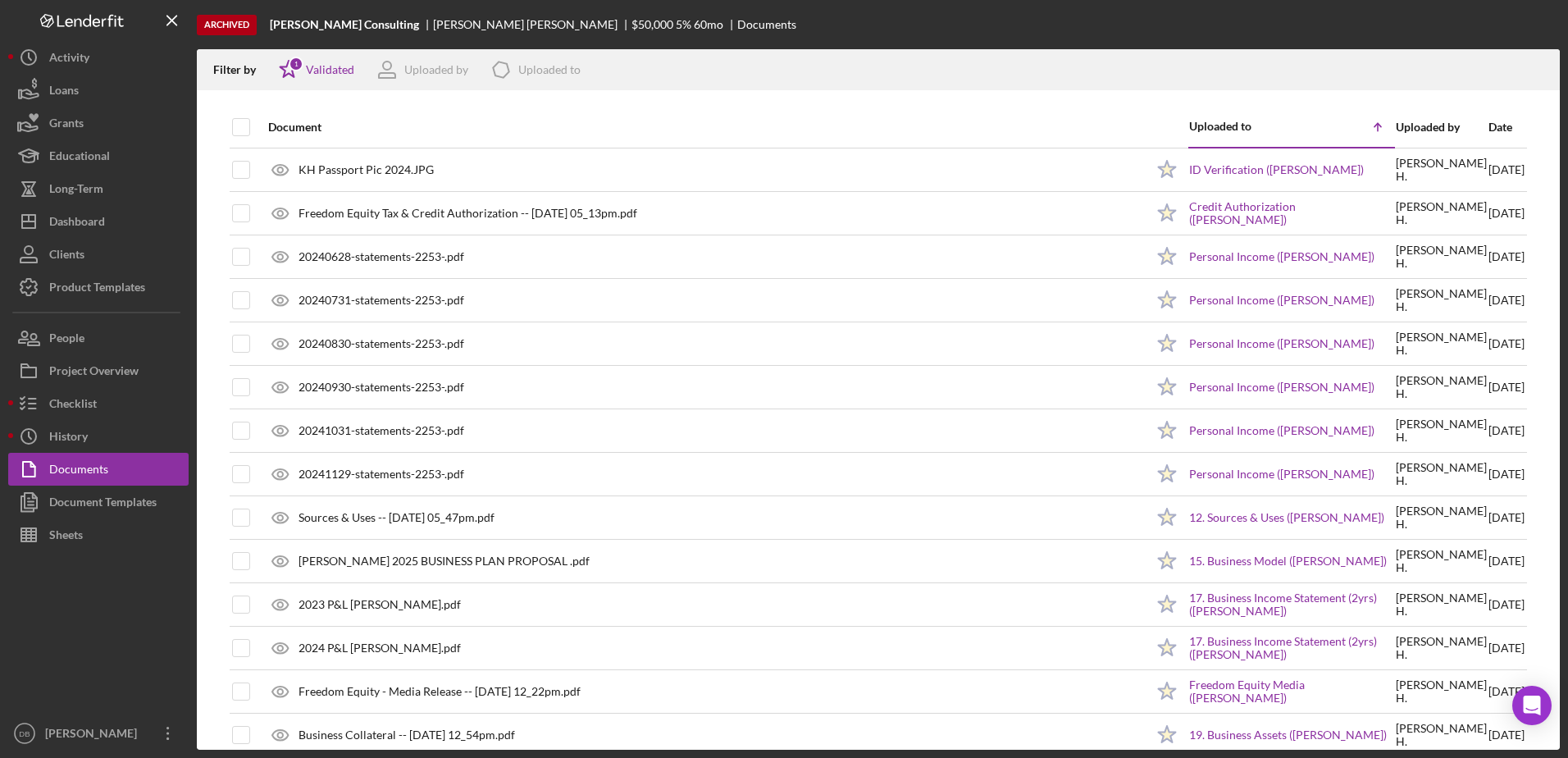
drag, startPoint x: 237, startPoint y: 126, endPoint x: 256, endPoint y: 127, distance: 19.0
click at [237, 126] on input "checkbox" at bounding box center [241, 127] width 16 height 16
checkbox input "true"
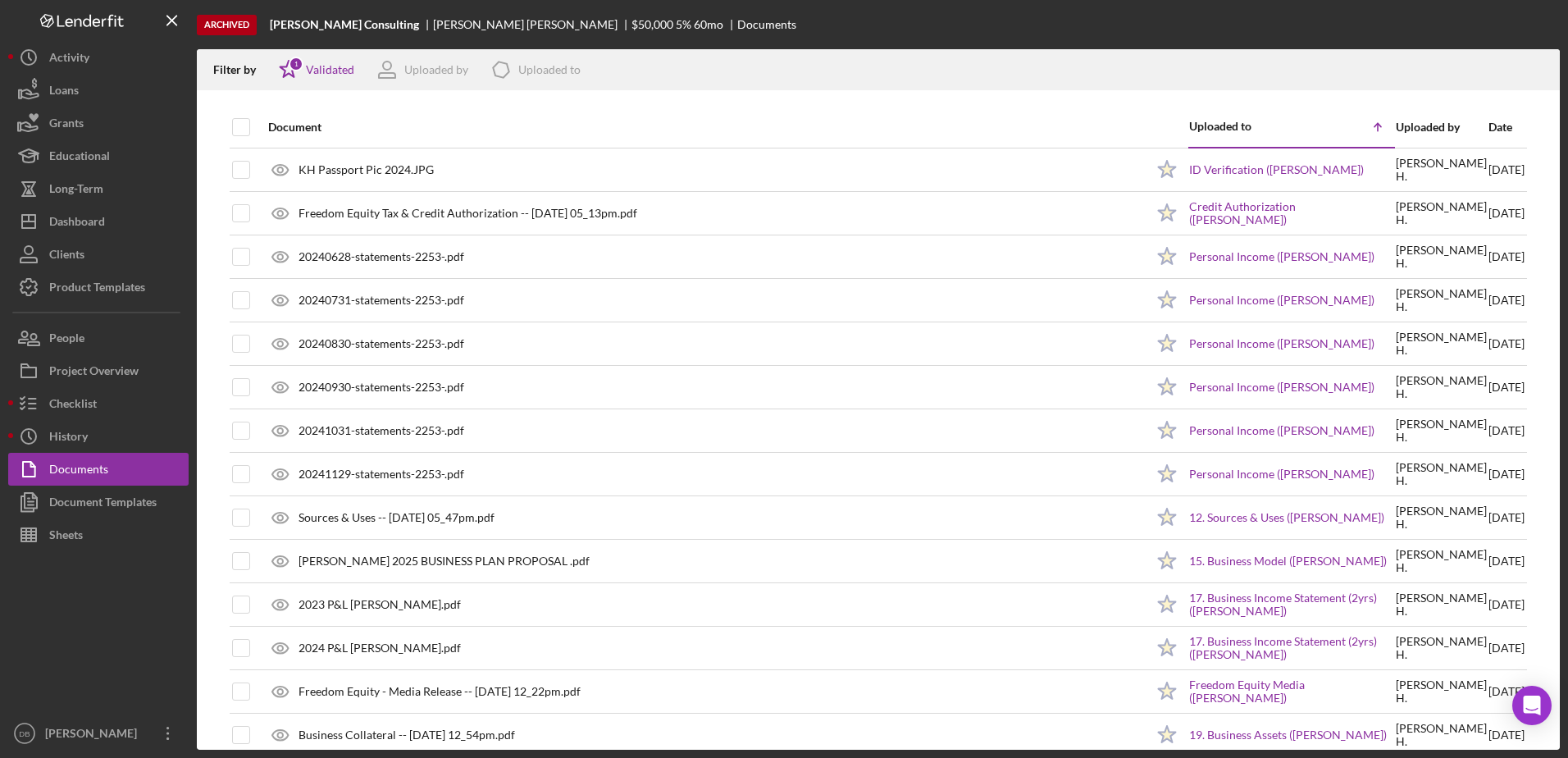
checkbox input "true"
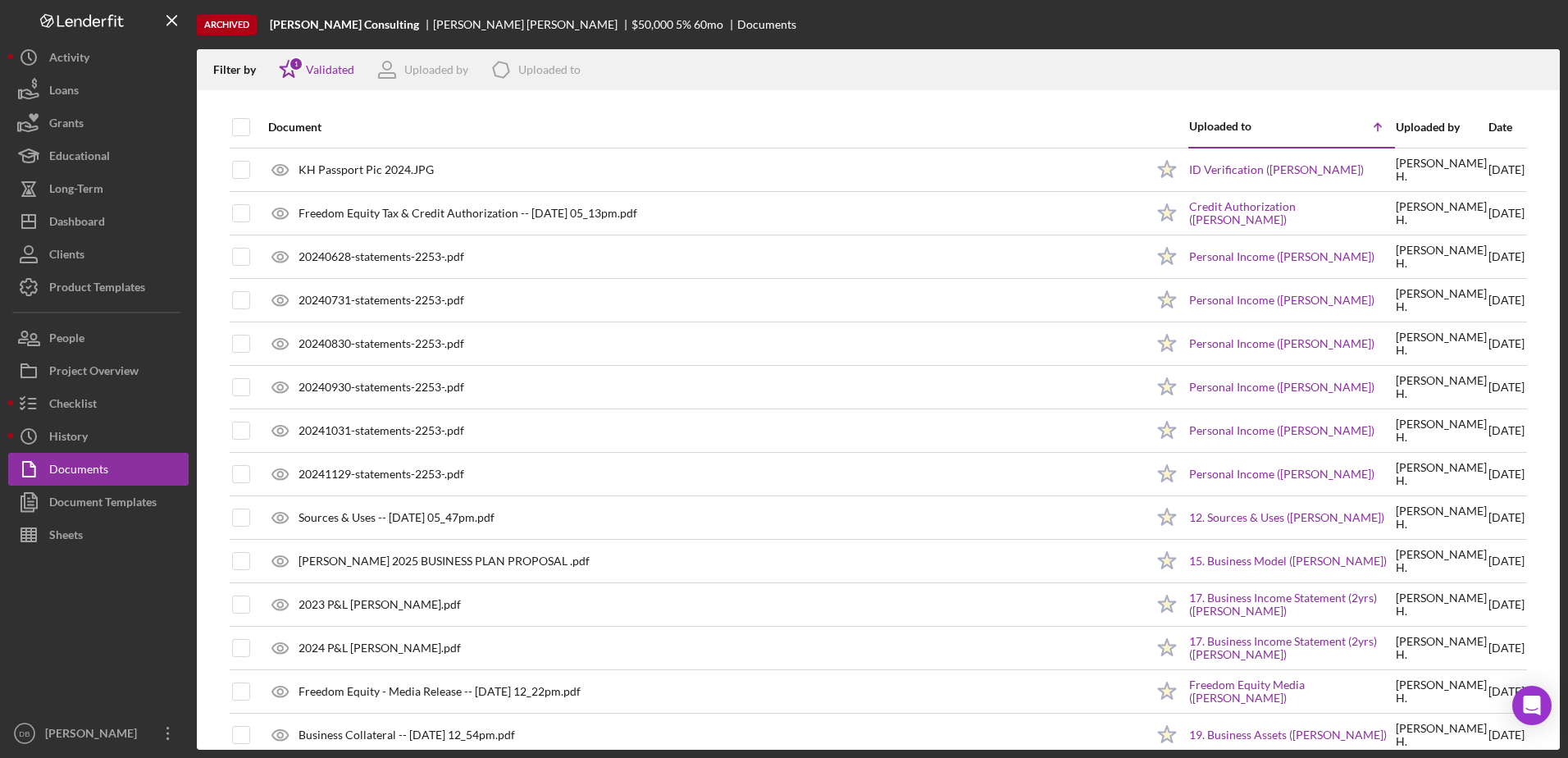
checkbox input "true"
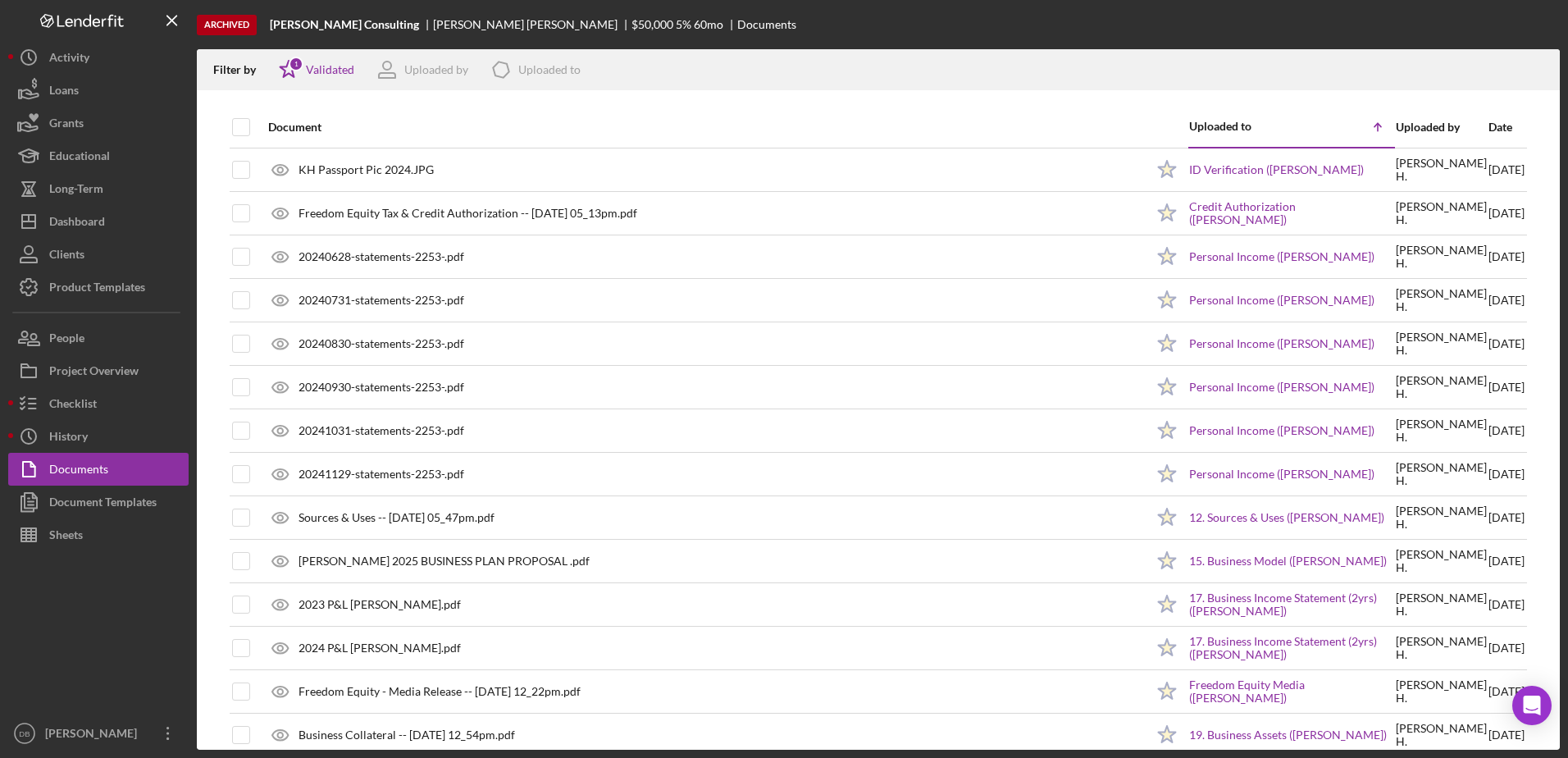
checkbox input "true"
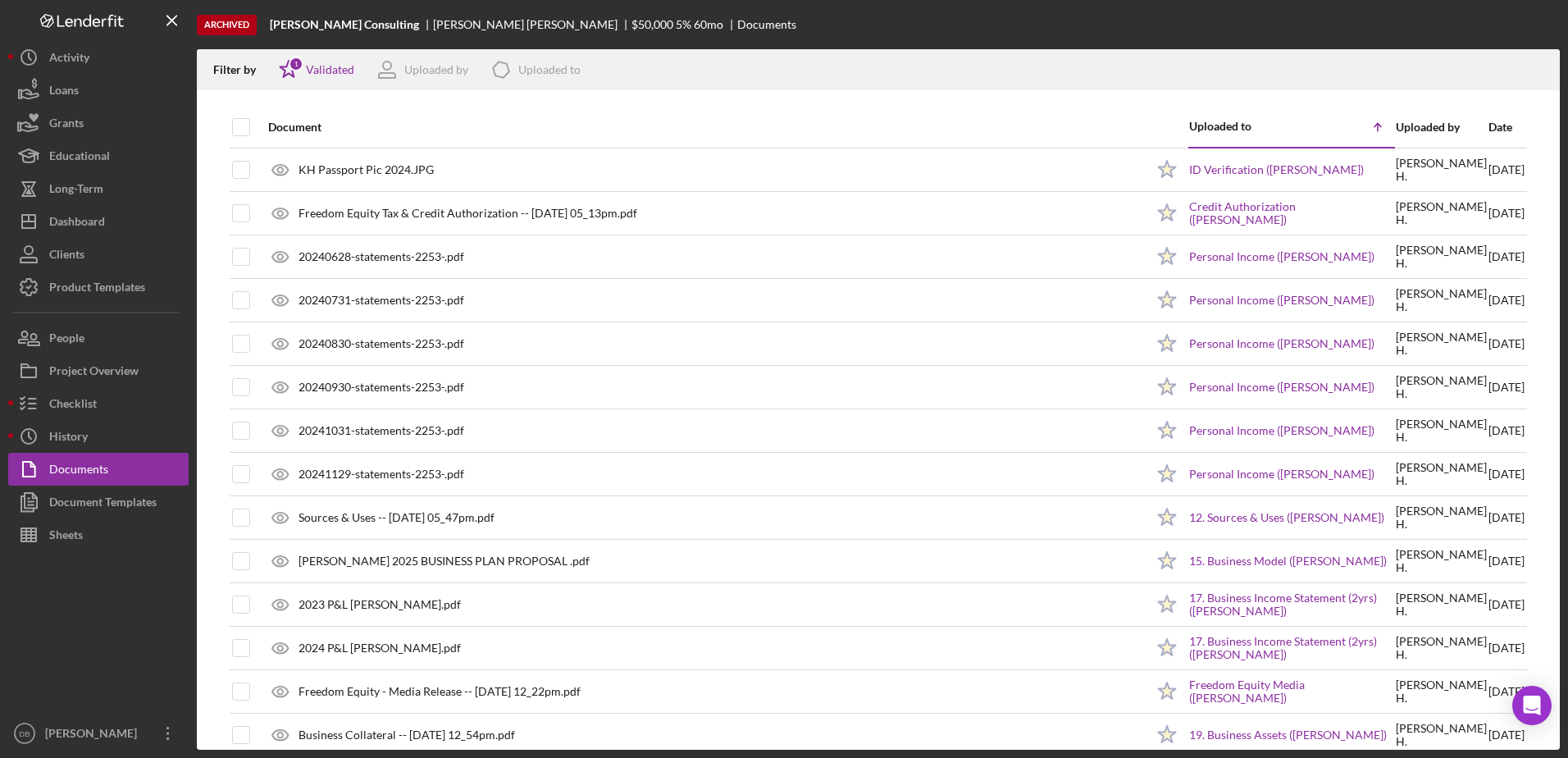
checkbox input "true"
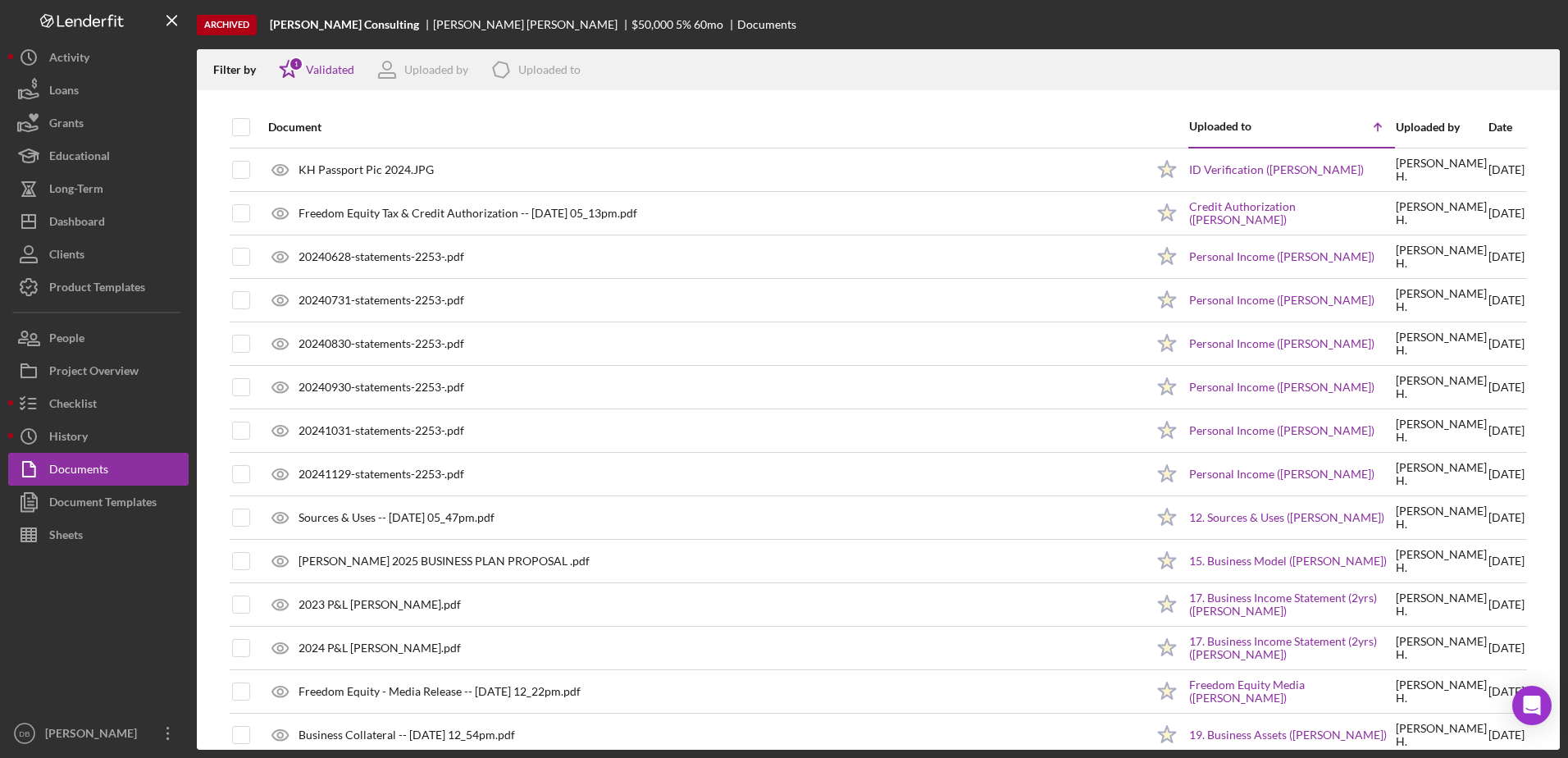
checkbox input "true"
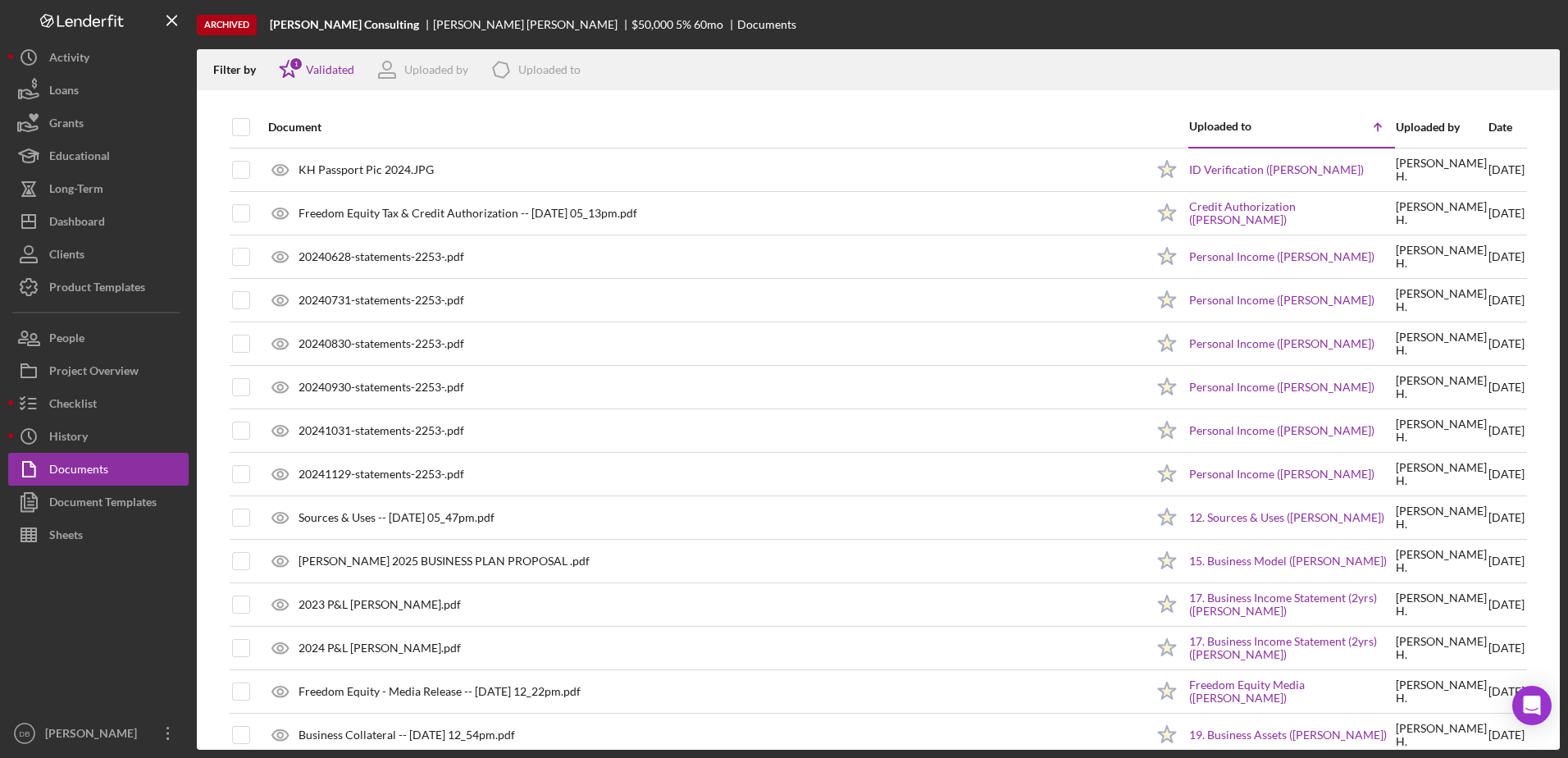
checkbox input "true"
click at [798, 63] on icon "Icon/Download" at bounding box center [1539, 70] width 37 height 37
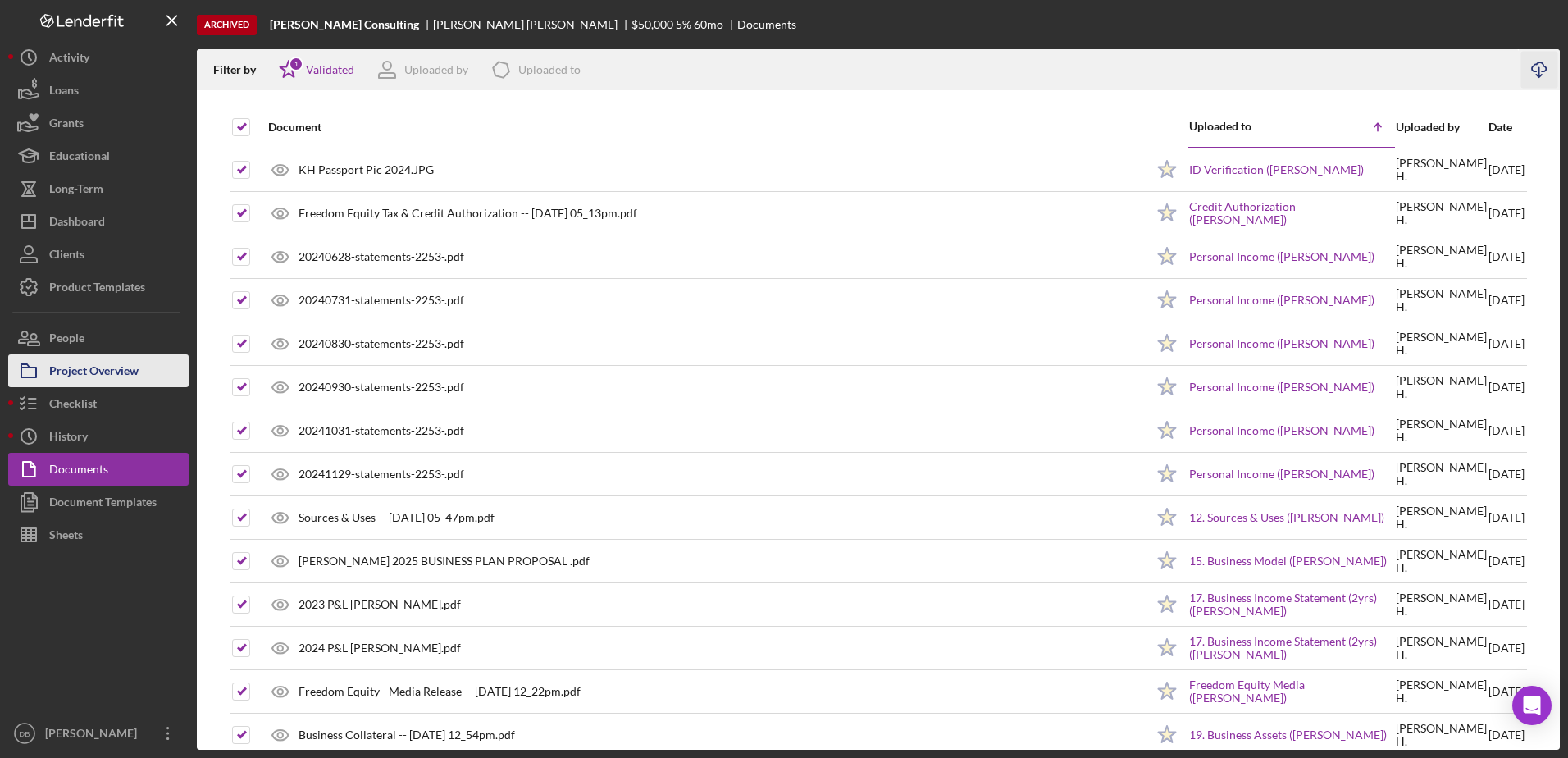
click at [64, 372] on div "Project Overview" at bounding box center [94, 372] width 89 height 37
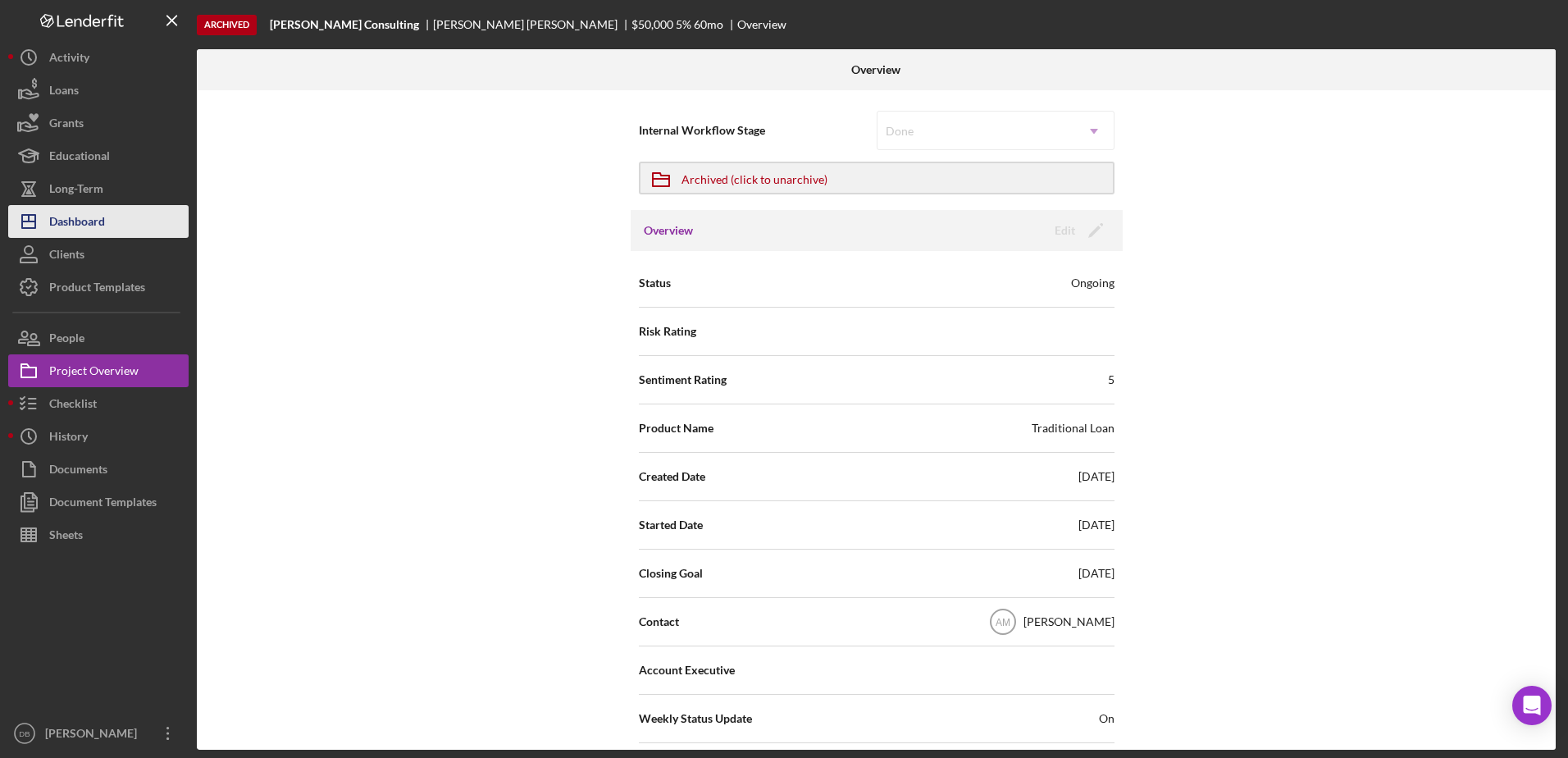
click at [80, 223] on div "Dashboard" at bounding box center [77, 223] width 56 height 37
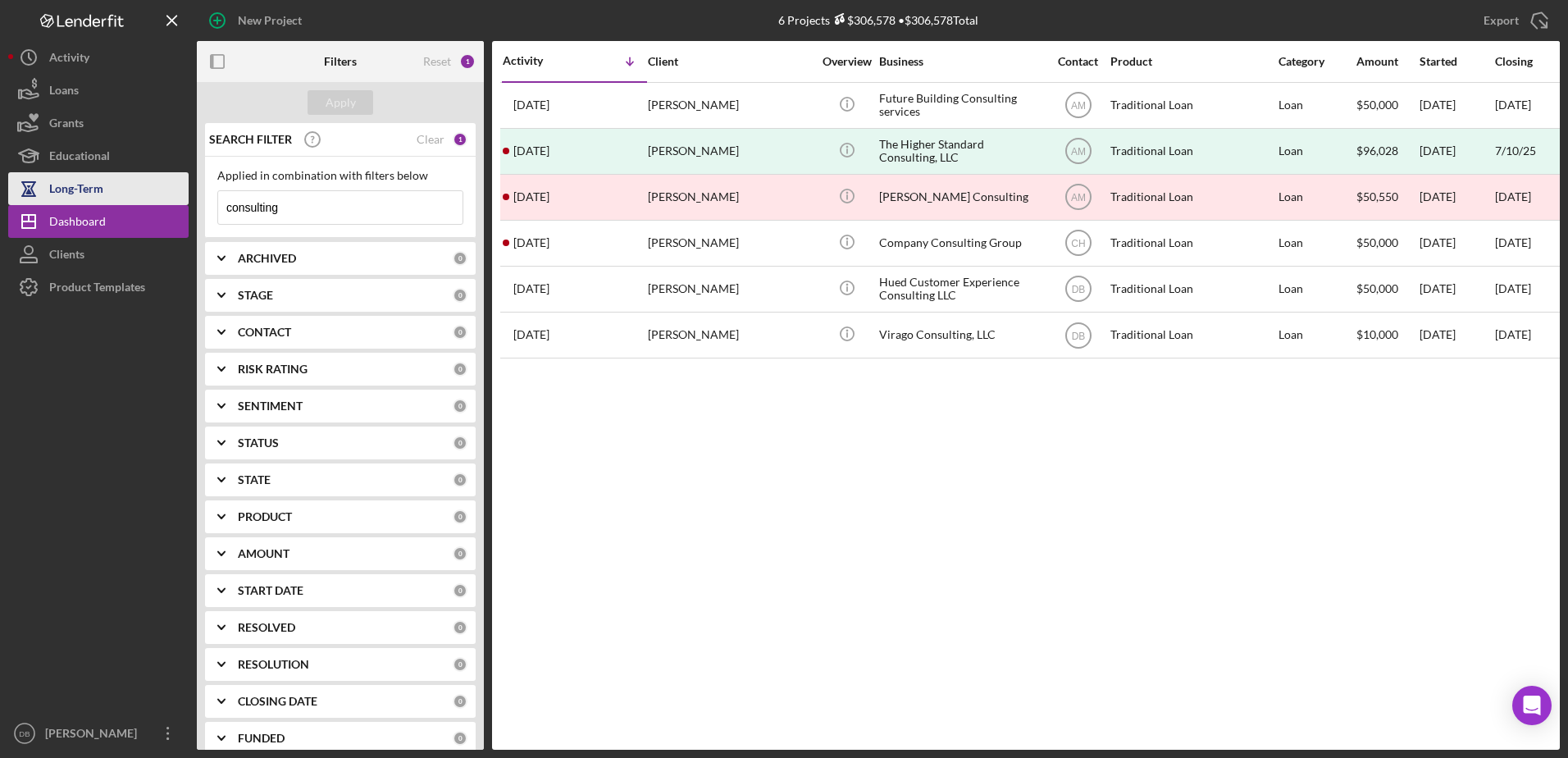
drag, startPoint x: 281, startPoint y: 205, endPoint x: 174, endPoint y: 189, distance: 108.2
click at [199, 203] on div "SEARCH FILTER Clear 1 Applied in combination with filters below consulting Icon…" at bounding box center [341, 436] width 287 height 627
click at [798, 400] on div "Activity Icon/Table Sort Arrow Client Overview Business Contact Product Categor…" at bounding box center [1026, 395] width 1067 height 709
click at [314, 333] on div "CONTACT" at bounding box center [345, 332] width 215 height 13
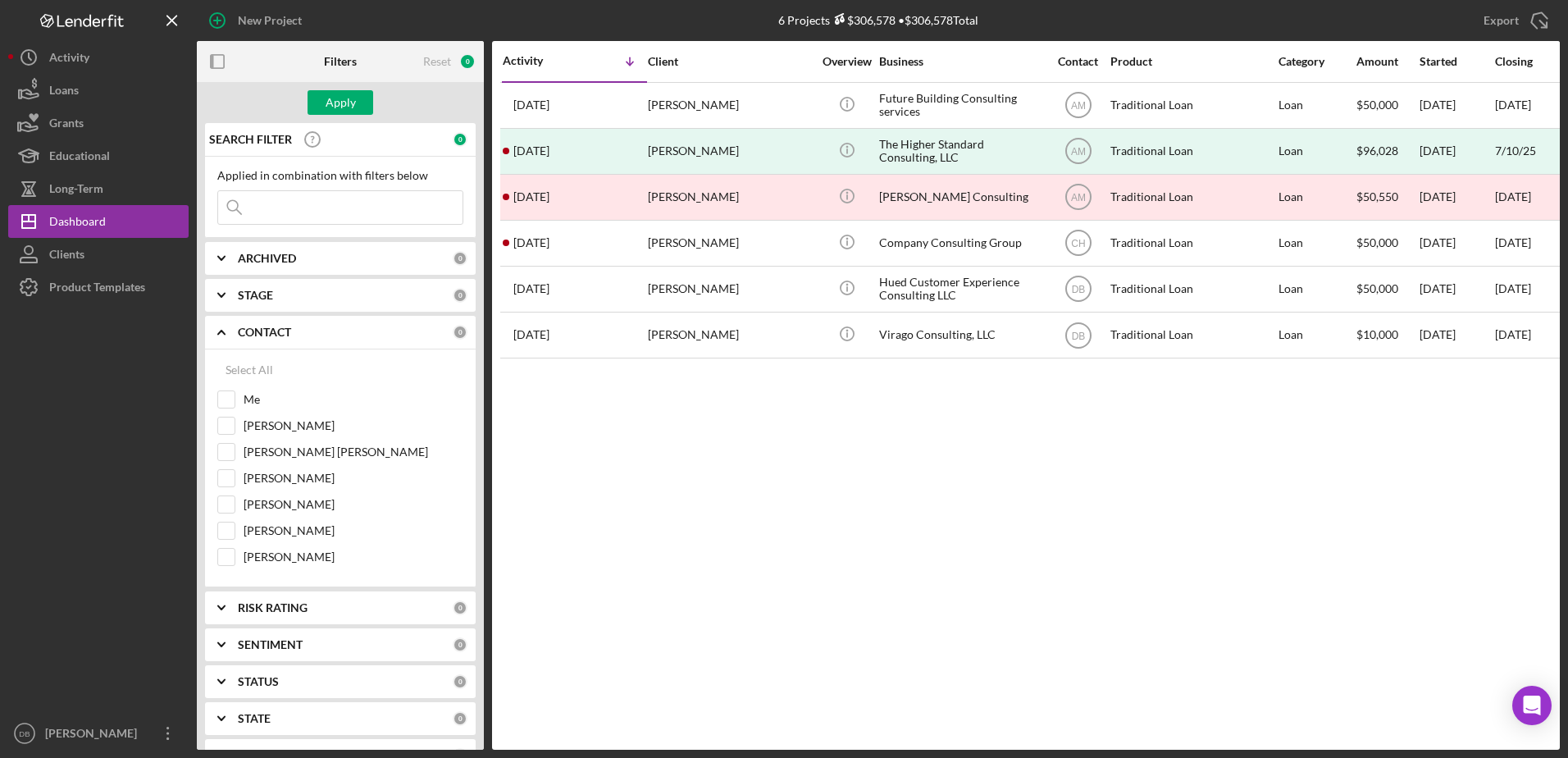
click at [284, 330] on b "CONTACT" at bounding box center [264, 332] width 53 height 13
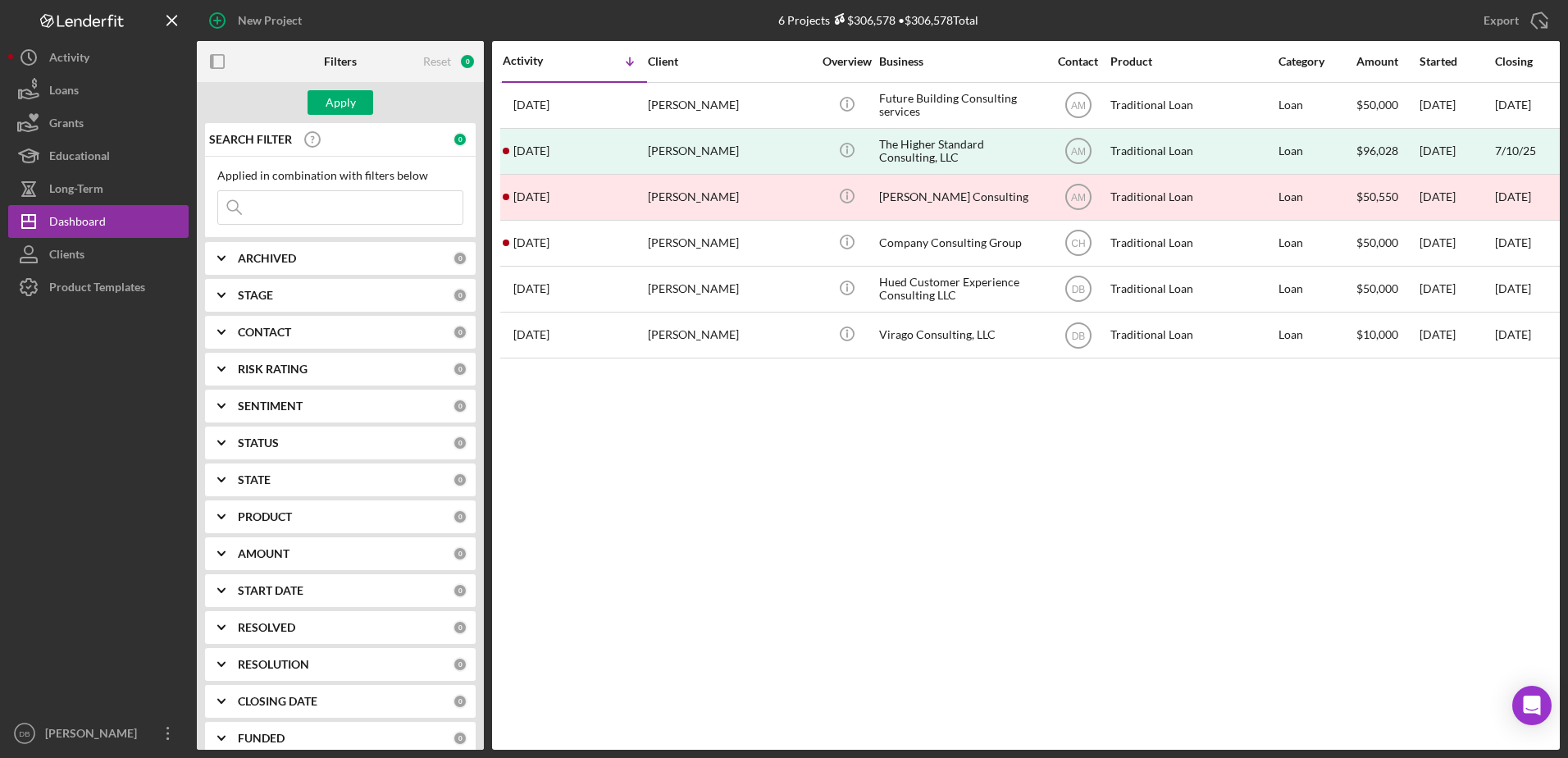
click at [269, 299] on b "STAGE" at bounding box center [255, 295] width 35 height 13
click at [236, 359] on div "Done" at bounding box center [341, 367] width 246 height 26
click at [223, 364] on input "Done" at bounding box center [226, 363] width 16 height 16
checkbox input "true"
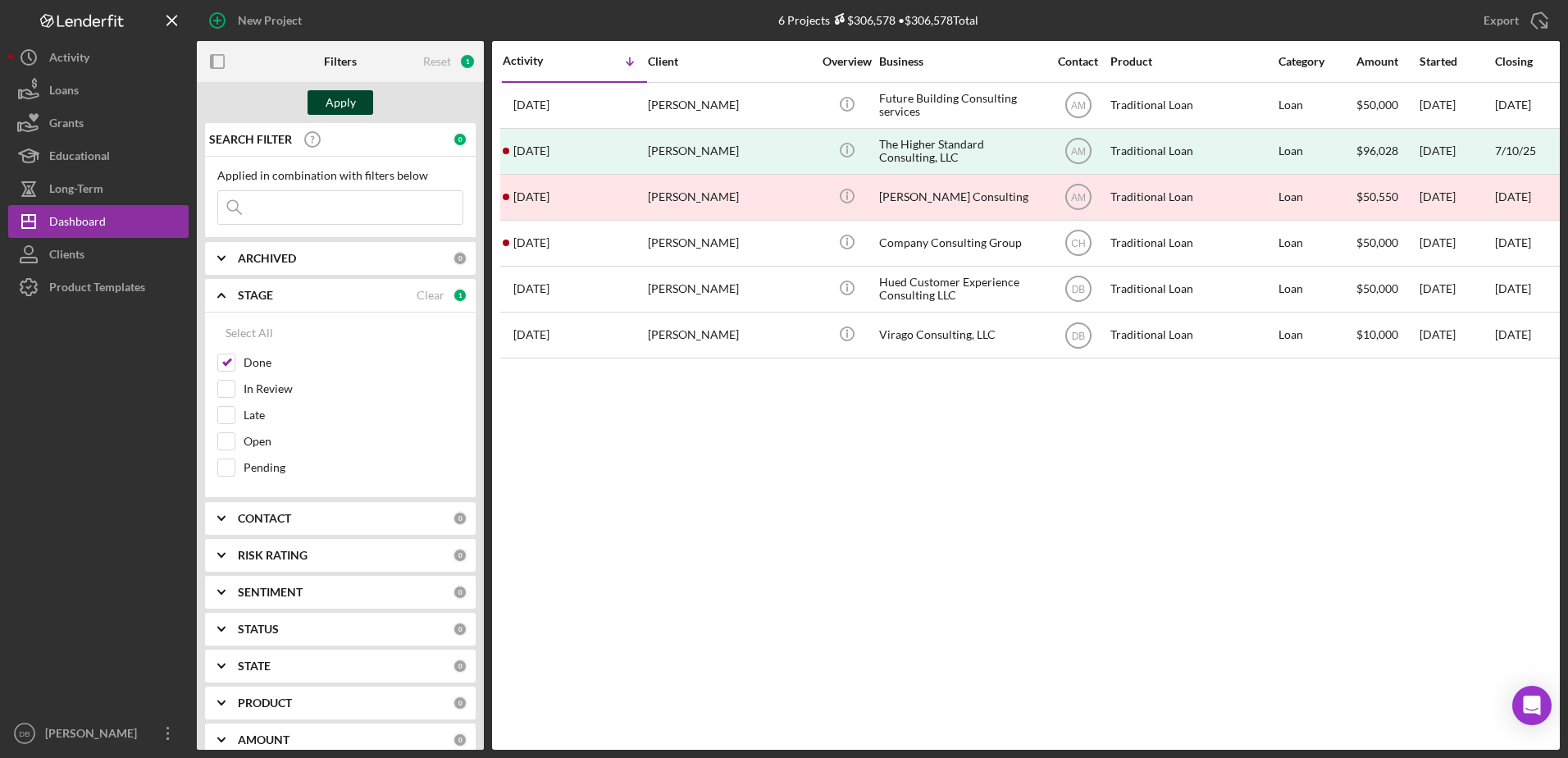
click at [328, 107] on div "Apply" at bounding box center [341, 103] width 30 height 25
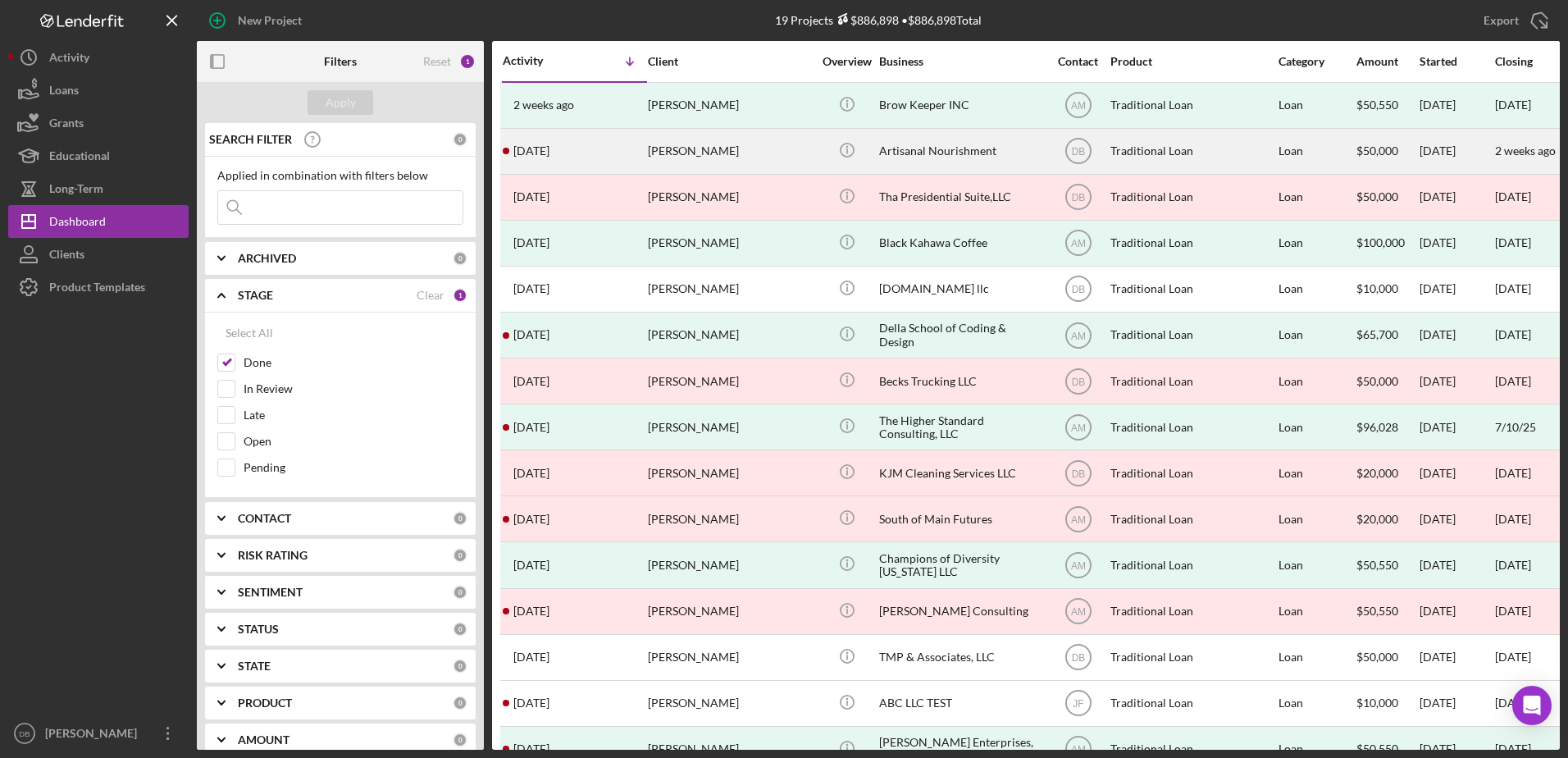
click at [798, 156] on div "Artisanal Nourishment" at bounding box center [961, 151] width 164 height 43
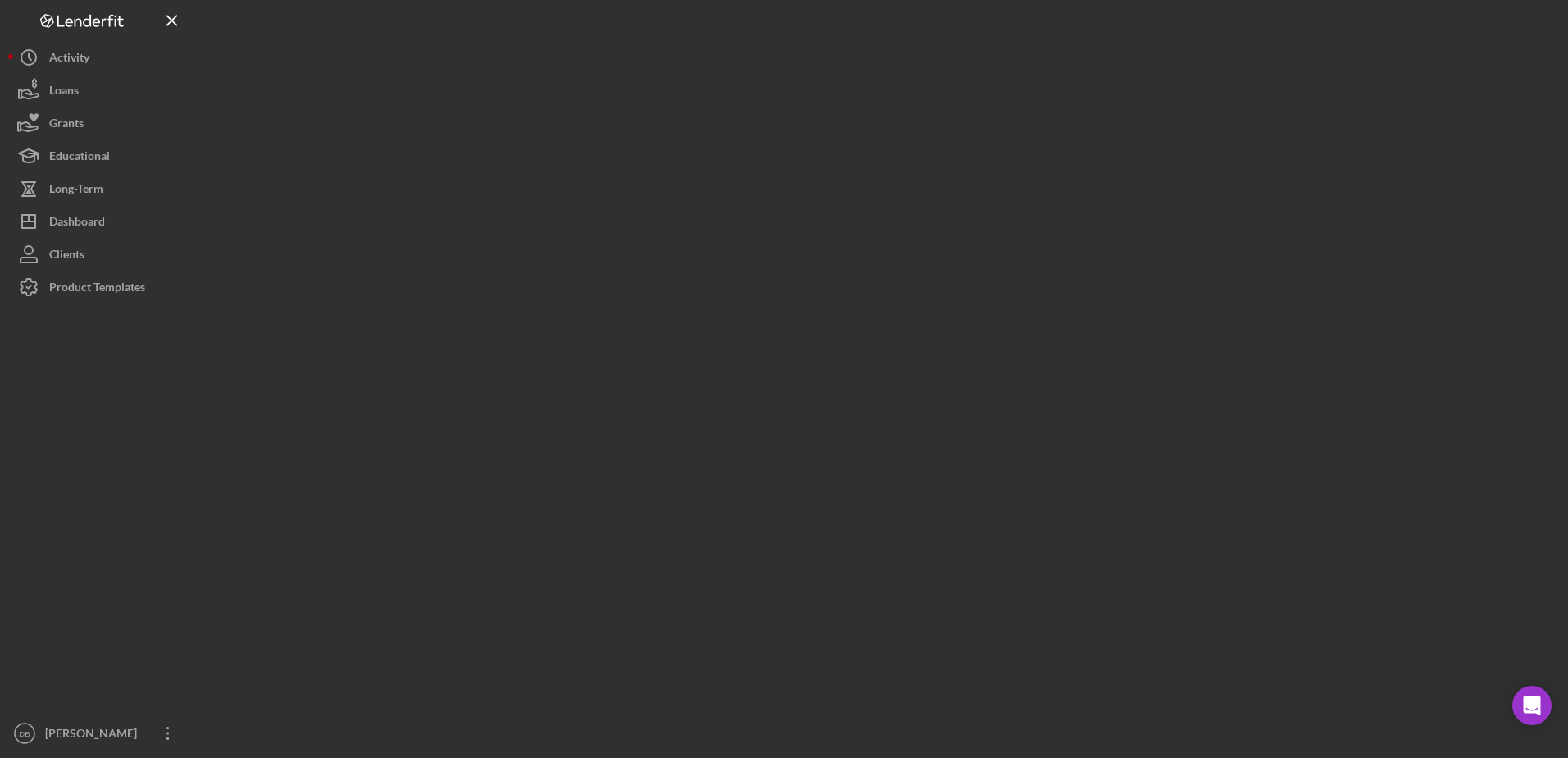
click at [798, 156] on div at bounding box center [878, 375] width 1363 height 750
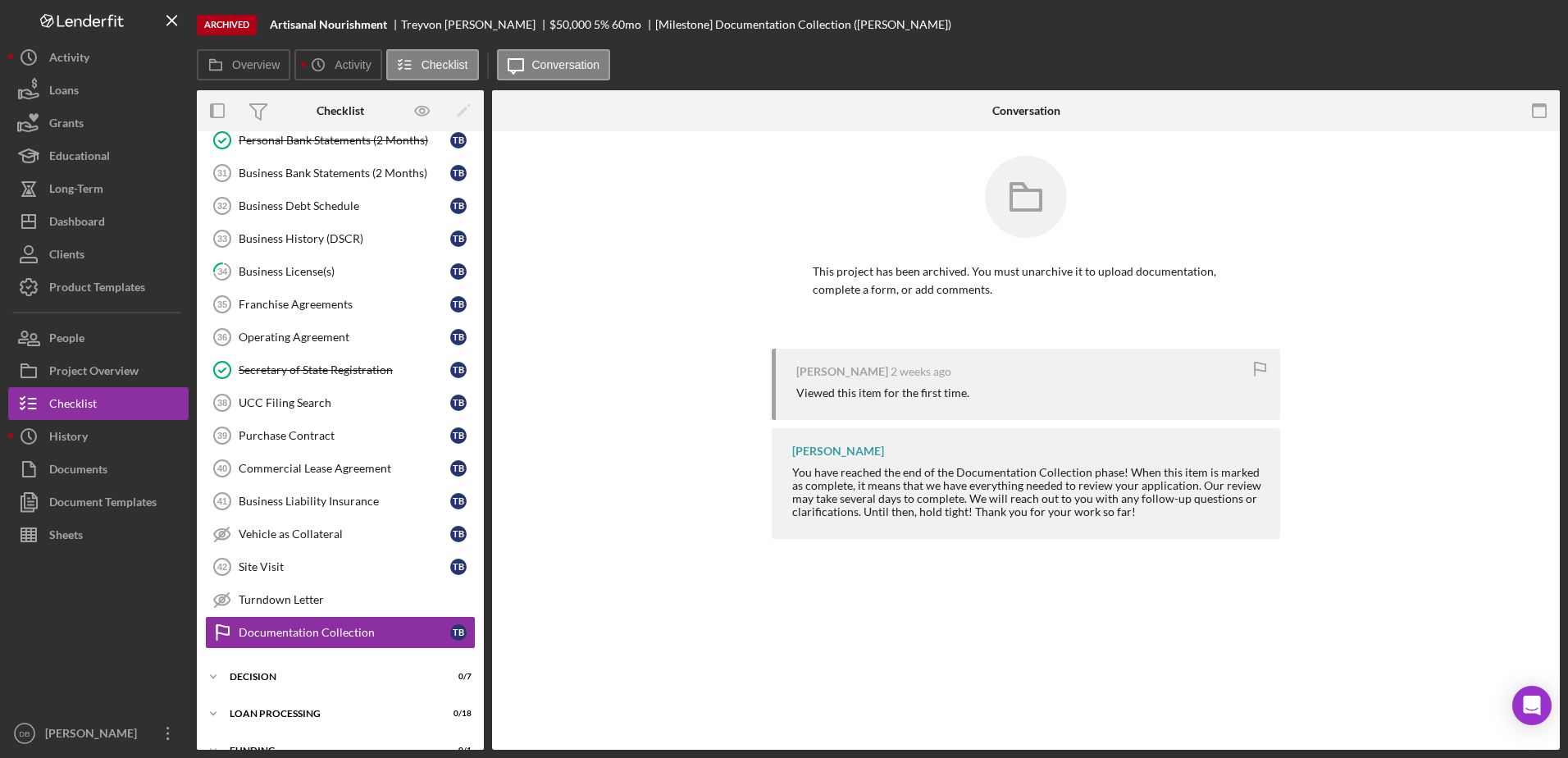
scroll to position [644, 0]
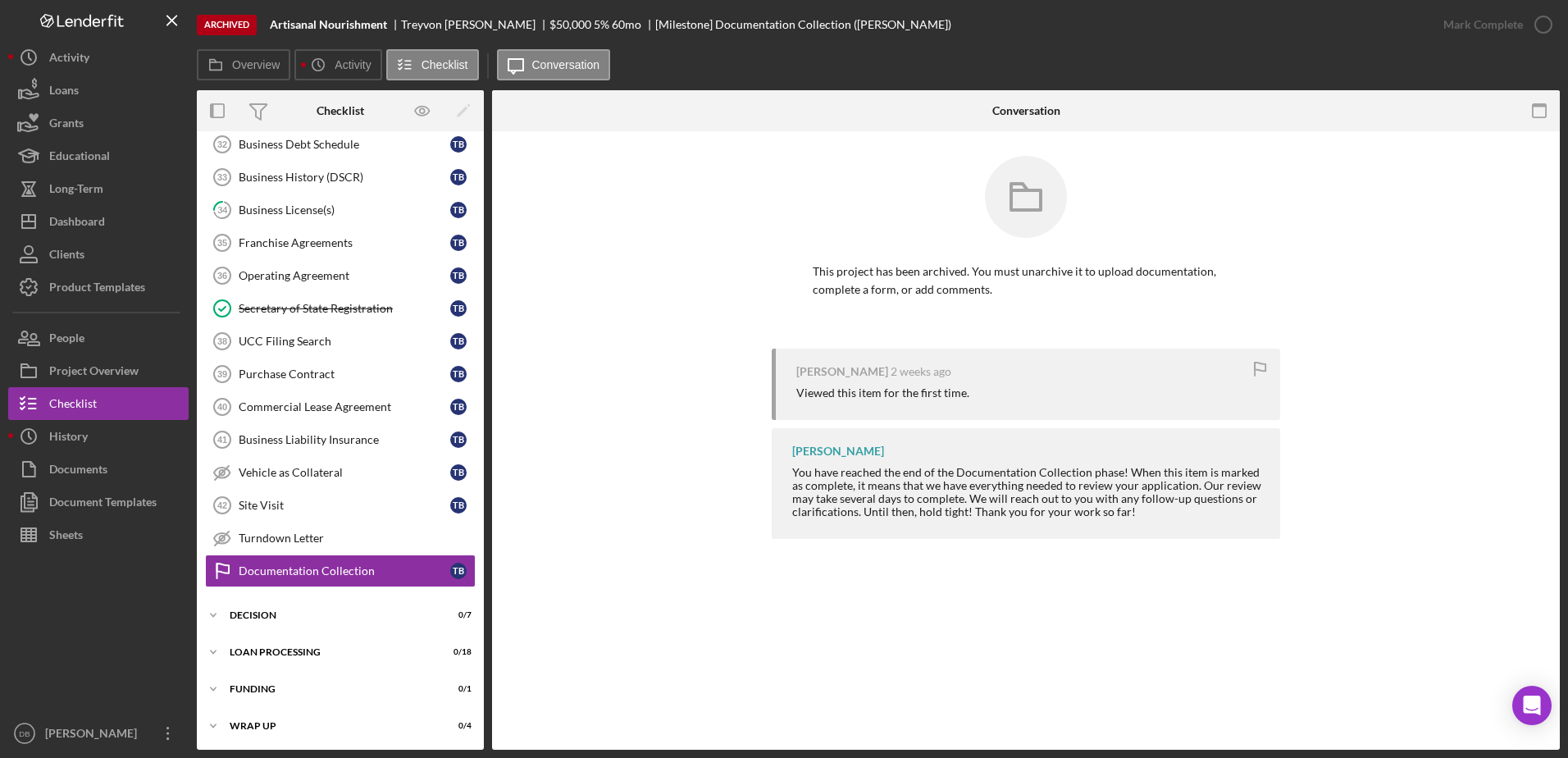
click at [677, 51] on div "Overview Icon/History Activity Checklist Icon/Message Conversation" at bounding box center [878, 66] width 1363 height 33
drag, startPoint x: 390, startPoint y: 26, endPoint x: 267, endPoint y: 28, distance: 123.0
click at [267, 28] on div "Archived Artisanal Nourishment [PERSON_NAME] $50,000 5 % 60 mo [Milestone] Docu…" at bounding box center [811, 25] width 1230 height 49
copy b "Artisanal Nourishment"
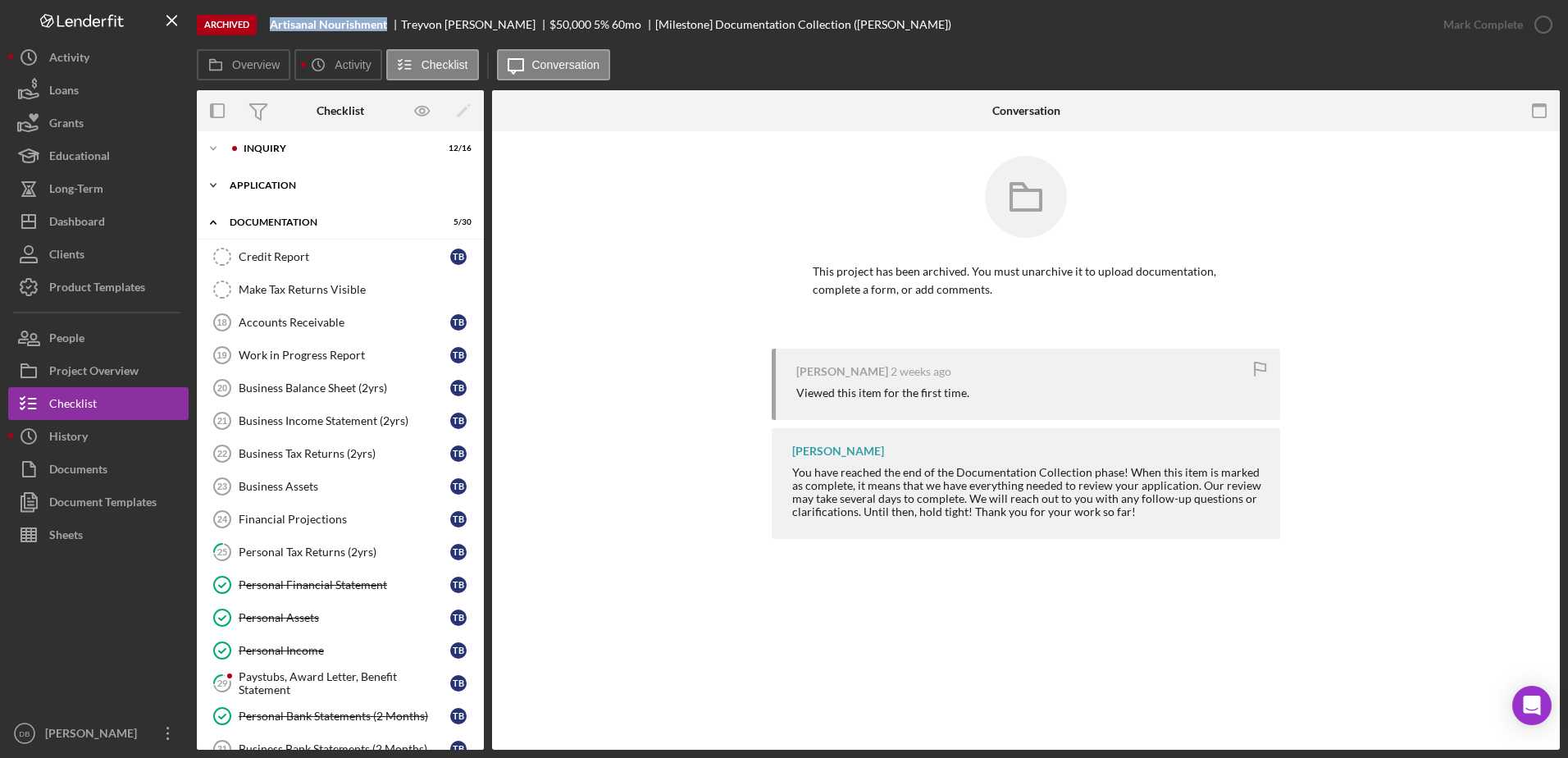
scroll to position [0, 0]
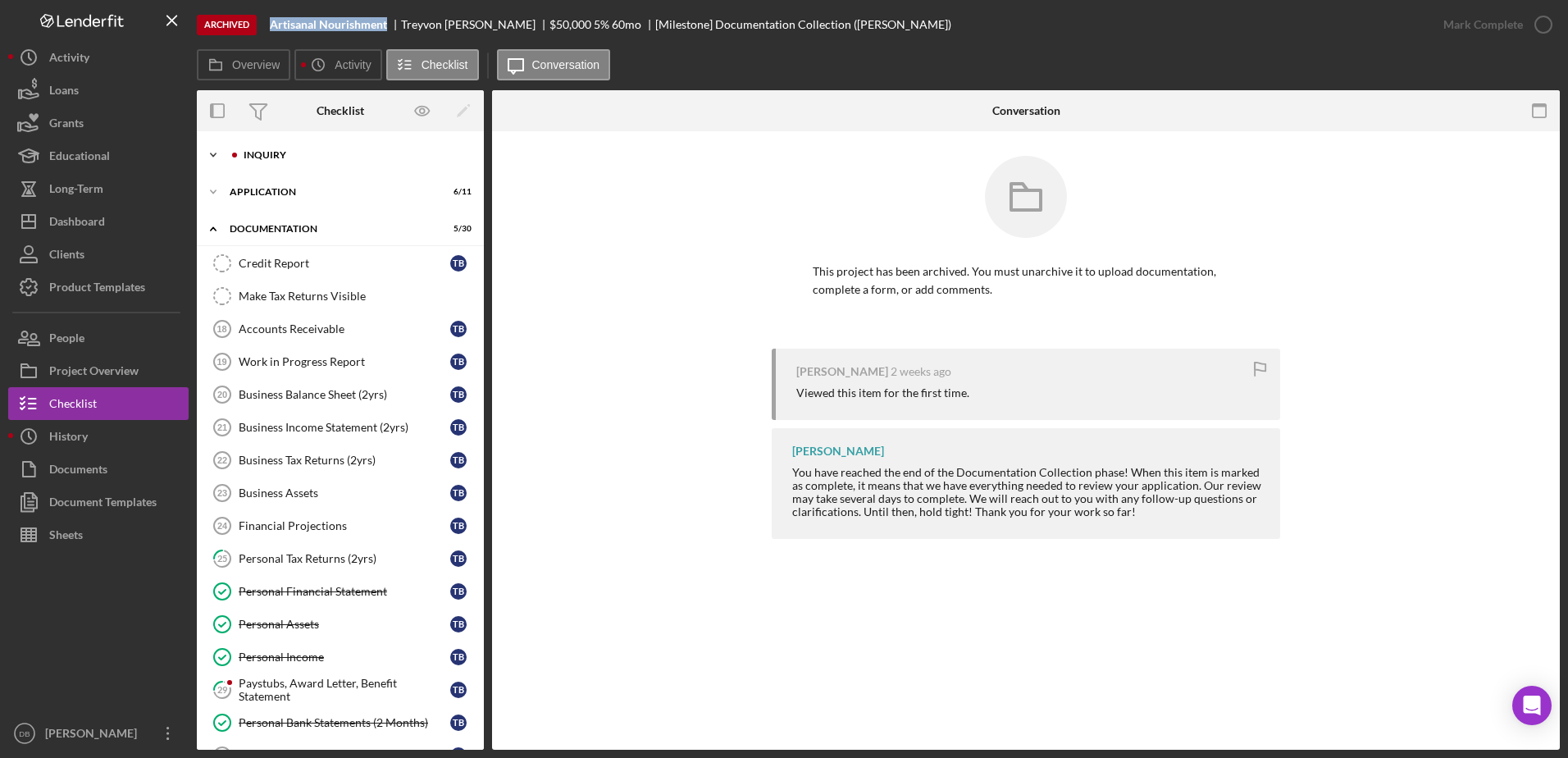
click at [314, 156] on div "Inquiry" at bounding box center [354, 155] width 220 height 10
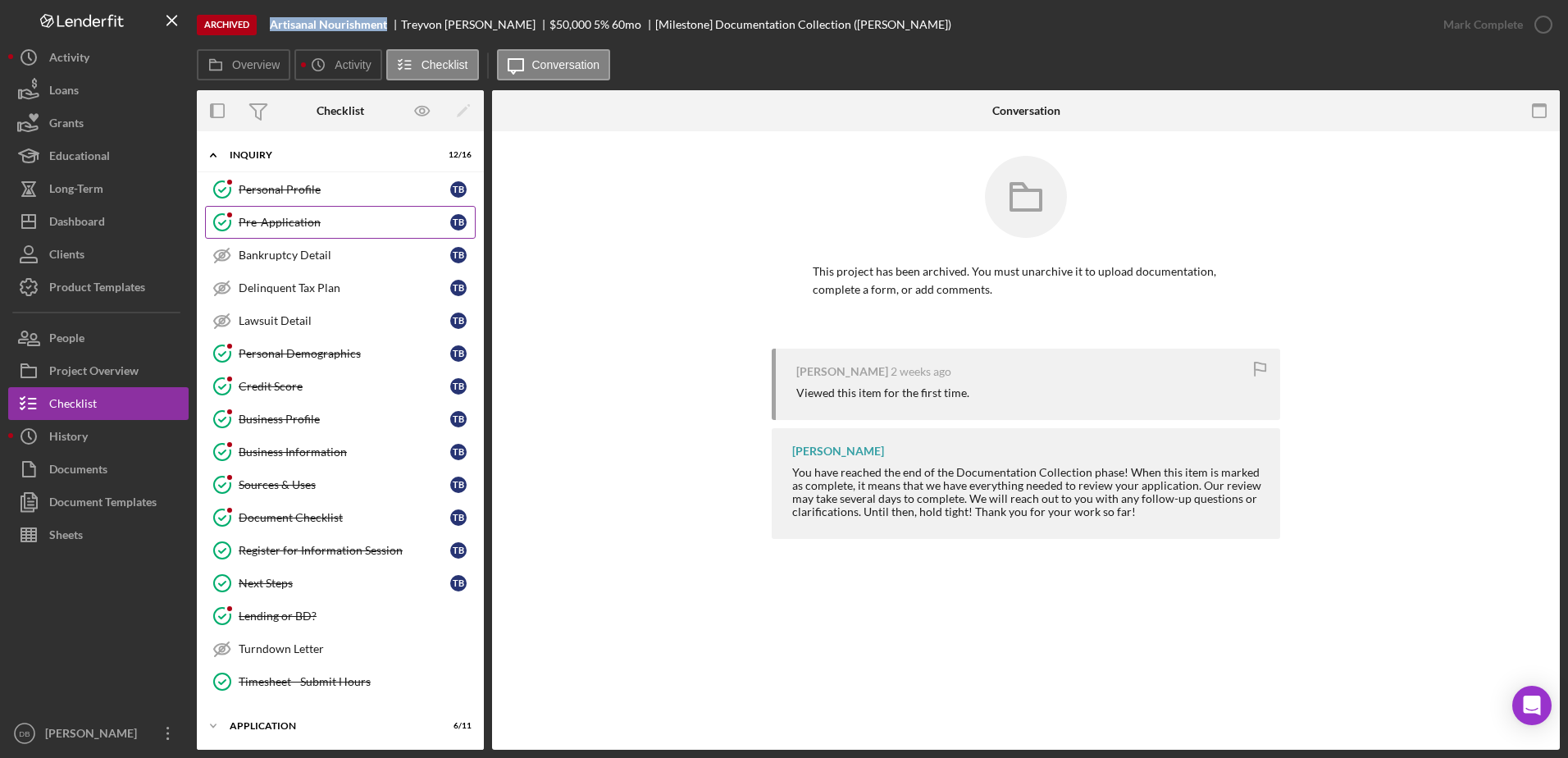
drag, startPoint x: 267, startPoint y: 196, endPoint x: 283, endPoint y: 211, distance: 21.9
click at [267, 197] on link "Personal Profile Personal Profile T B" at bounding box center [341, 190] width 271 height 33
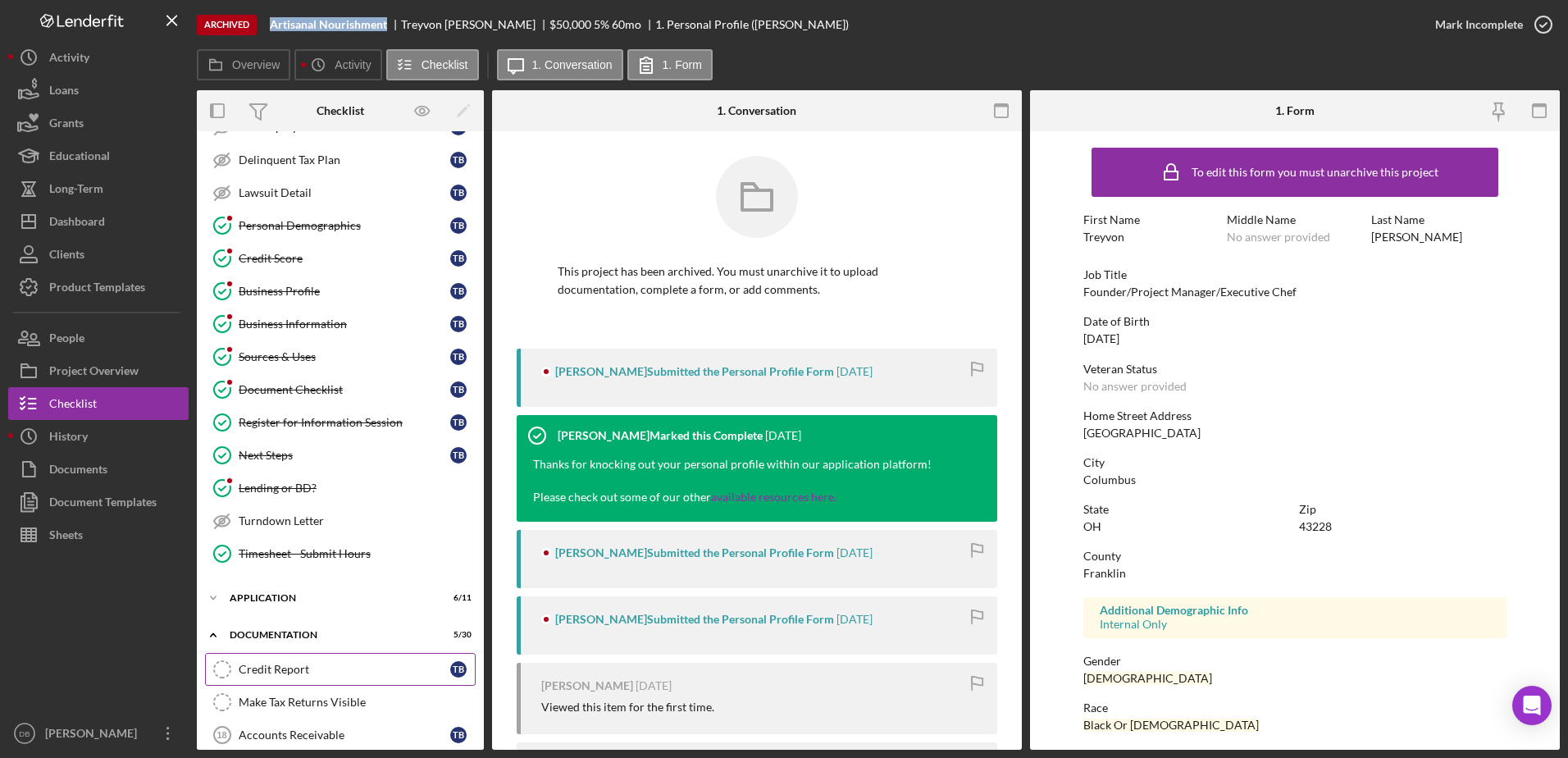
scroll to position [328, 0]
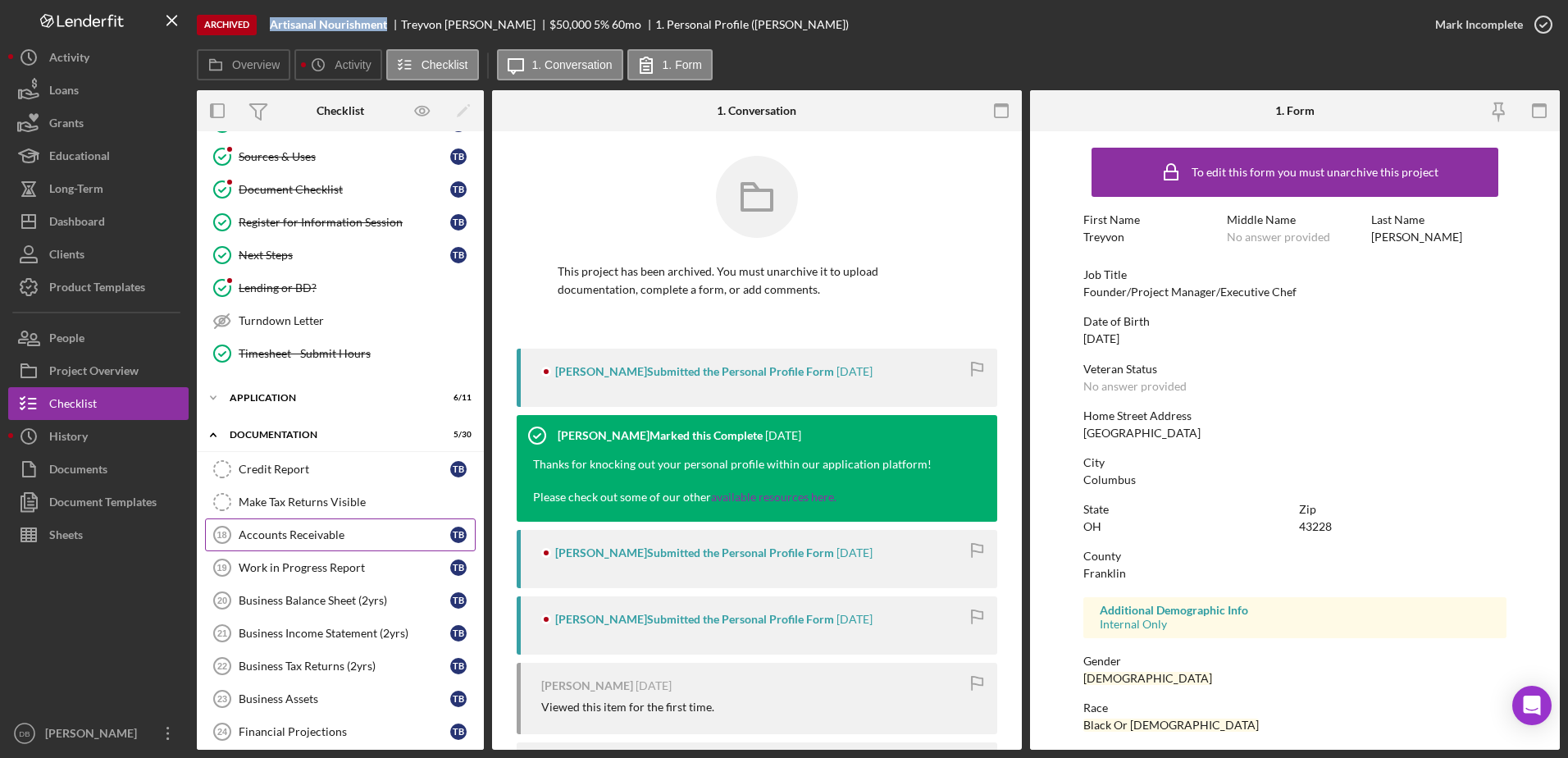
click at [312, 541] on div "Accounts Receivable" at bounding box center [345, 535] width 212 height 13
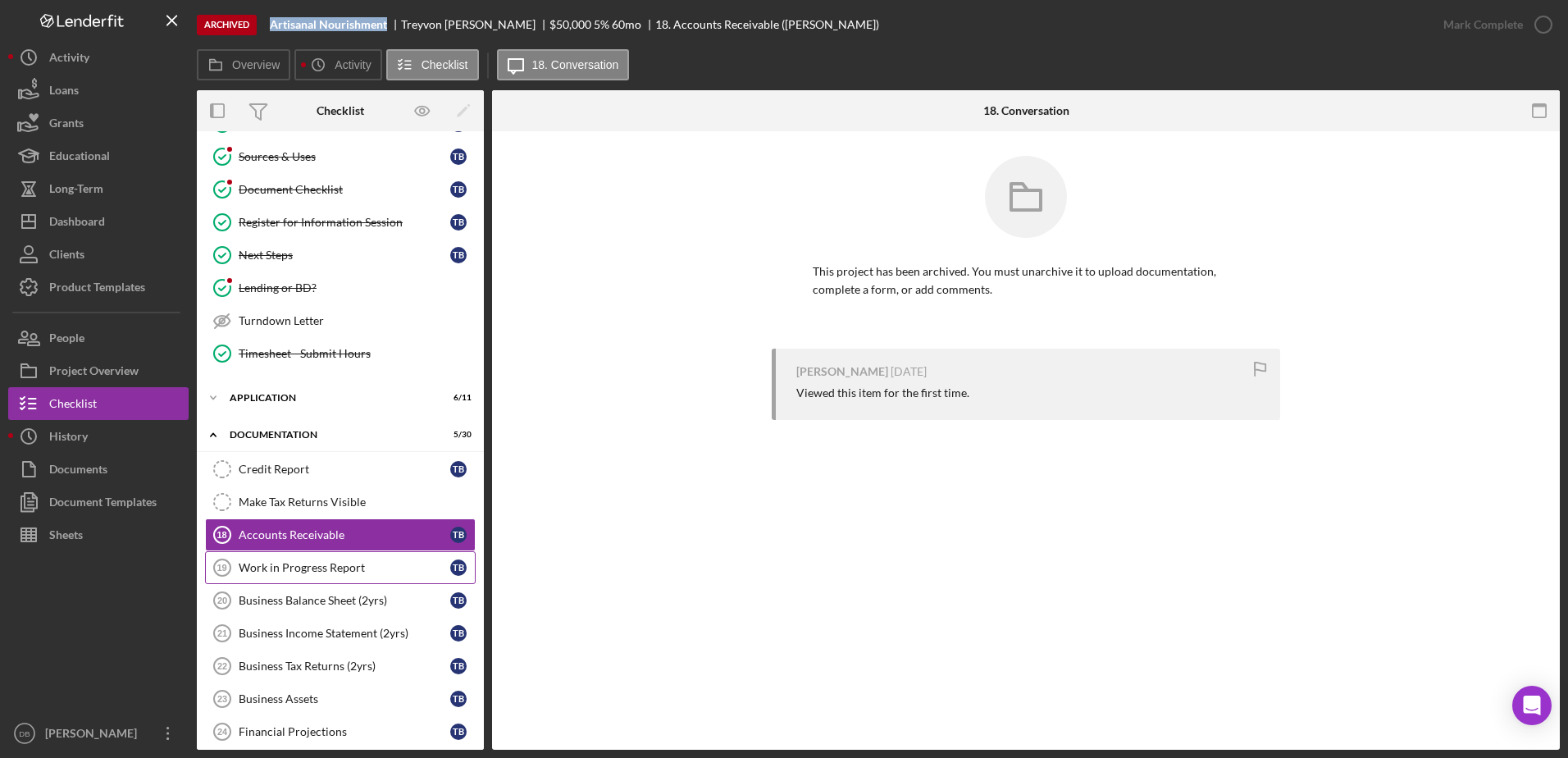
click at [304, 564] on div "Work in Progress Report" at bounding box center [345, 568] width 212 height 13
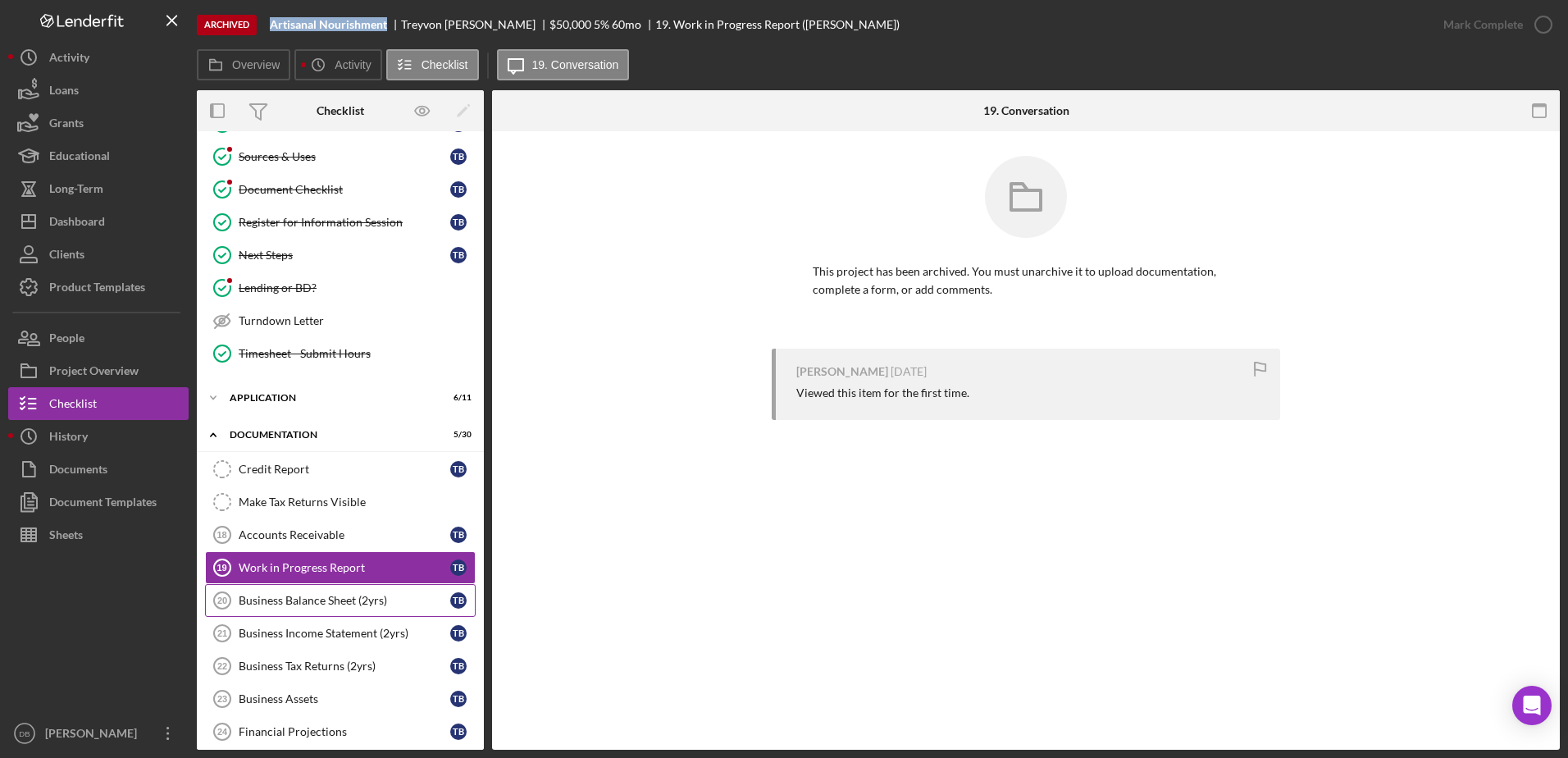
click at [299, 600] on div "Business Balance Sheet (2yrs)" at bounding box center [345, 600] width 212 height 13
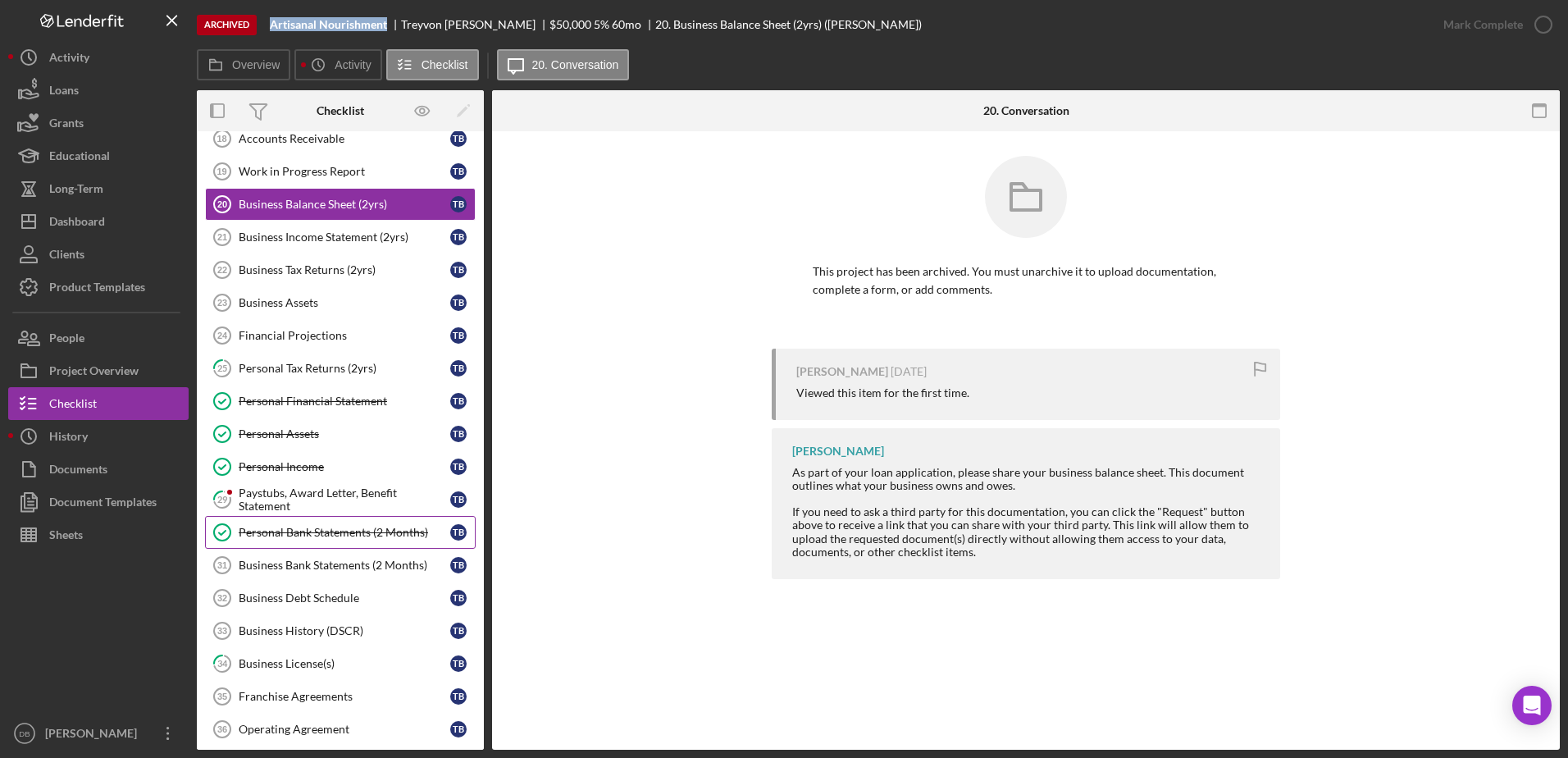
scroll to position [738, 0]
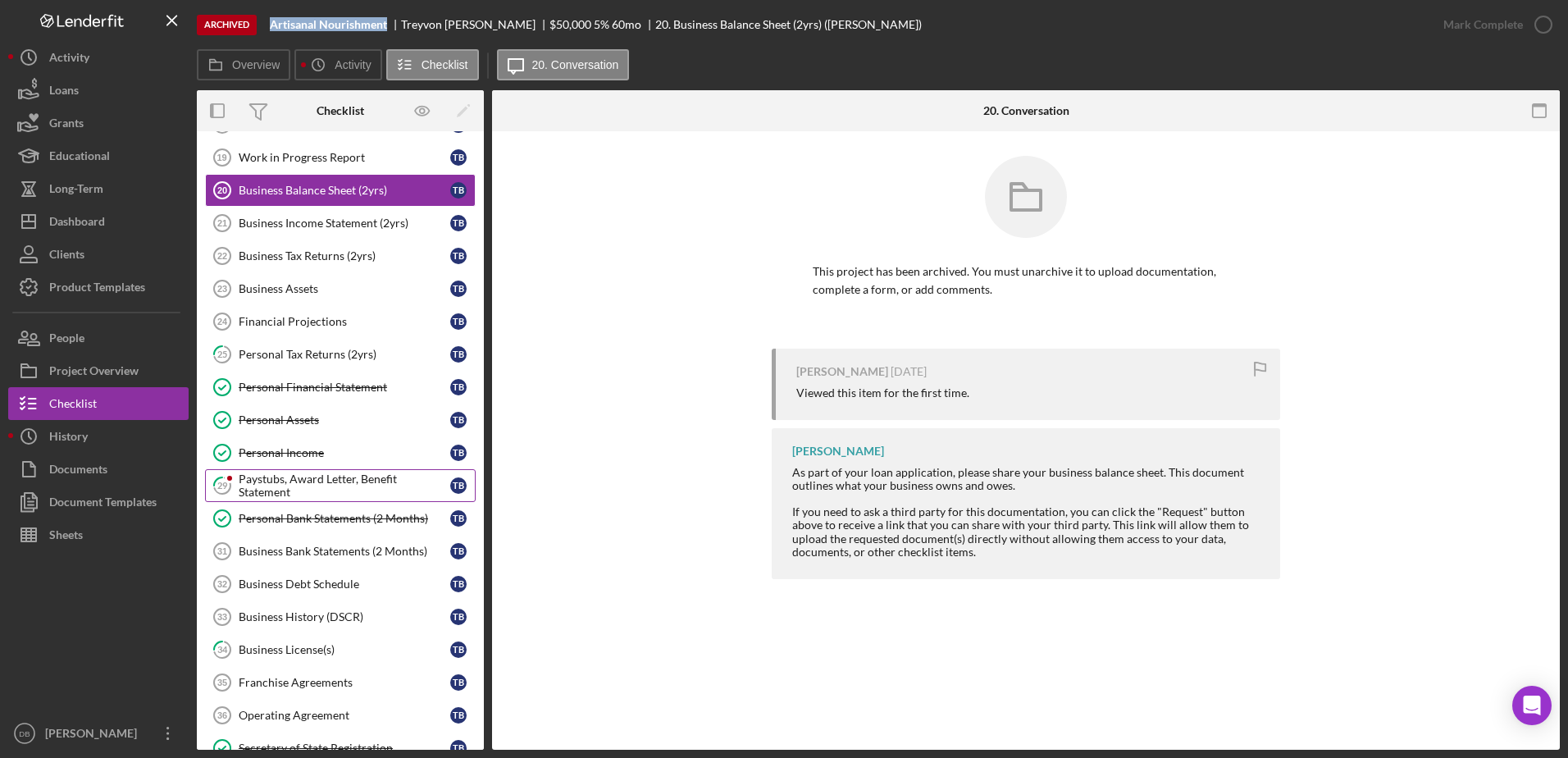
click at [331, 491] on div "Paystubs, Award Letter, Benefit Statement" at bounding box center [345, 486] width 212 height 26
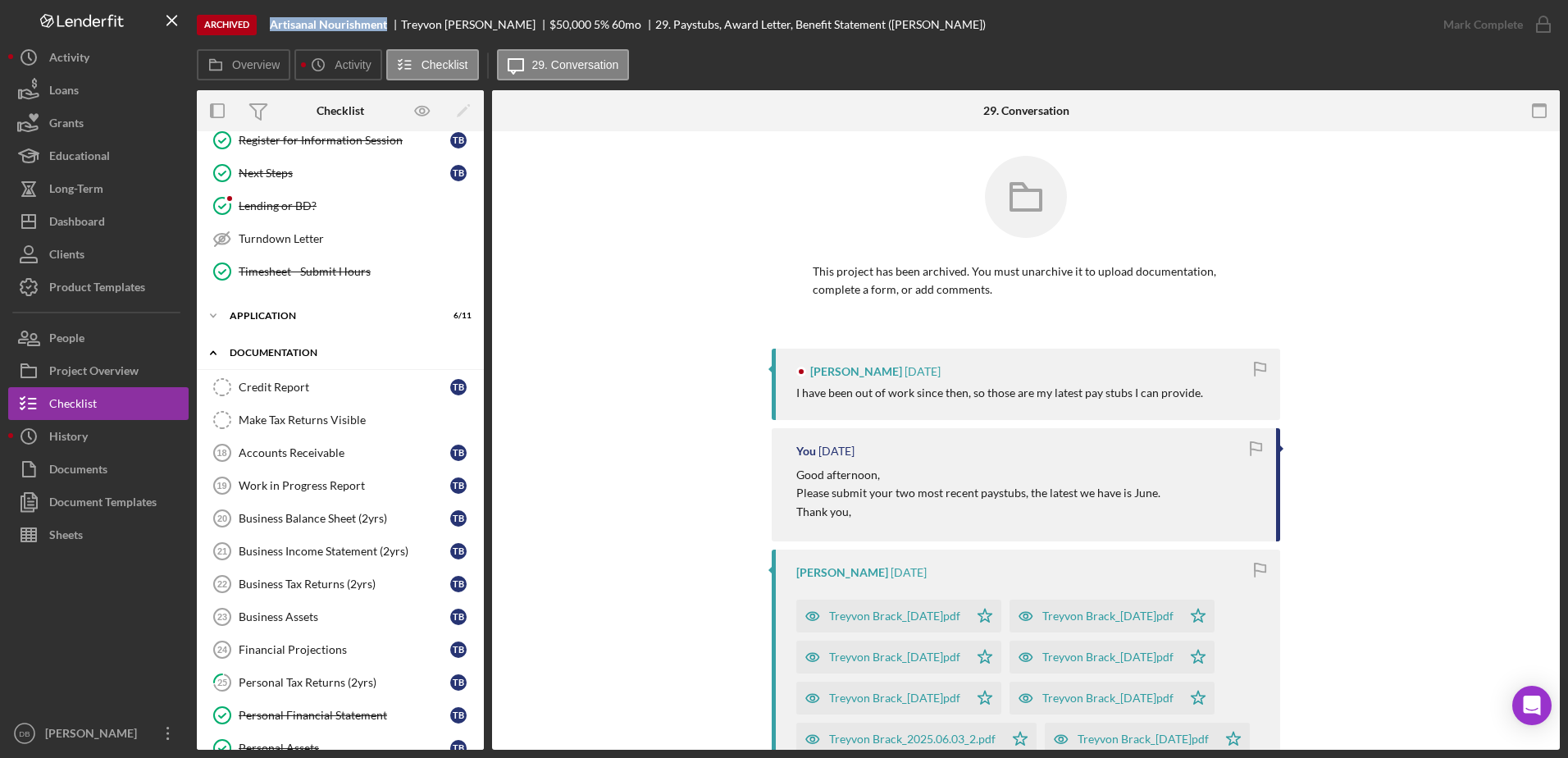
click at [290, 359] on div "Icon/Expander Documentation 5 / 30" at bounding box center [341, 353] width 287 height 34
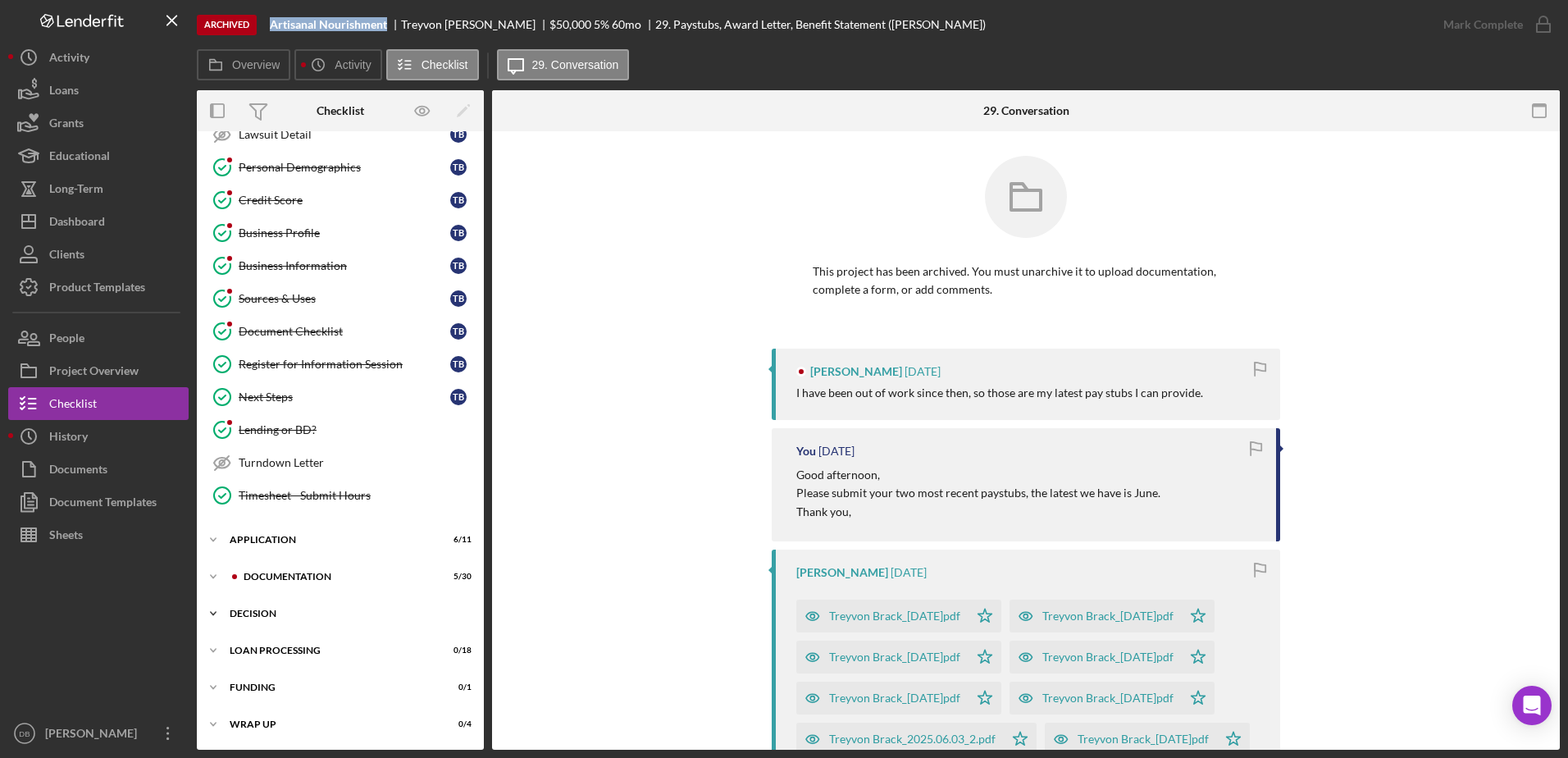
click at [275, 613] on div "Decision" at bounding box center [346, 614] width 234 height 10
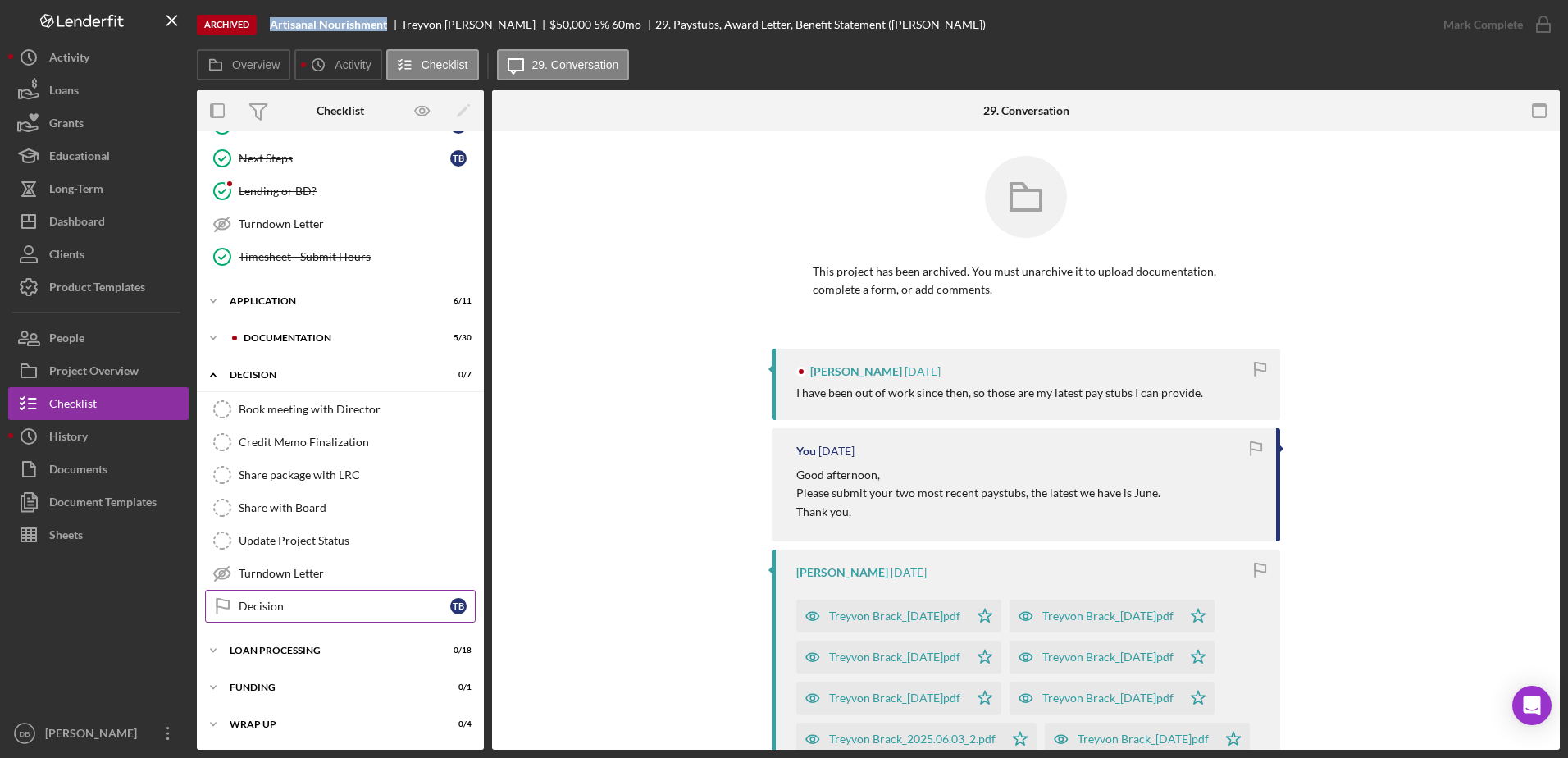
click at [291, 592] on link "Decision Decision T B" at bounding box center [341, 606] width 271 height 33
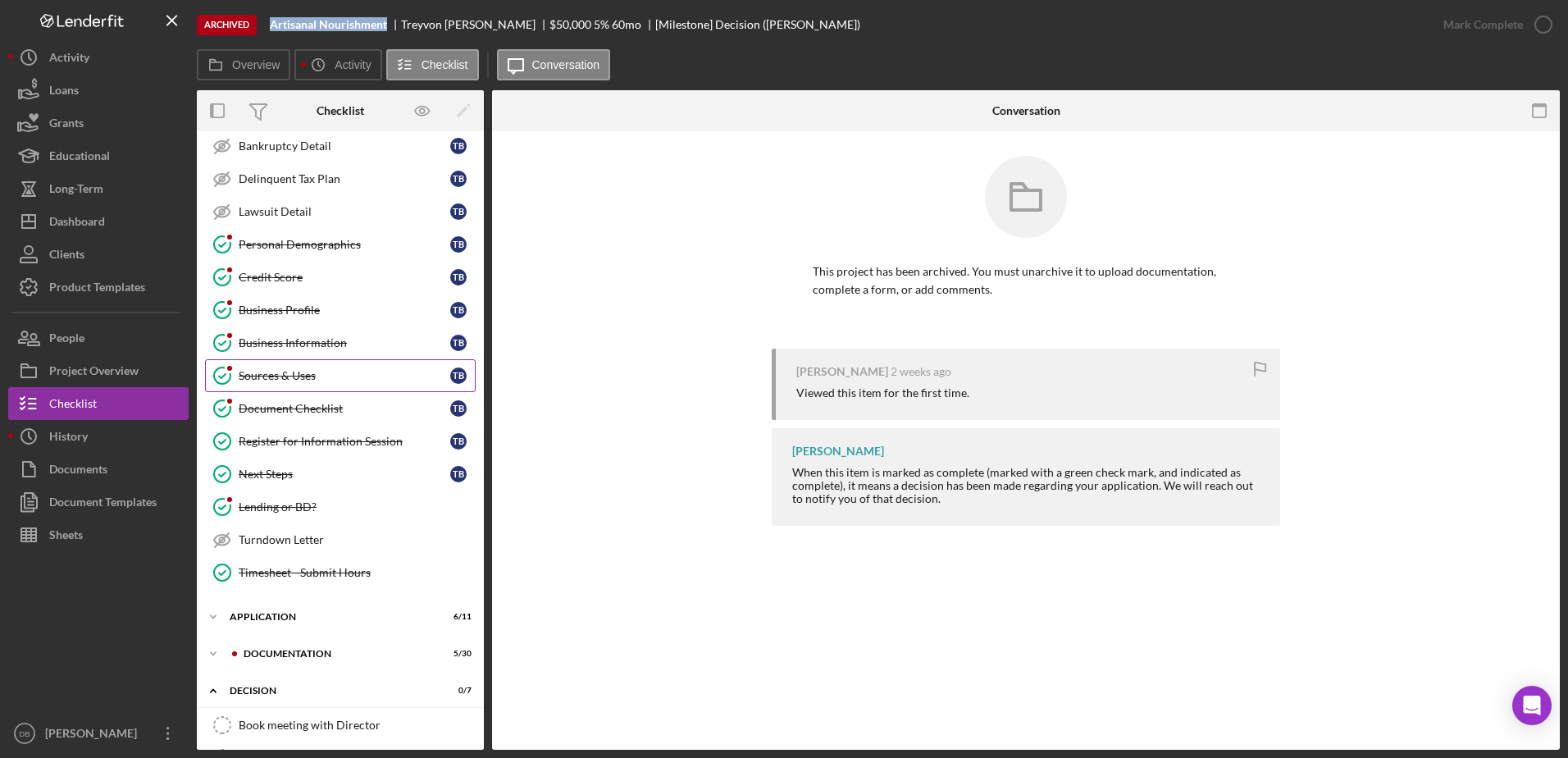
scroll to position [97, 0]
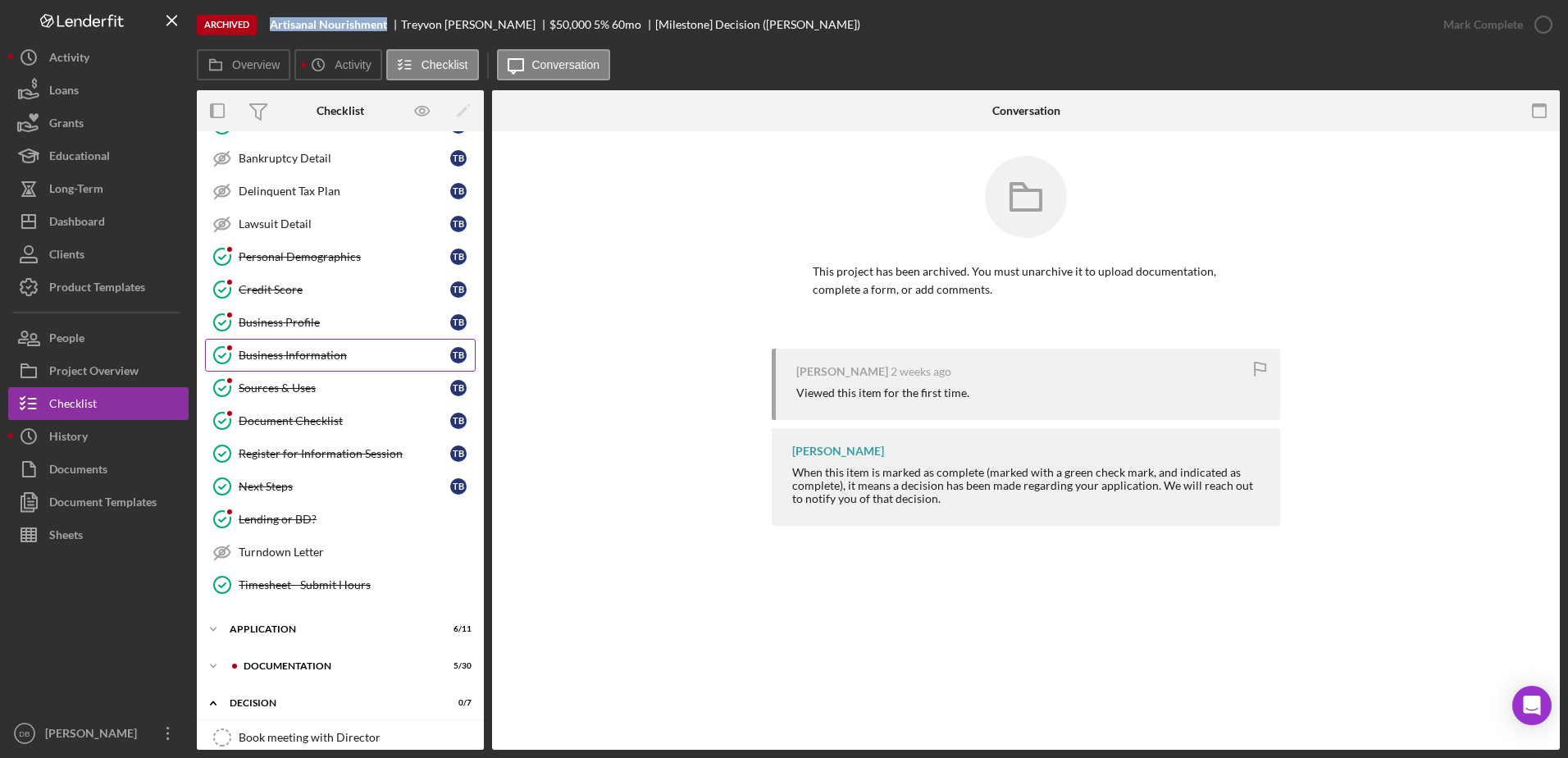
click at [295, 343] on link "Business Information Business Information T B" at bounding box center [341, 355] width 271 height 33
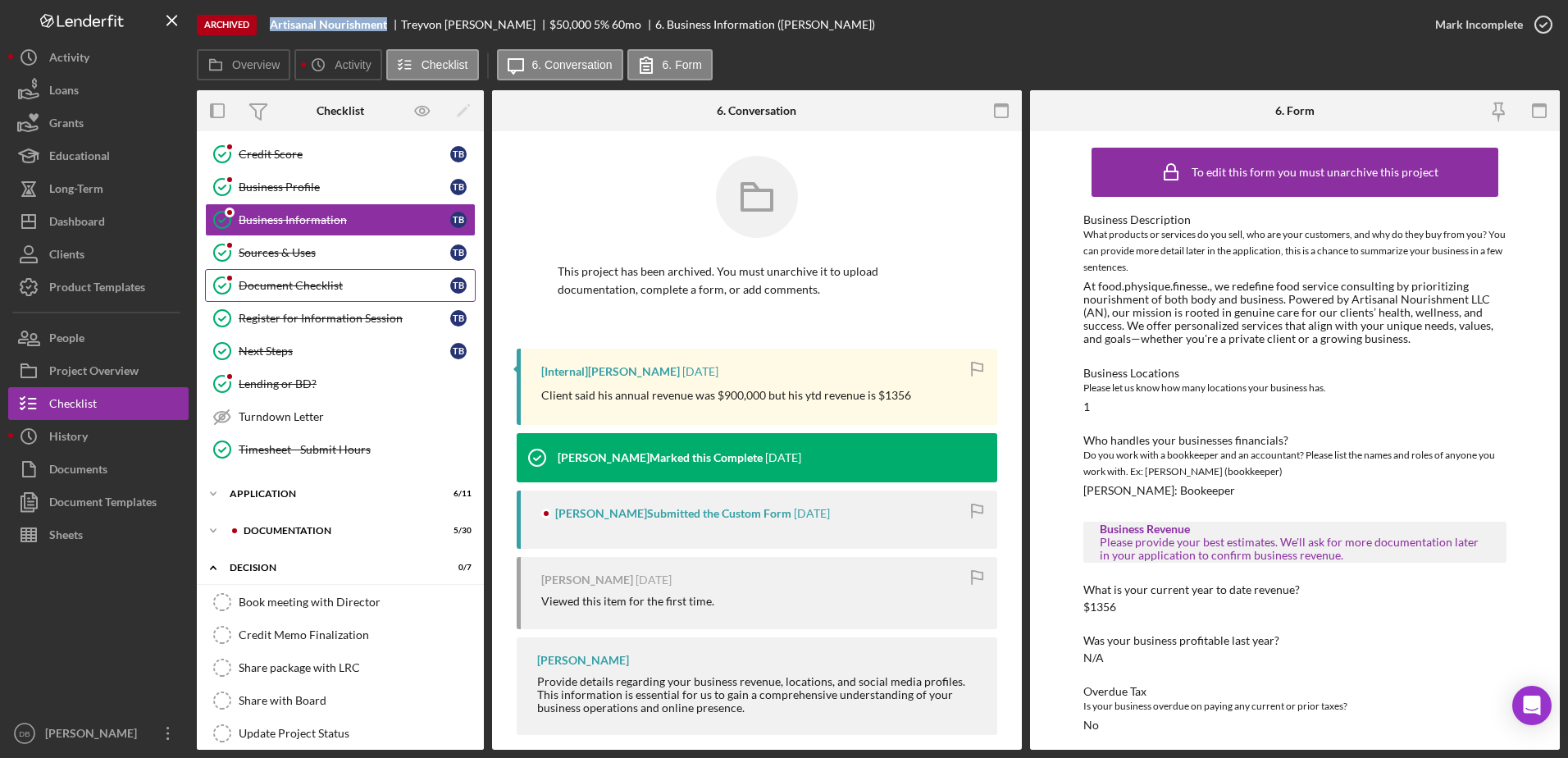
scroll to position [261, 0]
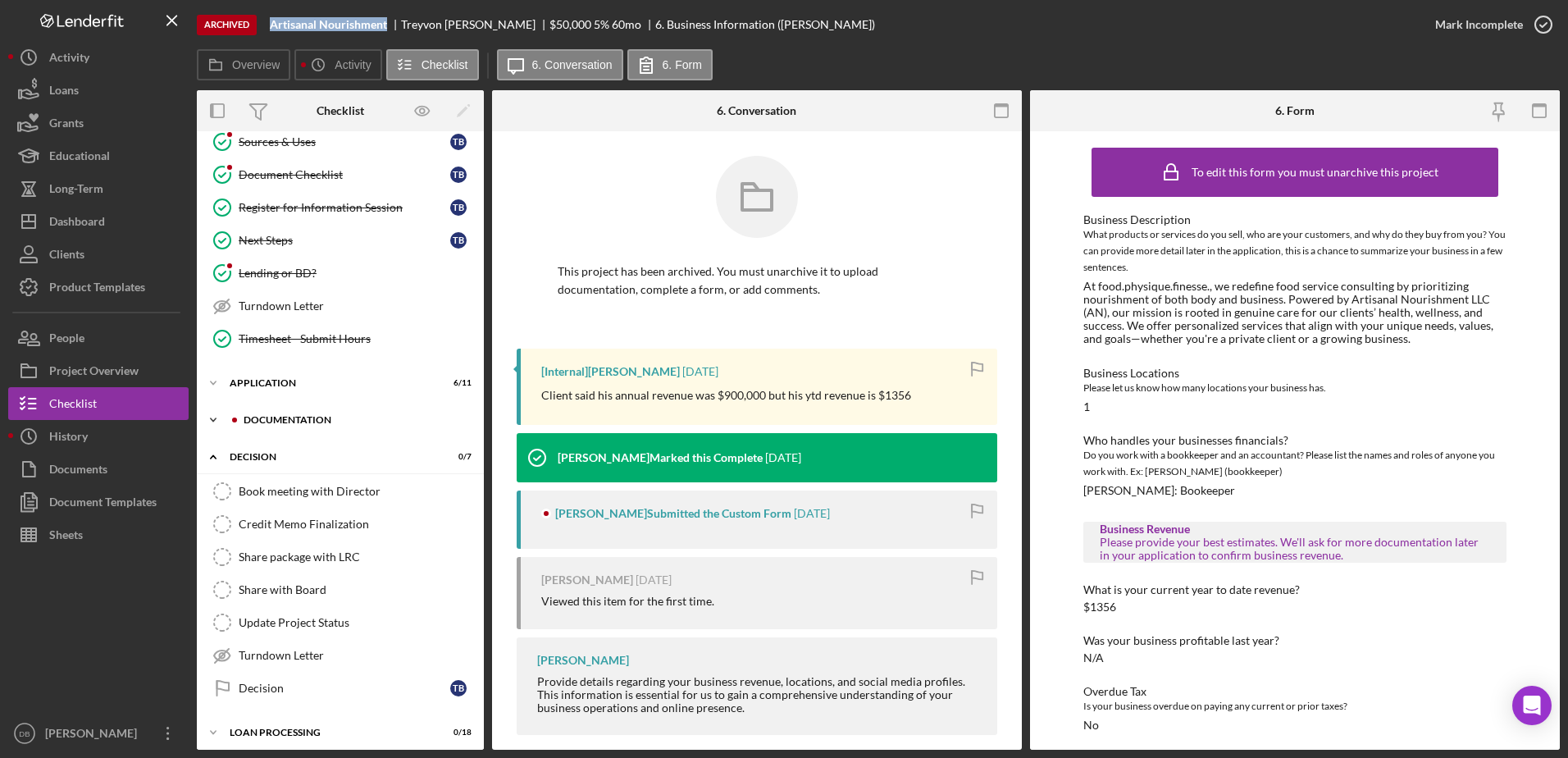
click at [309, 409] on div "Icon/Expander Documentation 5 / 30" at bounding box center [341, 420] width 287 height 33
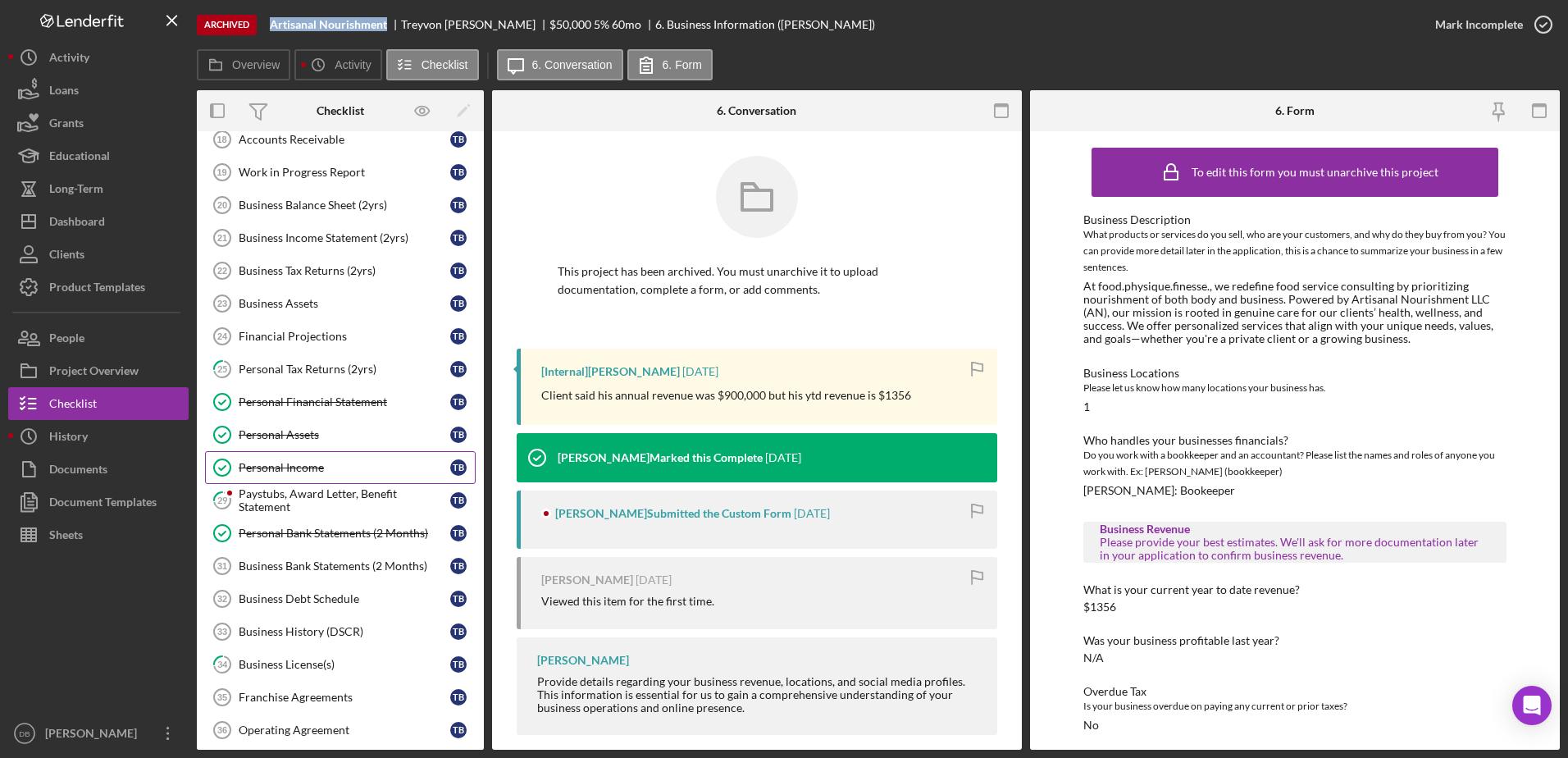
scroll to position [753, 0]
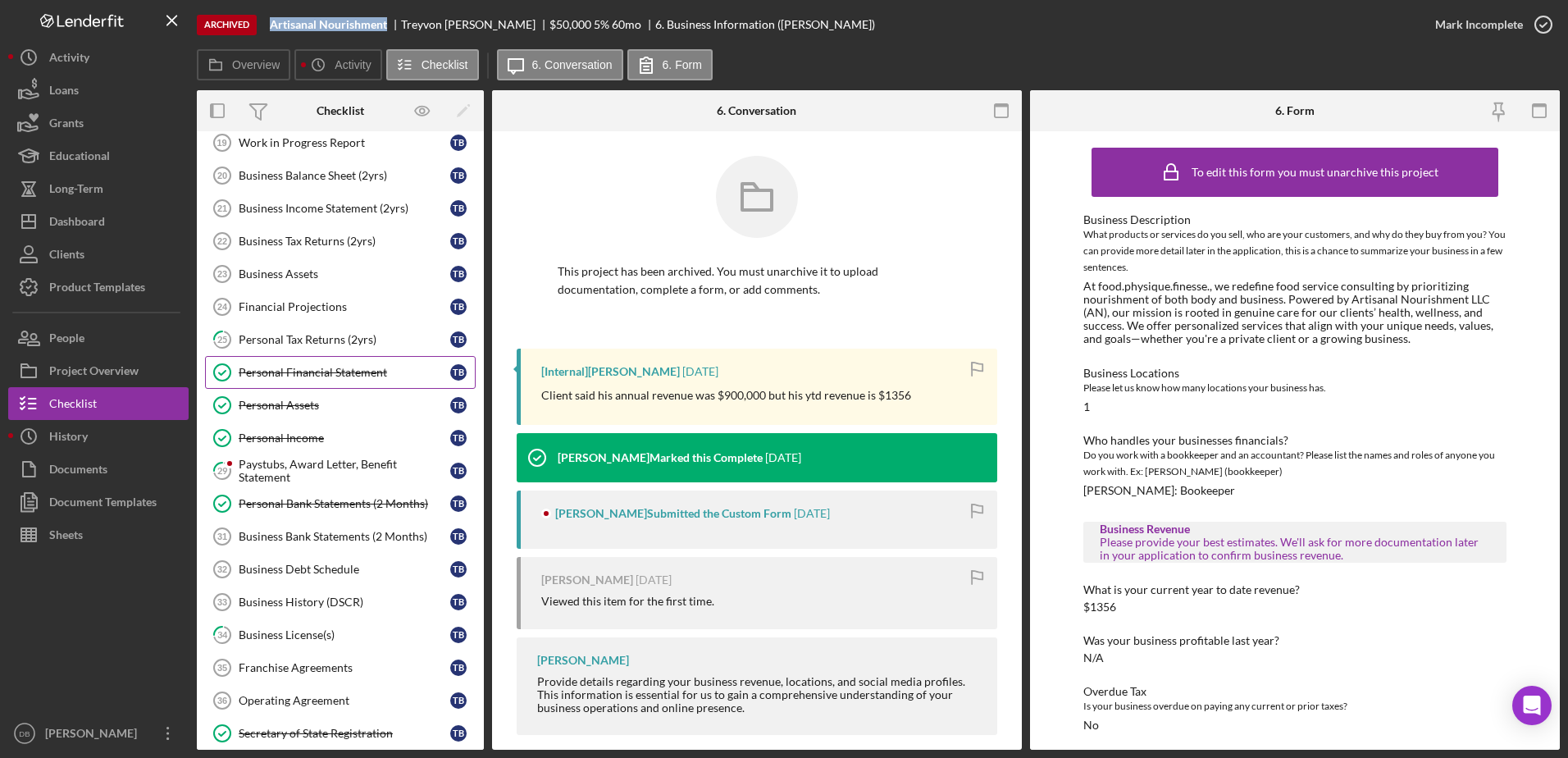
click at [281, 372] on div "Personal Financial Statement" at bounding box center [345, 372] width 212 height 13
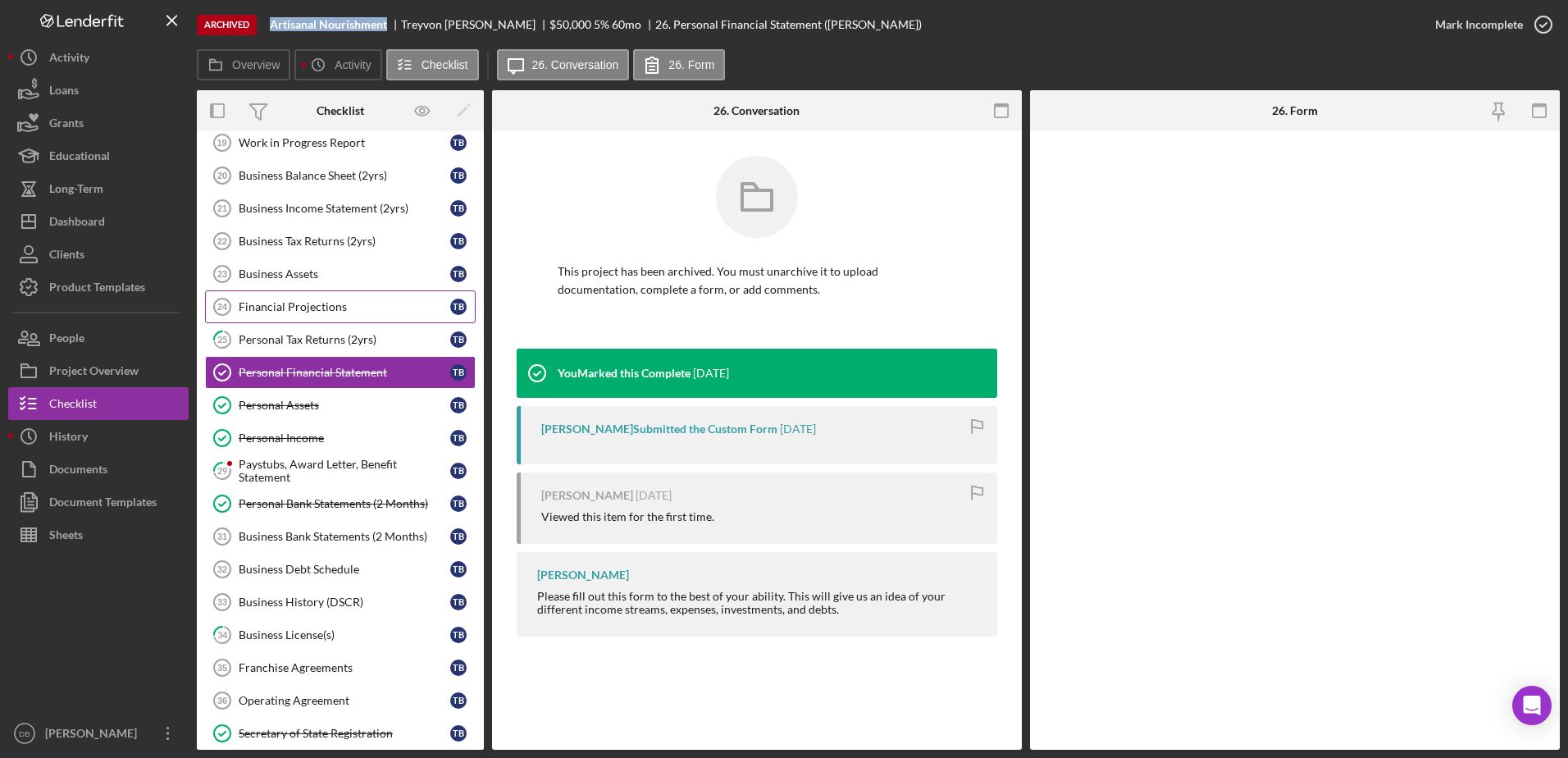
click at [275, 322] on link "Financial Projections 24 Financial Projections T B" at bounding box center [341, 307] width 271 height 33
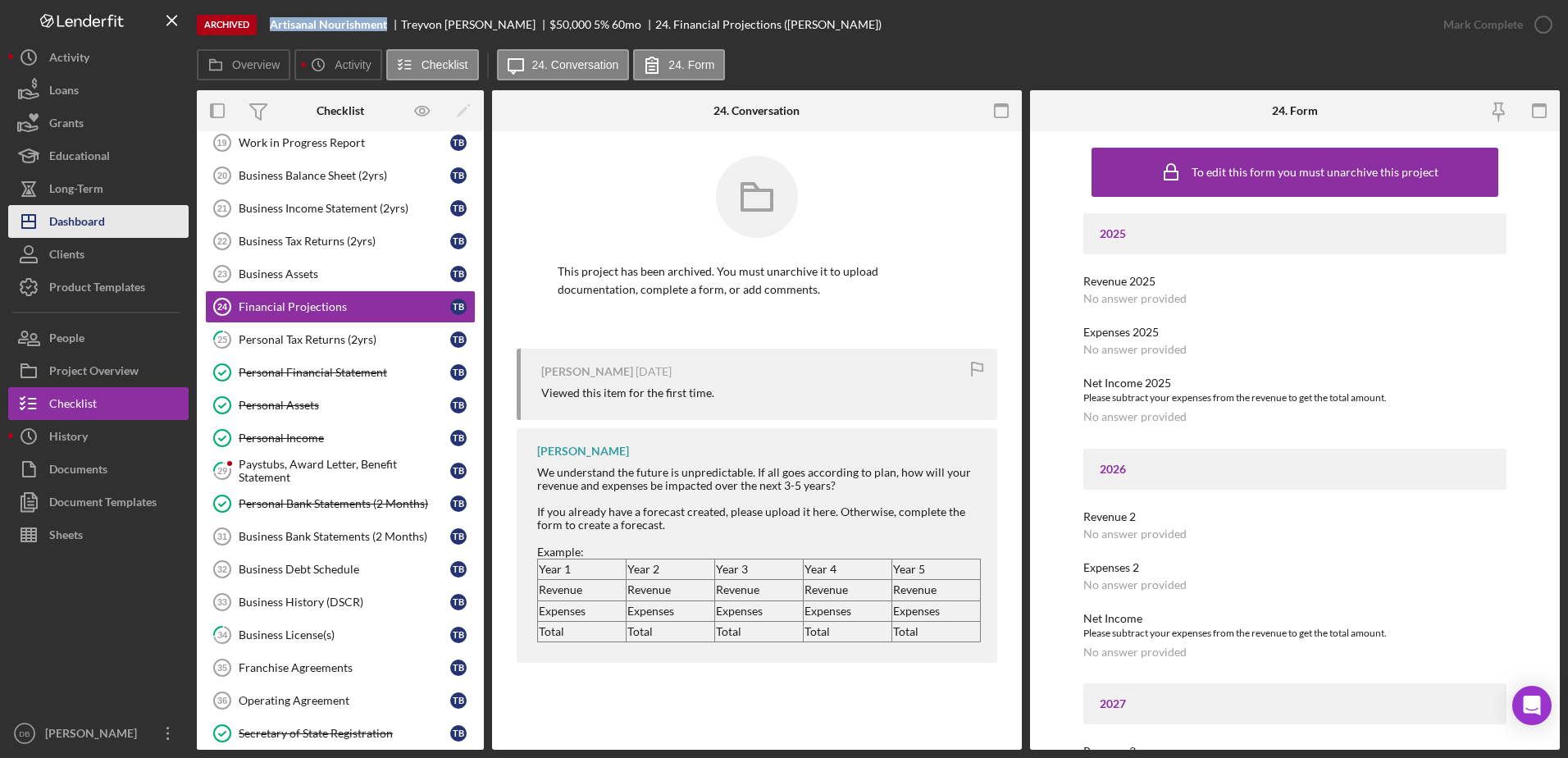
click at [98, 229] on div "Dashboard" at bounding box center [77, 223] width 56 height 37
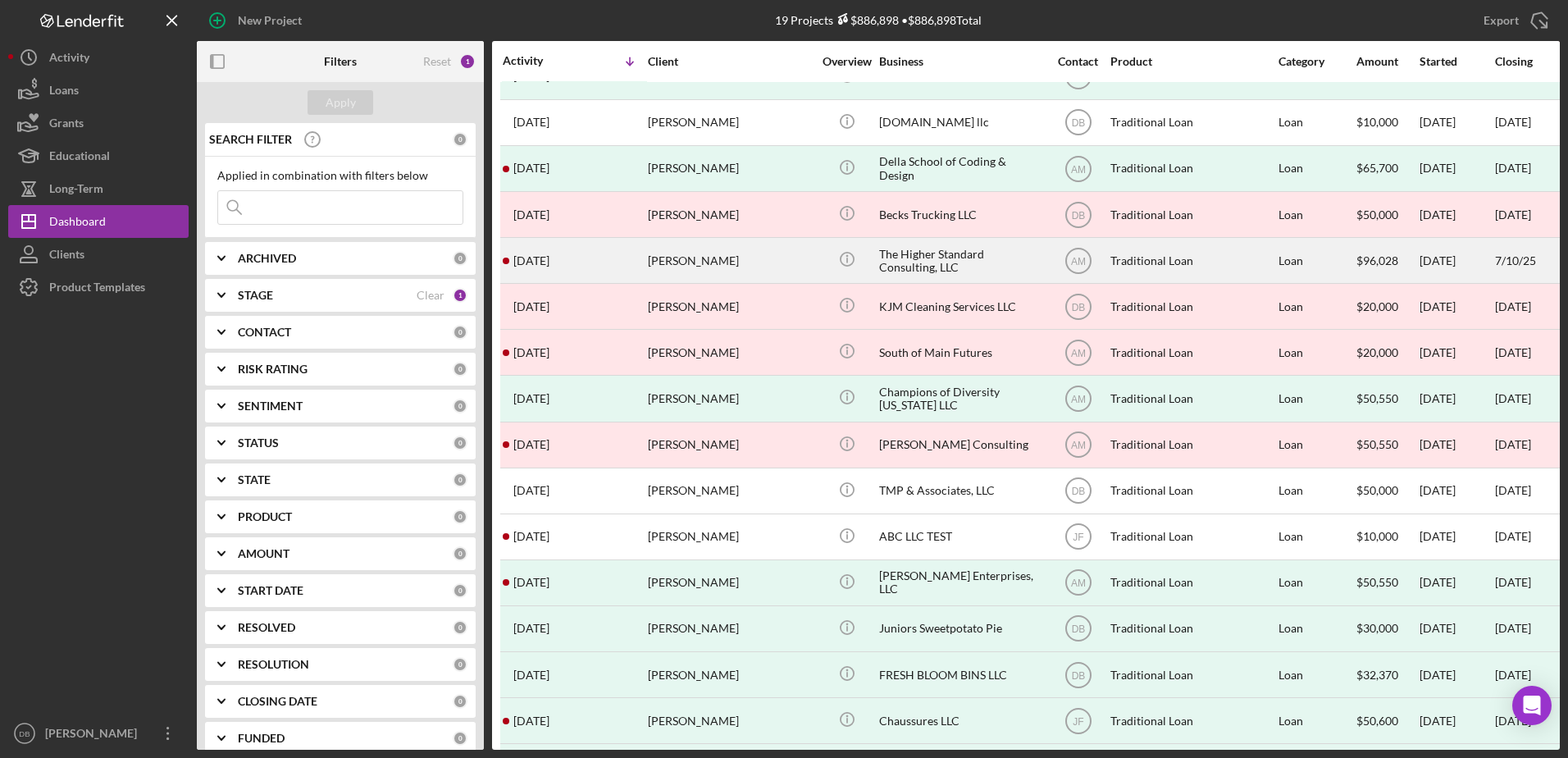
scroll to position [227, 0]
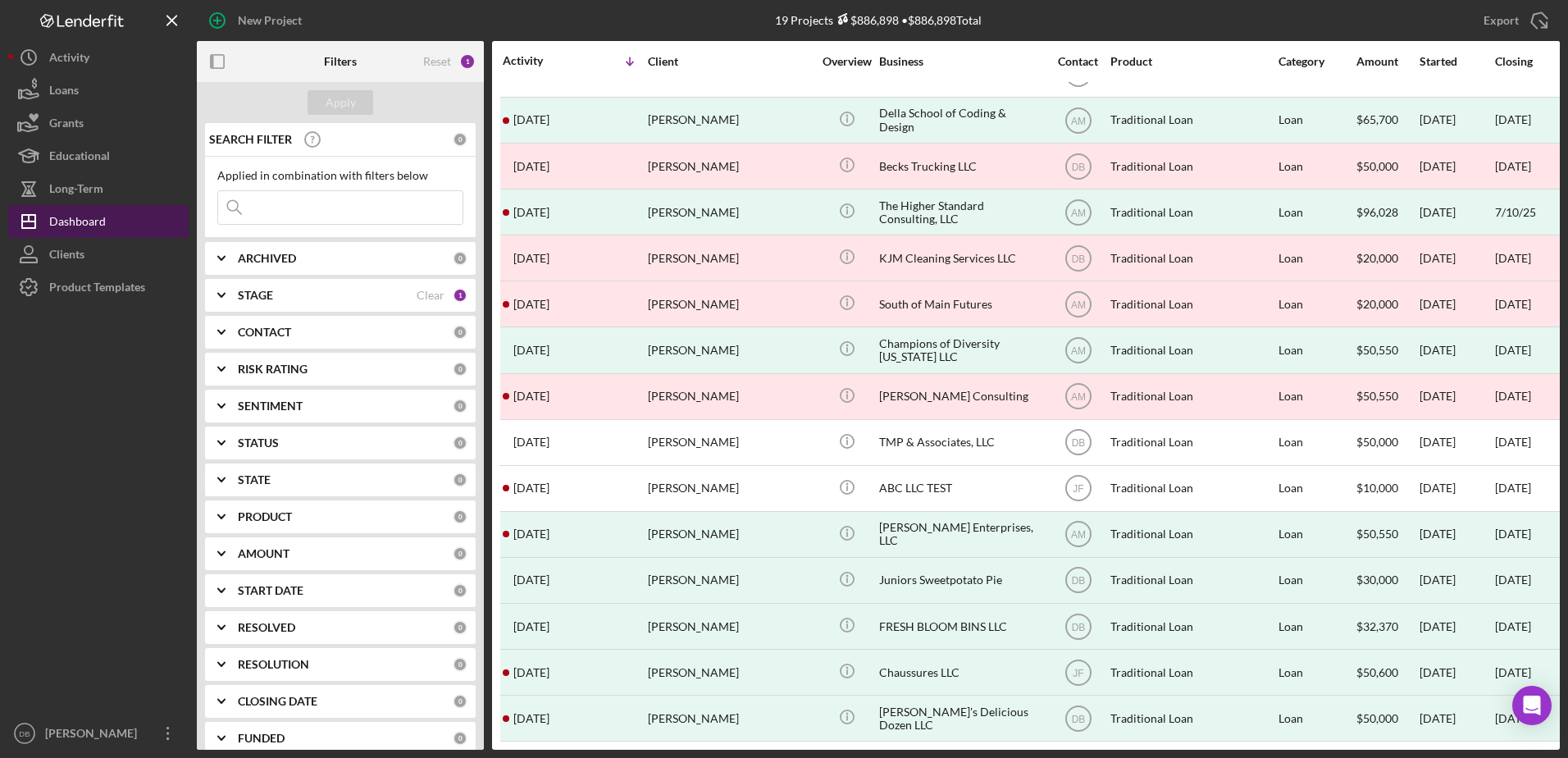
click at [43, 219] on icon "Icon/Dashboard" at bounding box center [29, 221] width 41 height 41
